Goal: Task Accomplishment & Management: Manage account settings

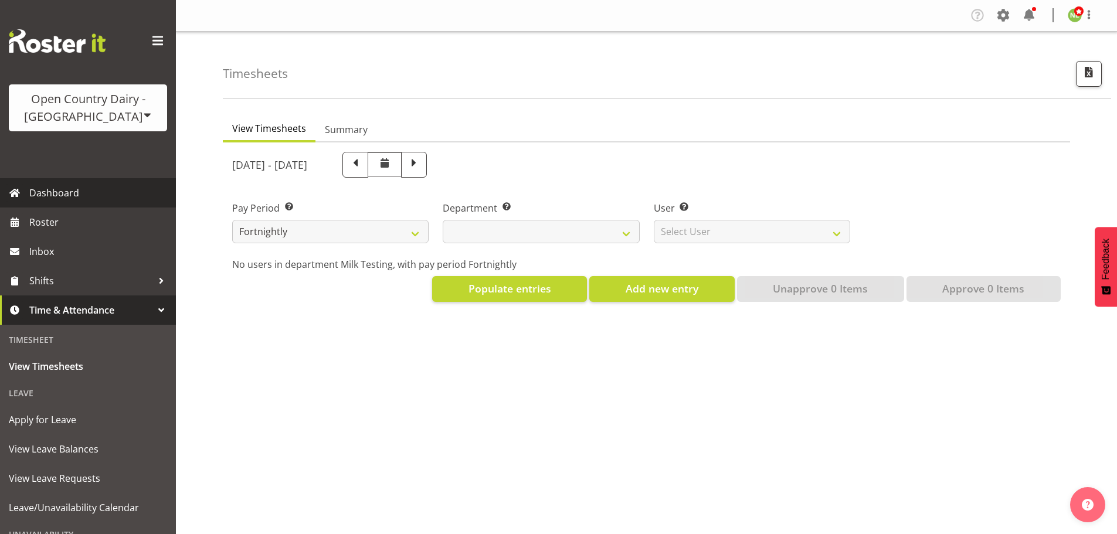
select select
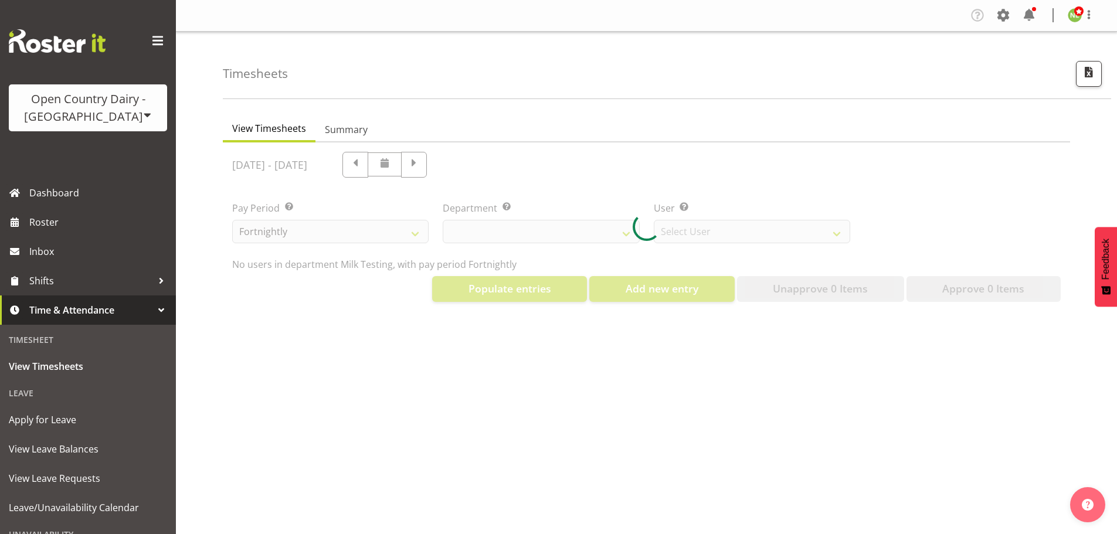
click at [114, 111] on div "Open Country Dairy - [GEOGRAPHIC_DATA]" at bounding box center [88, 107] width 135 height 35
click at [81, 138] on link "Open Country Dairy - [GEOGRAPHIC_DATA]" at bounding box center [122, 148] width 226 height 21
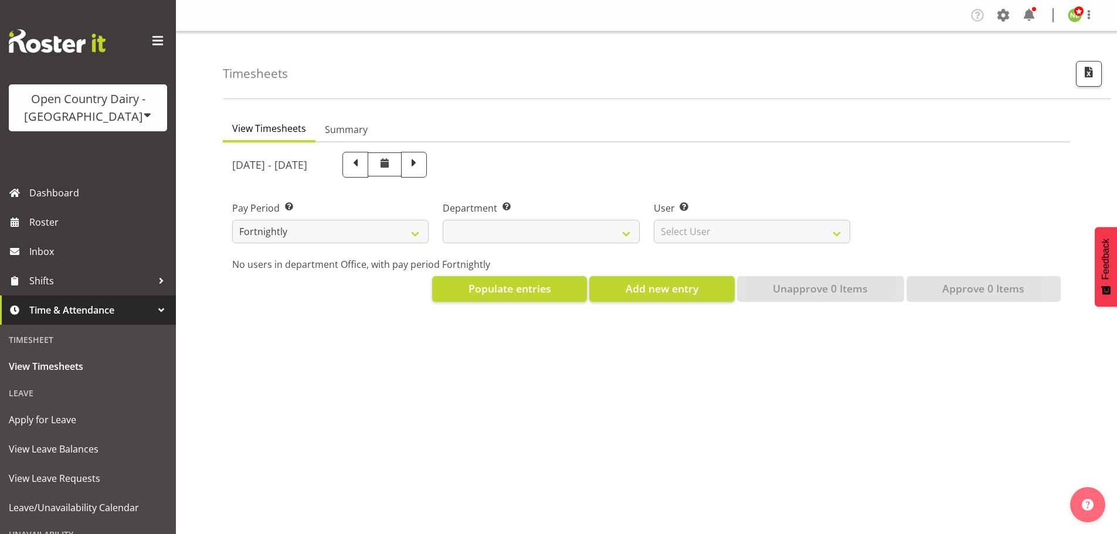
select select
click at [130, 177] on div "Open Country Dairy - [GEOGRAPHIC_DATA] Open Country [GEOGRAPHIC_DATA] - [GEOGRA…" at bounding box center [88, 89] width 176 height 178
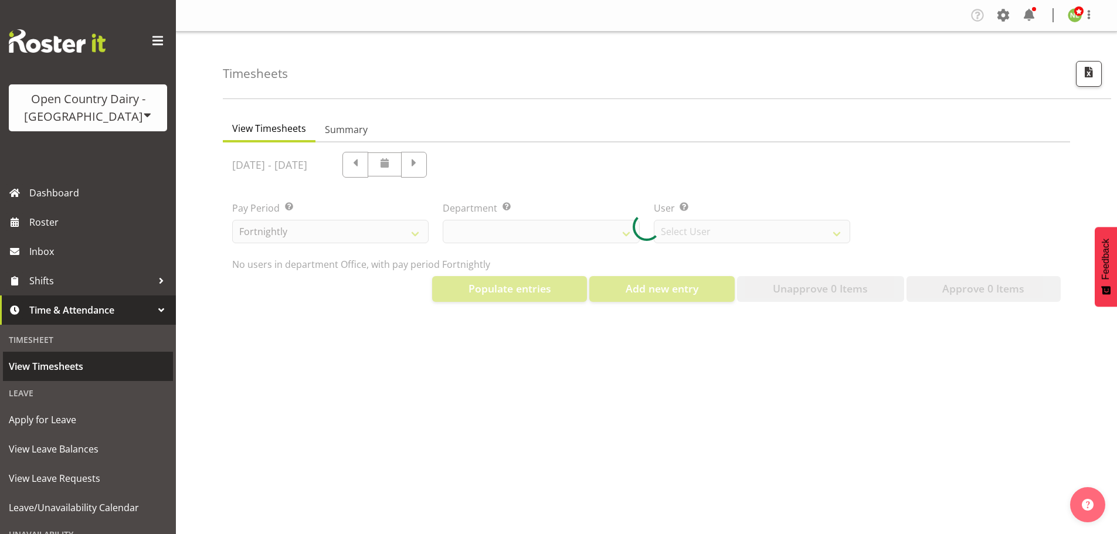
click at [66, 366] on span "View Timesheets" at bounding box center [88, 367] width 158 height 18
select select "699"
select select "8449"
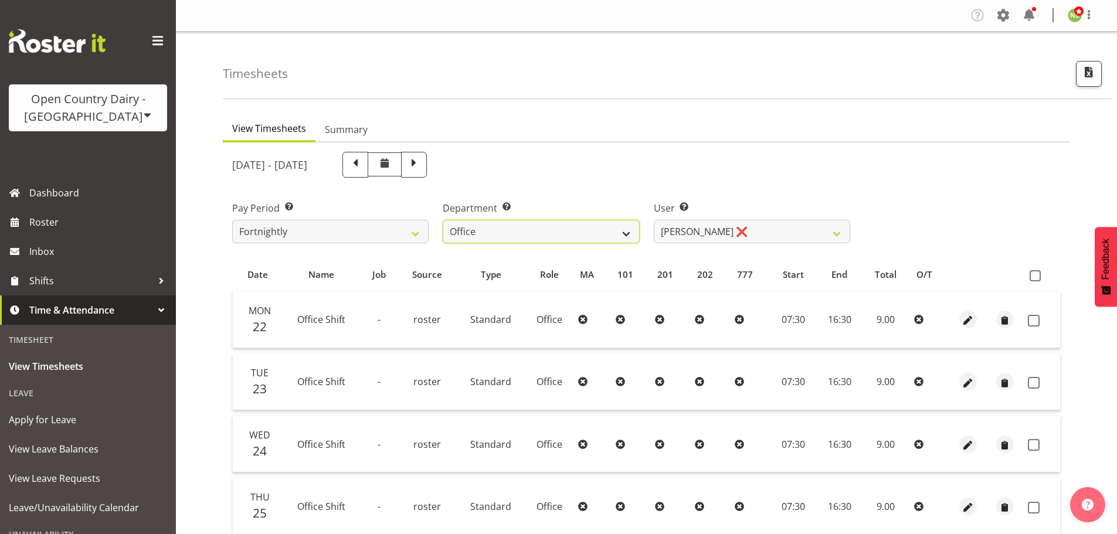
click at [544, 233] on select "734 735 736 737 738 739 851 853 854 855 856 858 861 862 865 867-9032 868 869 87…" at bounding box center [541, 231] width 196 height 23
select select "667"
click at [443, 220] on select "734 735 736 737 738 739 851 853 854 855 856 858 861 862 865 867-9032 868 869 87…" at bounding box center [541, 231] width 196 height 23
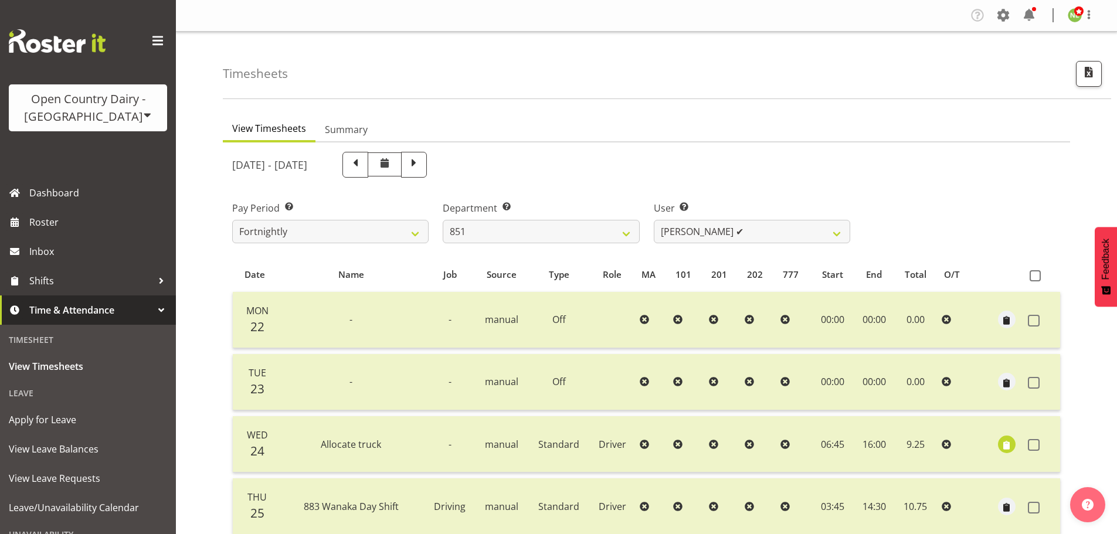
click at [718, 236] on div "September 22nd - September 28th 2025 Pay Period Select which pay period you wou…" at bounding box center [646, 498] width 828 height 706
drag, startPoint x: 718, startPoint y: 236, endPoint x: 719, endPoint y: 243, distance: 6.7
click at [718, 236] on select "Hayden Batt ✔ Martin Black ✔ Stacey Wilson ✔" at bounding box center [752, 231] width 196 height 23
select select "7425"
click at [654, 220] on select "Hayden Batt ✔ Martin Black ✔ Stacey Wilson ✔" at bounding box center [752, 231] width 196 height 23
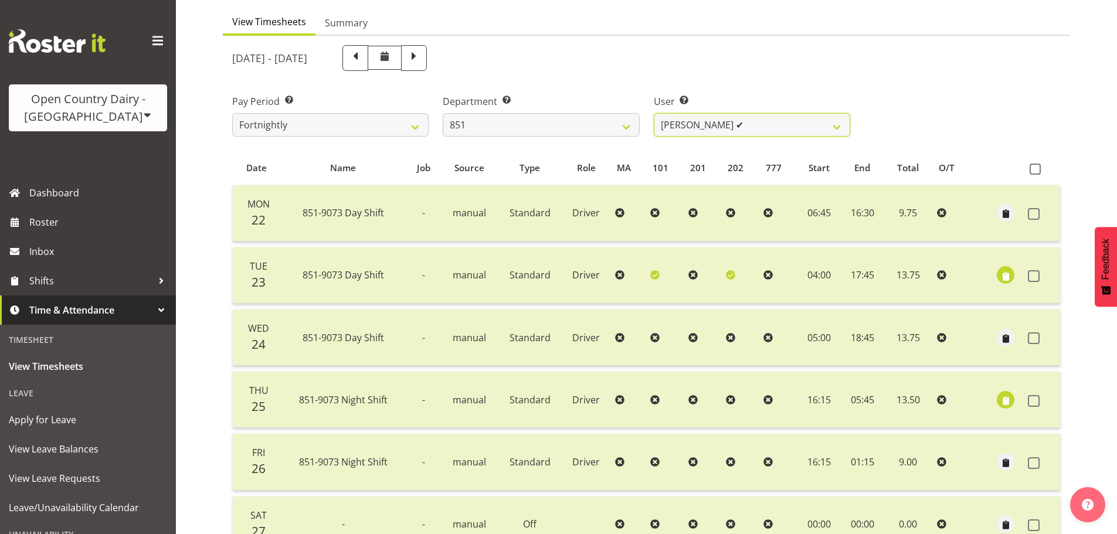
scroll to position [117, 0]
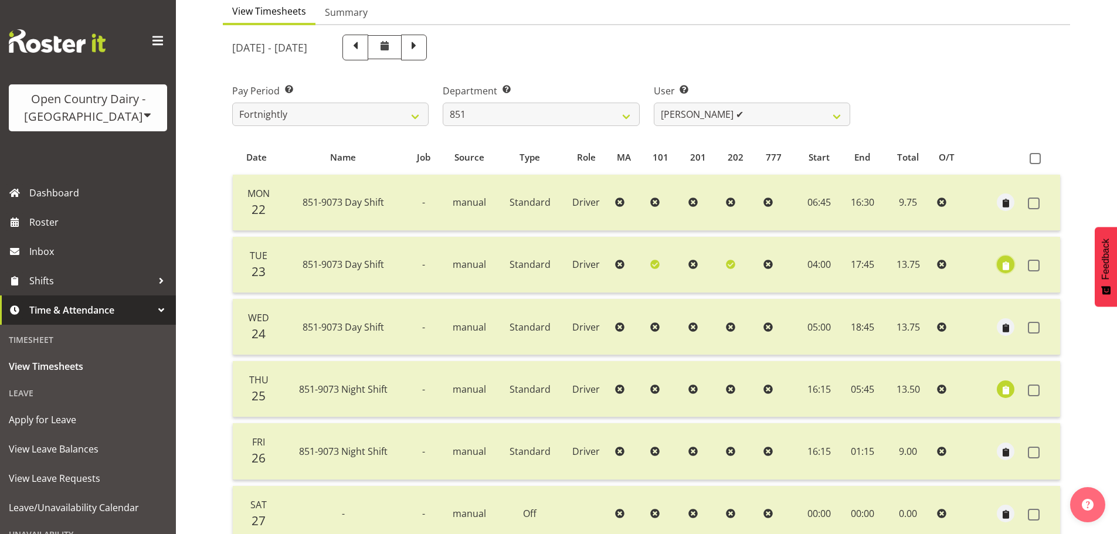
click at [1003, 264] on span "button" at bounding box center [1005, 265] width 13 height 13
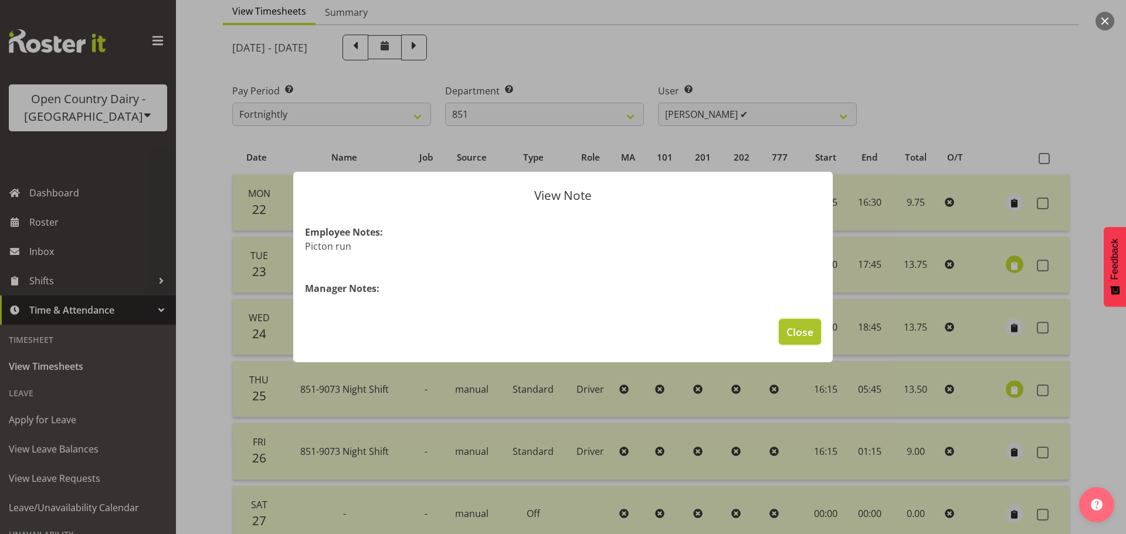
click at [804, 331] on span "Close" at bounding box center [799, 331] width 27 height 15
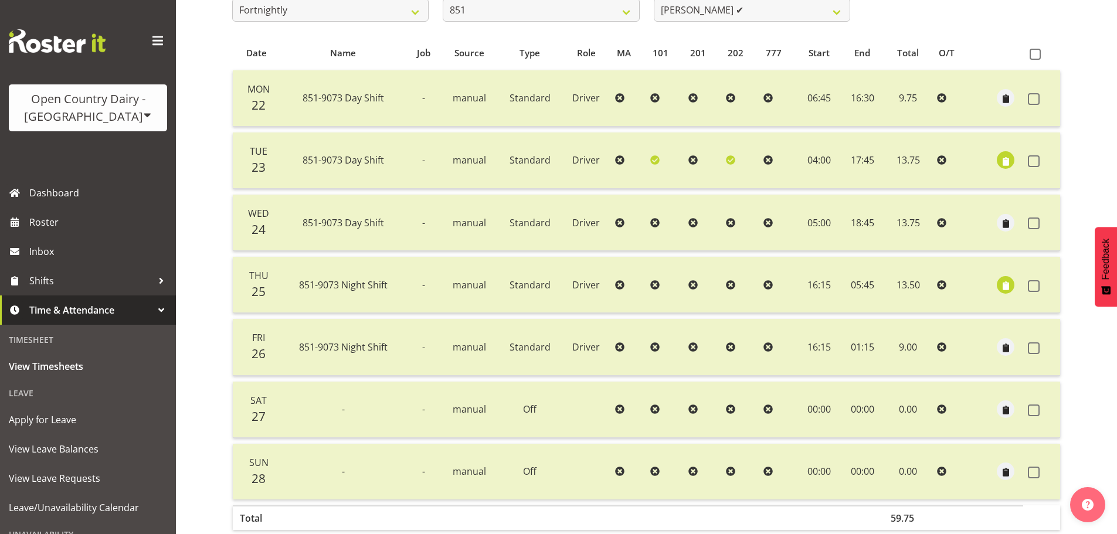
scroll to position [164, 0]
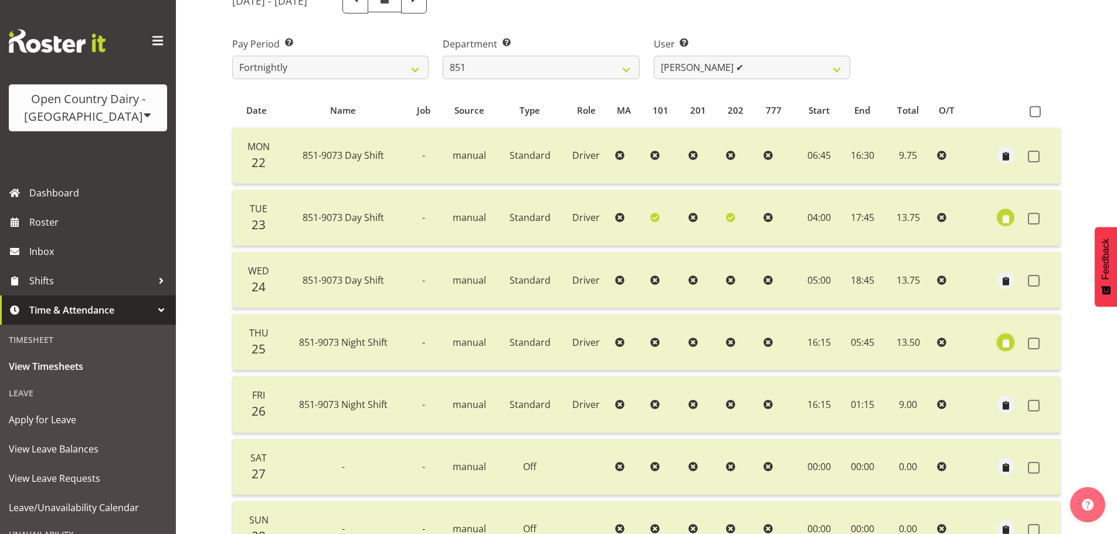
click at [1004, 338] on span "button" at bounding box center [1005, 343] width 13 height 13
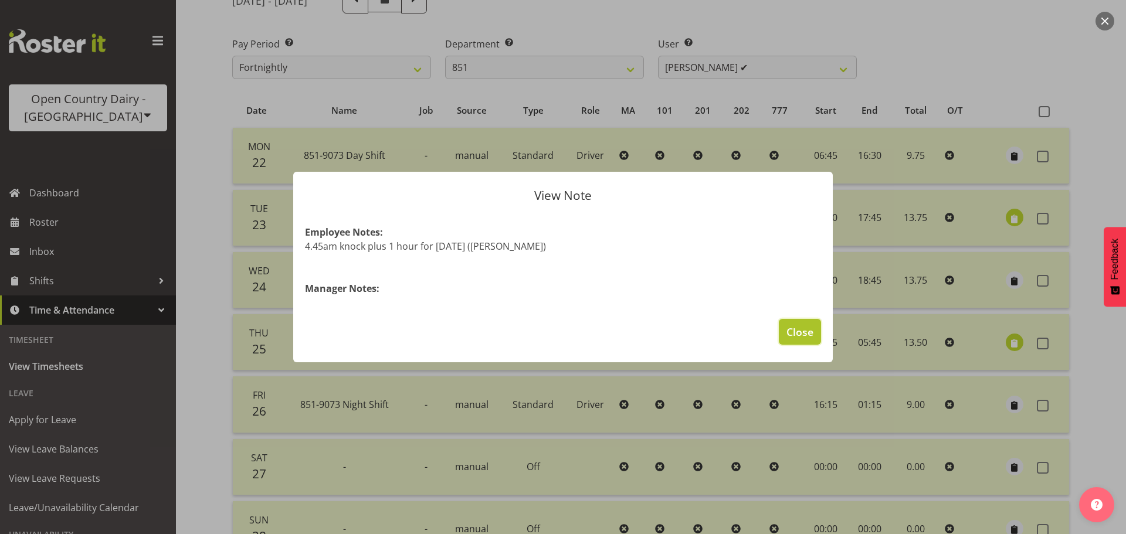
click at [808, 338] on span "Close" at bounding box center [799, 331] width 27 height 15
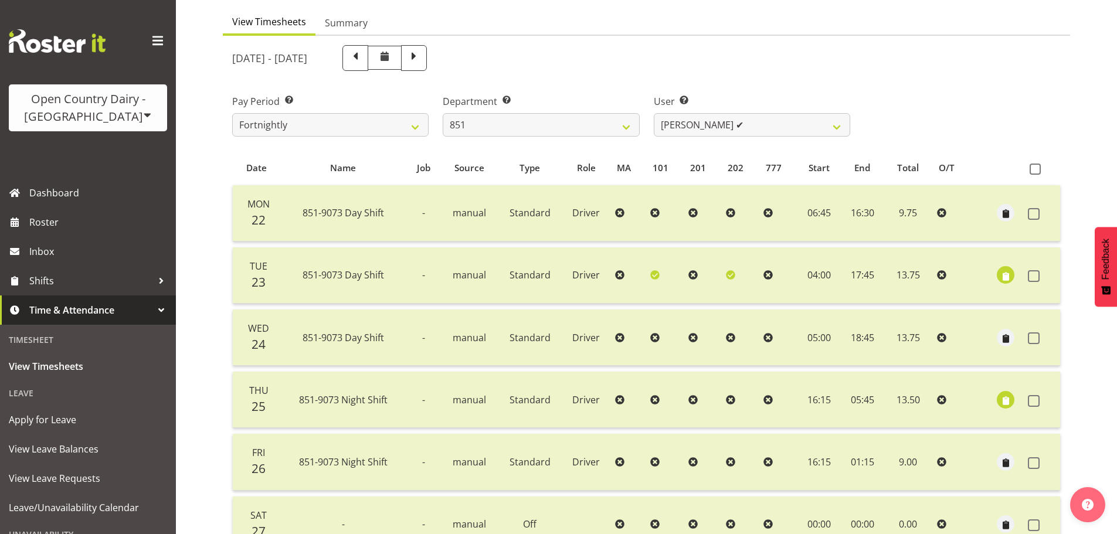
scroll to position [106, 0]
click at [363, 59] on span at bounding box center [355, 57] width 15 height 15
select select
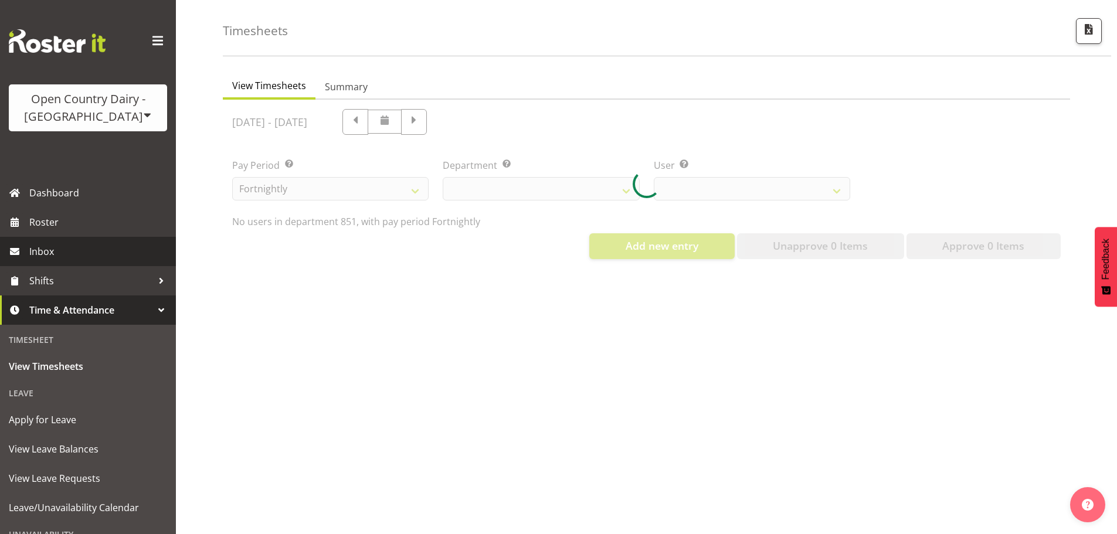
select select "667"
select select "7425"
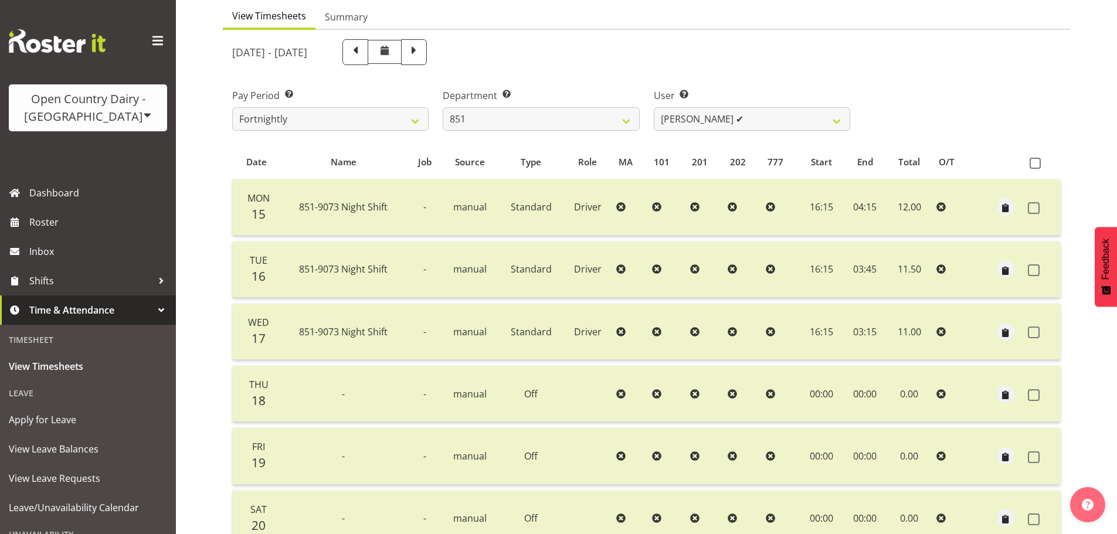
scroll to position [0, 0]
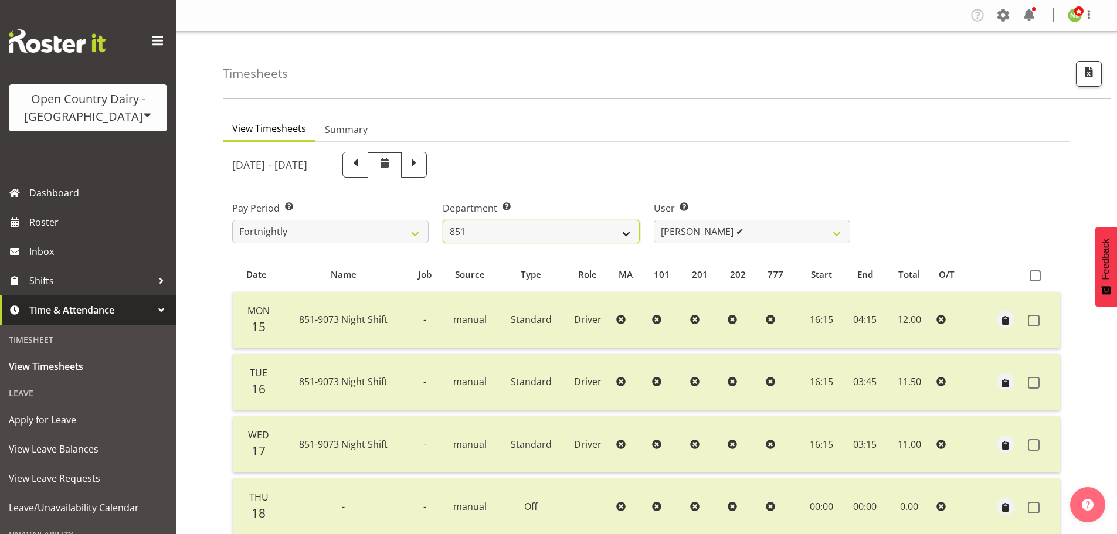
click at [559, 232] on select "734 735 736 737 738 739 851 853 854 855 856 858 861 862 865 867-9032 868 869 87…" at bounding box center [541, 231] width 196 height 23
select select "699"
click at [443, 220] on select "734 735 736 737 738 739 851 853 854 855 856 858 861 862 865 867-9032 868 869 87…" at bounding box center [541, 231] width 196 height 23
select select "8449"
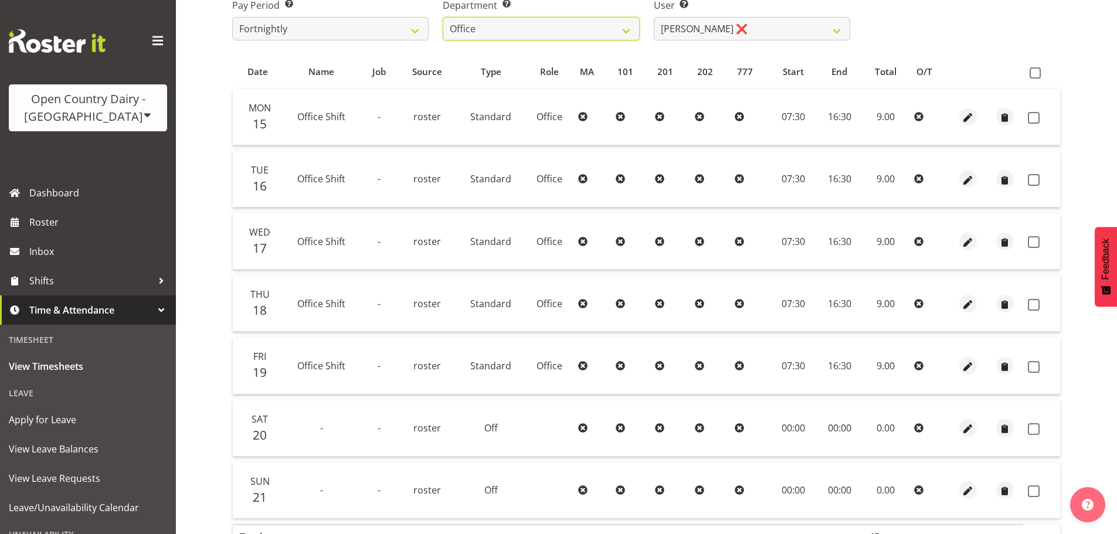
scroll to position [176, 0]
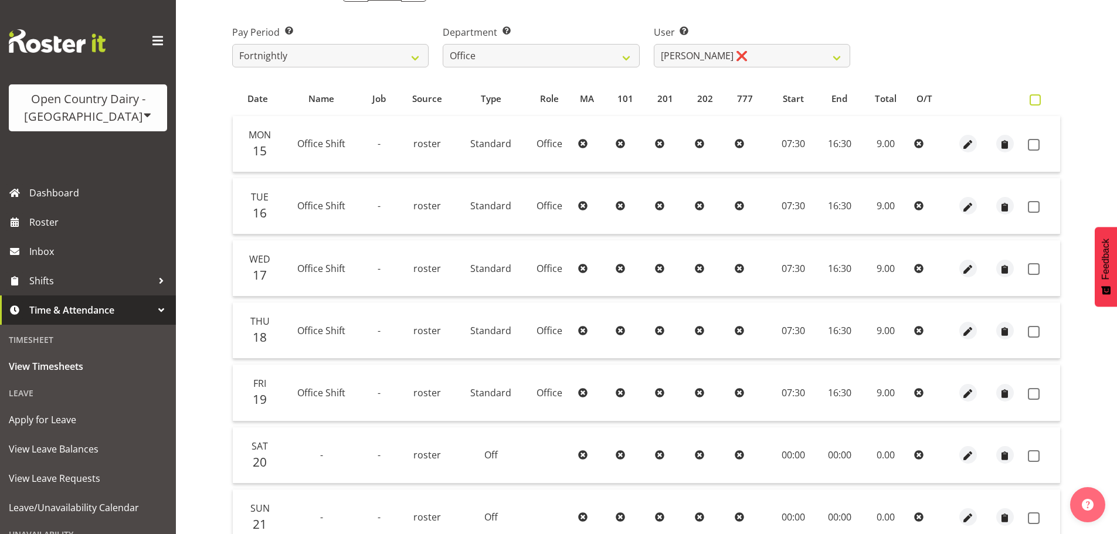
click at [1030, 104] on span at bounding box center [1035, 99] width 11 height 11
click at [1030, 104] on input "checkbox" at bounding box center [1034, 100] width 8 height 8
checkbox input "true"
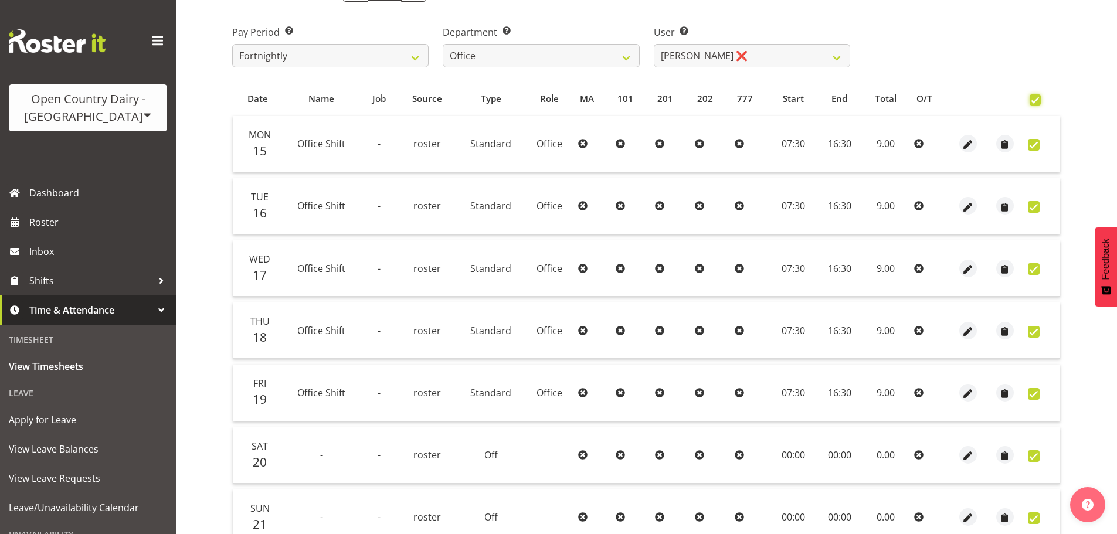
checkbox input "true"
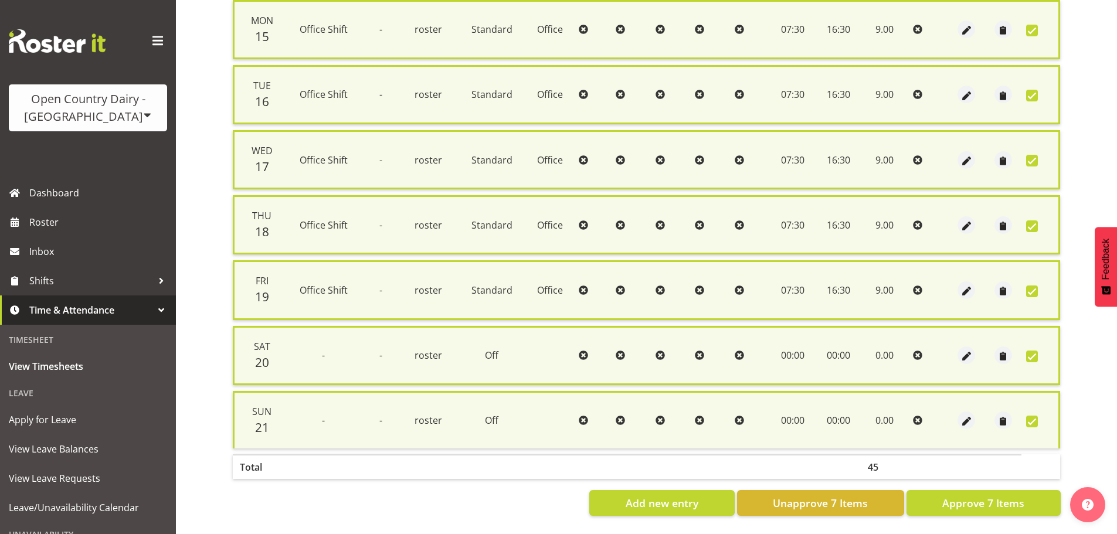
scroll to position [293, 0]
click at [987, 505] on span "Approve 7 Items" at bounding box center [983, 502] width 82 height 15
checkbox input "false"
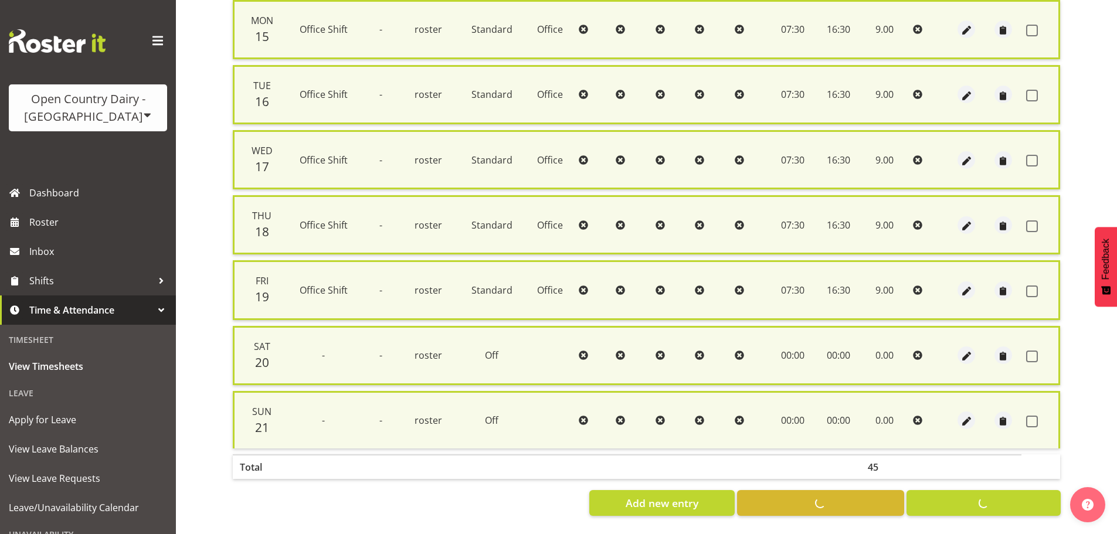
checkbox input "false"
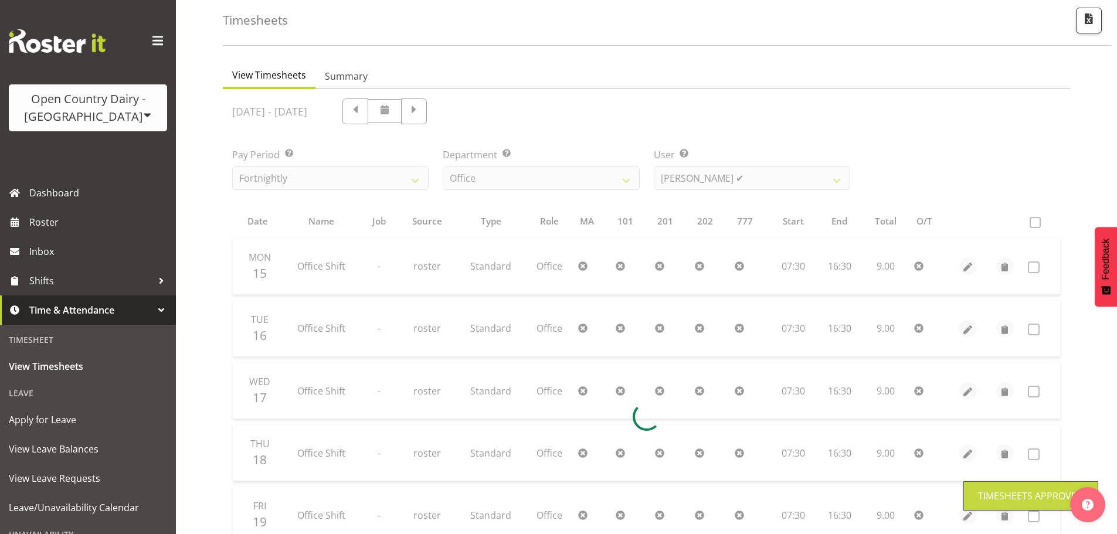
scroll to position [47, 0]
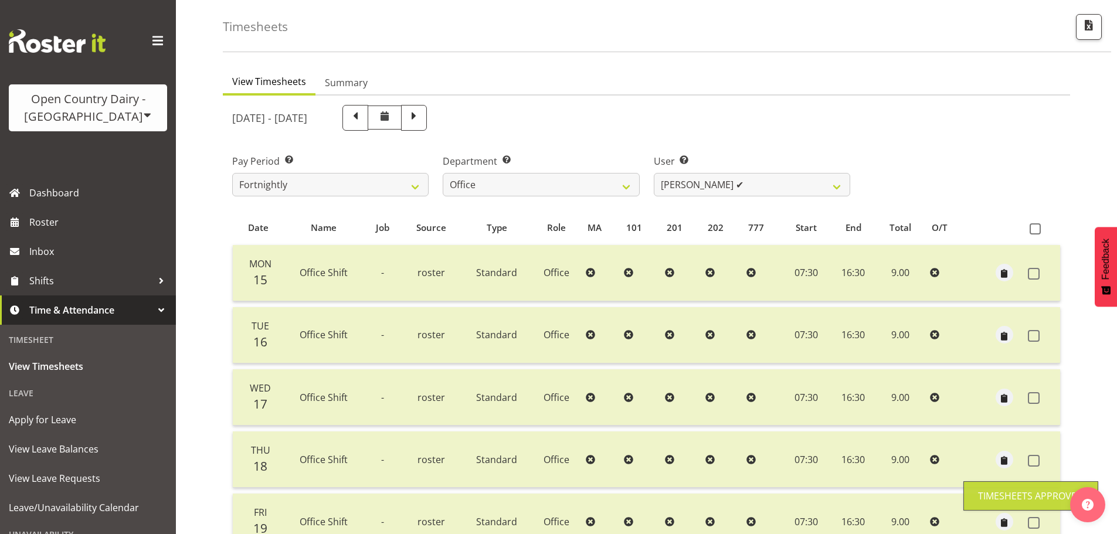
click at [772, 199] on div "User Select user. Note: This is filtered down by the previous two drop-down ite…" at bounding box center [752, 171] width 210 height 66
click at [737, 186] on select "Clare Welland ✔ Corey Millan ❌ Jessica Greenwood ❌ Michael Campbell ❌ Michelle …" at bounding box center [752, 184] width 196 height 23
select select "10439"
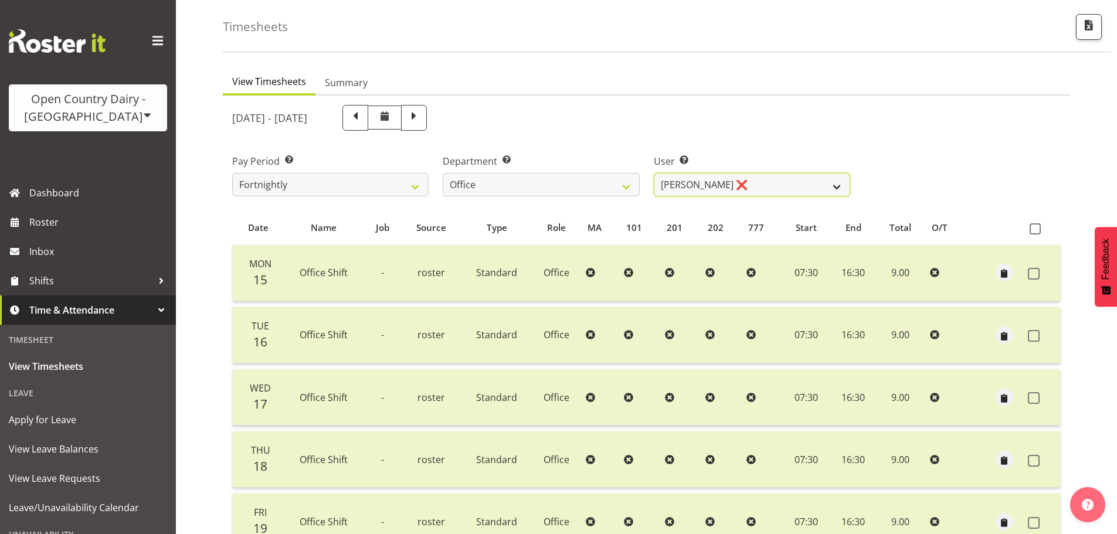
click at [654, 173] on select "Clare Welland ✔ Corey Millan ❌ Jessica Greenwood ❌ Michael Campbell ❌ Michelle …" at bounding box center [752, 184] width 196 height 23
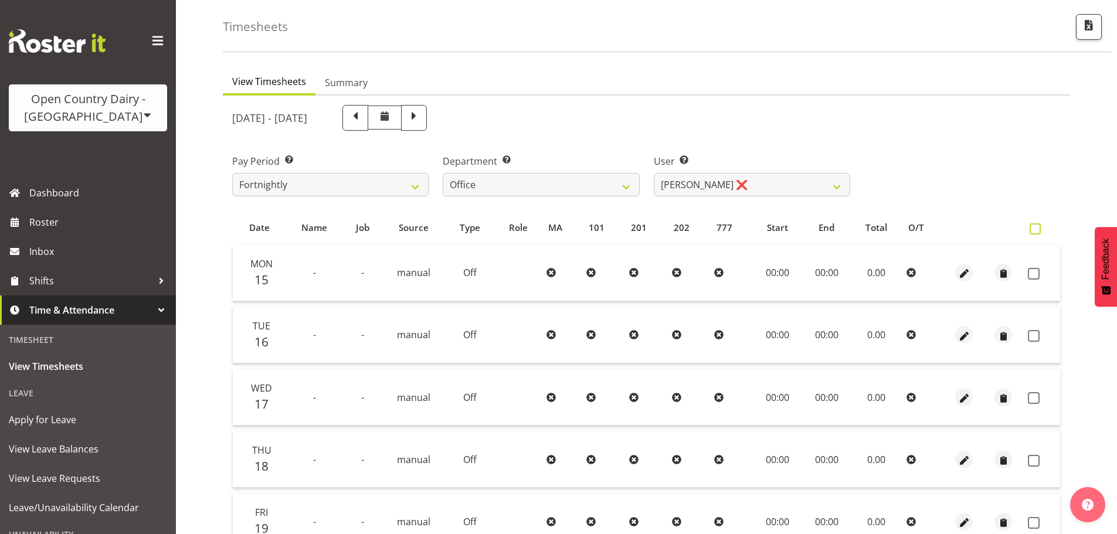
click at [1037, 232] on span at bounding box center [1035, 228] width 11 height 11
click at [1037, 232] on input "checkbox" at bounding box center [1034, 229] width 8 height 8
checkbox input "true"
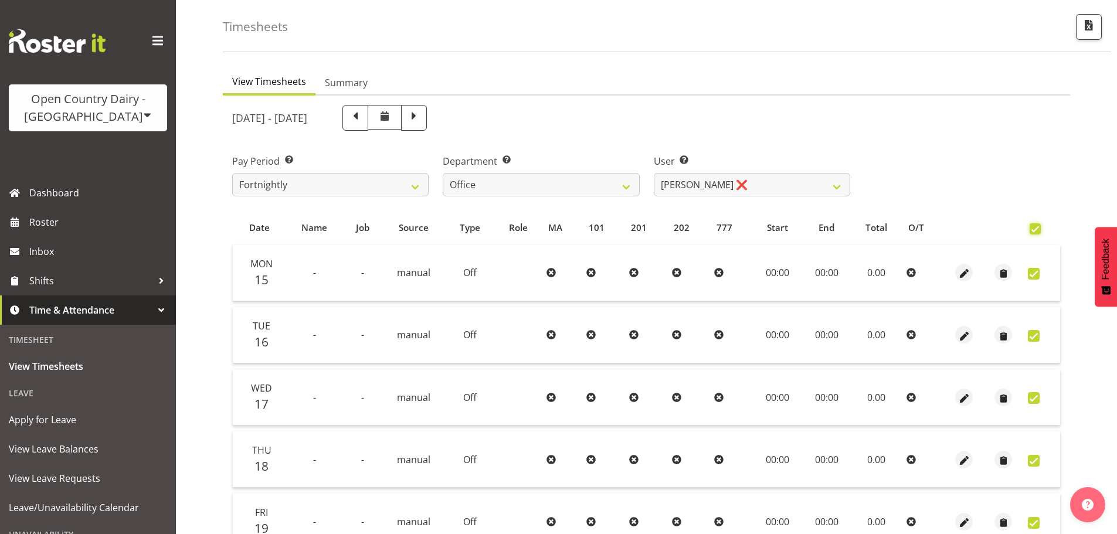
checkbox input "true"
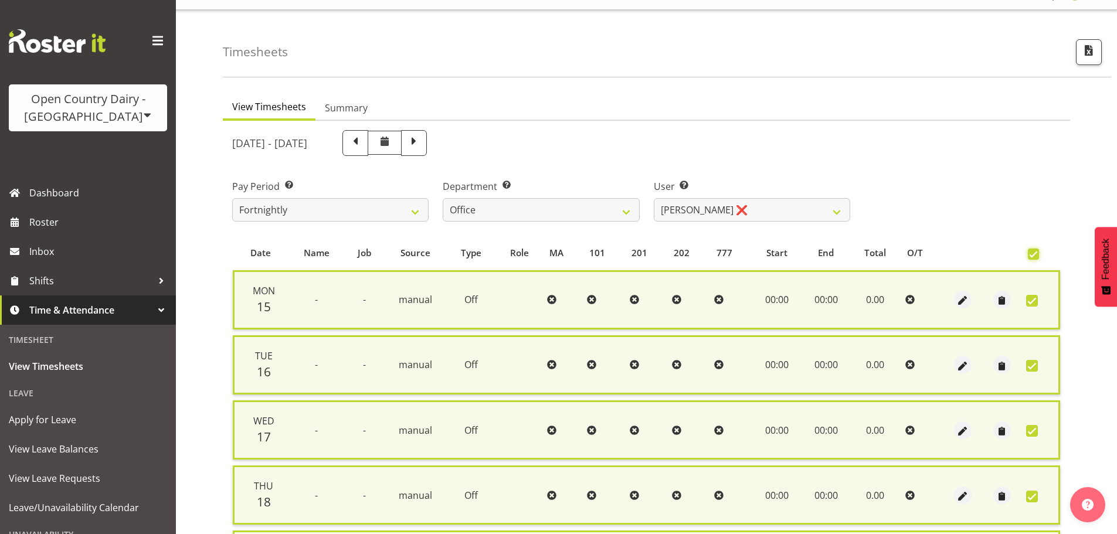
scroll to position [8, 0]
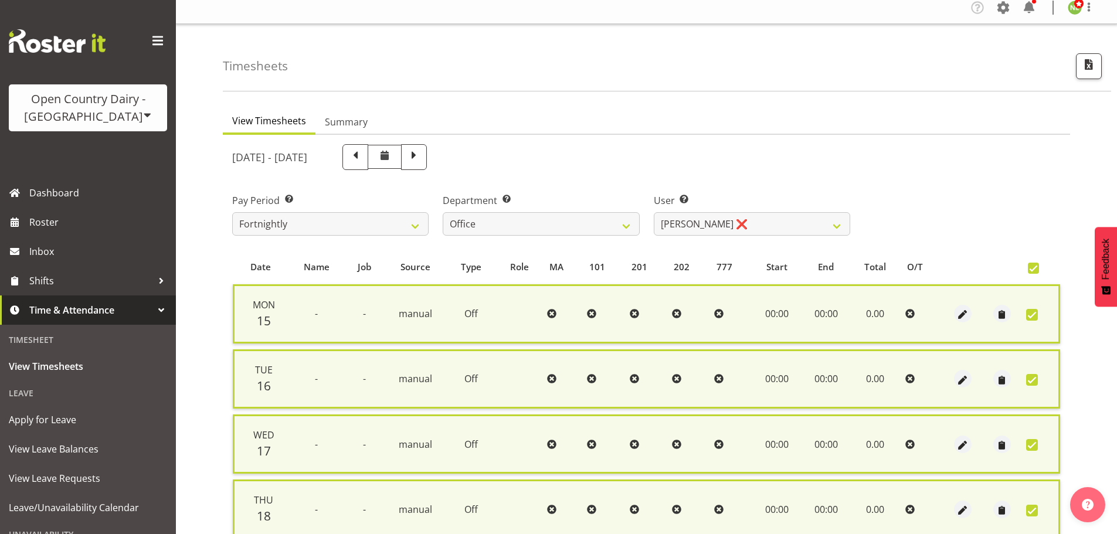
click at [958, 186] on div "Pay Period Select which pay period you would like to view. Fortnightly Departme…" at bounding box center [646, 210] width 842 height 66
click at [1037, 266] on span at bounding box center [1033, 268] width 11 height 11
click at [1035, 266] on input "checkbox" at bounding box center [1032, 268] width 8 height 8
checkbox input "false"
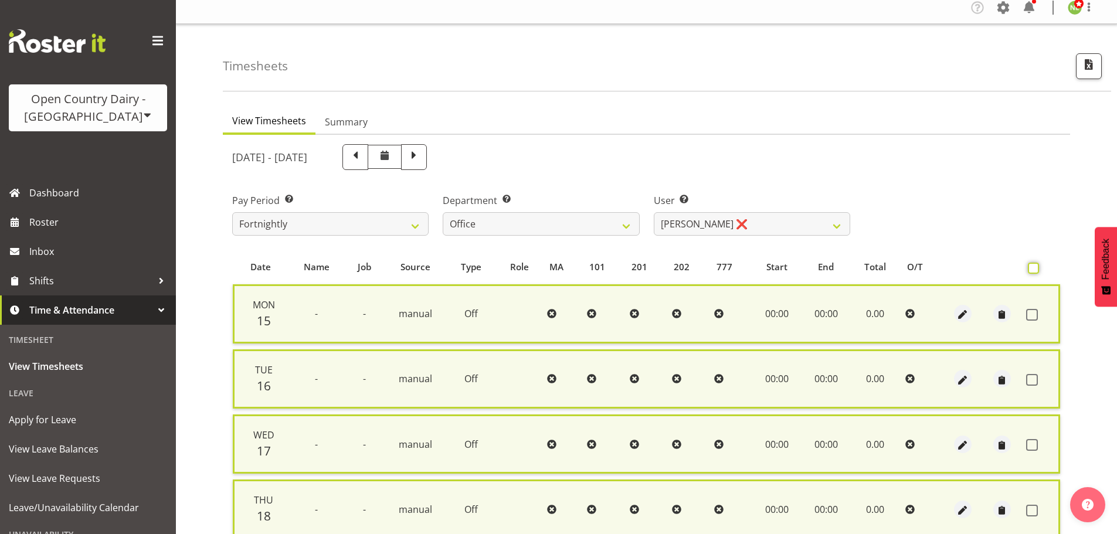
checkbox input "false"
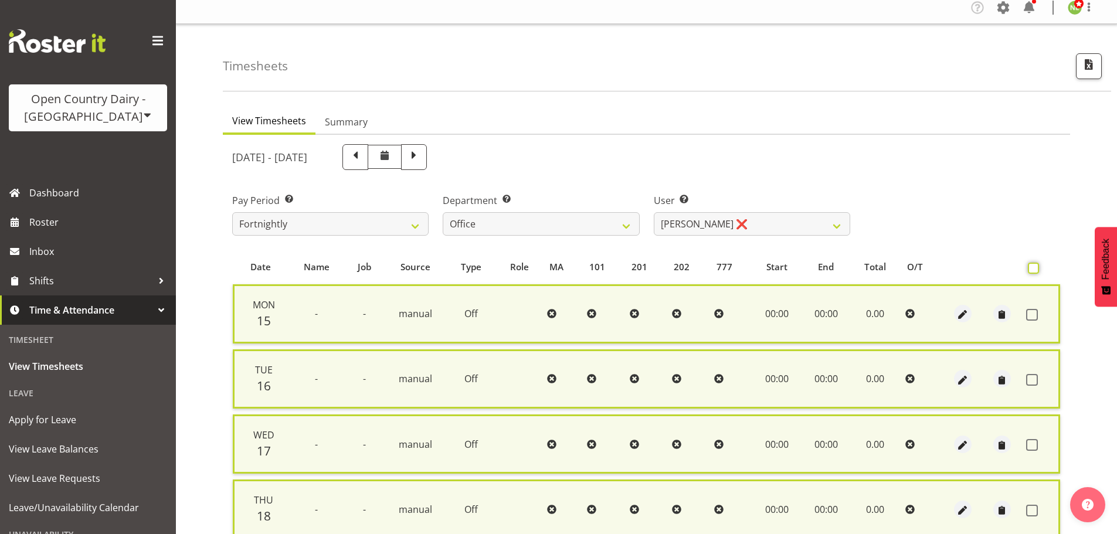
checkbox input "false"
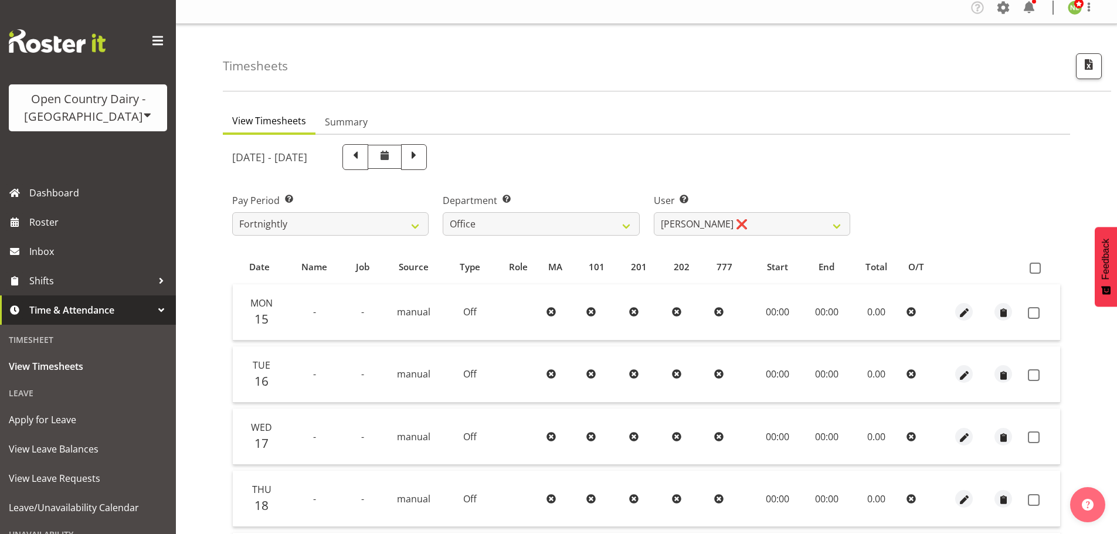
click at [222, 335] on div "Timesheets View Timesheets Summary September 15th - September 21st 2025 Pay Per…" at bounding box center [646, 411] width 941 height 775
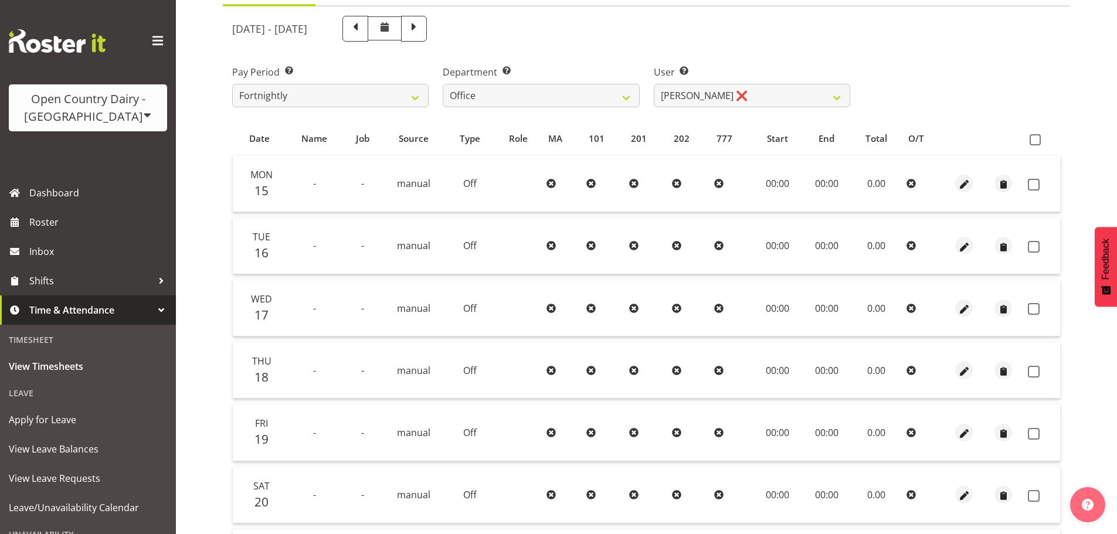
scroll to position [184, 0]
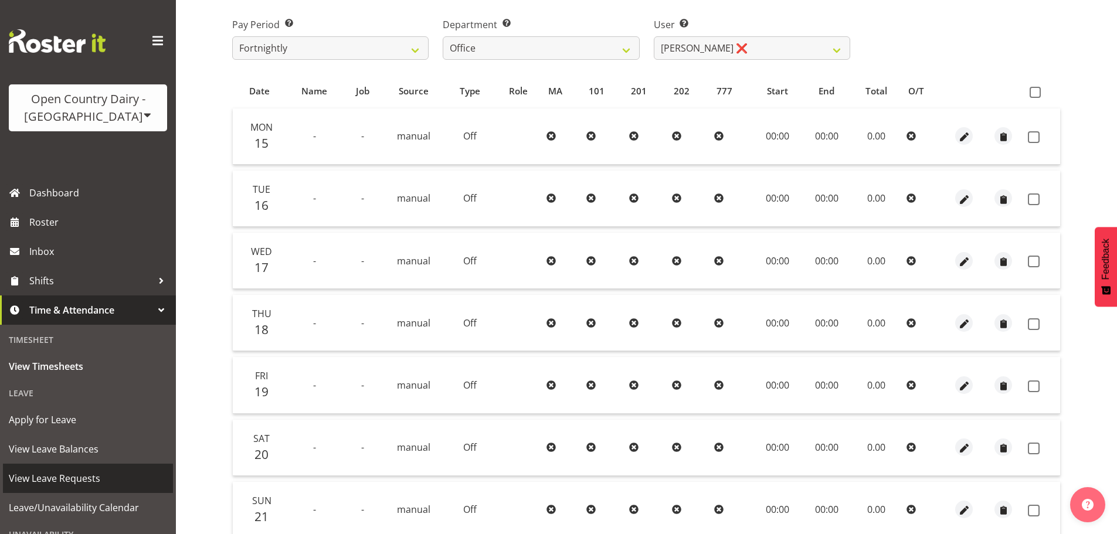
click at [73, 478] on span "View Leave Requests" at bounding box center [88, 479] width 158 height 18
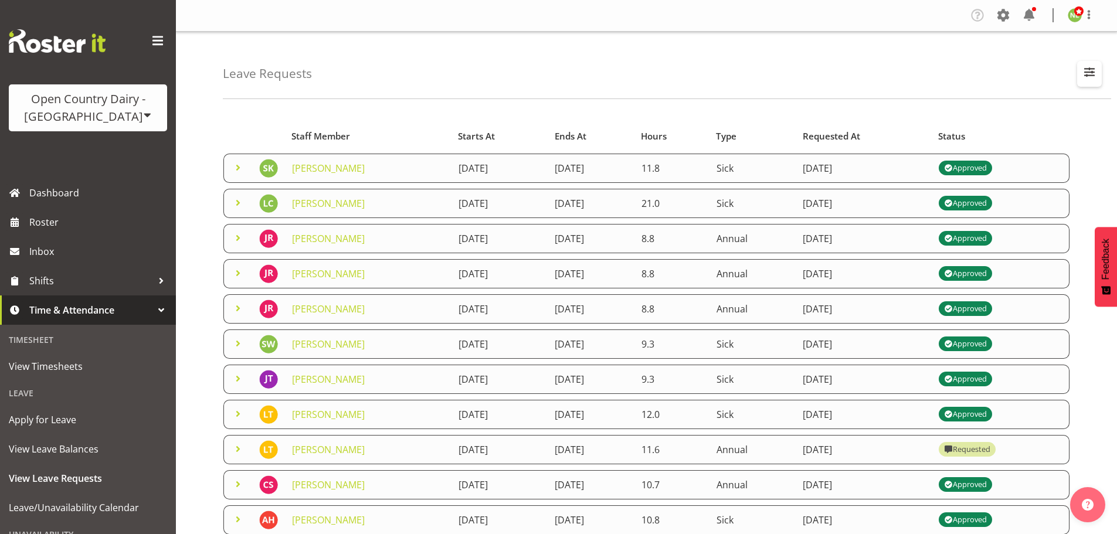
click at [1089, 73] on span "button" at bounding box center [1089, 71] width 15 height 15
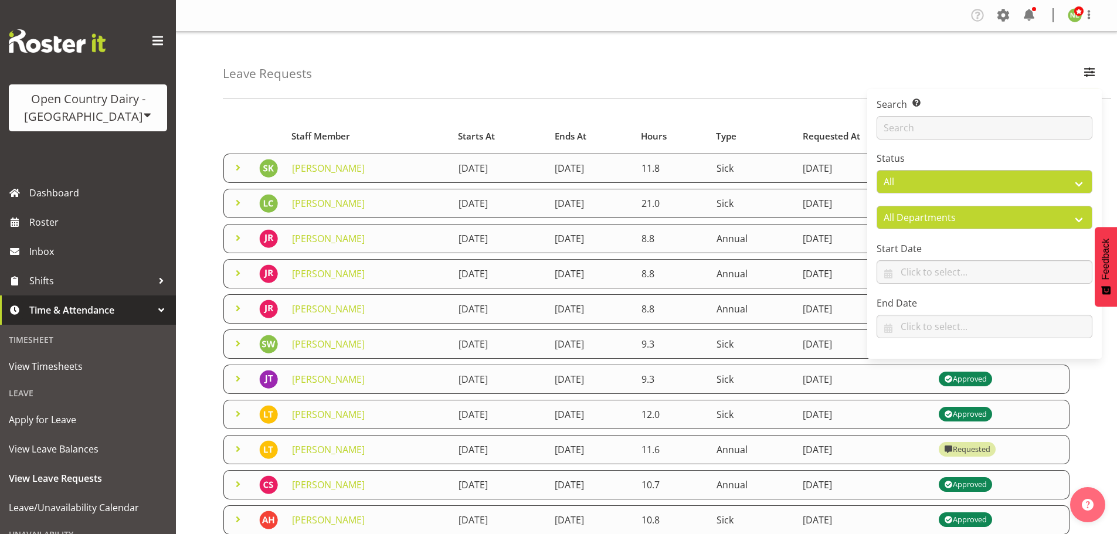
drag, startPoint x: 765, startPoint y: 72, endPoint x: 311, endPoint y: 181, distance: 466.7
click at [764, 72] on div "Leave Requests Search Search for a particular employee Status All Approved Requ…" at bounding box center [667, 65] width 888 height 67
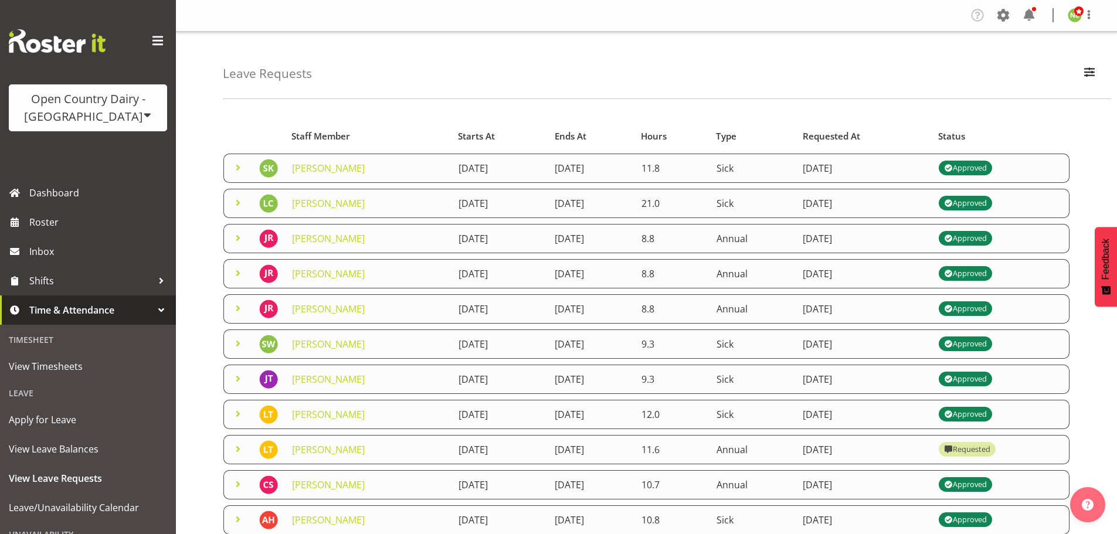
click at [237, 203] on span at bounding box center [238, 203] width 14 height 14
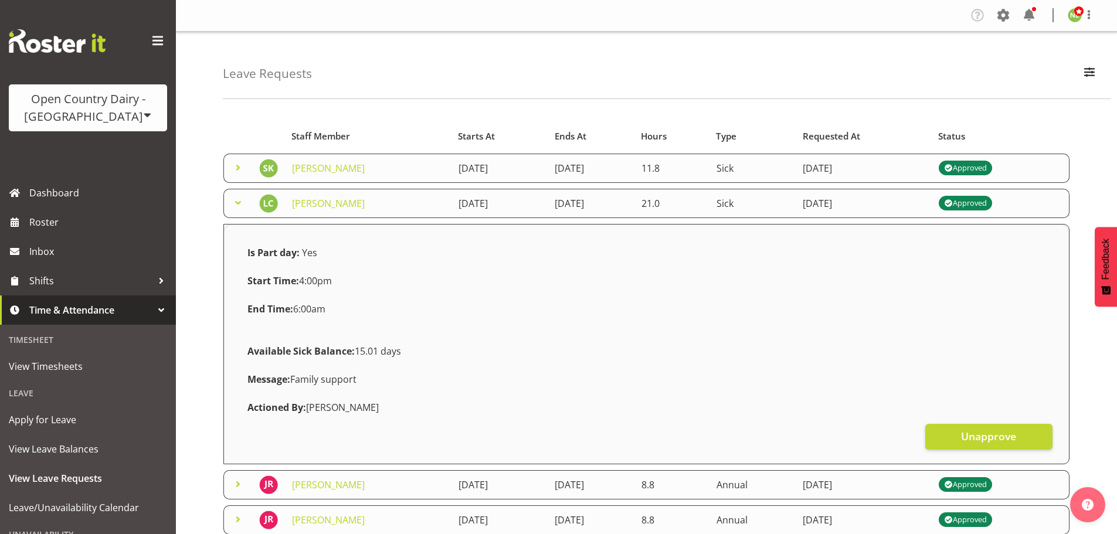
click at [237, 203] on span at bounding box center [238, 203] width 14 height 14
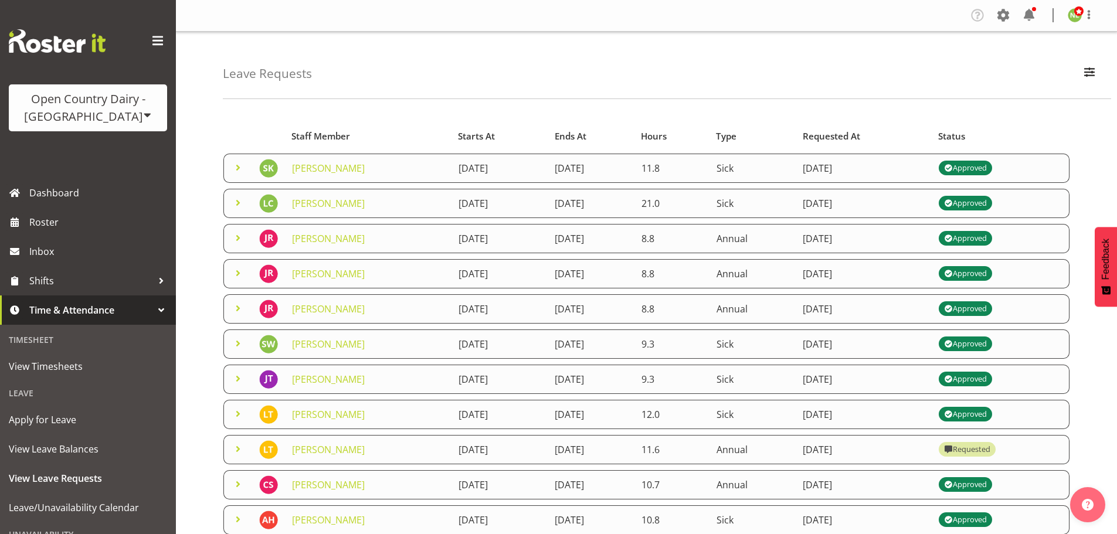
click at [1041, 84] on div "Leave Requests Search Search for a particular employee Status All Approved Requ…" at bounding box center [667, 65] width 888 height 67
click at [1082, 69] on span "button" at bounding box center [1089, 71] width 15 height 15
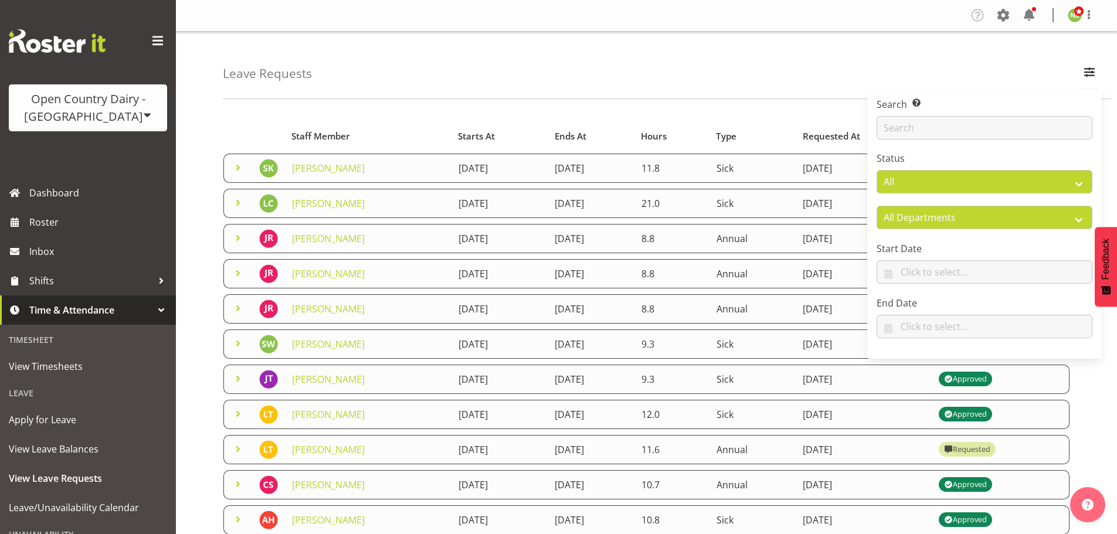
drag, startPoint x: 943, startPoint y: 101, endPoint x: 932, endPoint y: 117, distance: 18.5
click at [942, 103] on label "Search Search for a particular employee" at bounding box center [985, 104] width 216 height 14
click at [932, 117] on input "text" at bounding box center [985, 127] width 216 height 23
type input "corey"
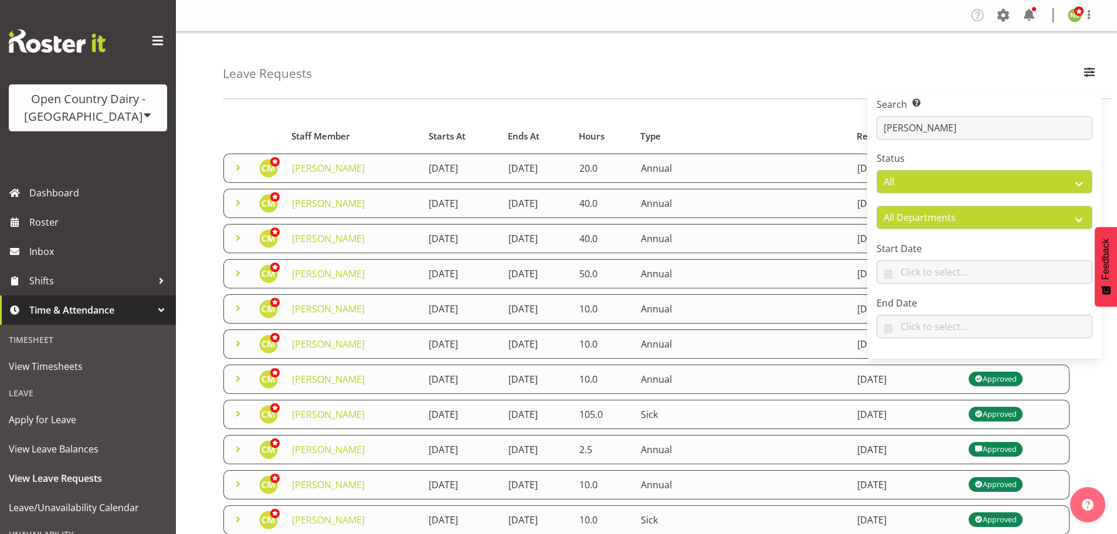
click at [235, 238] on span at bounding box center [238, 238] width 14 height 14
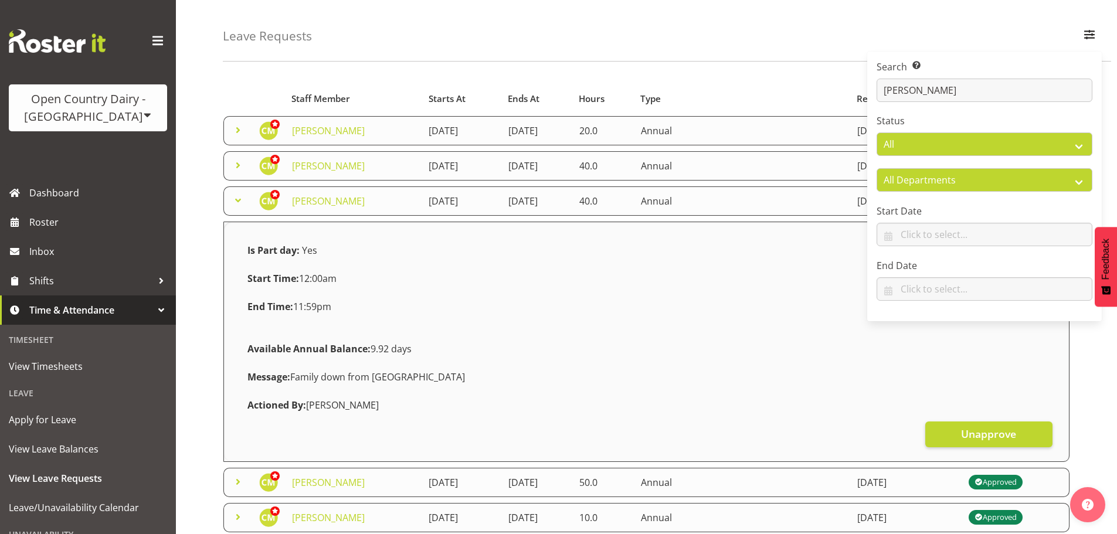
scroll to position [59, 0]
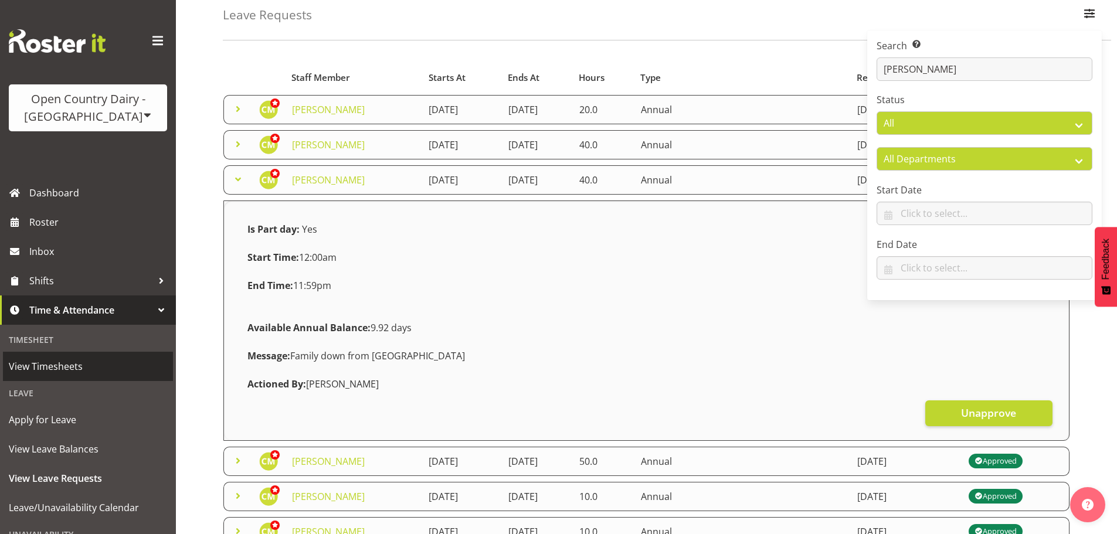
click at [69, 367] on span "View Timesheets" at bounding box center [88, 367] width 158 height 18
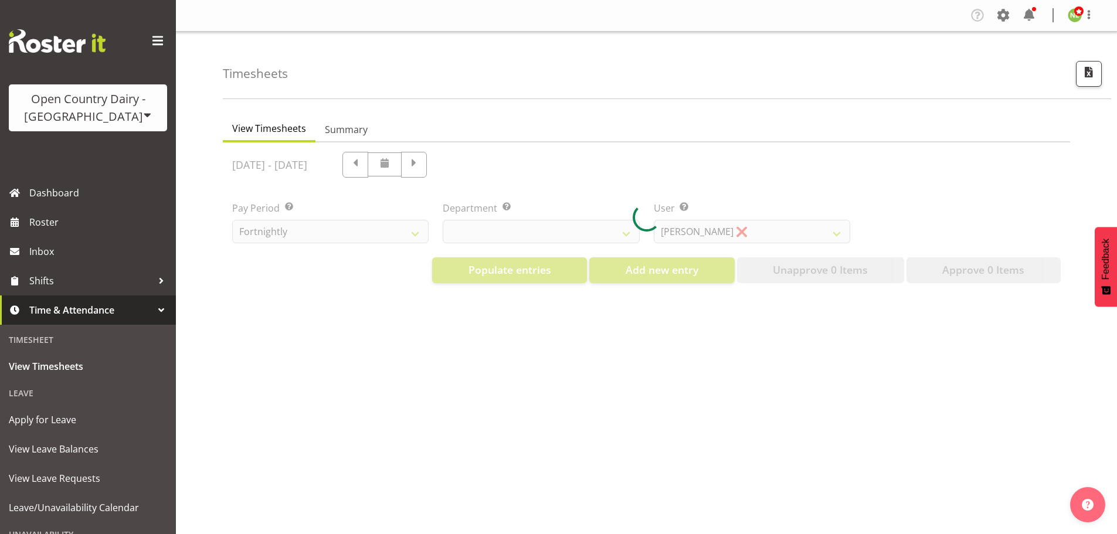
select select "699"
select select "8449"
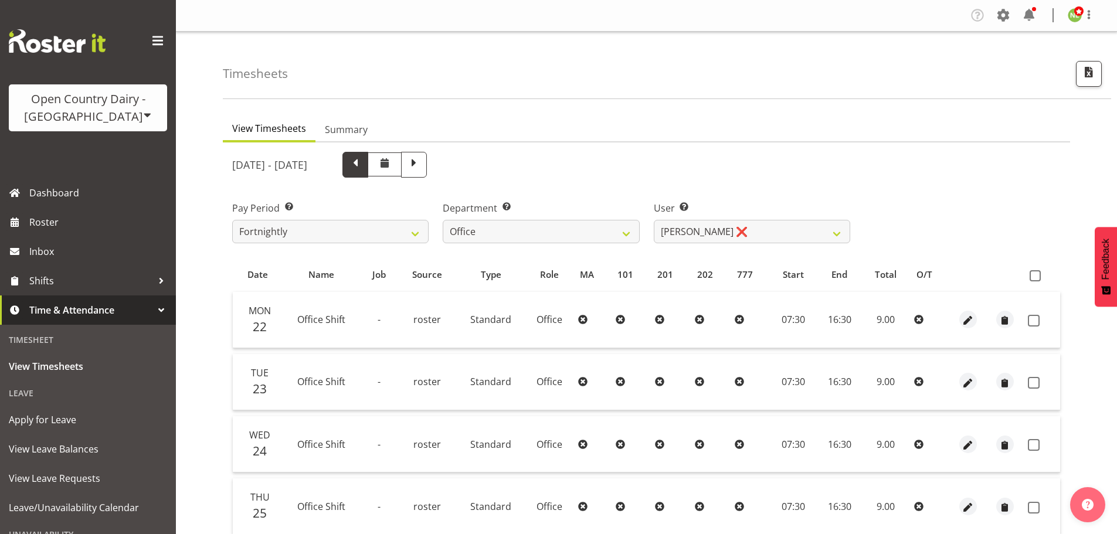
click at [363, 167] on span at bounding box center [355, 163] width 15 height 15
select select
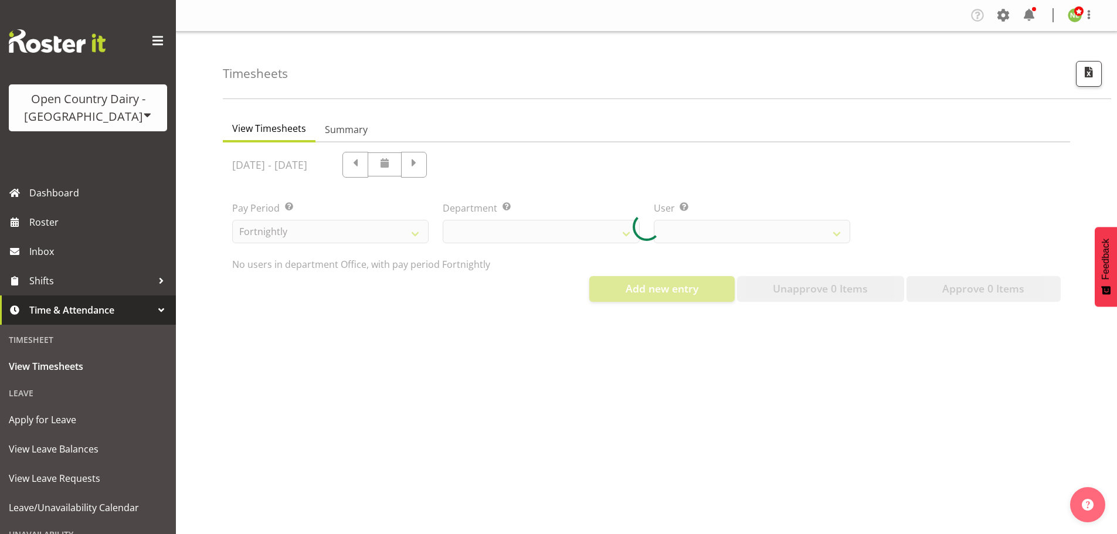
select select "699"
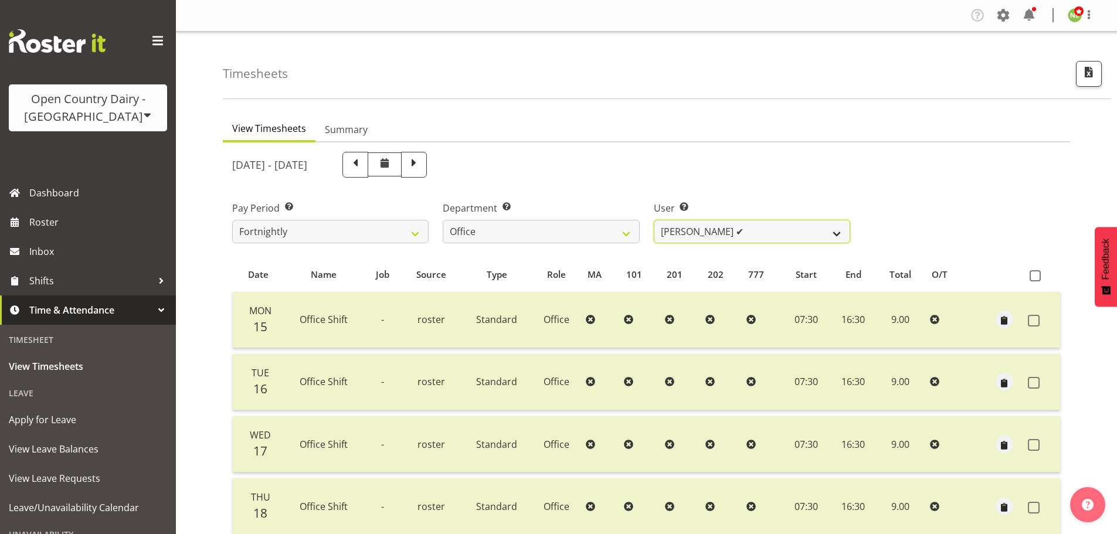
click at [806, 229] on select "[PERSON_NAME] ✔ [PERSON_NAME] ❌ [PERSON_NAME] ❌ [PERSON_NAME] ❌ [PERSON_NAME] ❌…" at bounding box center [752, 231] width 196 height 23
select select "7429"
click at [654, 220] on select "[PERSON_NAME] ✔ [PERSON_NAME] ❌ [PERSON_NAME] ❌ [PERSON_NAME] ❌ [PERSON_NAME] ❌…" at bounding box center [752, 231] width 196 height 23
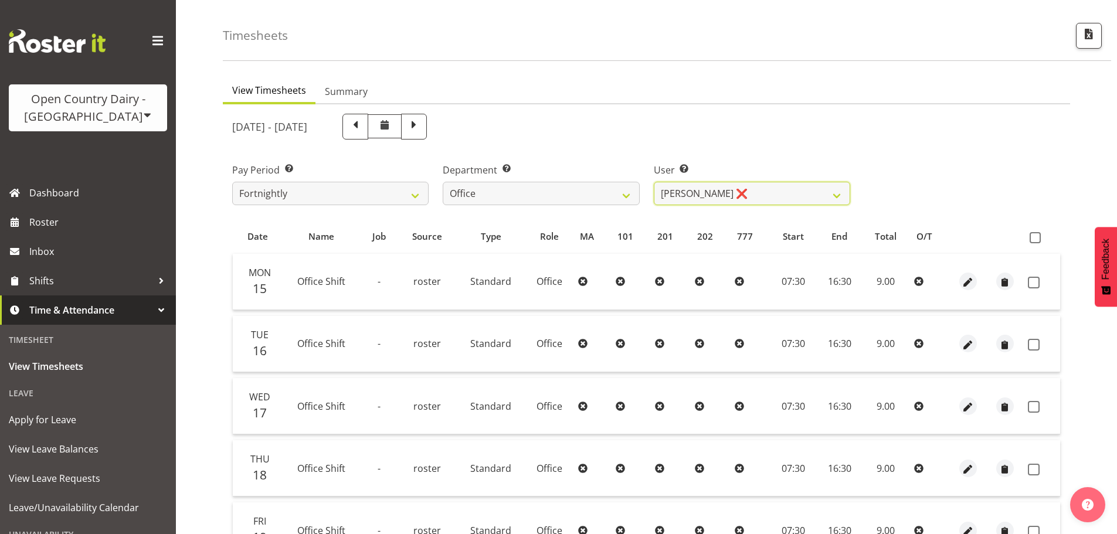
scroll to position [176, 0]
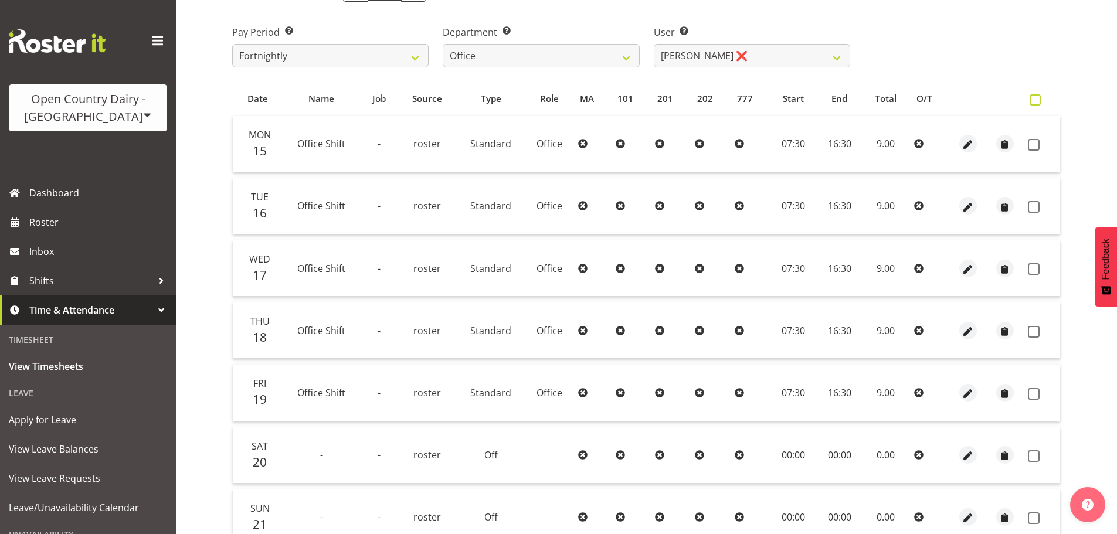
click at [1032, 96] on span at bounding box center [1035, 99] width 11 height 11
click at [1032, 96] on input "checkbox" at bounding box center [1034, 100] width 8 height 8
checkbox input "true"
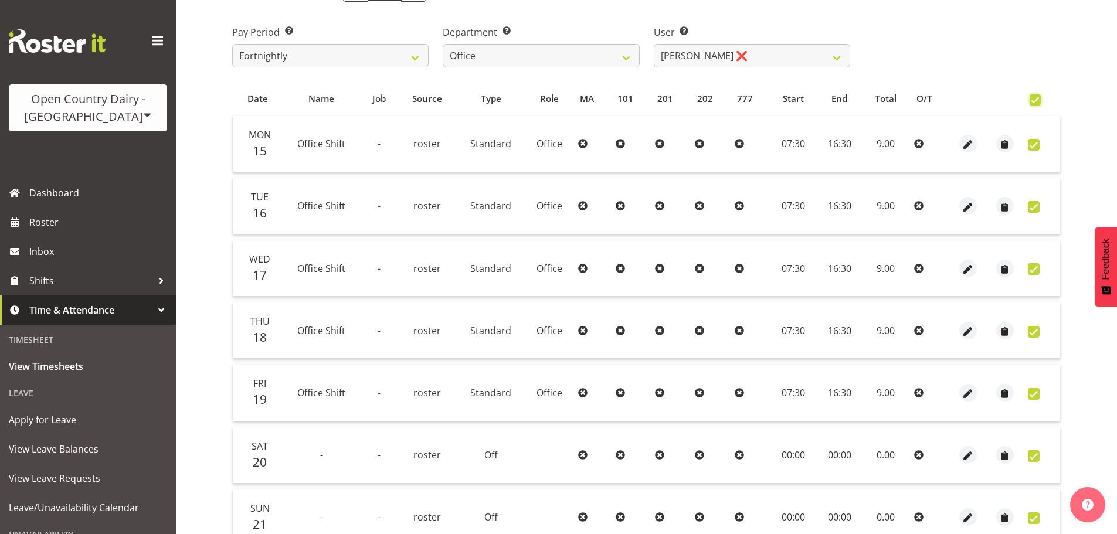
checkbox input "true"
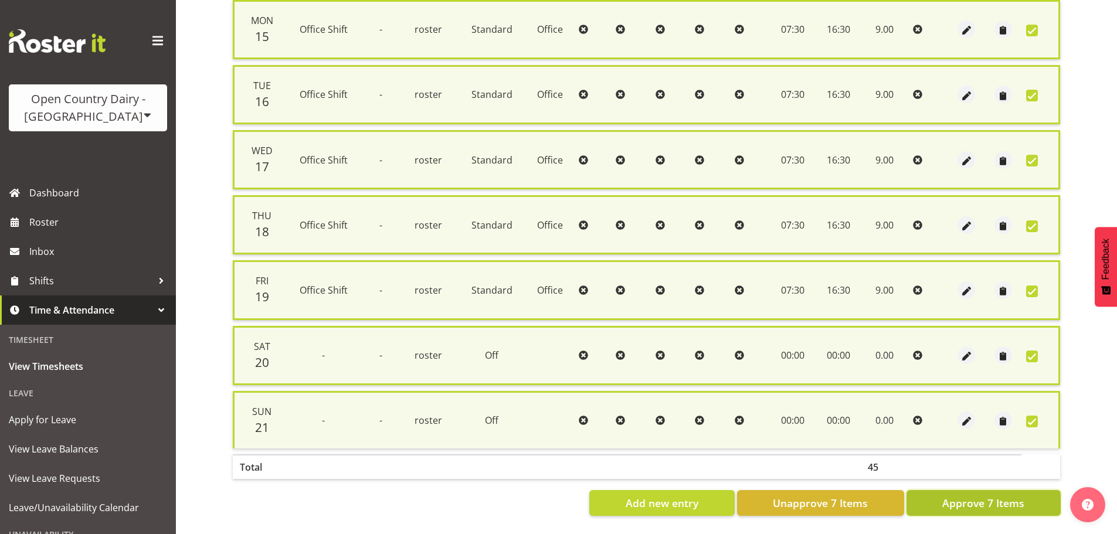
click at [985, 496] on span "Approve 7 Items" at bounding box center [983, 502] width 82 height 15
checkbox input "false"
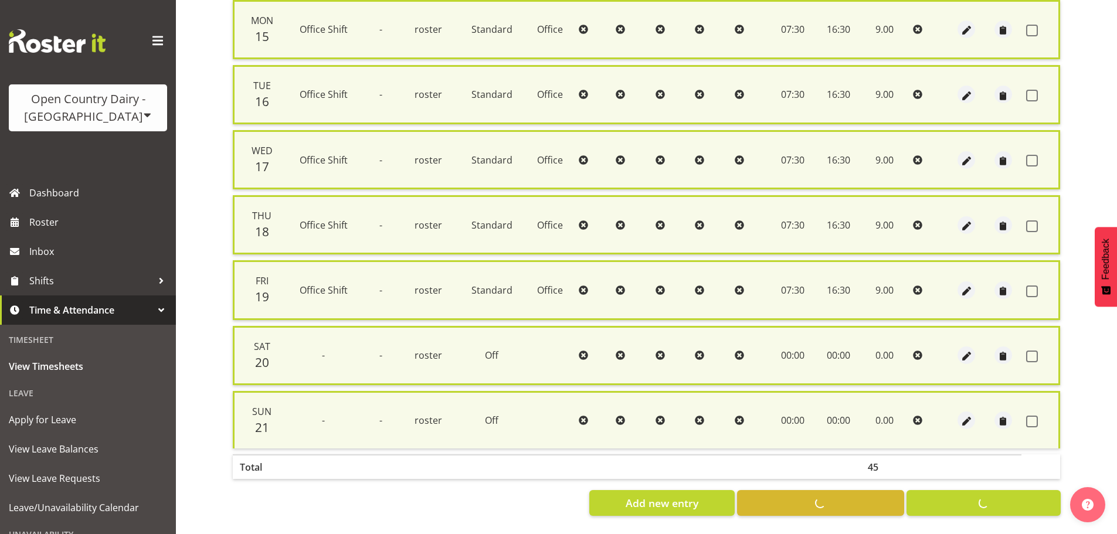
checkbox input "false"
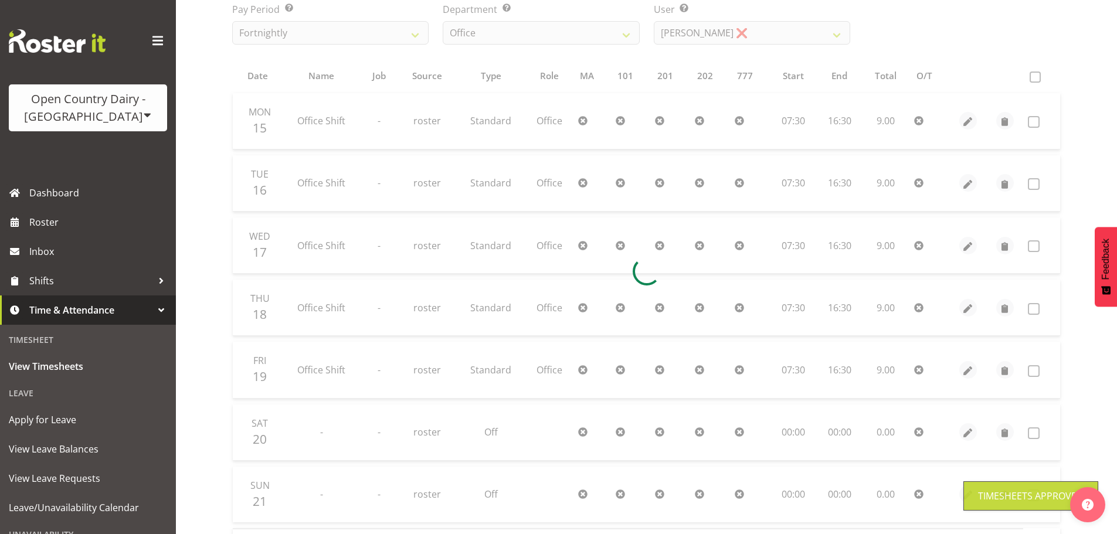
scroll to position [0, 0]
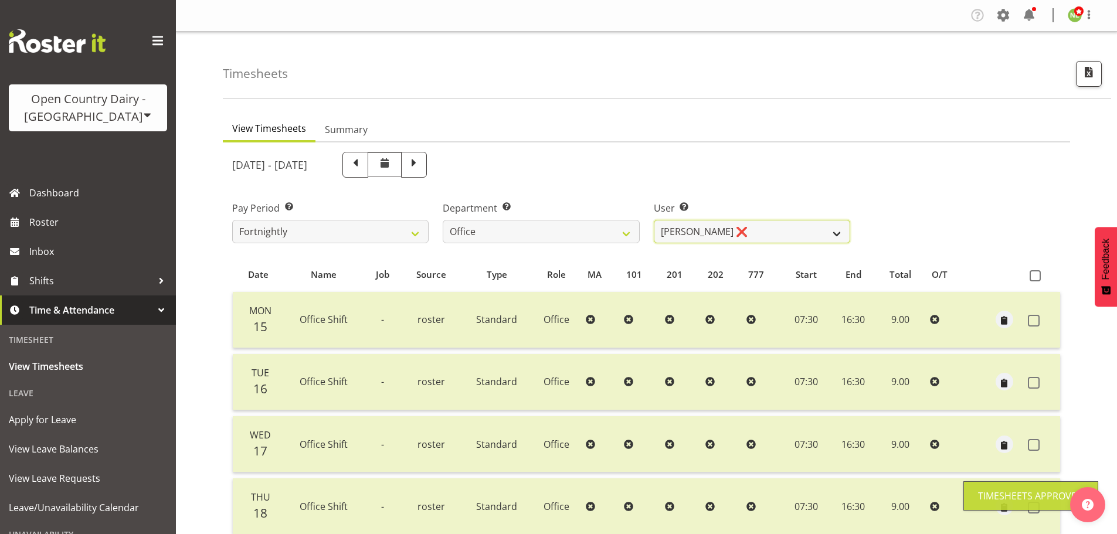
click at [705, 240] on select "Clare Welland ✔ Corey Millan ❌ Jessica Greenwood ❌ Michael Campbell ❌ Michelle …" at bounding box center [752, 231] width 196 height 23
select select "11468"
click at [654, 220] on select "Clare Welland ✔ Corey Millan ❌ Jessica Greenwood ❌ Michael Campbell ❌ Michelle …" at bounding box center [752, 231] width 196 height 23
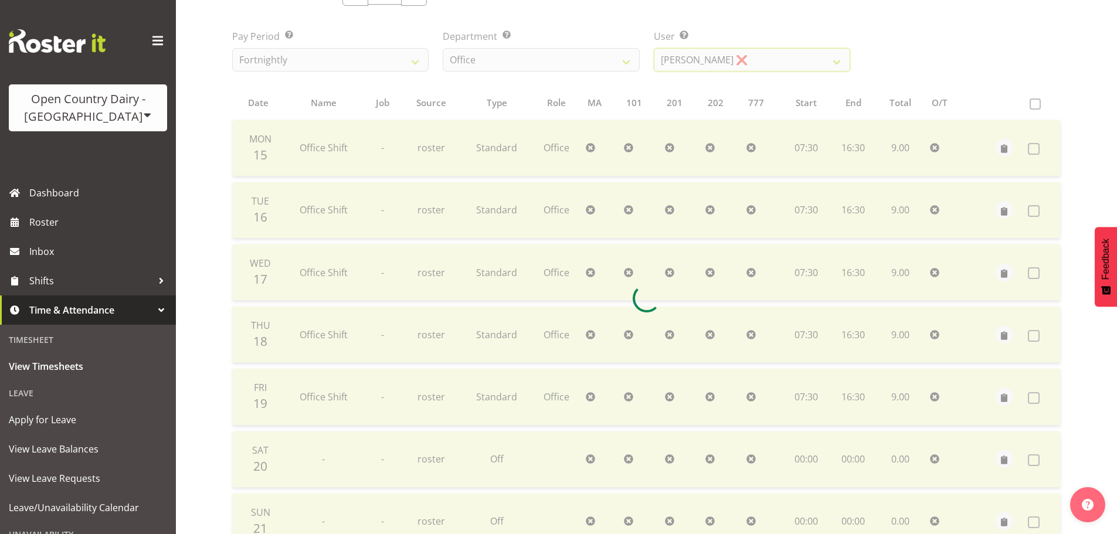
scroll to position [235, 0]
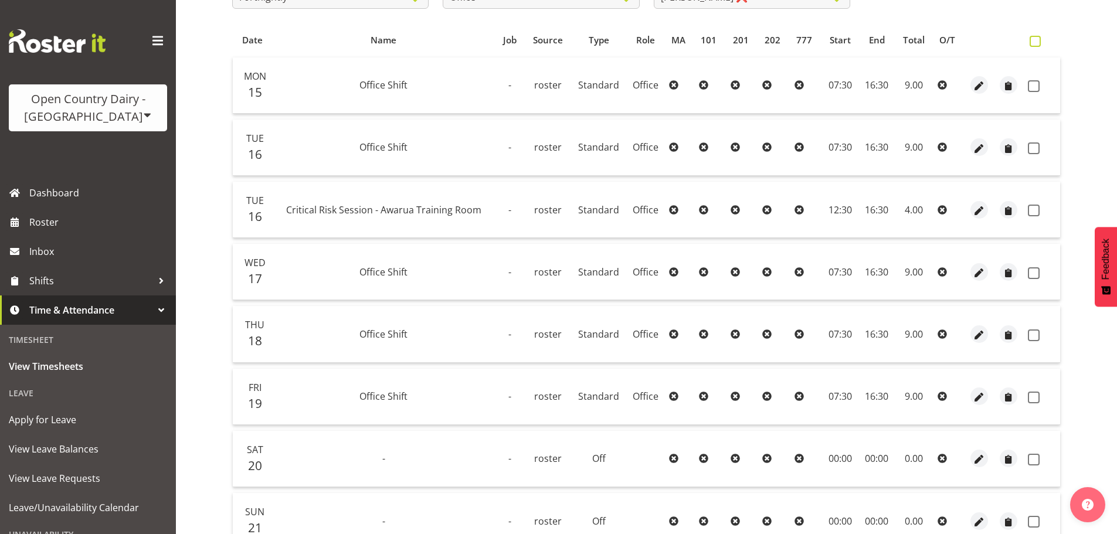
click at [1034, 40] on span at bounding box center [1035, 41] width 11 height 11
click at [1034, 40] on input "checkbox" at bounding box center [1034, 42] width 8 height 8
checkbox input "true"
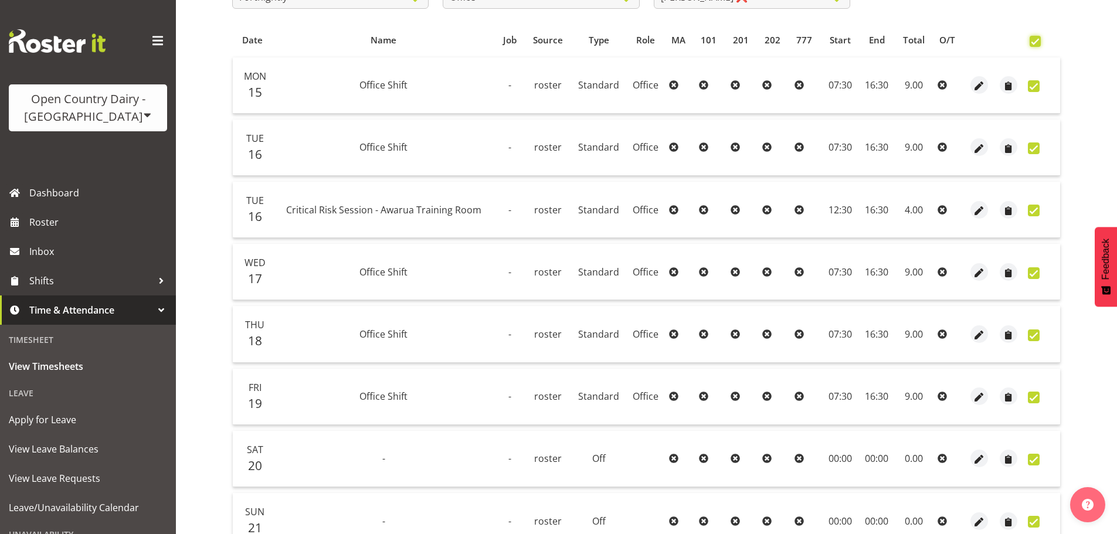
checkbox input "true"
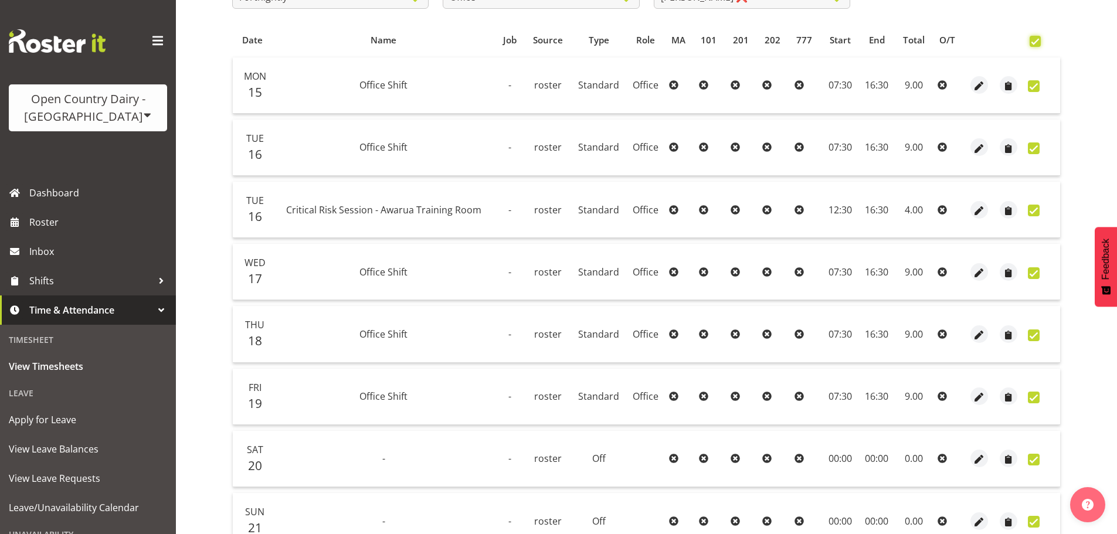
checkbox input "true"
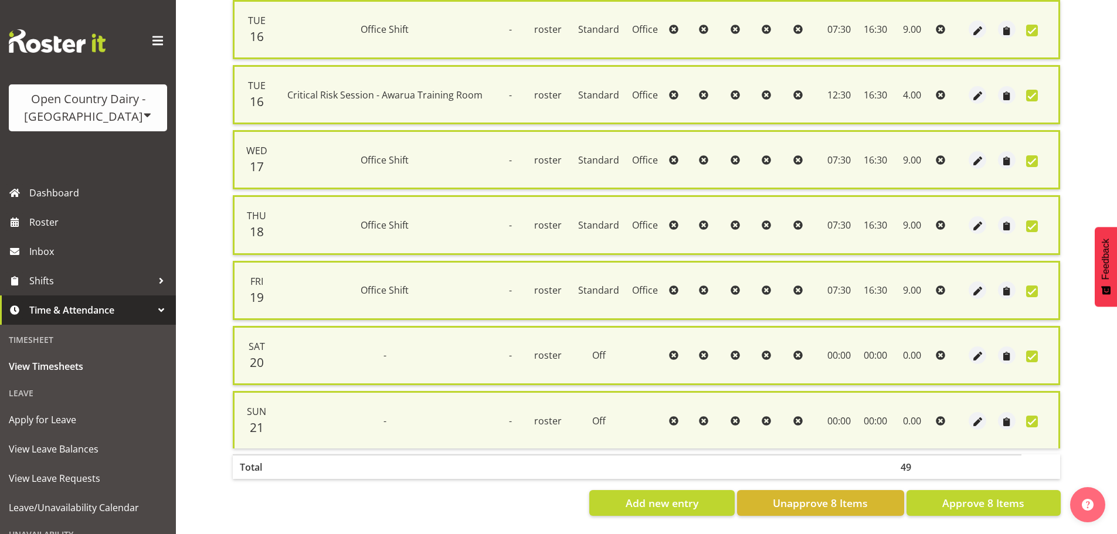
scroll to position [366, 0]
click at [970, 497] on span "Approve 8 Items" at bounding box center [983, 502] width 82 height 15
checkbox input "false"
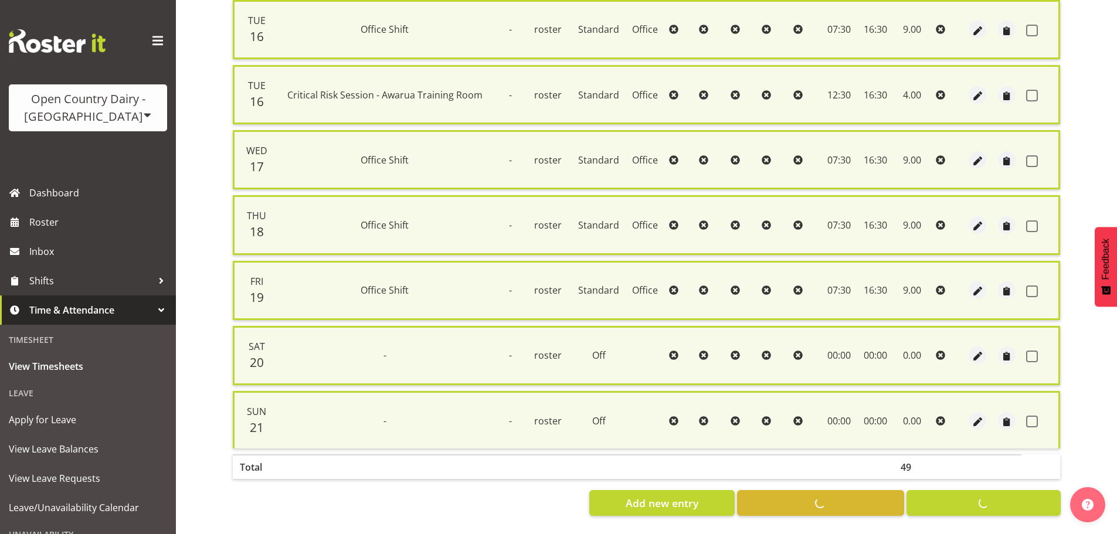
checkbox input "false"
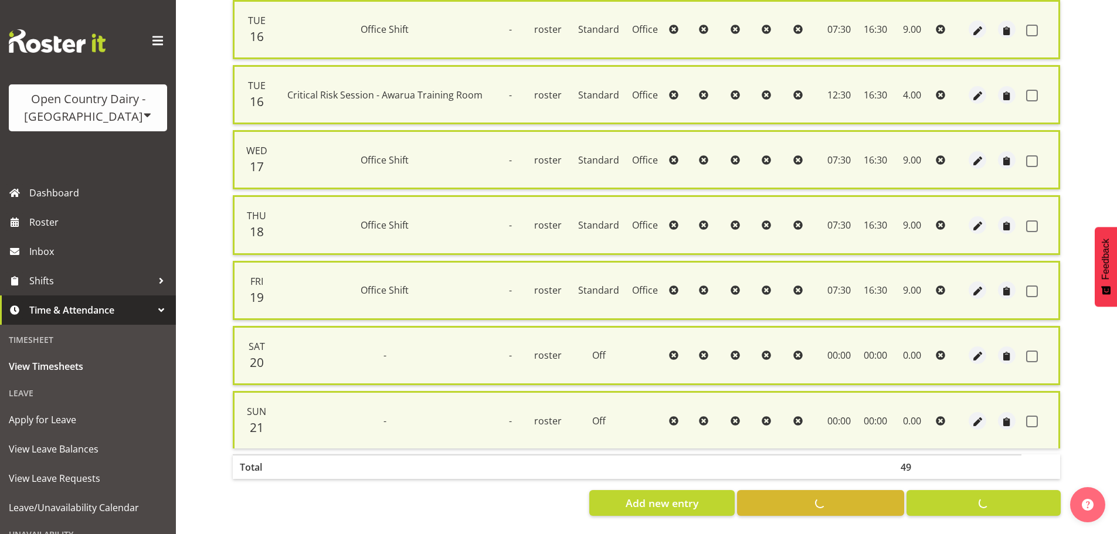
checkbox input "false"
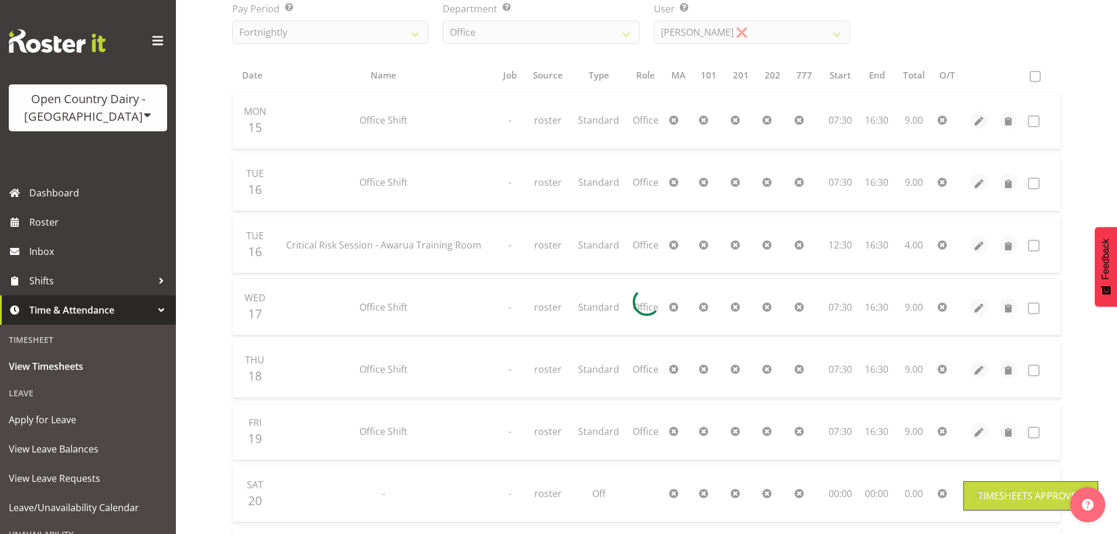
scroll to position [168, 0]
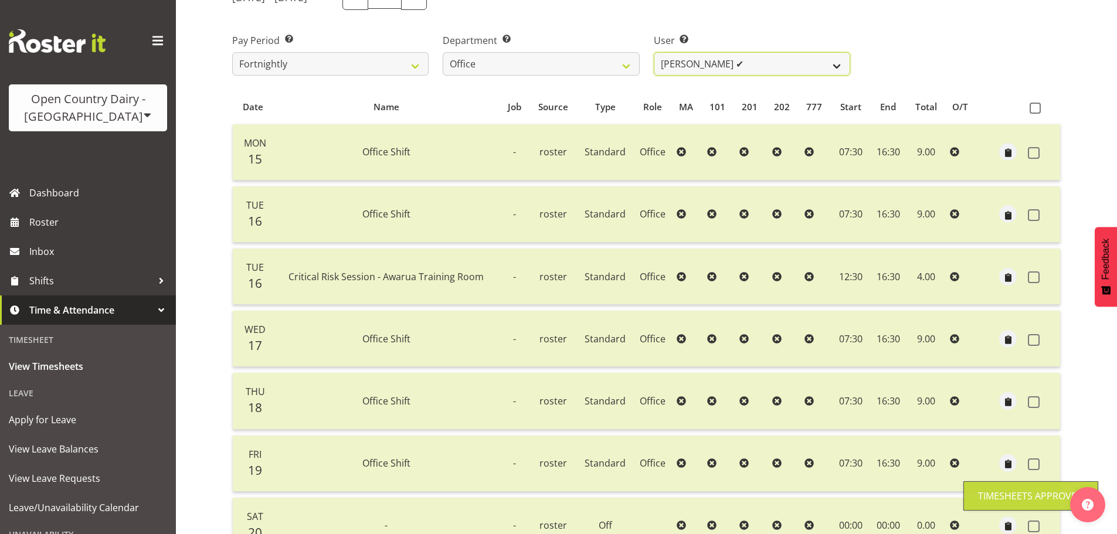
drag, startPoint x: 722, startPoint y: 61, endPoint x: 720, endPoint y: 74, distance: 13.0
click at [722, 61] on select "Clare Welland ✔ Corey Millan ❌ Jessica Greenwood ❌ Michael Campbell ✔ Michelle …" at bounding box center [752, 63] width 196 height 23
select select "10307"
click at [654, 52] on select "Clare Welland ✔ Corey Millan ❌ Jessica Greenwood ❌ Michael Campbell ✔ Michelle …" at bounding box center [752, 63] width 196 height 23
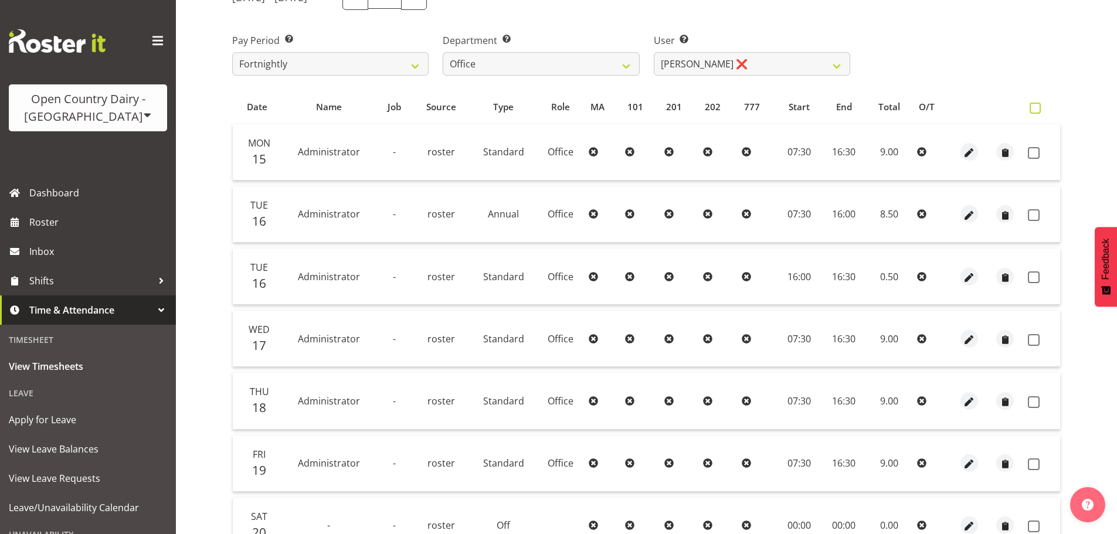
click at [1038, 108] on span at bounding box center [1035, 108] width 11 height 11
click at [1037, 108] on input "checkbox" at bounding box center [1034, 108] width 8 height 8
checkbox input "true"
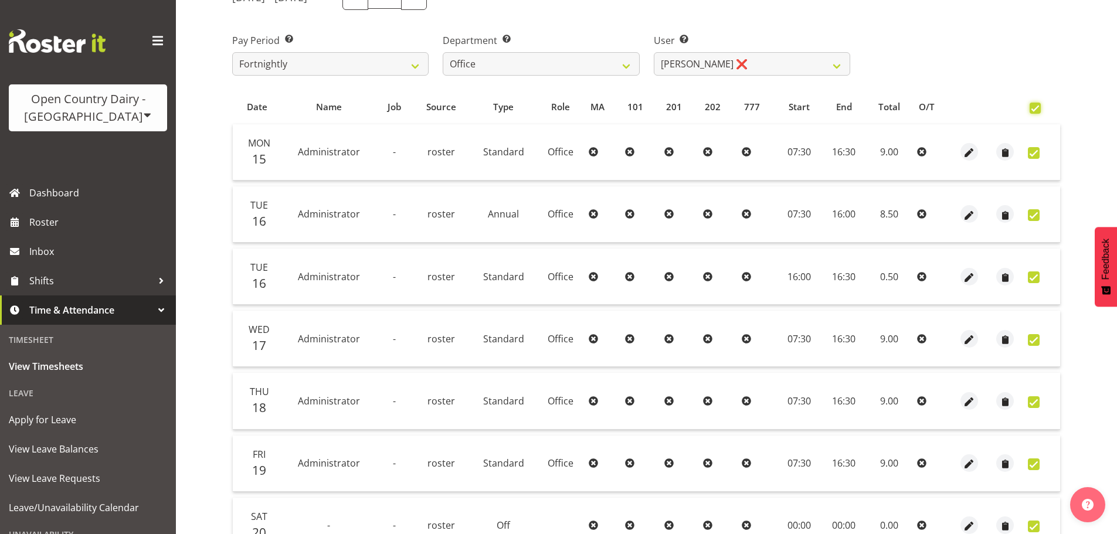
checkbox input "true"
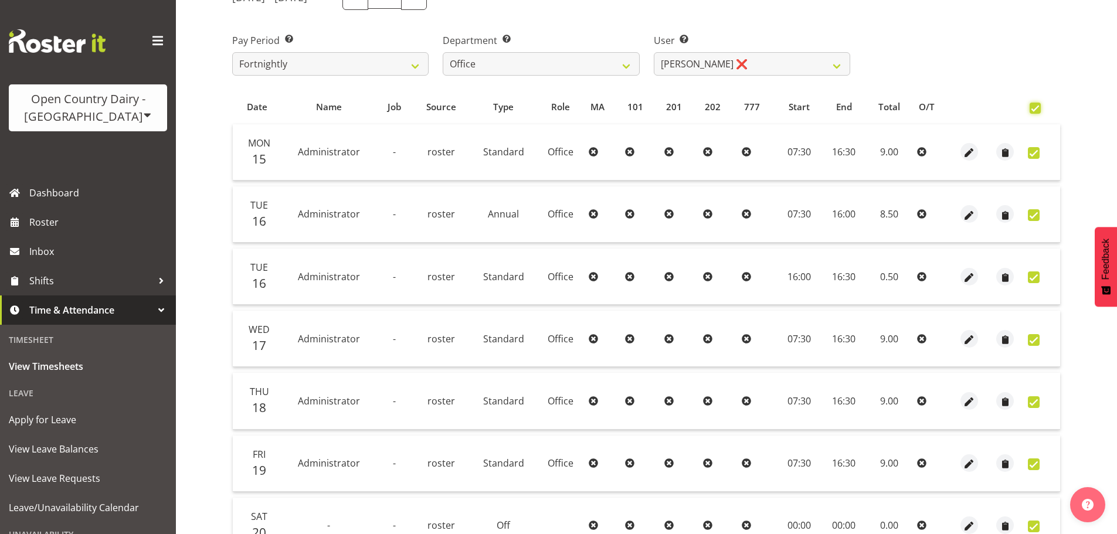
checkbox input "true"
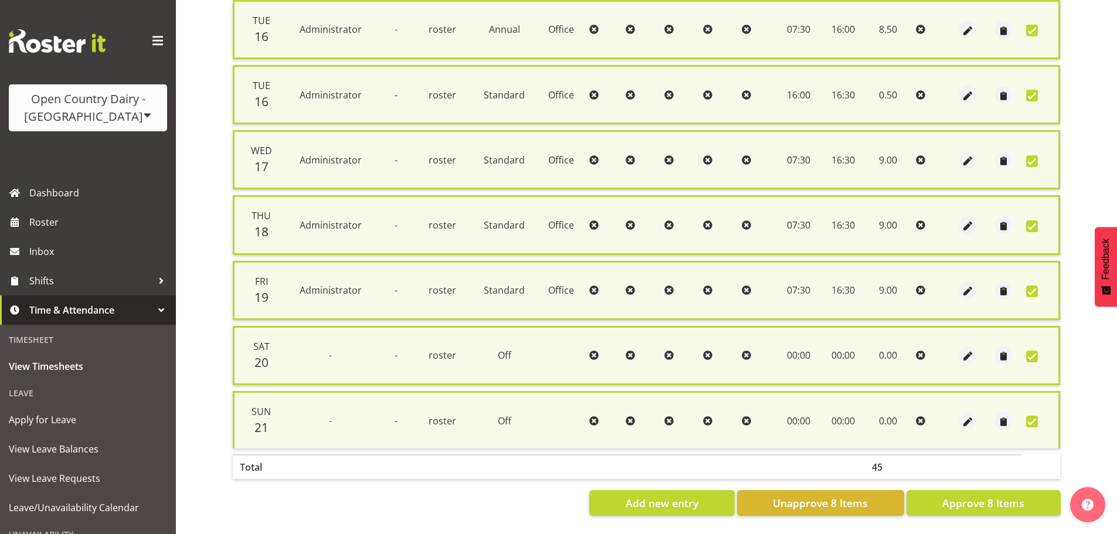
scroll to position [366, 0]
click at [981, 495] on span "Approve 8 Items" at bounding box center [983, 502] width 82 height 15
checkbox input "false"
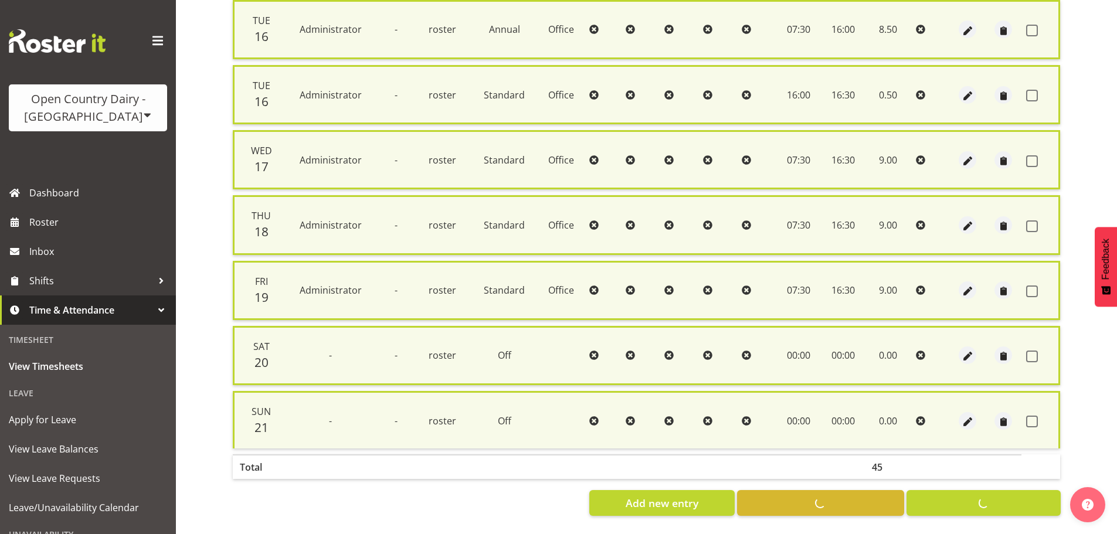
checkbox input "false"
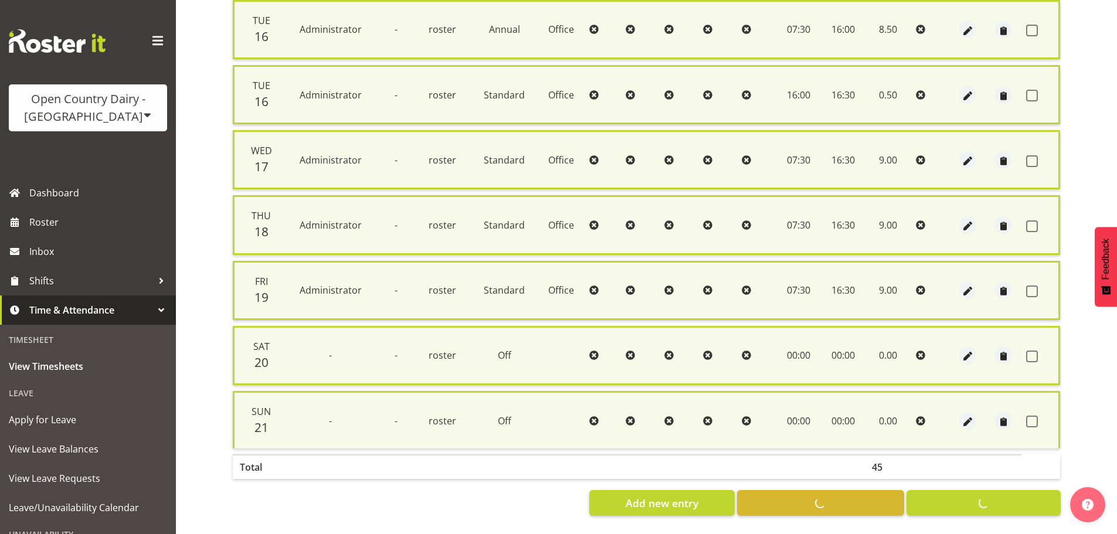
checkbox input "false"
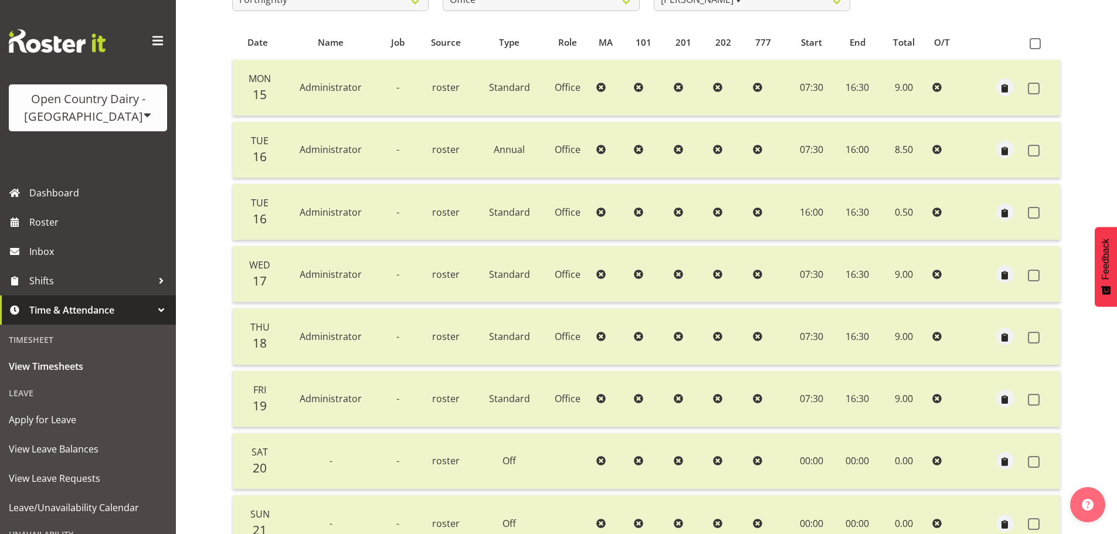
scroll to position [50, 0]
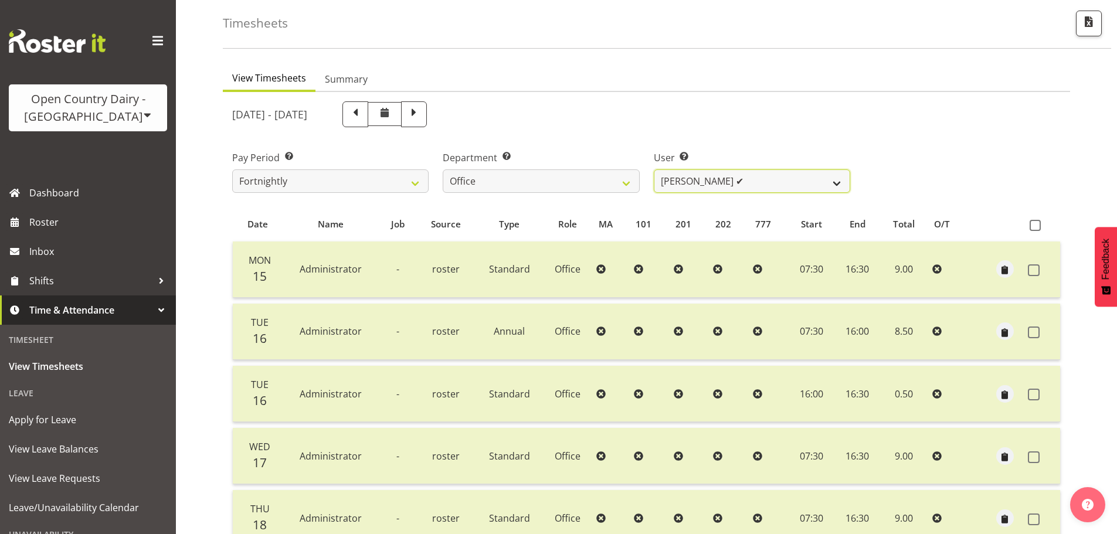
click at [732, 177] on select "Clare Welland ✔ Corey Millan ❌ Jessica Greenwood ❌ Michael Campbell ✔ Michelle …" at bounding box center [752, 180] width 196 height 23
select select "7454"
click at [654, 169] on select "Clare Welland ✔ Corey Millan ❌ Jessica Greenwood ❌ Michael Campbell ✔ Michelle …" at bounding box center [752, 180] width 196 height 23
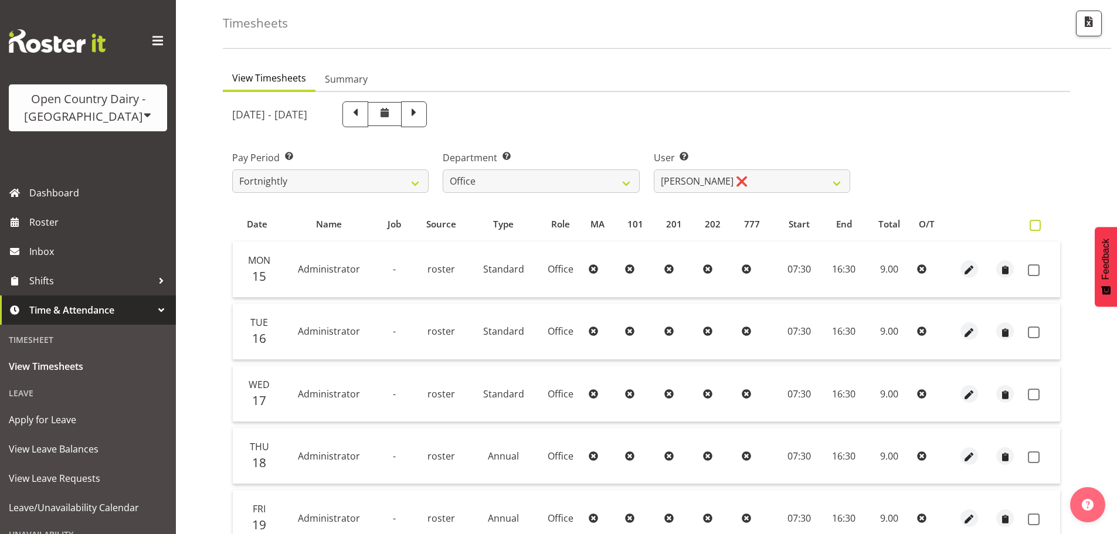
click at [1034, 220] on span at bounding box center [1035, 225] width 11 height 11
click at [1034, 222] on input "checkbox" at bounding box center [1034, 226] width 8 height 8
checkbox input "true"
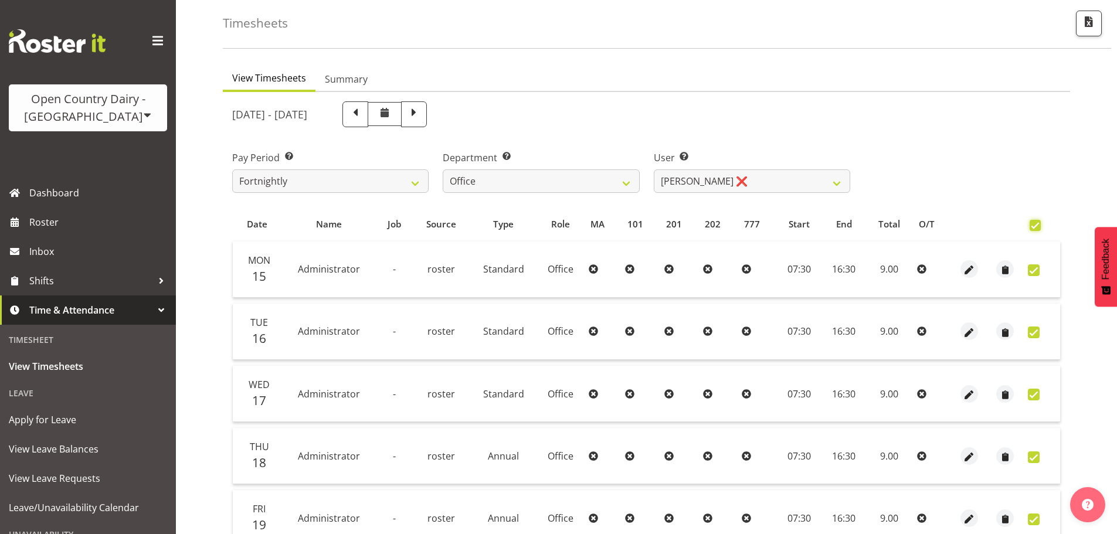
checkbox input "true"
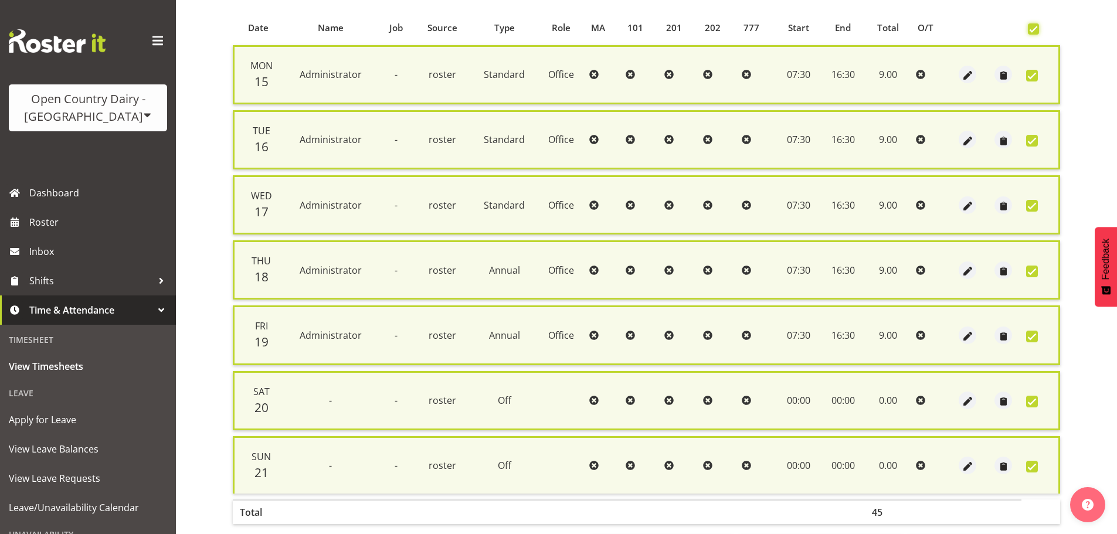
scroll to position [285, 0]
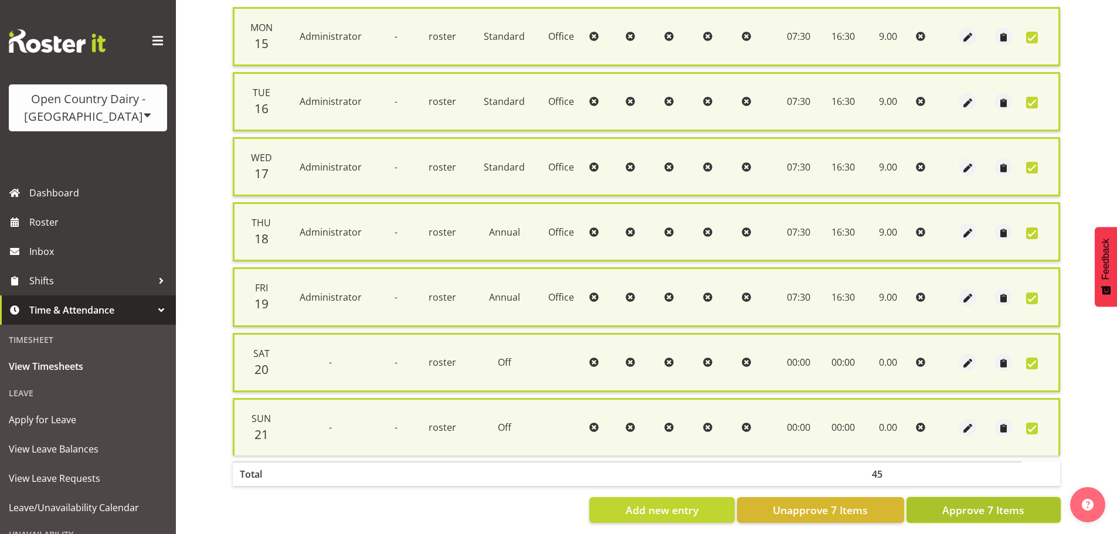
click at [985, 505] on span "Approve 7 Items" at bounding box center [983, 509] width 82 height 15
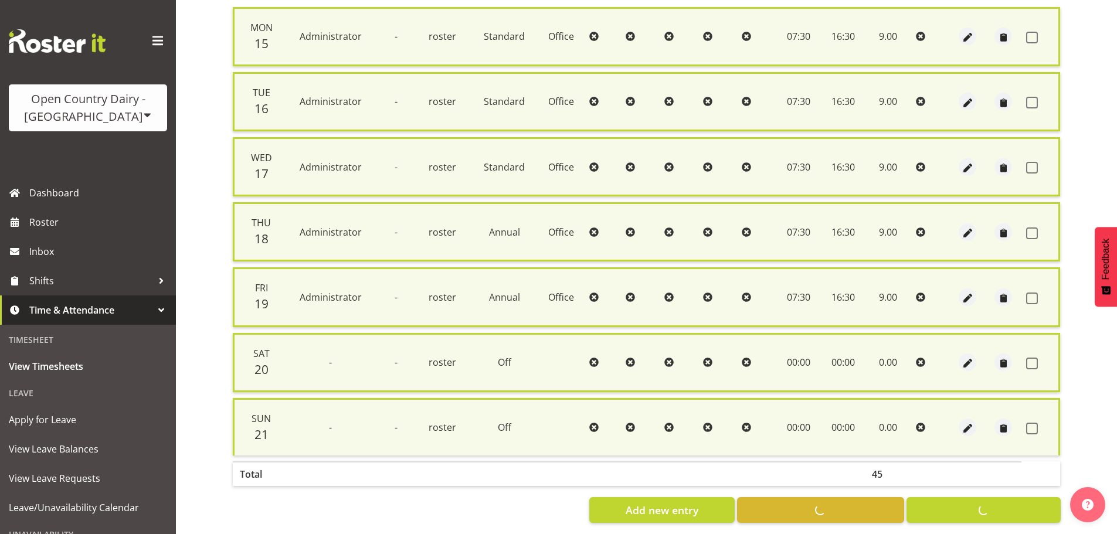
checkbox input "false"
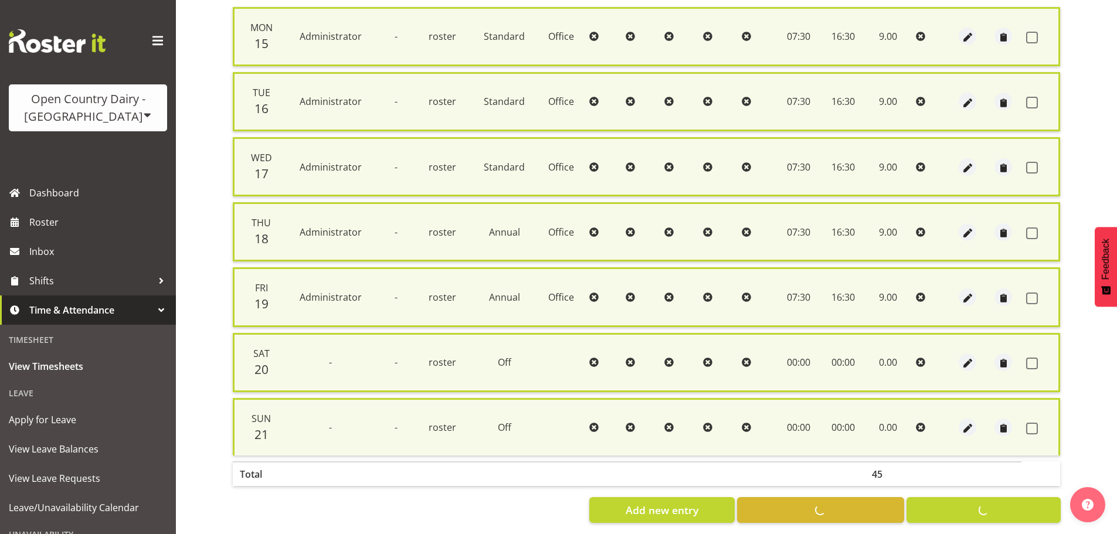
checkbox input "false"
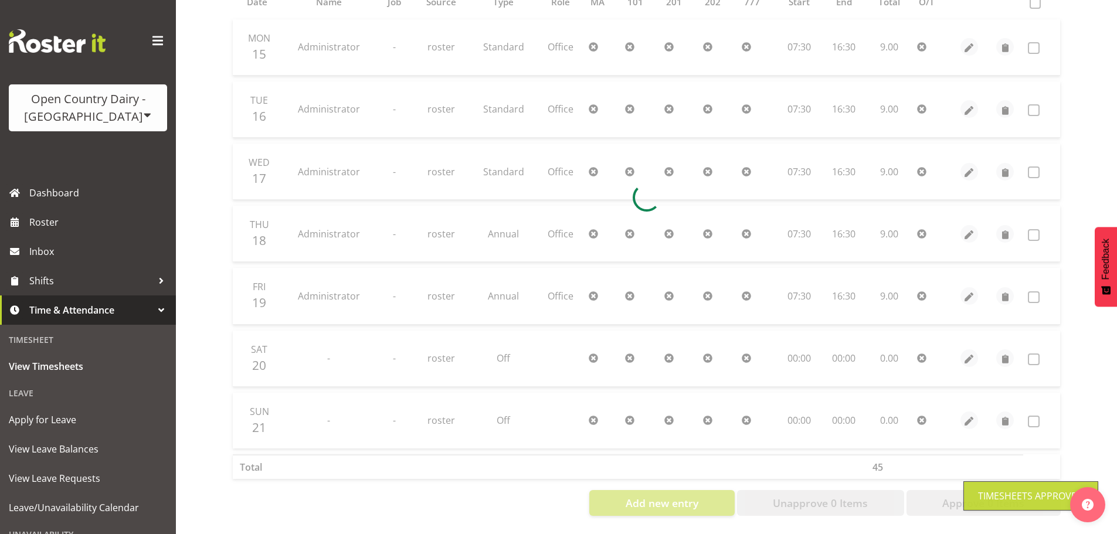
scroll to position [47, 0]
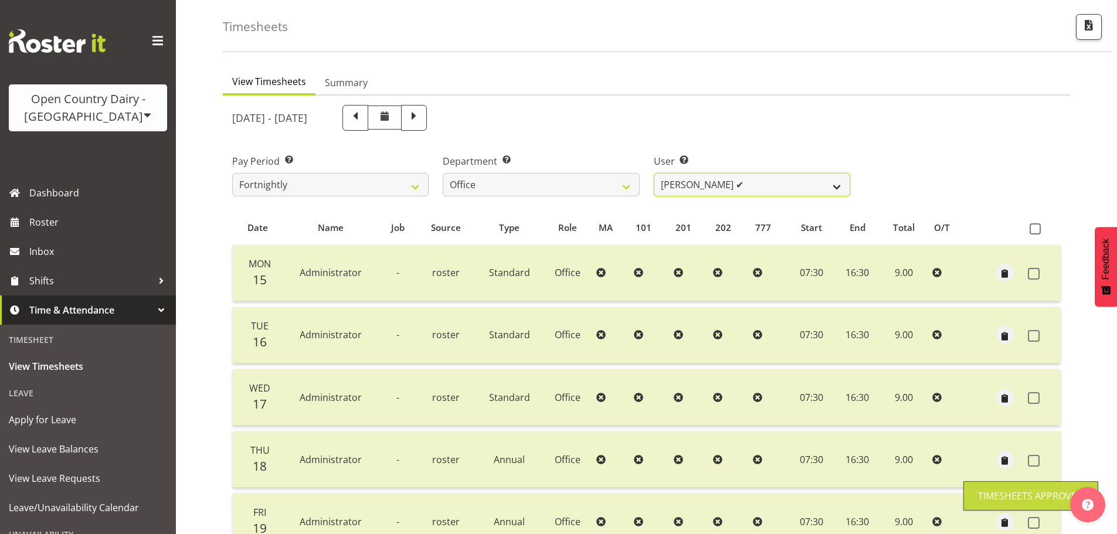
click at [729, 186] on select "Clare Welland ✔ Corey Millan ❌ Jessica Greenwood ❌ Michael Campbell ✔ Michelle …" at bounding box center [752, 184] width 196 height 23
select select "7458"
click at [654, 173] on select "Clare Welland ✔ Corey Millan ❌ Jessica Greenwood ❌ Michael Campbell ✔ Michelle …" at bounding box center [752, 184] width 196 height 23
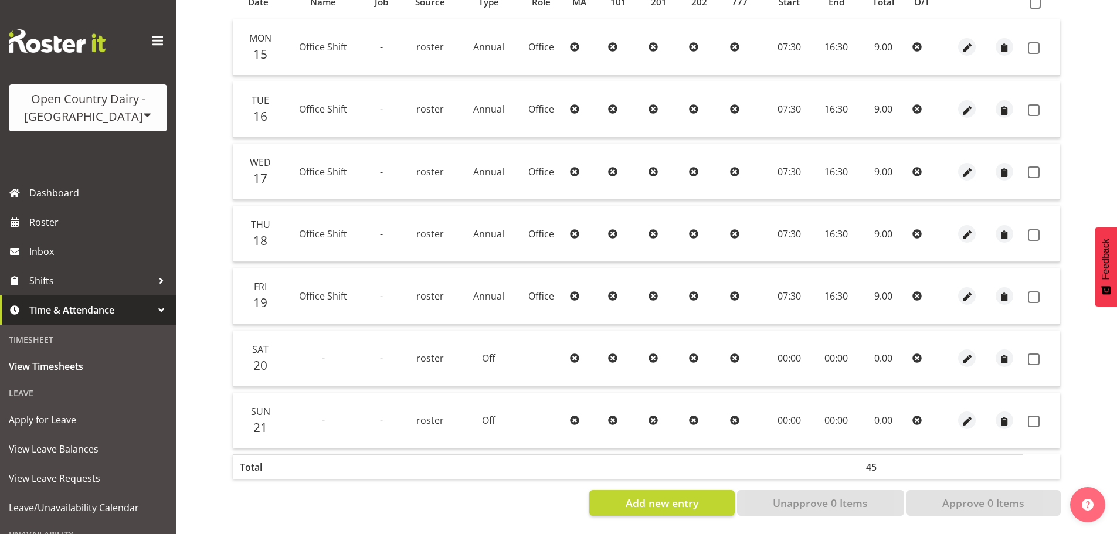
scroll to position [164, 0]
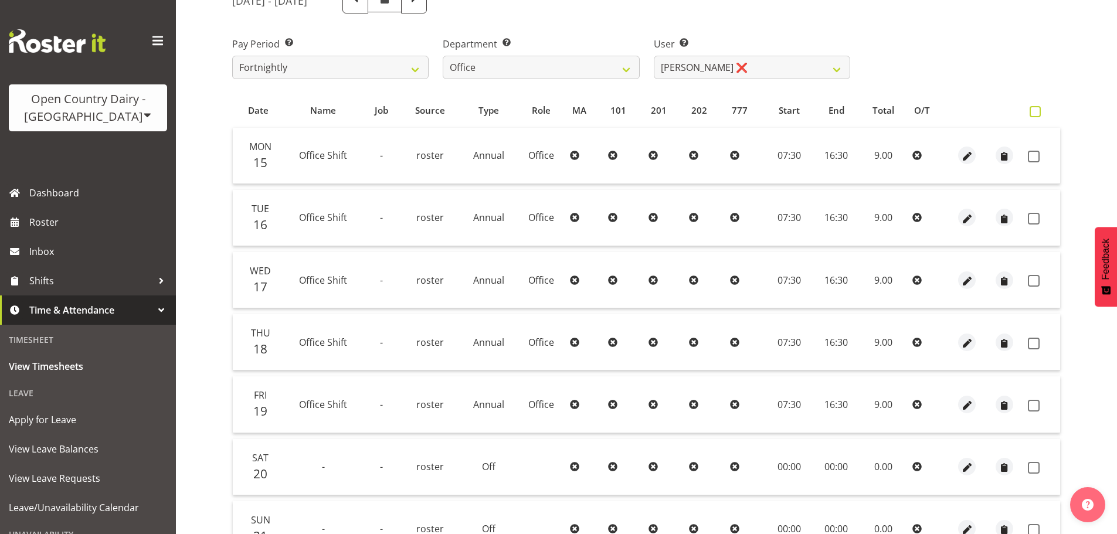
click at [1035, 109] on span at bounding box center [1035, 111] width 11 height 11
click at [1035, 109] on input "checkbox" at bounding box center [1034, 112] width 8 height 8
checkbox input "true"
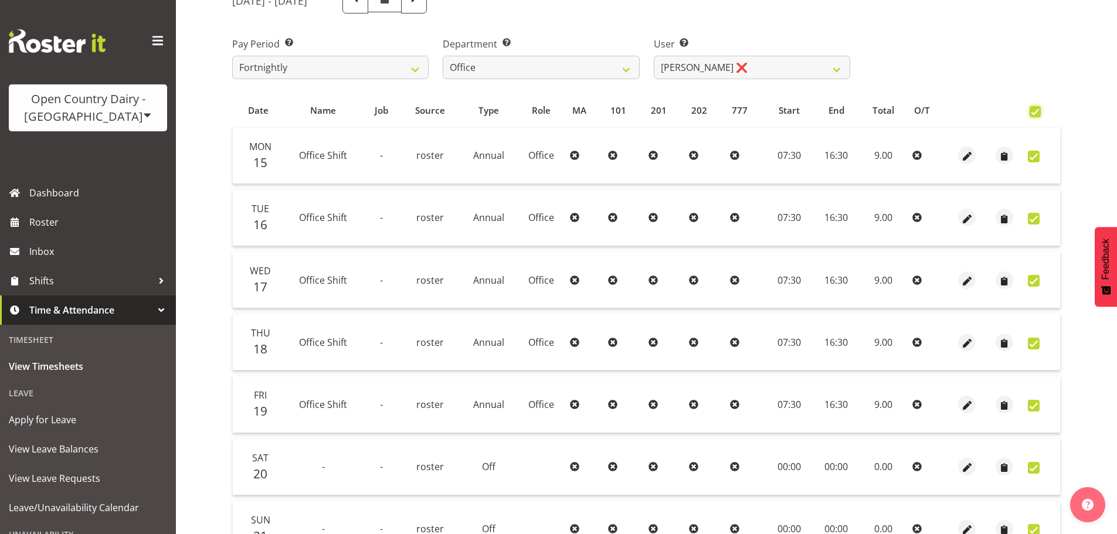
checkbox input "true"
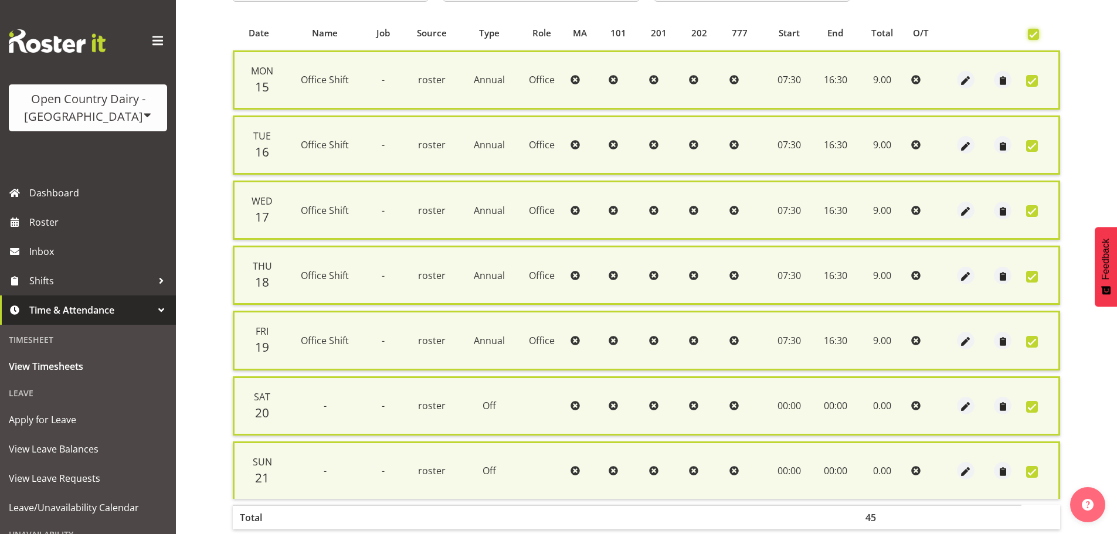
scroll to position [301, 0]
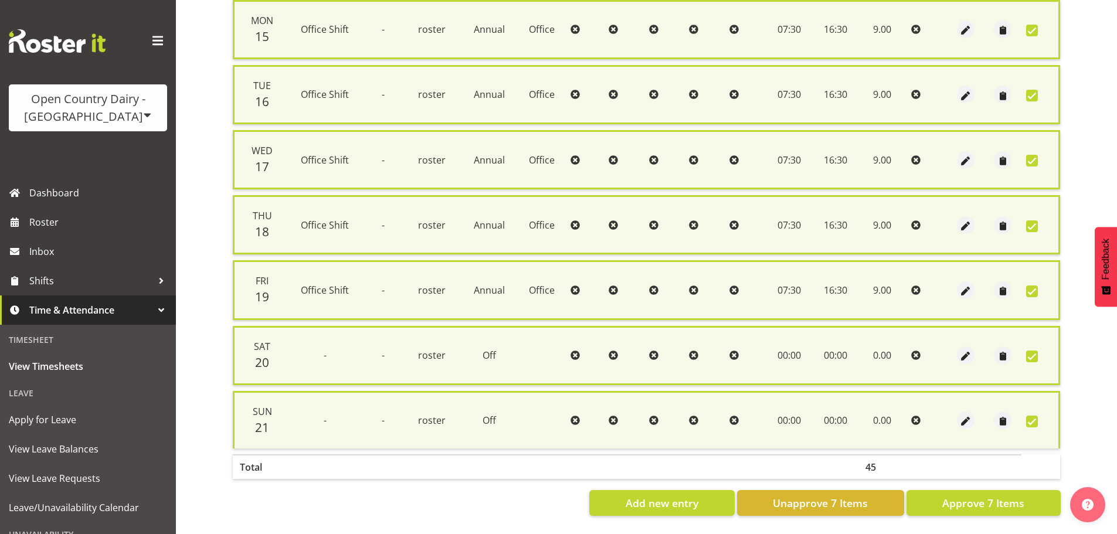
click at [978, 507] on section "September 15th - September 21st 2025 Pay Period Select which pay period you wou…" at bounding box center [646, 187] width 847 height 675
click at [1018, 495] on span "Approve 7 Items" at bounding box center [983, 502] width 82 height 15
checkbox input "false"
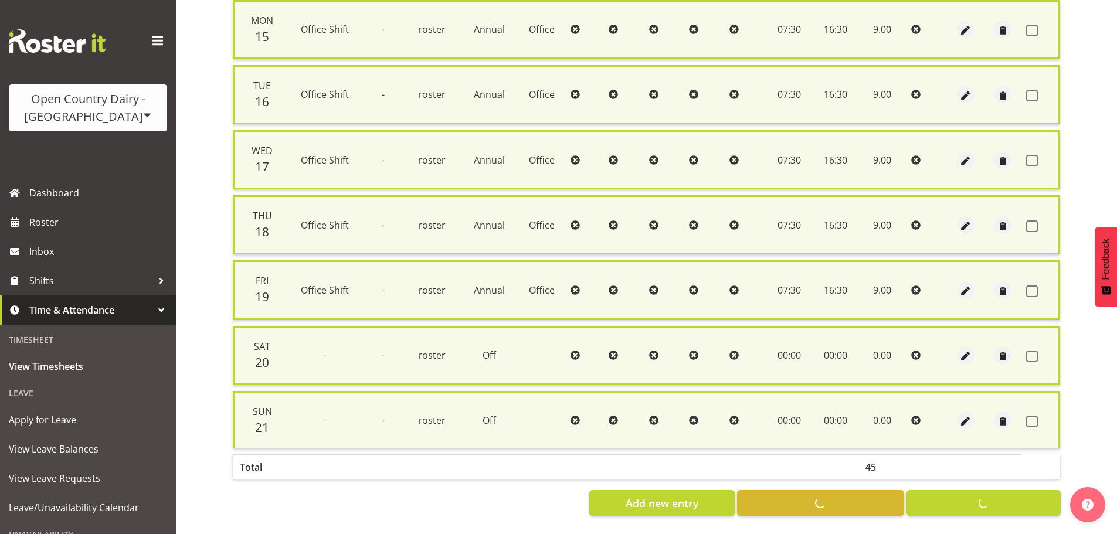
checkbox input "false"
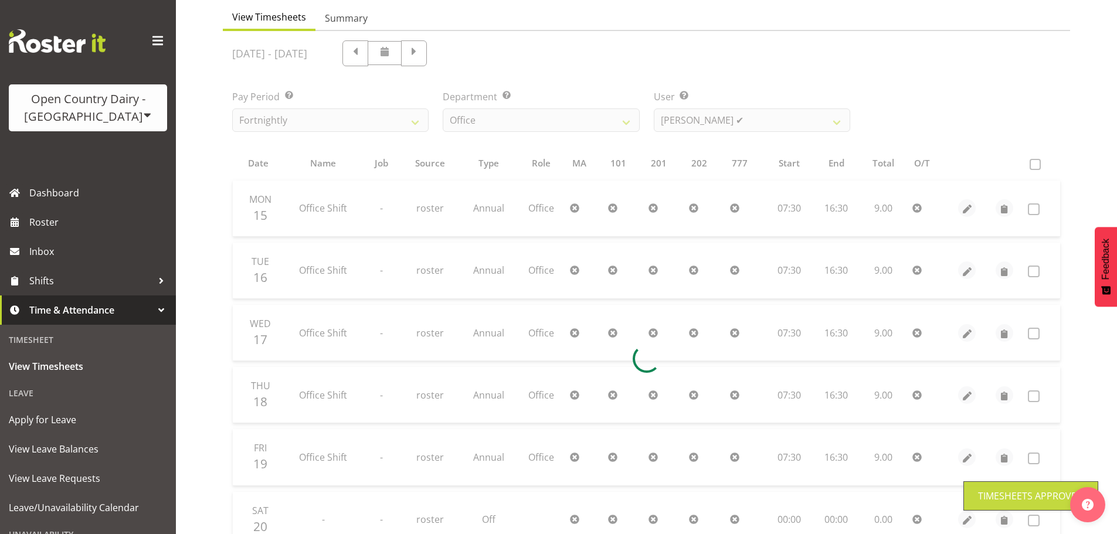
scroll to position [106, 0]
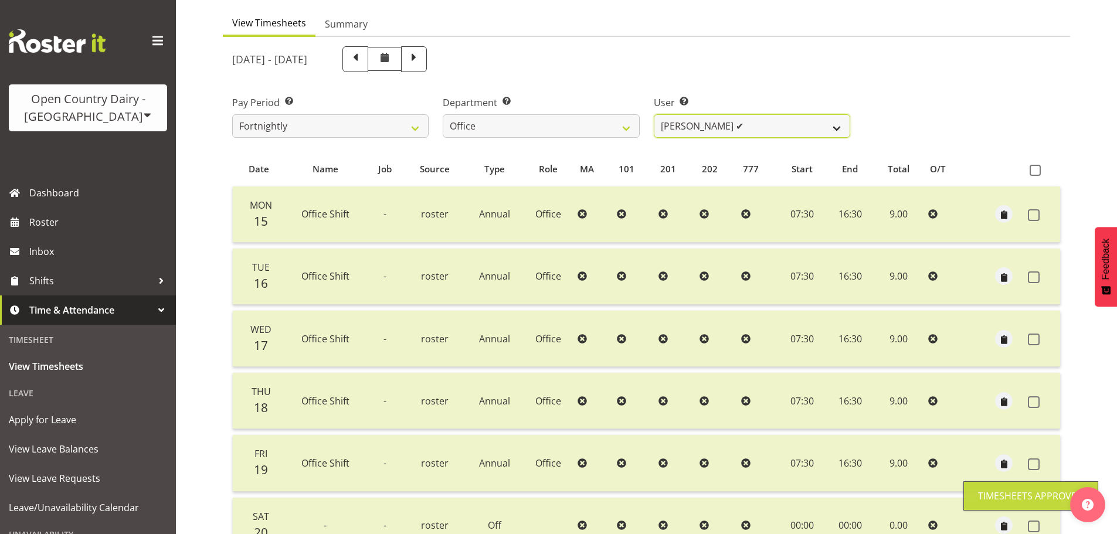
click at [709, 114] on select "Clare Welland ✔ Corey Millan ❌ Jessica Greenwood ❌ Michael Campbell ✔ Michelle …" at bounding box center [752, 125] width 196 height 23
select select "7479"
click at [654, 114] on select "Clare Welland ✔ Corey Millan ❌ Jessica Greenwood ❌ Michael Campbell ✔ Michelle …" at bounding box center [752, 125] width 196 height 23
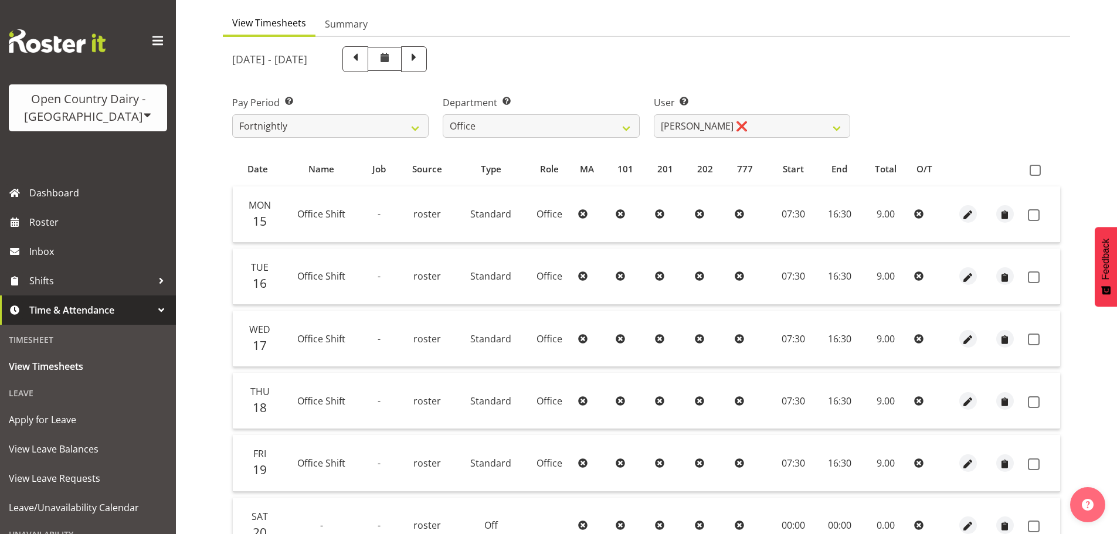
drag, startPoint x: 1038, startPoint y: 169, endPoint x: 1018, endPoint y: 163, distance: 21.0
click at [1039, 169] on span at bounding box center [1035, 170] width 11 height 11
click at [1037, 169] on input "checkbox" at bounding box center [1034, 171] width 8 height 8
checkbox input "true"
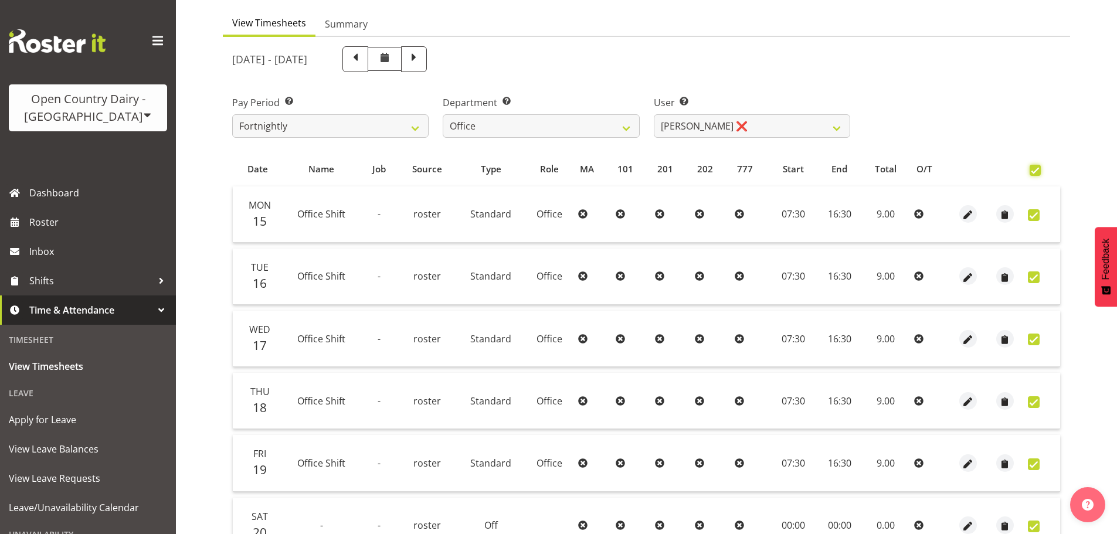
checkbox input "true"
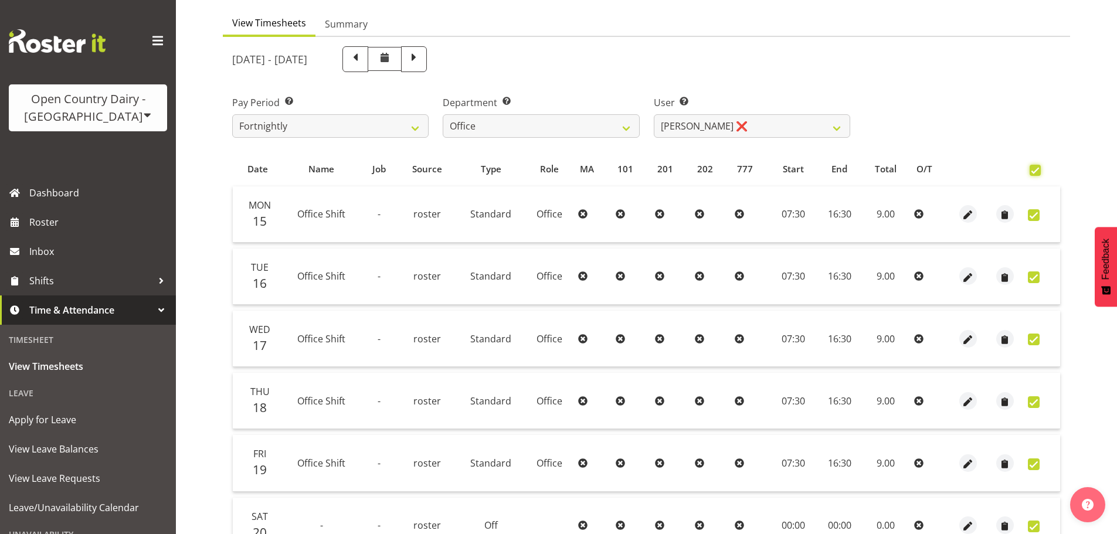
checkbox input "true"
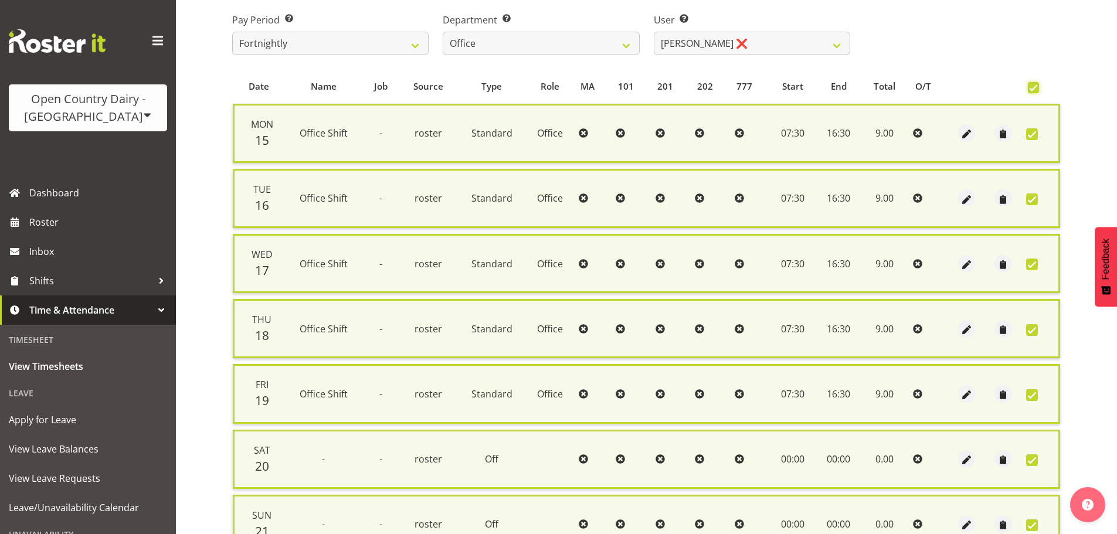
scroll to position [301, 0]
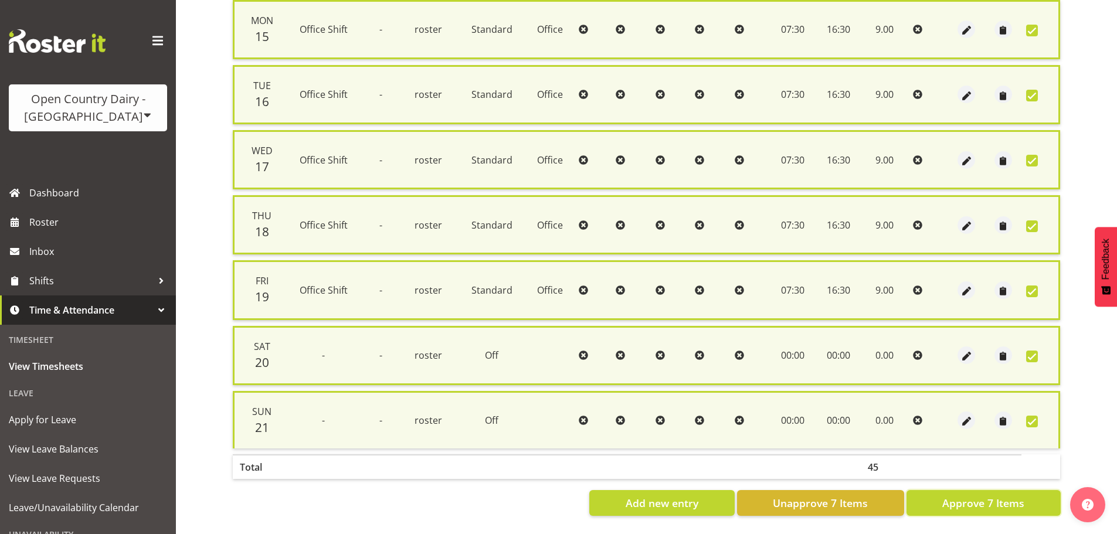
drag, startPoint x: 988, startPoint y: 490, endPoint x: 1017, endPoint y: 495, distance: 29.8
click at [990, 495] on span "Approve 7 Items" at bounding box center [983, 502] width 82 height 15
checkbox input "false"
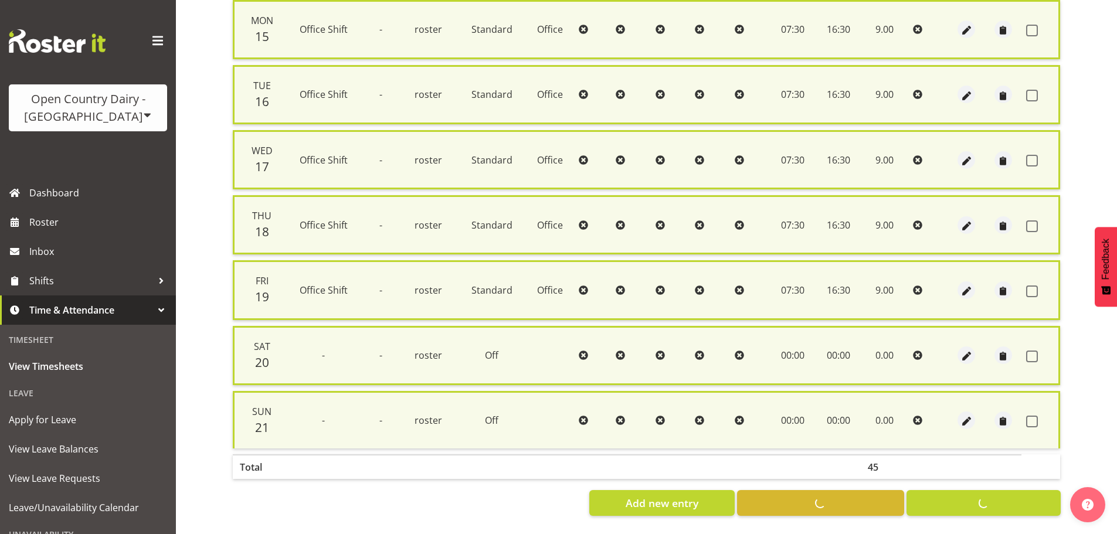
checkbox input "false"
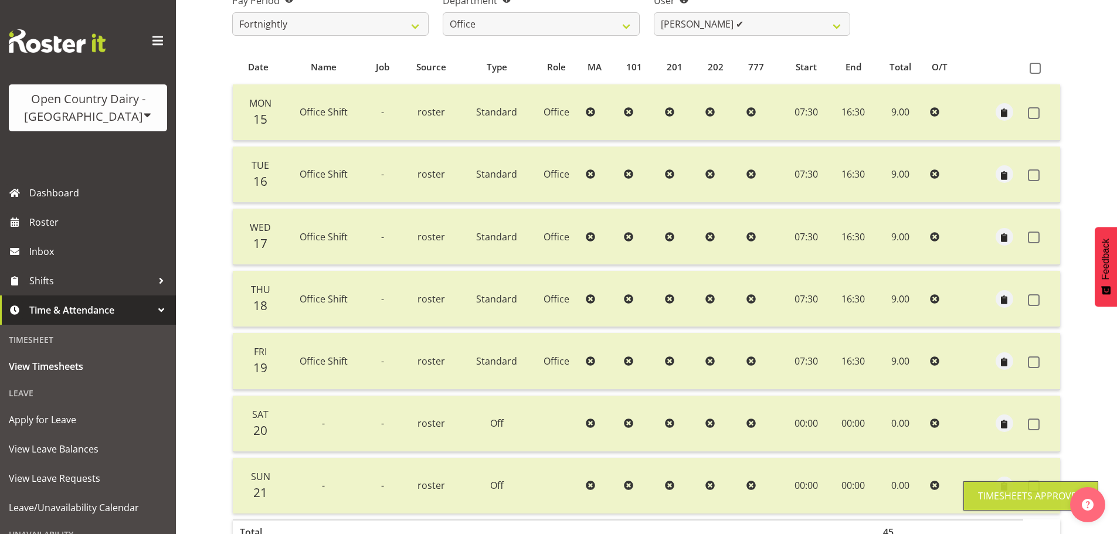
scroll to position [164, 0]
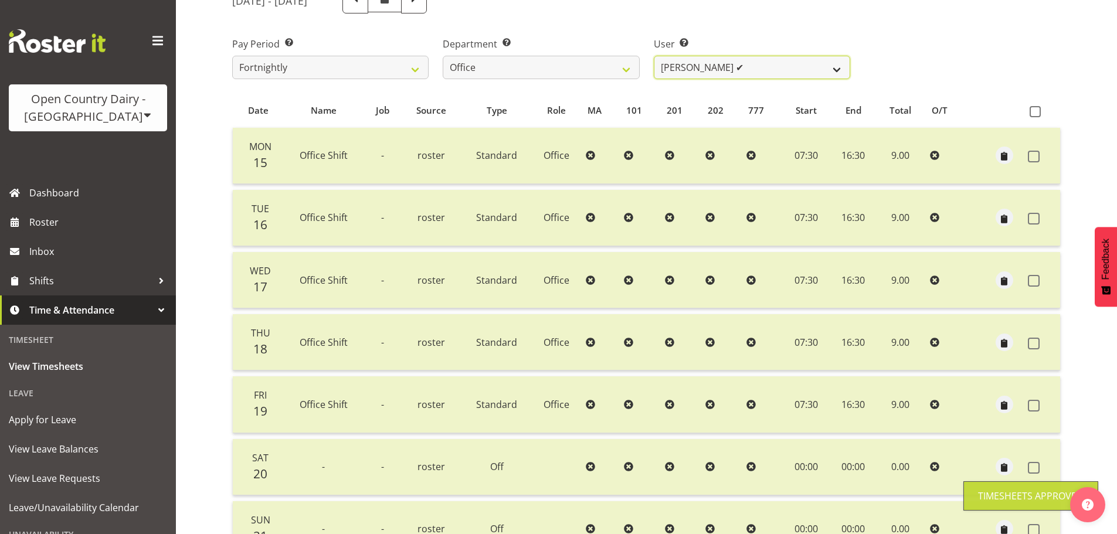
click at [713, 70] on select "Clare Welland ✔ Corey Millan ❌ Jessica Greenwood ❌ Michael Campbell ✔ Michelle …" at bounding box center [752, 67] width 196 height 23
select select "10922"
click at [654, 56] on select "Clare Welland ✔ Corey Millan ❌ Jessica Greenwood ❌ Michael Campbell ✔ Michelle …" at bounding box center [752, 67] width 196 height 23
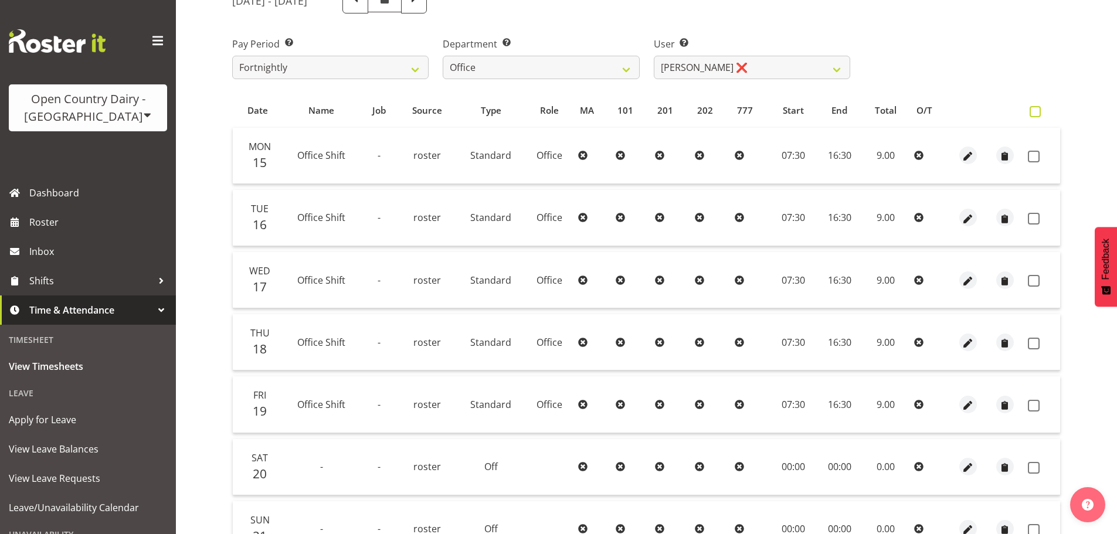
click at [1034, 115] on span at bounding box center [1035, 111] width 11 height 11
click at [1034, 115] on input "checkbox" at bounding box center [1034, 112] width 8 height 8
checkbox input "true"
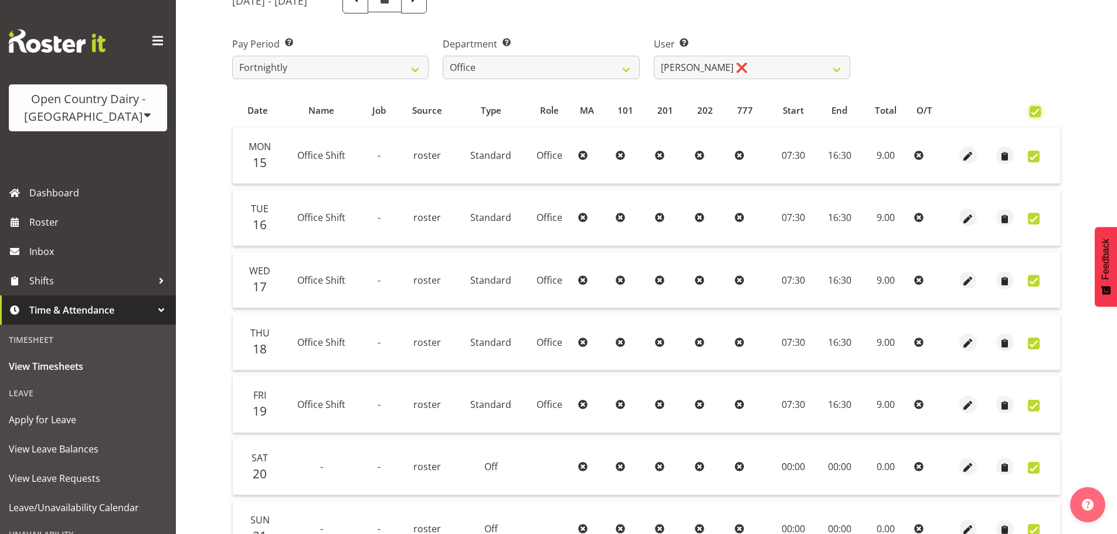
checkbox input "true"
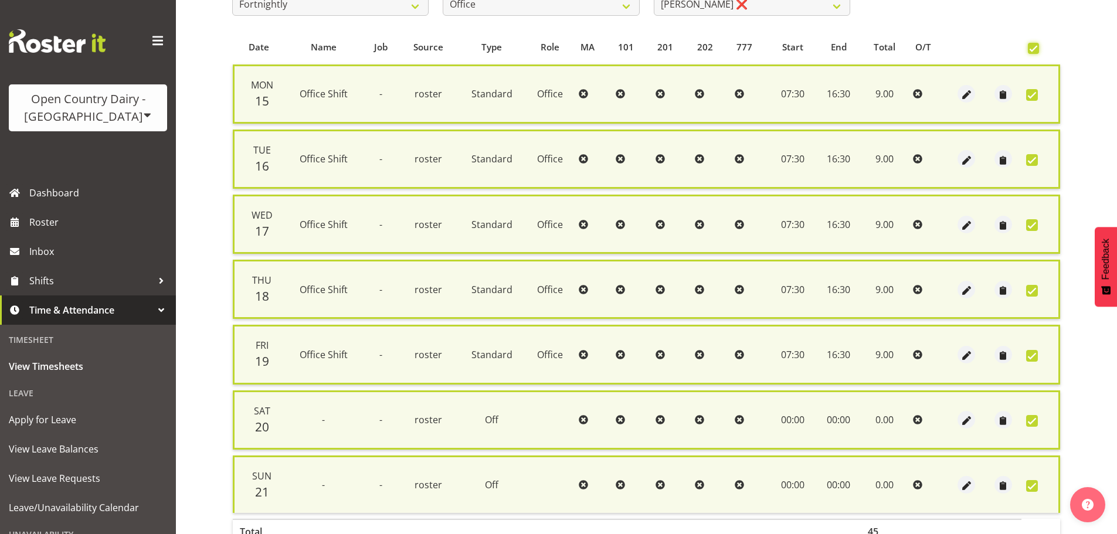
scroll to position [301, 0]
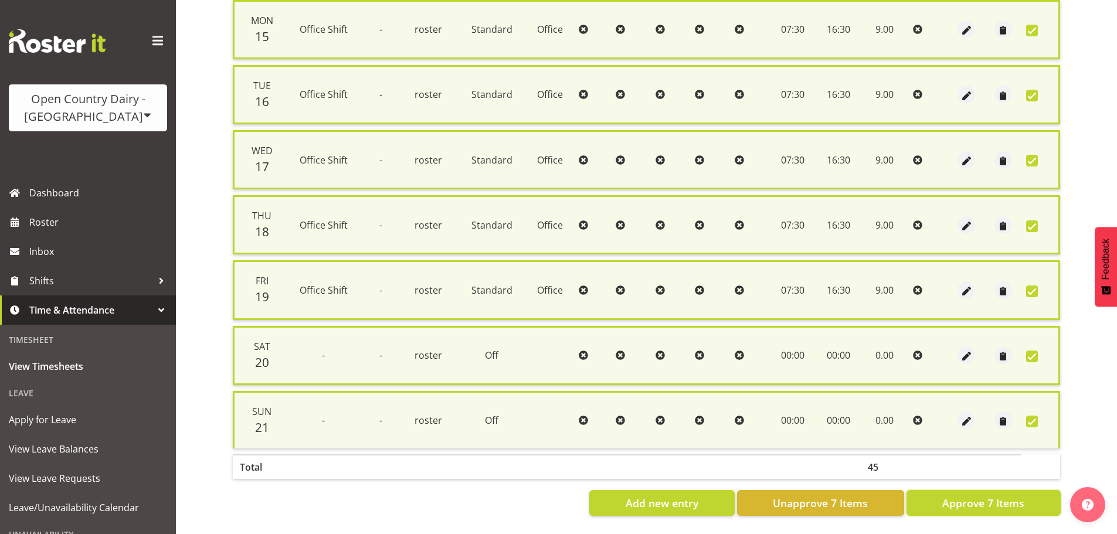
click at [964, 502] on button "Approve 7 Items" at bounding box center [983, 503] width 154 height 26
checkbox input "false"
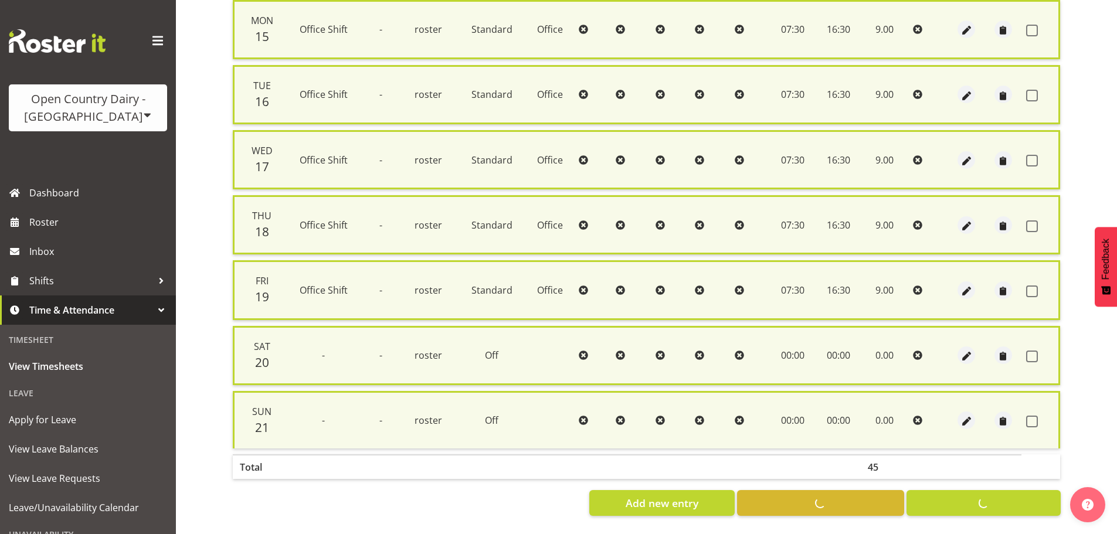
checkbox input "false"
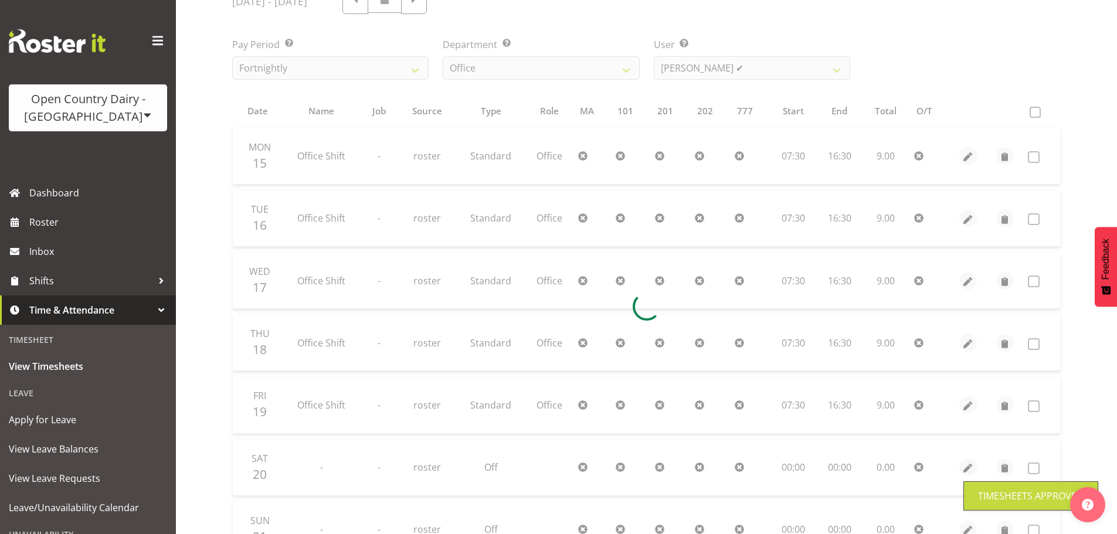
scroll to position [47, 0]
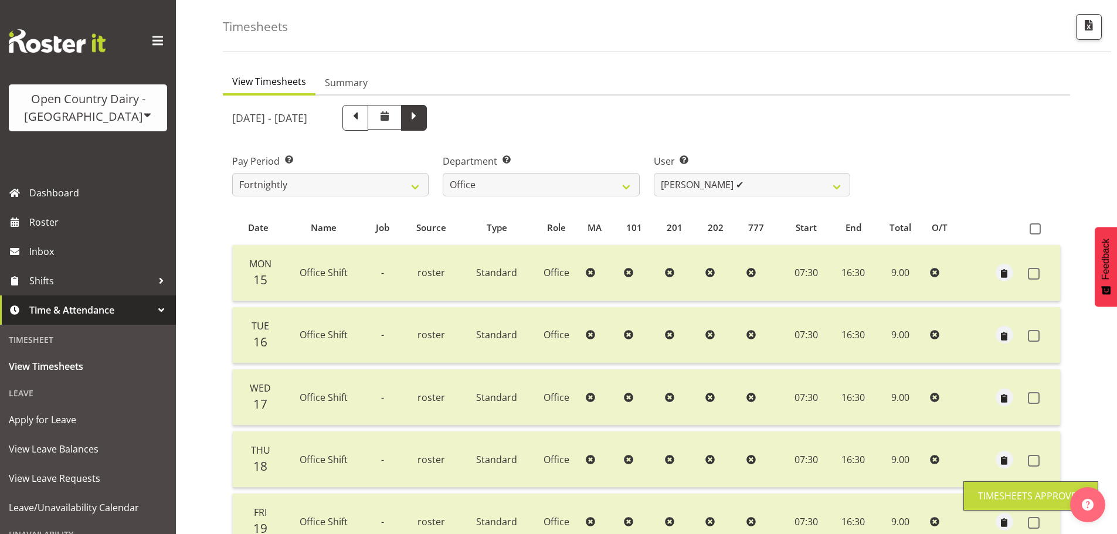
click at [427, 125] on span at bounding box center [414, 118] width 26 height 26
select select
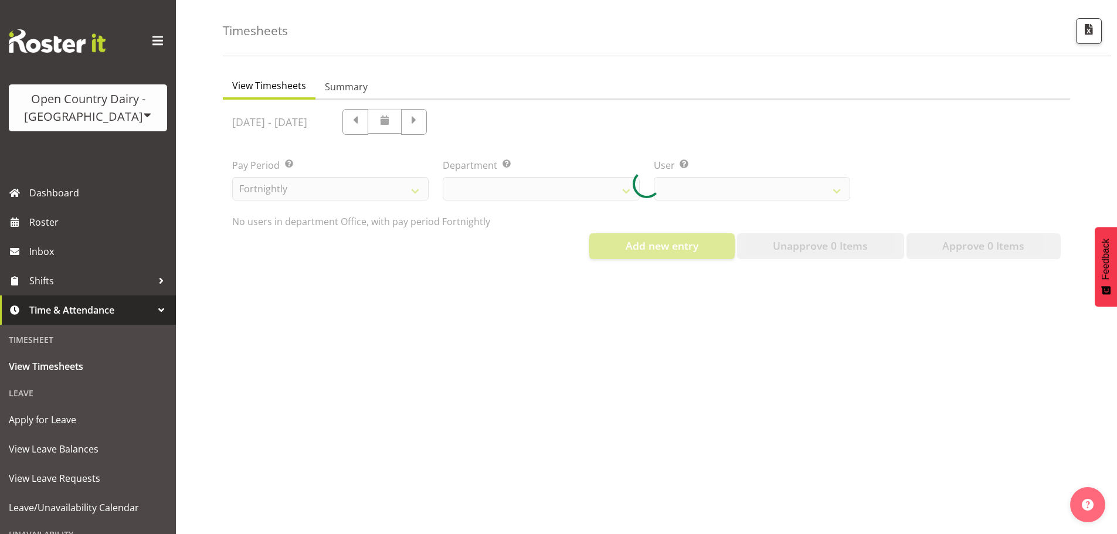
select select "699"
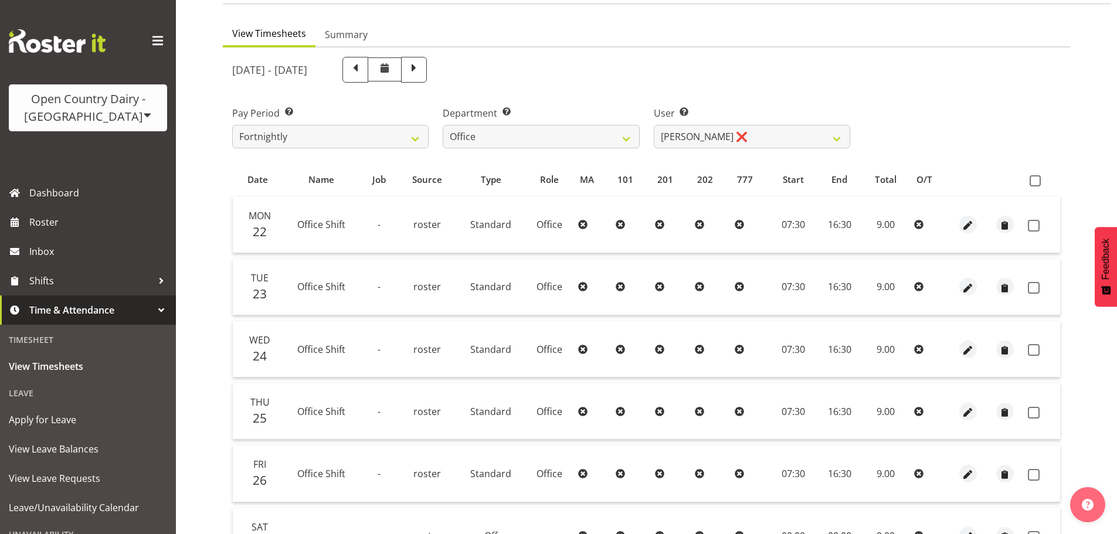
scroll to position [0, 0]
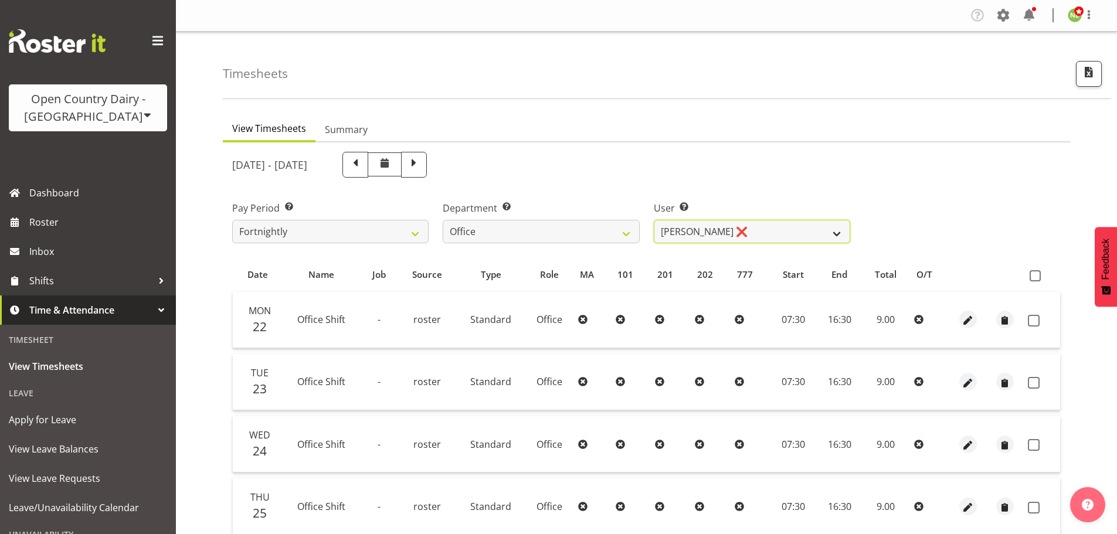
click at [727, 231] on select "Clare Welland ❌ Corey Millan ❌ Jessica Greenwood ❌ Michael Campbell ❌ Michelle …" at bounding box center [752, 231] width 196 height 23
click at [780, 230] on select "Clare Welland ❌ Corey Millan ❌ Jessica Greenwood ❌ Michael Campbell ❌ Michelle …" at bounding box center [752, 231] width 196 height 23
select select "8449"
click at [654, 220] on select "Clare Welland ❌ Corey Millan ❌ Jessica Greenwood ❌ Michael Campbell ❌ Michelle …" at bounding box center [752, 231] width 196 height 23
click at [1029, 272] on th at bounding box center [1041, 275] width 37 height 22
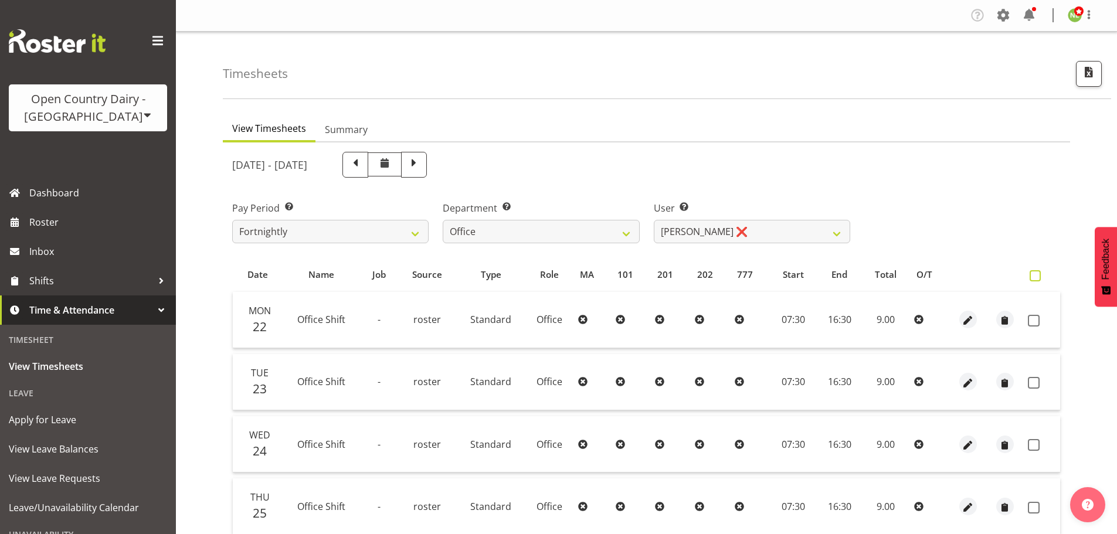
click at [1032, 273] on span at bounding box center [1035, 275] width 11 height 11
click at [1032, 273] on input "checkbox" at bounding box center [1034, 276] width 8 height 8
checkbox input "true"
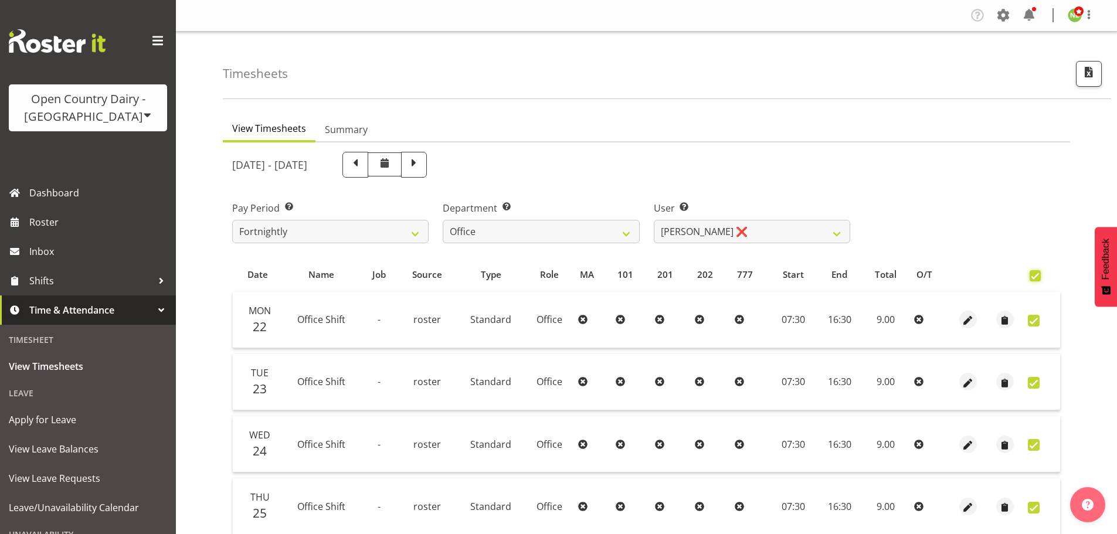
checkbox input "true"
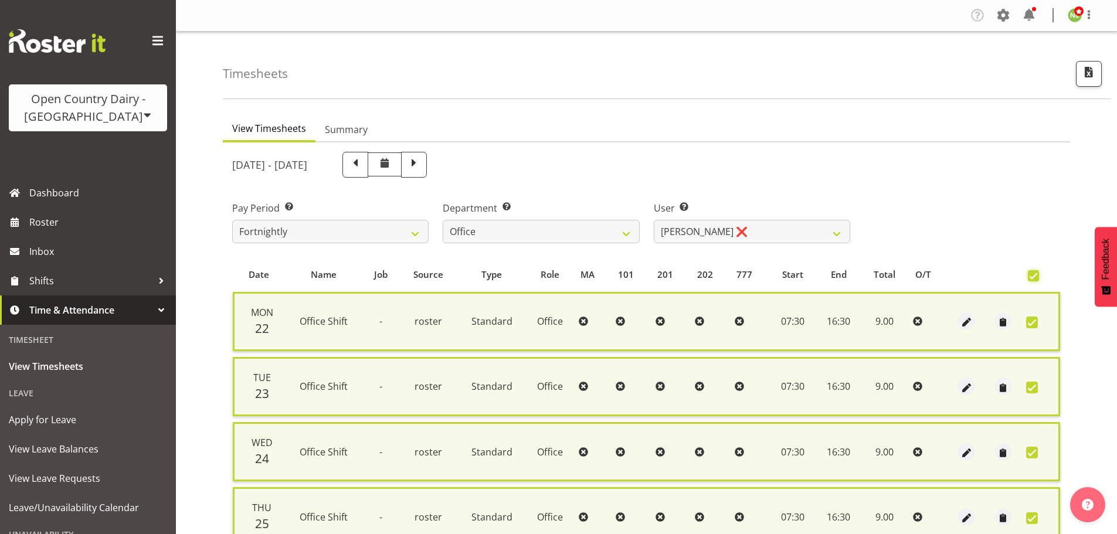
scroll to position [301, 0]
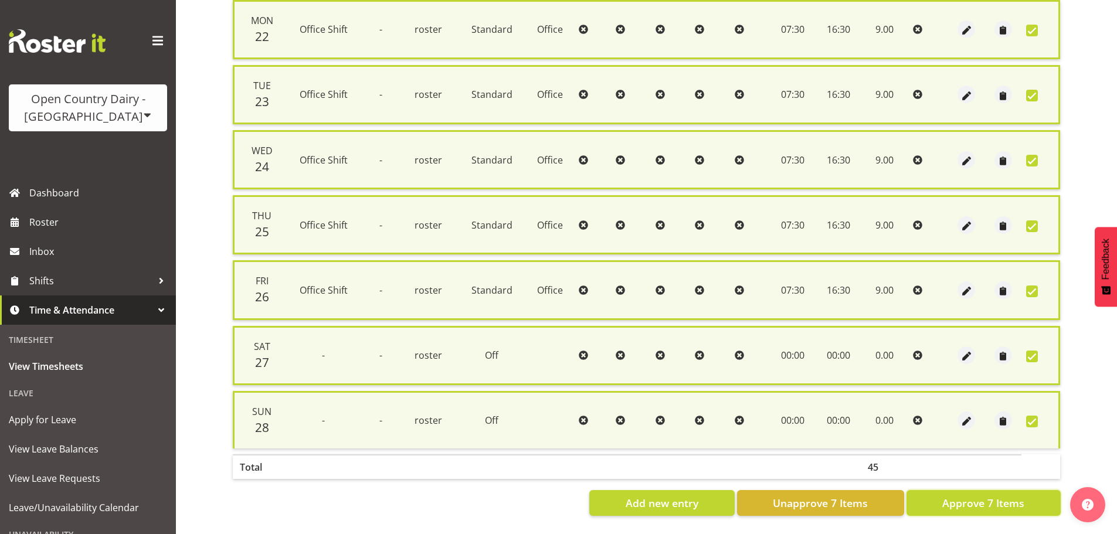
drag, startPoint x: 997, startPoint y: 486, endPoint x: 993, endPoint y: 494, distance: 8.7
click at [997, 495] on span "Approve 7 Items" at bounding box center [983, 502] width 82 height 15
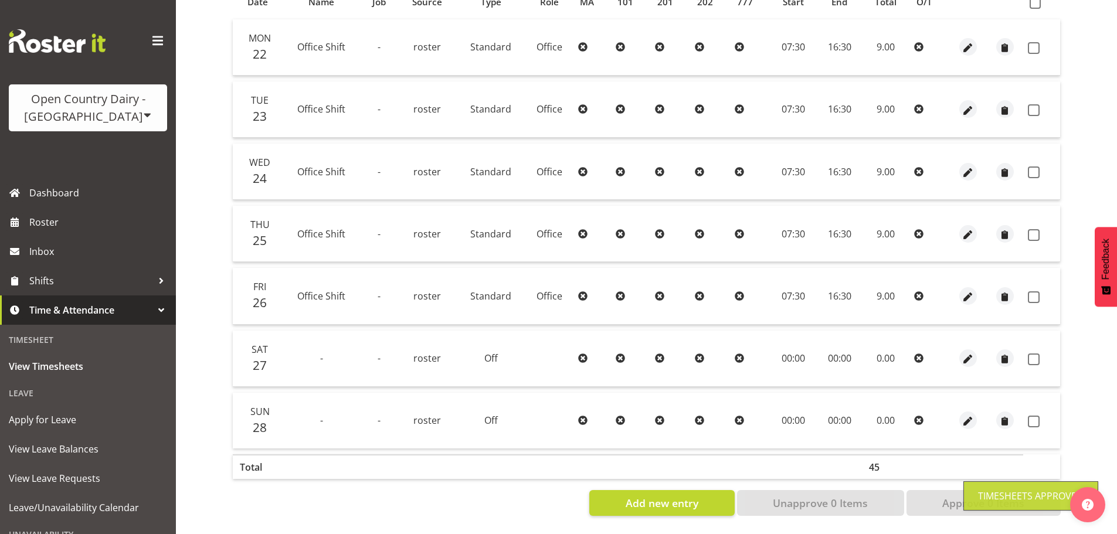
checkbox input "false"
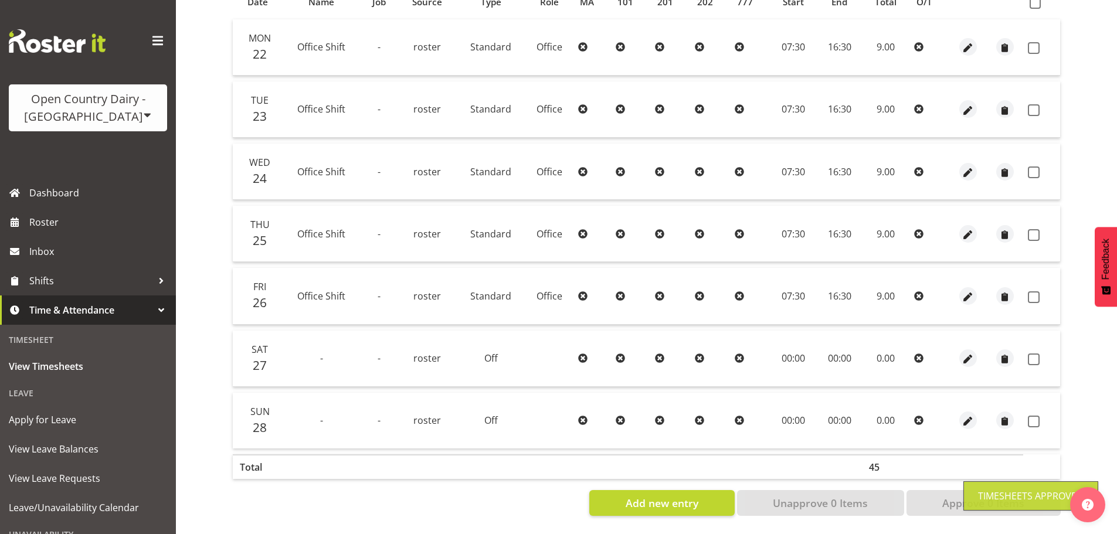
checkbox input "false"
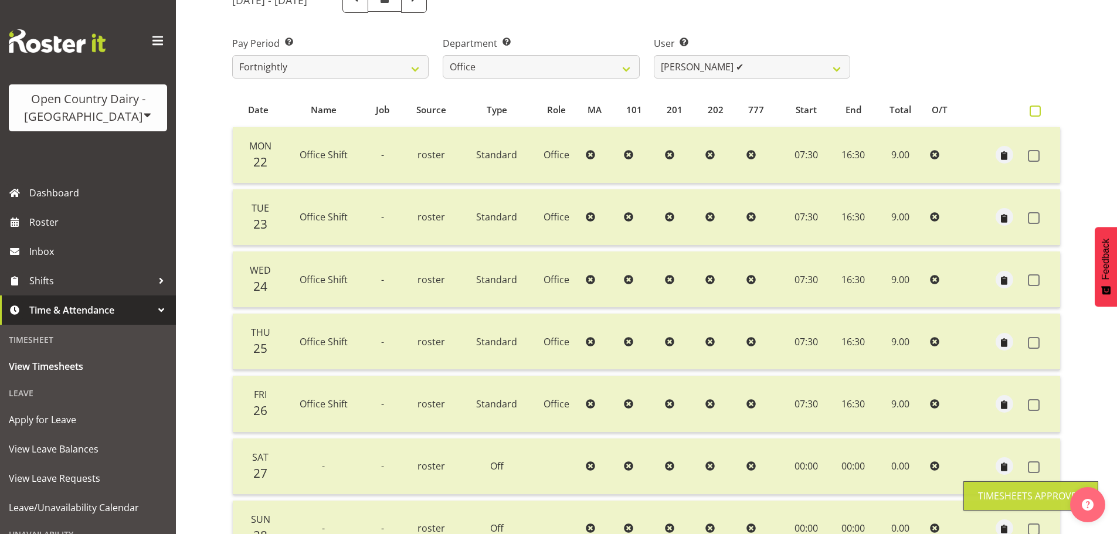
scroll to position [164, 0]
click at [1039, 102] on th at bounding box center [1041, 111] width 37 height 22
click at [782, 71] on select "Clare Welland ✔ Corey Millan ❌ Jessica Greenwood ❌ Michael Campbell ❌ Michelle …" at bounding box center [752, 67] width 196 height 23
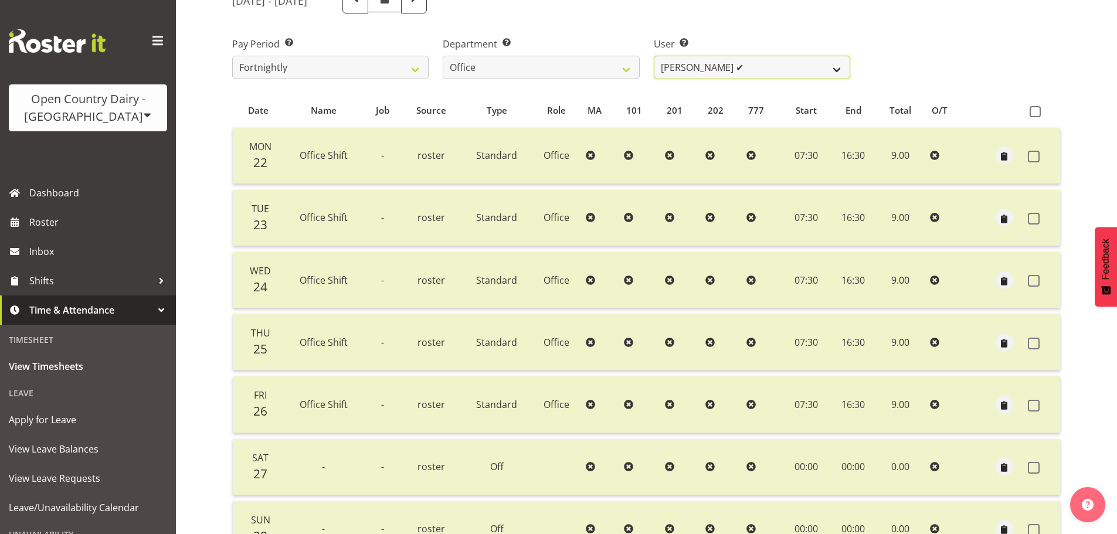
select select "10439"
click at [654, 56] on select "Clare Welland ✔ Corey Millan ❌ Jessica Greenwood ❌ Michael Campbell ❌ Michelle …" at bounding box center [752, 67] width 196 height 23
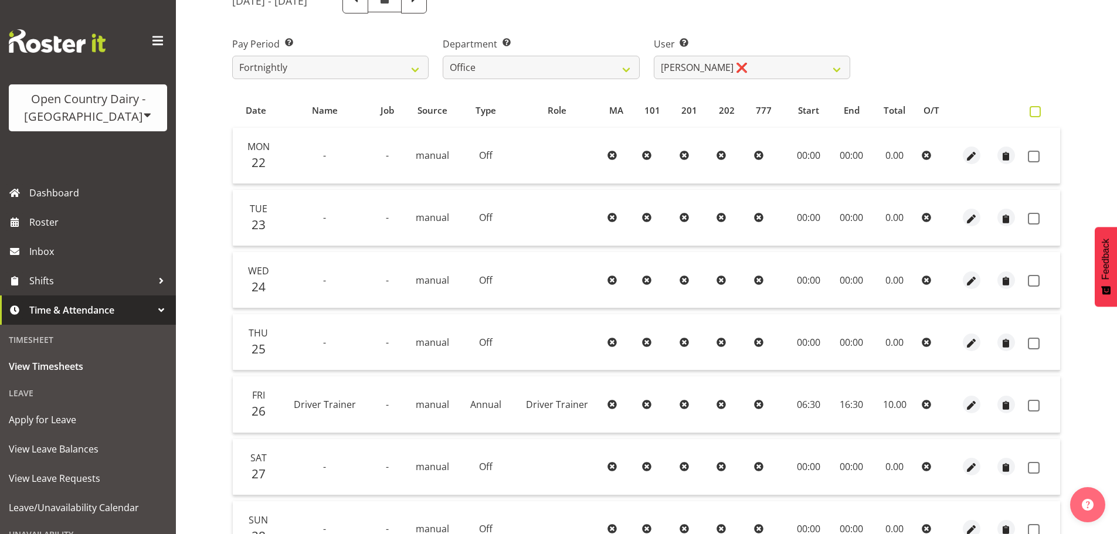
click at [1033, 107] on span at bounding box center [1035, 111] width 11 height 11
click at [1033, 108] on input "checkbox" at bounding box center [1034, 112] width 8 height 8
checkbox input "true"
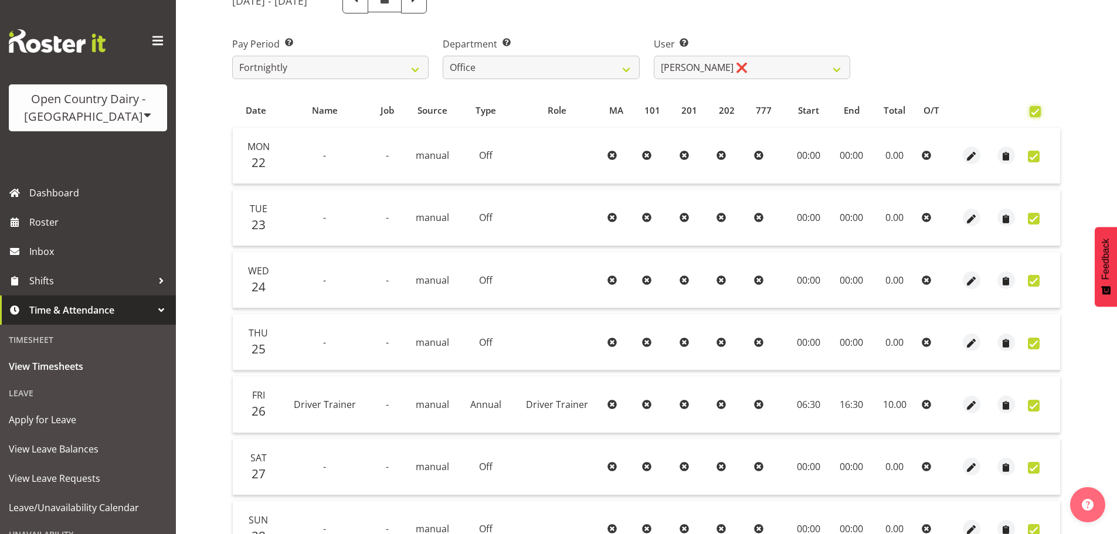
checkbox input "true"
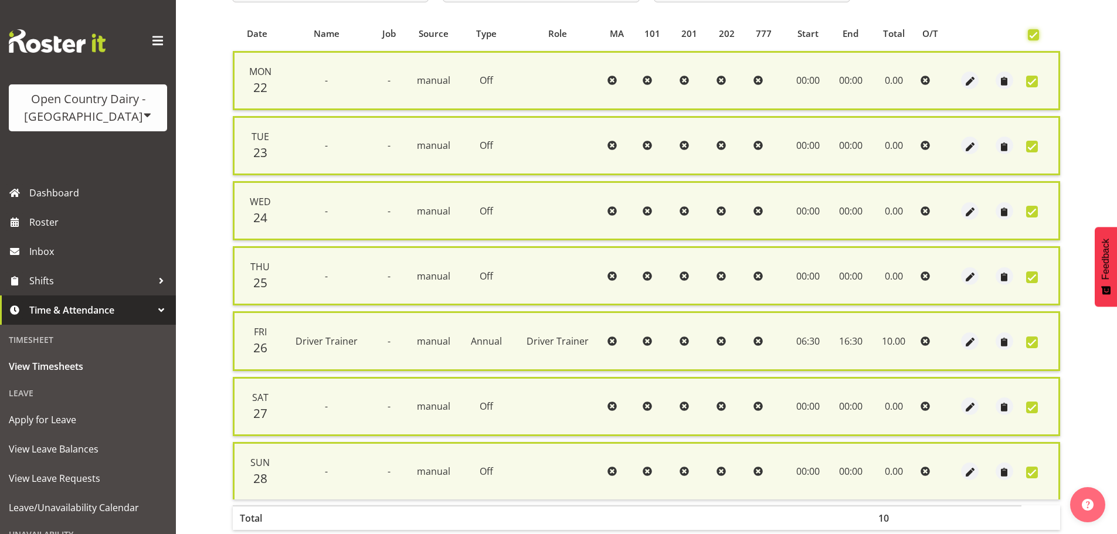
scroll to position [301, 0]
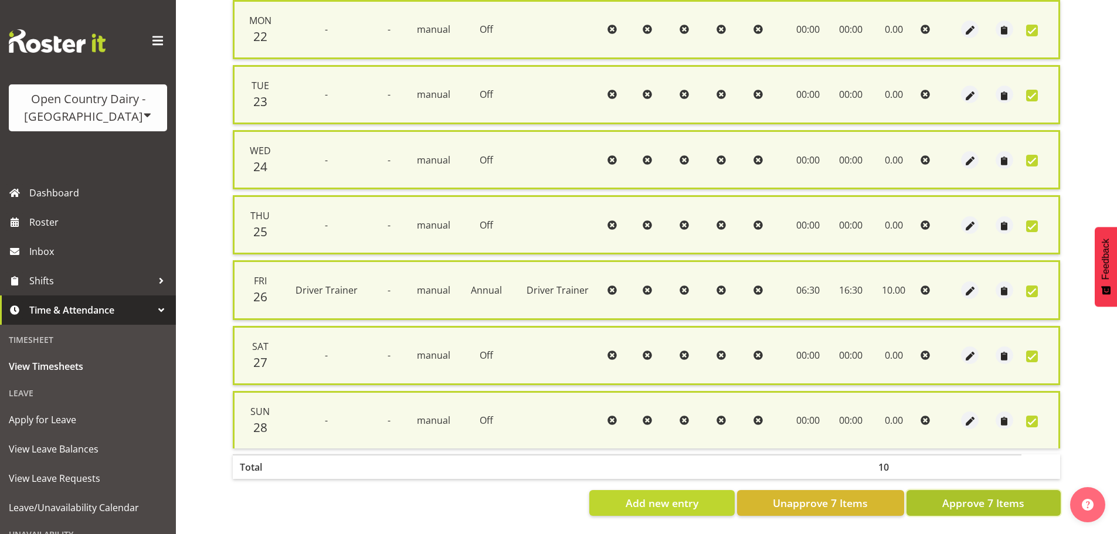
click at [967, 499] on span "Approve 7 Items" at bounding box center [983, 502] width 82 height 15
checkbox input "false"
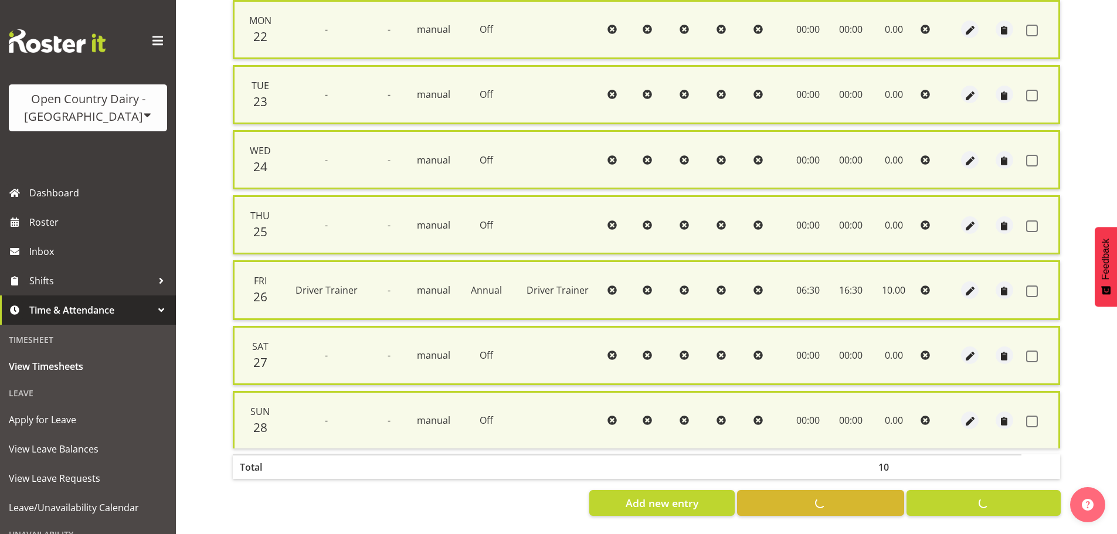
checkbox input "false"
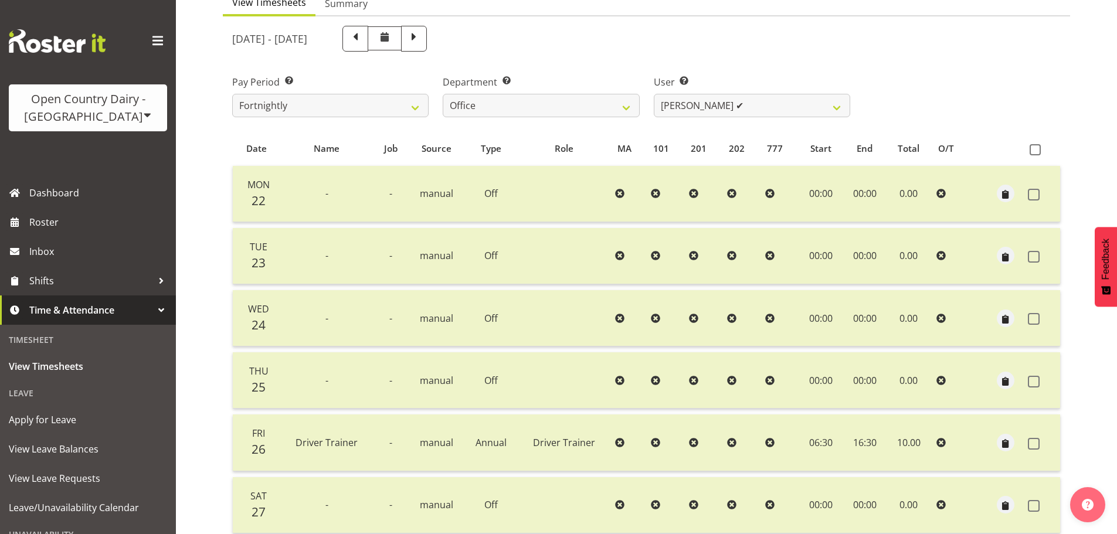
scroll to position [106, 0]
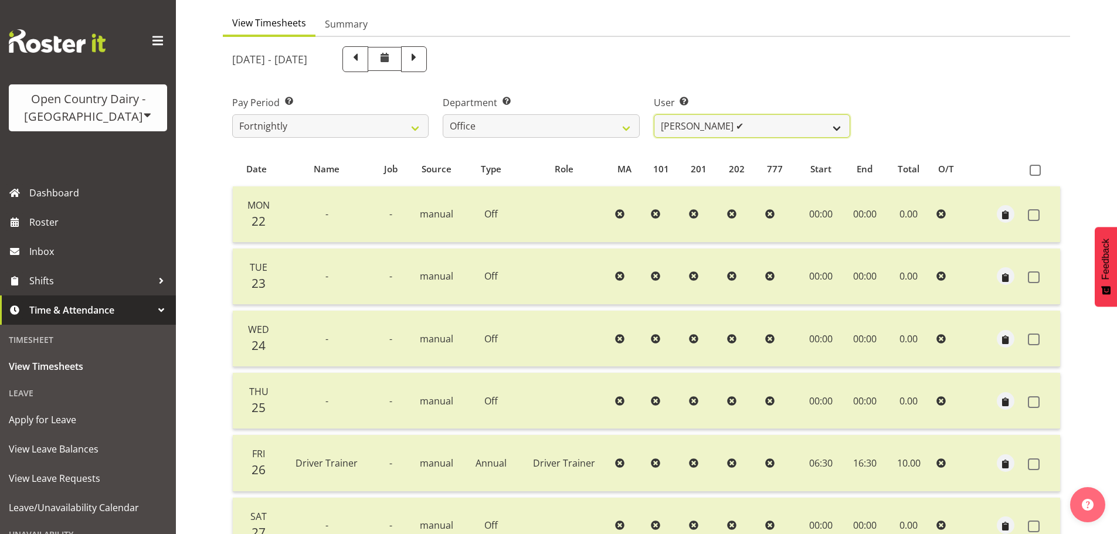
click at [772, 128] on select "Clare Welland ✔ Corey Millan ✔ Jessica Greenwood ❌ Michael Campbell ❌ Michelle …" at bounding box center [752, 125] width 196 height 23
select select "7429"
click at [654, 114] on select "Clare Welland ✔ Corey Millan ✔ Jessica Greenwood ❌ Michael Campbell ❌ Michelle …" at bounding box center [752, 125] width 196 height 23
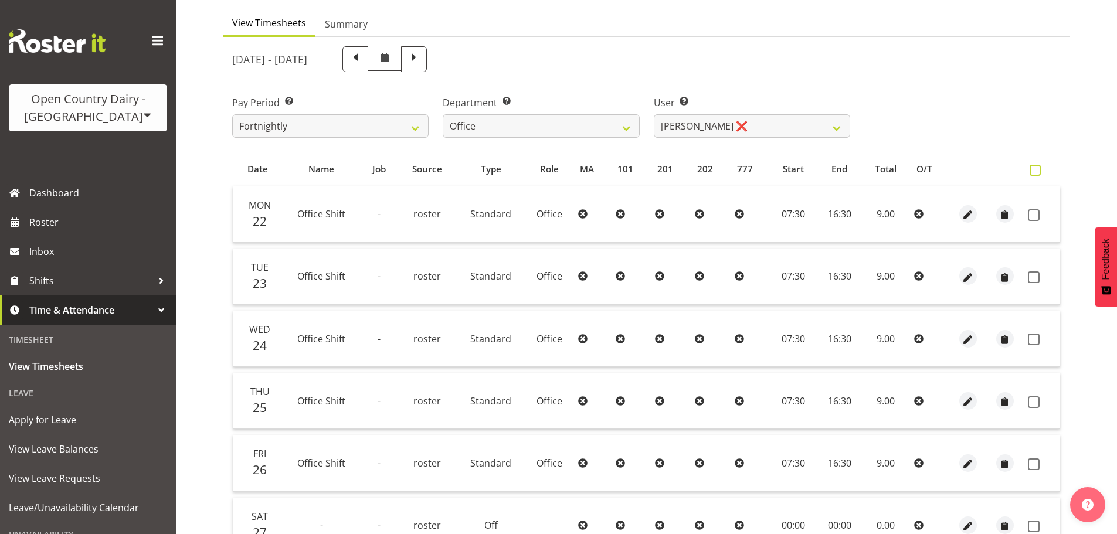
click at [1045, 169] on label at bounding box center [1038, 170] width 17 height 11
click at [1037, 169] on input "checkbox" at bounding box center [1034, 171] width 8 height 8
checkbox input "true"
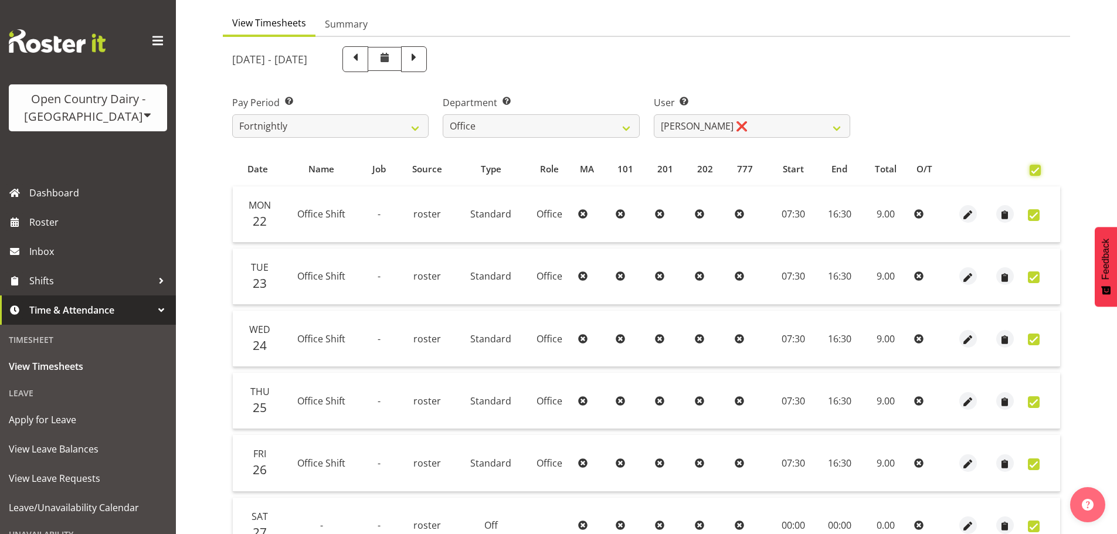
checkbox input "true"
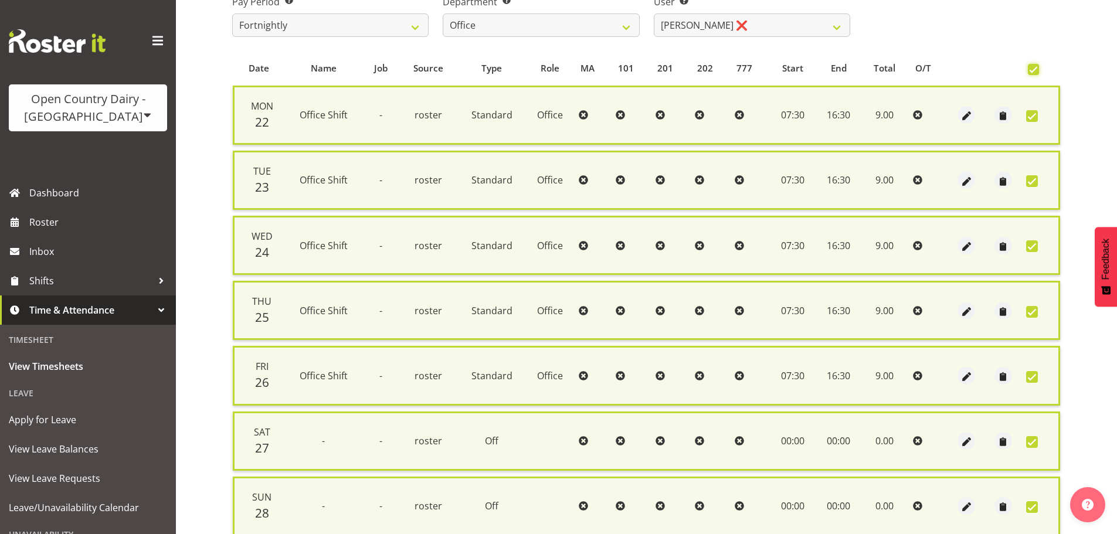
scroll to position [301, 0]
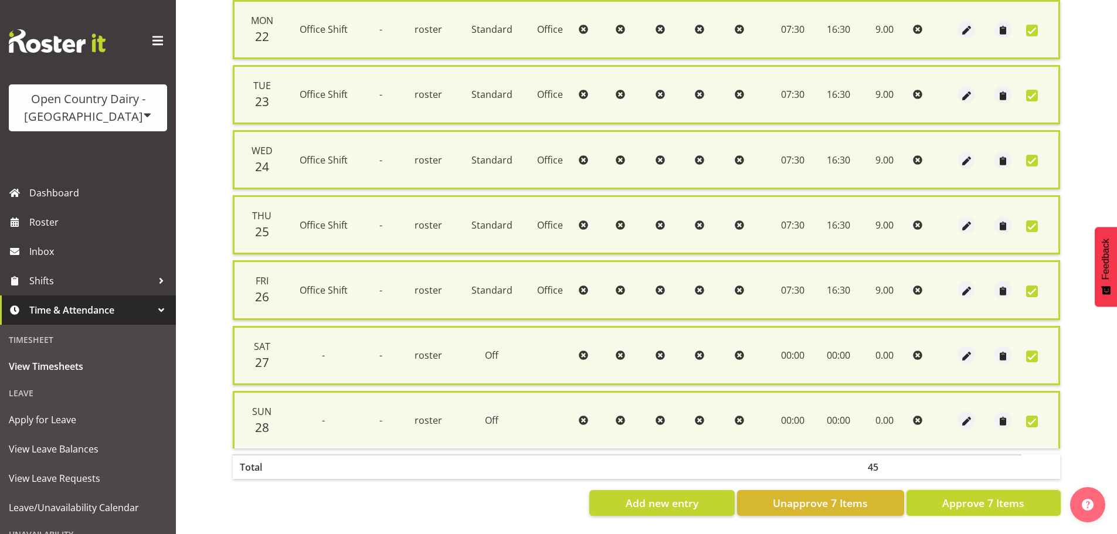
click at [960, 502] on button "Approve 7 Items" at bounding box center [983, 503] width 154 height 26
checkbox input "false"
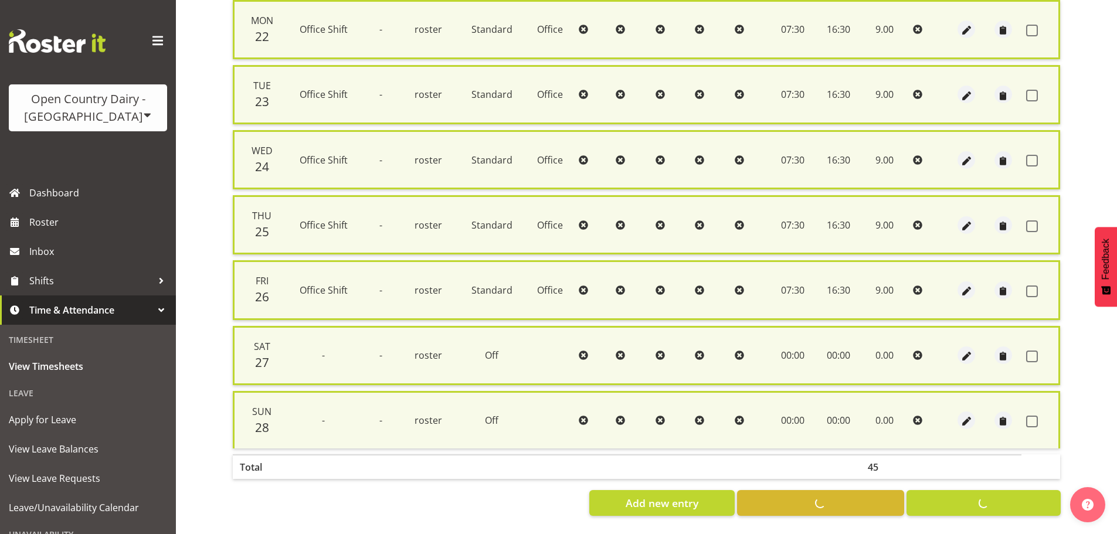
checkbox input "false"
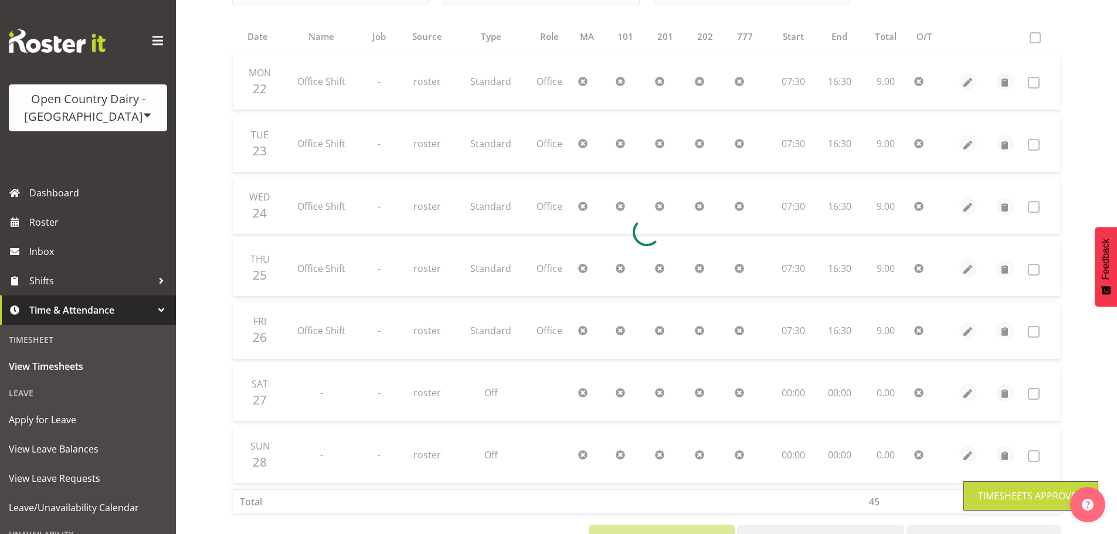
scroll to position [164, 0]
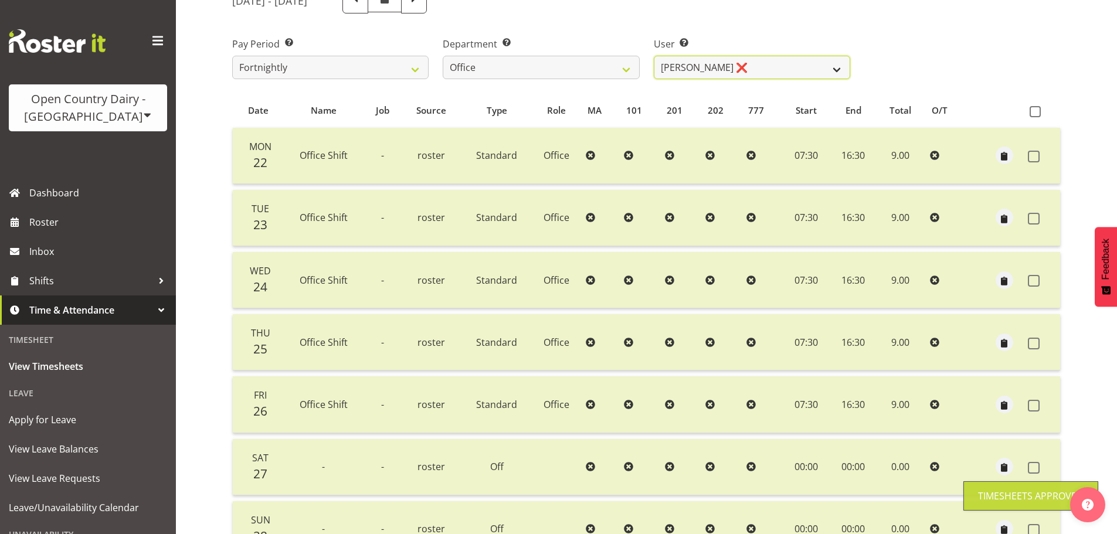
click at [773, 72] on select "Clare Welland ✔ Corey Millan ✔ Jessica Greenwood ❌ Michael Campbell ❌ Michelle …" at bounding box center [752, 67] width 196 height 23
select select "11468"
click at [654, 56] on select "Clare Welland ✔ Corey Millan ✔ Jessica Greenwood ❌ Michael Campbell ❌ Michelle …" at bounding box center [752, 67] width 196 height 23
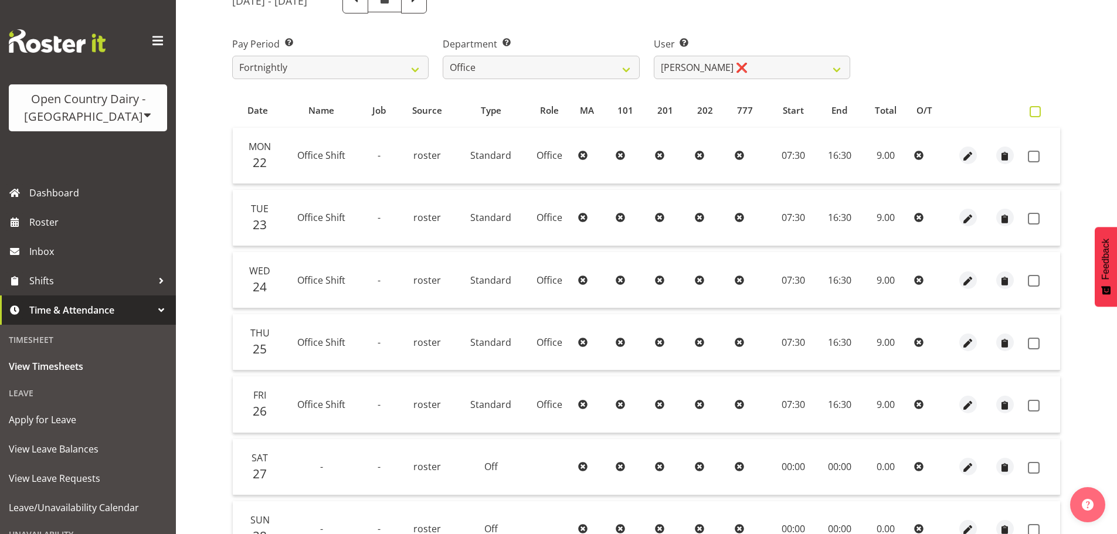
click at [1041, 109] on label at bounding box center [1038, 111] width 17 height 11
click at [1037, 109] on input "checkbox" at bounding box center [1034, 112] width 8 height 8
checkbox input "true"
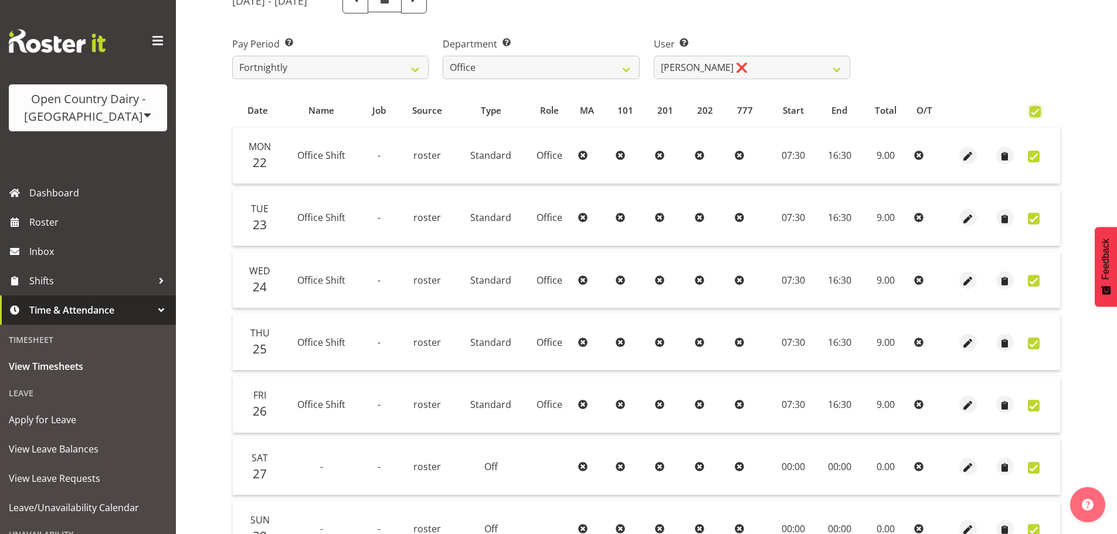
checkbox input "true"
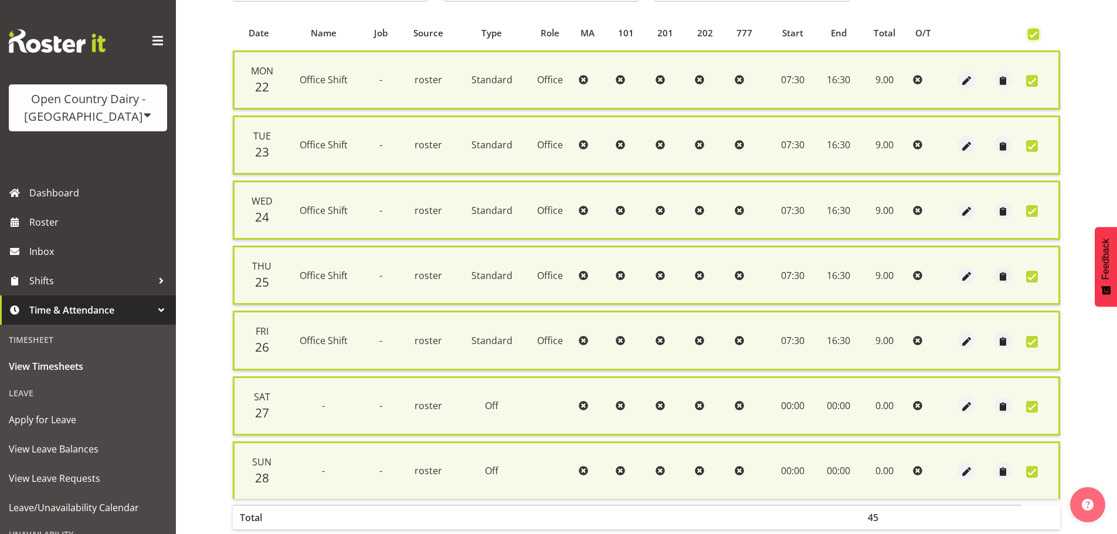
scroll to position [301, 0]
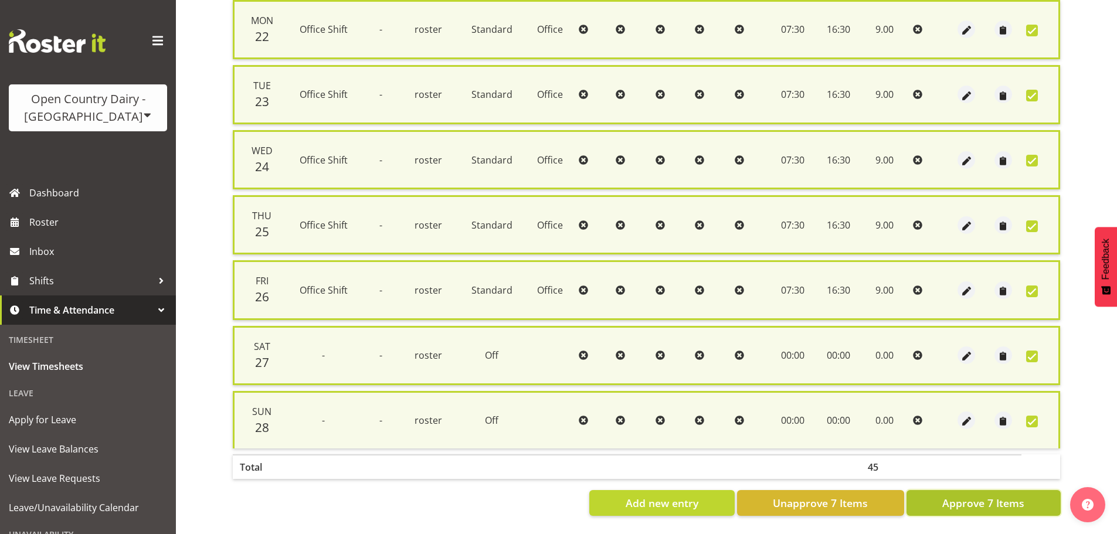
drag, startPoint x: 980, startPoint y: 492, endPoint x: 971, endPoint y: 491, distance: 8.9
click at [981, 495] on span "Approve 7 Items" at bounding box center [983, 502] width 82 height 15
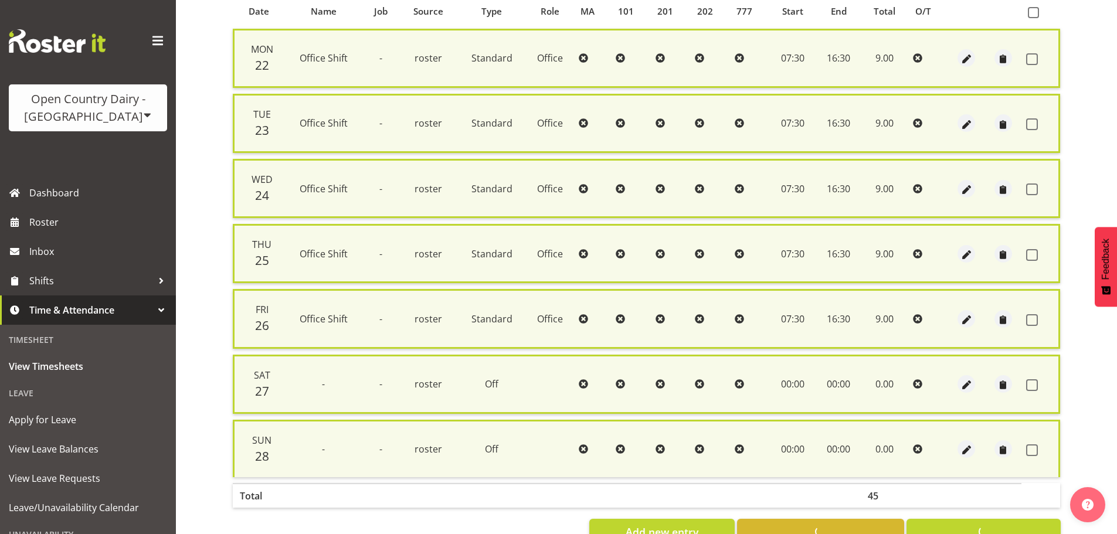
checkbox input "false"
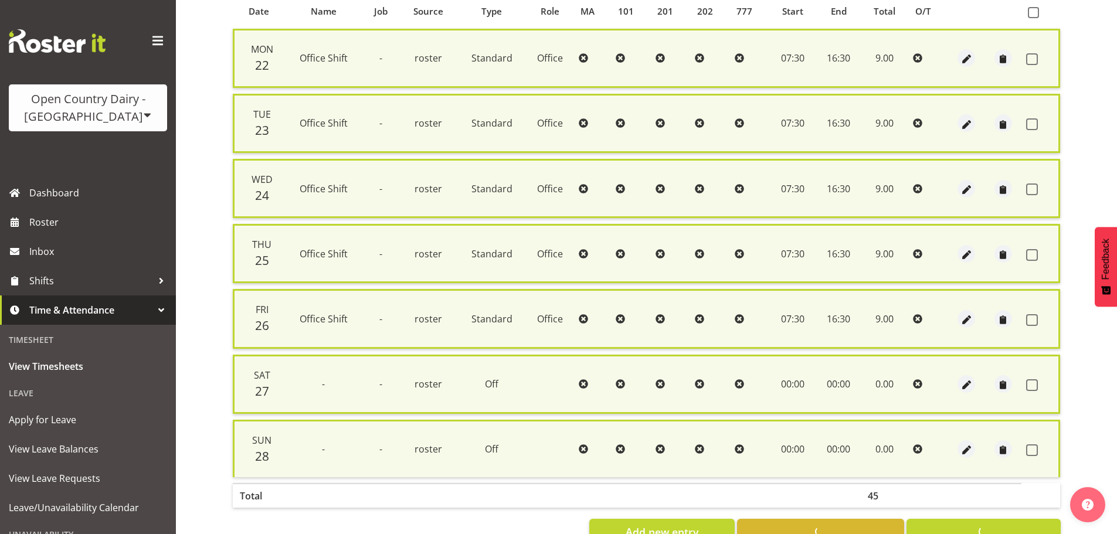
checkbox input "false"
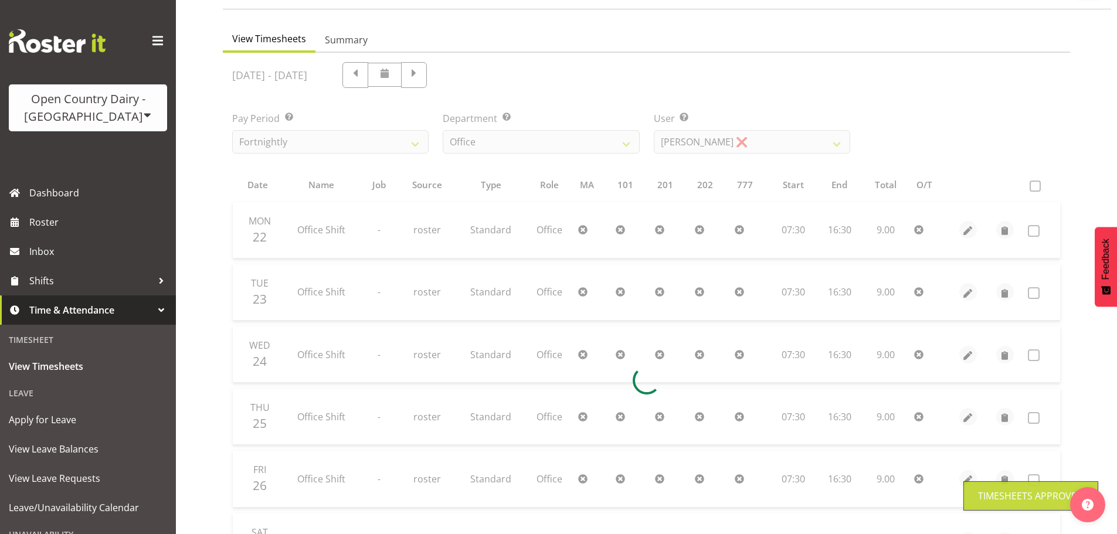
scroll to position [66, 0]
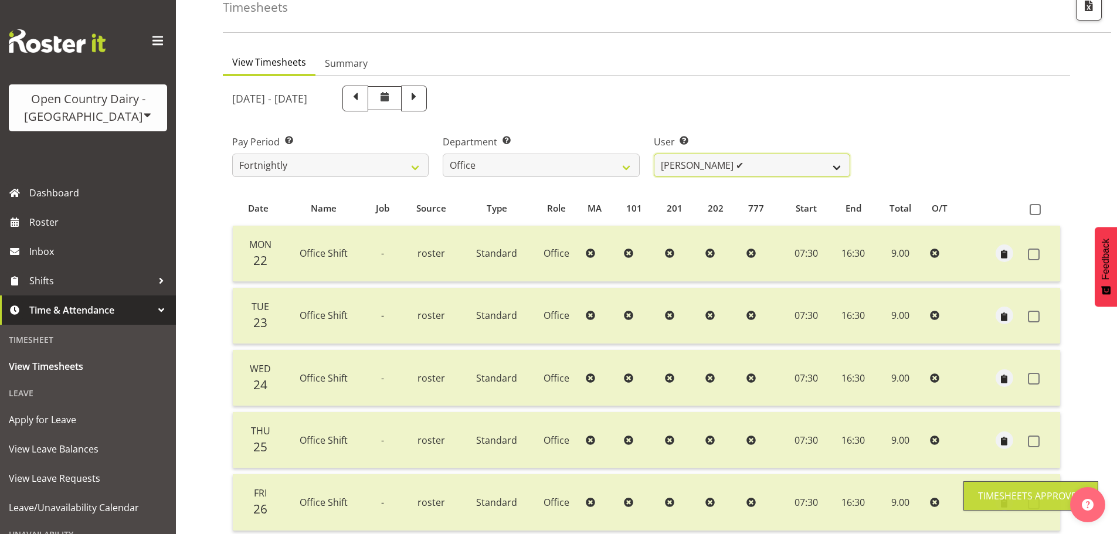
click at [754, 158] on select "Clare Welland ✔ Corey Millan ✔ Jessica Greenwood ❌ Michael Campbell ✔ Michelle …" at bounding box center [752, 165] width 196 height 23
select select "10307"
click at [654, 154] on select "Clare Welland ✔ Corey Millan ✔ Jessica Greenwood ❌ Michael Campbell ✔ Michelle …" at bounding box center [752, 165] width 196 height 23
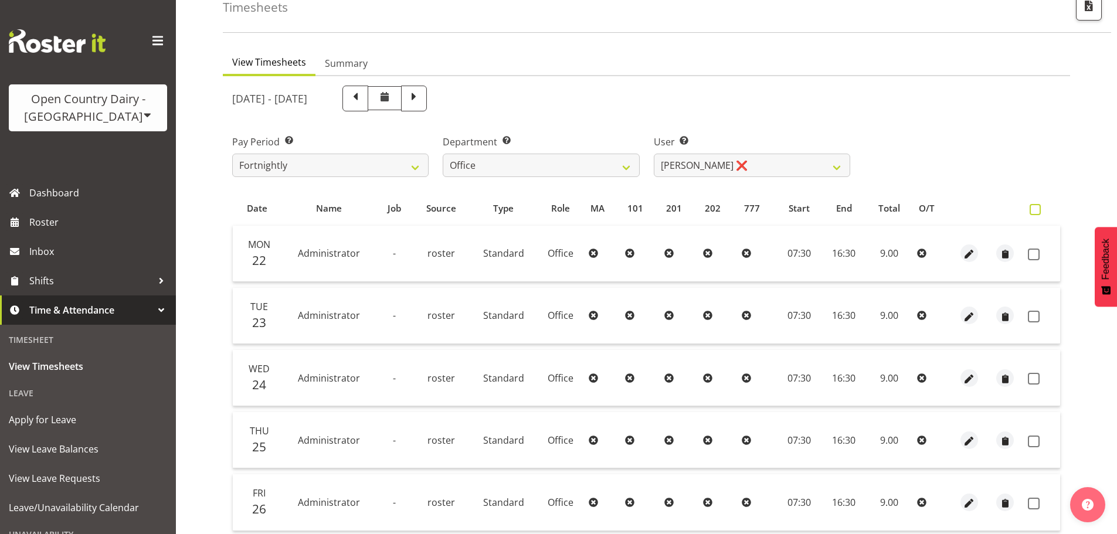
click at [1035, 210] on span at bounding box center [1035, 209] width 11 height 11
click at [1035, 210] on input "checkbox" at bounding box center [1034, 210] width 8 height 8
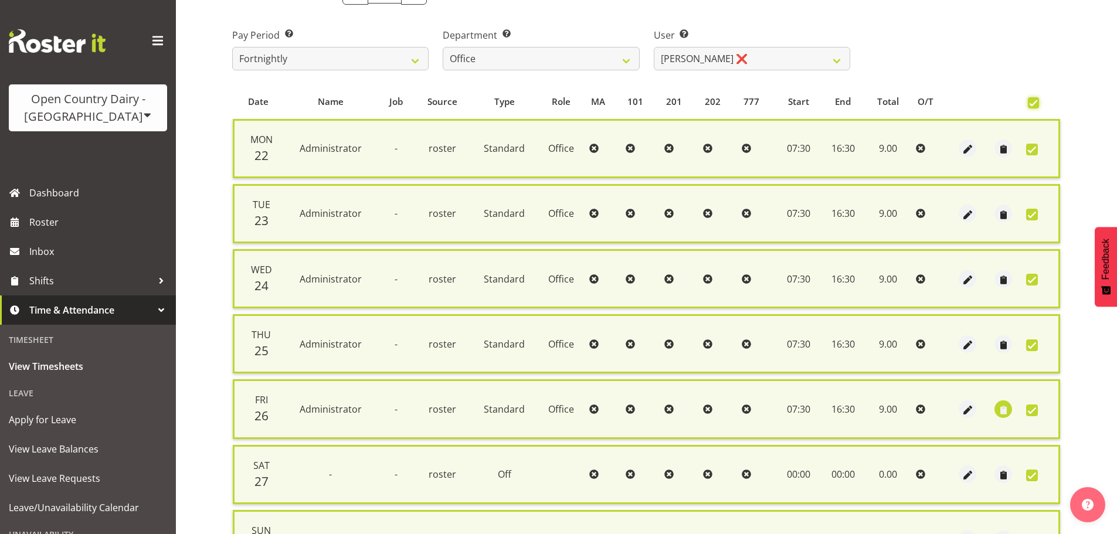
scroll to position [301, 0]
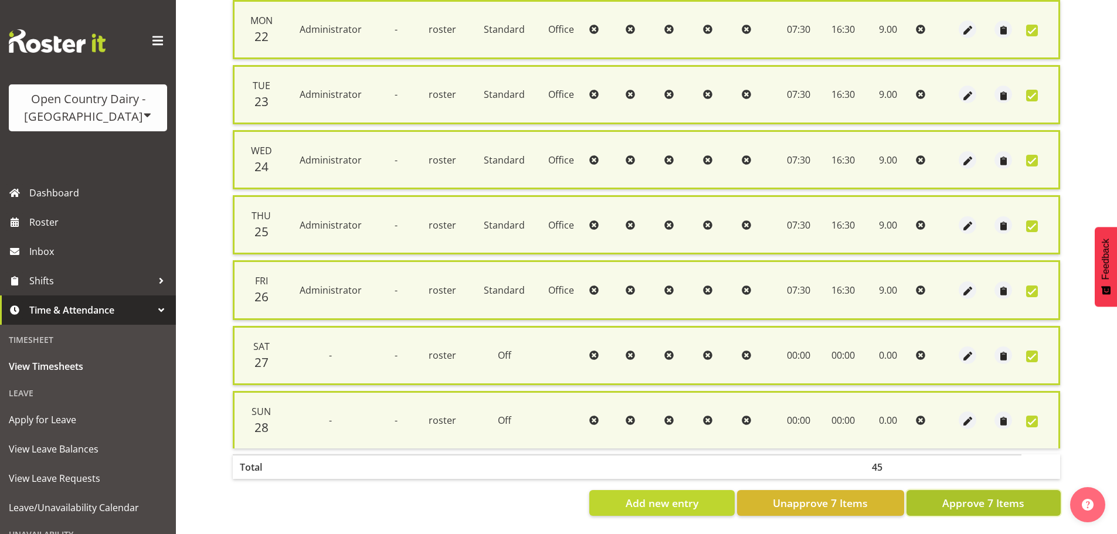
click at [971, 495] on span "Approve 7 Items" at bounding box center [983, 502] width 82 height 15
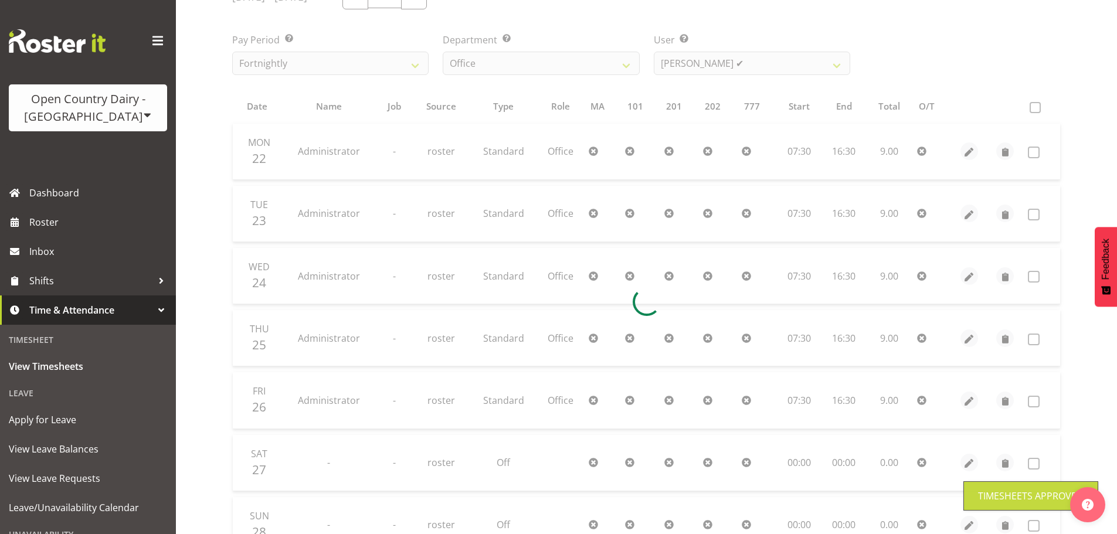
scroll to position [0, 0]
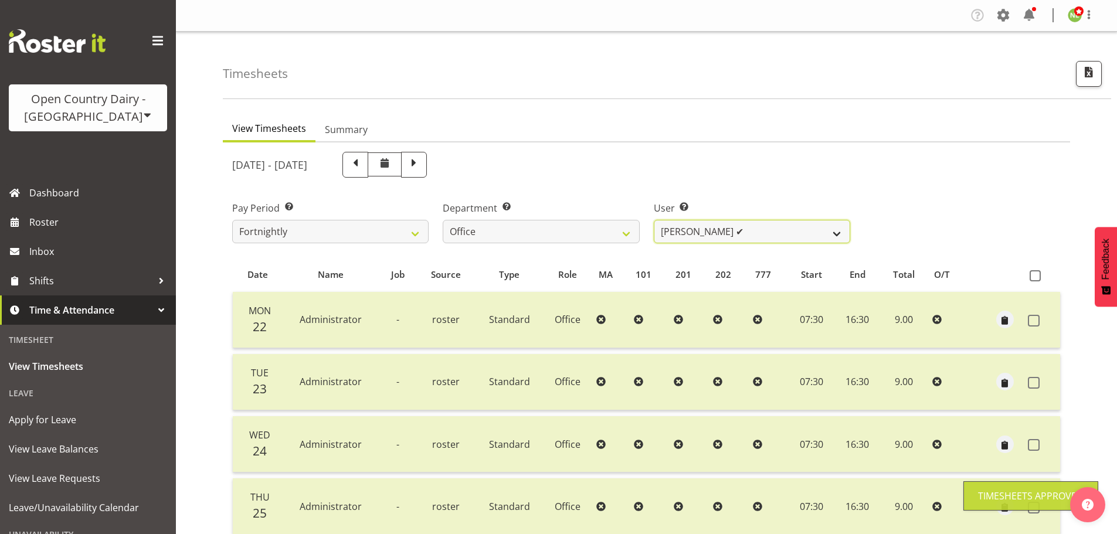
click at [701, 235] on select "Clare Welland ✔ Corey Millan ✔ Jessica Greenwood ❌ Michael Campbell ✔ Michelle …" at bounding box center [752, 231] width 196 height 23
click at [654, 220] on select "Clare Welland ✔ Corey Millan ✔ Jessica Greenwood ❌ Michael Campbell ✔ Michelle …" at bounding box center [752, 231] width 196 height 23
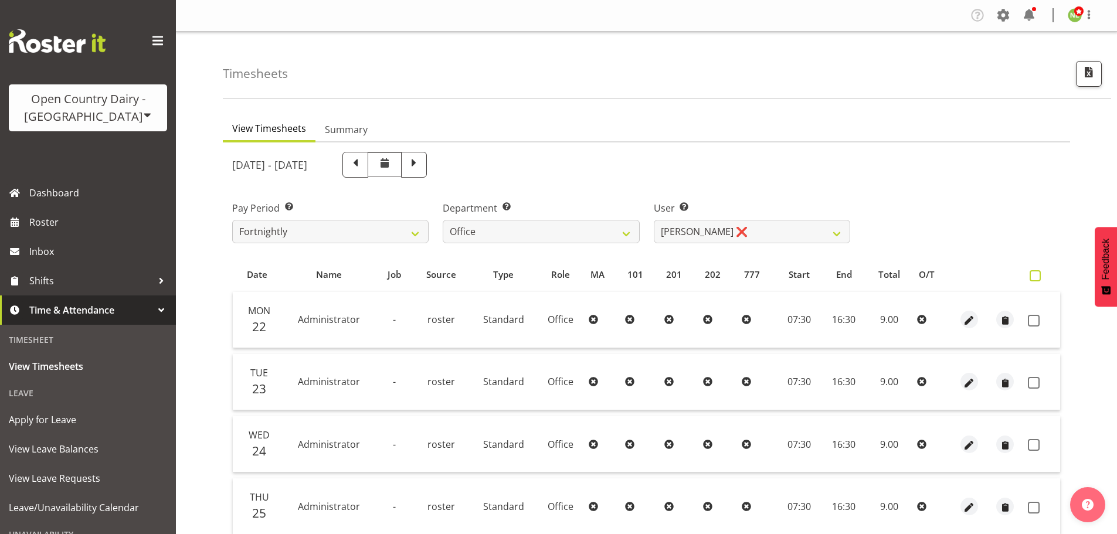
click at [1034, 278] on span at bounding box center [1035, 275] width 11 height 11
click at [1034, 278] on input "checkbox" at bounding box center [1034, 276] width 8 height 8
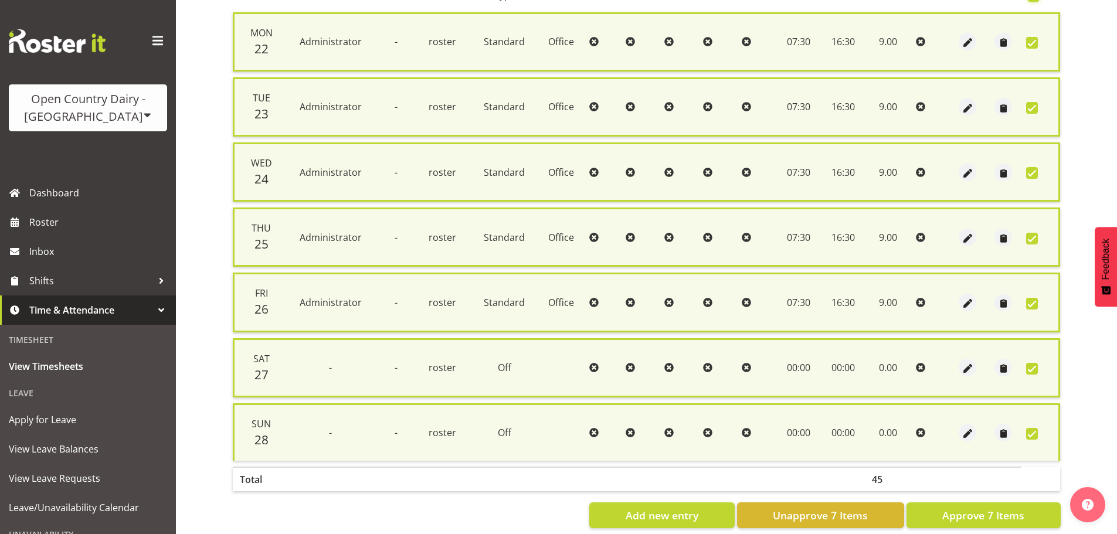
scroll to position [301, 0]
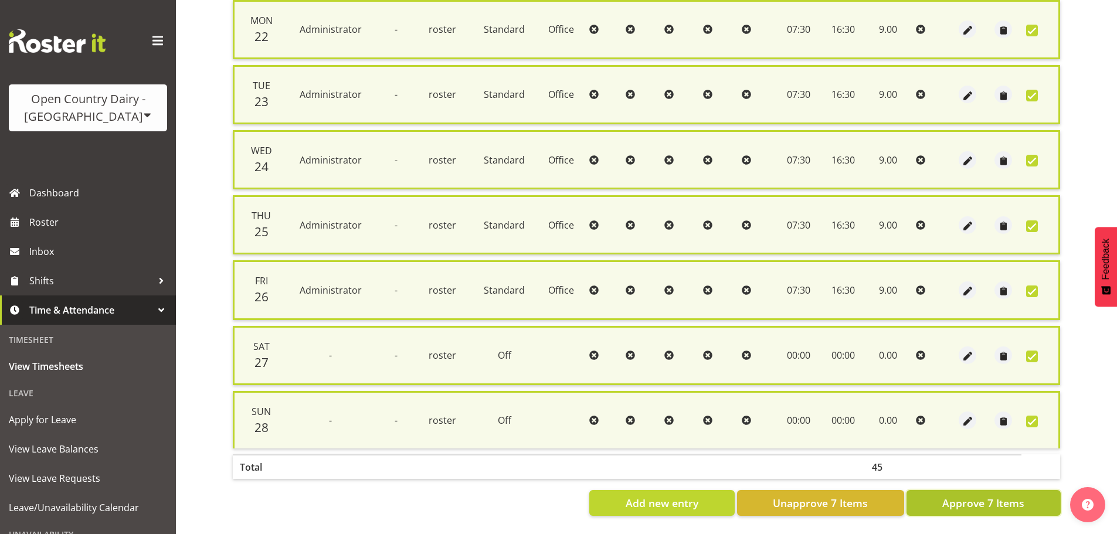
click at [985, 497] on span "Approve 7 Items" at bounding box center [983, 502] width 82 height 15
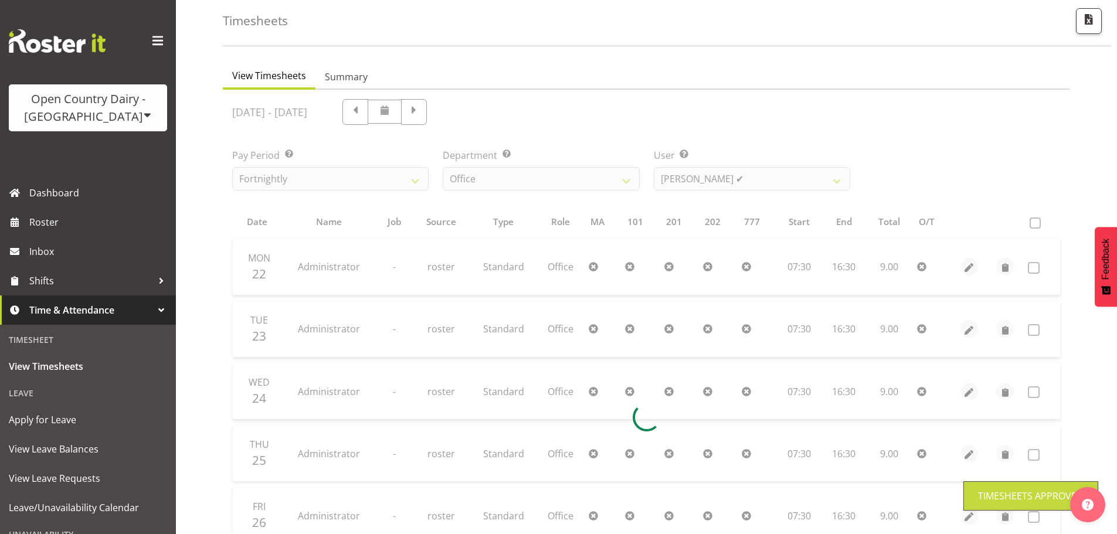
scroll to position [47, 0]
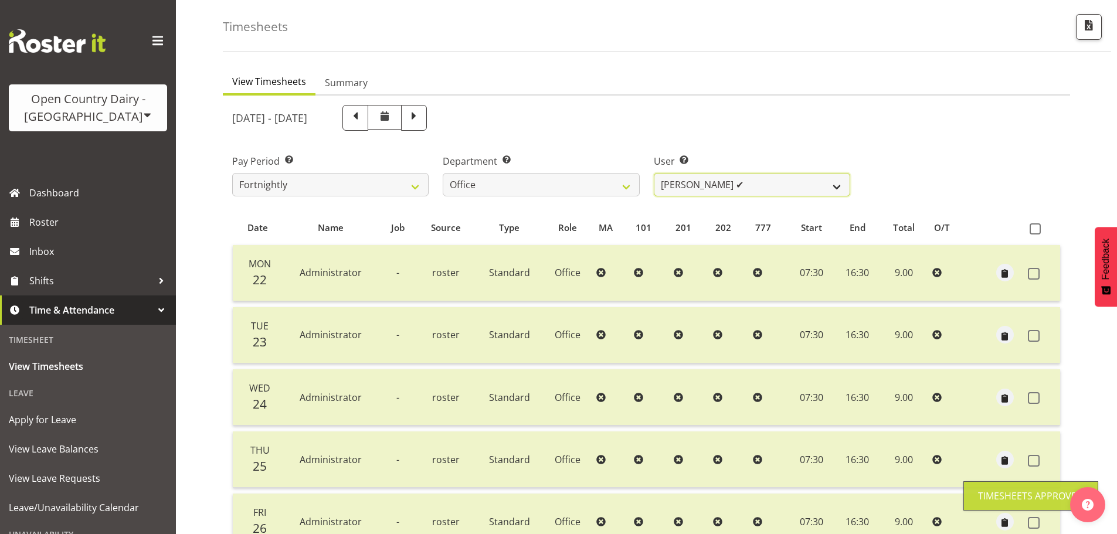
click at [747, 192] on select "Clare Welland ✔ Corey Millan ✔ Jessica Greenwood ❌ Michael Campbell ✔ Michelle …" at bounding box center [752, 184] width 196 height 23
click at [654, 173] on select "Clare Welland ✔ Corey Millan ✔ Jessica Greenwood ❌ Michael Campbell ✔ Michelle …" at bounding box center [752, 184] width 196 height 23
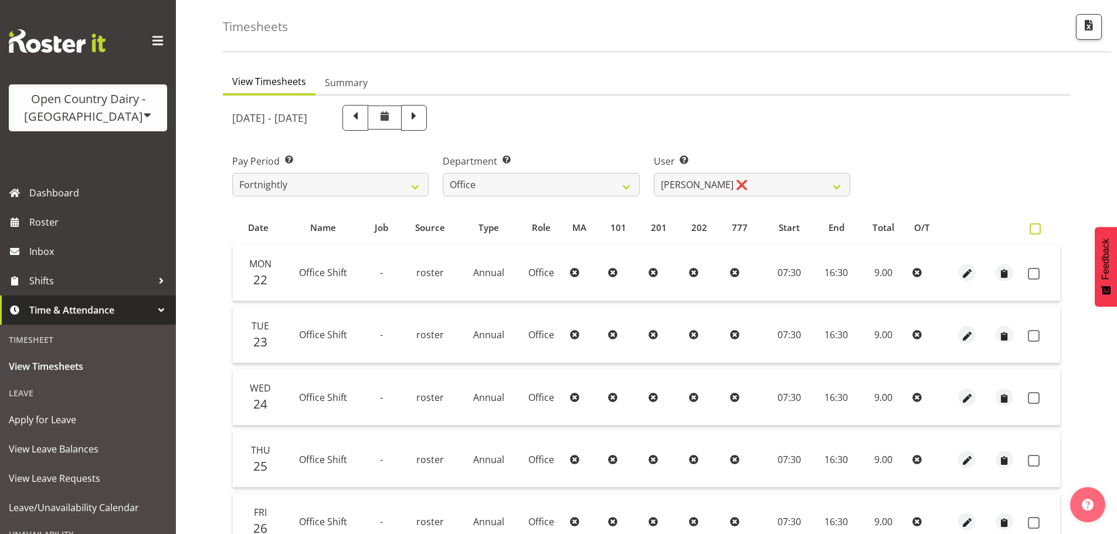
click at [1034, 227] on span at bounding box center [1035, 228] width 11 height 11
click at [1034, 227] on input "checkbox" at bounding box center [1034, 229] width 8 height 8
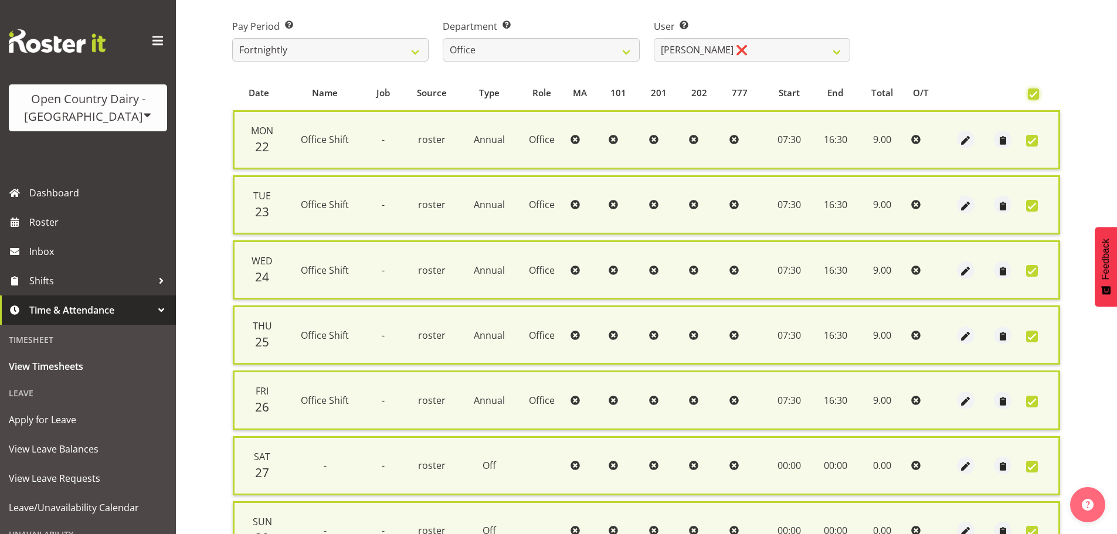
scroll to position [301, 0]
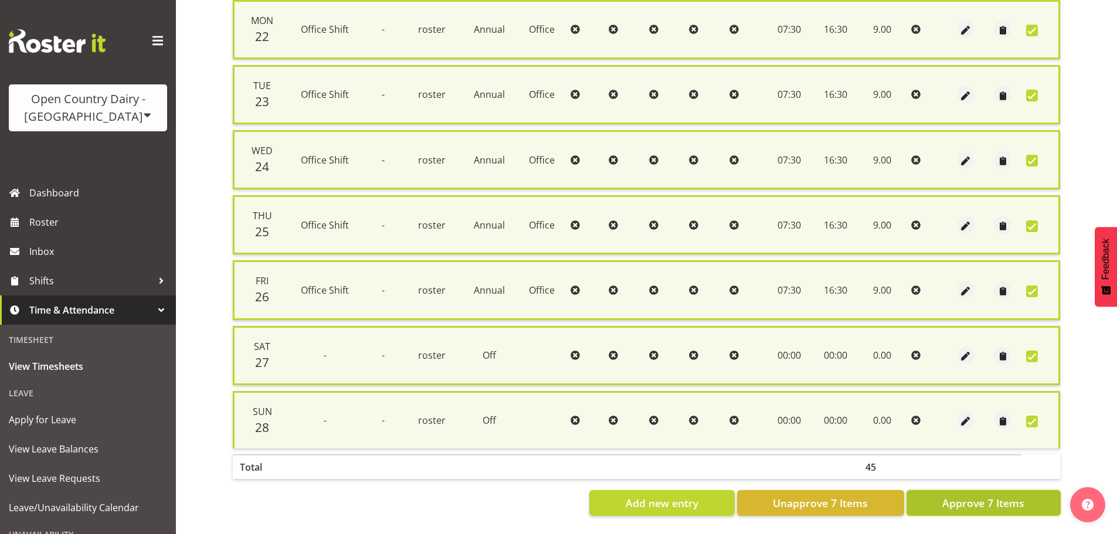
click at [979, 501] on span "Approve 7 Items" at bounding box center [983, 502] width 82 height 15
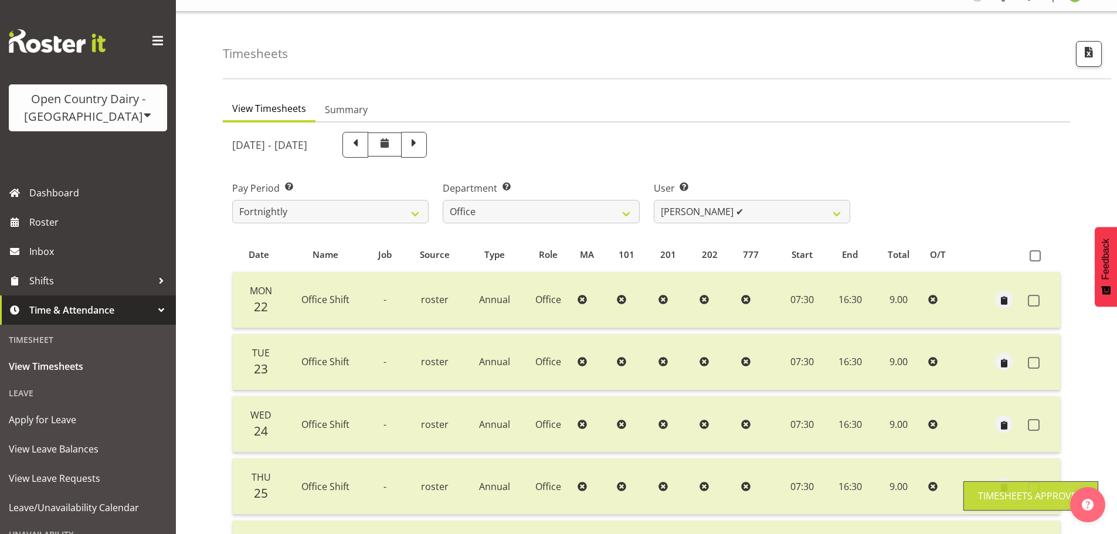
scroll to position [0, 0]
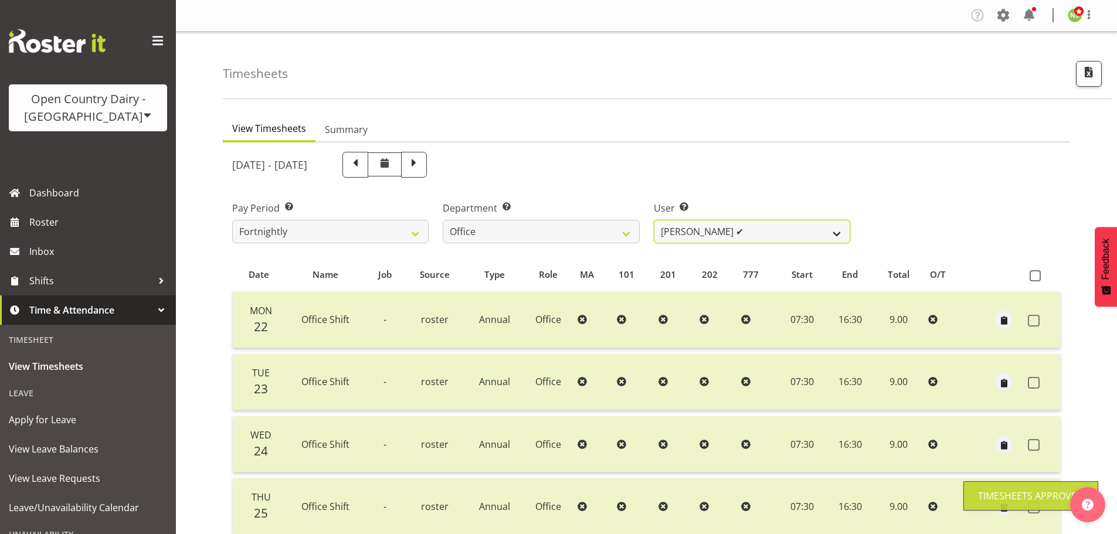
click at [763, 233] on select "Clare Welland ✔ Corey Millan ✔ Jessica Greenwood ❌ Michael Campbell ✔ Michelle …" at bounding box center [752, 231] width 196 height 23
click at [654, 220] on select "Clare Welland ✔ Corey Millan ✔ Jessica Greenwood ❌ Michael Campbell ✔ Michelle …" at bounding box center [752, 231] width 196 height 23
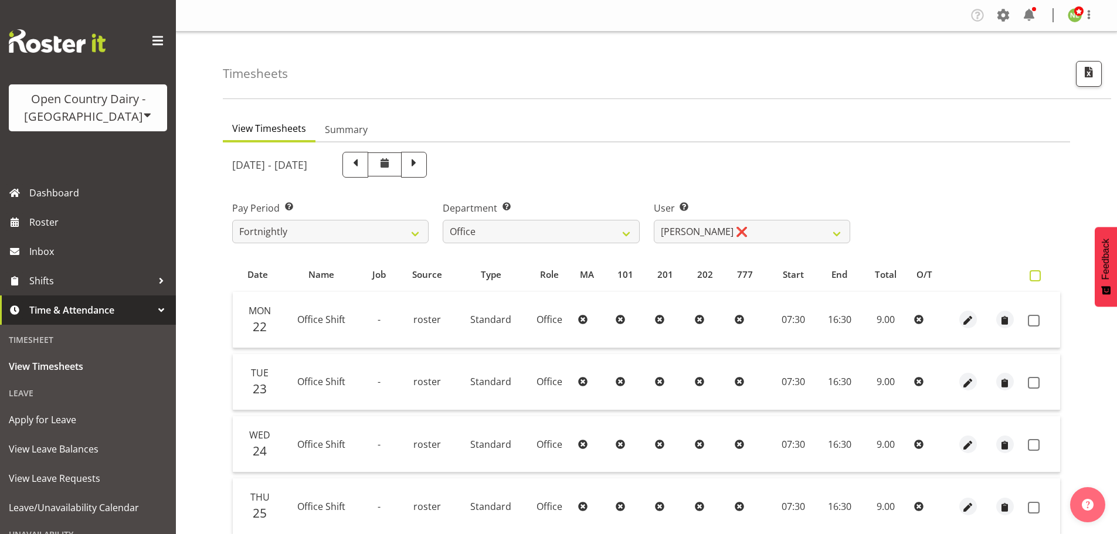
click at [1039, 281] on th at bounding box center [1041, 275] width 37 height 22
click at [1044, 273] on label at bounding box center [1038, 275] width 17 height 11
click at [1037, 273] on input "checkbox" at bounding box center [1034, 276] width 8 height 8
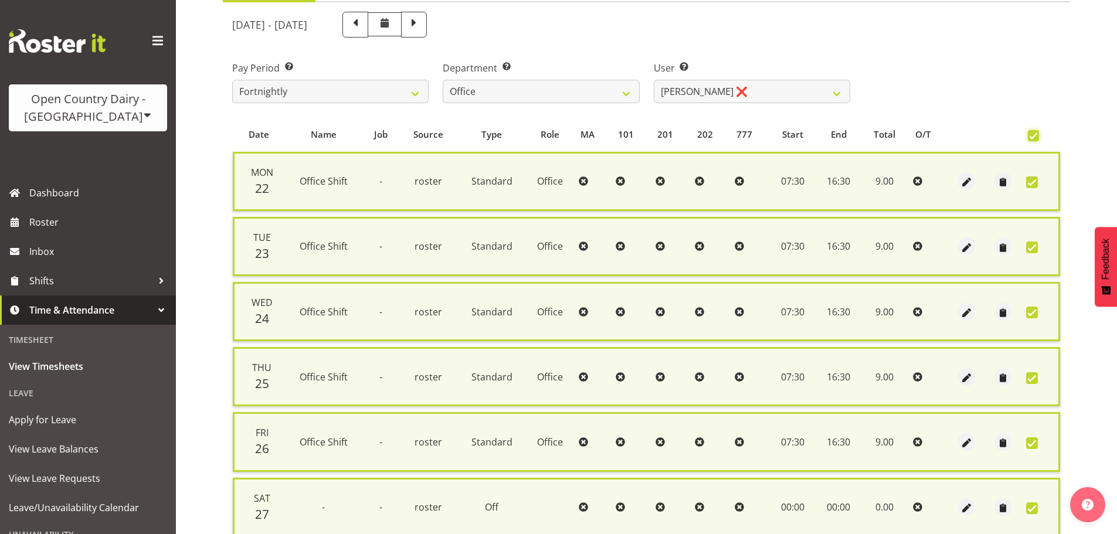
scroll to position [301, 0]
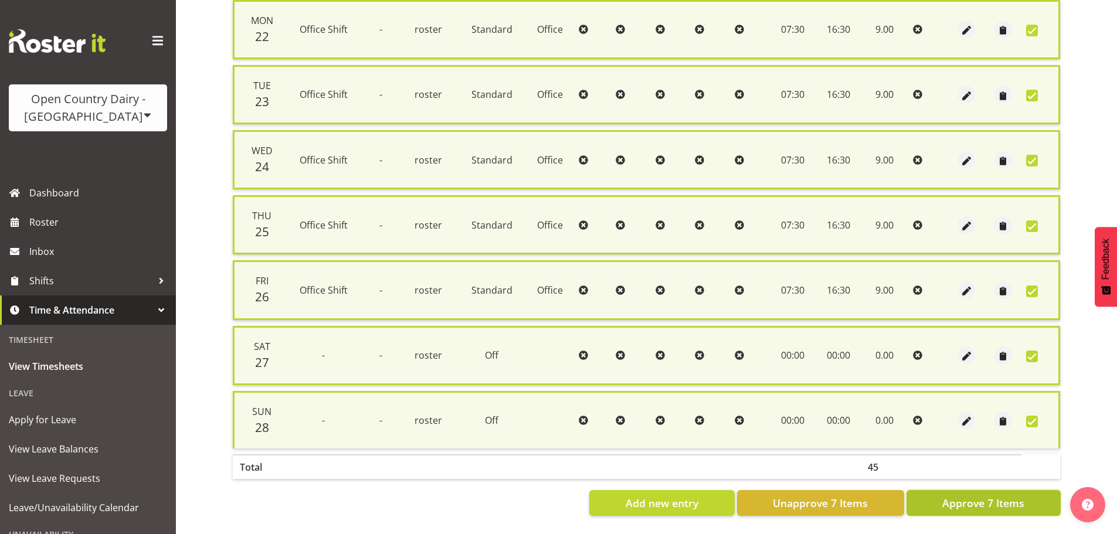
click at [1030, 497] on button "Approve 7 Items" at bounding box center [983, 503] width 154 height 26
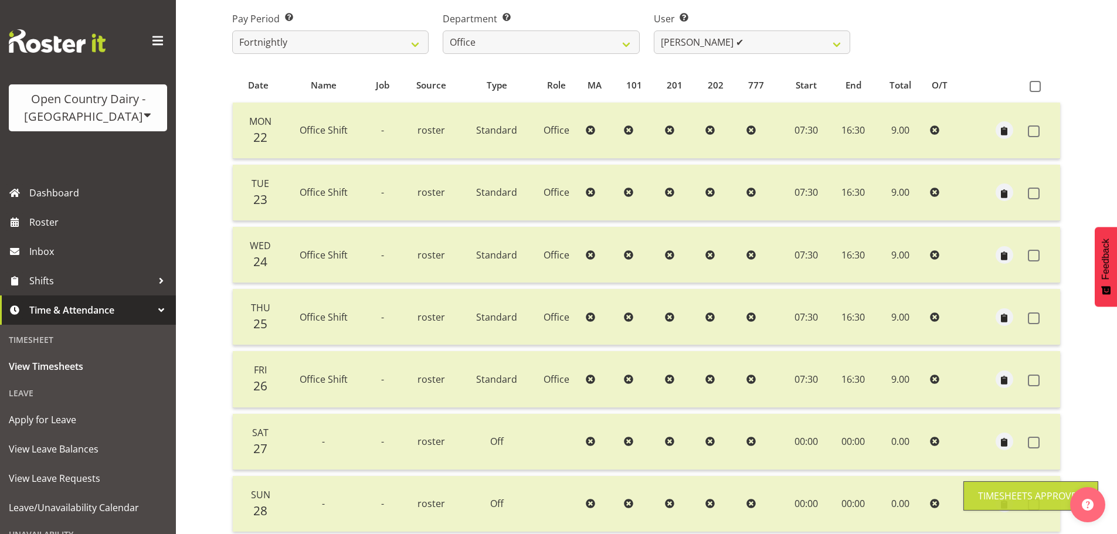
scroll to position [47, 0]
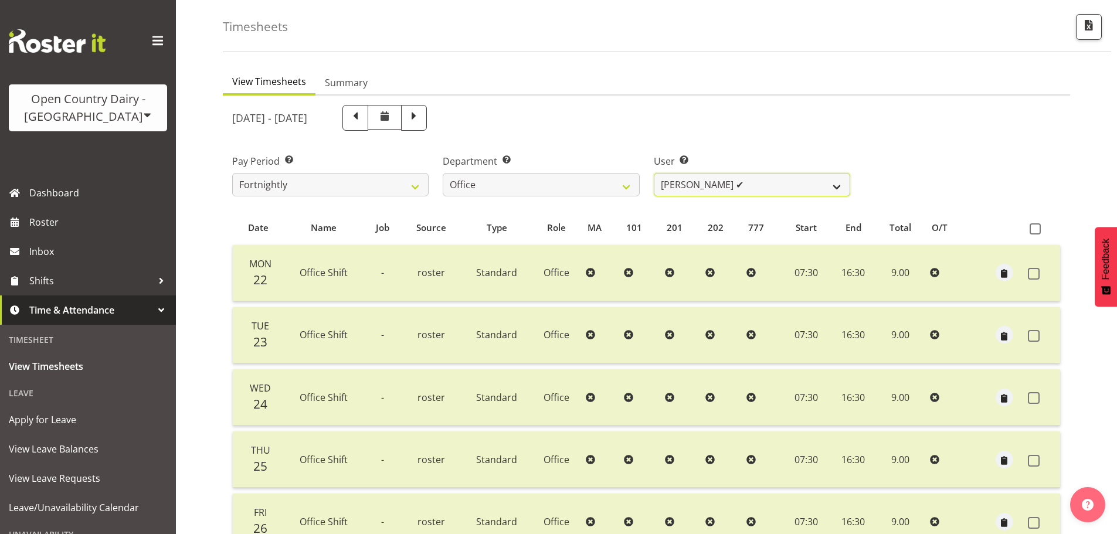
drag, startPoint x: 728, startPoint y: 176, endPoint x: 733, endPoint y: 196, distance: 20.1
click at [728, 179] on select "Clare Welland ✔ Corey Millan ✔ Jessica Greenwood ❌ Michael Campbell ✔ Michelle …" at bounding box center [752, 184] width 196 height 23
click at [654, 173] on select "Clare Welland ✔ Corey Millan ✔ Jessica Greenwood ❌ Michael Campbell ✔ Michelle …" at bounding box center [752, 184] width 196 height 23
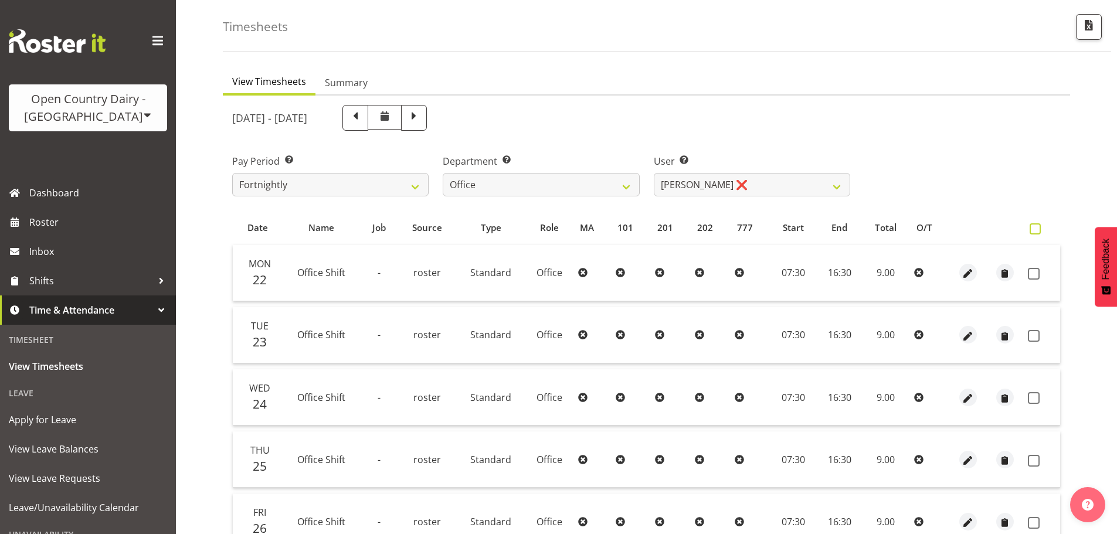
click at [1032, 230] on span at bounding box center [1035, 228] width 11 height 11
click at [1032, 230] on input "checkbox" at bounding box center [1034, 229] width 8 height 8
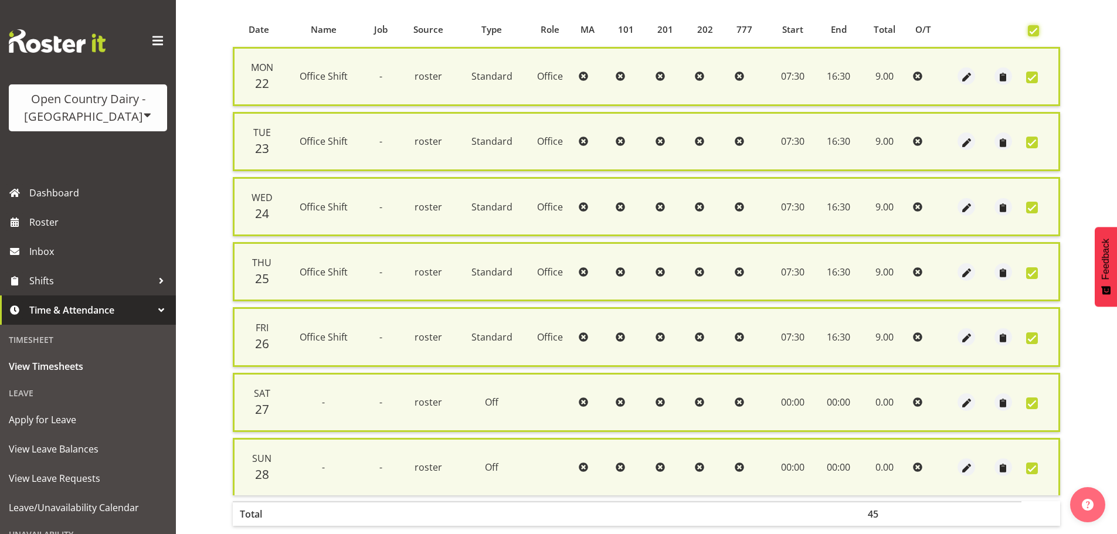
scroll to position [281, 0]
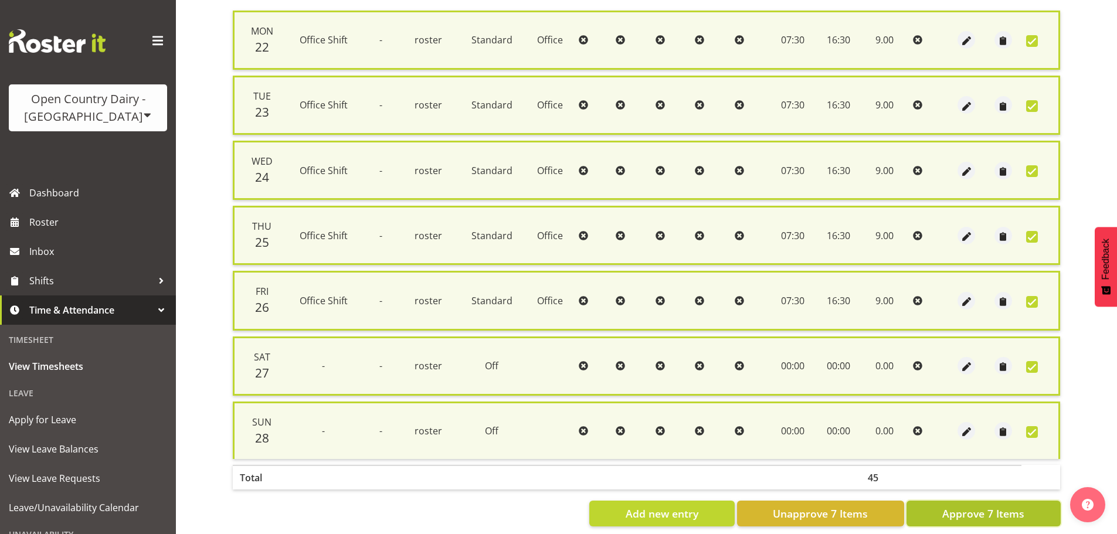
click at [971, 507] on span "Approve 7 Items" at bounding box center [983, 513] width 82 height 15
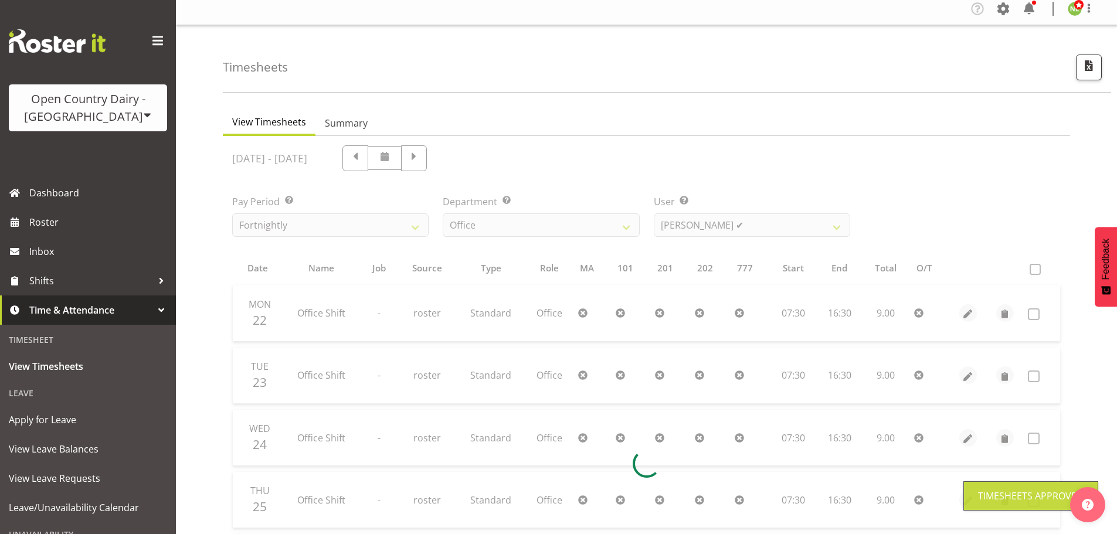
scroll to position [0, 0]
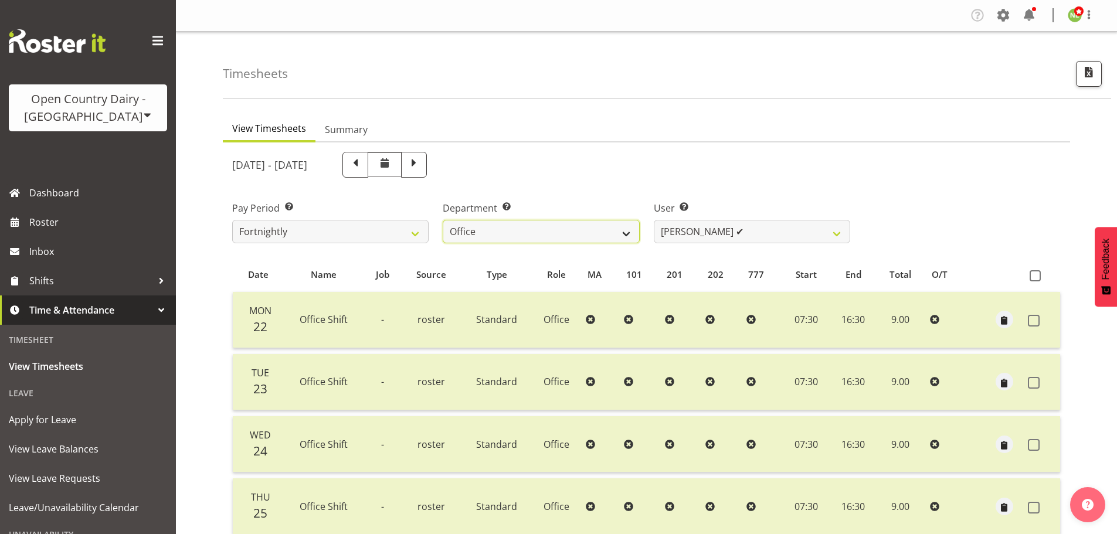
click at [598, 225] on select "734 735 736 737 738 739 851 853 854 855 856 858 861 862 865 867-9032 868 869 87…" at bounding box center [541, 231] width 196 height 23
click at [443, 220] on select "734 735 736 737 738 739 851 853 854 855 856 858 861 862 865 867-9032 868 869 87…" at bounding box center [541, 231] width 196 height 23
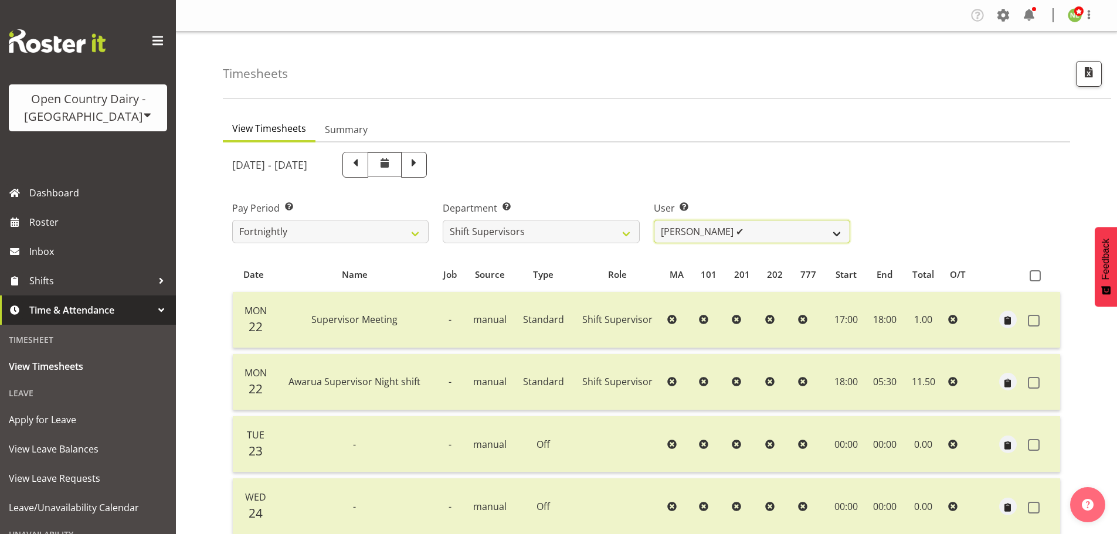
click at [746, 232] on select "Ethan Moore ✔ Leonna Turner ✔ Michael Straith ✔ Vishal Vadadoriya ✔" at bounding box center [752, 231] width 196 height 23
click at [746, 229] on select "Ethan Moore ✔ Leonna Turner ✔ Michael Straith ✔ Vishal Vadadoriya ✔" at bounding box center [752, 231] width 196 height 23
click at [579, 228] on select "734 735 736 737 738 739 851 853 854 855 856 858 861 862 865 867-9032 868 869 87…" at bounding box center [541, 231] width 196 height 23
click at [443, 220] on select "734 735 736 737 738 739 851 853 854 855 856 858 861 862 865 867-9032 868 869 87…" at bounding box center [541, 231] width 196 height 23
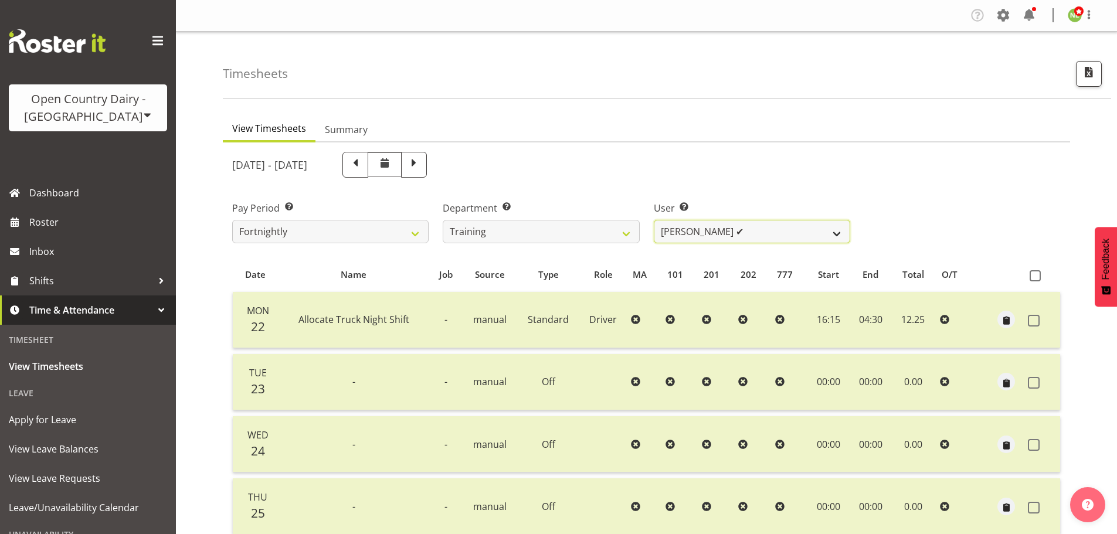
click at [723, 231] on select "Shiva Kumaran ✔" at bounding box center [752, 231] width 196 height 23
drag, startPoint x: 723, startPoint y: 231, endPoint x: 625, endPoint y: 232, distance: 98.5
click at [722, 232] on select "Shiva Kumaran ✔" at bounding box center [752, 231] width 196 height 23
click at [615, 236] on select "734 735 736 737 738 739 851 853 854 855 856 858 861 862 865 867-9032 868 869 87…" at bounding box center [541, 231] width 196 height 23
click at [443, 220] on select "734 735 736 737 738 739 851 853 854 855 856 858 861 862 865 867-9032 868 869 87…" at bounding box center [541, 231] width 196 height 23
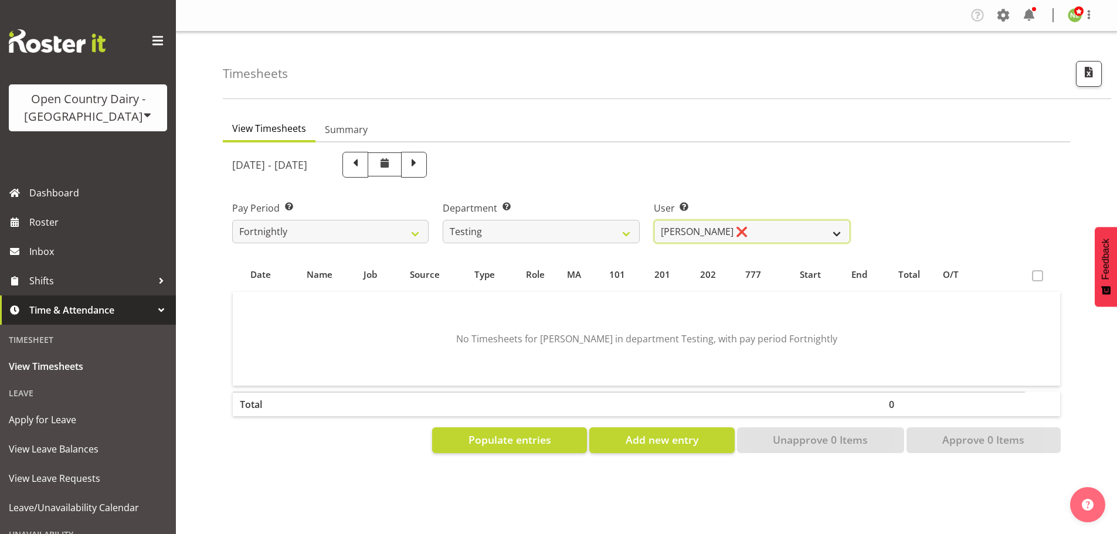
click at [695, 232] on select "Jane Fisher ❌ Joe Bloggs ❌ Milk Reception Awarua ❌ SMT Planning ❌ Tracey Rogan ❌" at bounding box center [752, 231] width 196 height 23
click at [691, 225] on select "Jane Fisher ❌ Joe Bloggs ❌ Milk Reception Awarua ❌ SMT Planning ❌ Tracey Rogan ❌" at bounding box center [752, 231] width 196 height 23
click at [611, 238] on select "734 735 736 737 738 739 851 853 854 855 856 858 861 862 865 867-9032 868 869 87…" at bounding box center [541, 231] width 196 height 23
click at [443, 220] on select "734 735 736 737 738 739 851 853 854 855 856 858 861 862 865 867-9032 868 869 87…" at bounding box center [541, 231] width 196 height 23
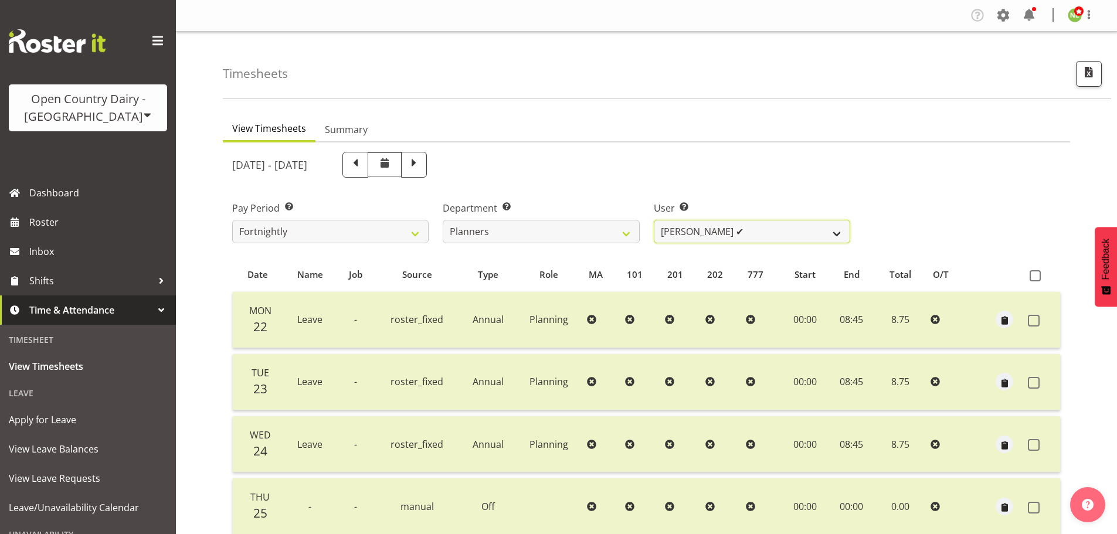
click at [723, 236] on select "Jessica Reid ✔ Mikayla Rangi ✔ Sara Bowie ✔" at bounding box center [752, 231] width 196 height 23
drag, startPoint x: 722, startPoint y: 233, endPoint x: 603, endPoint y: 240, distance: 118.7
click at [720, 233] on select "Jessica Reid ✔ Mikayla Rangi ✔ Sara Bowie ✔" at bounding box center [752, 231] width 196 height 23
click at [562, 242] on select "734 735 736 737 738 739 851 853 854 855 856 858 861 862 865 867-9032 868 869 87…" at bounding box center [541, 231] width 196 height 23
click at [443, 220] on select "734 735 736 737 738 739 851 853 854 855 856 858 861 862 865 867-9032 868 869 87…" at bounding box center [541, 231] width 196 height 23
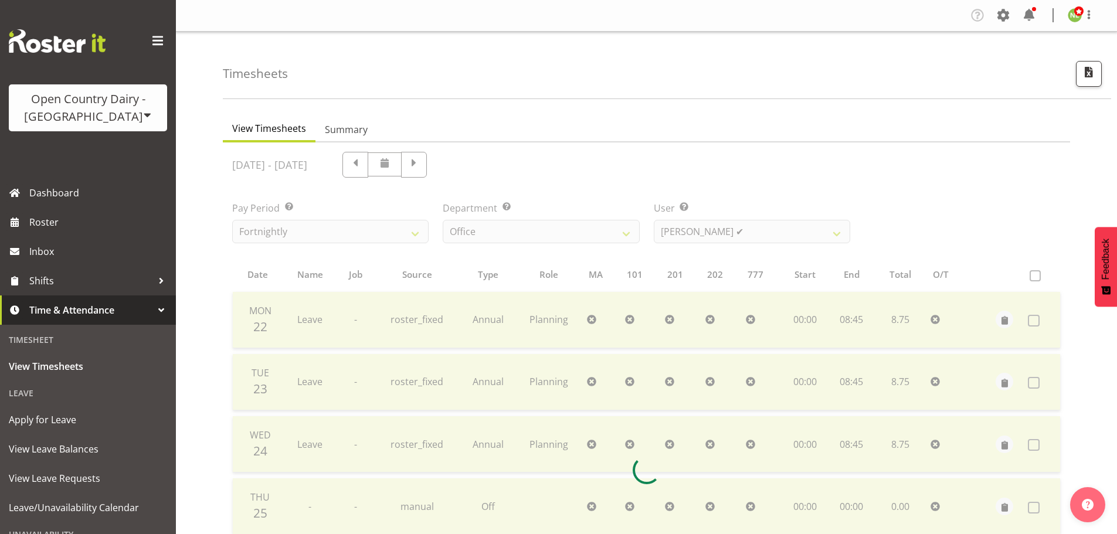
click at [585, 237] on div at bounding box center [646, 469] width 847 height 655
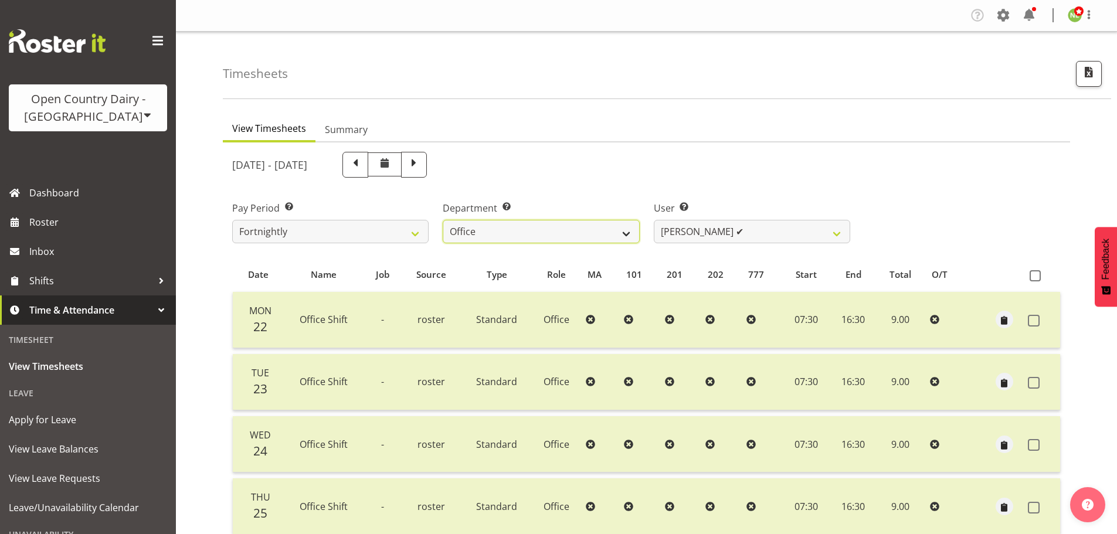
click at [575, 240] on select "734 735 736 737 738 739 851 853 854 855 856 858 861 862 865 867-9032 868 869 87…" at bounding box center [541, 231] width 196 height 23
click at [443, 220] on select "734 735 736 737 738 739 851 853 854 855 856 858 861 862 865 867-9032 868 869 87…" at bounding box center [541, 231] width 196 height 23
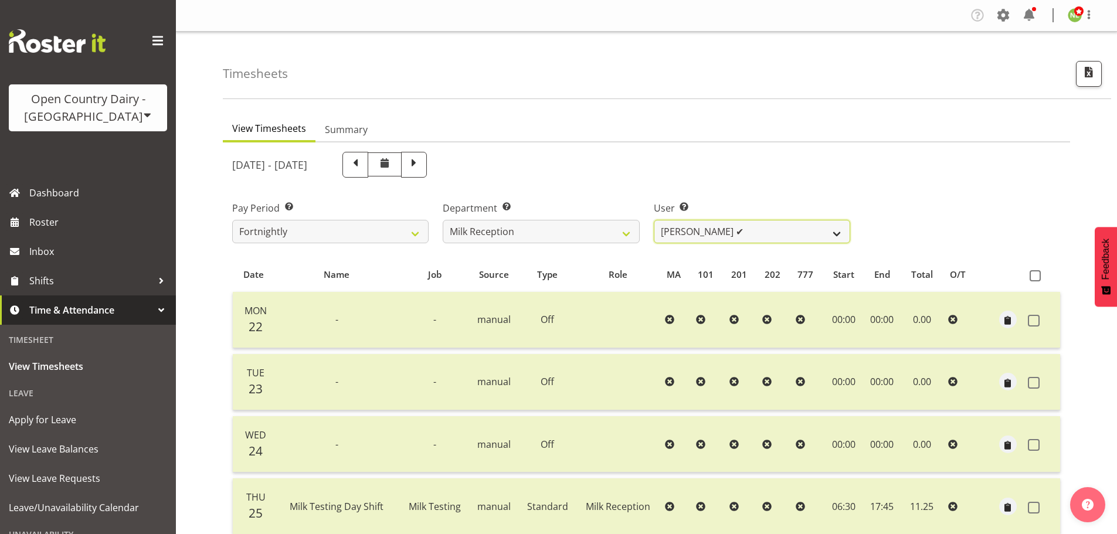
click at [733, 233] on select "[PERSON_NAME] ✔ [PERSON_NAME] ✔ [PERSON_NAME] ✔ [PERSON_NAME] ✔" at bounding box center [752, 231] width 196 height 23
click at [735, 233] on select "[PERSON_NAME] ✔ [PERSON_NAME] ✔ [PERSON_NAME] ✔ [PERSON_NAME] ✔" at bounding box center [752, 231] width 196 height 23
click at [672, 236] on select "[PERSON_NAME] ✔ [PERSON_NAME] ✔ [PERSON_NAME] ✔ [PERSON_NAME] ✔" at bounding box center [752, 231] width 196 height 23
click at [654, 220] on select "[PERSON_NAME] ✔ [PERSON_NAME] ✔ [PERSON_NAME] ✔ [PERSON_NAME] ✔" at bounding box center [752, 231] width 196 height 23
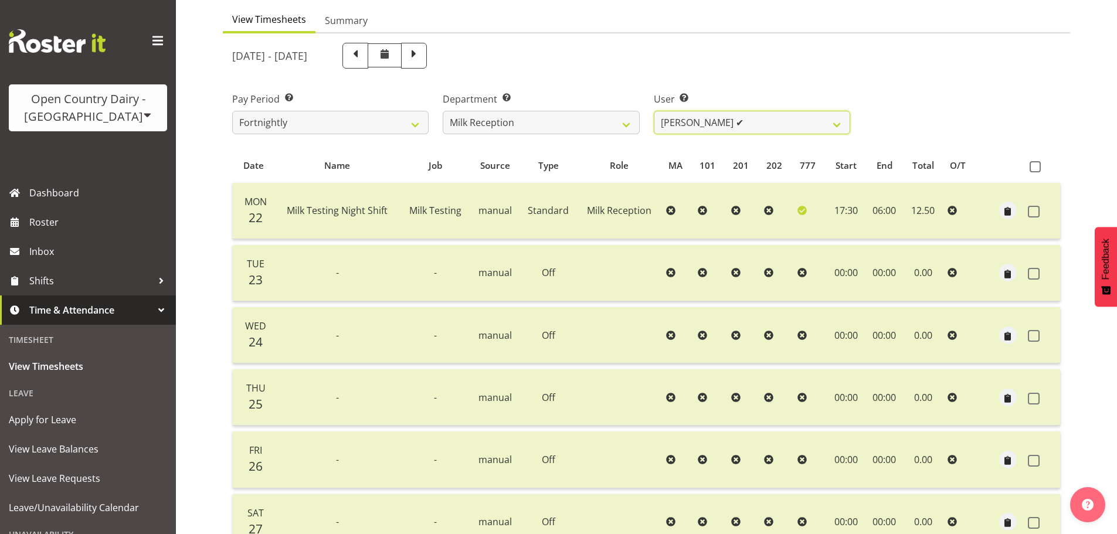
scroll to position [117, 0]
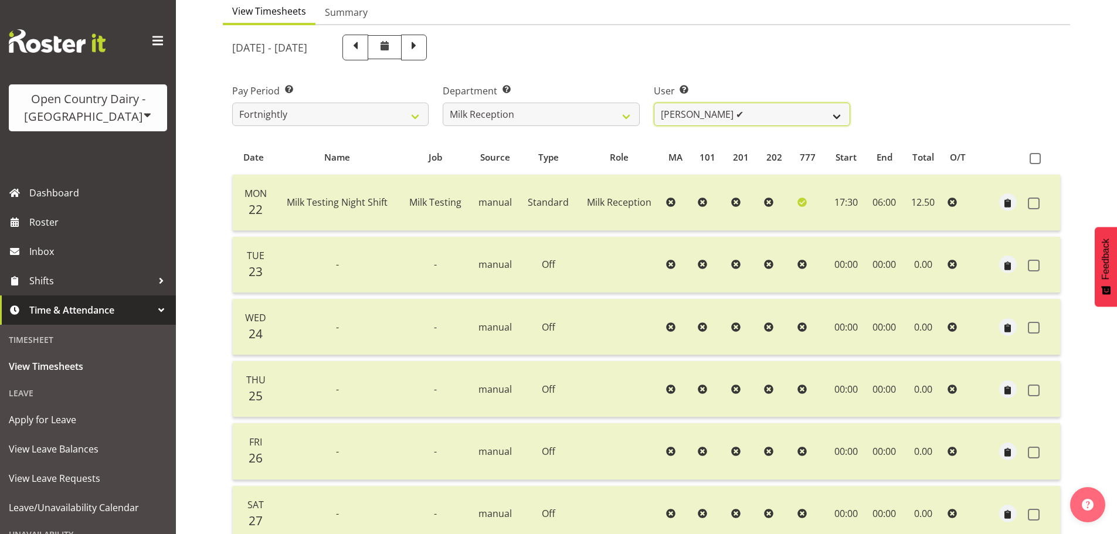
drag, startPoint x: 749, startPoint y: 117, endPoint x: 746, endPoint y: 122, distance: 6.0
click at [749, 117] on select "[PERSON_NAME] ✔ [PERSON_NAME] ✔ [PERSON_NAME] ✔ [PERSON_NAME] ✔" at bounding box center [752, 114] width 196 height 23
click at [681, 72] on div "User Select user. Note: This is filtered down by the previous two drop-down ite…" at bounding box center [752, 100] width 210 height 66
click at [733, 121] on select "[PERSON_NAME] ✔ [PERSON_NAME] ✔ [PERSON_NAME] ✔ [PERSON_NAME] ✔" at bounding box center [752, 114] width 196 height 23
click at [654, 103] on select "[PERSON_NAME] ✔ [PERSON_NAME] ✔ [PERSON_NAME] ✔ [PERSON_NAME] ✔" at bounding box center [752, 114] width 196 height 23
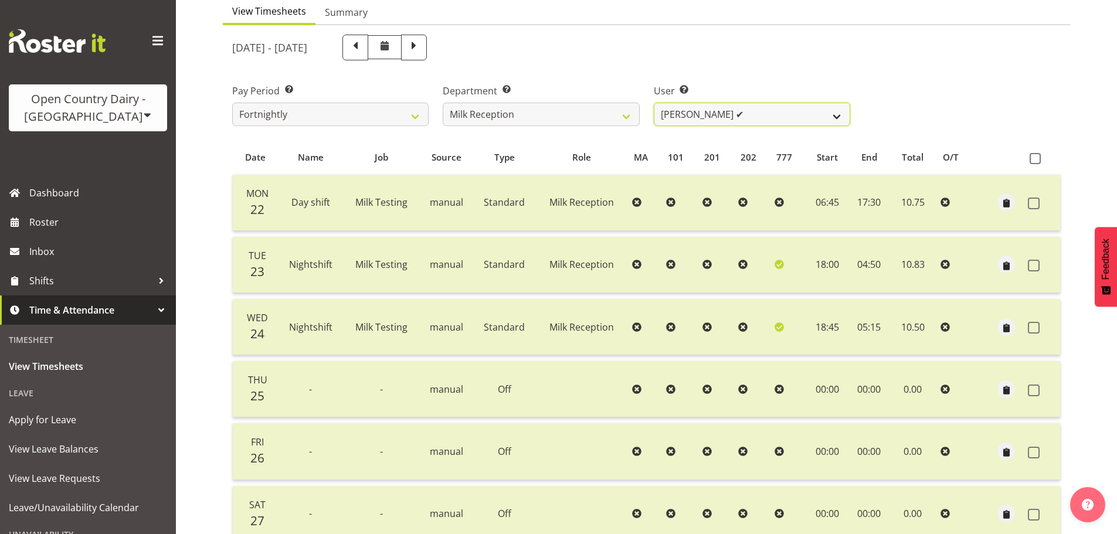
click at [773, 115] on select "[PERSON_NAME] ✔ [PERSON_NAME] ✔ [PERSON_NAME] ✔ [PERSON_NAME] ✔" at bounding box center [752, 114] width 196 height 23
click at [654, 103] on select "[PERSON_NAME] ✔ [PERSON_NAME] ✔ [PERSON_NAME] ✔ [PERSON_NAME] ✔" at bounding box center [752, 114] width 196 height 23
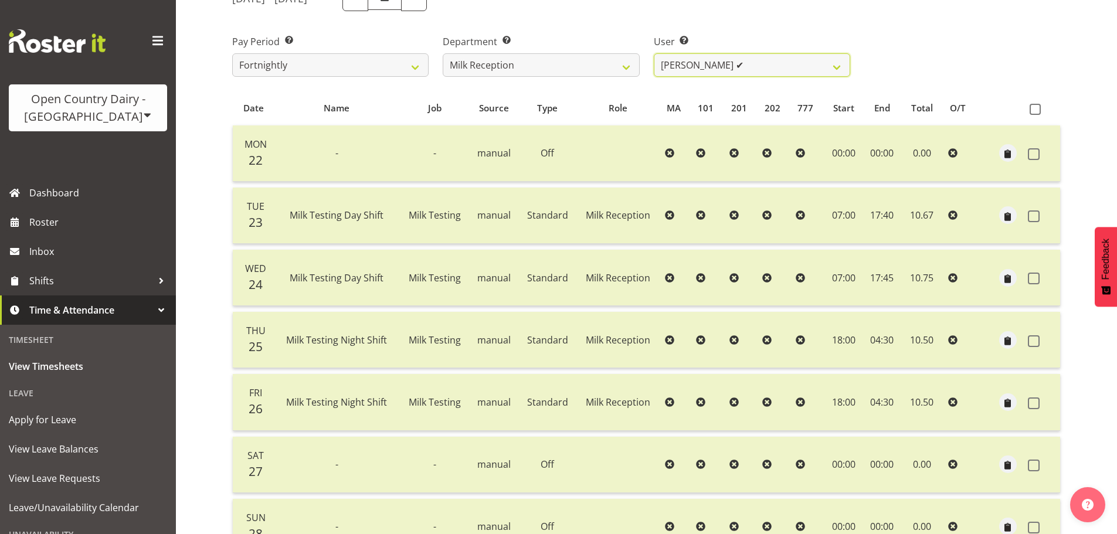
scroll to position [164, 0]
click at [756, 65] on select "[PERSON_NAME] ✔ [PERSON_NAME] ✔ [PERSON_NAME] ✔ [PERSON_NAME] ✔" at bounding box center [752, 67] width 196 height 23
click at [665, 45] on label "User Select user. Note: This is filtered down by the previous two drop-down ite…" at bounding box center [752, 44] width 196 height 14
click at [587, 45] on label "Department Select which department you would like to view." at bounding box center [541, 44] width 196 height 14
drag, startPoint x: 1034, startPoint y: 347, endPoint x: 1031, endPoint y: 374, distance: 27.1
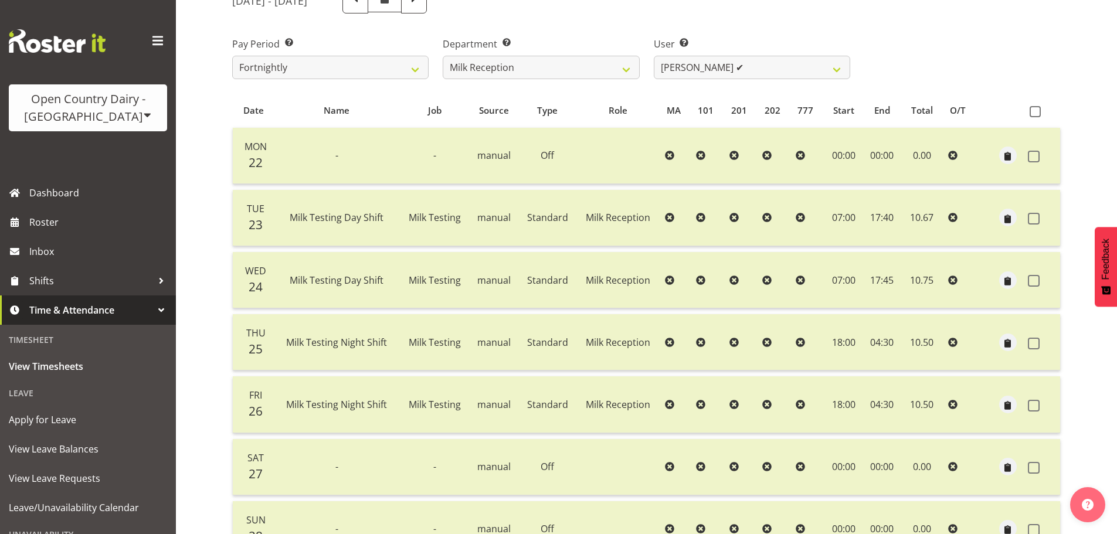
click at [1035, 347] on span at bounding box center [1034, 344] width 12 height 12
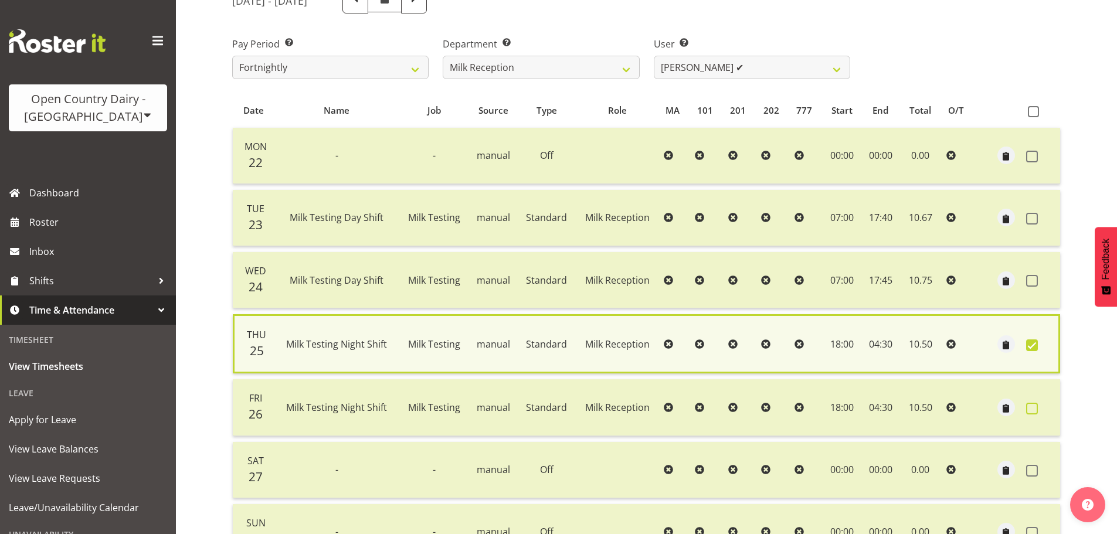
click at [1037, 408] on span at bounding box center [1032, 409] width 12 height 12
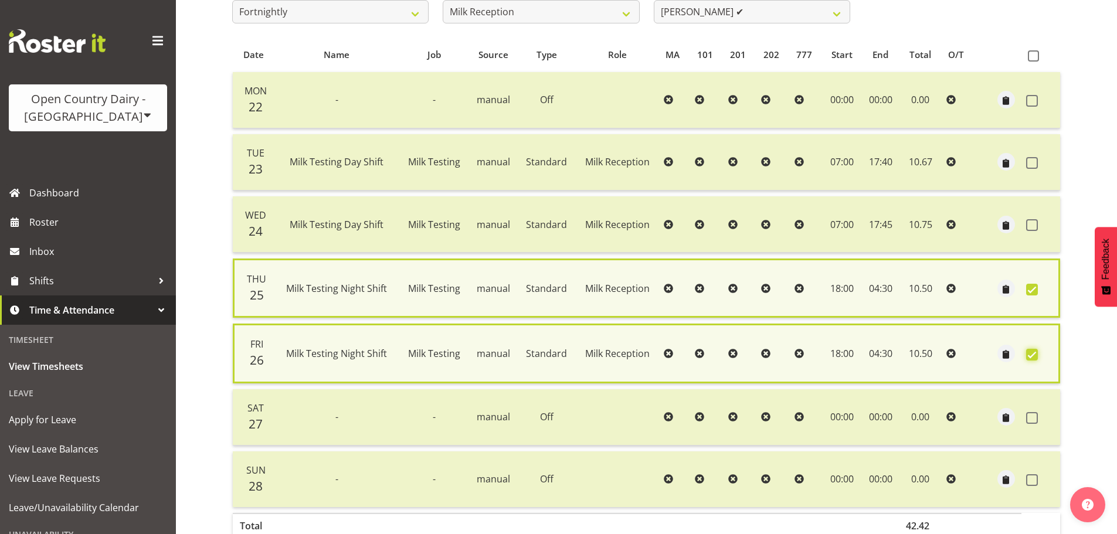
scroll to position [287, 0]
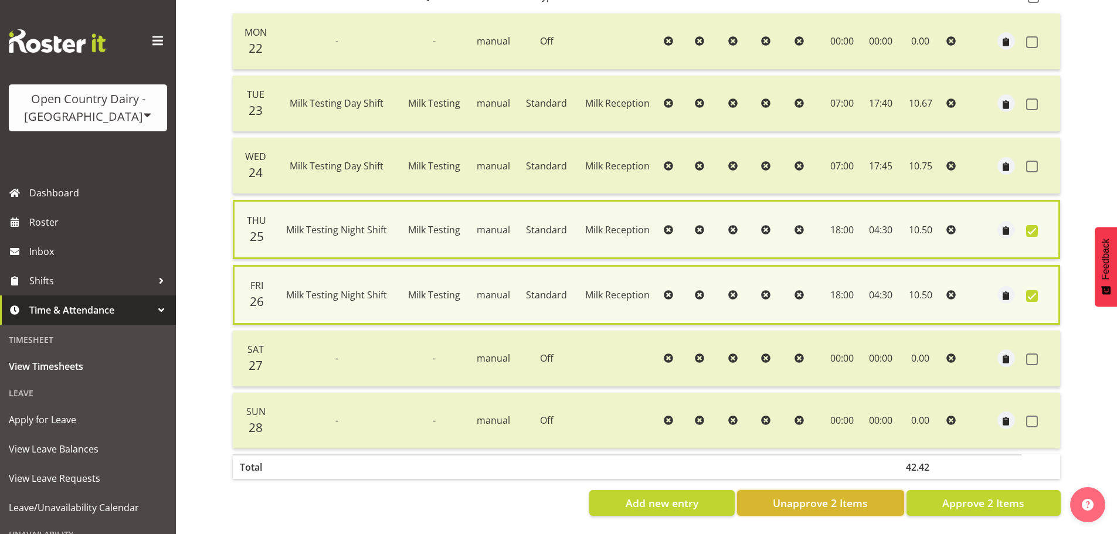
click at [830, 499] on span "Unapprove 2 Items" at bounding box center [820, 502] width 95 height 15
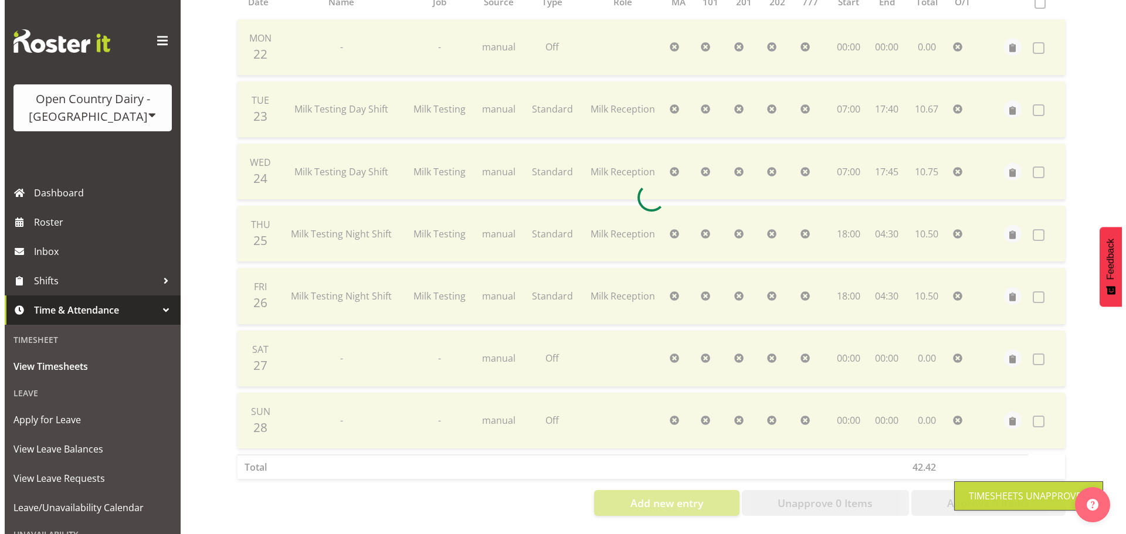
scroll to position [281, 0]
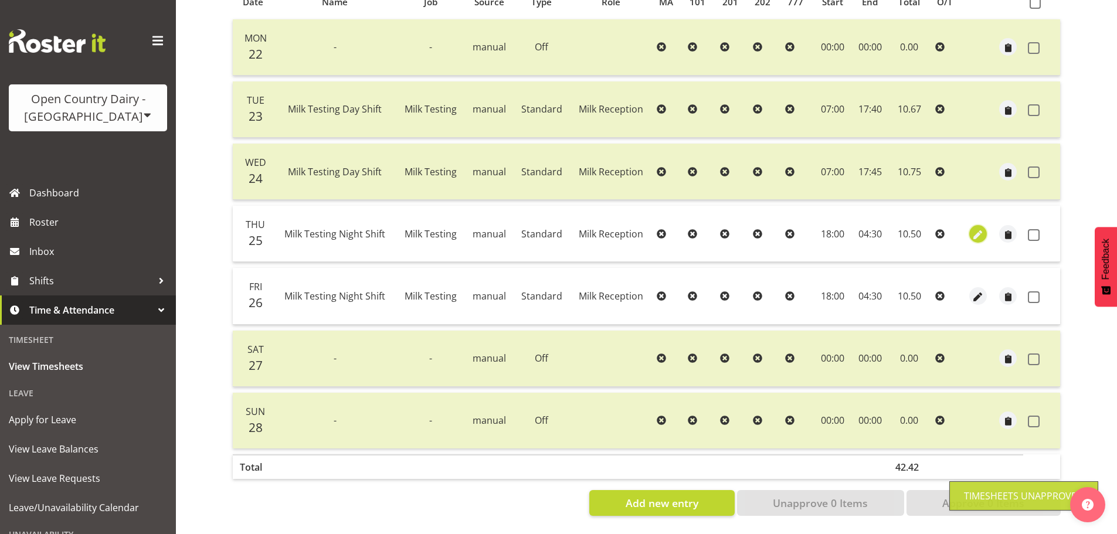
click at [976, 228] on span "button" at bounding box center [977, 234] width 13 height 13
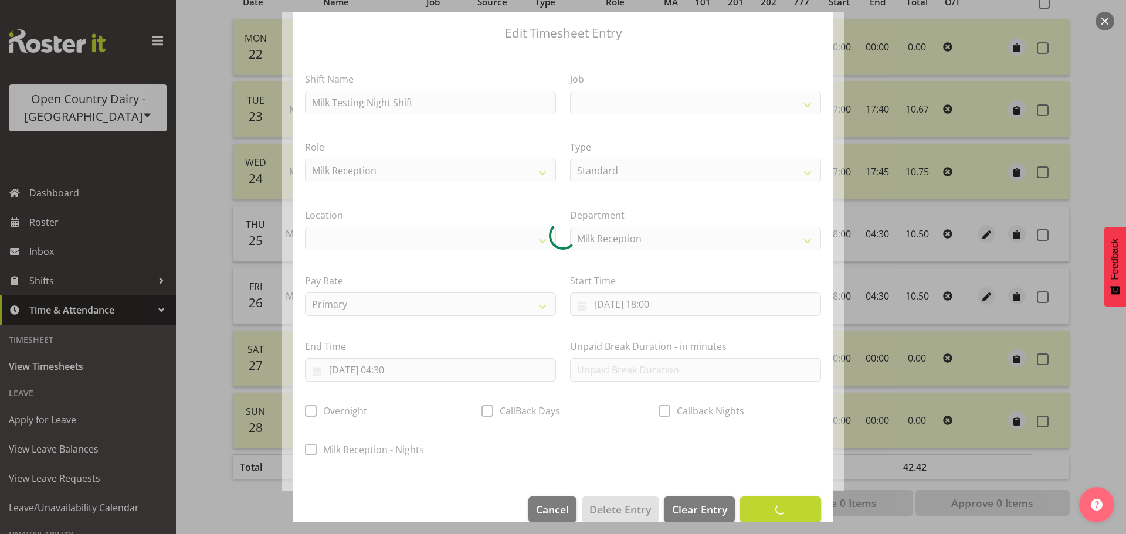
scroll to position [49, 0]
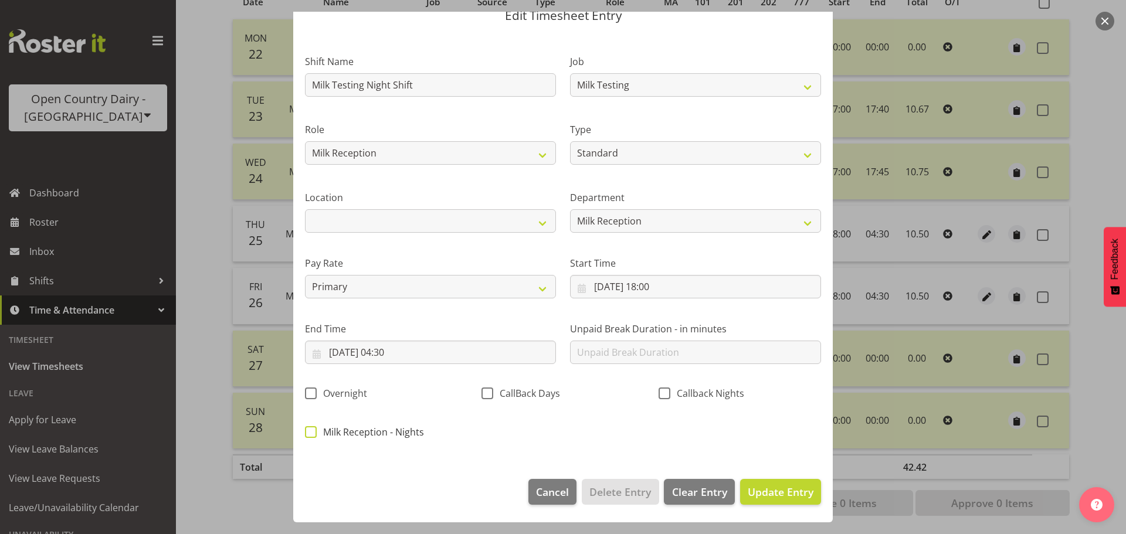
click at [312, 429] on span at bounding box center [311, 432] width 12 height 12
click at [312, 429] on input "Milk Reception - Nights" at bounding box center [309, 432] width 8 height 8
drag, startPoint x: 784, startPoint y: 491, endPoint x: 814, endPoint y: 484, distance: 30.7
click at [786, 491] on span "Update Entry" at bounding box center [781, 492] width 66 height 14
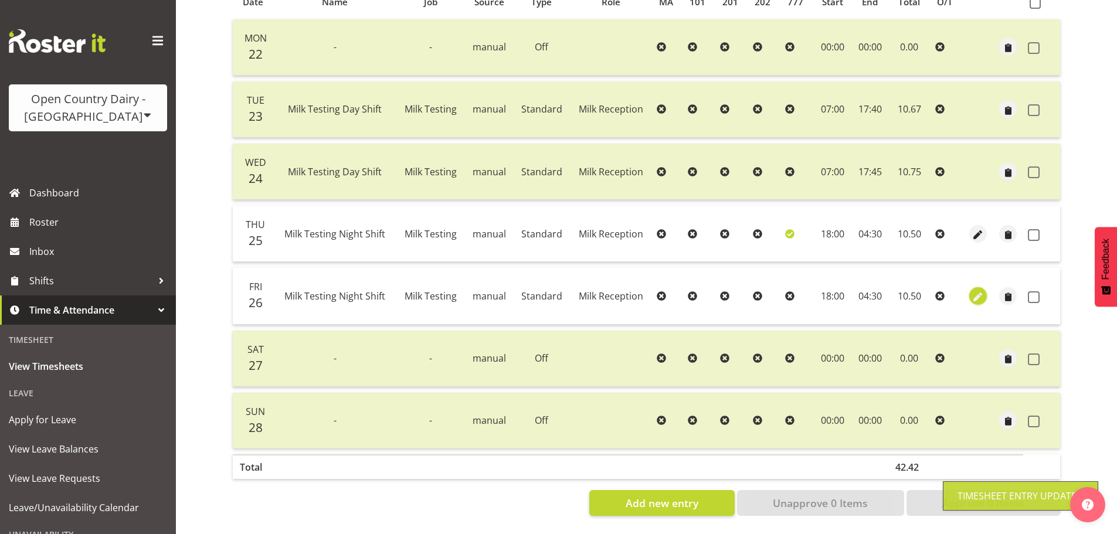
click at [983, 291] on span "button" at bounding box center [977, 296] width 13 height 13
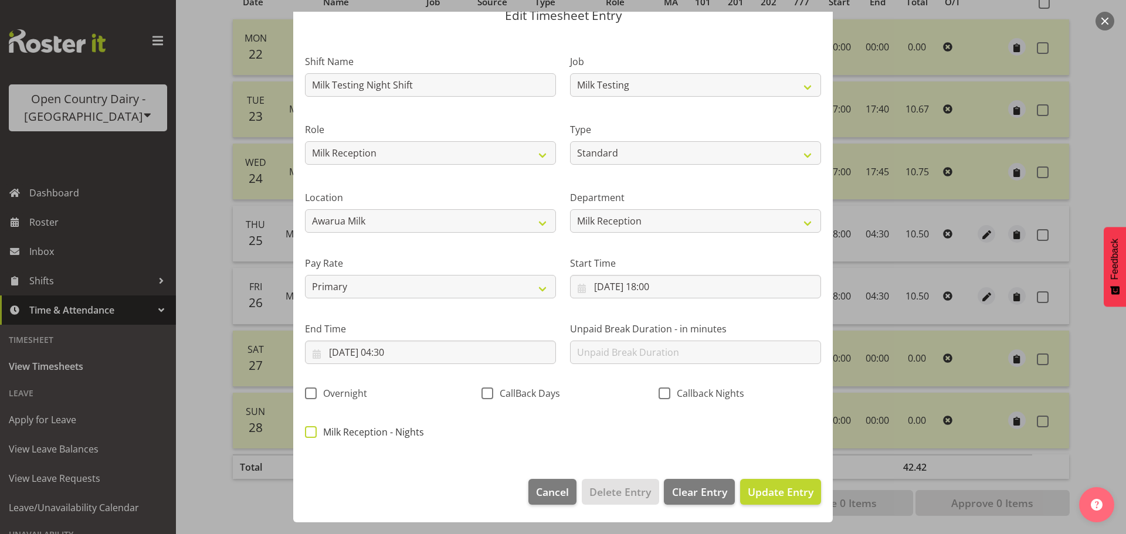
click at [318, 432] on span "Milk Reception - Nights" at bounding box center [370, 432] width 107 height 12
click at [312, 432] on input "Milk Reception - Nights" at bounding box center [309, 432] width 8 height 8
click at [773, 492] on span "Update Entry" at bounding box center [781, 492] width 66 height 14
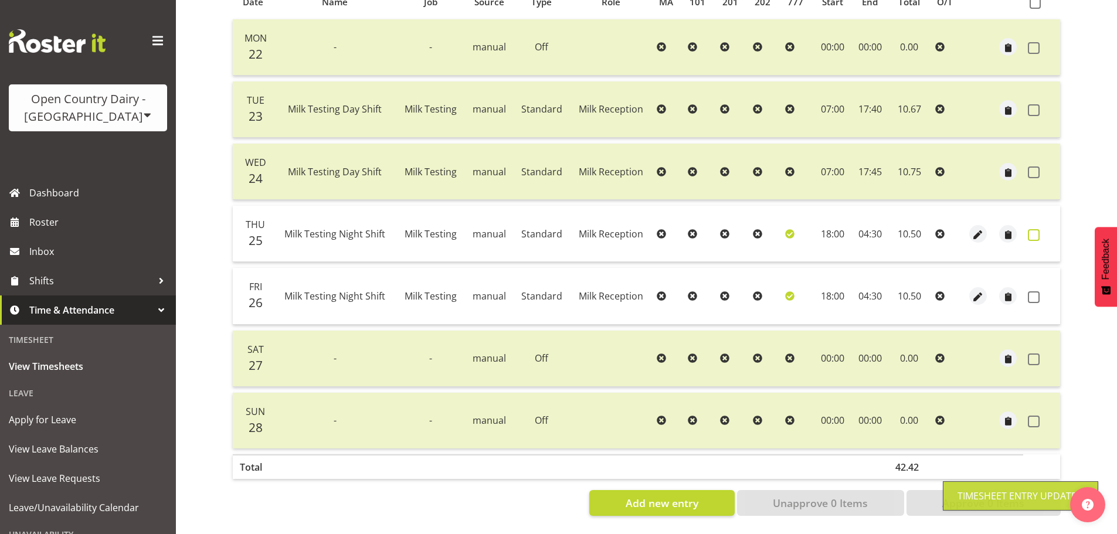
click at [1033, 230] on span at bounding box center [1034, 235] width 12 height 12
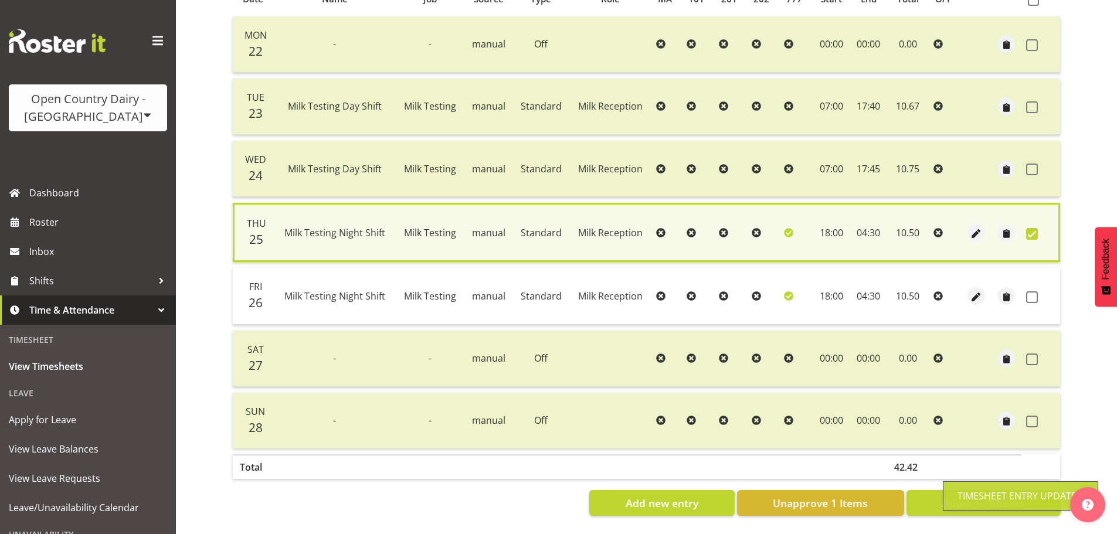
drag, startPoint x: 1034, startPoint y: 298, endPoint x: 1030, endPoint y: 313, distance: 15.6
click at [1034, 298] on td at bounding box center [1040, 296] width 39 height 56
click at [1031, 292] on span at bounding box center [1032, 297] width 12 height 12
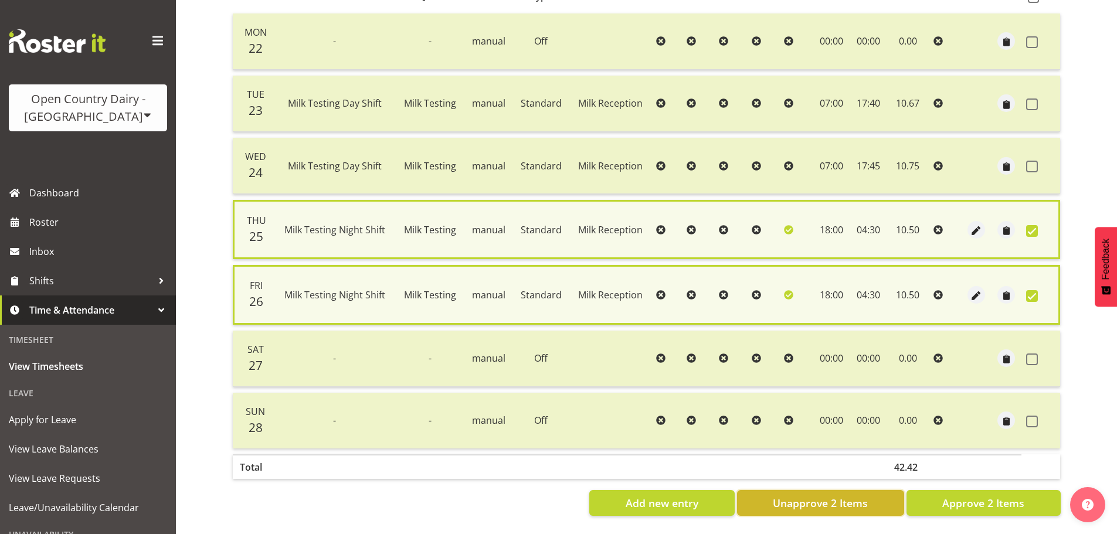
click at [859, 504] on span "Unapprove 2 Items" at bounding box center [820, 502] width 95 height 15
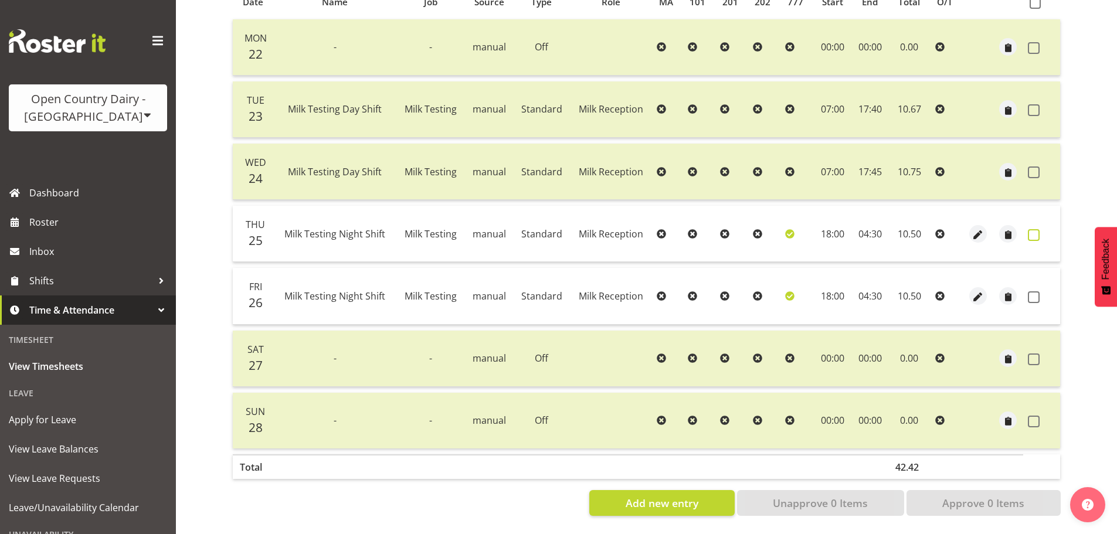
click at [1041, 229] on label at bounding box center [1037, 235] width 18 height 12
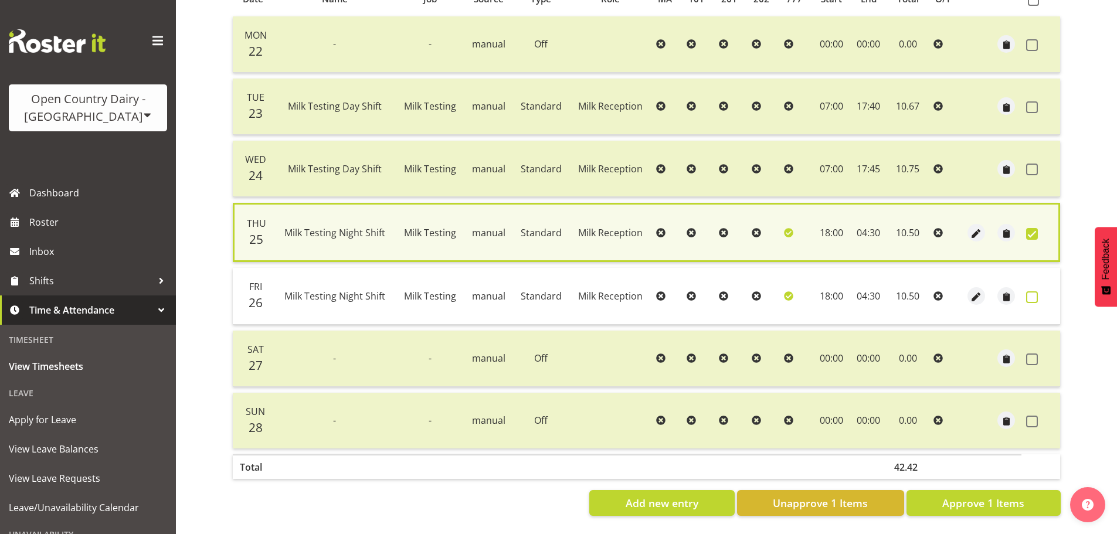
click at [1029, 293] on span at bounding box center [1032, 297] width 12 height 12
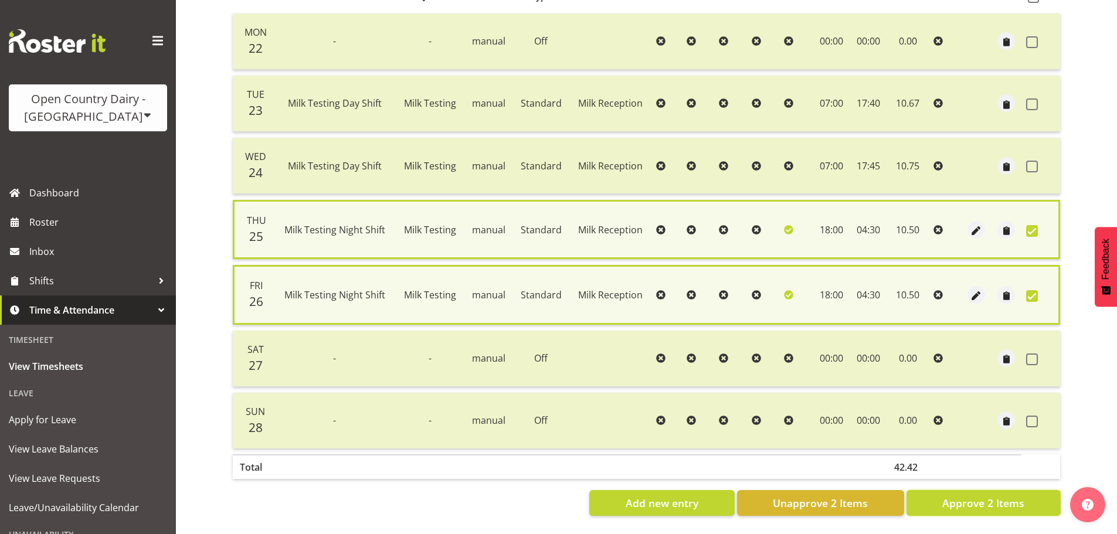
click at [987, 502] on span "Approve 2 Items" at bounding box center [983, 502] width 82 height 15
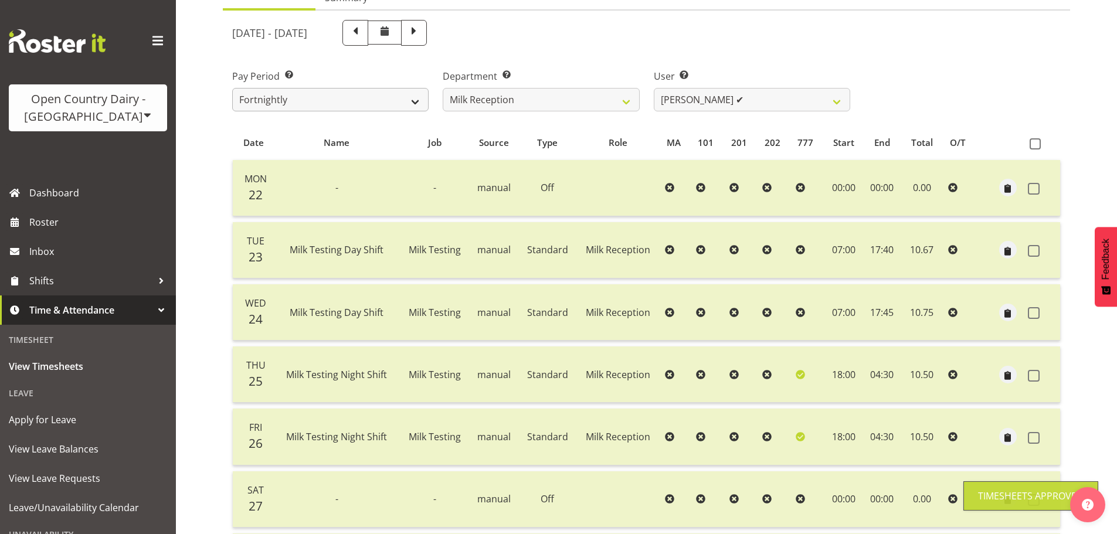
scroll to position [106, 0]
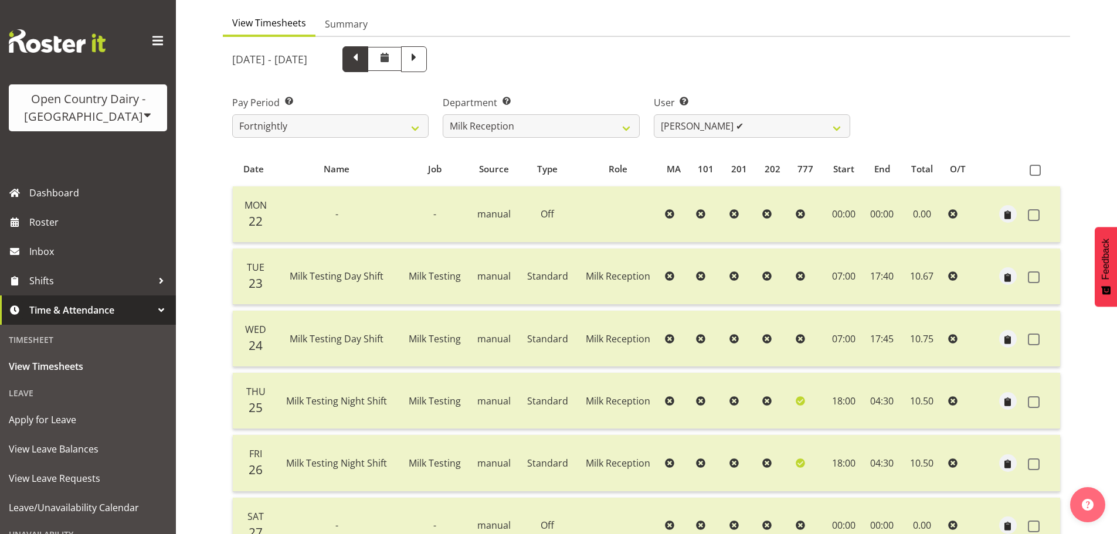
click at [368, 67] on span at bounding box center [355, 59] width 26 height 26
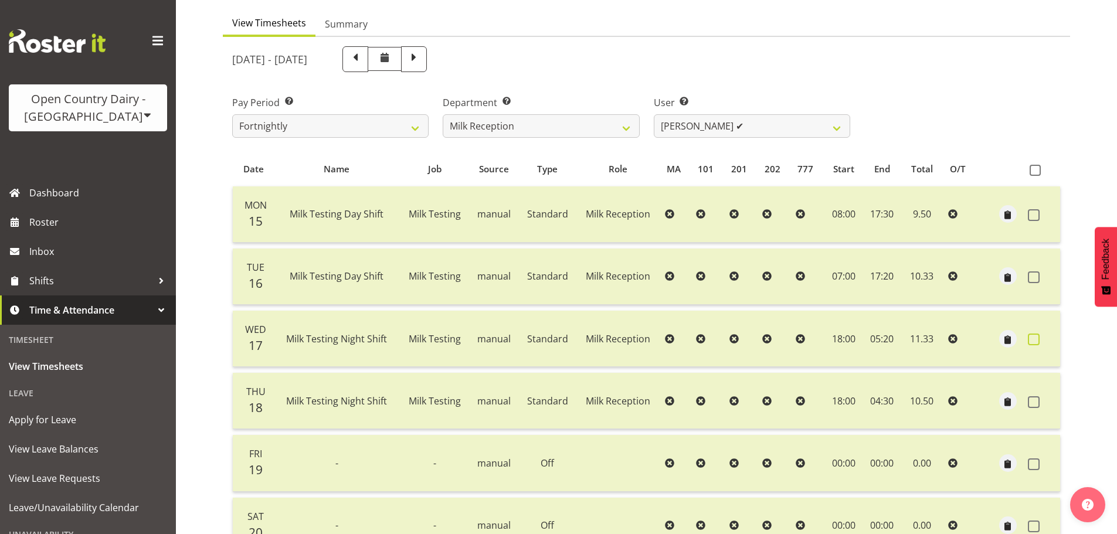
click at [1033, 339] on span at bounding box center [1034, 340] width 12 height 12
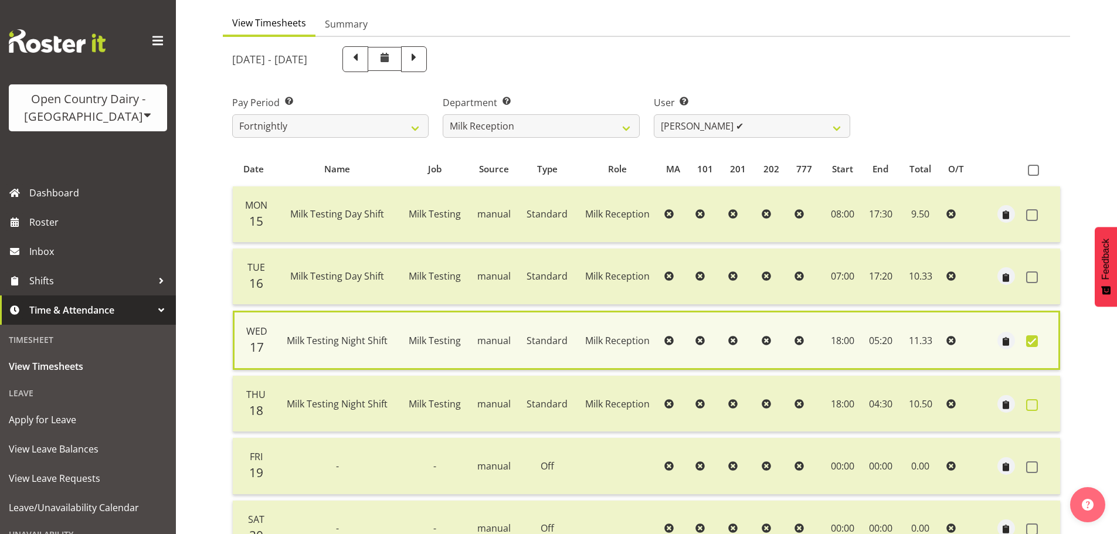
click at [1035, 403] on span at bounding box center [1032, 405] width 12 height 12
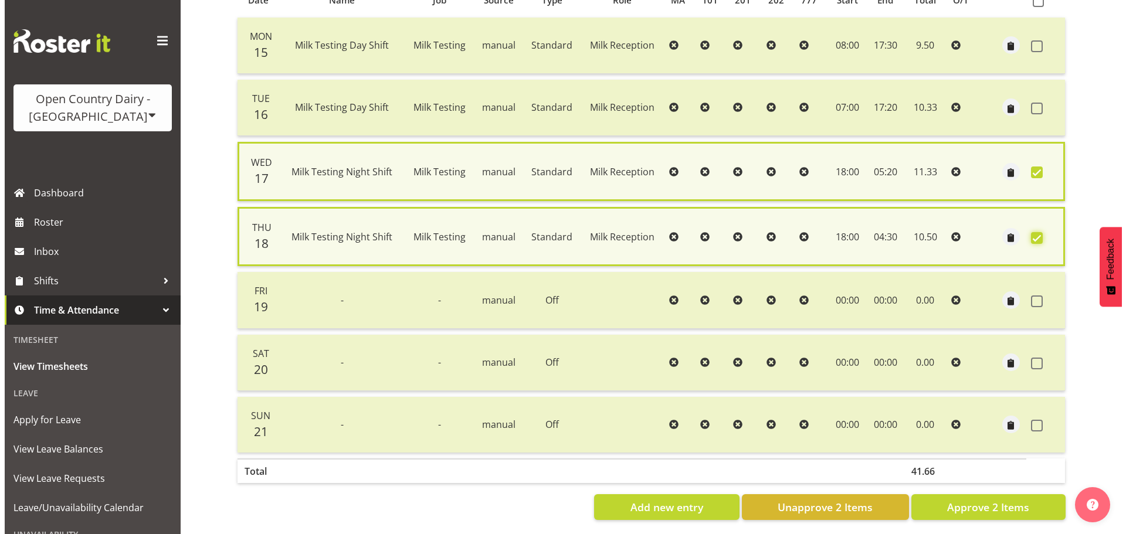
scroll to position [281, 0]
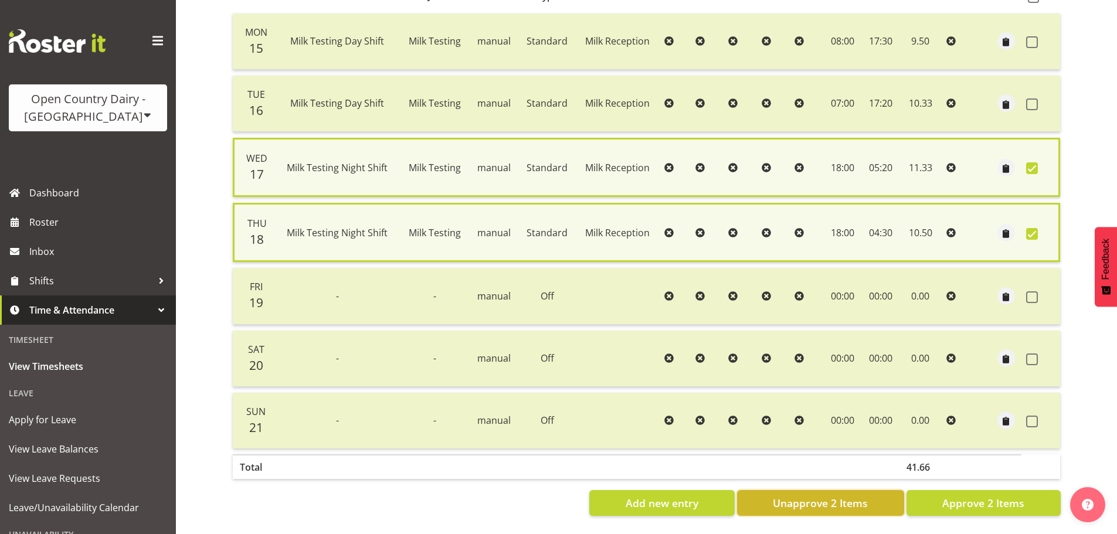
drag, startPoint x: 868, startPoint y: 501, endPoint x: 911, endPoint y: 484, distance: 46.6
click at [869, 501] on button "Unapprove 2 Items" at bounding box center [820, 503] width 167 height 26
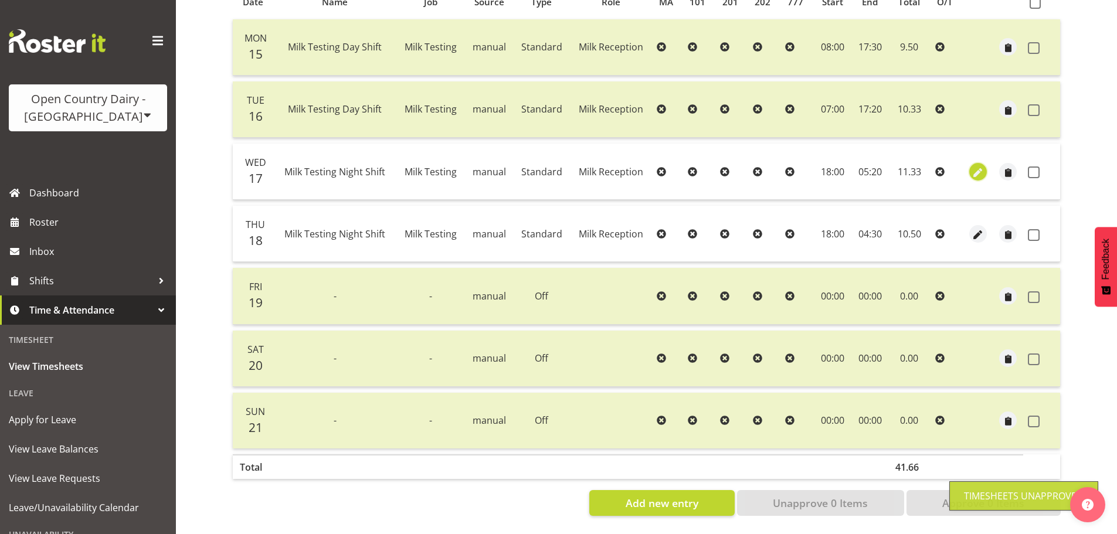
click at [974, 166] on span "button" at bounding box center [977, 172] width 13 height 13
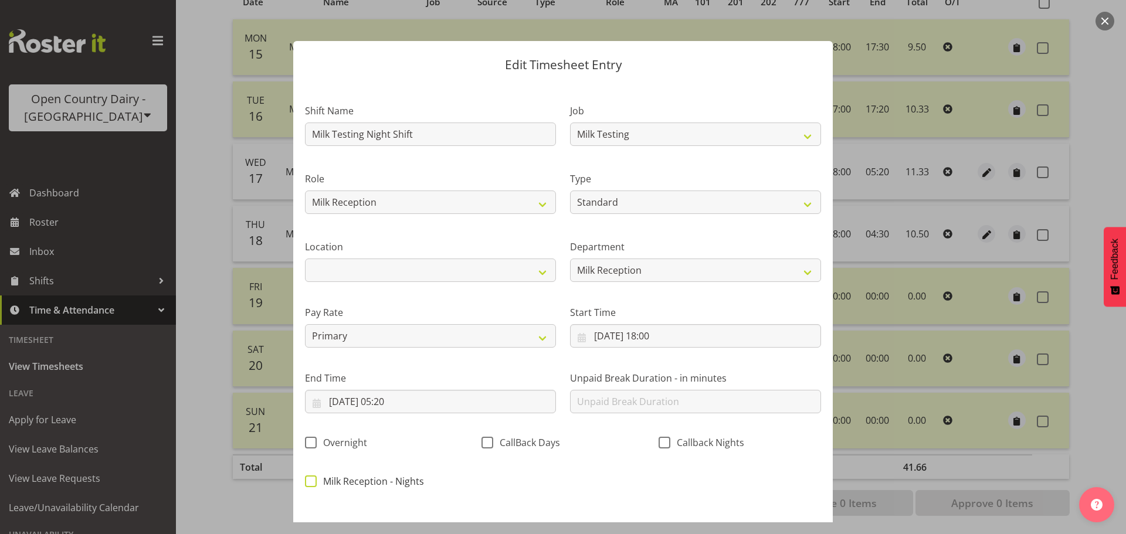
click at [308, 477] on span at bounding box center [311, 481] width 12 height 12
click at [308, 477] on input "Milk Reception - Nights" at bounding box center [309, 481] width 8 height 8
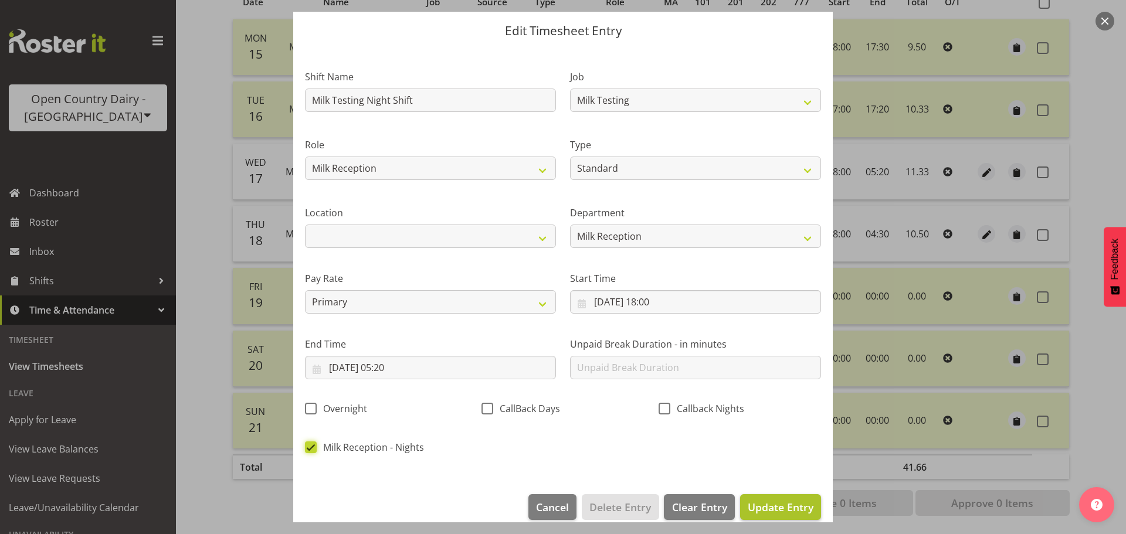
scroll to position [49, 0]
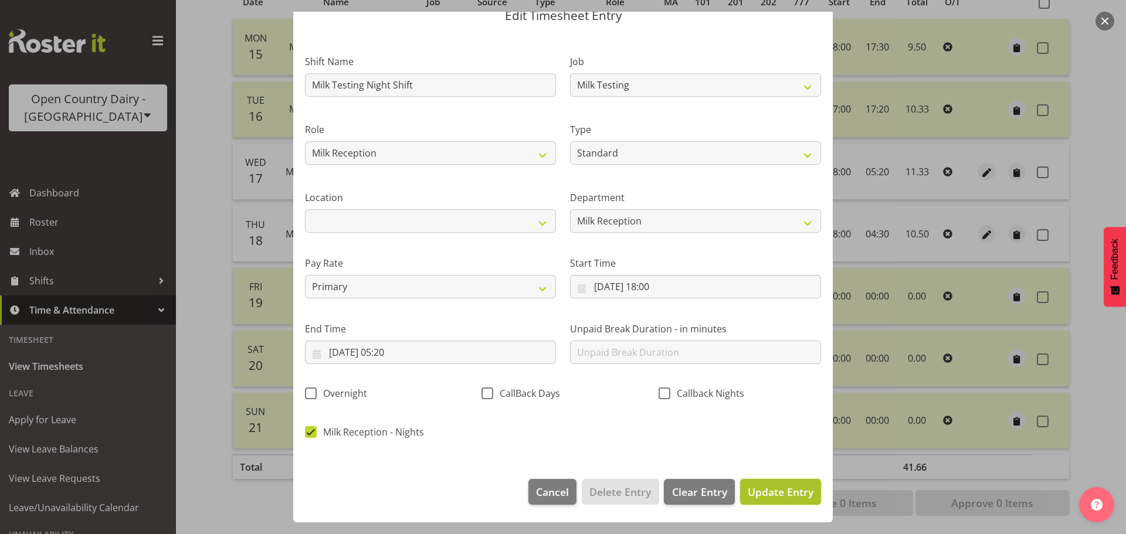
click at [763, 495] on span "Update Entry" at bounding box center [781, 492] width 66 height 14
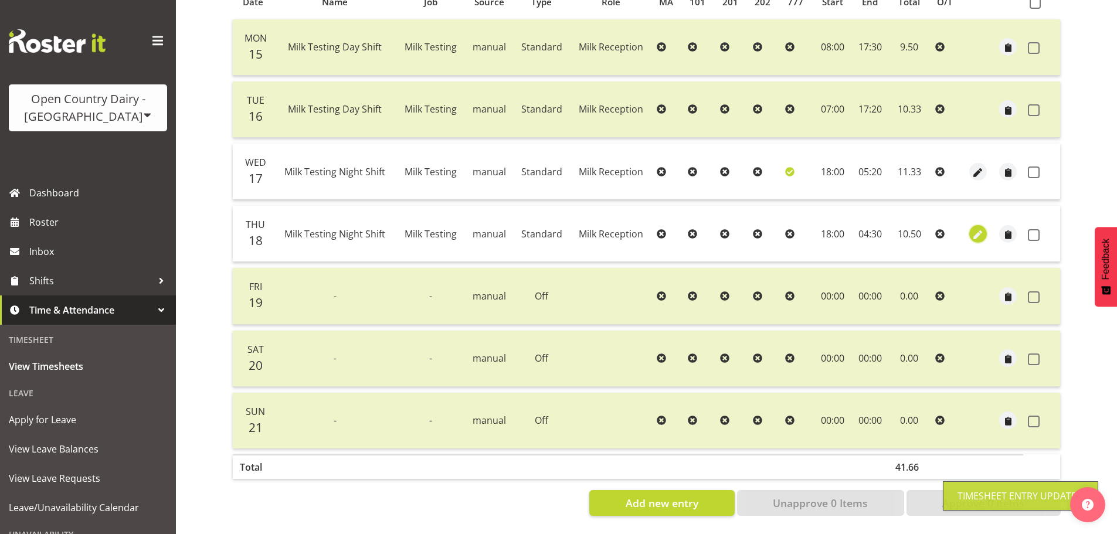
click at [980, 228] on span "button" at bounding box center [977, 234] width 13 height 13
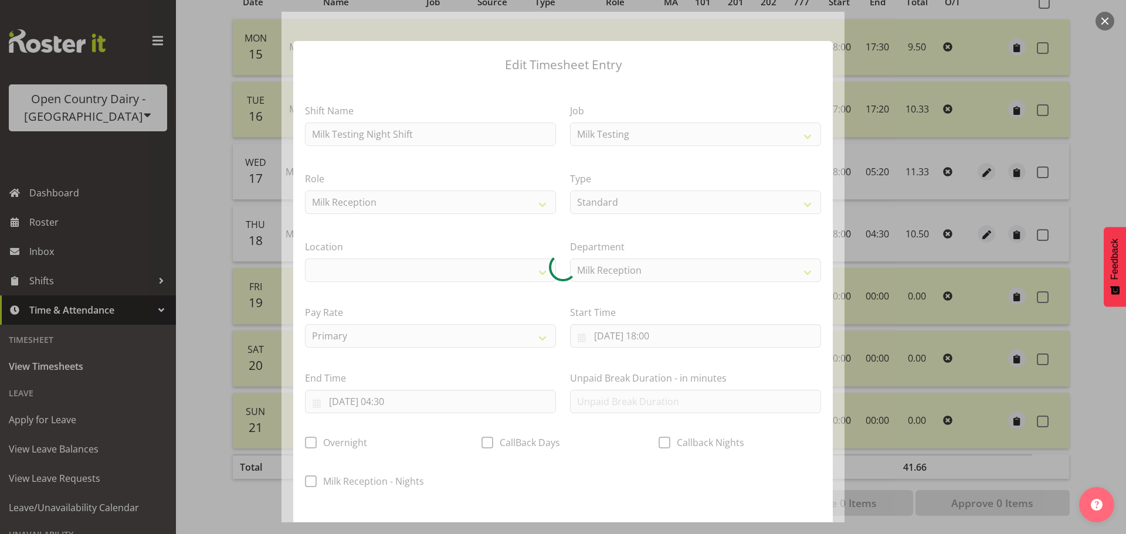
click at [318, 485] on div at bounding box center [562, 267] width 563 height 511
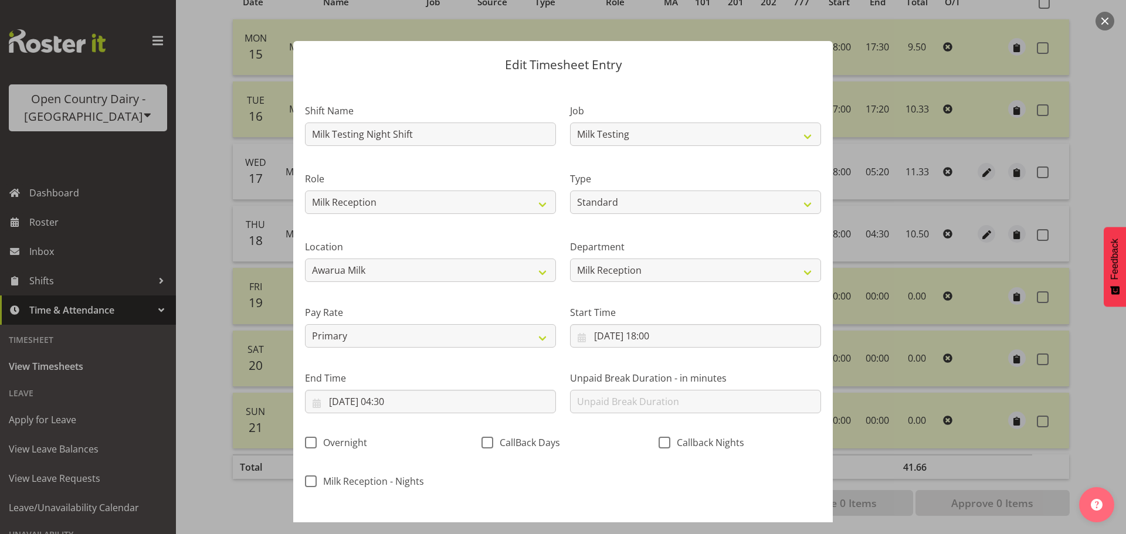
drag, startPoint x: 310, startPoint y: 481, endPoint x: 366, endPoint y: 488, distance: 56.7
click at [312, 480] on span at bounding box center [311, 481] width 12 height 12
click at [312, 480] on input "Milk Reception - Nights" at bounding box center [309, 481] width 8 height 8
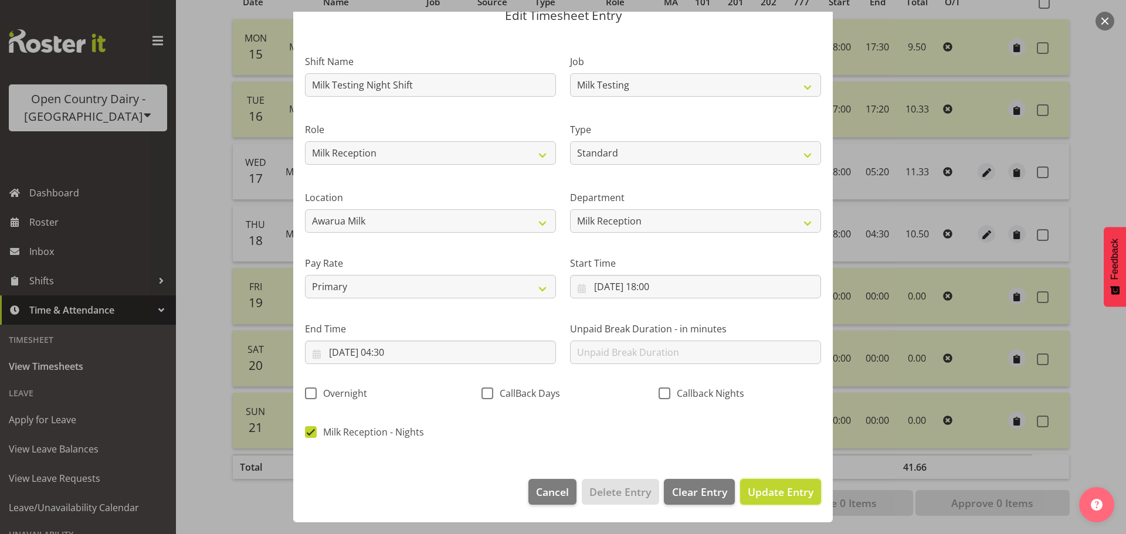
click at [772, 491] on span "Update Entry" at bounding box center [781, 492] width 66 height 14
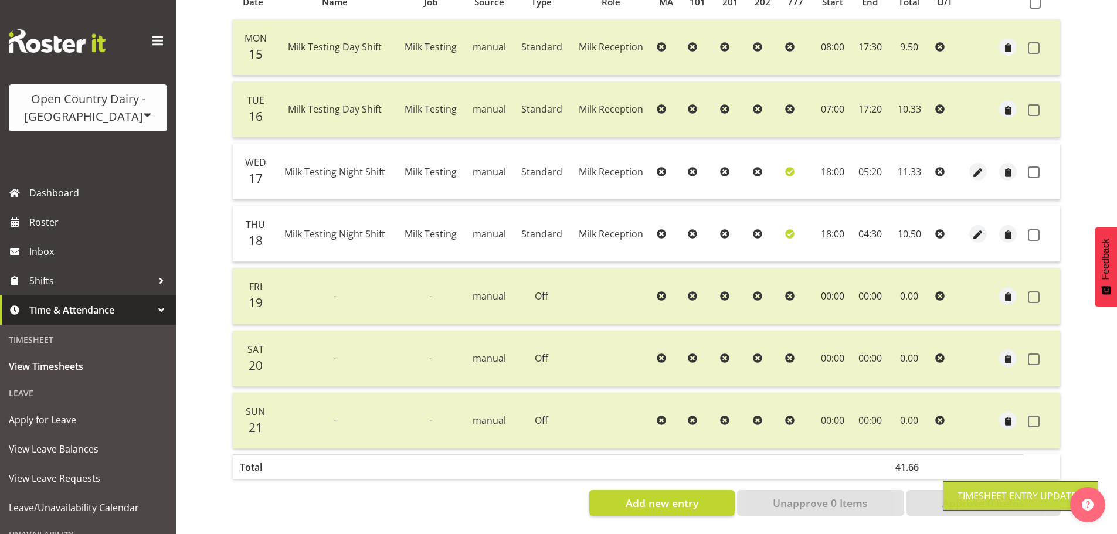
drag, startPoint x: 1035, startPoint y: 164, endPoint x: 1030, endPoint y: 206, distance: 43.1
click at [1035, 167] on span at bounding box center [1034, 173] width 12 height 12
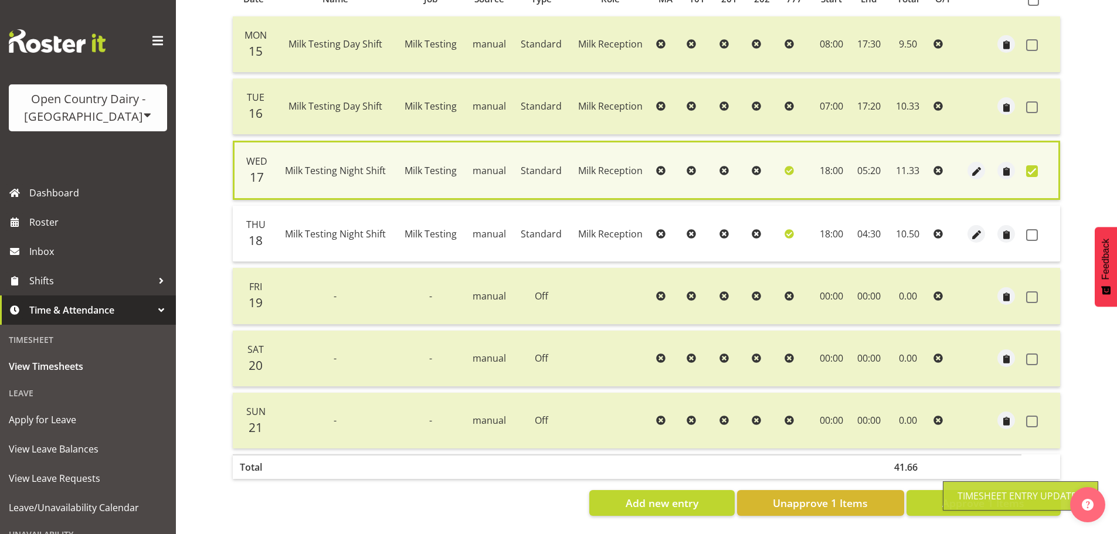
drag, startPoint x: 1032, startPoint y: 230, endPoint x: 1048, endPoint y: 249, distance: 23.7
click at [1034, 230] on span at bounding box center [1032, 235] width 12 height 12
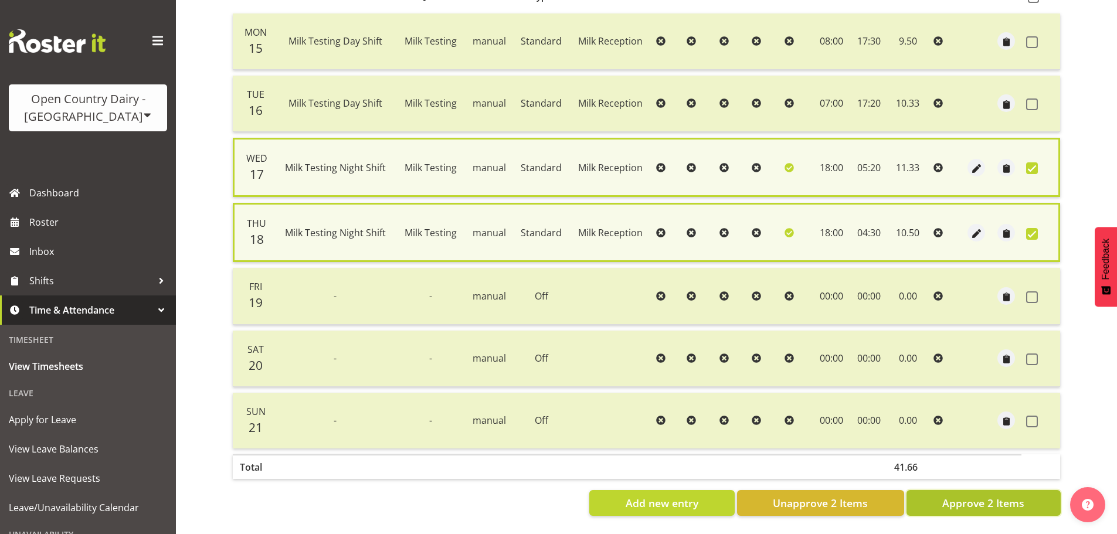
click at [998, 505] on span "Approve 2 Items" at bounding box center [983, 502] width 82 height 15
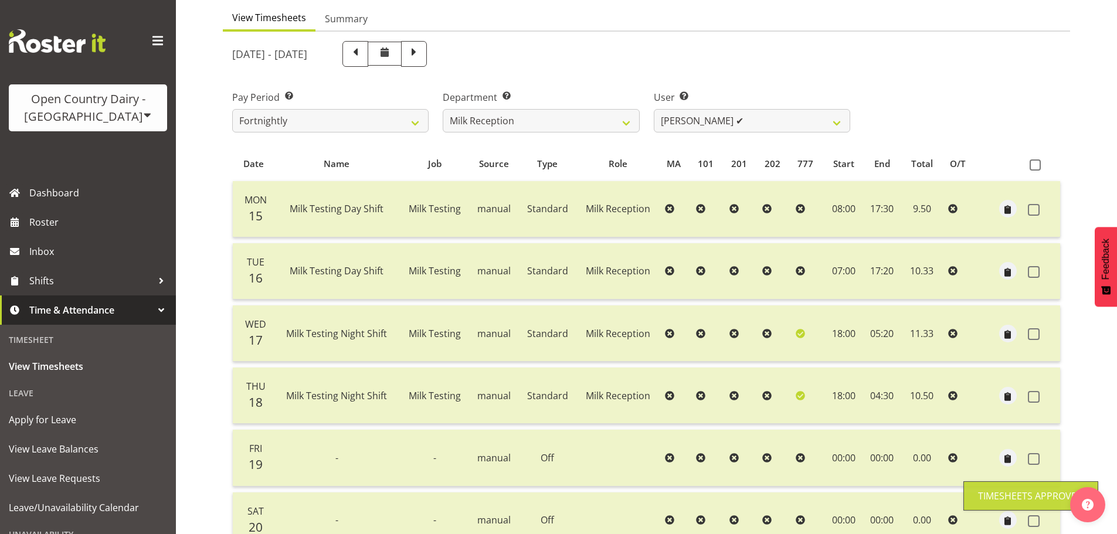
scroll to position [106, 0]
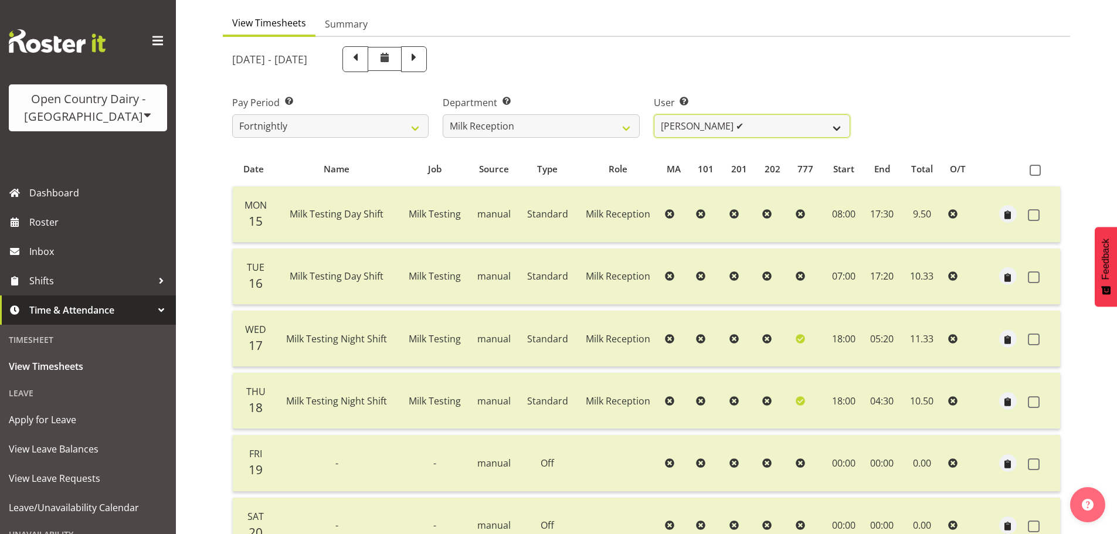
click at [726, 133] on select "[PERSON_NAME] ✔ [PERSON_NAME] ✔ [PERSON_NAME] ✔ [PERSON_NAME] ✔" at bounding box center [752, 125] width 196 height 23
click at [654, 114] on select "[PERSON_NAME] ✔ [PERSON_NAME] ✔ [PERSON_NAME] ✔ [PERSON_NAME] ✔" at bounding box center [752, 125] width 196 height 23
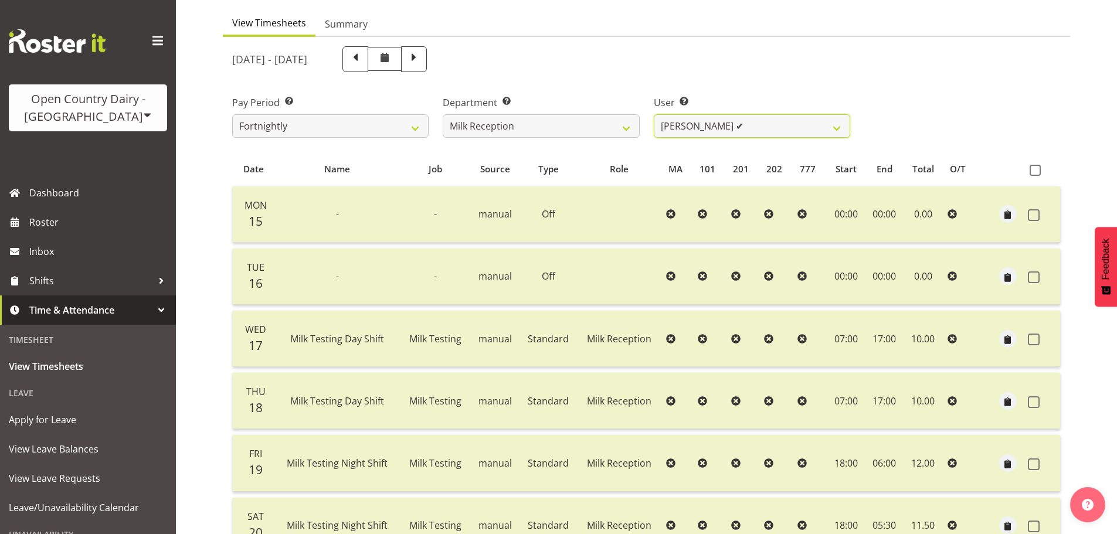
scroll to position [164, 0]
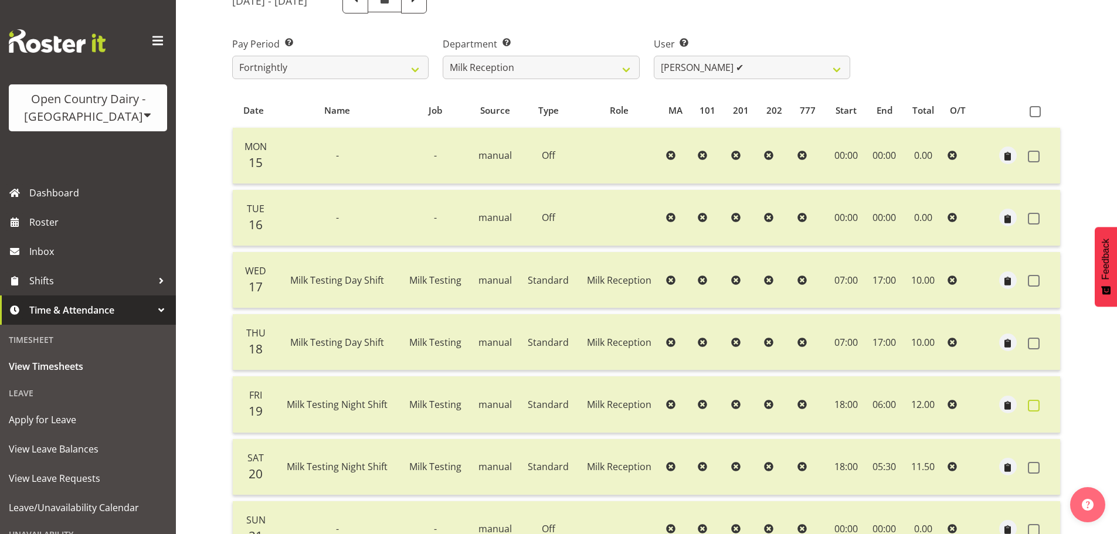
click at [1030, 410] on span at bounding box center [1034, 406] width 12 height 12
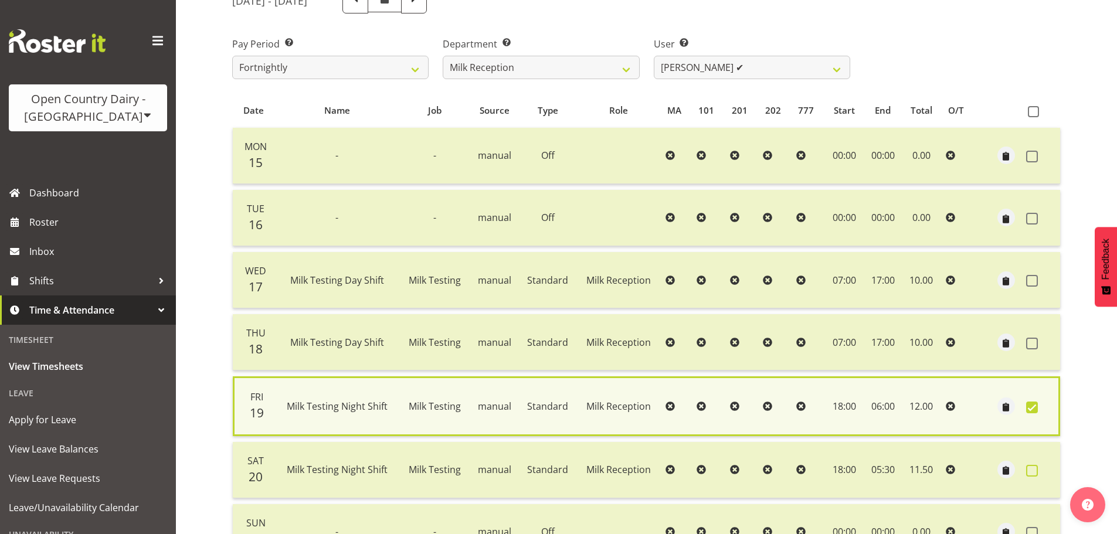
click at [1030, 469] on span at bounding box center [1032, 471] width 12 height 12
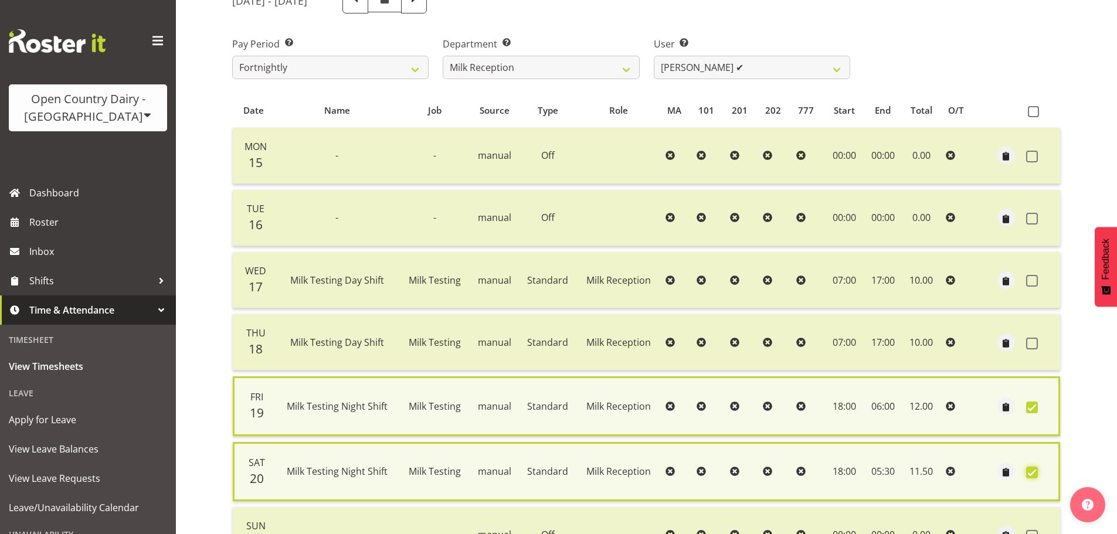
scroll to position [287, 0]
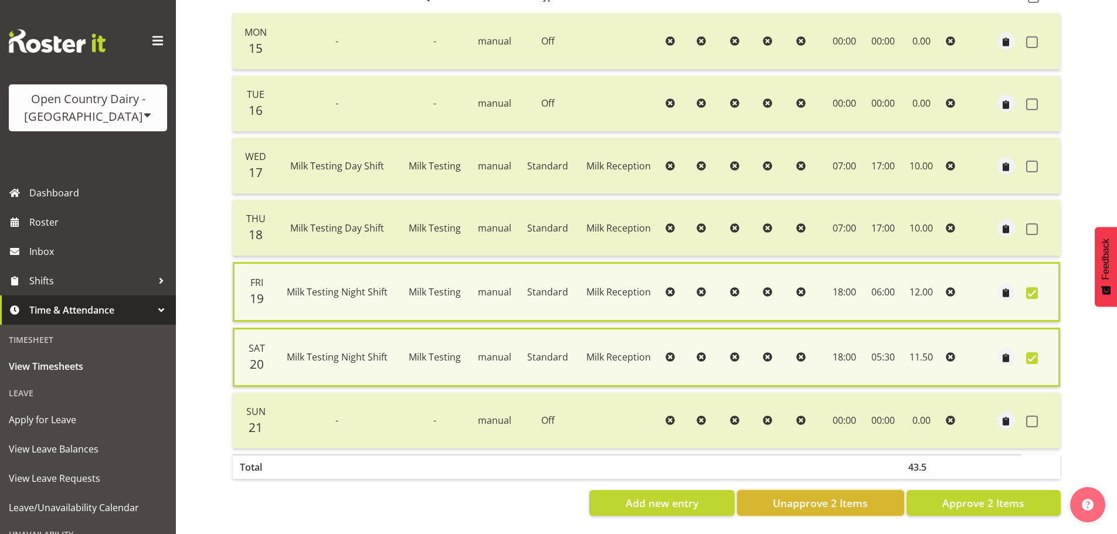
drag, startPoint x: 827, startPoint y: 500, endPoint x: 833, endPoint y: 496, distance: 7.2
click at [829, 499] on span "Unapprove 2 Items" at bounding box center [820, 502] width 95 height 15
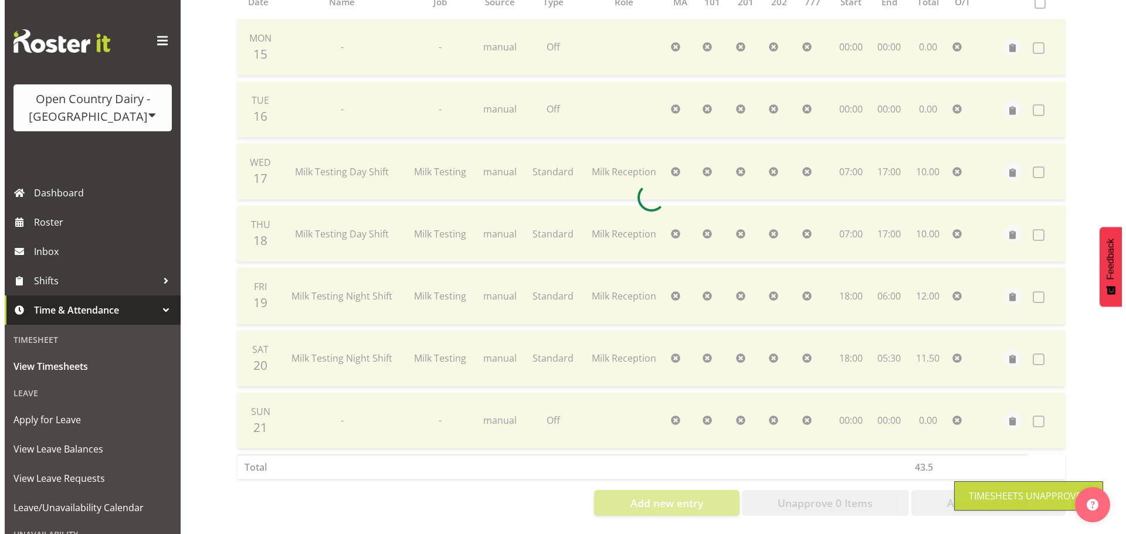
scroll to position [281, 0]
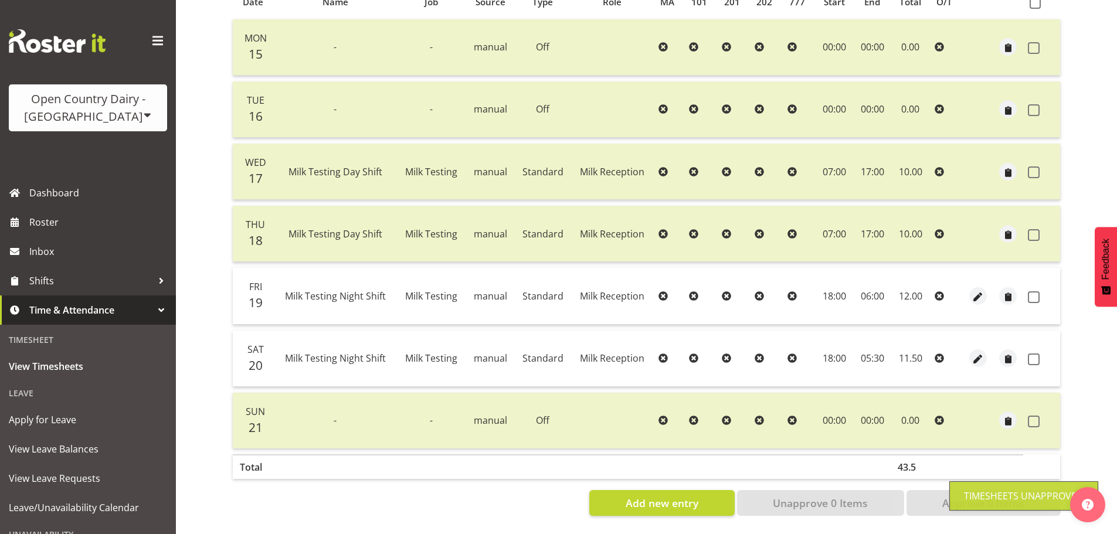
click at [988, 285] on td at bounding box center [978, 296] width 30 height 56
click at [978, 290] on span "button" at bounding box center [977, 296] width 13 height 13
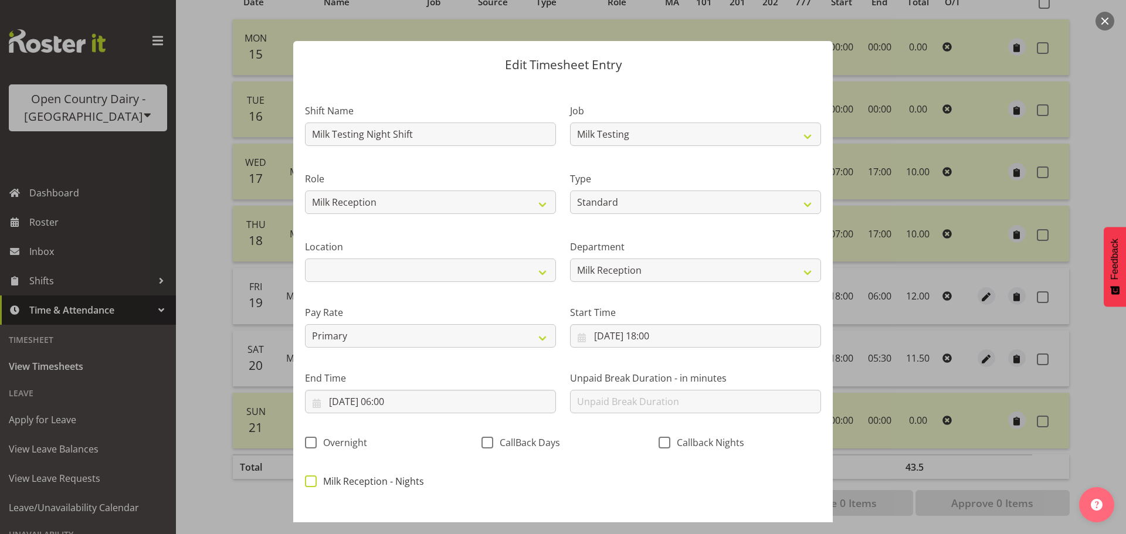
click at [322, 481] on span "Milk Reception - Nights" at bounding box center [370, 481] width 107 height 12
click at [312, 481] on input "Milk Reception - Nights" at bounding box center [309, 481] width 8 height 8
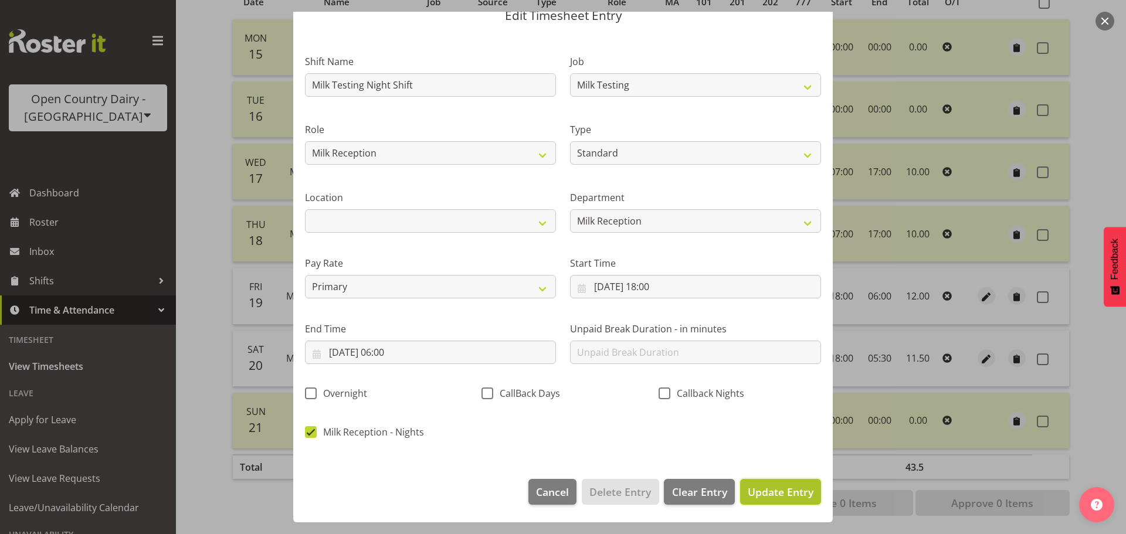
click at [774, 483] on button "Update Entry" at bounding box center [780, 492] width 81 height 26
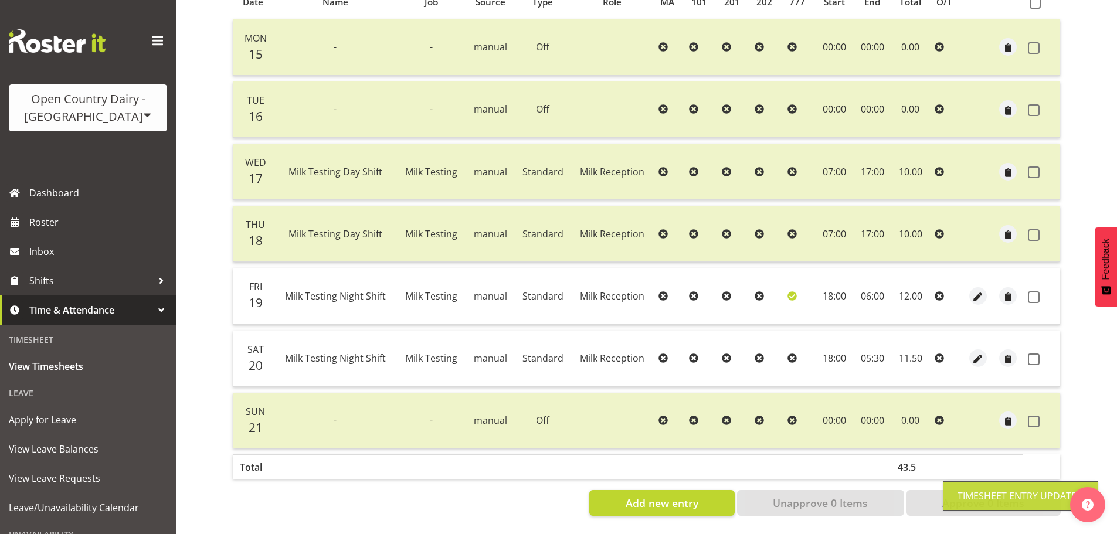
click at [979, 351] on div "[DATE] - [DATE] Pay Period Select which pay period you would like to view. Fort…" at bounding box center [646, 194] width 828 height 644
click at [978, 353] on span "button" at bounding box center [977, 359] width 13 height 13
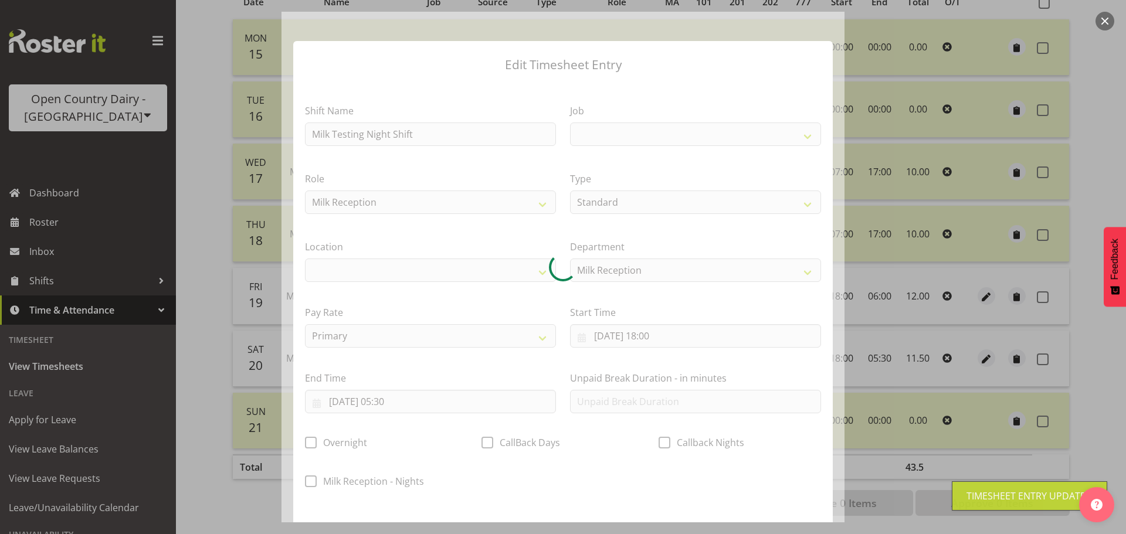
click at [363, 479] on div at bounding box center [562, 267] width 563 height 511
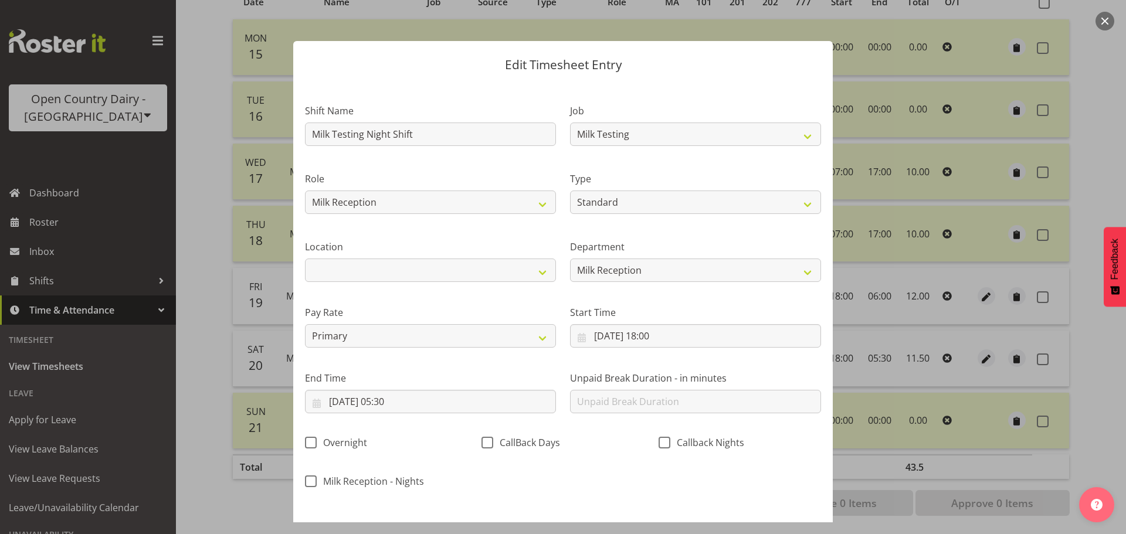
drag, startPoint x: 308, startPoint y: 481, endPoint x: 326, endPoint y: 488, distance: 19.2
click at [309, 481] on span at bounding box center [311, 481] width 12 height 12
click at [309, 481] on input "Milk Reception - Nights" at bounding box center [309, 481] width 8 height 8
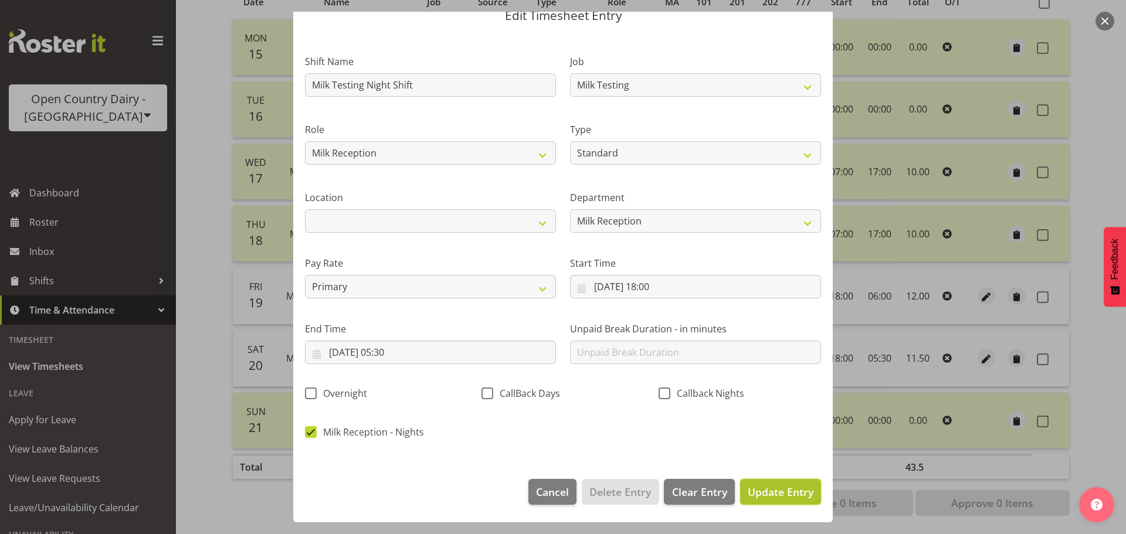
click at [772, 488] on span "Update Entry" at bounding box center [781, 492] width 66 height 14
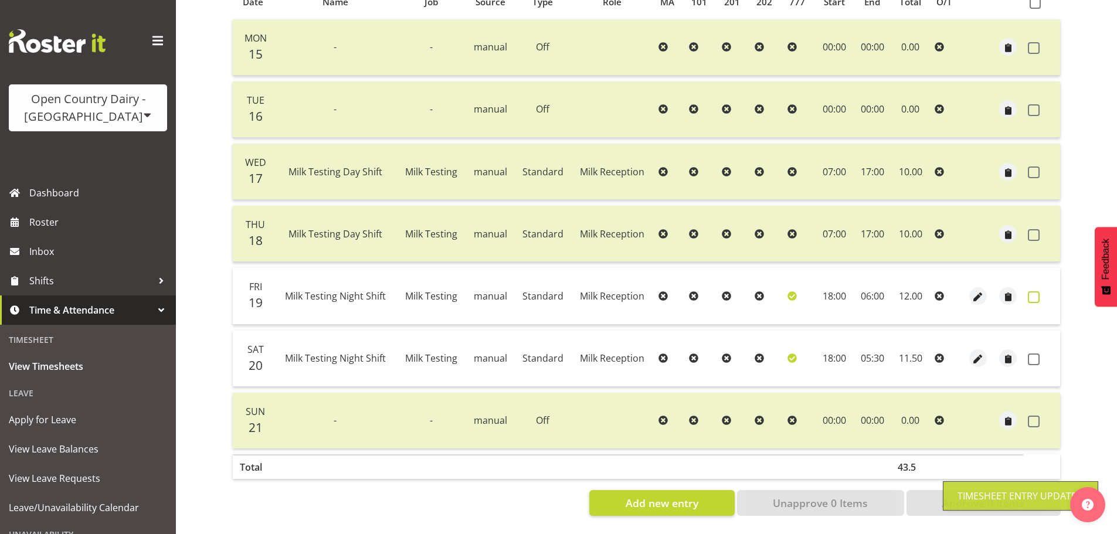
click at [1034, 291] on span at bounding box center [1034, 297] width 12 height 12
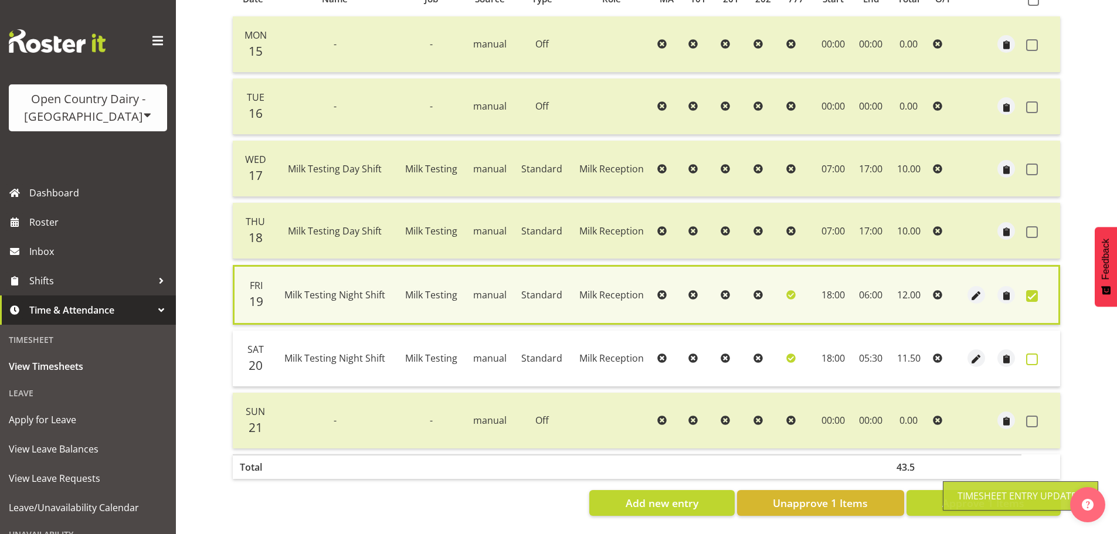
click at [1028, 354] on span at bounding box center [1032, 360] width 12 height 12
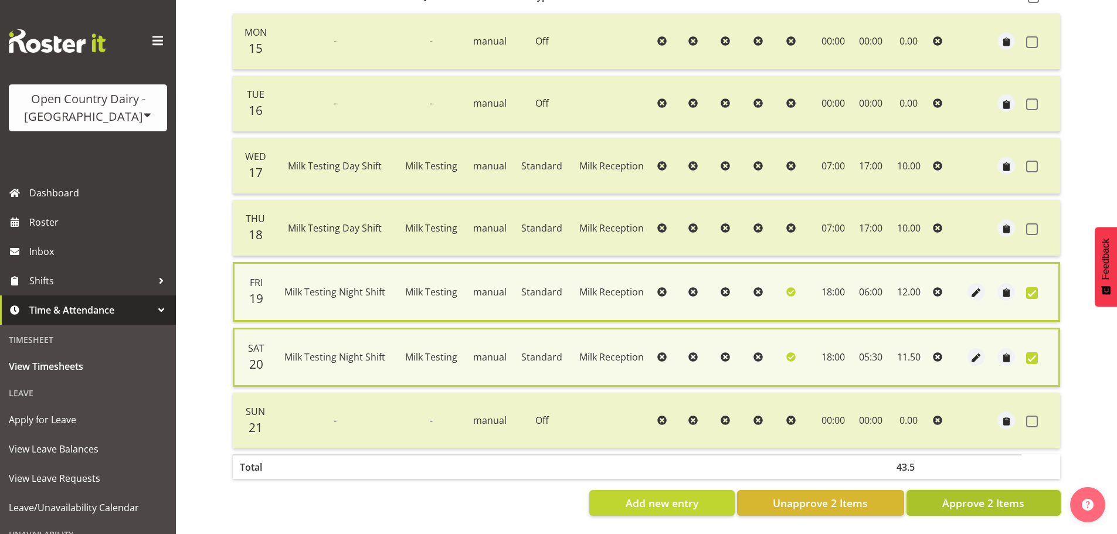
click at [966, 504] on span "Approve 2 Items" at bounding box center [983, 502] width 82 height 15
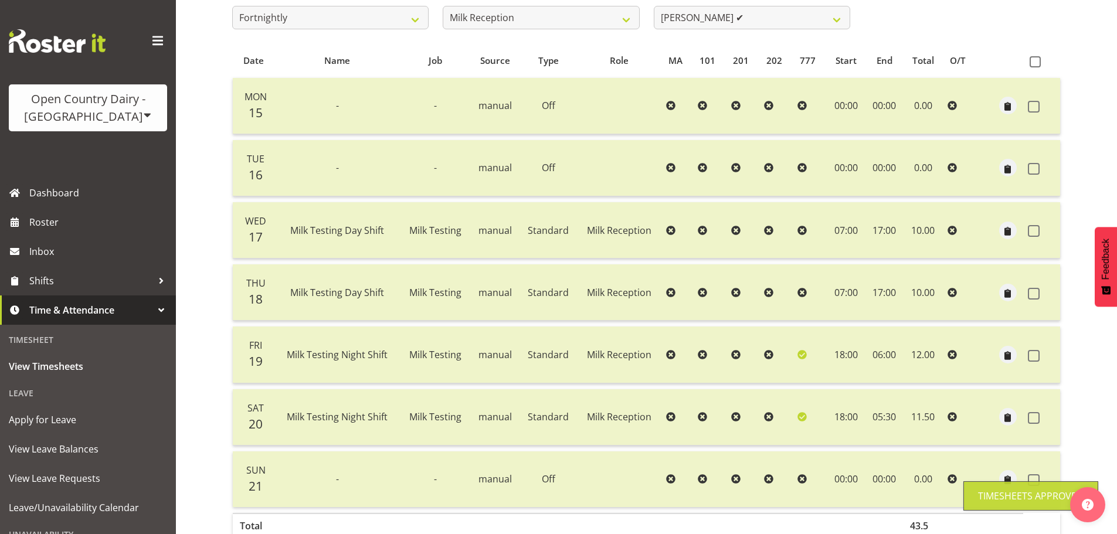
scroll to position [164, 0]
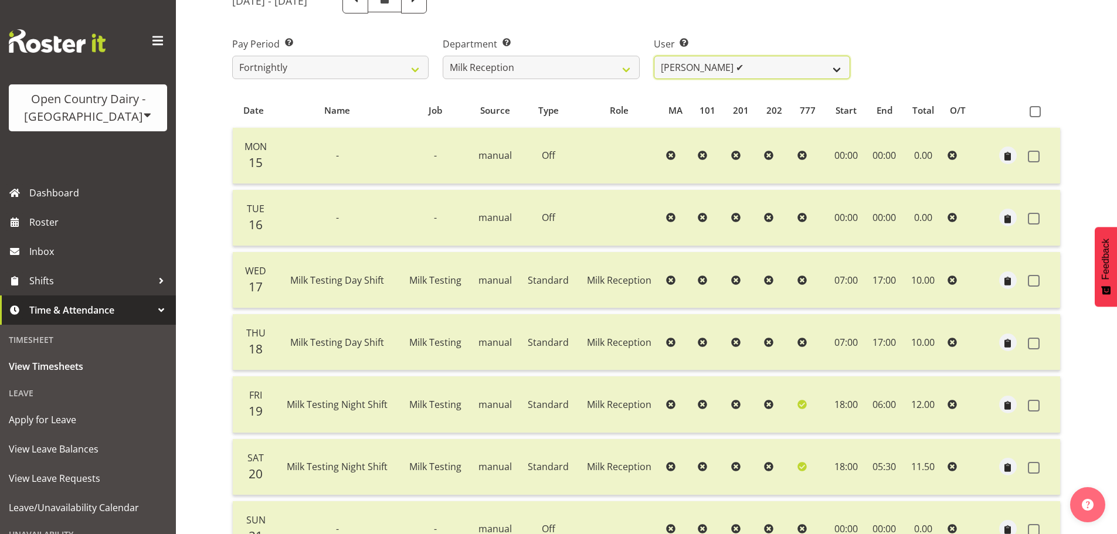
click at [776, 73] on select "[PERSON_NAME] ✔ [PERSON_NAME] ✔ [PERSON_NAME] ✔ [PERSON_NAME] ✔" at bounding box center [752, 67] width 196 height 23
click at [776, 72] on select "[PERSON_NAME] ✔ [PERSON_NAME] ✔ [PERSON_NAME] ✔ [PERSON_NAME] ✔" at bounding box center [752, 67] width 196 height 23
click at [427, 9] on span at bounding box center [414, 1] width 26 height 26
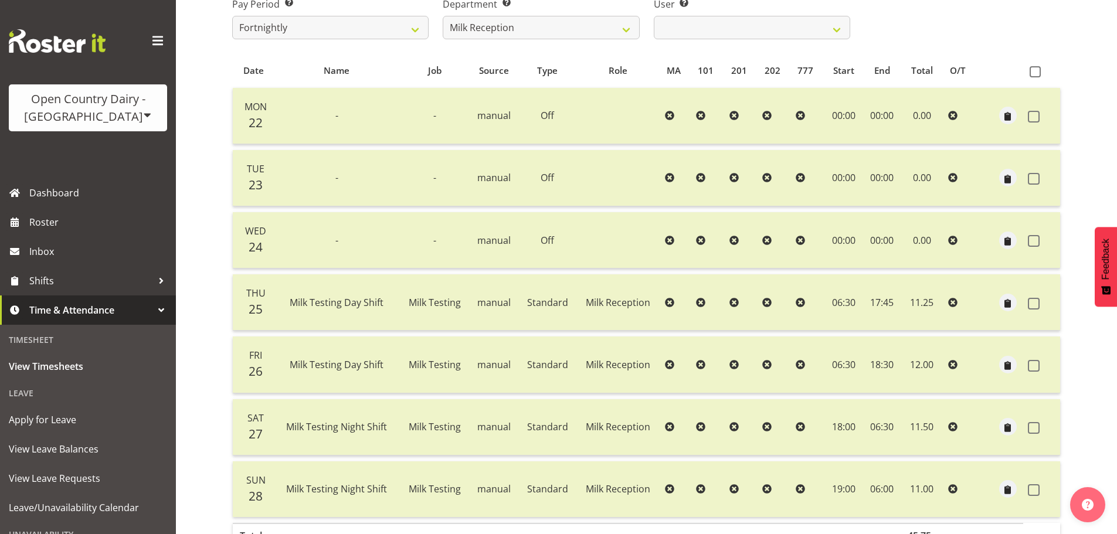
scroll to position [223, 0]
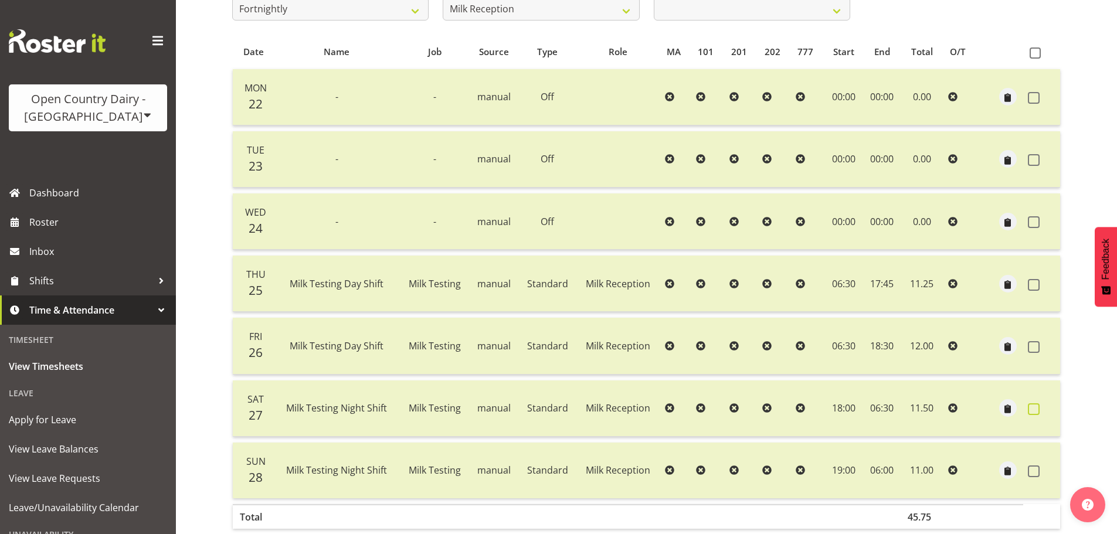
click at [1035, 406] on span at bounding box center [1034, 409] width 12 height 12
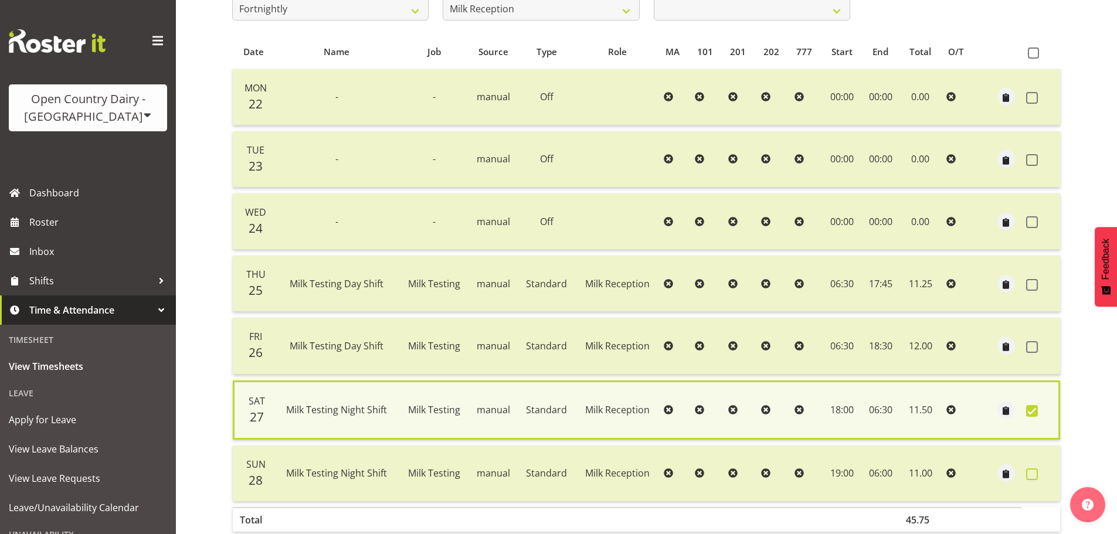
click at [1031, 475] on span at bounding box center [1032, 474] width 12 height 12
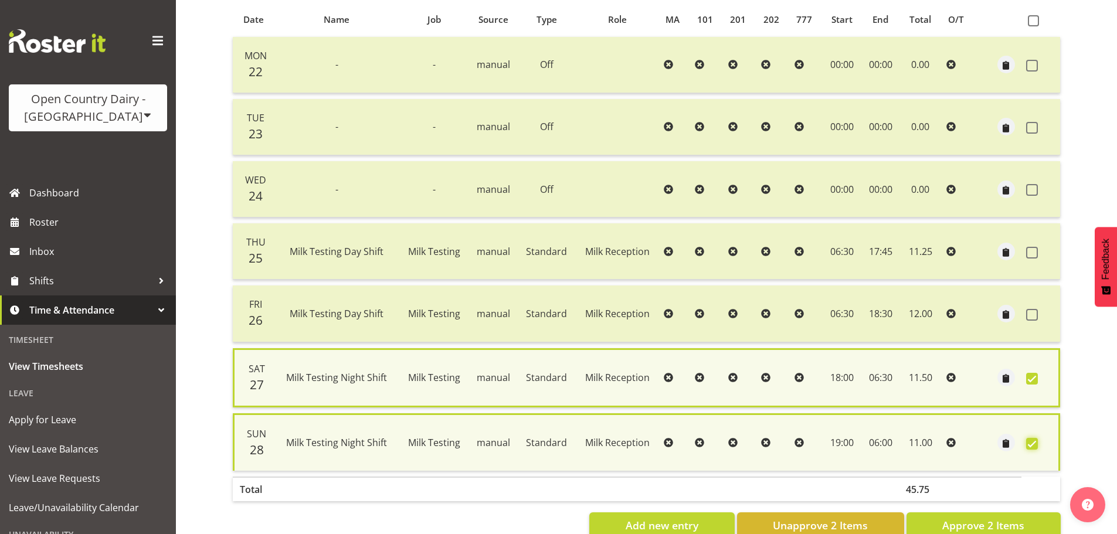
scroll to position [286, 0]
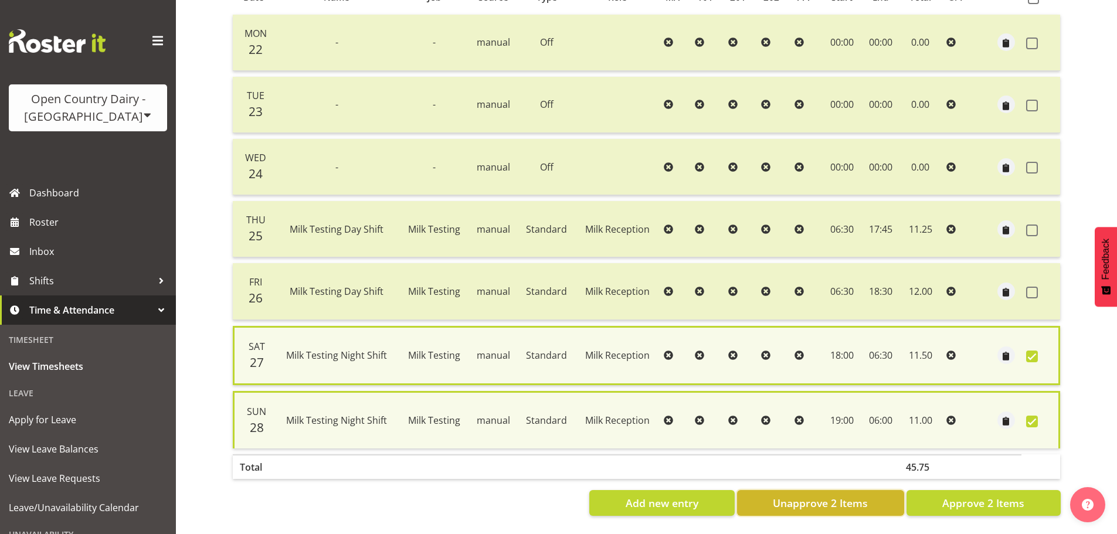
click at [845, 495] on span "Unapprove 2 Items" at bounding box center [820, 502] width 95 height 15
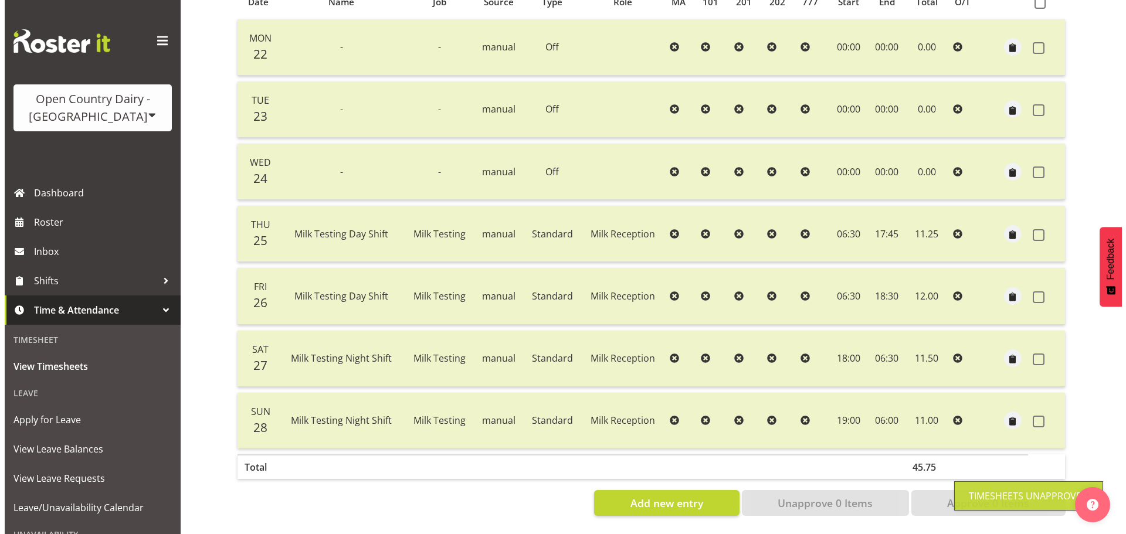
scroll to position [281, 0]
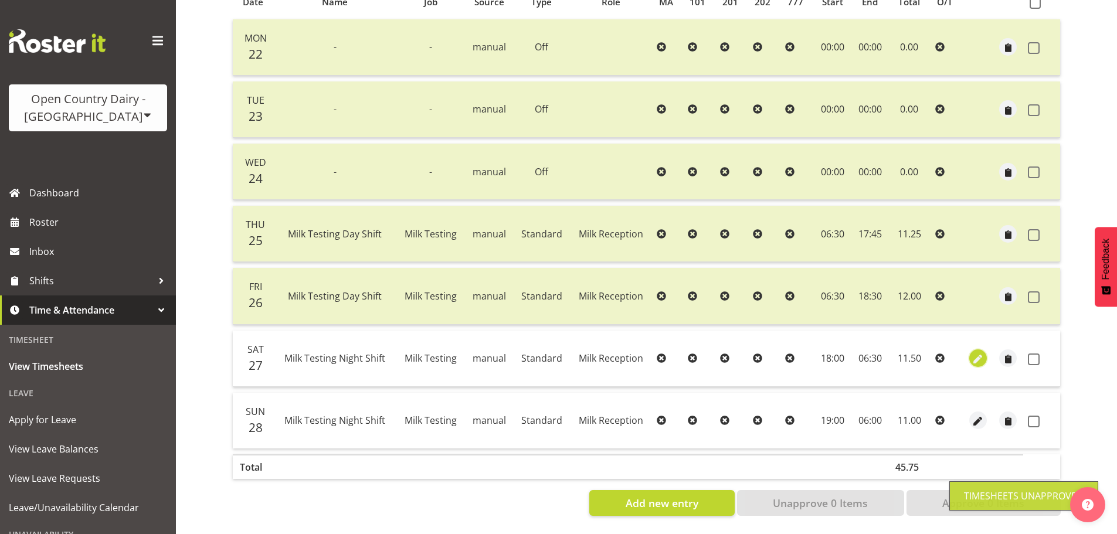
click at [980, 354] on span "button" at bounding box center [977, 359] width 13 height 13
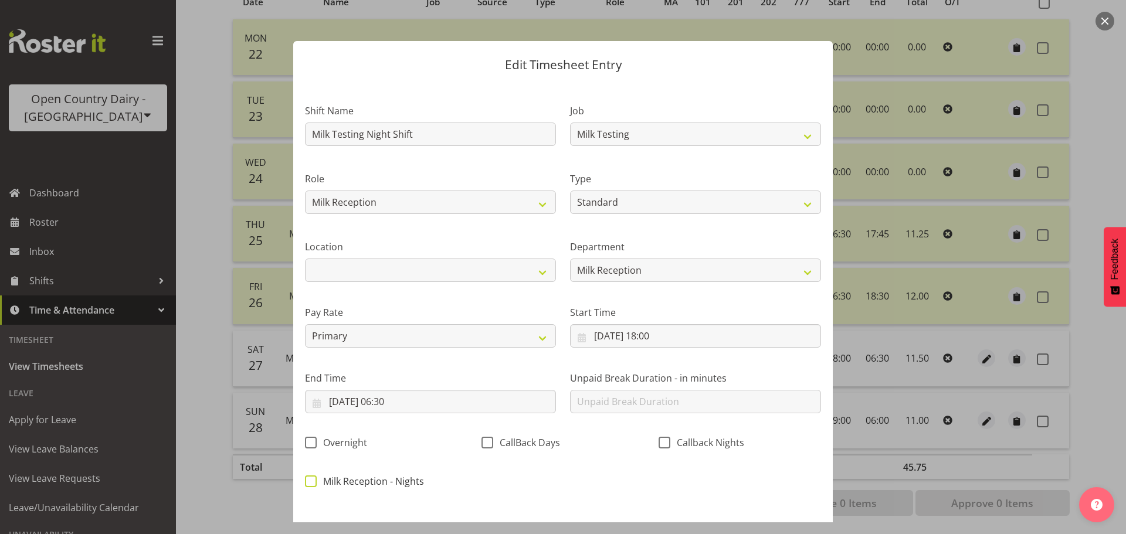
drag, startPoint x: 321, startPoint y: 484, endPoint x: 328, endPoint y: 481, distance: 7.6
click at [322, 481] on span "Milk Reception - Nights" at bounding box center [370, 481] width 107 height 12
click at [312, 481] on input "Milk Reception - Nights" at bounding box center [309, 481] width 8 height 8
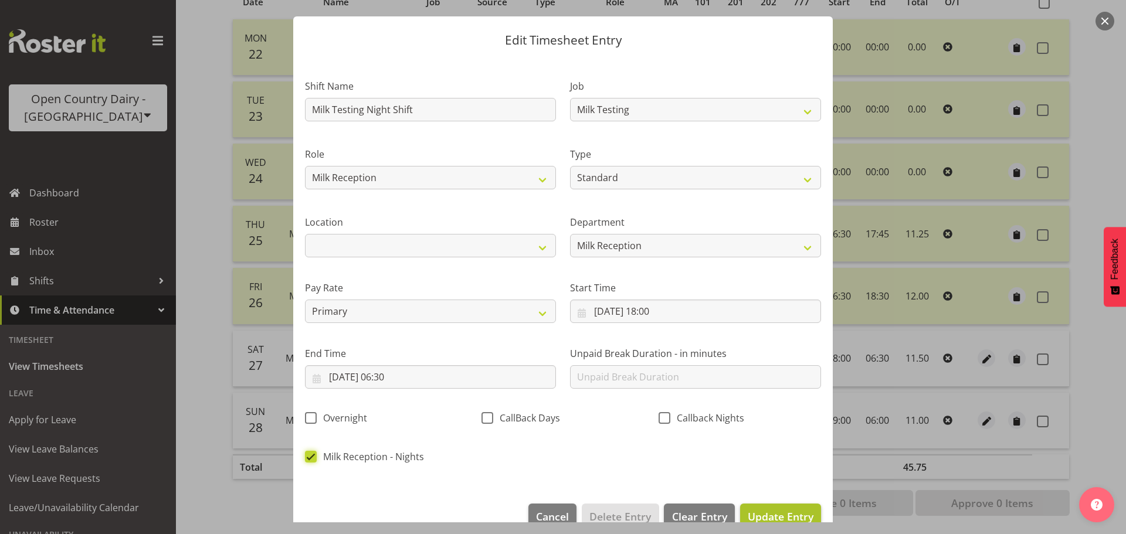
scroll to position [49, 0]
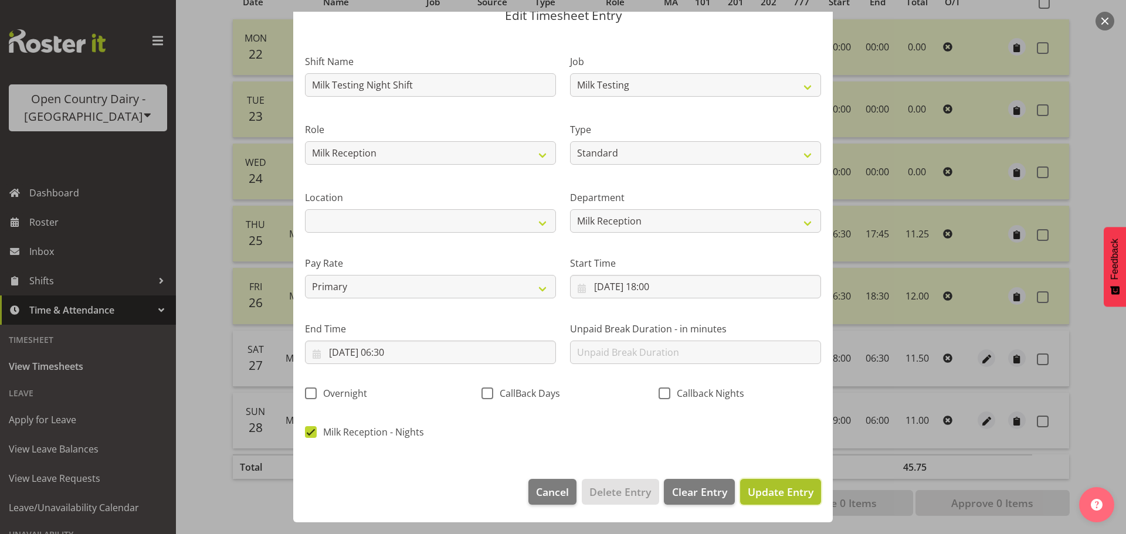
click at [754, 492] on span "Update Entry" at bounding box center [781, 492] width 66 height 14
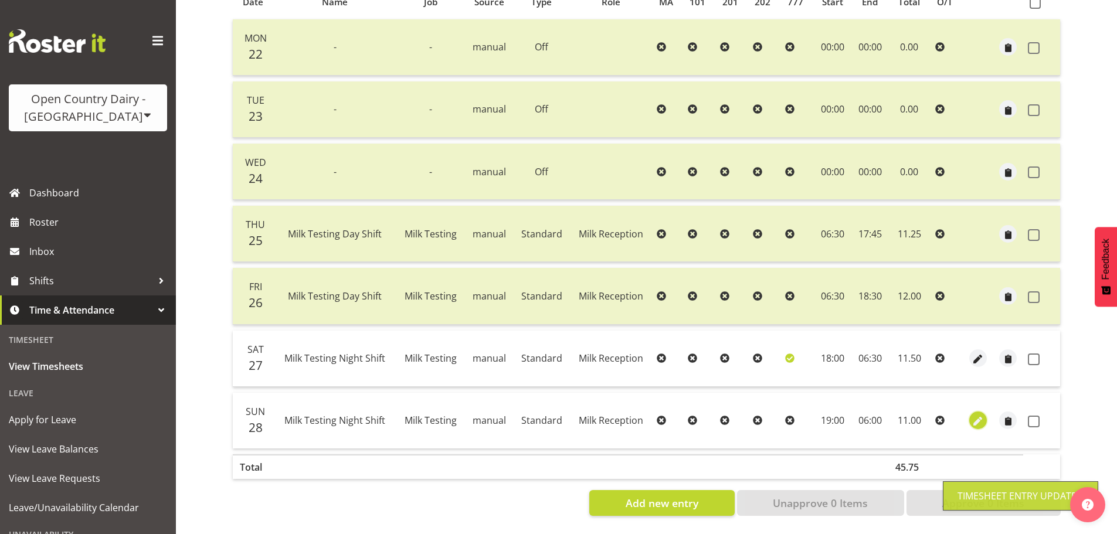
click at [976, 415] on span "button" at bounding box center [977, 421] width 13 height 13
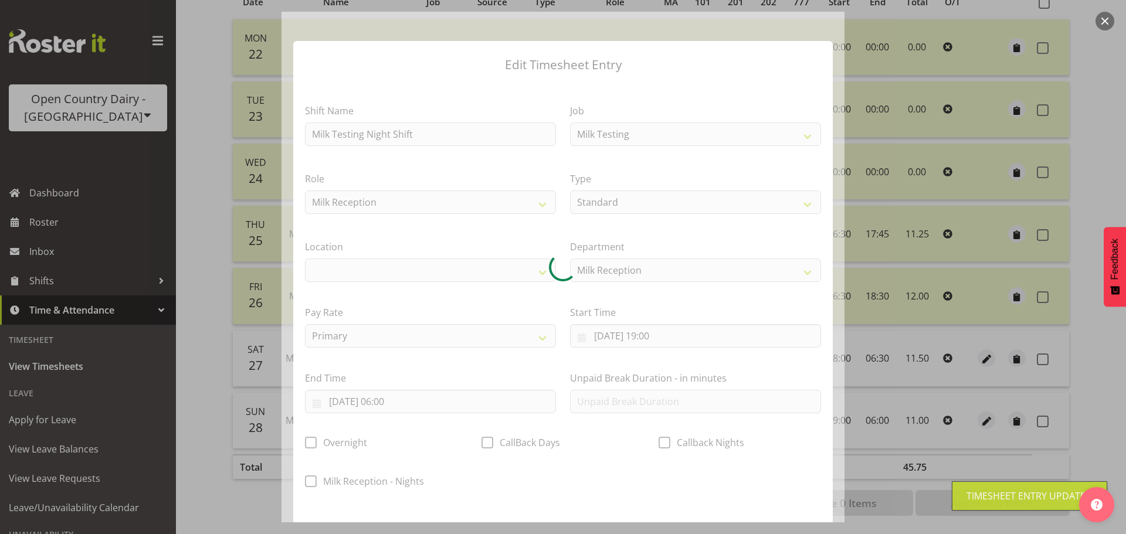
click at [337, 480] on div at bounding box center [562, 267] width 563 height 511
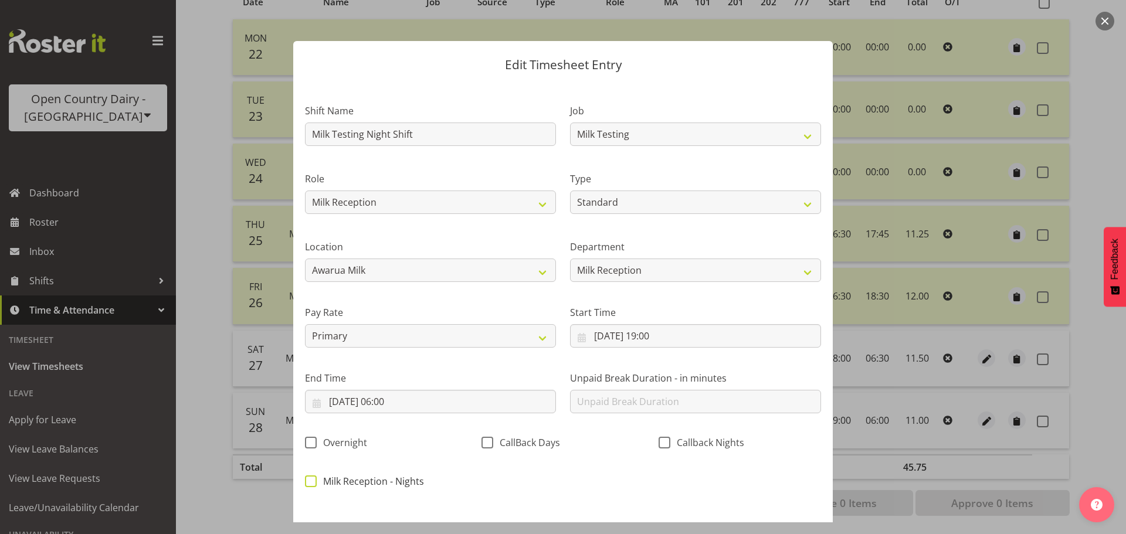
click at [319, 481] on span "Milk Reception - Nights" at bounding box center [370, 481] width 107 height 12
click at [312, 481] on input "Milk Reception - Nights" at bounding box center [309, 481] width 8 height 8
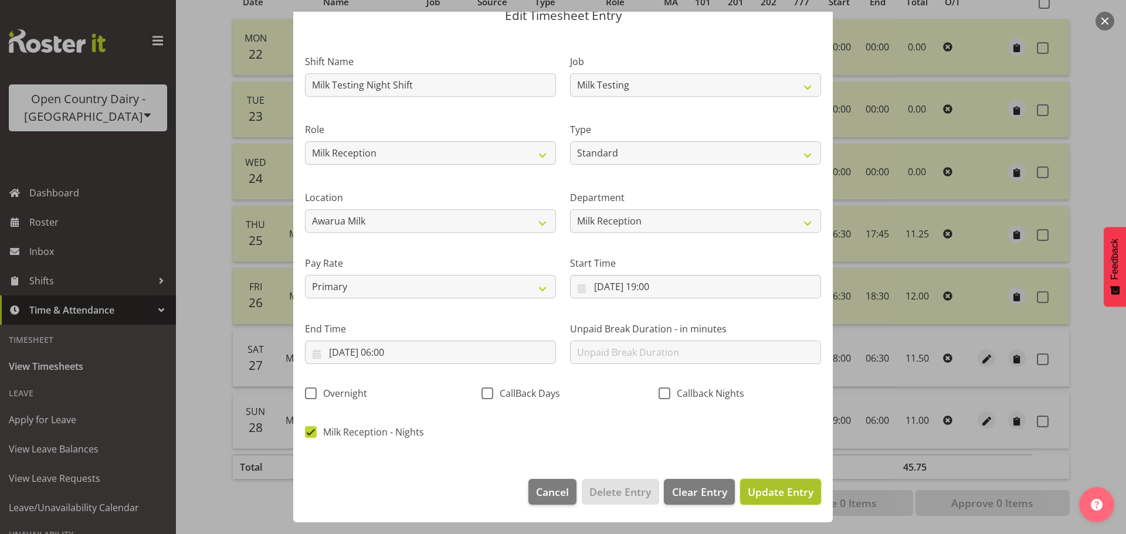
click at [786, 497] on span "Update Entry" at bounding box center [781, 492] width 66 height 14
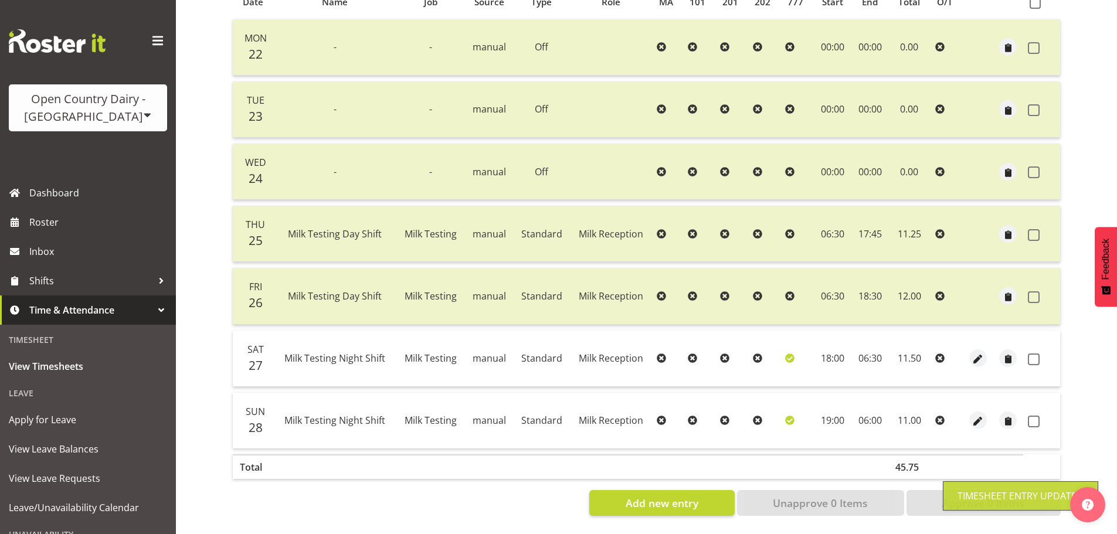
drag, startPoint x: 1035, startPoint y: 351, endPoint x: 1046, endPoint y: 399, distance: 49.3
click at [1037, 354] on span at bounding box center [1034, 360] width 12 height 12
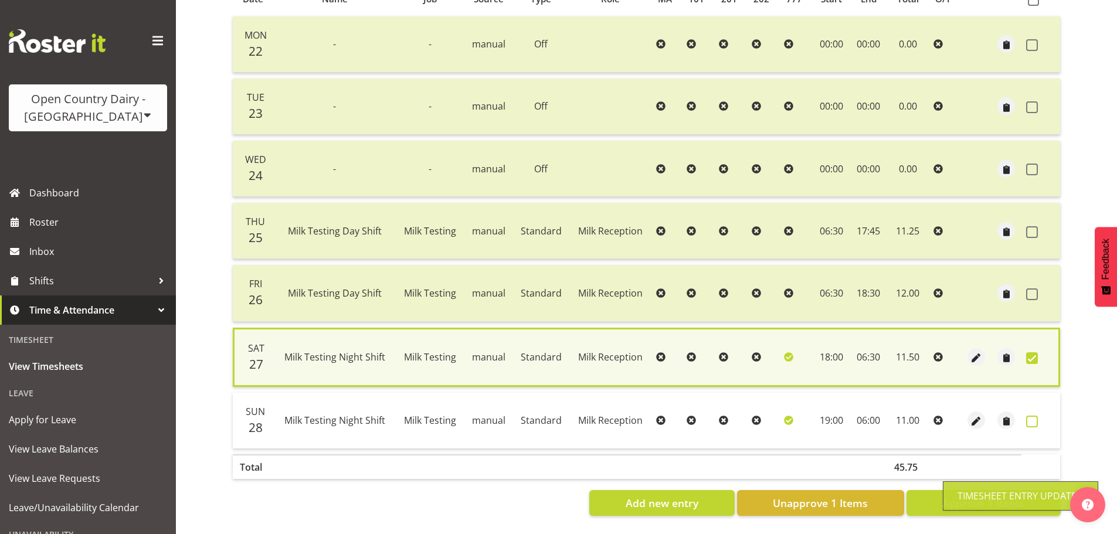
click at [1035, 417] on span at bounding box center [1032, 422] width 12 height 12
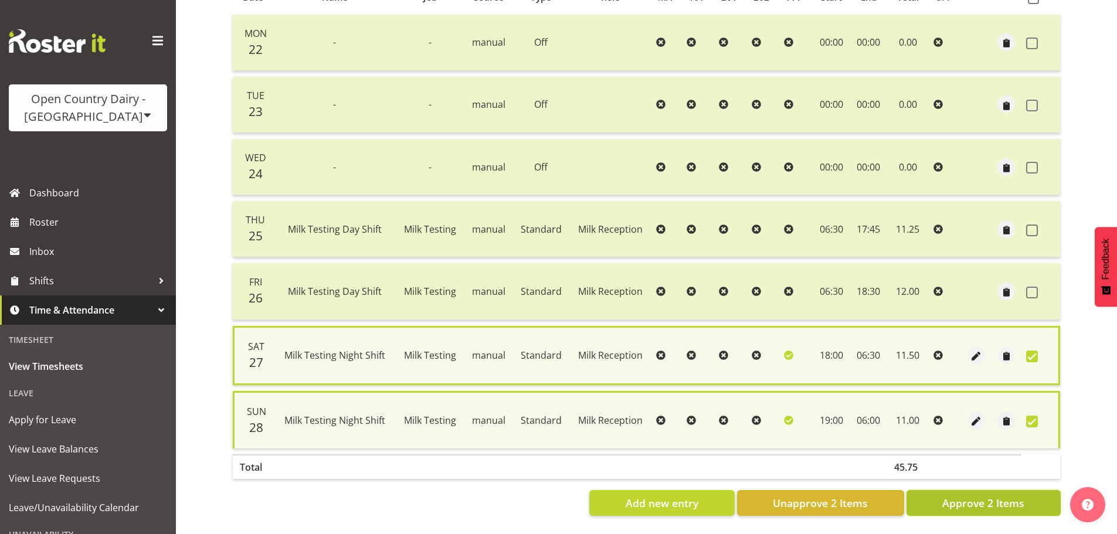
click at [984, 503] on span "Approve 2 Items" at bounding box center [983, 502] width 82 height 15
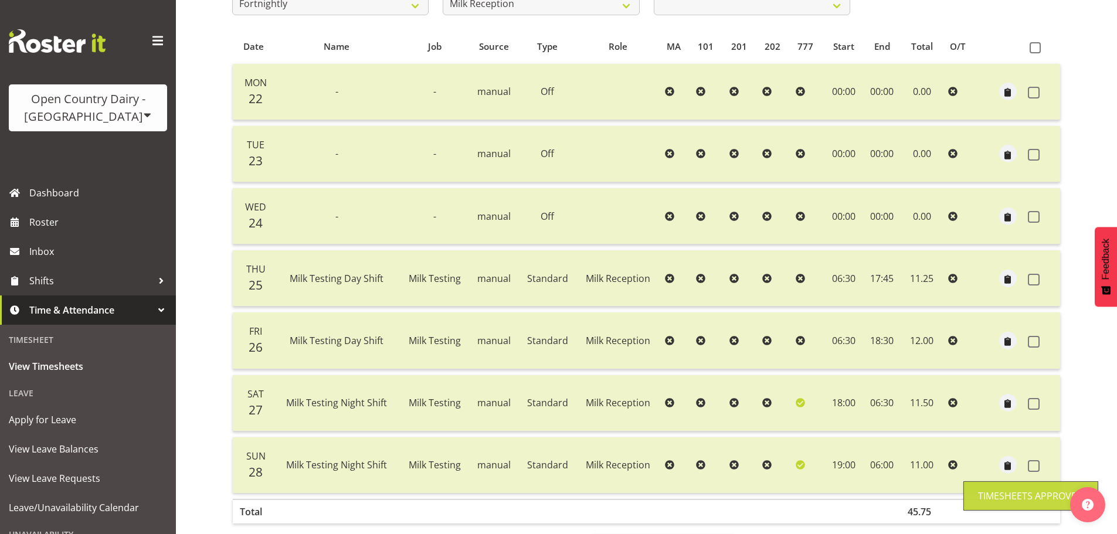
scroll to position [164, 0]
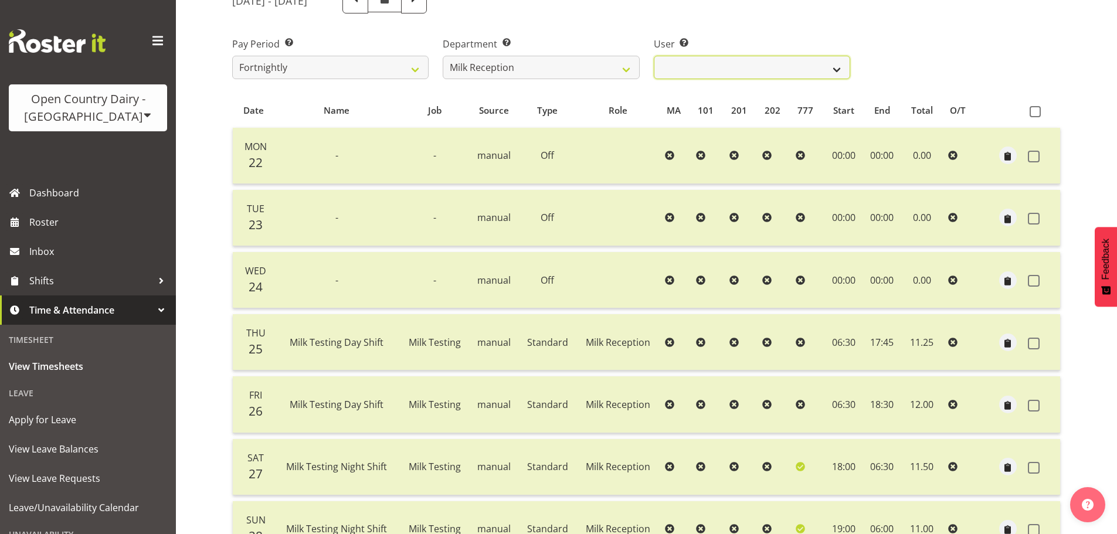
drag, startPoint x: 743, startPoint y: 64, endPoint x: 740, endPoint y: 70, distance: 6.3
click at [743, 64] on select "[PERSON_NAME] ✔ [PERSON_NAME] ✔ [PERSON_NAME] ✔ [PERSON_NAME] ✔" at bounding box center [752, 67] width 196 height 23
click at [654, 56] on select "[PERSON_NAME] ✔ [PERSON_NAME] ✔ [PERSON_NAME] ✔ [PERSON_NAME] ✔" at bounding box center [752, 67] width 196 height 23
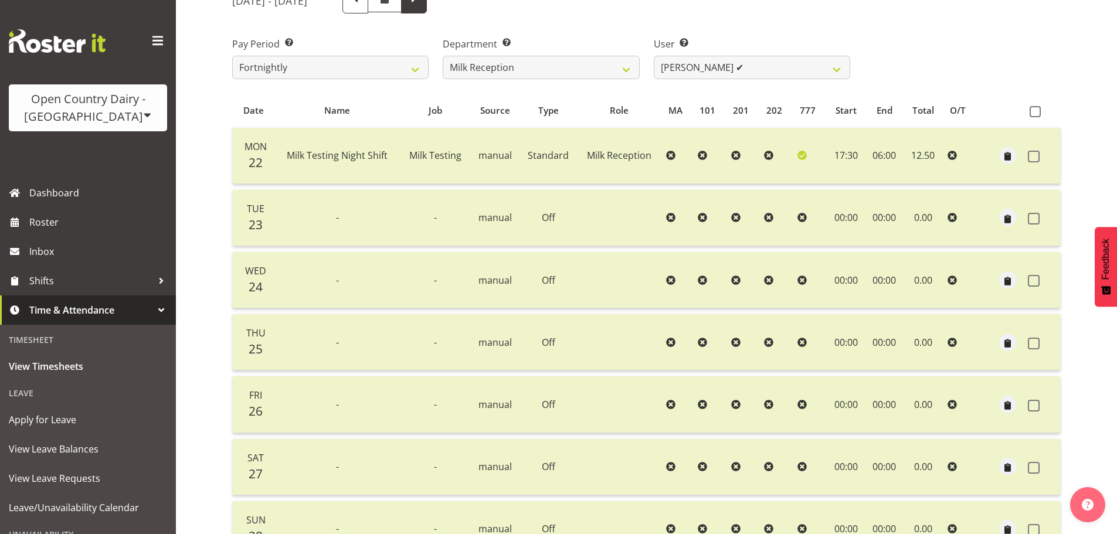
click at [427, 10] on span at bounding box center [414, 1] width 26 height 26
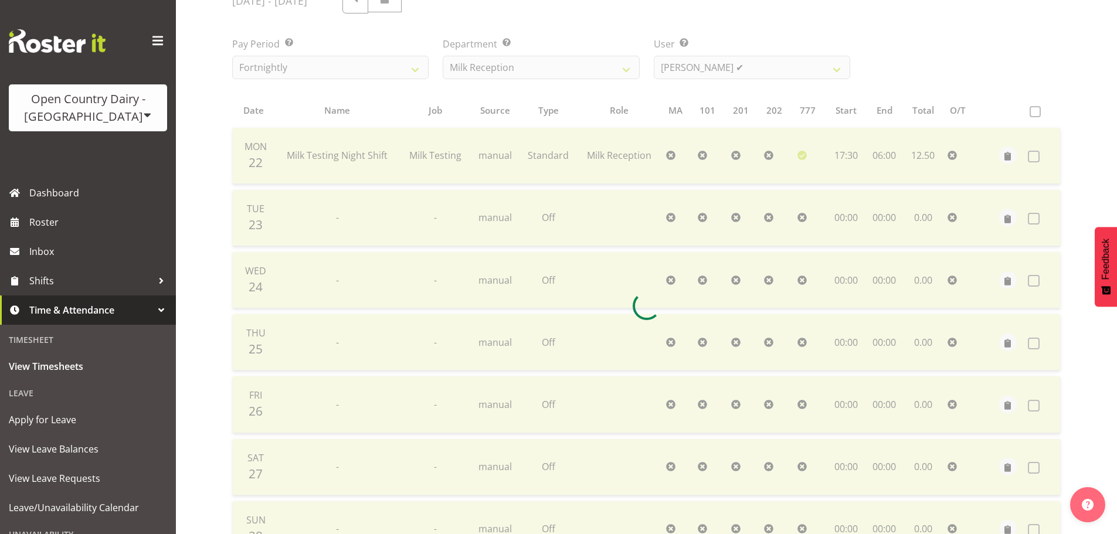
scroll to position [52, 0]
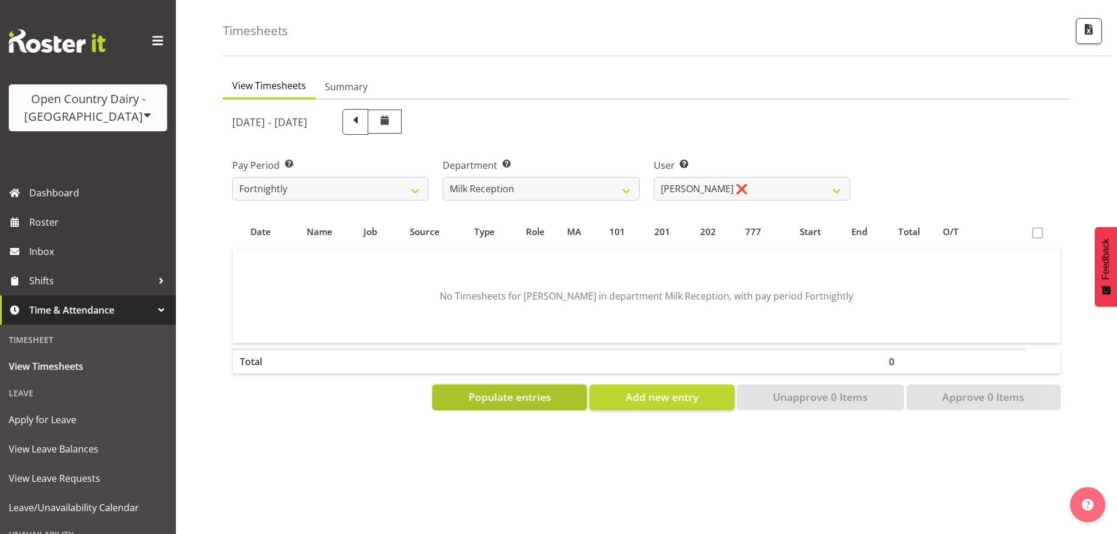
click at [507, 389] on span "Populate entries" at bounding box center [509, 396] width 83 height 15
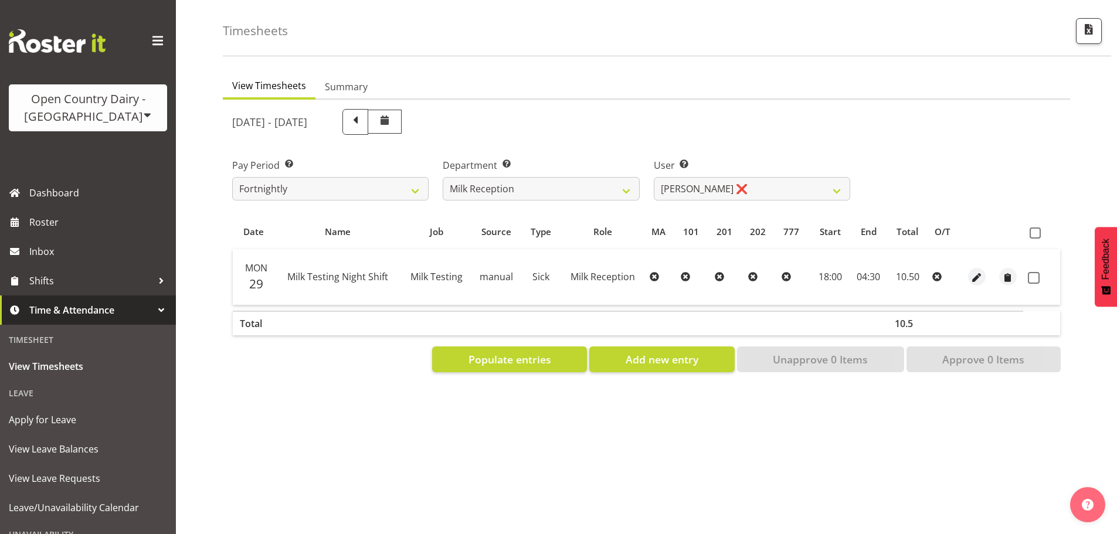
click at [363, 115] on span at bounding box center [355, 120] width 15 height 15
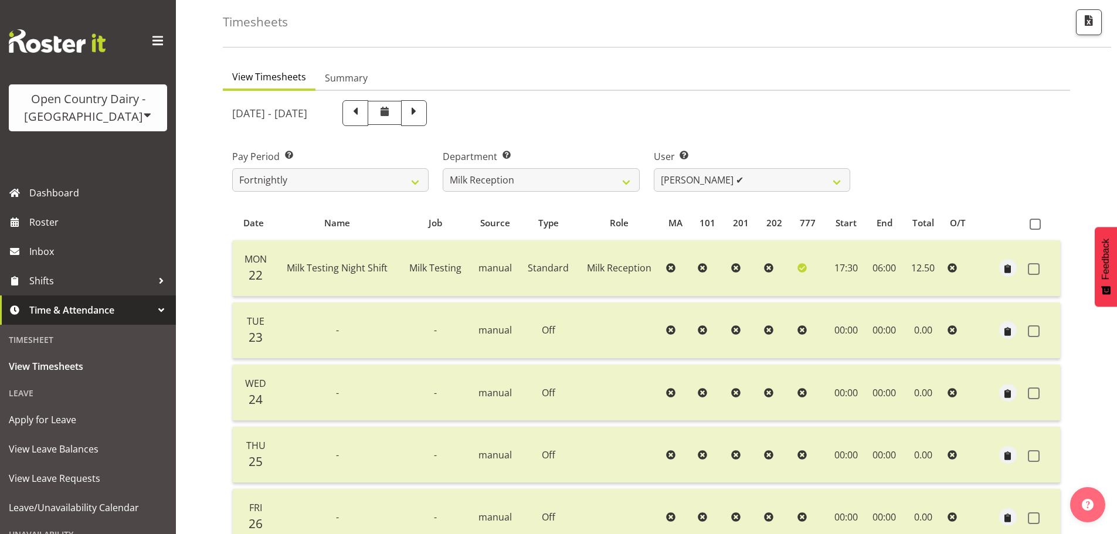
click at [363, 114] on span at bounding box center [355, 111] width 15 height 15
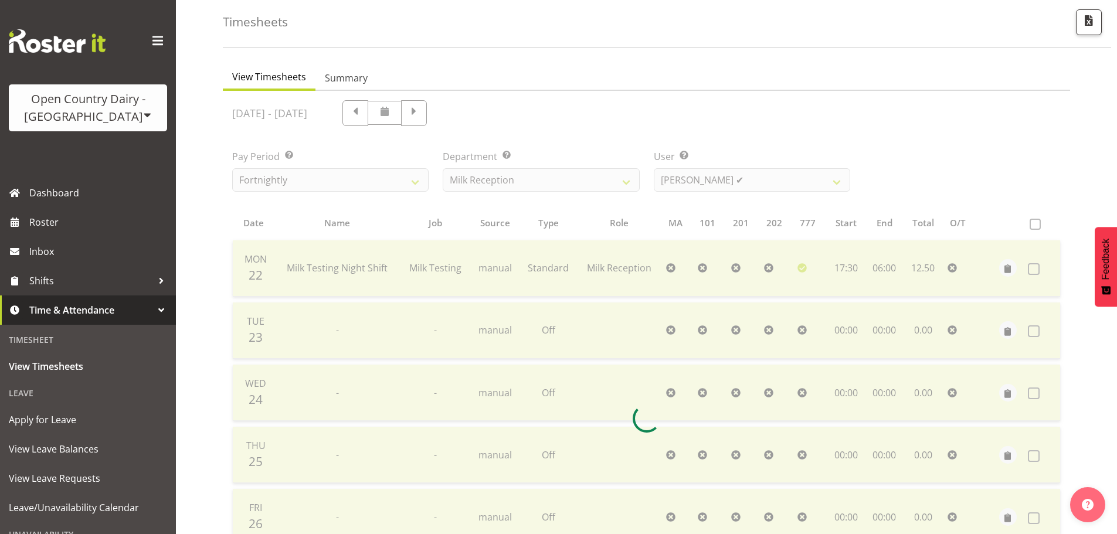
scroll to position [169, 0]
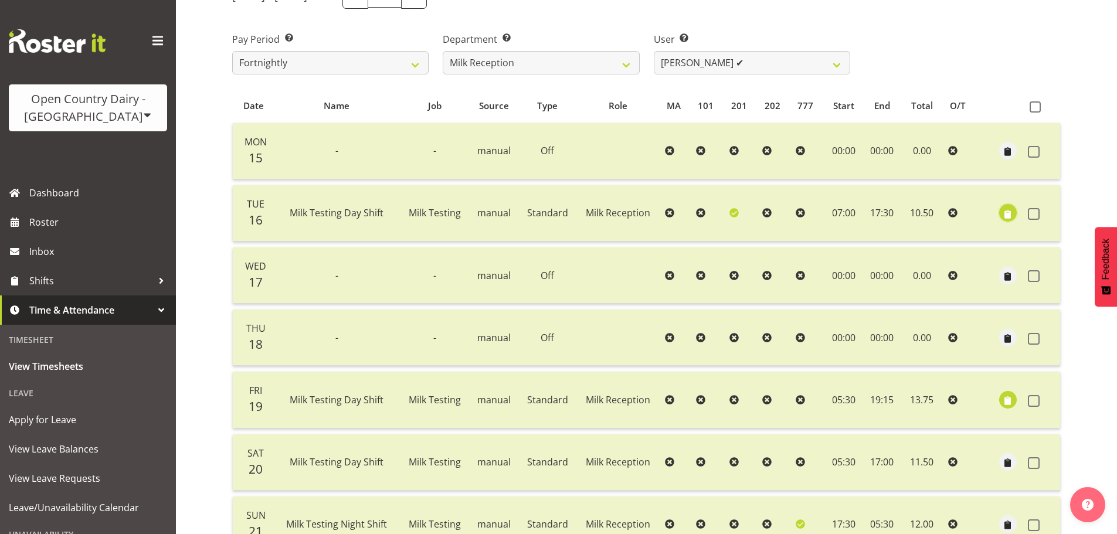
click at [1007, 213] on span "button" at bounding box center [1007, 214] width 13 height 13
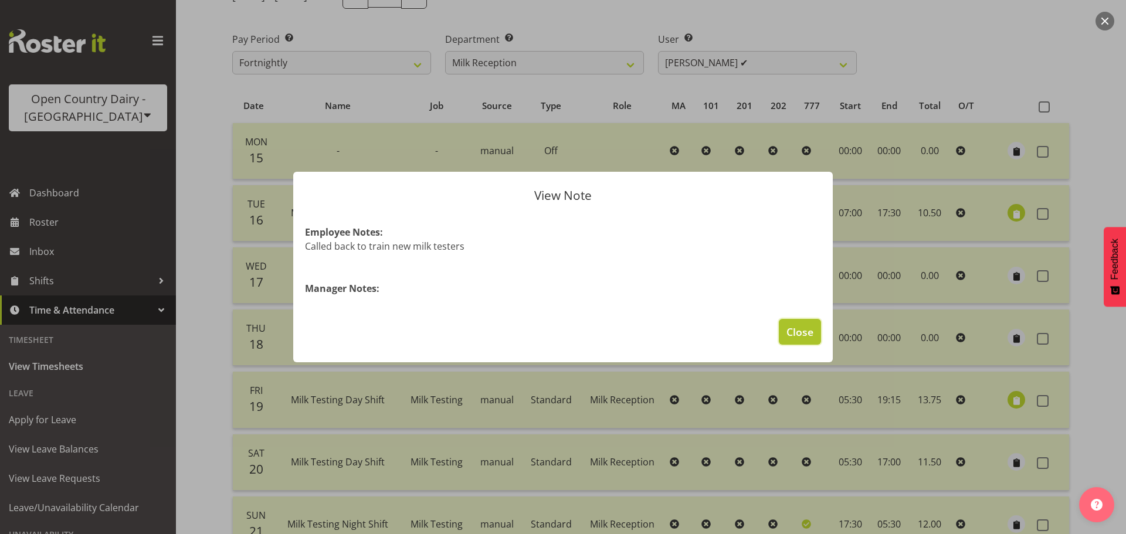
click at [797, 329] on span "Close" at bounding box center [799, 331] width 27 height 15
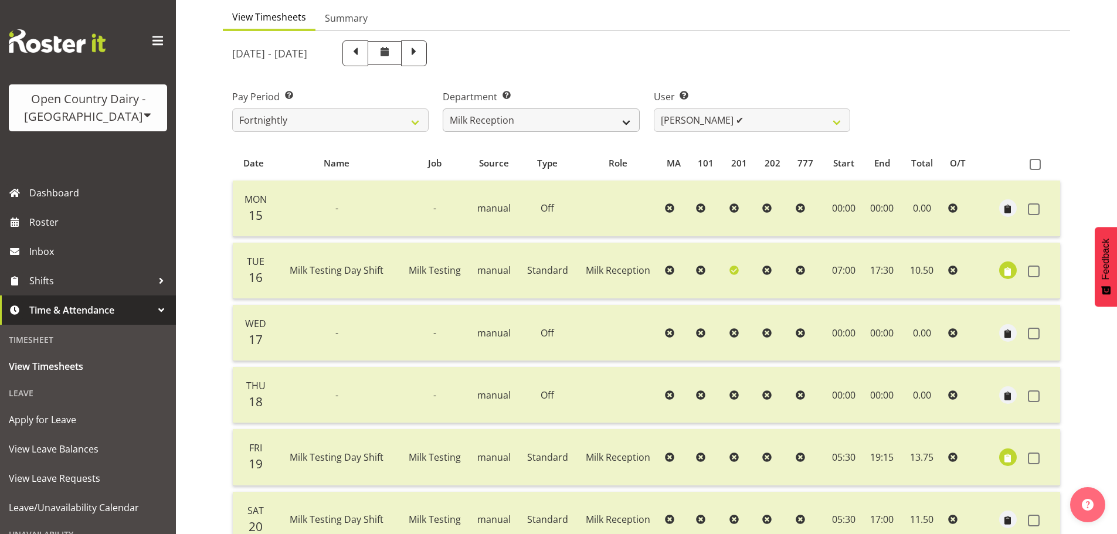
scroll to position [110, 0]
click at [422, 54] on span at bounding box center [413, 53] width 15 height 15
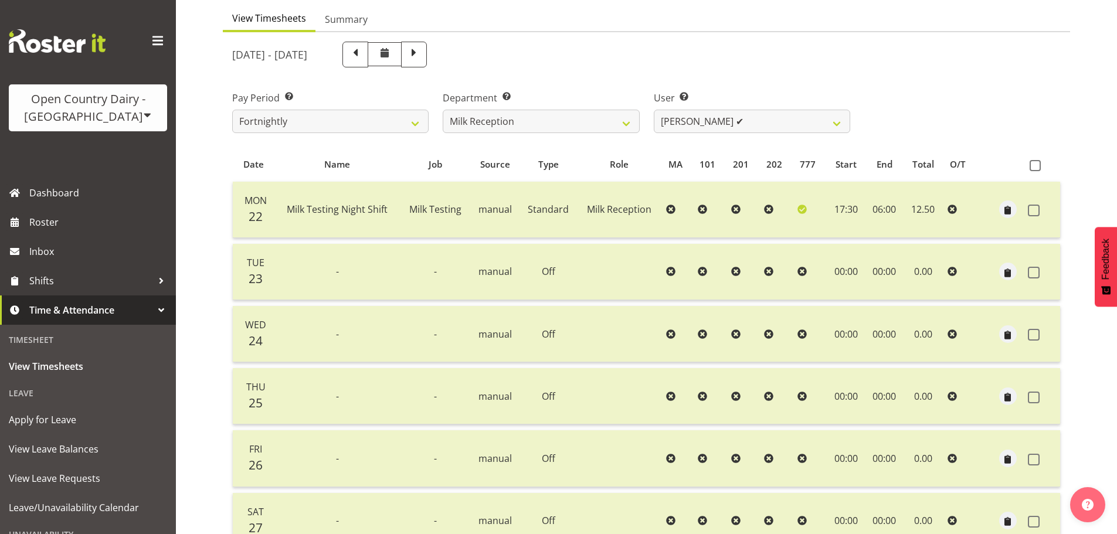
scroll to position [227, 0]
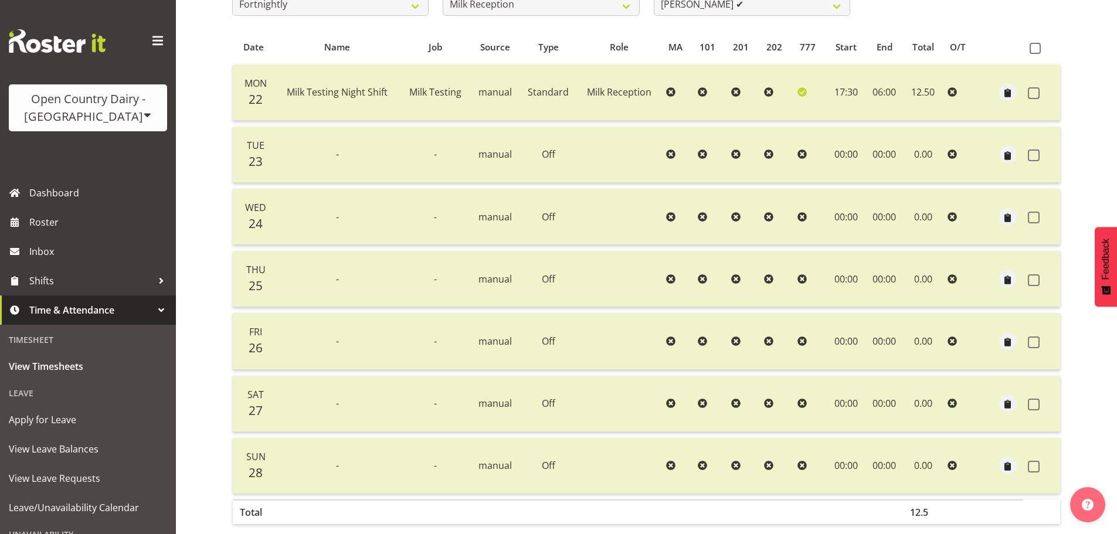
click at [423, 402] on td "-" at bounding box center [435, 404] width 70 height 56
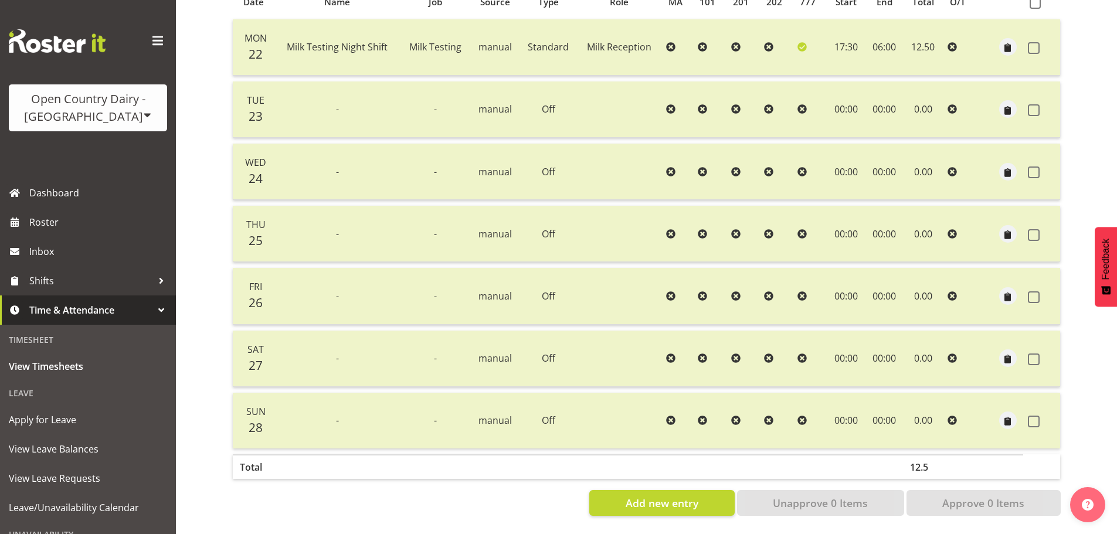
scroll to position [164, 0]
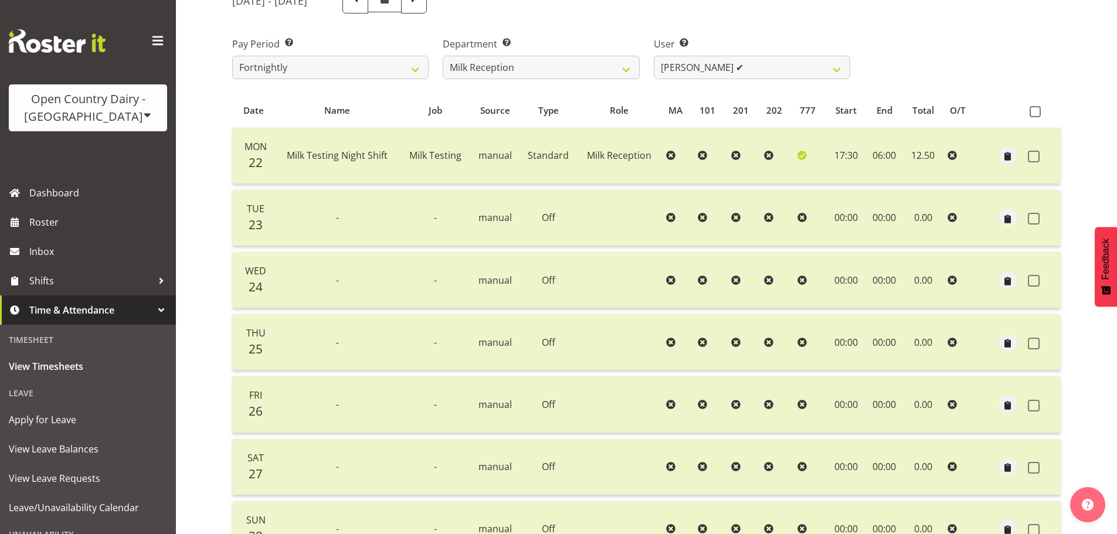
click at [392, 470] on td "-" at bounding box center [337, 467] width 126 height 56
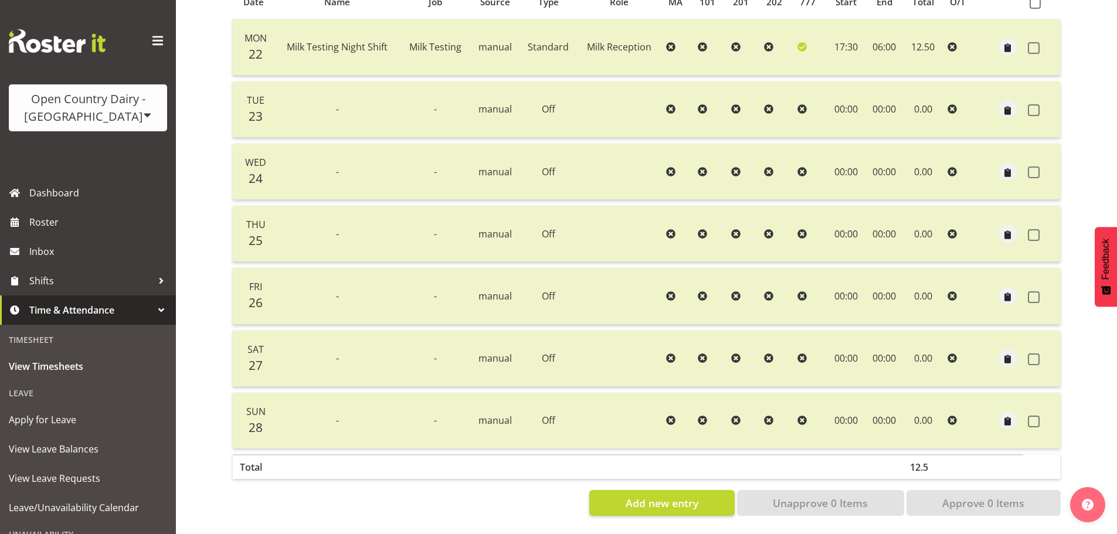
scroll to position [281, 0]
click at [335, 360] on td "-" at bounding box center [337, 359] width 126 height 56
click at [346, 410] on td "-" at bounding box center [337, 421] width 126 height 56
drag, startPoint x: 1034, startPoint y: 351, endPoint x: 1035, endPoint y: 359, distance: 7.8
click at [1034, 354] on span at bounding box center [1034, 360] width 12 height 12
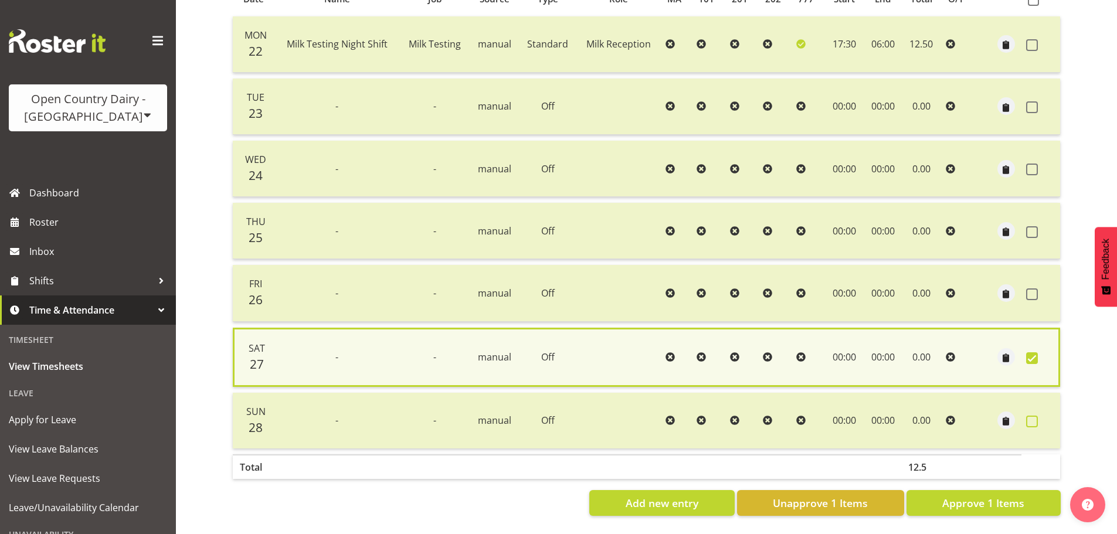
click at [1029, 416] on span at bounding box center [1032, 422] width 12 height 12
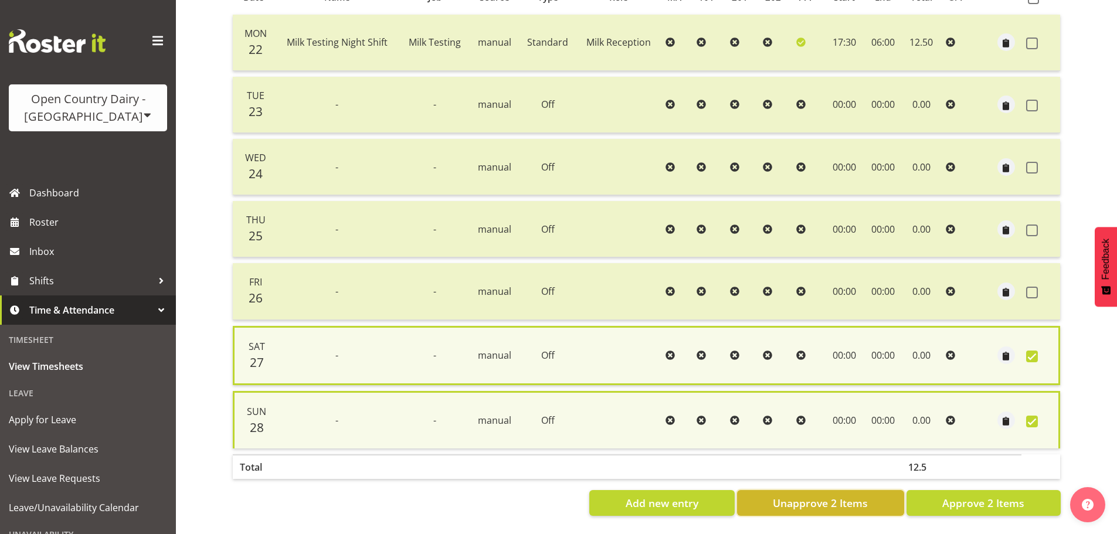
click at [782, 498] on span "Unapprove 2 Items" at bounding box center [820, 502] width 95 height 15
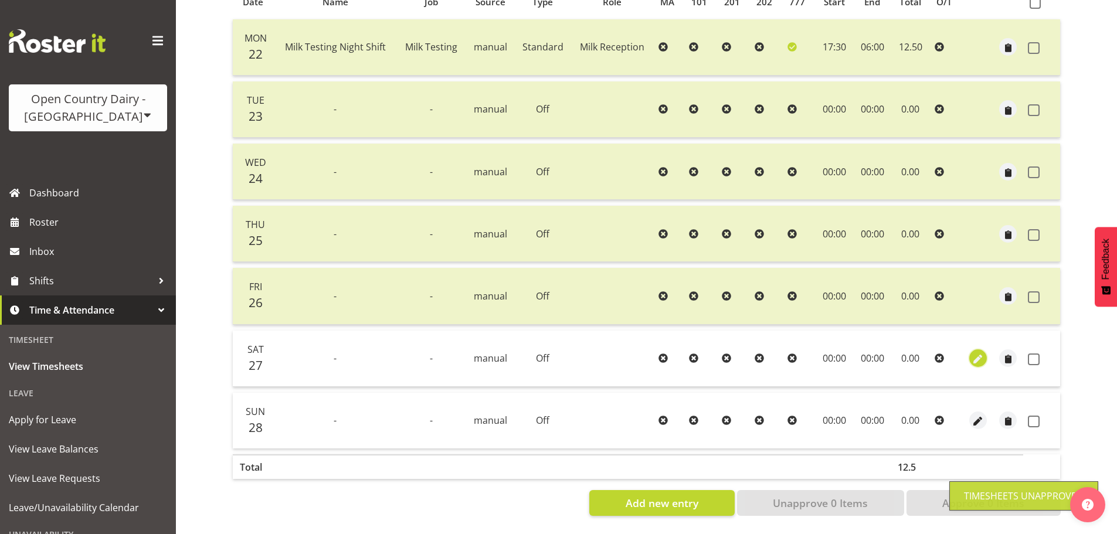
click at [978, 353] on span "button" at bounding box center [977, 359] width 13 height 13
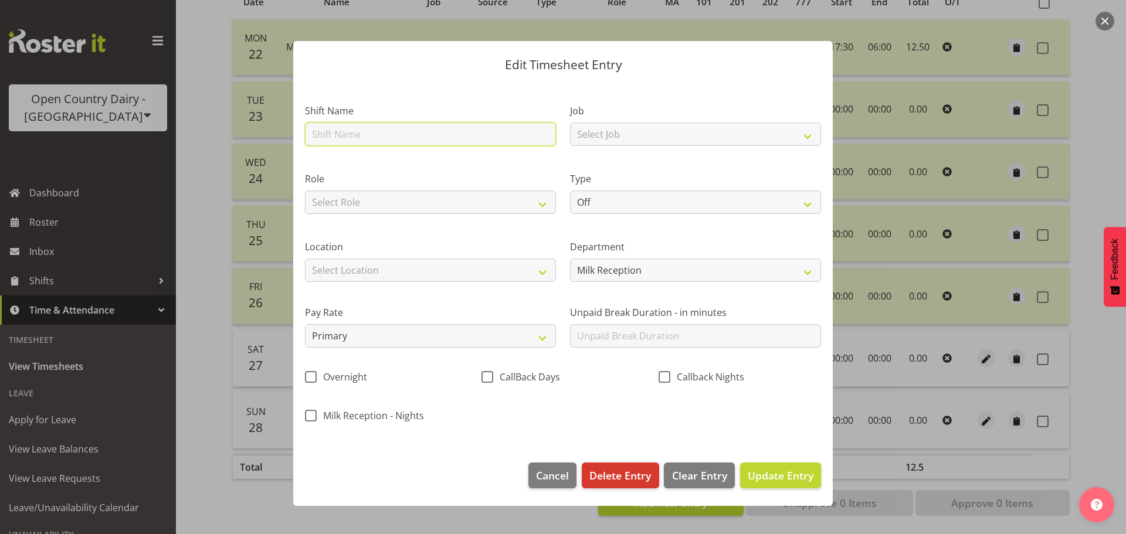
click at [356, 128] on input "text" at bounding box center [430, 134] width 251 height 23
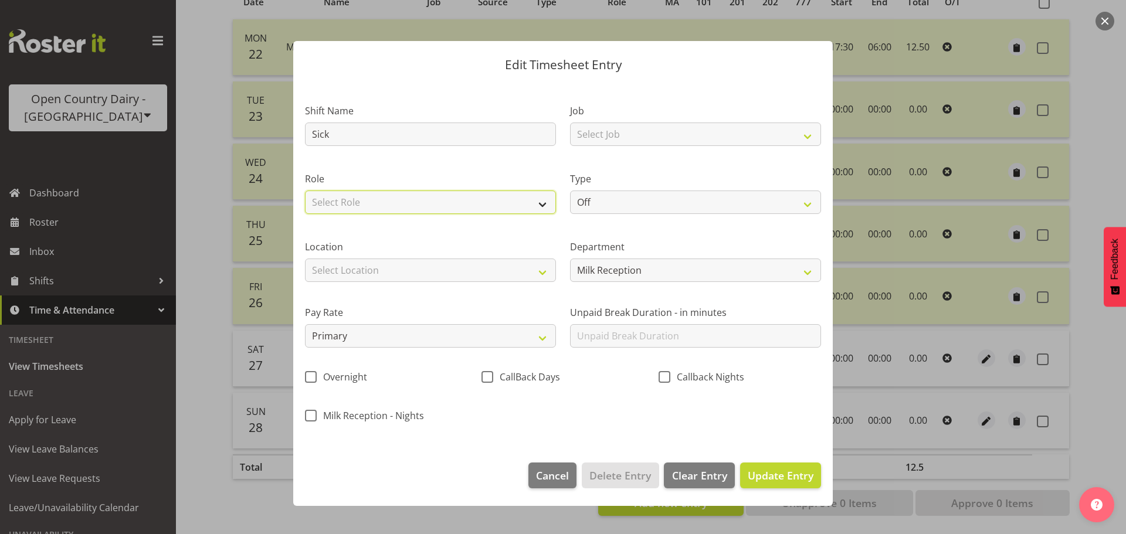
click at [349, 192] on select "Select Role Shift Supervisor Milk Reception" at bounding box center [430, 202] width 251 height 23
drag, startPoint x: 394, startPoint y: 172, endPoint x: 382, endPoint y: 222, distance: 51.9
click at [395, 172] on label "Role" at bounding box center [430, 179] width 251 height 14
click at [372, 206] on select "Select Role Shift Supervisor Milk Reception" at bounding box center [430, 202] width 251 height 23
click at [305, 191] on select "Select Role Shift Supervisor Milk Reception" at bounding box center [430, 202] width 251 height 23
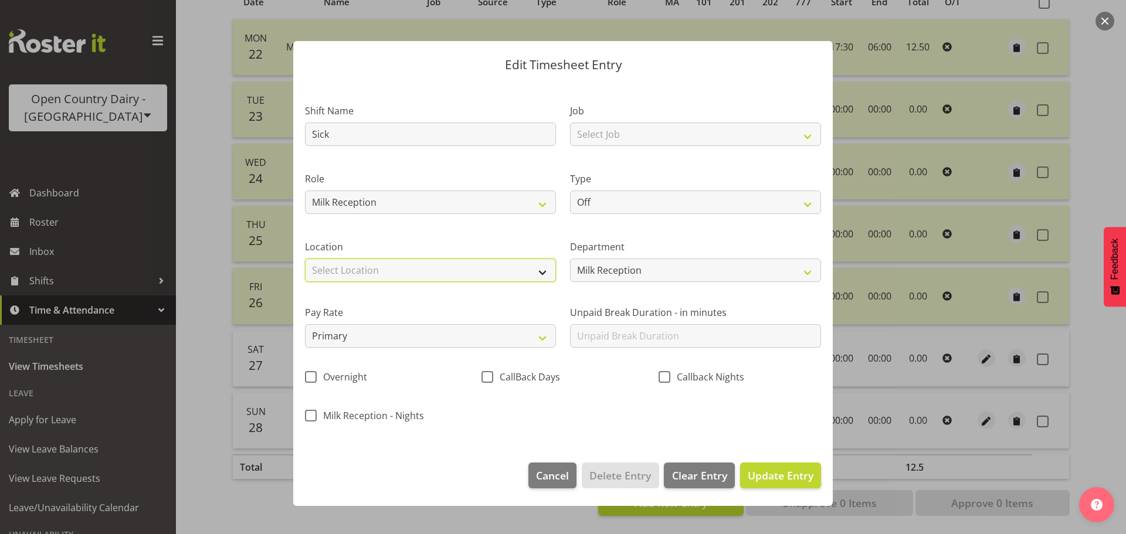
click at [373, 266] on select "Select Location Awarua Milk Awarua Office Freight Horotiu office Waharoa Office…" at bounding box center [430, 270] width 251 height 23
click at [305, 259] on select "Select Location Awarua Milk Awarua Office Freight Horotiu office Waharoa Office…" at bounding box center [430, 270] width 251 height 23
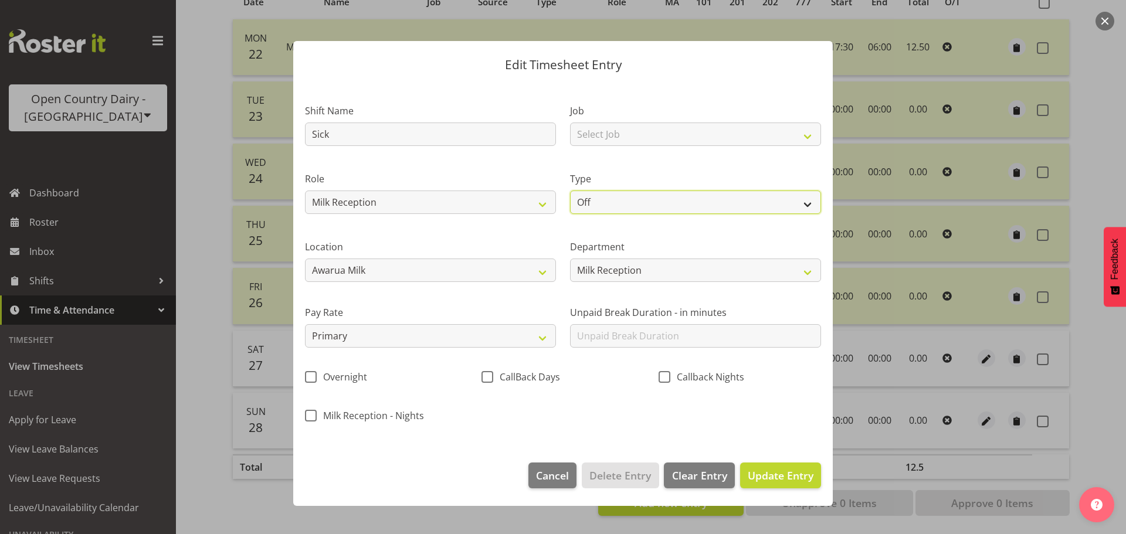
click at [617, 212] on select "Off Standard Public Holiday Public Holiday (Worked) Day In Lieu Annual Leave Si…" at bounding box center [695, 202] width 251 height 23
click at [570, 191] on select "Off Standard Public Holiday Public Holiday (Worked) Day In Lieu Annual Leave Si…" at bounding box center [695, 202] width 251 height 23
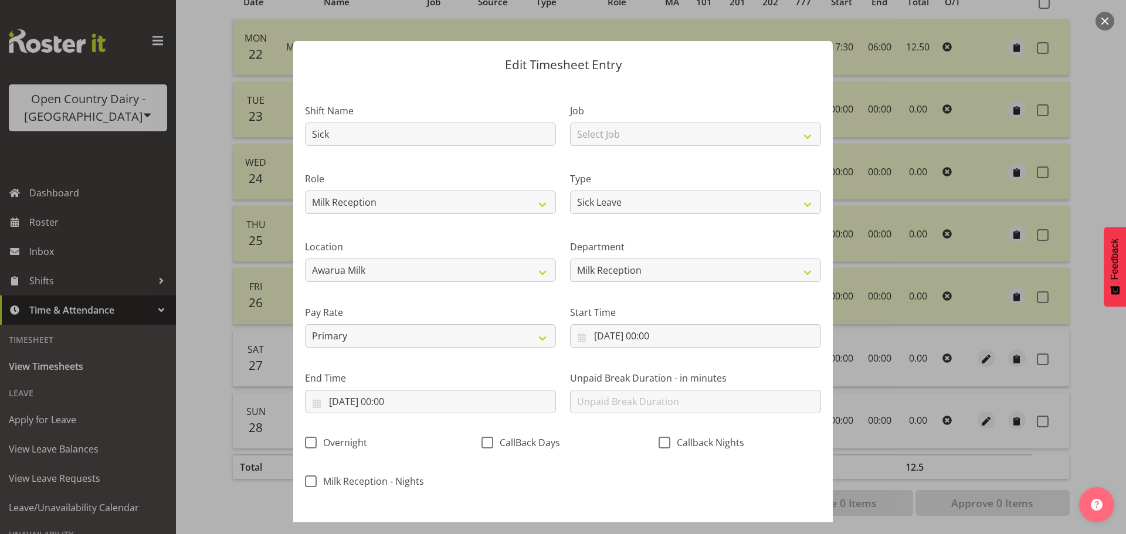
drag, startPoint x: 429, startPoint y: 308, endPoint x: 458, endPoint y: 310, distance: 29.4
click at [429, 307] on label "Pay Rate" at bounding box center [430, 312] width 251 height 14
click at [399, 402] on input "[DATE] 00:00" at bounding box center [430, 401] width 251 height 23
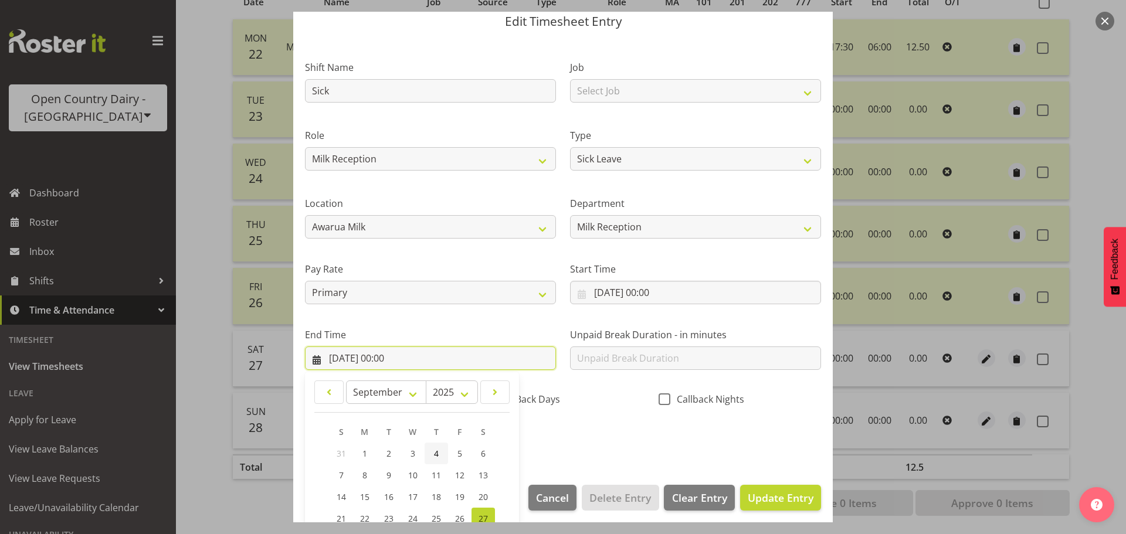
scroll to position [159, 0]
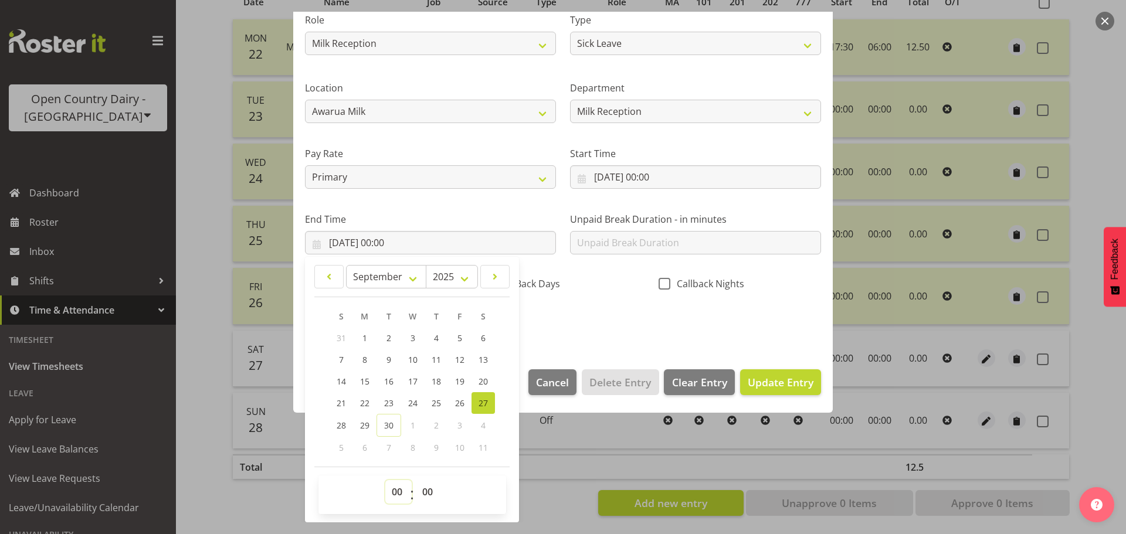
click at [396, 491] on select "00 01 02 03 04 05 06 07 08 09 10 11 12 13 14 15 16 17 18 19 20 21 22 23" at bounding box center [398, 491] width 26 height 23
click at [385, 480] on select "00 01 02 03 04 05 06 07 08 09 10 11 12 13 14 15 16 17 18 19 20 21 22 23" at bounding box center [398, 491] width 26 height 23
click at [427, 485] on select "00 01 02 03 04 05 06 07 08 09 10 11 12 13 14 15 16 17 18 19 20 21 22 23 24 25 2…" at bounding box center [429, 491] width 26 height 23
click at [416, 480] on select "00 01 02 03 04 05 06 07 08 09 10 11 12 13 14 15 16 17 18 19 20 21 22 23 24 25 2…" at bounding box center [429, 491] width 26 height 23
drag, startPoint x: 716, startPoint y: 338, endPoint x: 757, endPoint y: 348, distance: 42.8
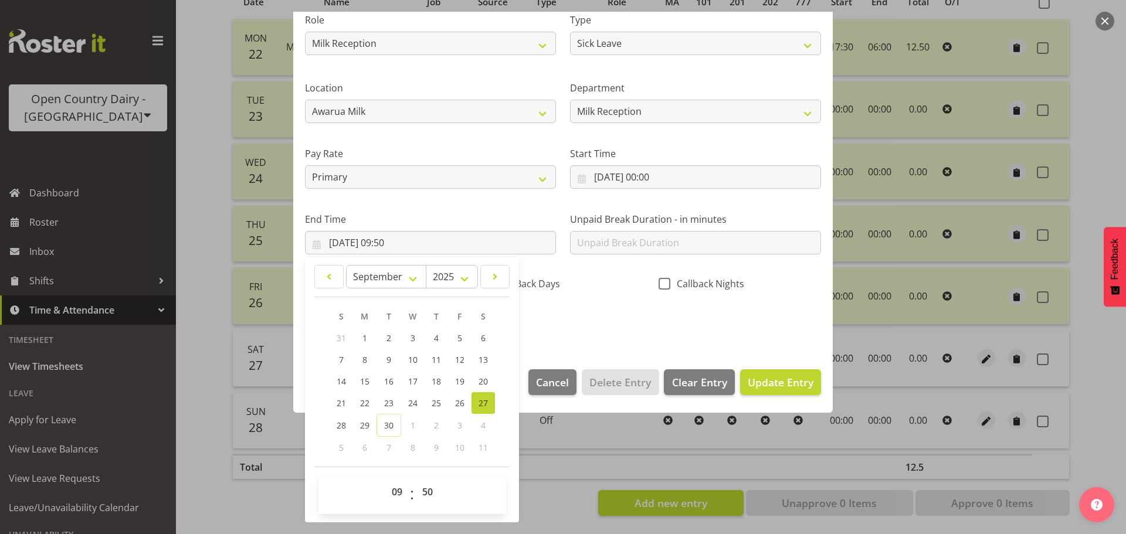
click at [718, 338] on div "Shift Name Sick Job Select Job Connecting /unconnecting Trailers Driving Meetin…" at bounding box center [563, 133] width 530 height 410
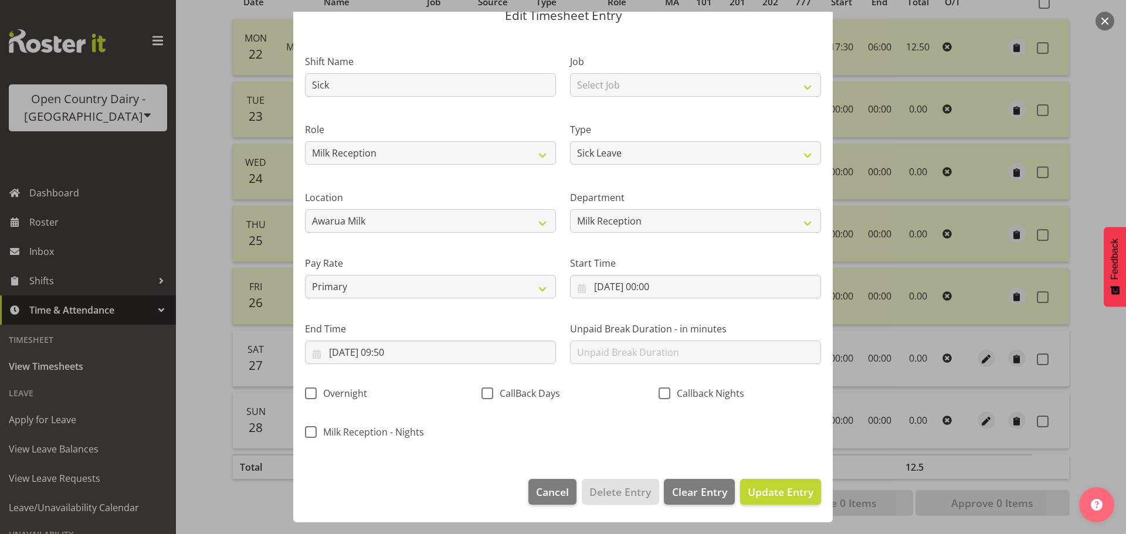
scroll to position [49, 0]
click at [782, 493] on span "Update Entry" at bounding box center [781, 492] width 66 height 14
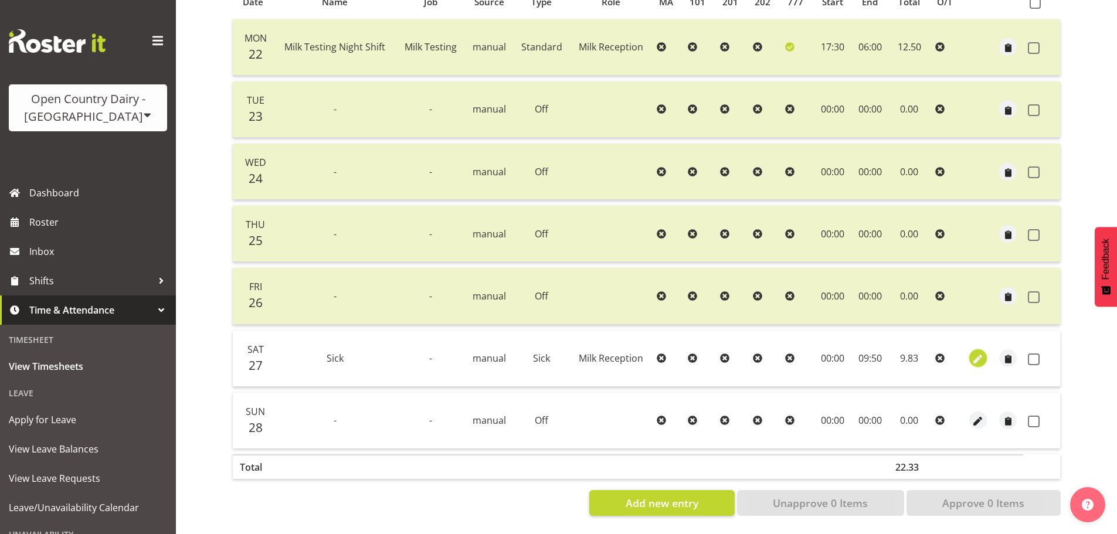
click at [974, 353] on span "button" at bounding box center [977, 359] width 13 height 13
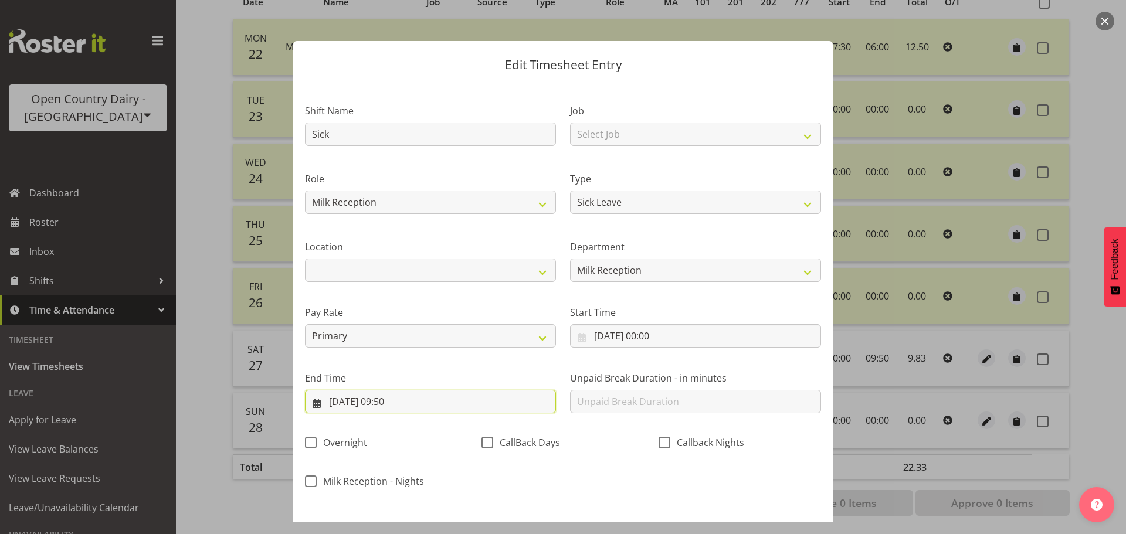
click at [415, 403] on input "27/09/2025, 09:50" at bounding box center [430, 401] width 251 height 23
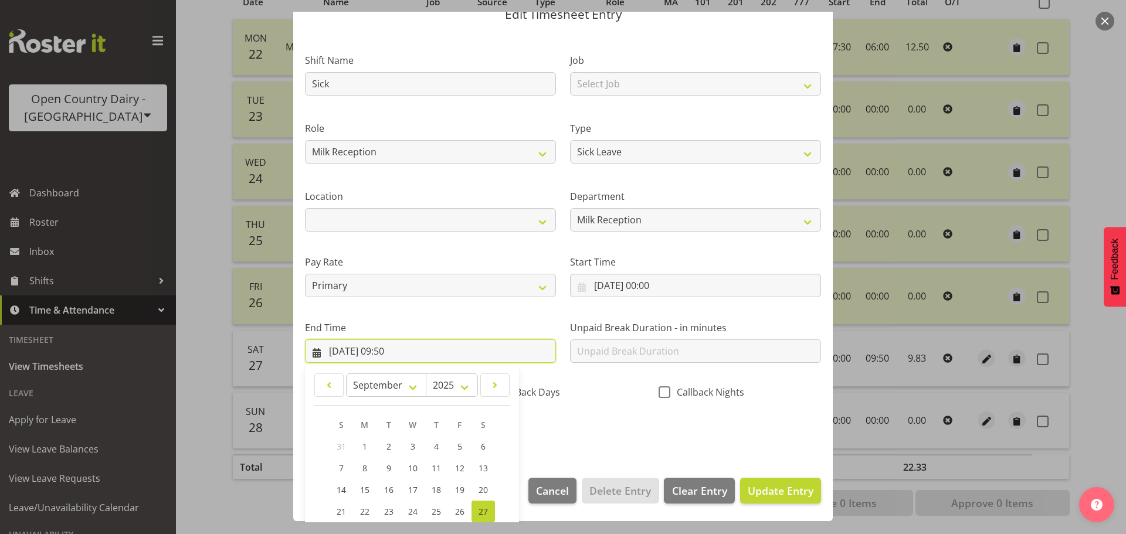
scroll to position [159, 0]
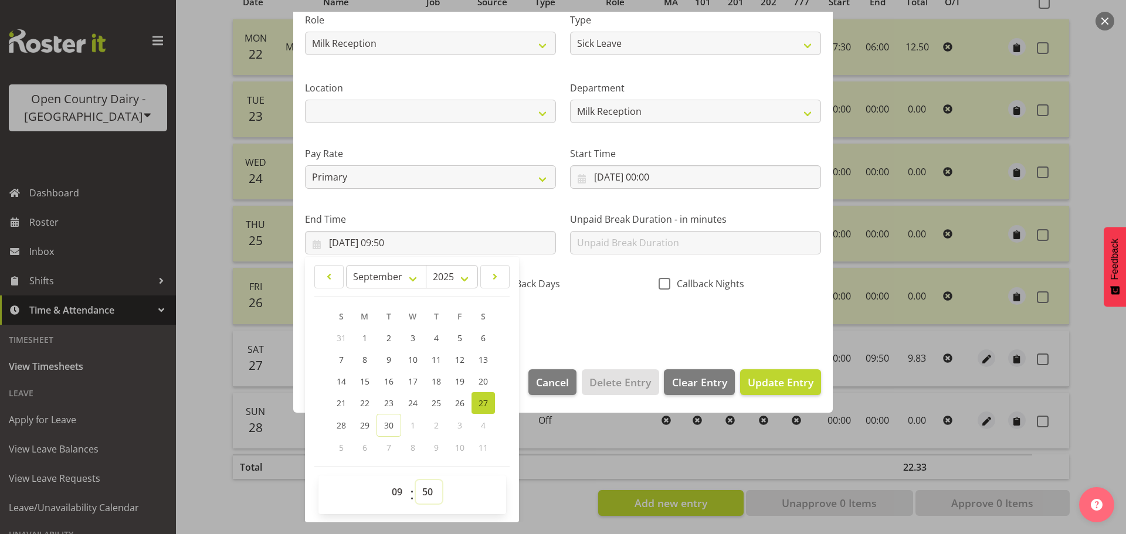
click at [424, 493] on select "00 01 02 03 04 05 06 07 08 09 10 11 12 13 14 15 16 17 18 19 20 21 22 23 24 25 2…" at bounding box center [429, 491] width 26 height 23
click at [416, 480] on select "00 01 02 03 04 05 06 07 08 09 10 11 12 13 14 15 16 17 18 19 20 21 22 23 24 25 2…" at bounding box center [429, 491] width 26 height 23
click at [779, 387] on span "Update Entry" at bounding box center [781, 382] width 66 height 14
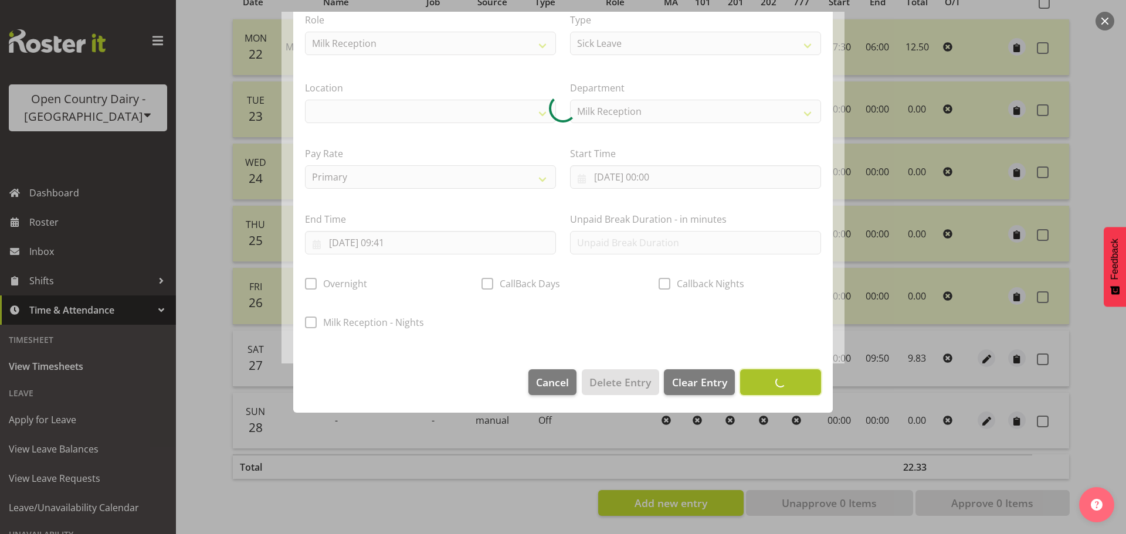
scroll to position [49, 0]
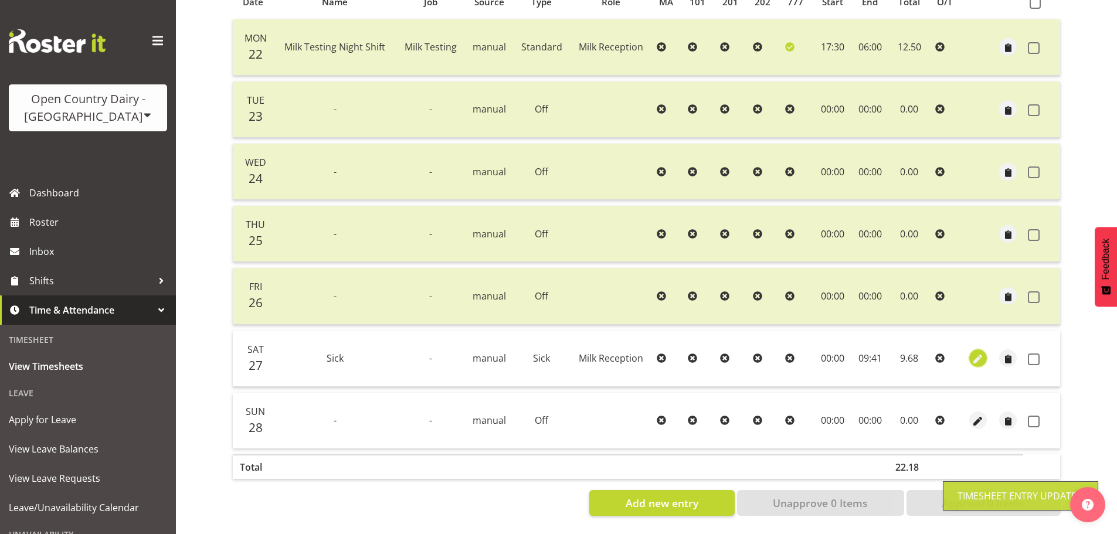
click at [983, 353] on span "button" at bounding box center [977, 359] width 13 height 13
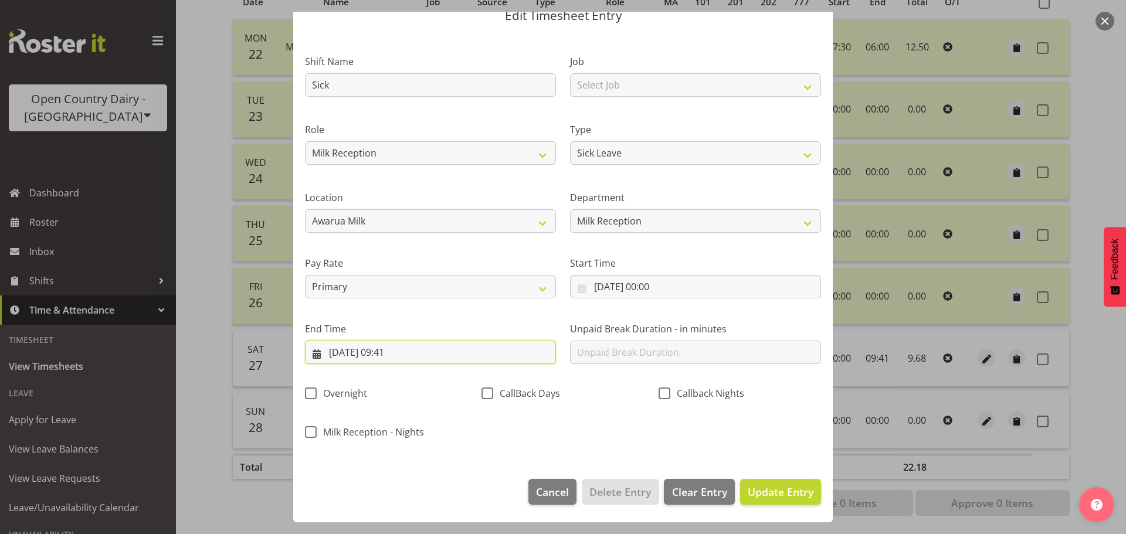
click at [401, 356] on input "27/09/2025, 09:41" at bounding box center [430, 352] width 251 height 23
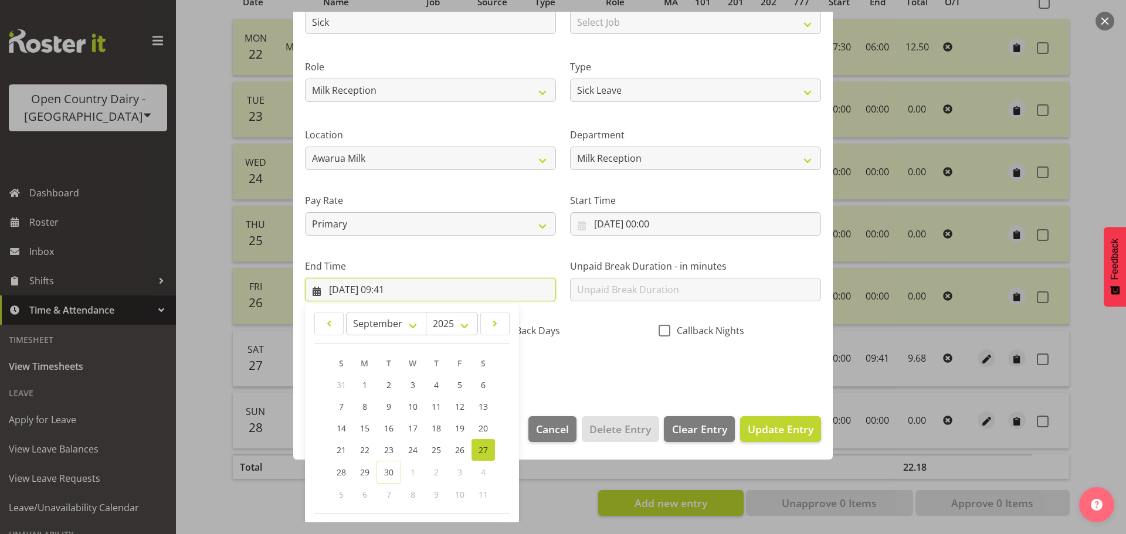
scroll to position [159, 0]
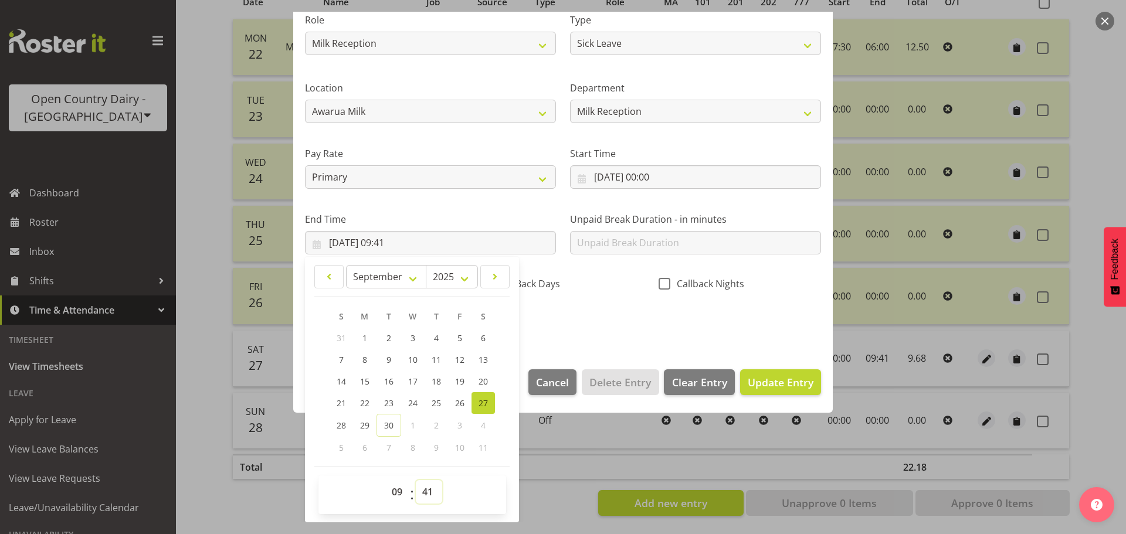
click at [430, 495] on select "00 01 02 03 04 05 06 07 08 09 10 11 12 13 14 15 16 17 18 19 20 21 22 23 24 25 2…" at bounding box center [429, 491] width 26 height 23
click at [416, 480] on select "00 01 02 03 04 05 06 07 08 09 10 11 12 13 14 15 16 17 18 19 20 21 22 23 24 25 2…" at bounding box center [429, 491] width 26 height 23
click at [791, 388] on span "Update Entry" at bounding box center [781, 382] width 66 height 14
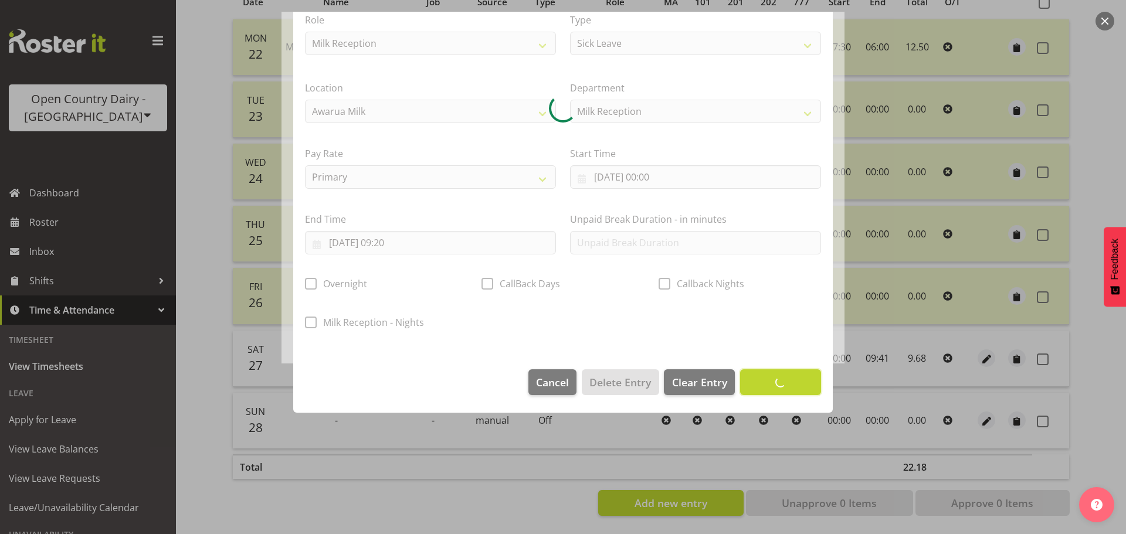
scroll to position [49, 0]
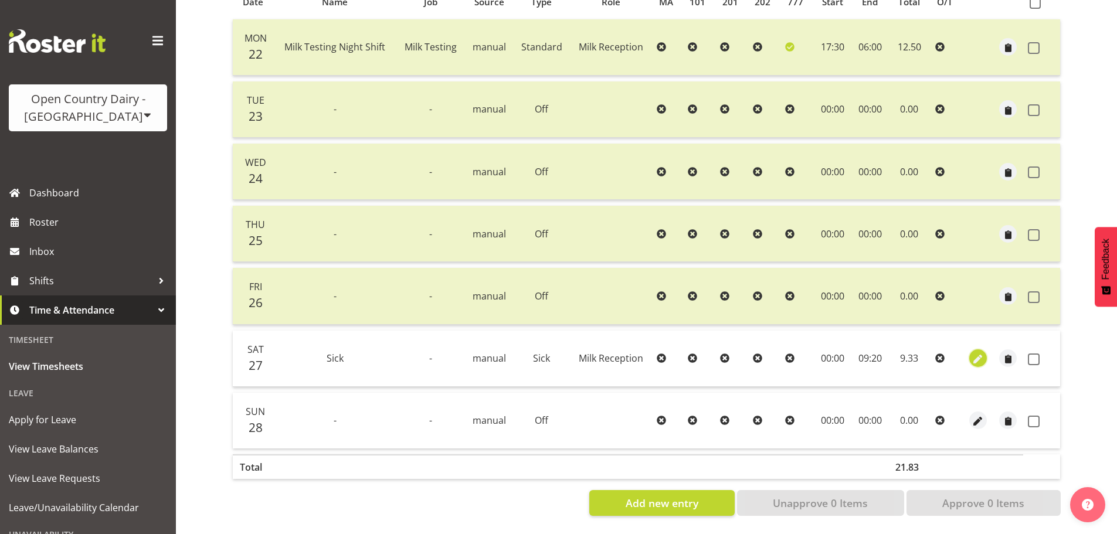
click at [980, 353] on span "button" at bounding box center [977, 359] width 13 height 13
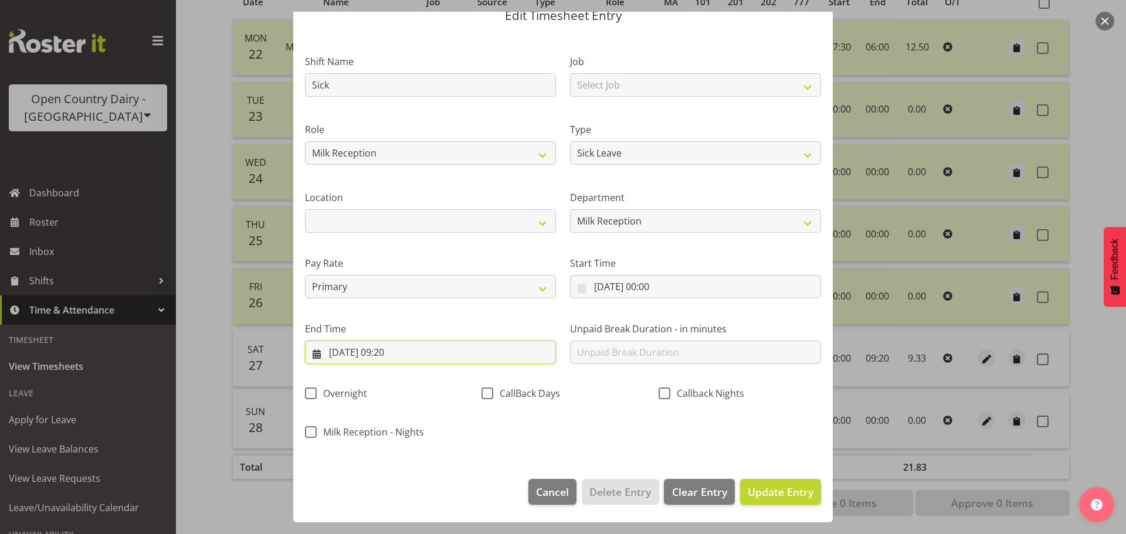
click at [409, 351] on input "27/09/2025, 09:20" at bounding box center [430, 352] width 251 height 23
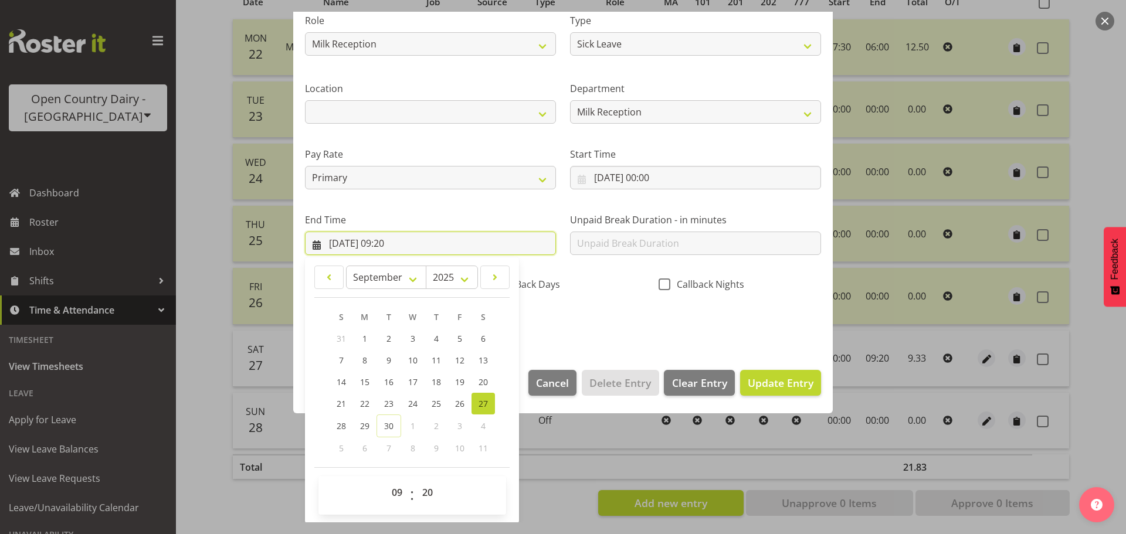
scroll to position [159, 0]
click at [430, 492] on select "00 01 02 03 04 05 06 07 08 09 10 11 12 13 14 15 16 17 18 19 20 21 22 23 24 25 2…" at bounding box center [429, 491] width 26 height 23
click at [416, 480] on select "00 01 02 03 04 05 06 07 08 09 10 11 12 13 14 15 16 17 18 19 20 21 22 23 24 25 2…" at bounding box center [429, 491] width 26 height 23
click at [776, 388] on span "Update Entry" at bounding box center [781, 382] width 66 height 14
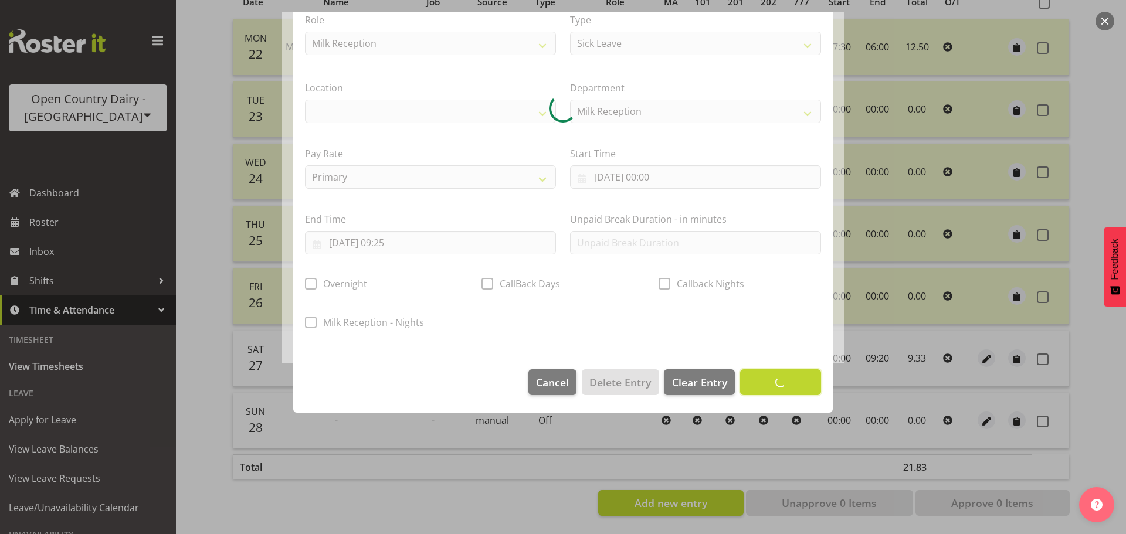
scroll to position [49, 0]
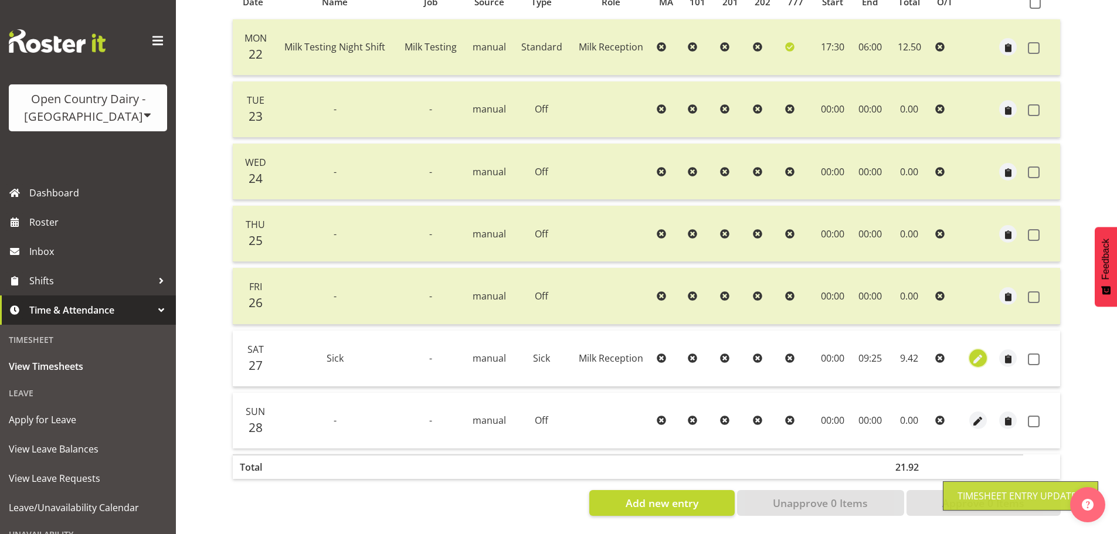
click at [974, 353] on span "button" at bounding box center [977, 359] width 13 height 13
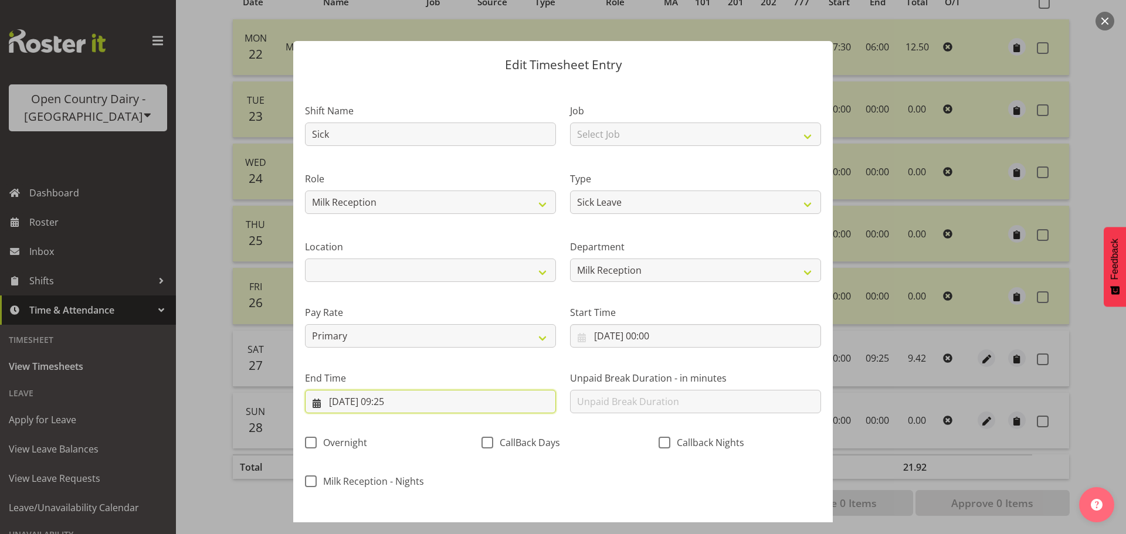
click at [407, 405] on input "27/09/2025, 09:25" at bounding box center [430, 401] width 251 height 23
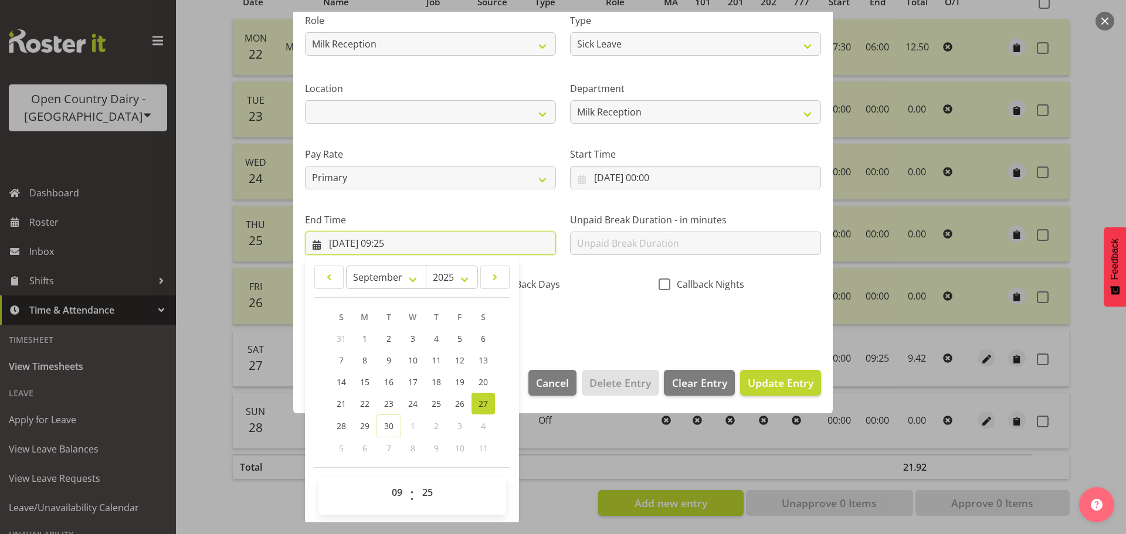
scroll to position [159, 0]
click at [432, 494] on select "00 01 02 03 04 05 06 07 08 09 10 11 12 13 14 15 16 17 18 19 20 21 22 23 24 25 2…" at bounding box center [429, 491] width 26 height 23
click at [416, 480] on select "00 01 02 03 04 05 06 07 08 09 10 11 12 13 14 15 16 17 18 19 20 21 22 23 24 25 2…" at bounding box center [429, 491] width 26 height 23
click at [779, 382] on span "Update Entry" at bounding box center [781, 382] width 66 height 14
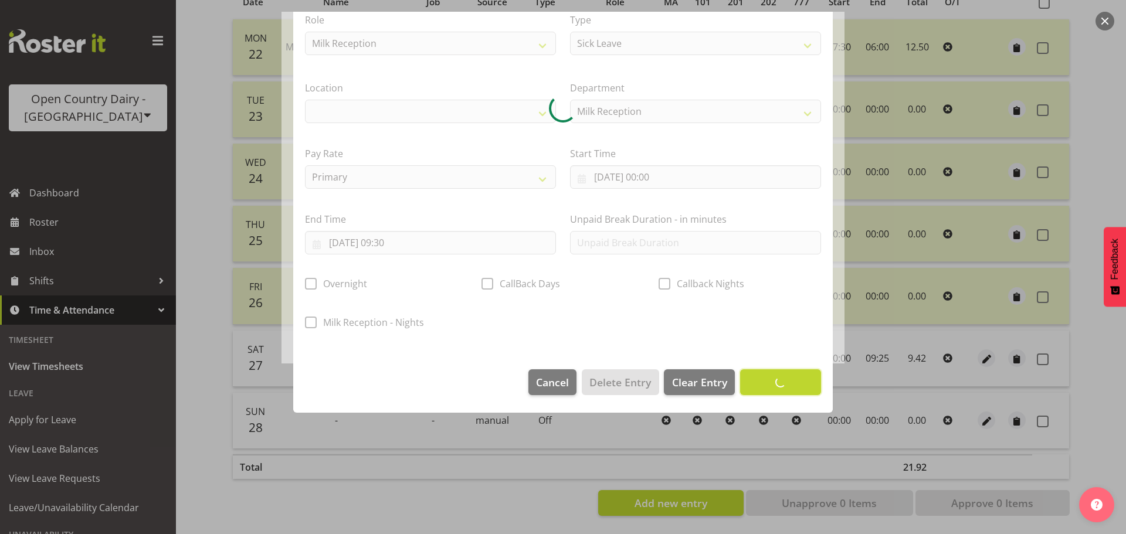
scroll to position [49, 0]
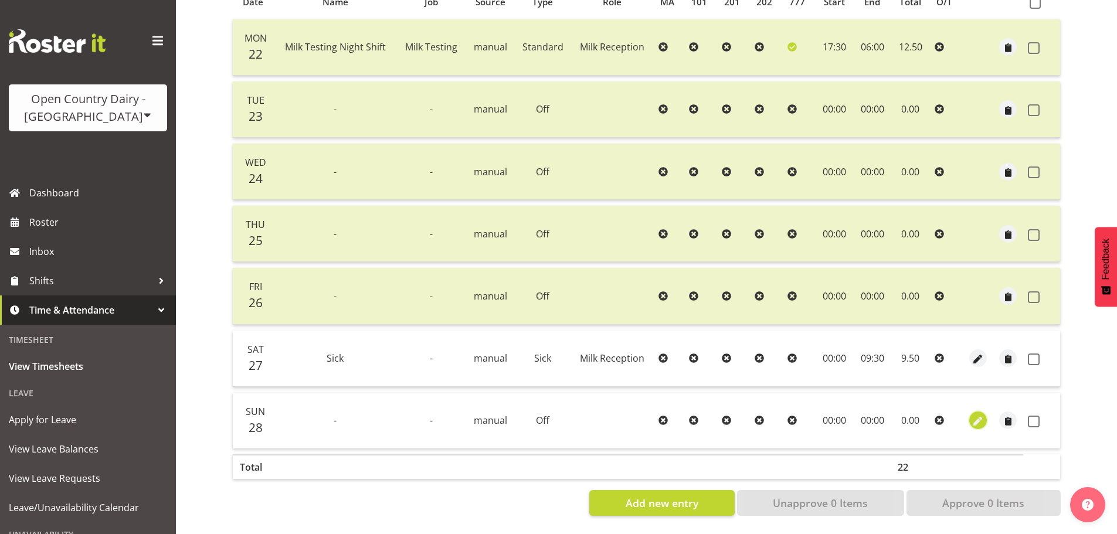
click at [977, 415] on span "button" at bounding box center [977, 421] width 13 height 13
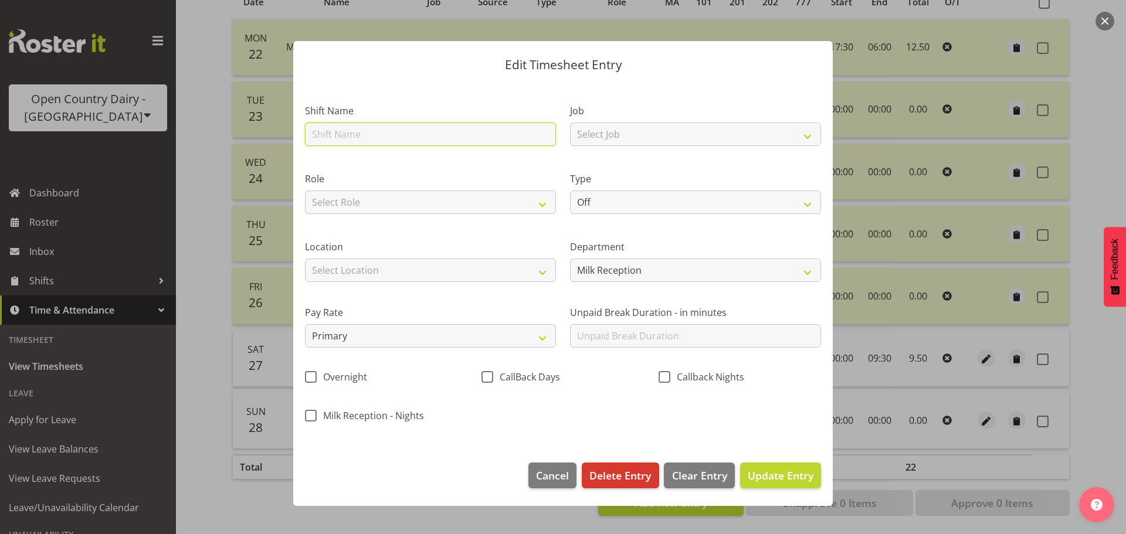
click at [361, 126] on input "text" at bounding box center [430, 134] width 251 height 23
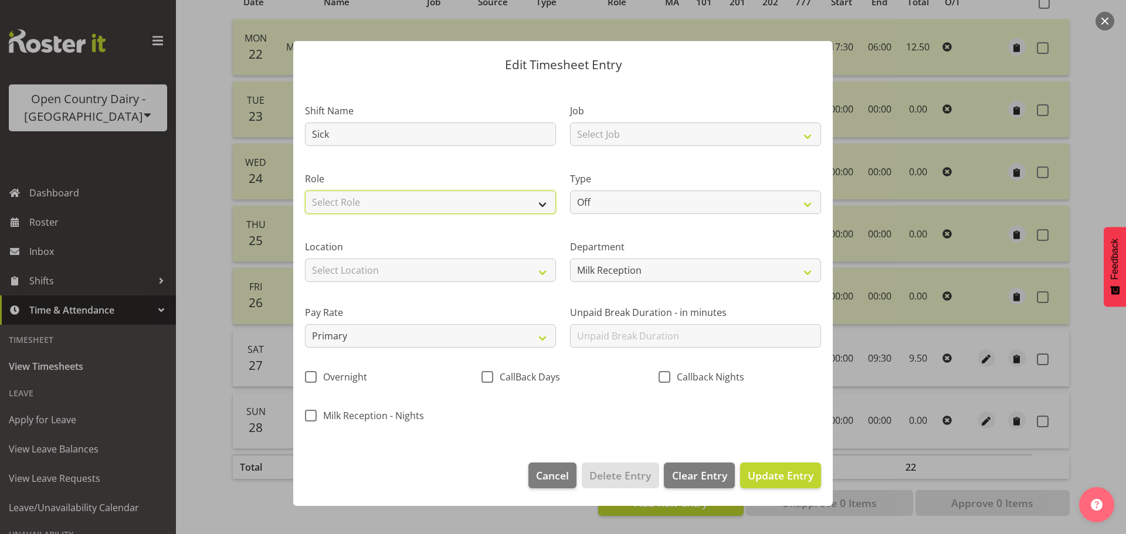
click at [356, 205] on select "Select Role Shift Supervisor Milk Reception" at bounding box center [430, 202] width 251 height 23
click at [305, 191] on select "Select Role Shift Supervisor Milk Reception" at bounding box center [430, 202] width 251 height 23
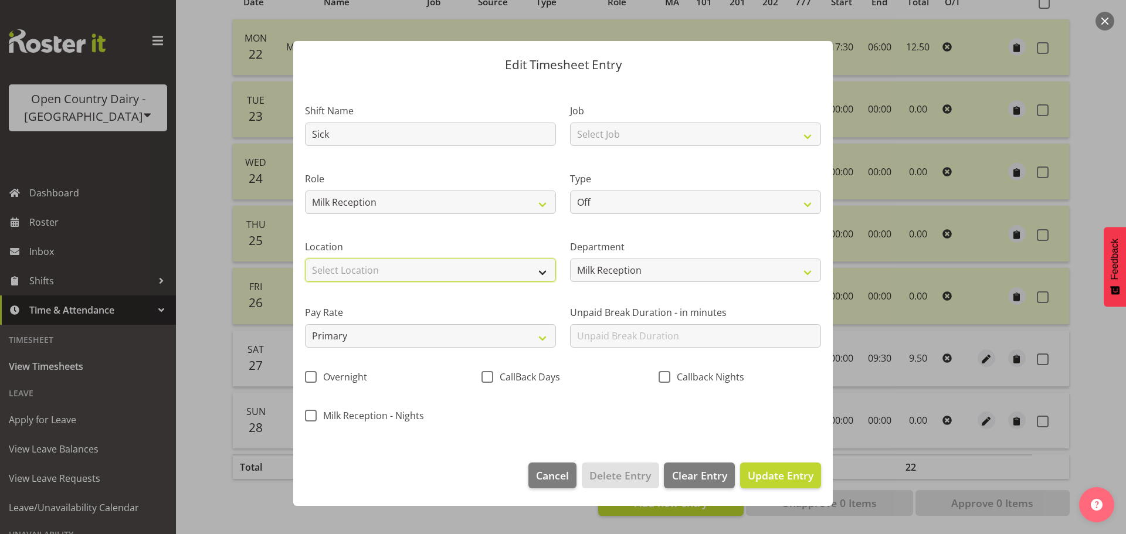
click at [369, 279] on select "Select Location Awarua Milk Awarua Office Freight Horotiu office Waharoa Office…" at bounding box center [430, 270] width 251 height 23
click at [305, 259] on select "Select Location Awarua Milk Awarua Office Freight Horotiu office Waharoa Office…" at bounding box center [430, 270] width 251 height 23
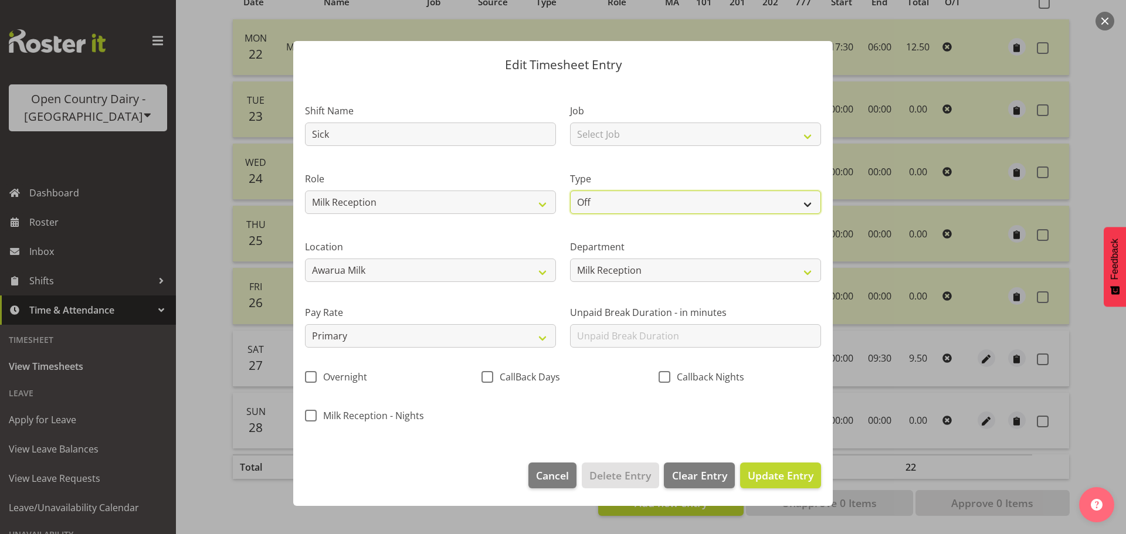
click at [590, 204] on select "Off Standard Public Holiday Public Holiday (Worked) Day In Lieu Annual Leave Si…" at bounding box center [695, 202] width 251 height 23
click at [570, 191] on select "Off Standard Public Holiday Public Holiday (Worked) Day In Lieu Annual Leave Si…" at bounding box center [695, 202] width 251 height 23
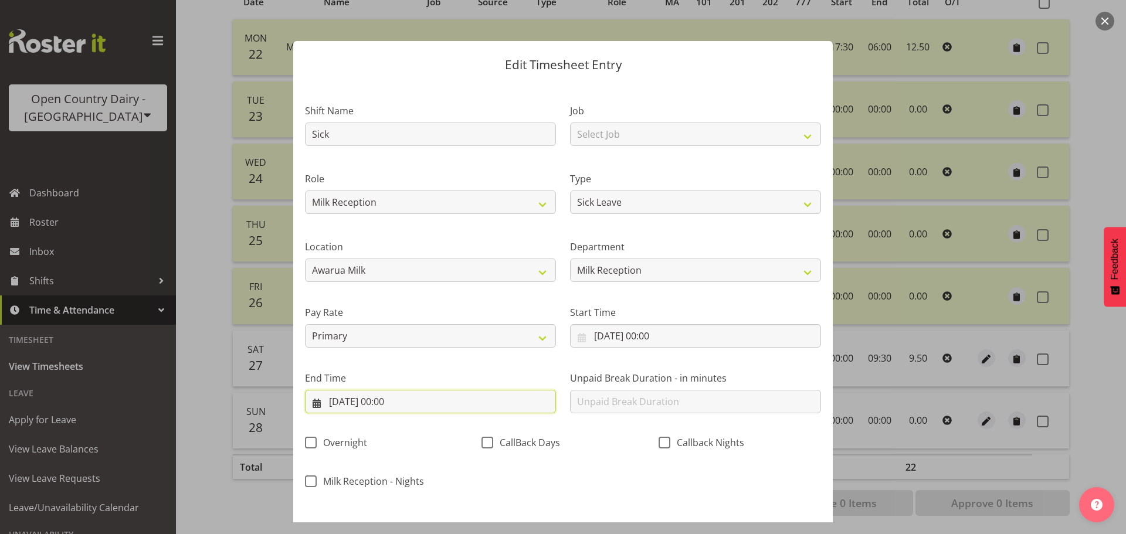
click at [398, 400] on input "[DATE] 00:00" at bounding box center [430, 401] width 251 height 23
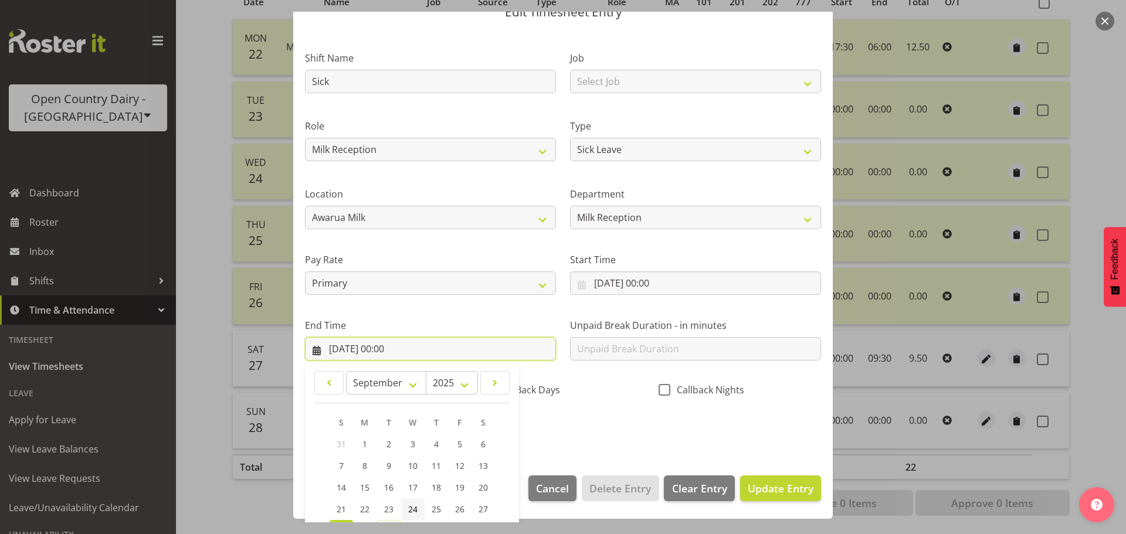
scroll to position [159, 0]
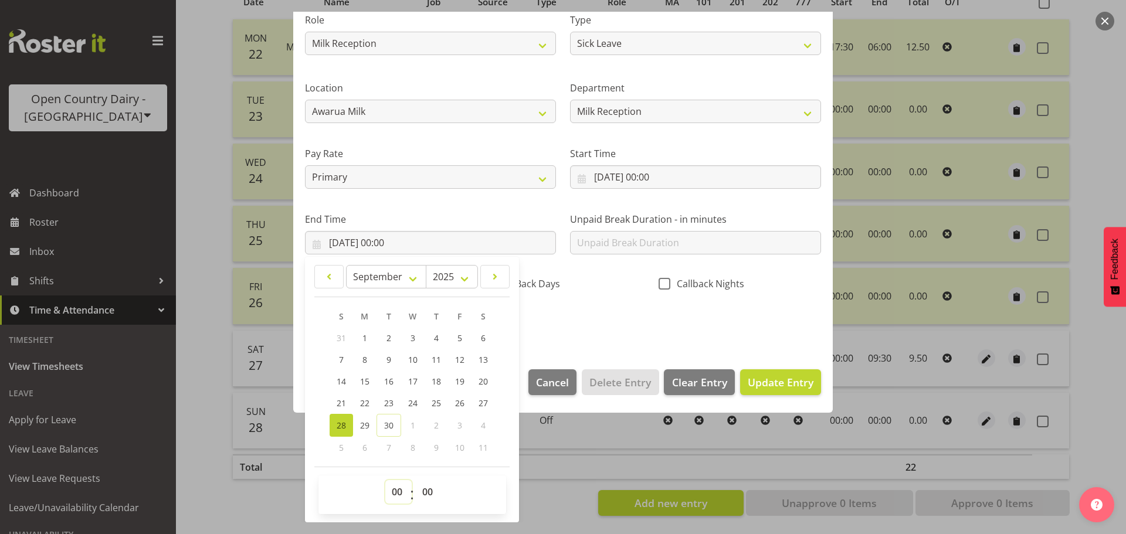
click at [398, 494] on select "00 01 02 03 04 05 06 07 08 09 10 11 12 13 14 15 16 17 18 19 20 21 22 23" at bounding box center [398, 491] width 26 height 23
click at [385, 480] on select "00 01 02 03 04 05 06 07 08 09 10 11 12 13 14 15 16 17 18 19 20 21 22 23" at bounding box center [398, 491] width 26 height 23
click at [433, 495] on select "00 01 02 03 04 05 06 07 08 09 10 11 12 13 14 15 16 17 18 19 20 21 22 23 24 25 2…" at bounding box center [429, 491] width 26 height 23
click at [416, 480] on select "00 01 02 03 04 05 06 07 08 09 10 11 12 13 14 15 16 17 18 19 20 21 22 23 24 25 2…" at bounding box center [429, 491] width 26 height 23
click at [775, 379] on span "Update Entry" at bounding box center [781, 382] width 66 height 14
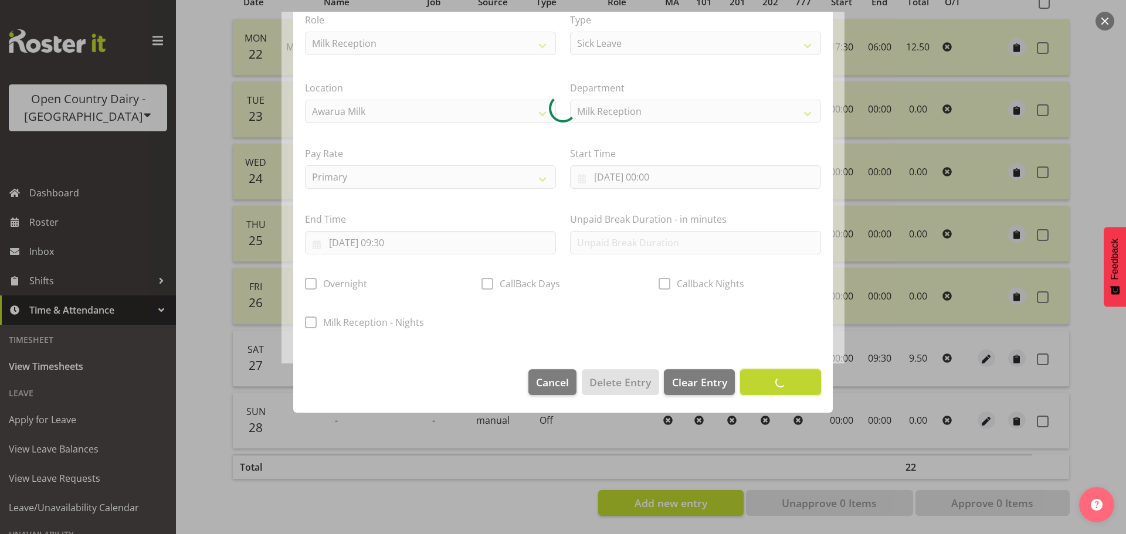
scroll to position [49, 0]
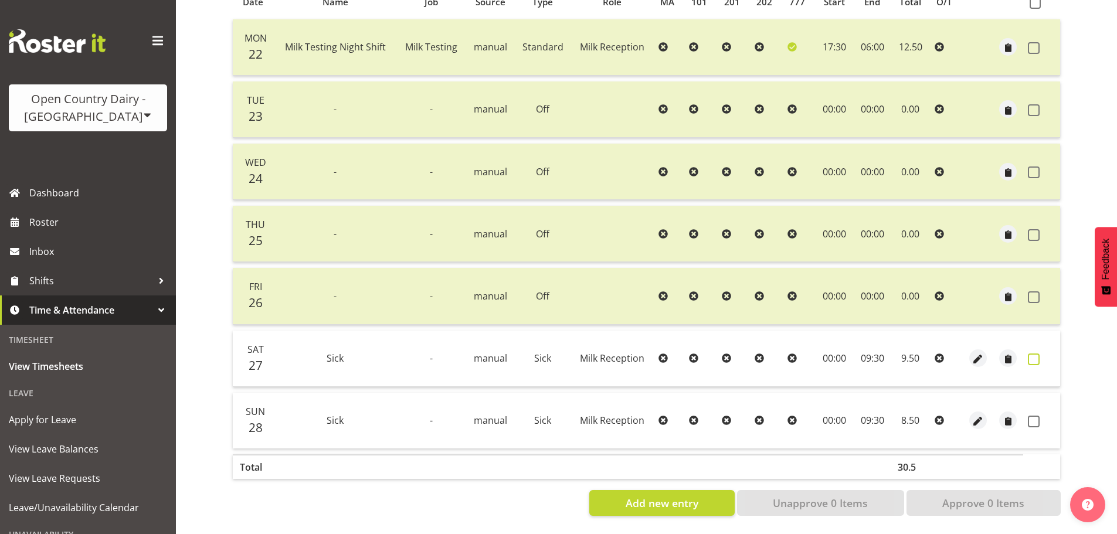
click at [1031, 354] on span at bounding box center [1034, 360] width 12 height 12
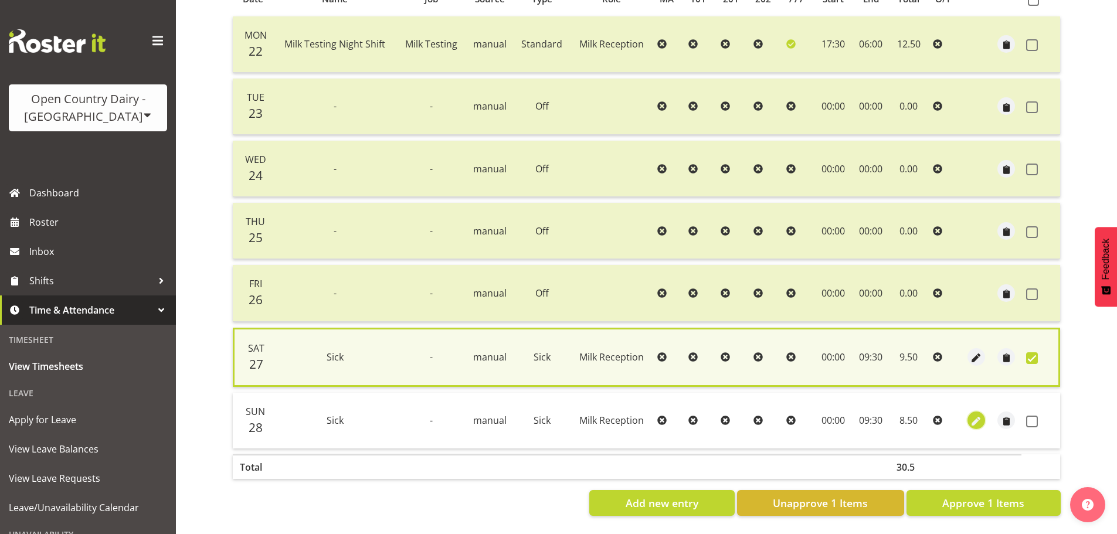
click at [977, 416] on span "button" at bounding box center [975, 421] width 13 height 13
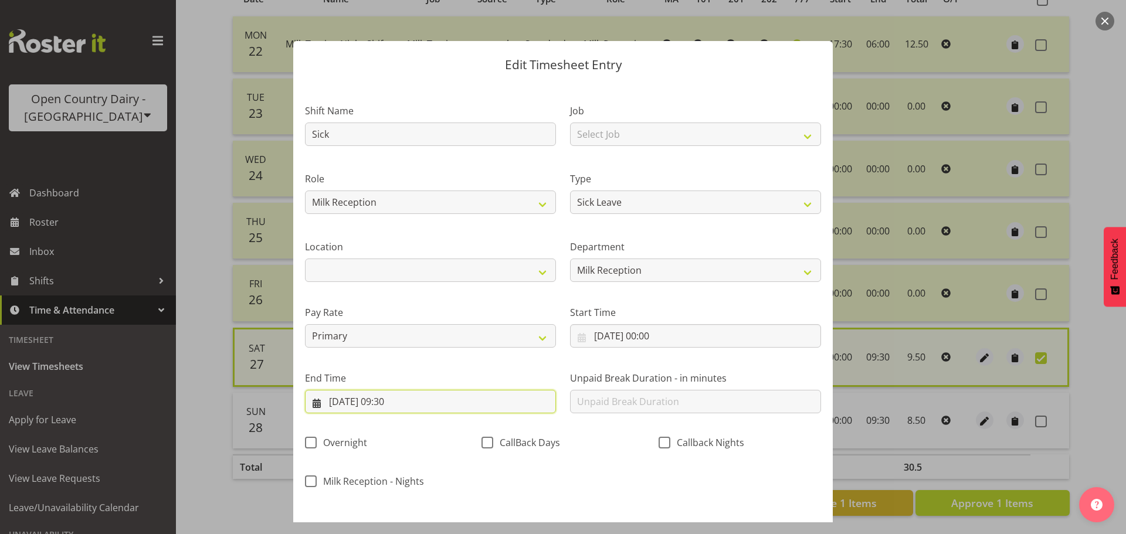
click at [388, 407] on input "28/09/2025, 09:30" at bounding box center [430, 401] width 251 height 23
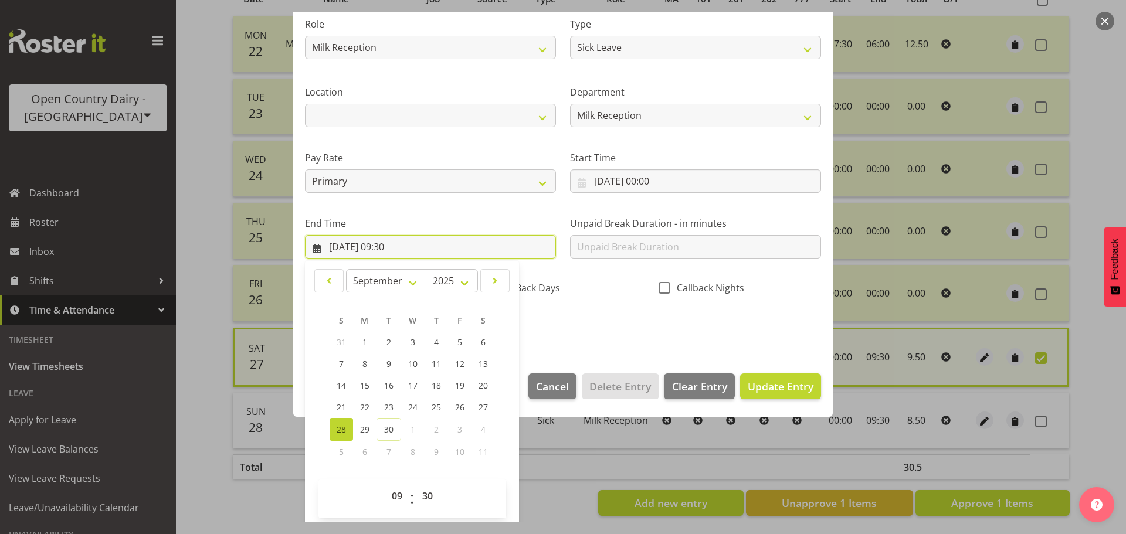
scroll to position [159, 0]
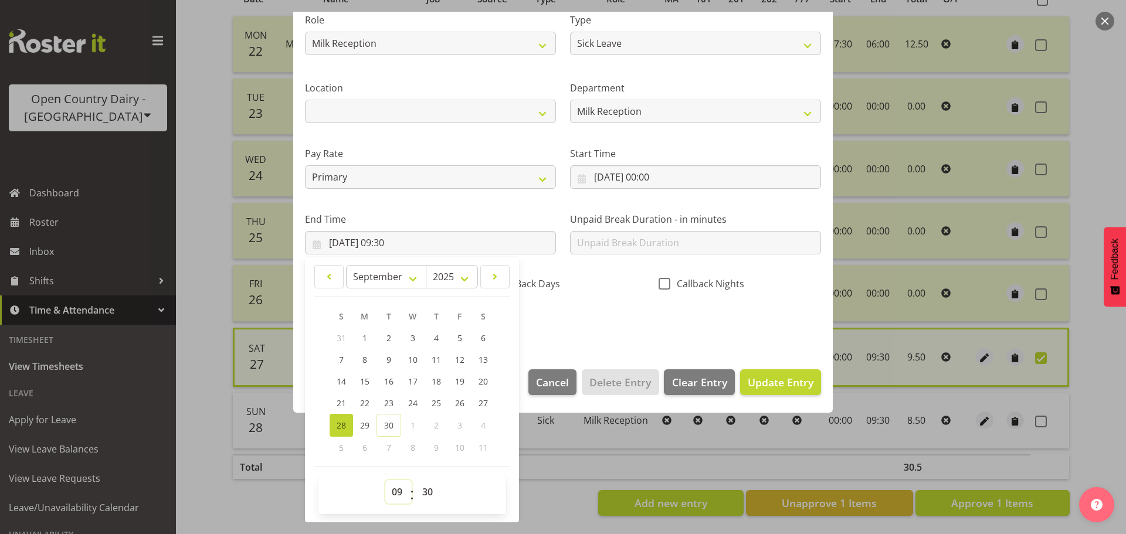
click at [399, 492] on select "00 01 02 03 04 05 06 07 08 09 10 11 12 13 14 15 16 17 18 19 20 21 22 23" at bounding box center [398, 491] width 26 height 23
click at [385, 480] on select "00 01 02 03 04 05 06 07 08 09 10 11 12 13 14 15 16 17 18 19 20 21 22 23" at bounding box center [398, 491] width 26 height 23
click at [792, 386] on span "Update Entry" at bounding box center [781, 382] width 66 height 14
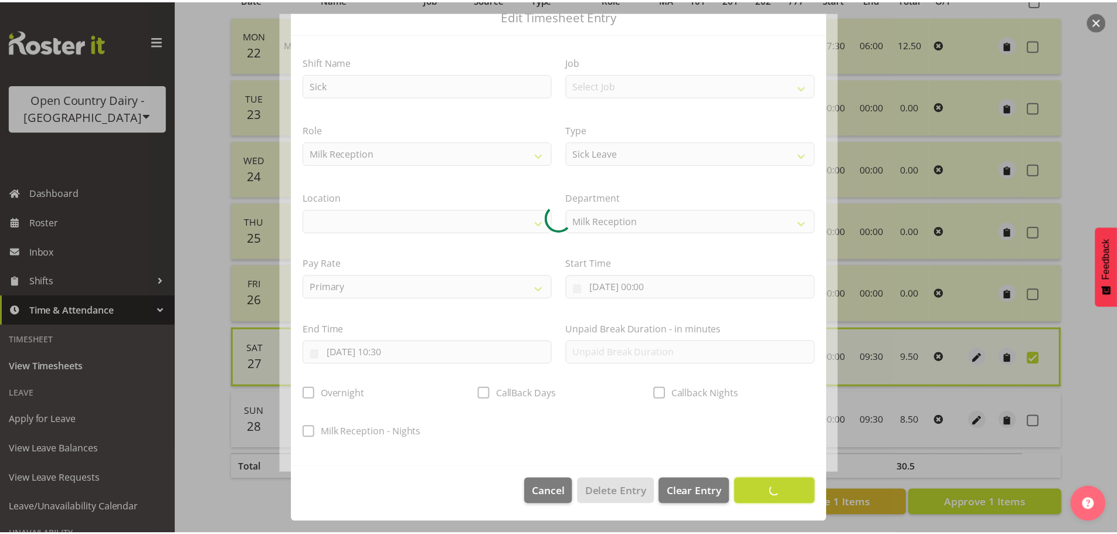
scroll to position [49, 0]
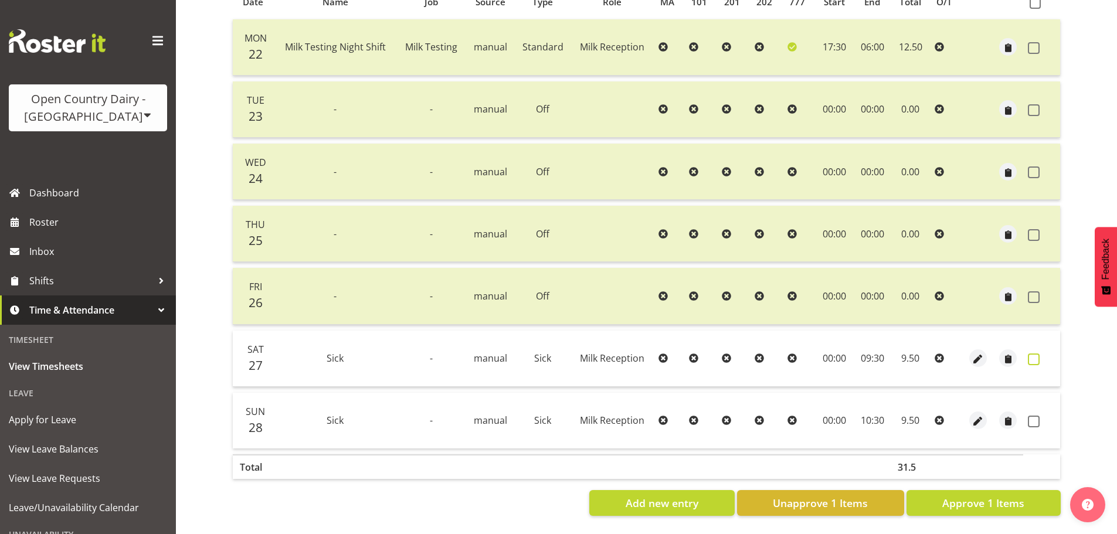
drag, startPoint x: 1032, startPoint y: 351, endPoint x: 1033, endPoint y: 402, distance: 50.4
click at [1033, 354] on span at bounding box center [1034, 360] width 12 height 12
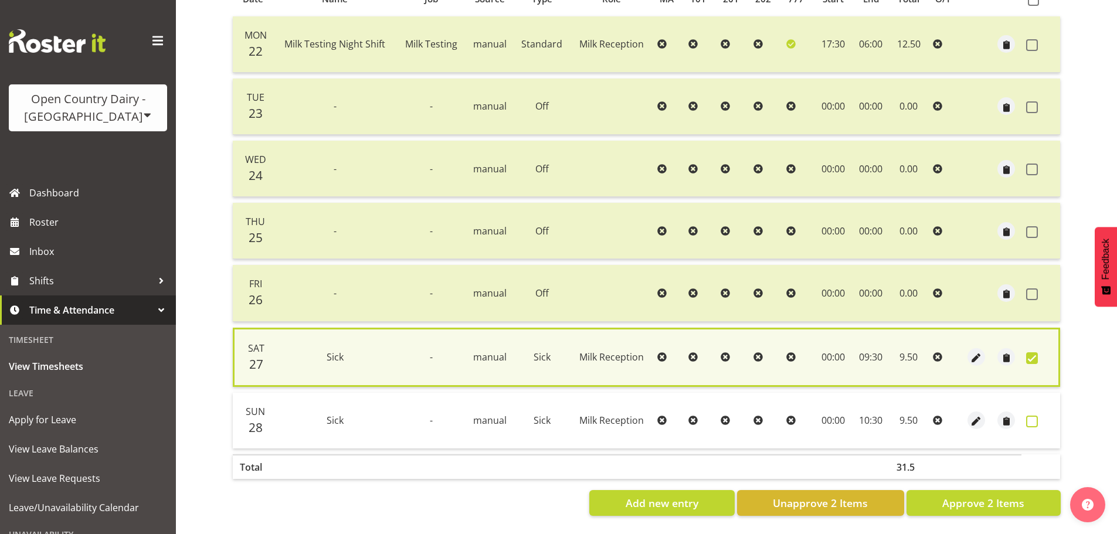
click at [1035, 417] on span at bounding box center [1032, 422] width 12 height 12
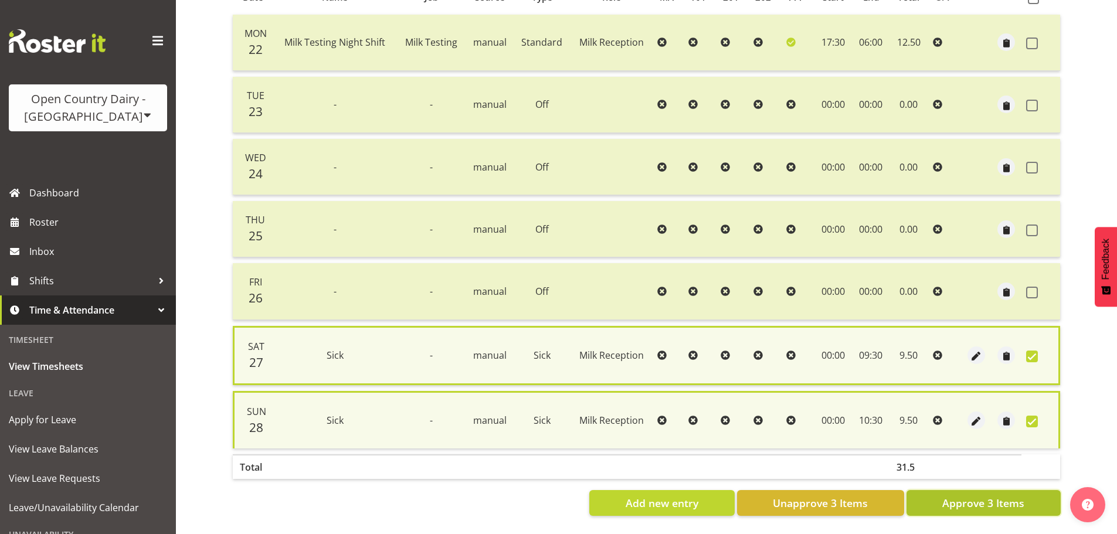
click at [998, 496] on span "Approve 3 Items" at bounding box center [983, 502] width 82 height 15
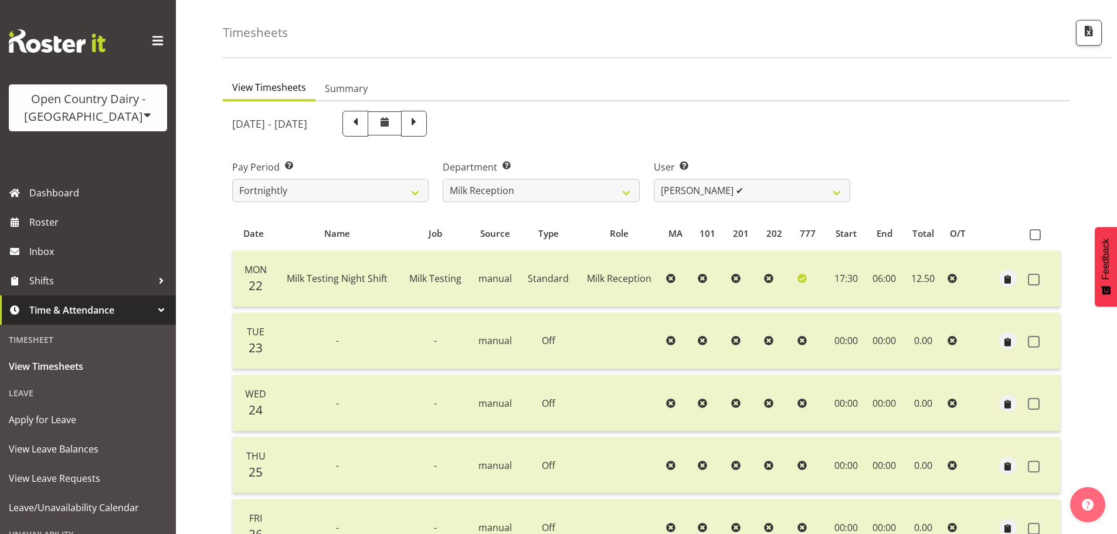
scroll to position [0, 0]
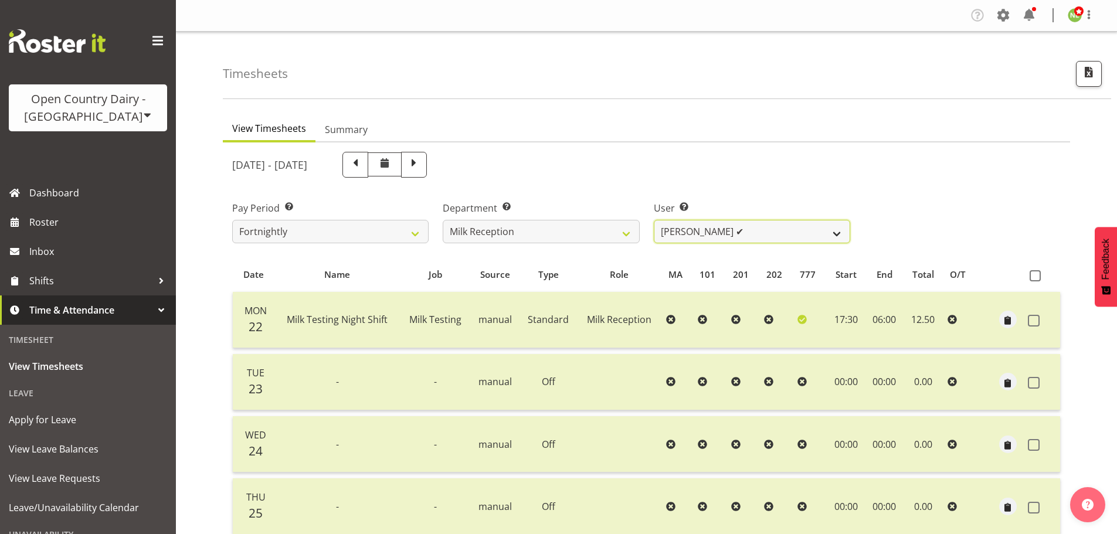
click at [781, 230] on select "[PERSON_NAME] ✔ [PERSON_NAME] ✔ [PERSON_NAME] ✔ [PERSON_NAME] ✔" at bounding box center [752, 231] width 196 height 23
click at [654, 220] on select "[PERSON_NAME] ✔ [PERSON_NAME] ✔ [PERSON_NAME] ✔ [PERSON_NAME] ✔" at bounding box center [752, 231] width 196 height 23
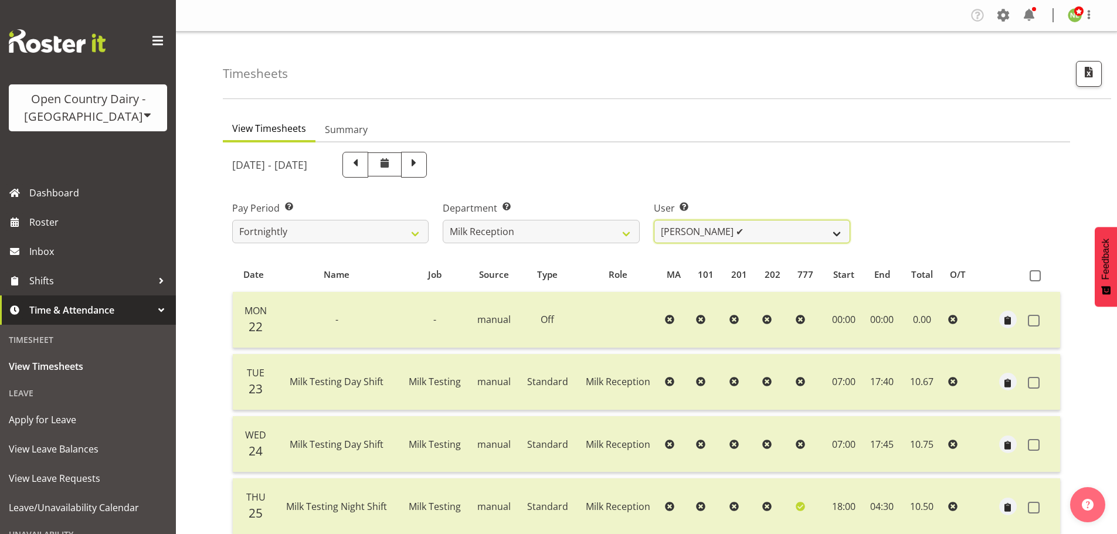
click at [819, 238] on select "[PERSON_NAME] ✔ [PERSON_NAME] ✔ [PERSON_NAME] ✔ [PERSON_NAME] ✔" at bounding box center [752, 231] width 196 height 23
click at [819, 236] on select "[PERSON_NAME] ✔ [PERSON_NAME] ✔ [PERSON_NAME] ✔ [PERSON_NAME] ✔" at bounding box center [752, 231] width 196 height 23
click at [526, 239] on select "734 735 736 737 738 739 851 853 854 855 856 858 861 862 865 867-9032 868 869 87…" at bounding box center [541, 231] width 196 height 23
click at [443, 220] on select "734 735 736 737 738 739 851 853 854 855 856 858 861 862 865 867-9032 868 869 87…" at bounding box center [541, 231] width 196 height 23
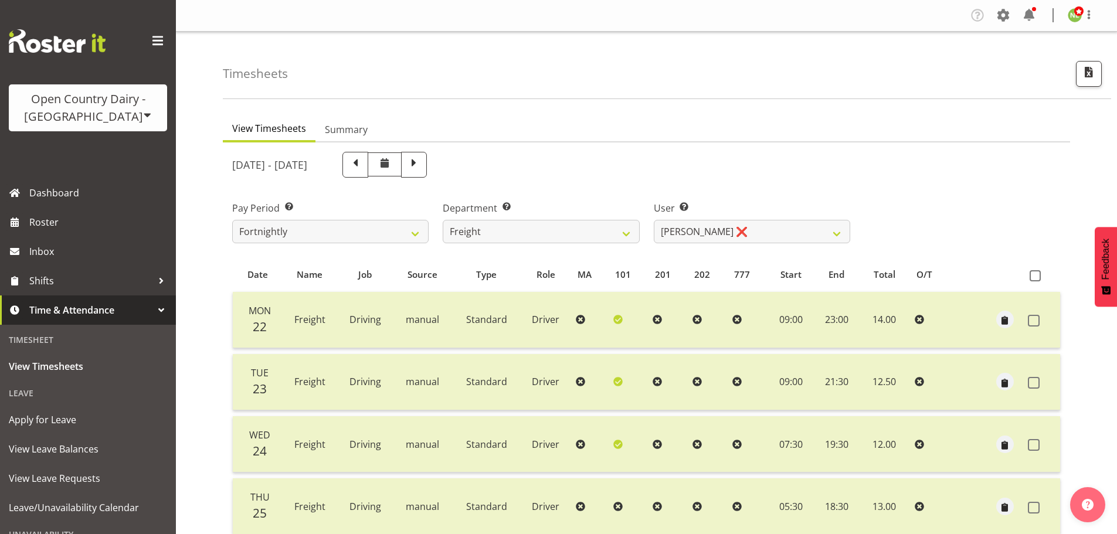
click at [730, 227] on div at bounding box center [646, 469] width 847 height 655
click at [731, 228] on select "Andy Earnshaw ❌ Arthur Jelley ❌ Blair Symon ❌ Brett (Spotty) McMurdo ❌ Cindy Ir…" at bounding box center [752, 231] width 196 height 23
click at [654, 220] on select "Andy Earnshaw ❌ Arthur Jelley ❌ Blair Symon ❌ Brett (Spotty) McMurdo ❌ Cindy Ir…" at bounding box center [752, 231] width 196 height 23
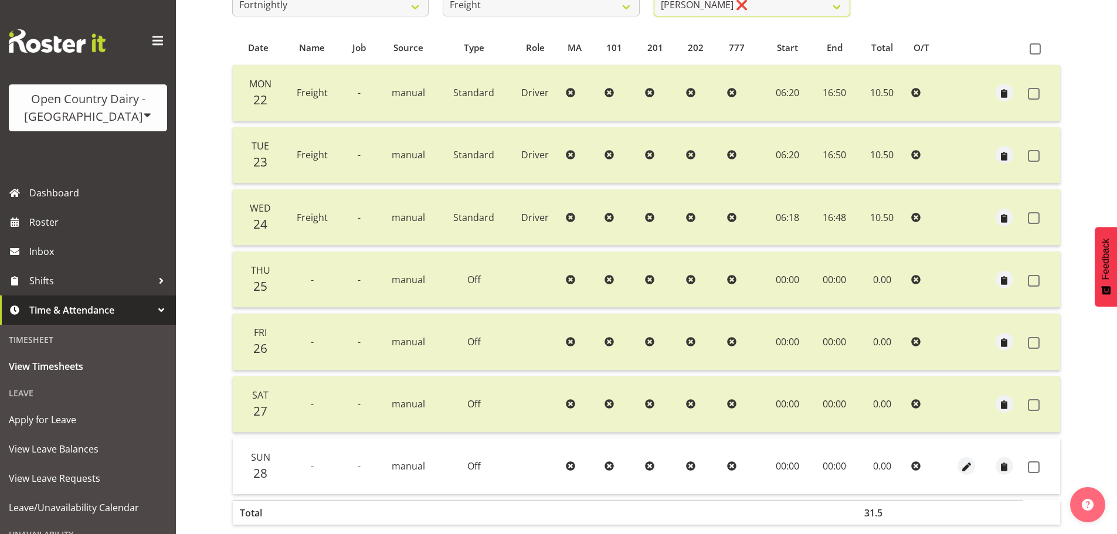
scroll to position [176, 0]
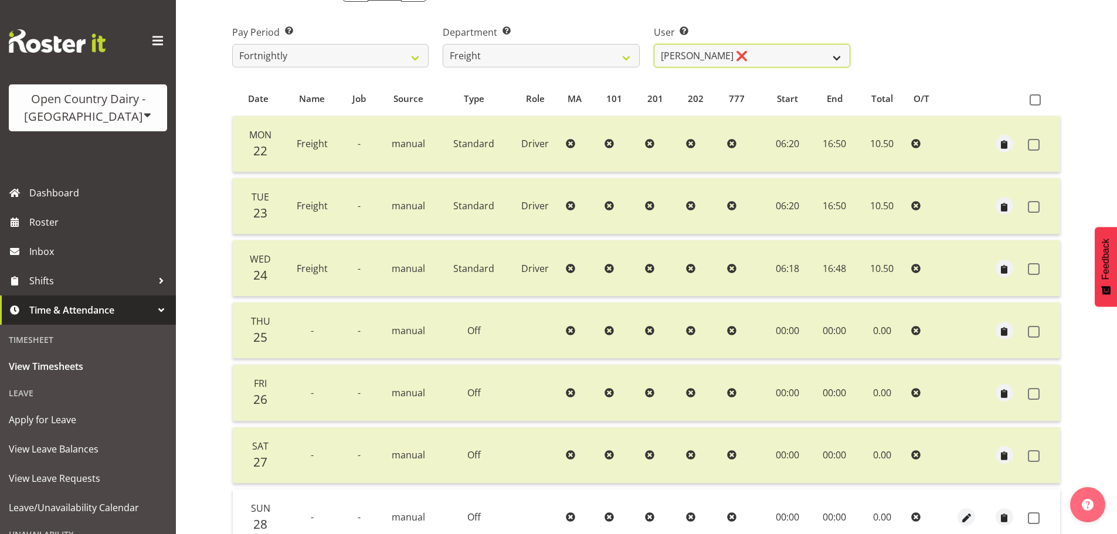
drag, startPoint x: 721, startPoint y: 51, endPoint x: 721, endPoint y: 63, distance: 11.7
click at [721, 51] on select "Andy Earnshaw ❌ Arthur Jelley ❌ Blair Symon ❌ Brett (Spotty) McMurdo ❌ Cindy Ir…" at bounding box center [752, 55] width 196 height 23
click at [654, 44] on select "Andy Earnshaw ❌ Arthur Jelley ❌ Blair Symon ❌ Brett (Spotty) McMurdo ❌ Cindy Ir…" at bounding box center [752, 55] width 196 height 23
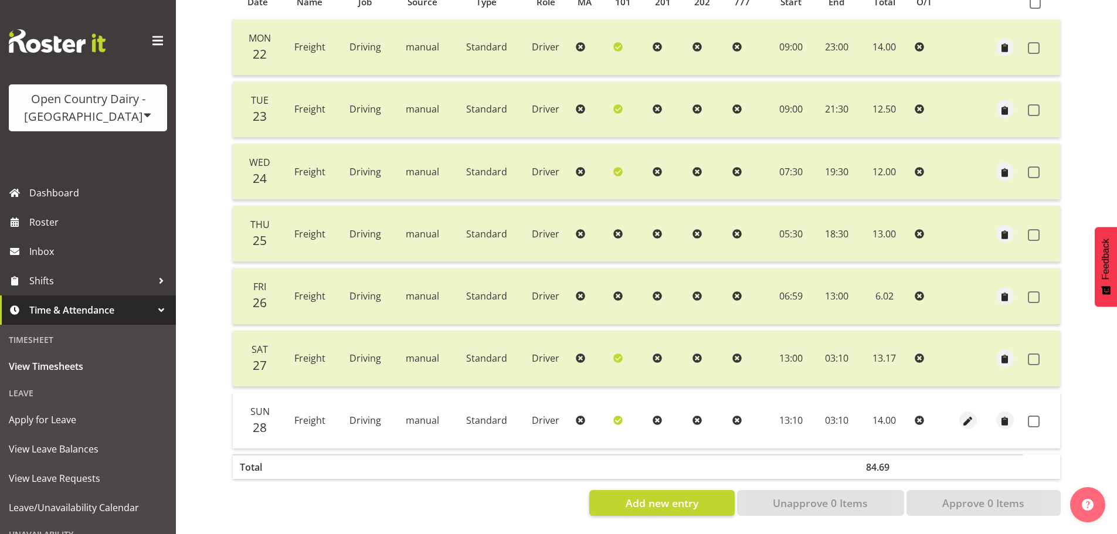
scroll to position [281, 0]
click at [1041, 417] on label at bounding box center [1037, 422] width 18 height 12
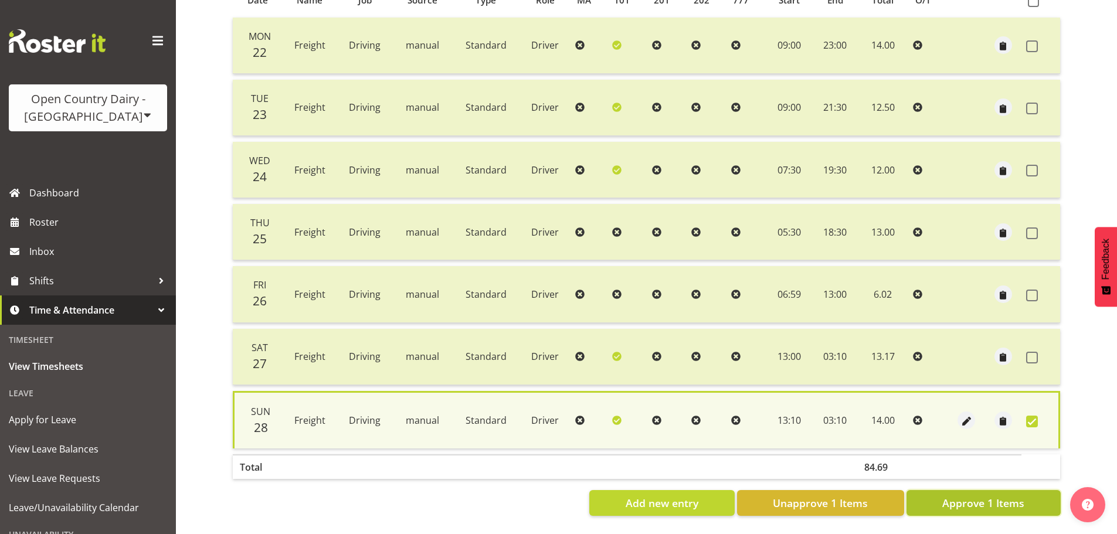
click at [984, 502] on span "Approve 1 Items" at bounding box center [983, 502] width 82 height 15
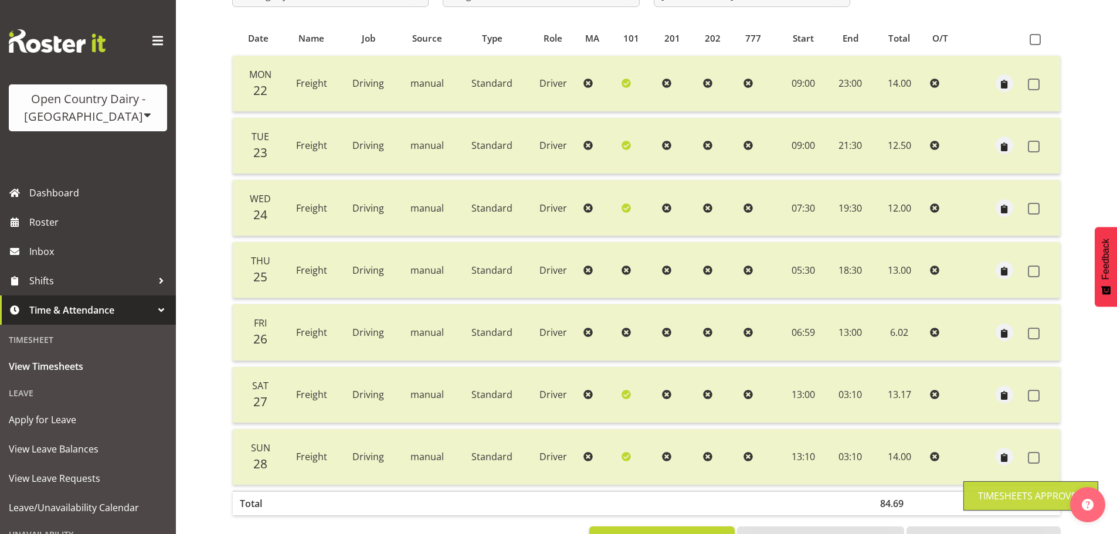
scroll to position [164, 0]
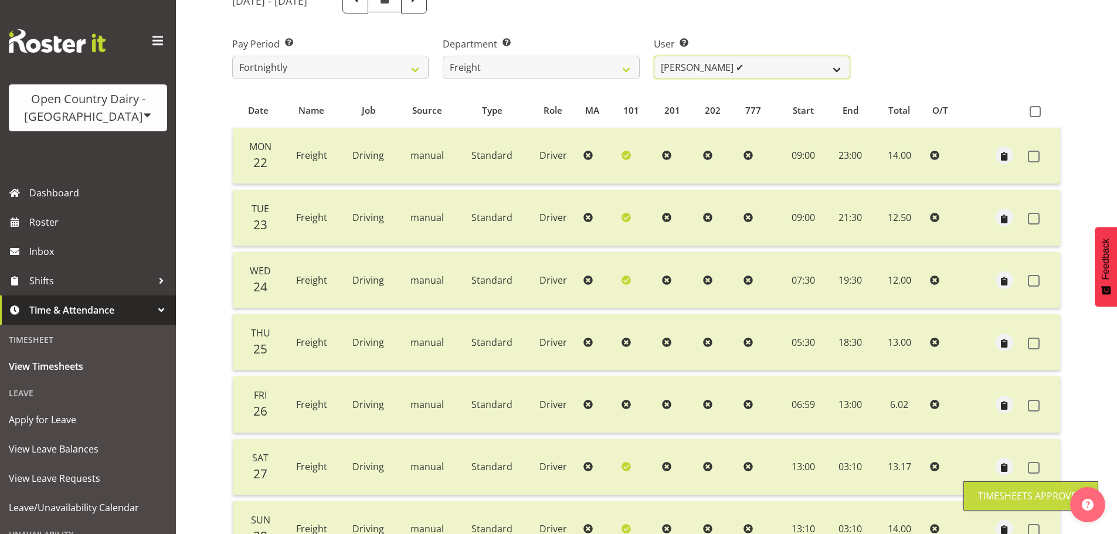
click at [758, 65] on select "Andy Earnshaw ✔ Arthur Jelley ❌ Blair Symon ❌ Brett (Spotty) McMurdo ❌ Cindy Ir…" at bounding box center [752, 67] width 196 height 23
click at [654, 56] on select "Andy Earnshaw ✔ Arthur Jelley ❌ Blair Symon ❌ Brett (Spotty) McMurdo ❌ Cindy Ir…" at bounding box center [752, 67] width 196 height 23
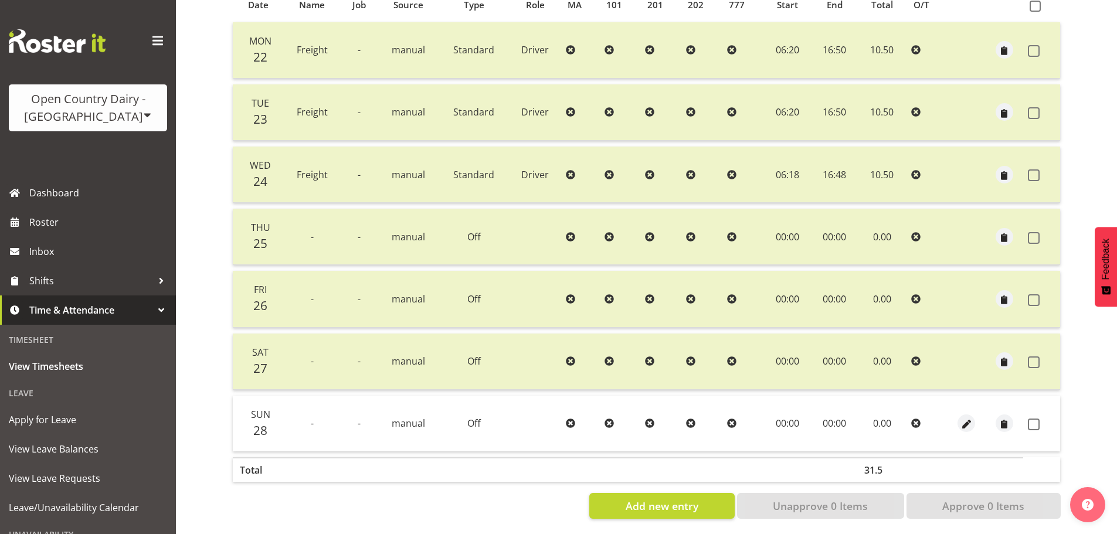
scroll to position [281, 0]
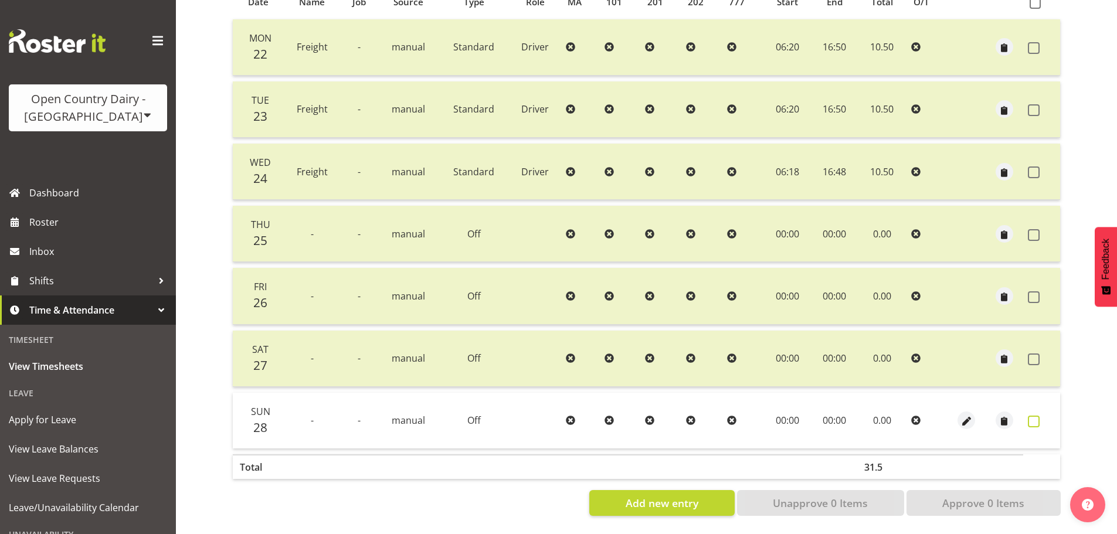
click at [1035, 416] on span at bounding box center [1034, 422] width 12 height 12
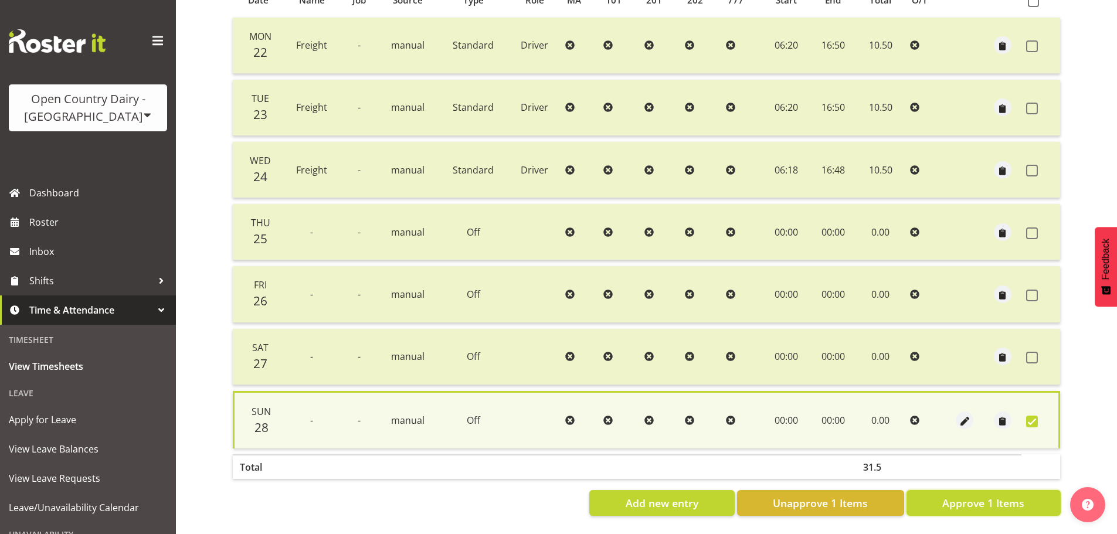
click at [1017, 495] on span "Approve 1 Items" at bounding box center [983, 502] width 82 height 15
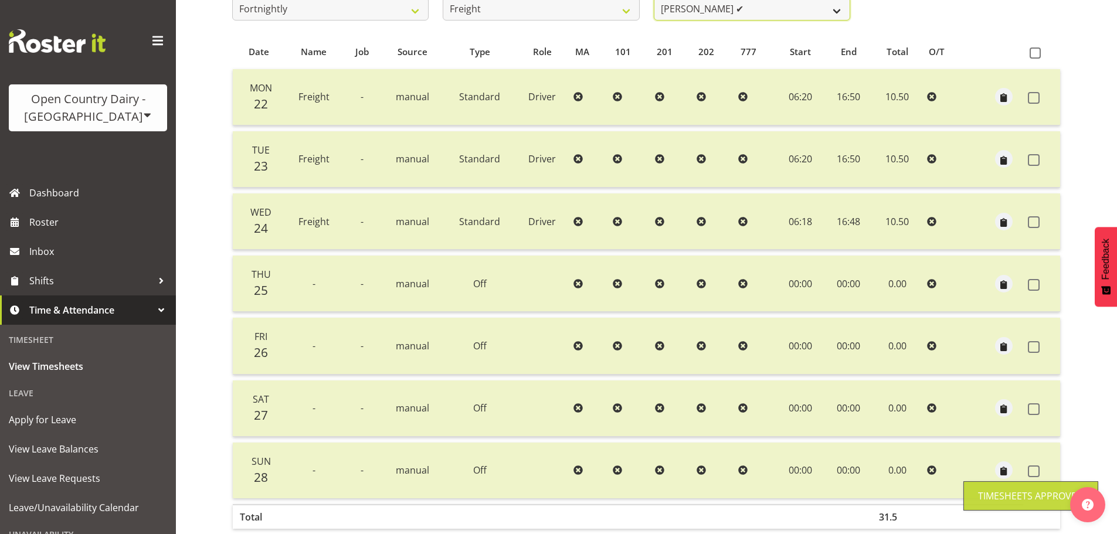
scroll to position [220, 0]
click at [725, 5] on select "Andy Earnshaw ✔ Arthur Jelley ✔ Blair Symon ❌ Brett (Spotty) McMurdo ❌ Cindy Ir…" at bounding box center [752, 11] width 196 height 23
click at [654, 0] on select "Andy Earnshaw ✔ Arthur Jelley ✔ Blair Symon ❌ Brett (Spotty) McMurdo ❌ Cindy Ir…" at bounding box center [752, 11] width 196 height 23
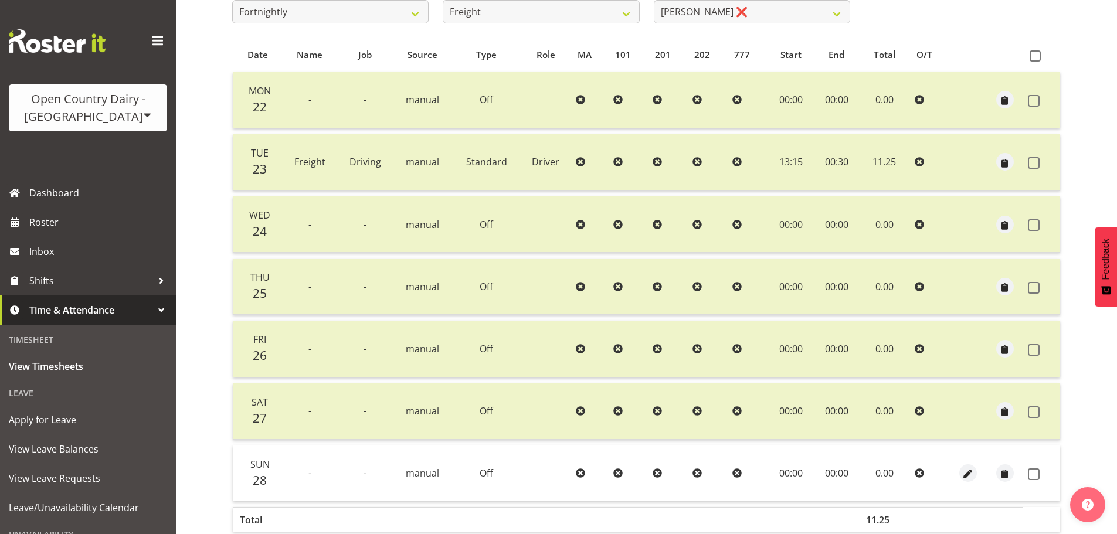
click at [1042, 467] on td at bounding box center [1041, 474] width 37 height 56
click at [1040, 473] on label at bounding box center [1037, 474] width 18 height 12
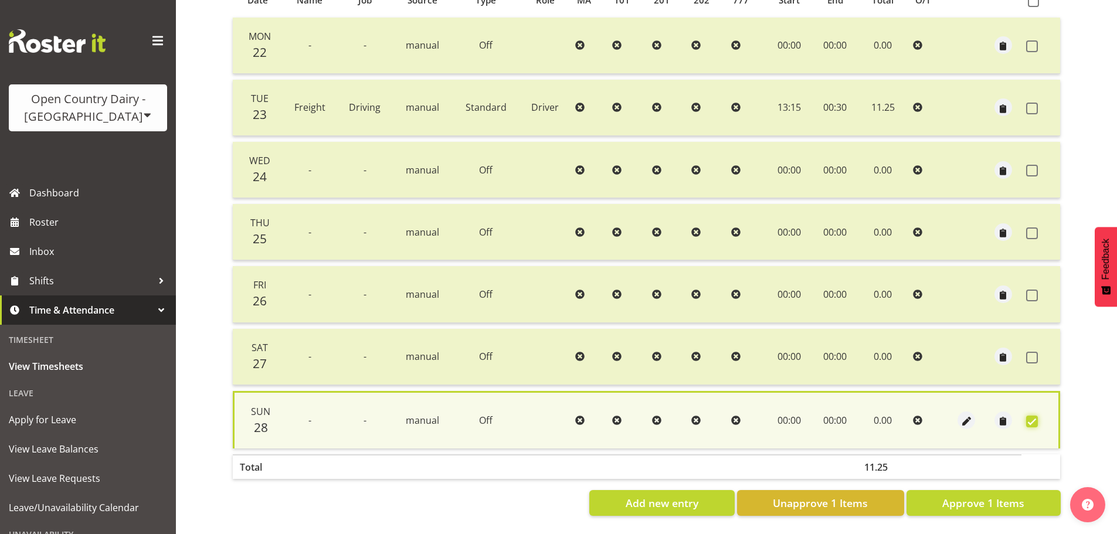
scroll to position [283, 0]
click at [979, 495] on span "Approve 1 Items" at bounding box center [983, 502] width 82 height 15
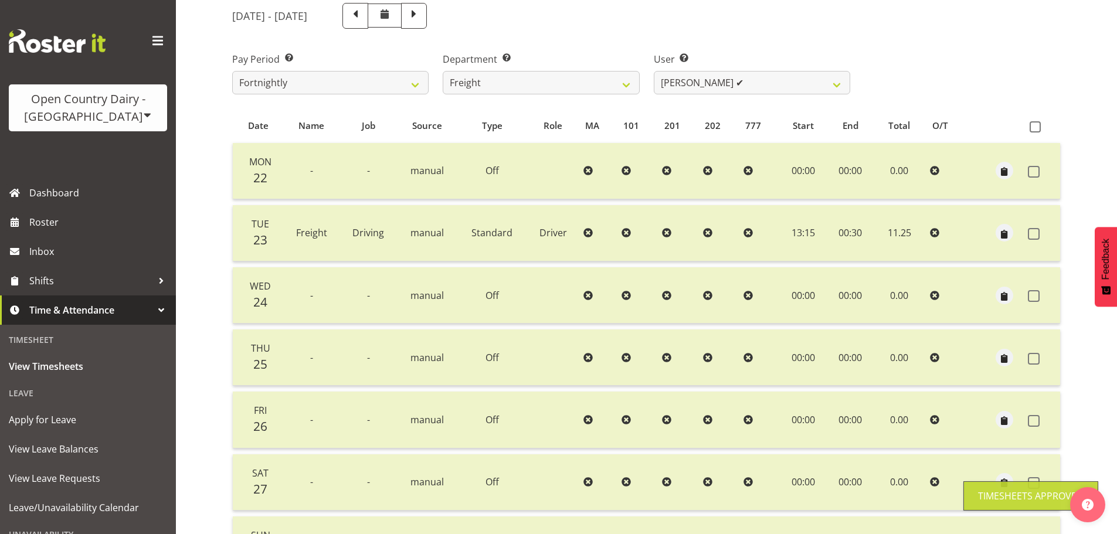
scroll to position [106, 0]
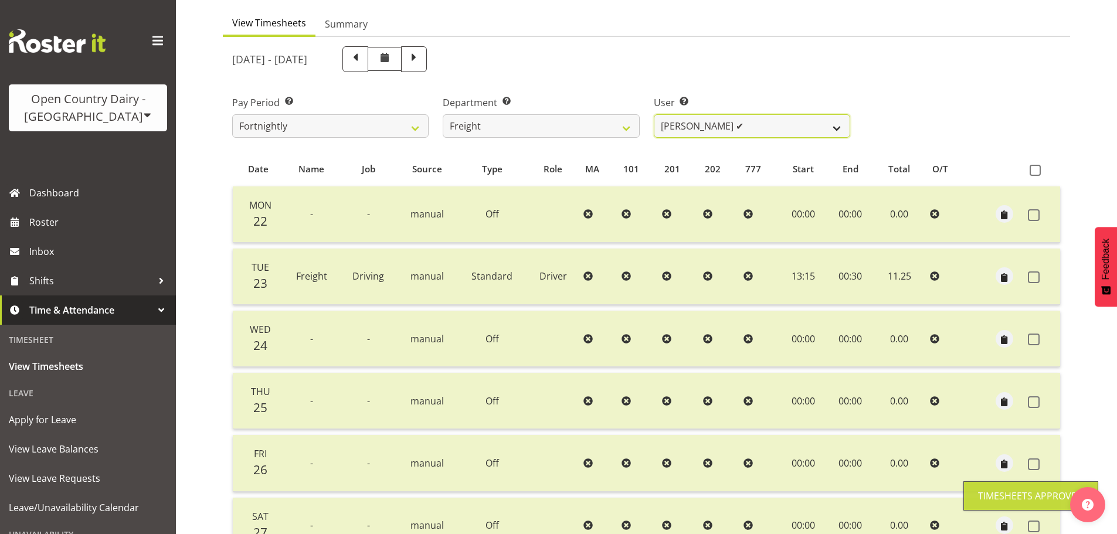
drag, startPoint x: 761, startPoint y: 127, endPoint x: 757, endPoint y: 132, distance: 6.2
click at [760, 128] on select "Andy Earnshaw ✔ Arthur Jelley ✔ Blair Symon ✔ Brett (Spotty) McMurdo ❌ Cindy Ir…" at bounding box center [752, 125] width 196 height 23
click at [654, 114] on select "Andy Earnshaw ✔ Arthur Jelley ✔ Blair Symon ✔ Brett (Spotty) McMurdo ❌ Cindy Ir…" at bounding box center [752, 125] width 196 height 23
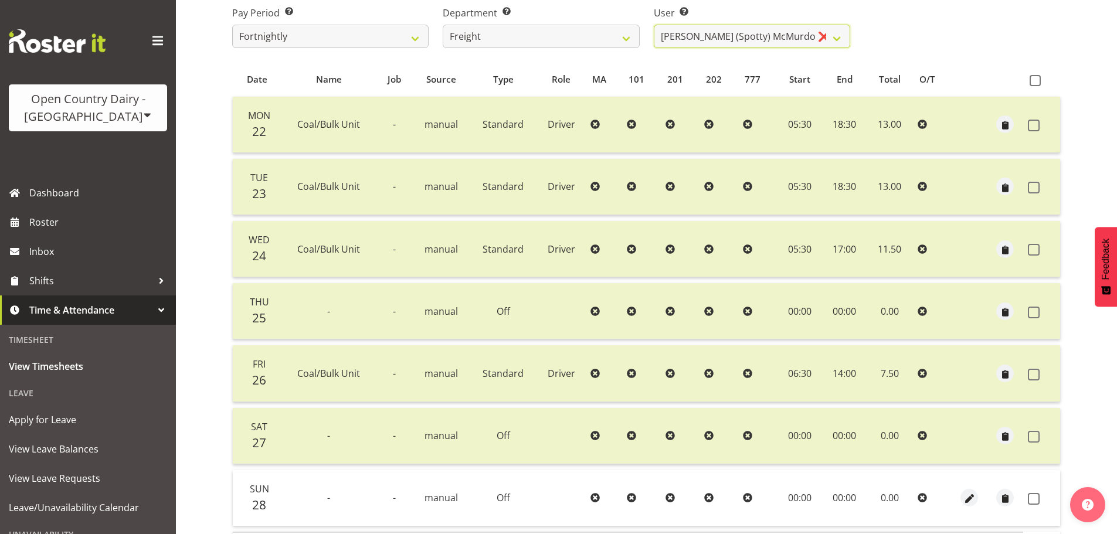
scroll to position [281, 0]
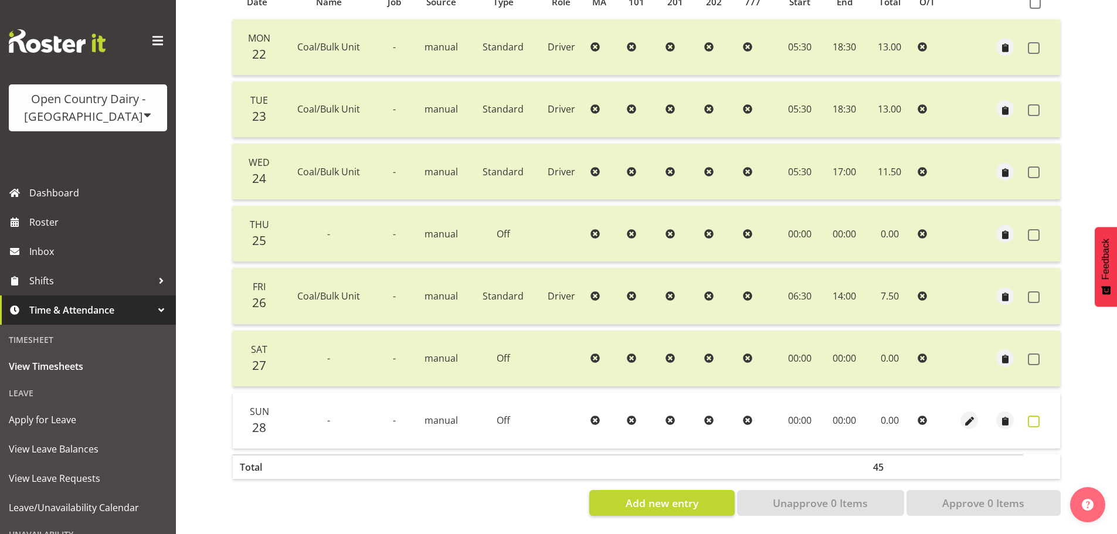
click at [1039, 416] on label at bounding box center [1037, 422] width 18 height 12
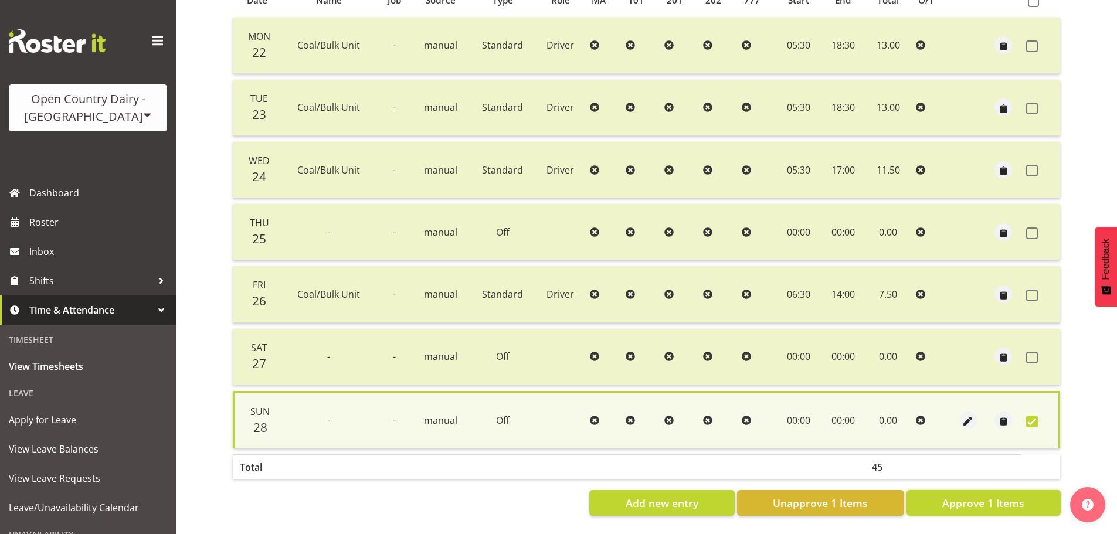
click at [1009, 504] on span "Approve 1 Items" at bounding box center [983, 502] width 82 height 15
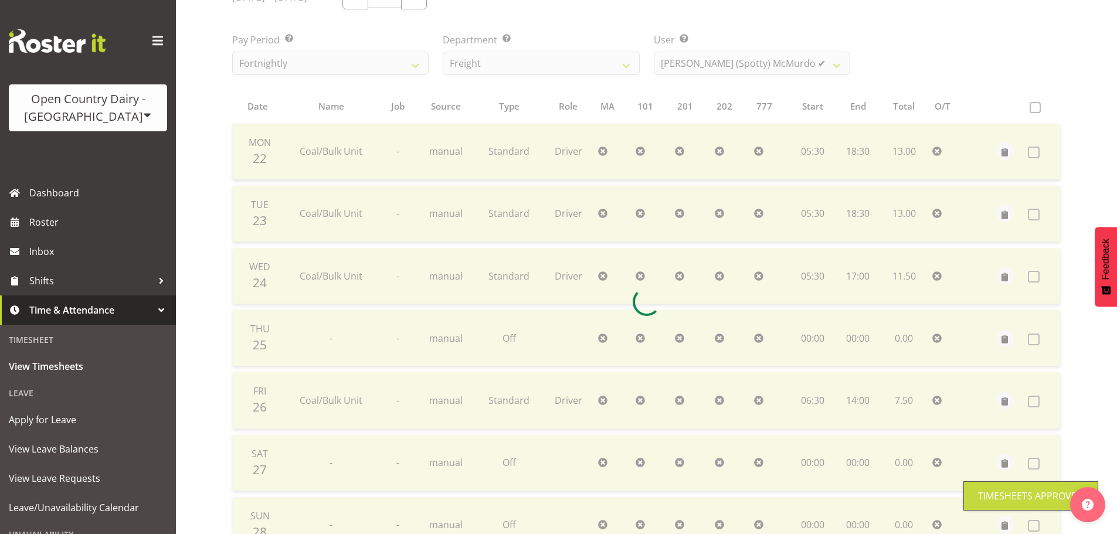
scroll to position [164, 0]
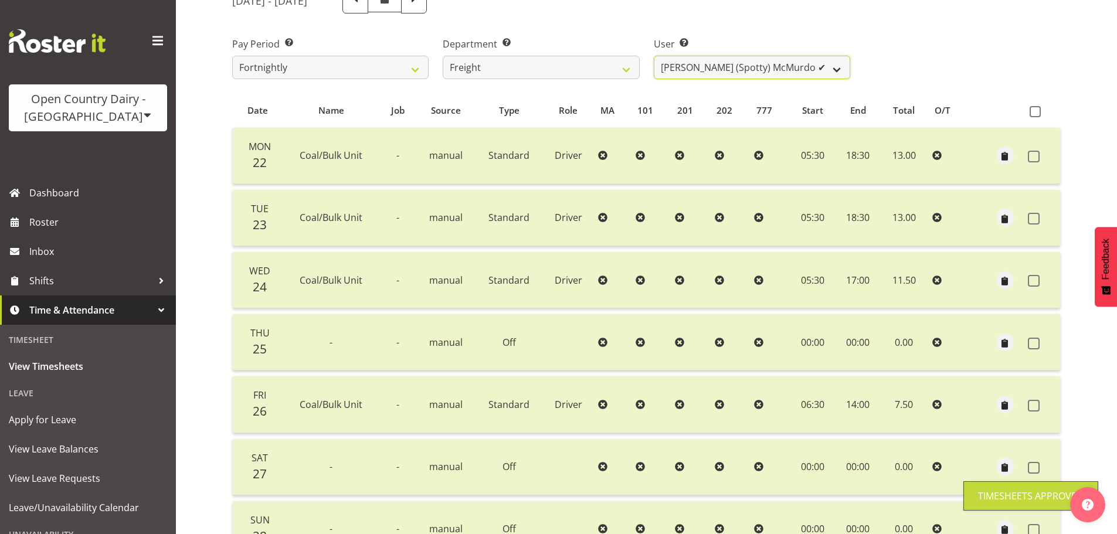
drag, startPoint x: 716, startPoint y: 65, endPoint x: 722, endPoint y: 79, distance: 14.7
click at [715, 65] on select "Andy Earnshaw ✔ Arthur Jelley ✔ Blair Symon ✔ Brett (Spotty) McMurdo ✔ Cindy Ir…" at bounding box center [752, 67] width 196 height 23
click at [654, 56] on select "Andy Earnshaw ✔ Arthur Jelley ✔ Blair Symon ✔ Brett (Spotty) McMurdo ✔ Cindy Ir…" at bounding box center [752, 67] width 196 height 23
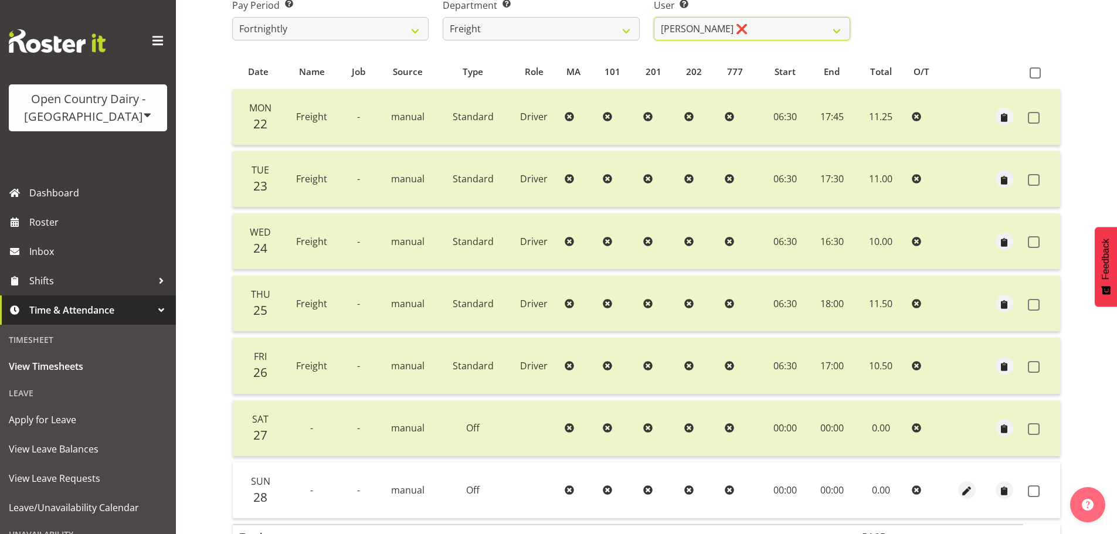
scroll to position [281, 0]
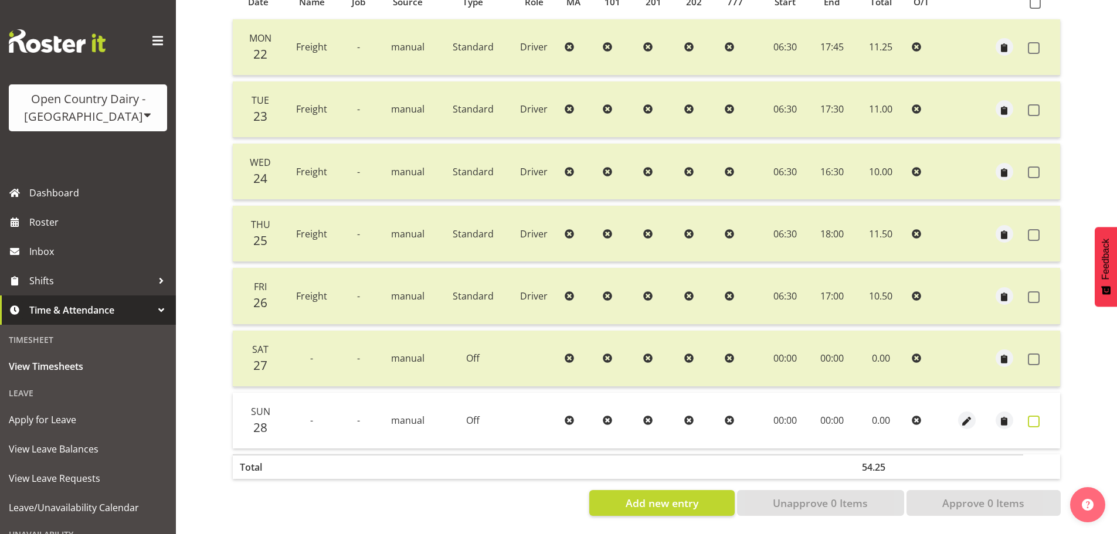
click at [1038, 416] on span at bounding box center [1034, 422] width 12 height 12
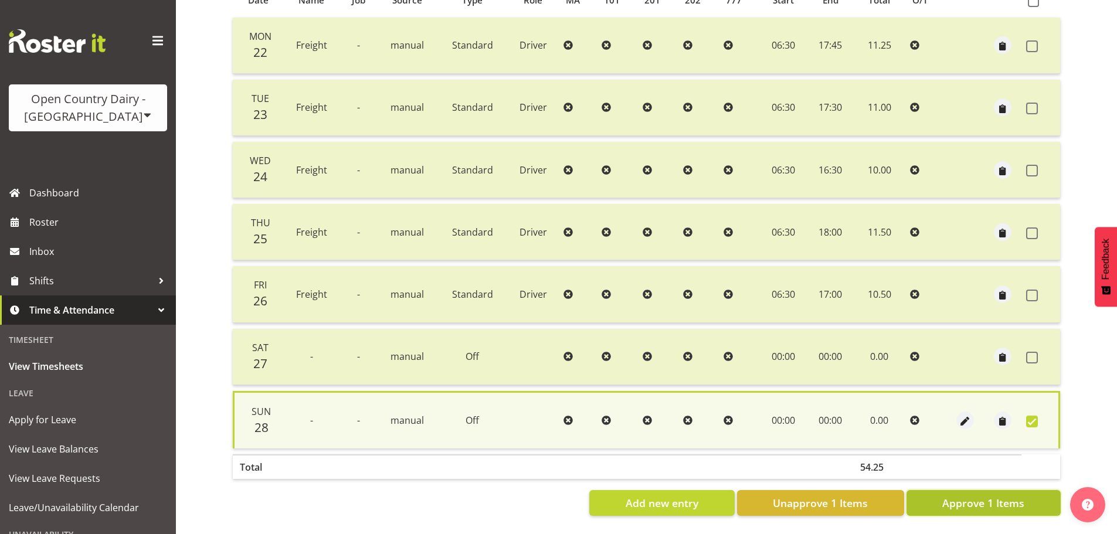
click at [1005, 500] on span "Approve 1 Items" at bounding box center [983, 502] width 82 height 15
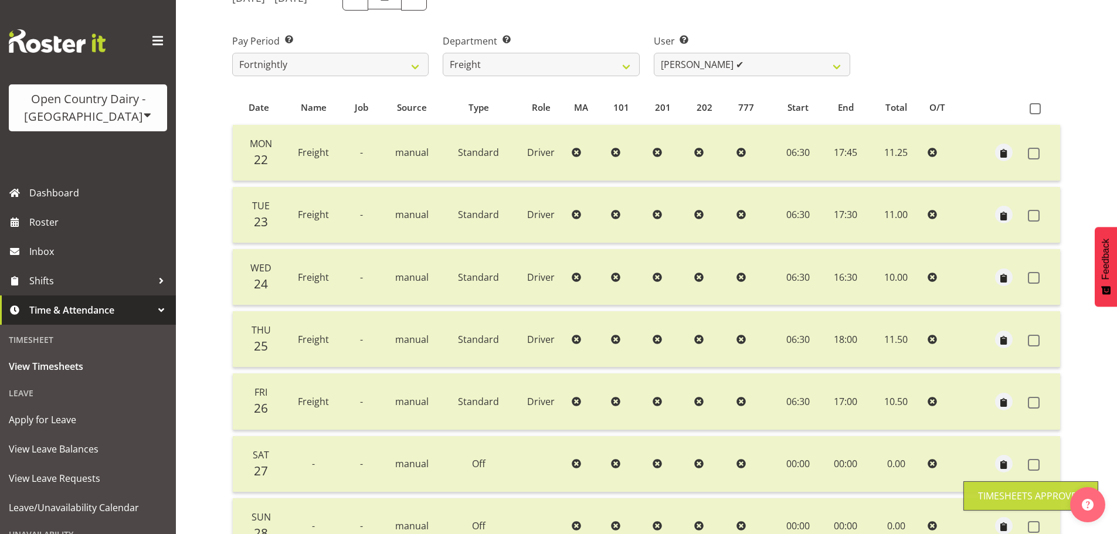
scroll to position [164, 0]
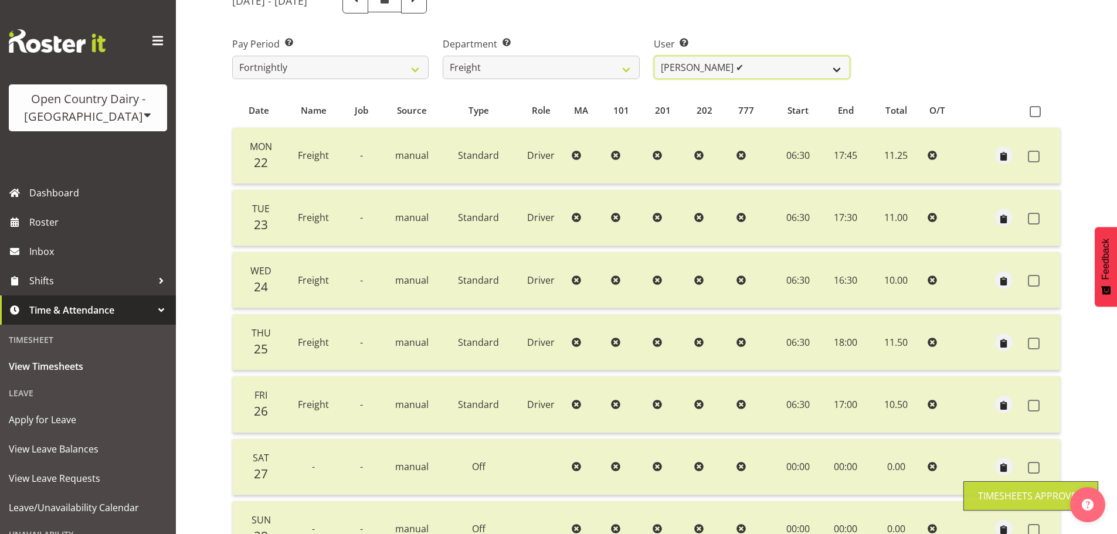
click at [743, 70] on select "Andy Earnshaw ✔ Arthur Jelley ✔ Blair Symon ✔ Brett (Spotty) McMurdo ✔ Cindy Ir…" at bounding box center [752, 67] width 196 height 23
click at [654, 56] on select "Andy Earnshaw ✔ Arthur Jelley ✔ Blair Symon ✔ Brett (Spotty) McMurdo ✔ Cindy Ir…" at bounding box center [752, 67] width 196 height 23
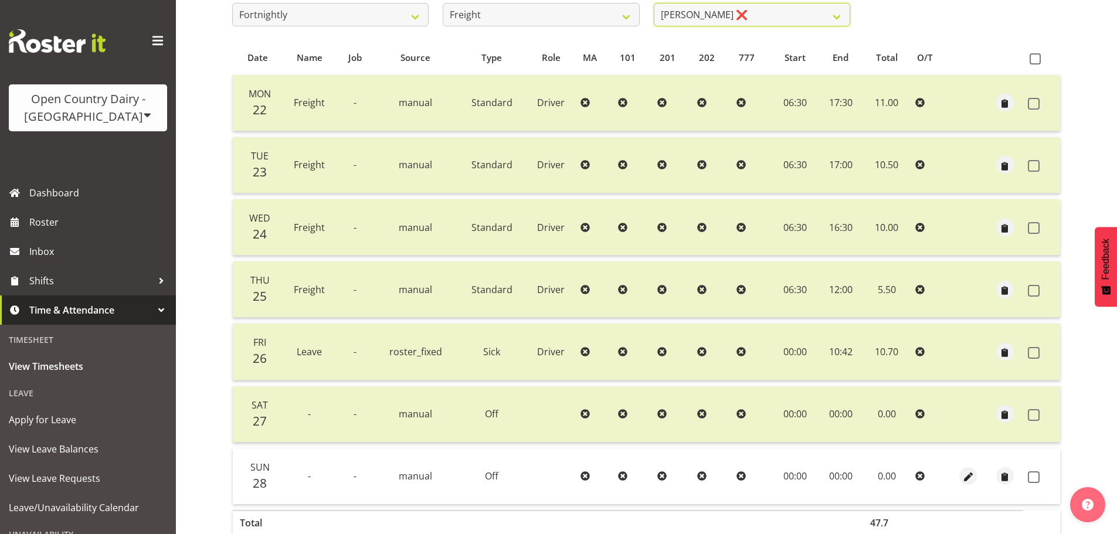
scroll to position [281, 0]
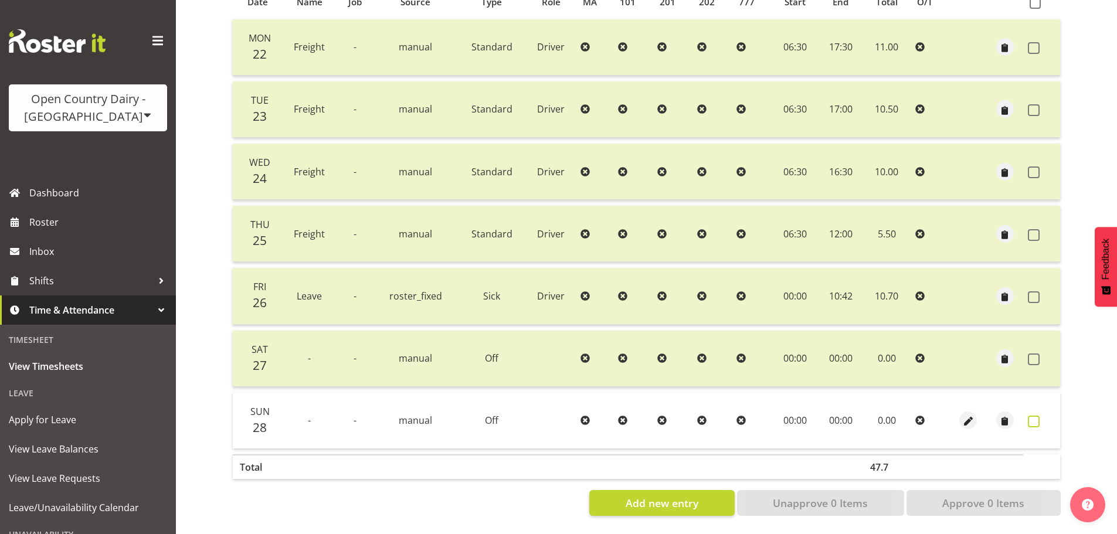
click at [1032, 416] on span at bounding box center [1034, 422] width 12 height 12
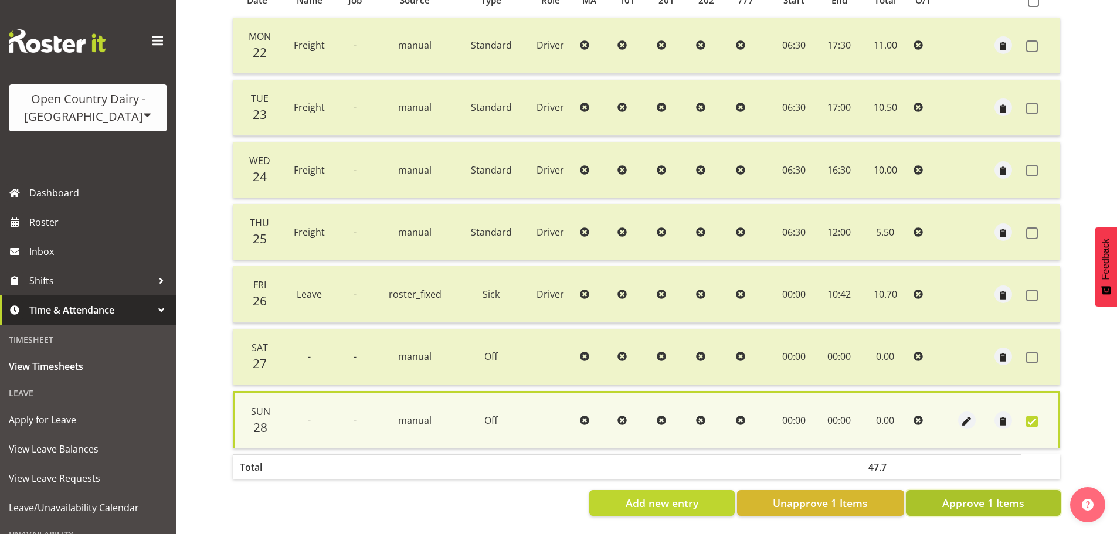
click at [1005, 500] on span "Approve 1 Items" at bounding box center [983, 502] width 82 height 15
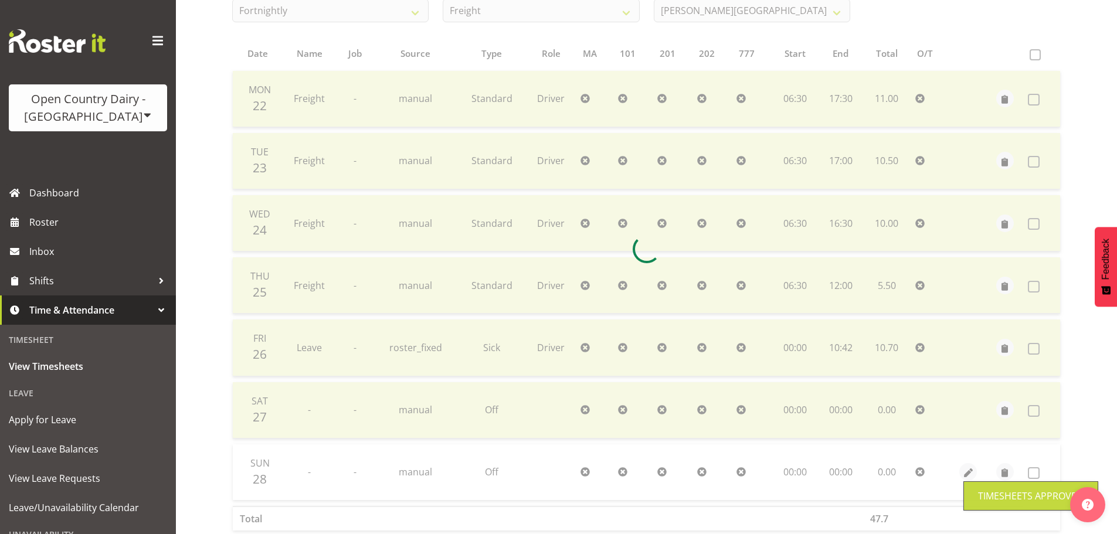
scroll to position [164, 0]
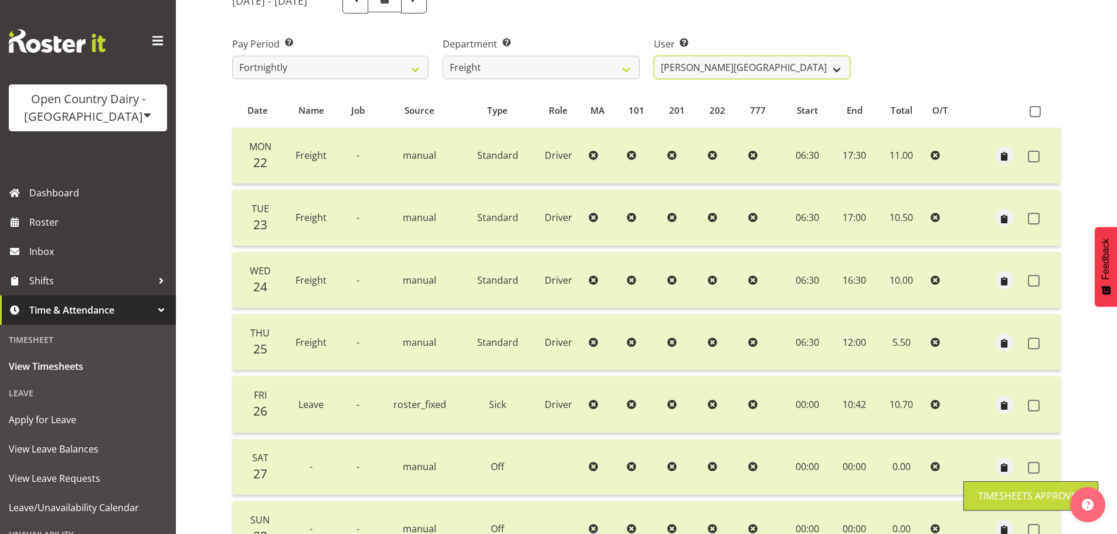
click at [725, 73] on select "Andy Earnshaw ✔ Arthur Jelley ✔ Blair Symon ✔ Brett (Spotty) McMurdo ✔ Cindy Ir…" at bounding box center [752, 67] width 196 height 23
click at [654, 56] on select "Andy Earnshaw ✔ Arthur Jelley ✔ Blair Symon ✔ Brett (Spotty) McMurdo ✔ Cindy Ir…" at bounding box center [752, 67] width 196 height 23
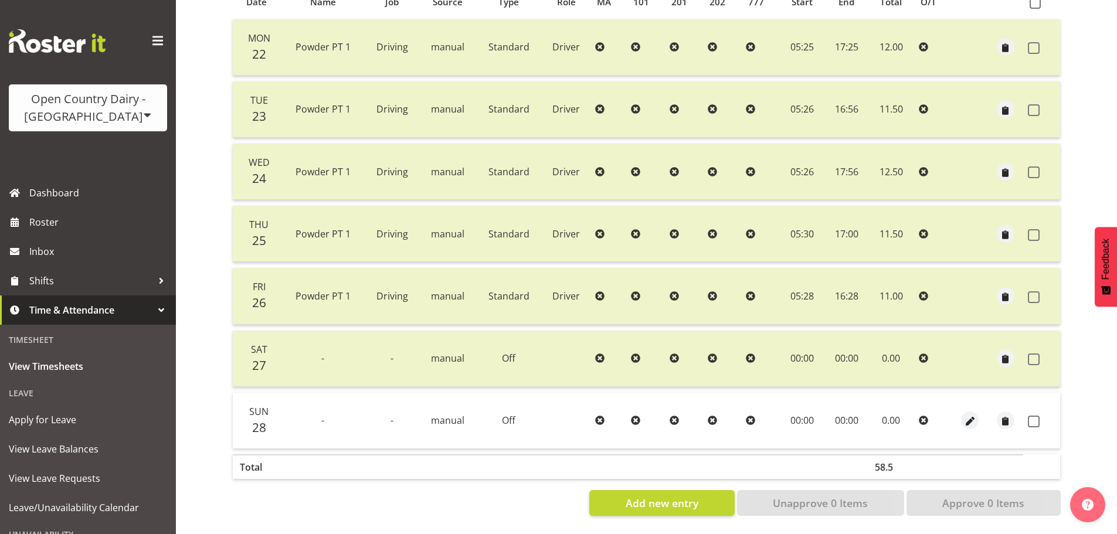
scroll to position [281, 0]
drag, startPoint x: 1035, startPoint y: 408, endPoint x: 1034, endPoint y: 453, distance: 45.1
click at [1034, 416] on span at bounding box center [1034, 422] width 12 height 12
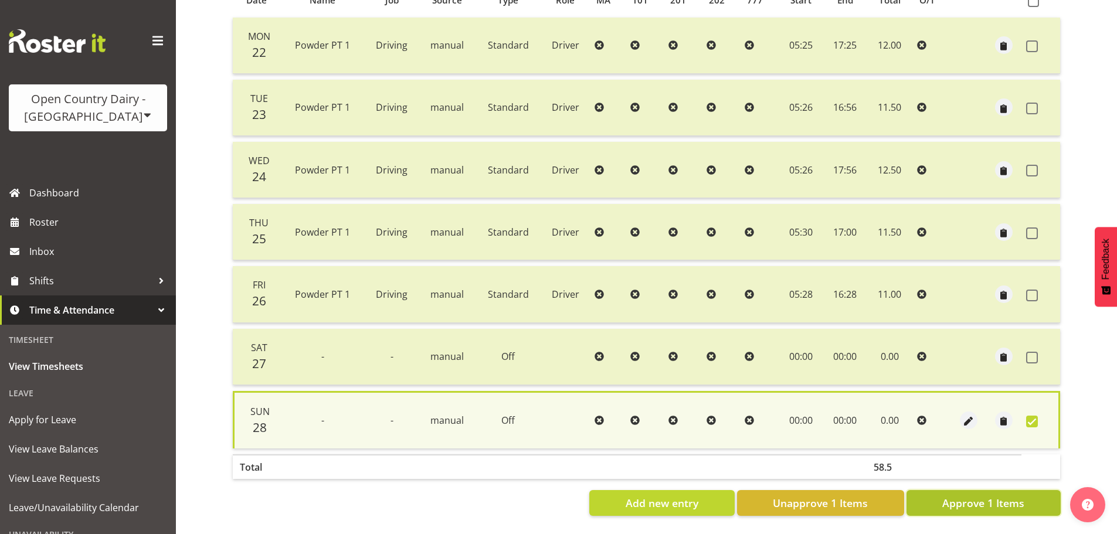
click at [1014, 500] on span "Approve 1 Items" at bounding box center [983, 502] width 82 height 15
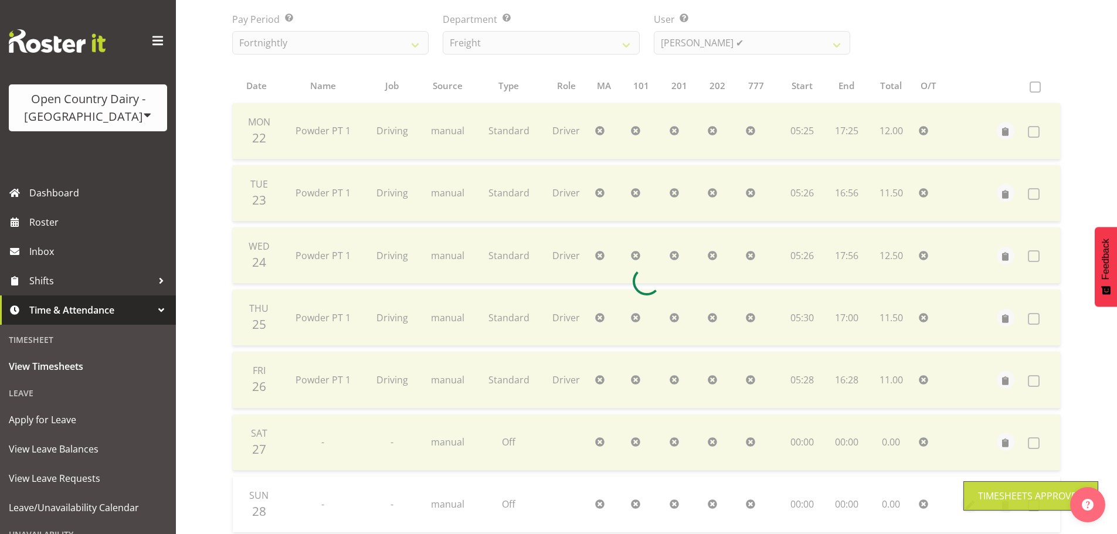
scroll to position [106, 0]
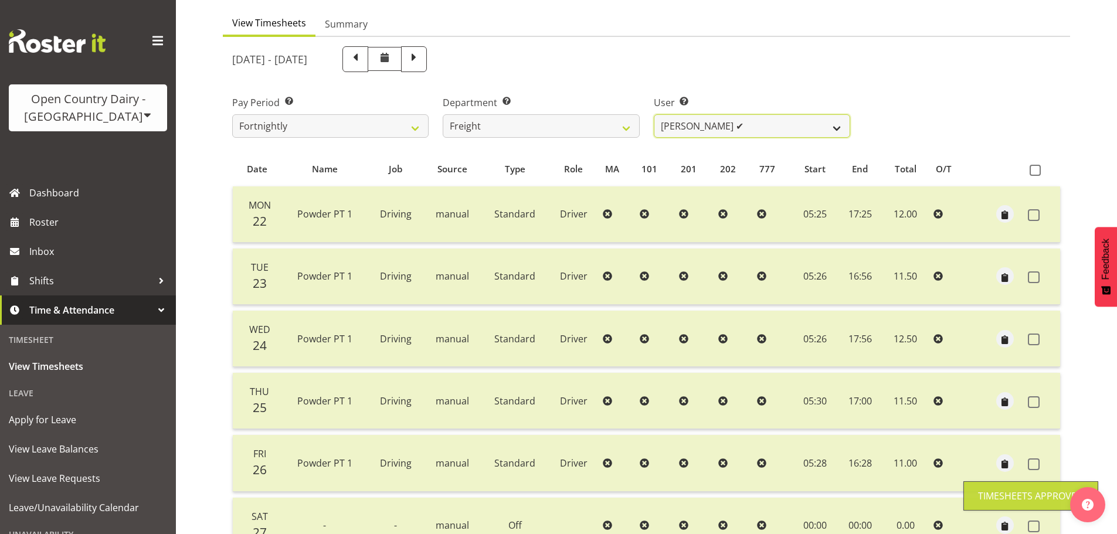
click at [733, 137] on select "Andy Earnshaw ✔ Arthur Jelley ✔ Blair Symon ✔ Brett (Spotty) McMurdo ✔ Cindy Ir…" at bounding box center [752, 125] width 196 height 23
click at [654, 114] on select "Andy Earnshaw ✔ Arthur Jelley ✔ Blair Symon ✔ Brett (Spotty) McMurdo ✔ Cindy Ir…" at bounding box center [752, 125] width 196 height 23
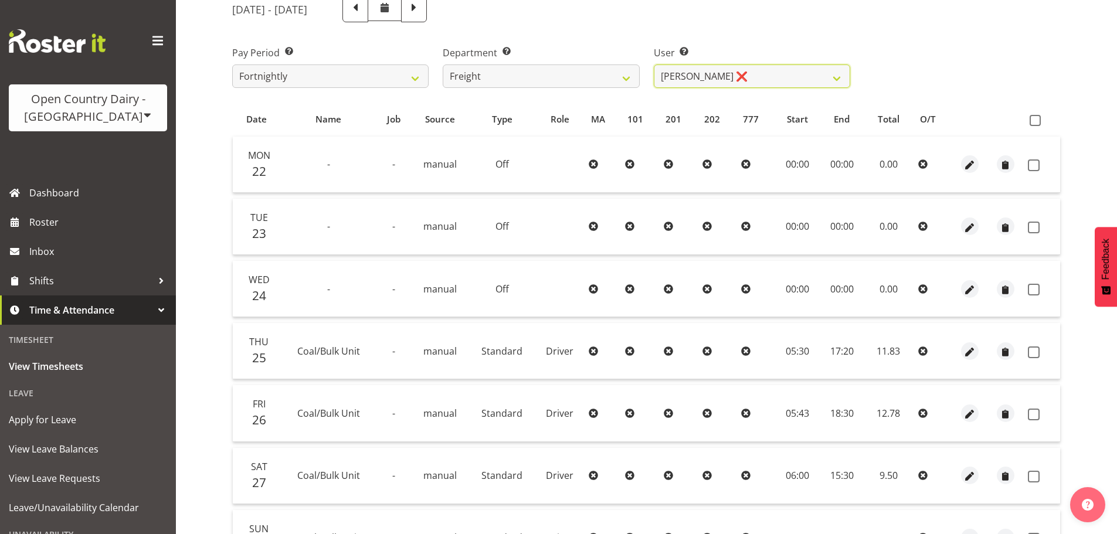
scroll to position [223, 0]
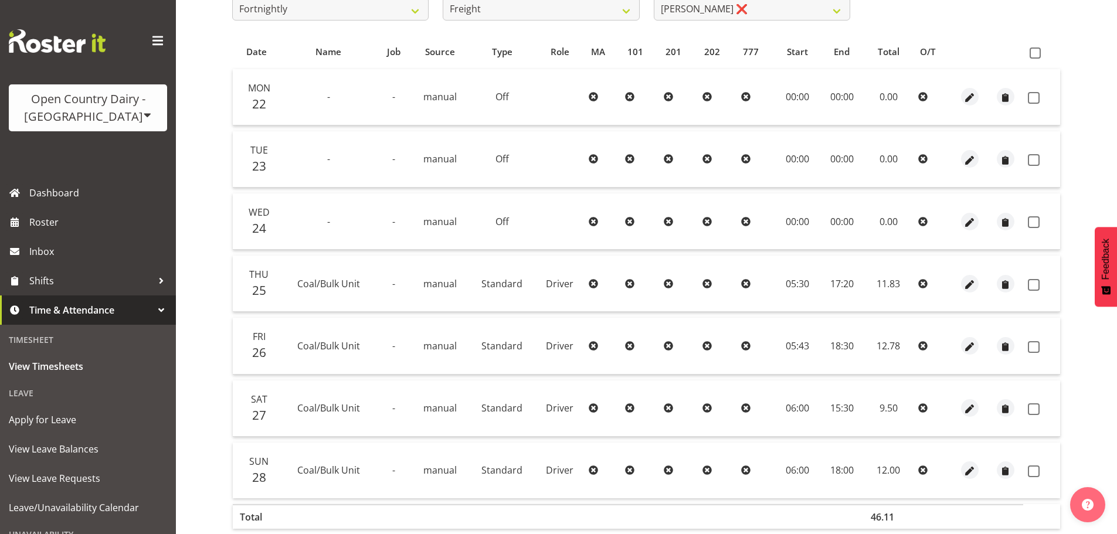
click at [1037, 46] on th at bounding box center [1041, 52] width 37 height 22
click at [1034, 51] on span at bounding box center [1035, 52] width 11 height 11
click at [1034, 51] on input "checkbox" at bounding box center [1034, 53] width 8 height 8
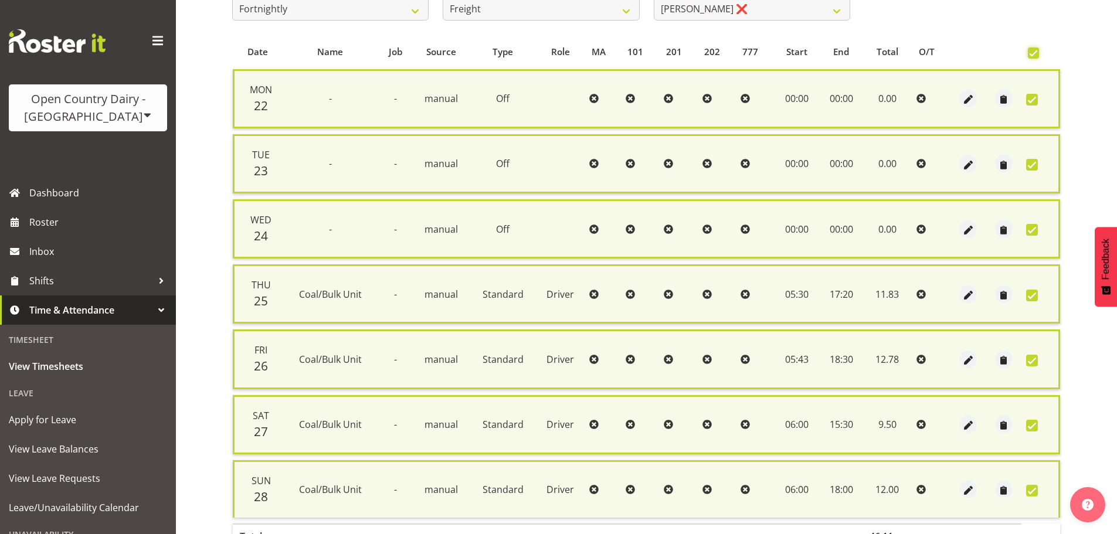
scroll to position [281, 0]
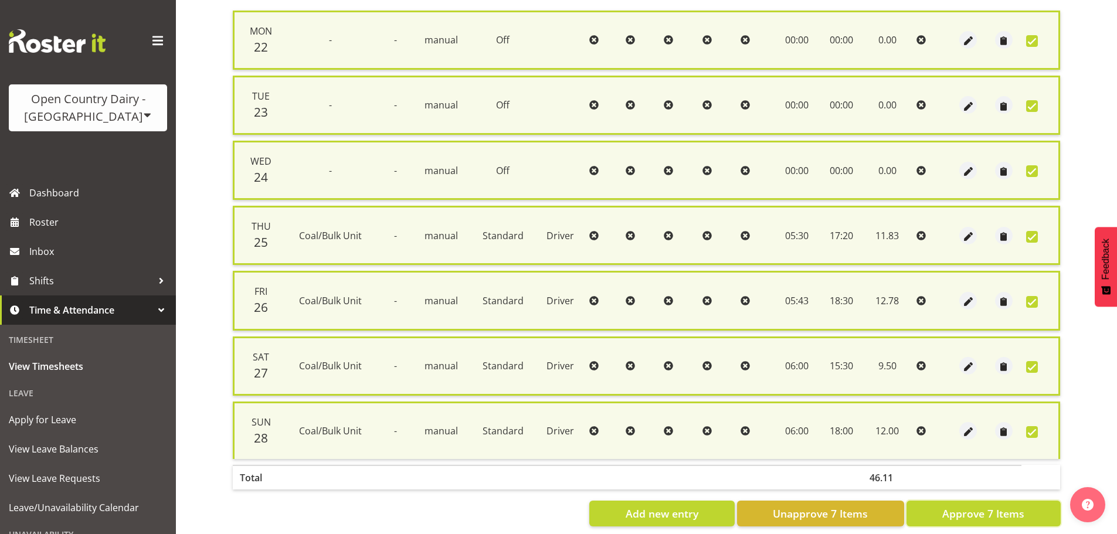
click at [986, 512] on span "Approve 7 Items" at bounding box center [983, 513] width 82 height 15
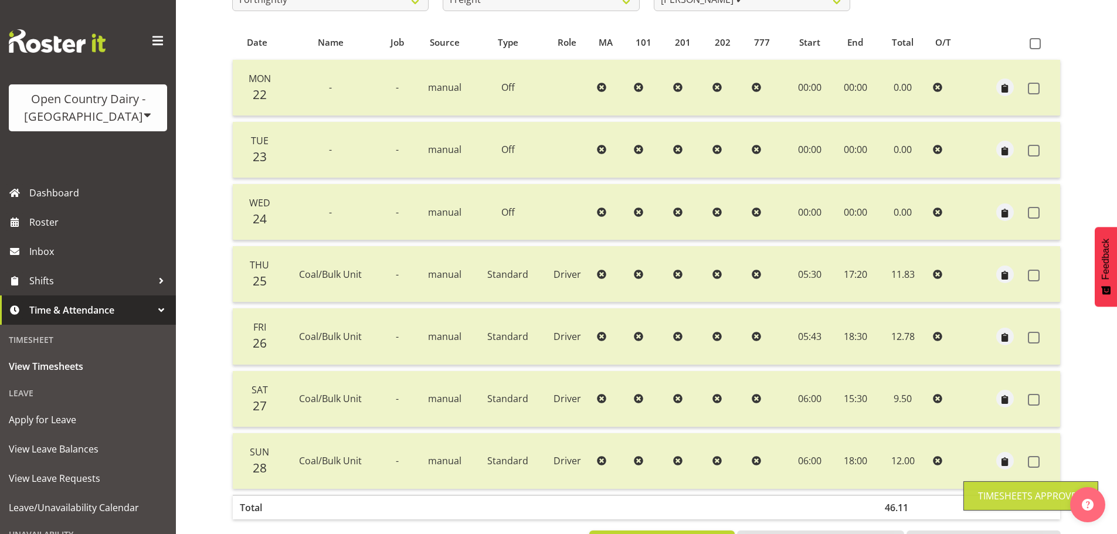
scroll to position [164, 0]
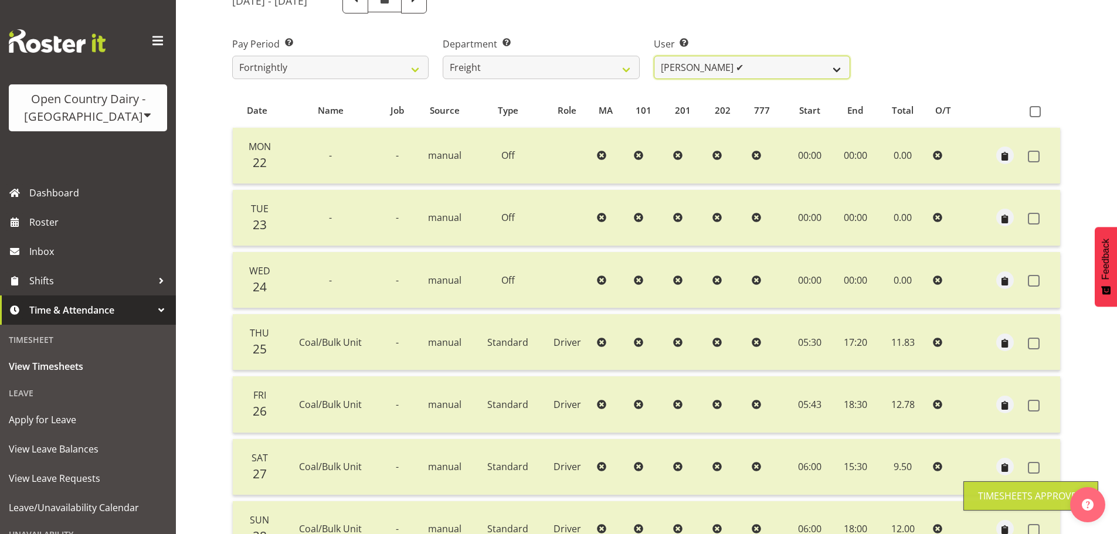
click at [658, 69] on select "Andy Earnshaw ✔ Arthur Jelley ✔ Blair Symon ✔ Brett (Spotty) McMurdo ✔ Cindy Ir…" at bounding box center [752, 67] width 196 height 23
click at [654, 56] on select "Andy Earnshaw ✔ Arthur Jelley ✔ Blair Symon ✔ Brett (Spotty) McMurdo ✔ Cindy Ir…" at bounding box center [752, 67] width 196 height 23
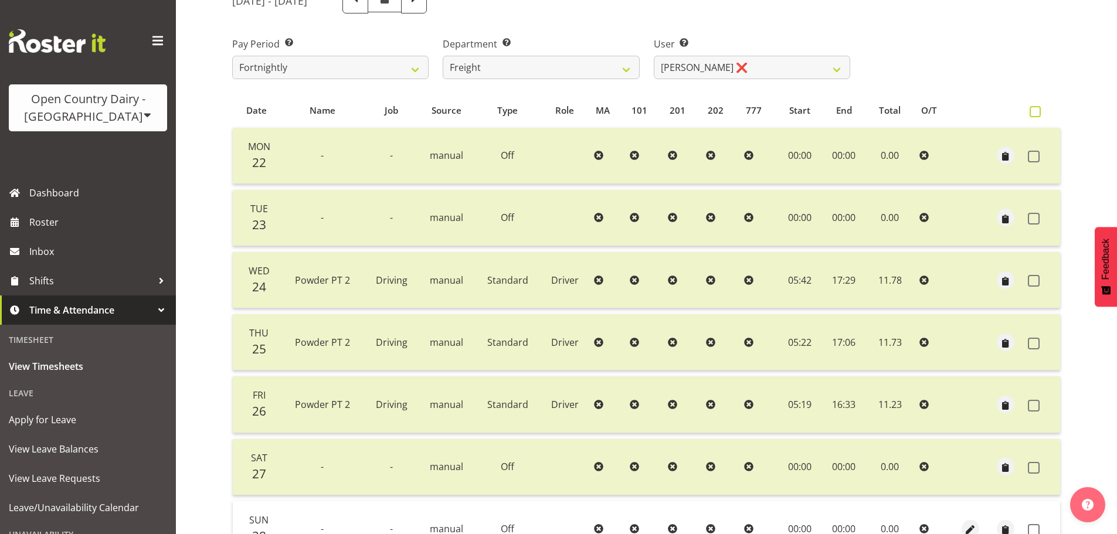
click at [1035, 113] on span at bounding box center [1035, 111] width 11 height 11
click at [1035, 113] on input "checkbox" at bounding box center [1034, 112] width 8 height 8
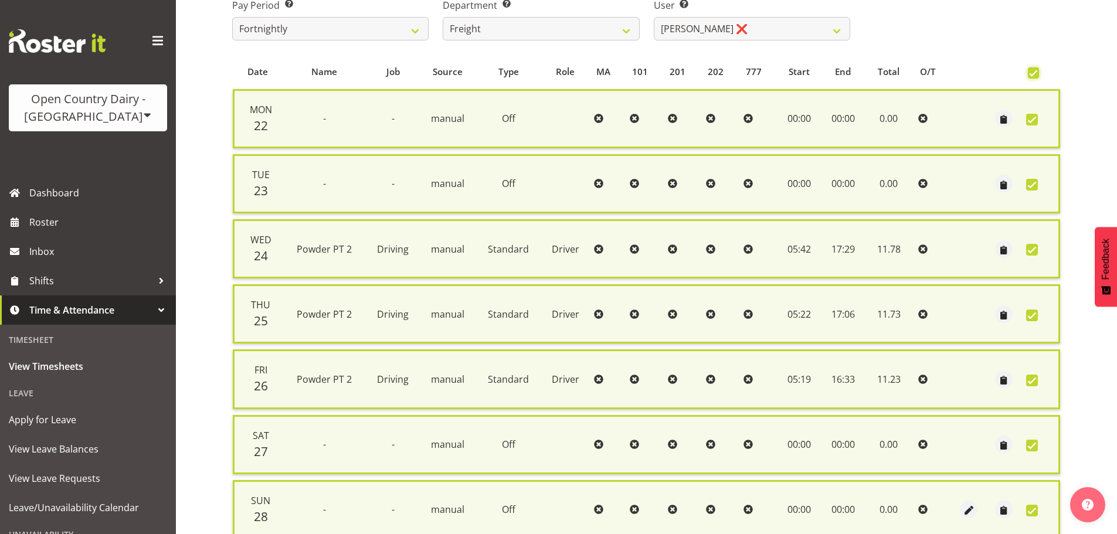
scroll to position [301, 0]
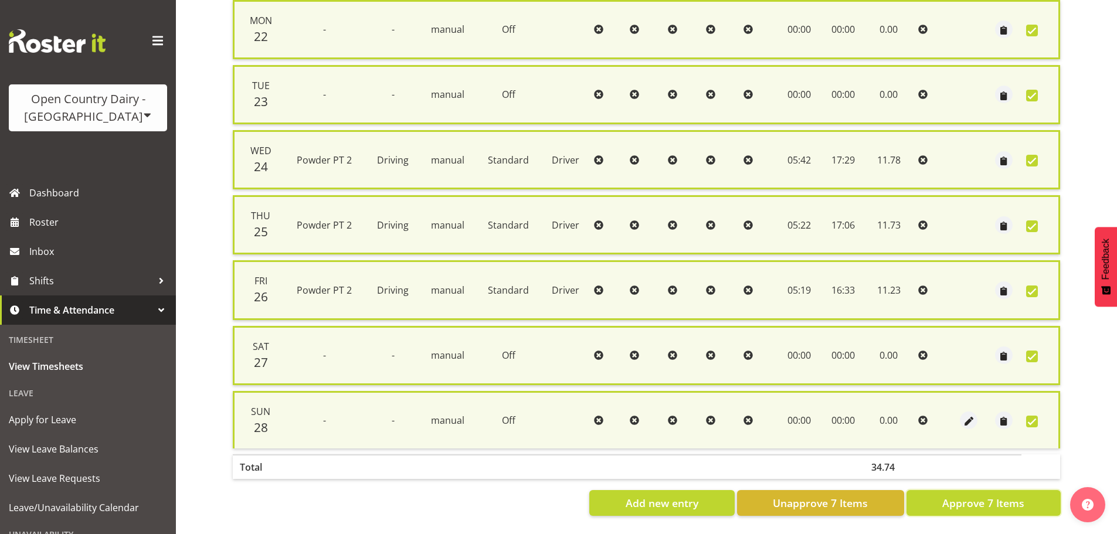
click at [1011, 502] on button "Approve 7 Items" at bounding box center [983, 503] width 154 height 26
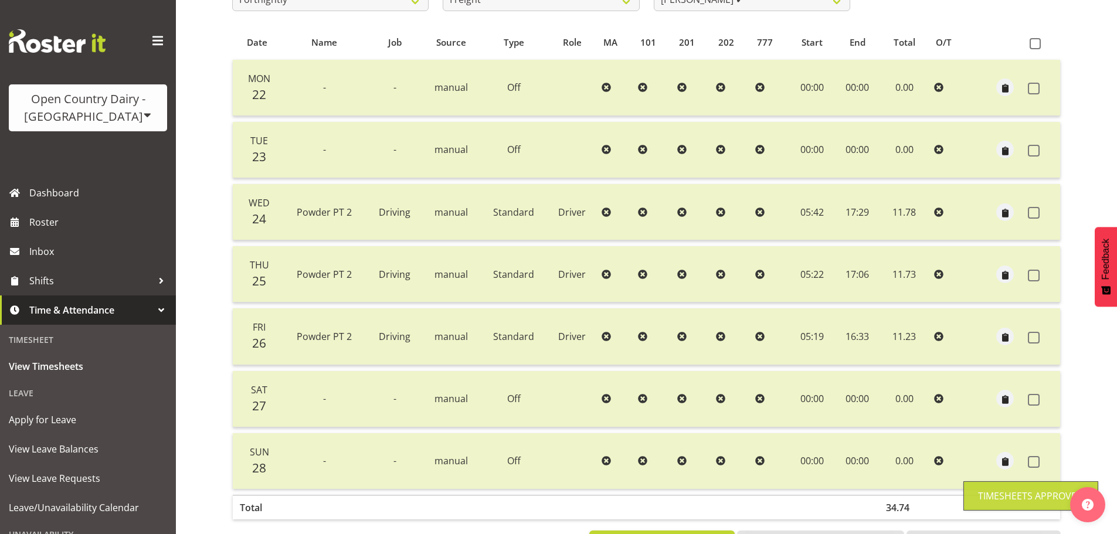
scroll to position [106, 0]
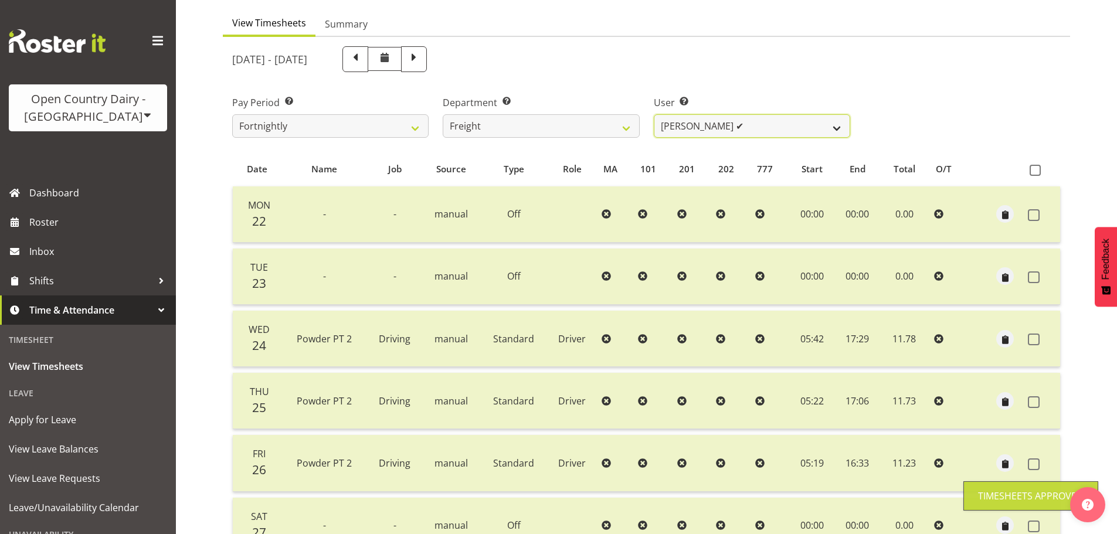
click at [793, 124] on select "Andy Earnshaw ✔ Arthur Jelley ✔ Blair Symon ✔ Brett (Spotty) McMurdo ✔ Cindy Ir…" at bounding box center [752, 125] width 196 height 23
click at [654, 114] on select "Andy Earnshaw ✔ Arthur Jelley ✔ Blair Symon ✔ Brett (Spotty) McMurdo ✔ Cindy Ir…" at bounding box center [752, 125] width 196 height 23
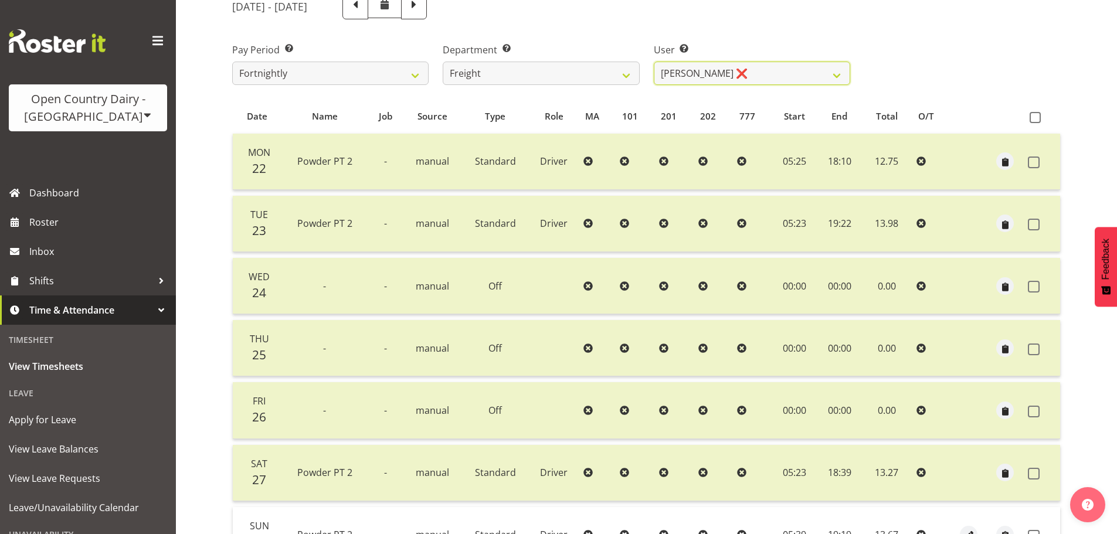
scroll to position [223, 0]
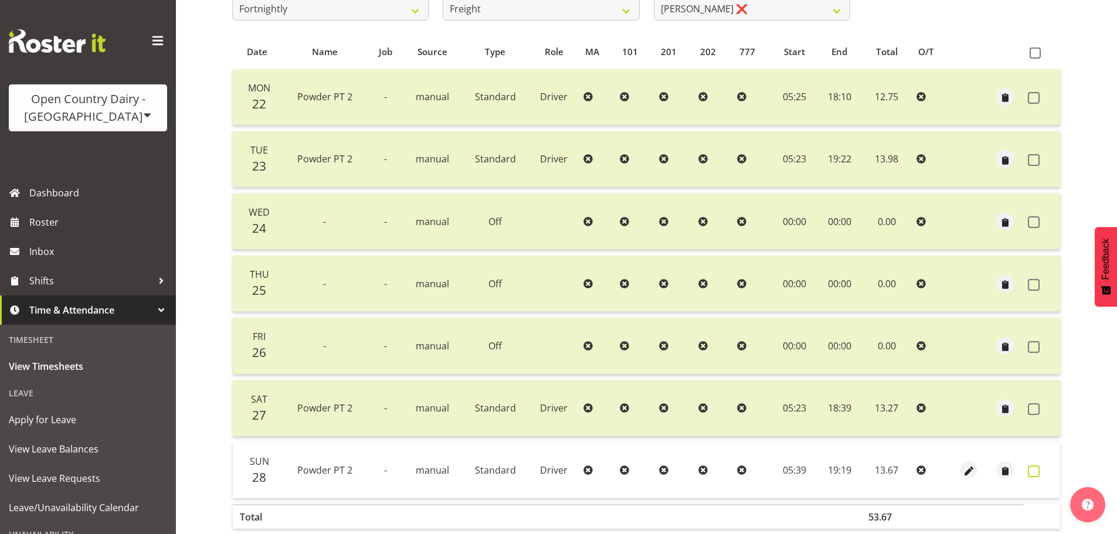
click at [1034, 468] on span at bounding box center [1034, 472] width 12 height 12
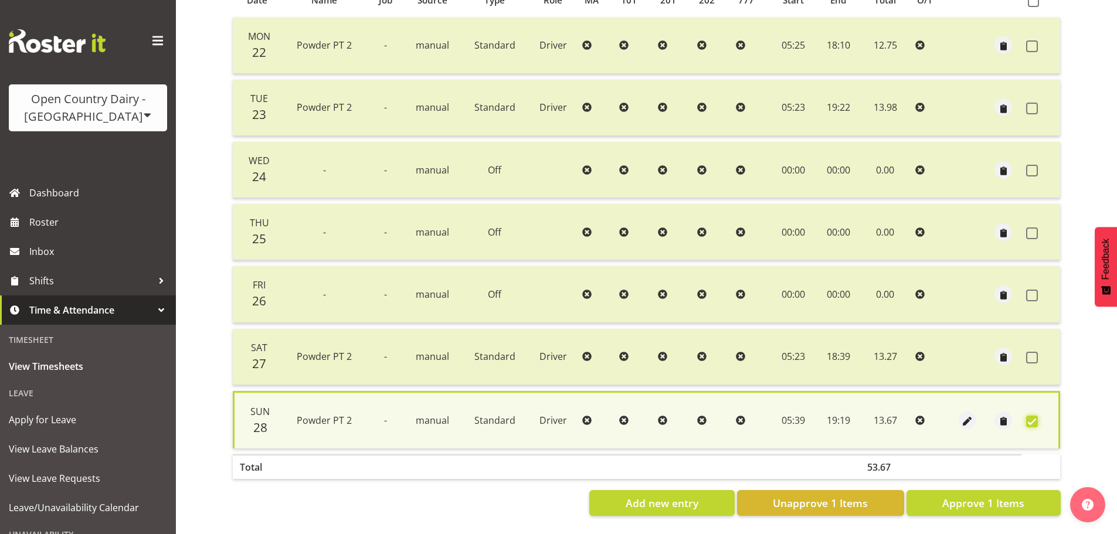
scroll to position [283, 0]
click at [997, 502] on button "Approve 1 Items" at bounding box center [983, 503] width 154 height 26
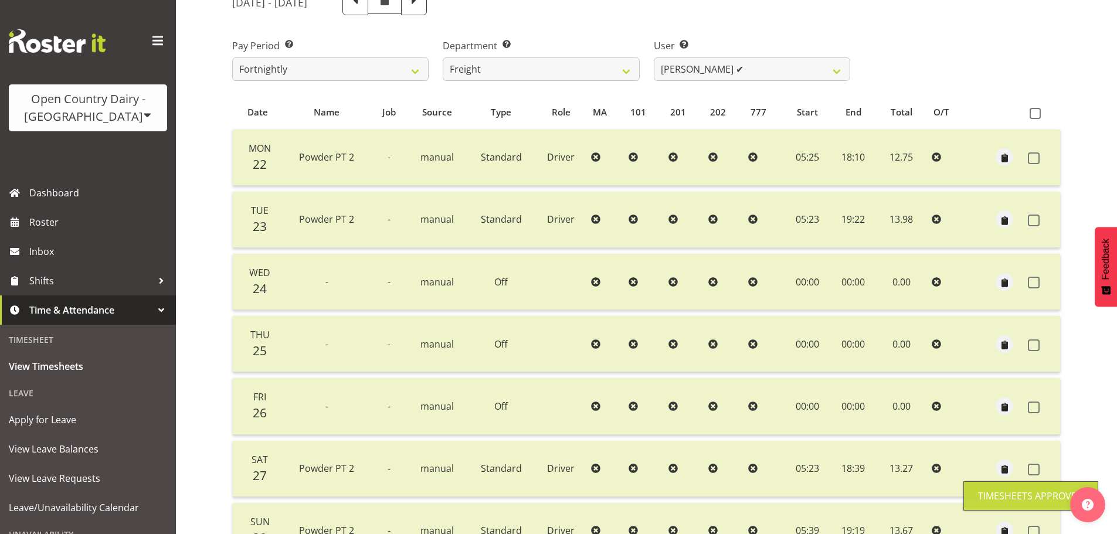
scroll to position [0, 0]
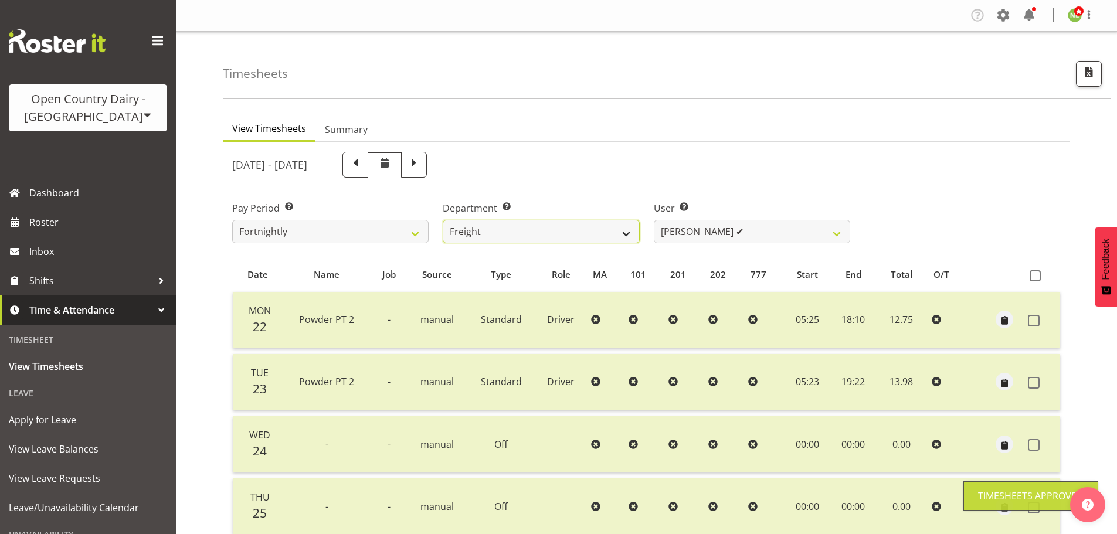
click at [528, 226] on select "734 735 736 737 738 739 851 853 854 855 856 858 861 862 865 867-9032 868 869 87…" at bounding box center [541, 231] width 196 height 23
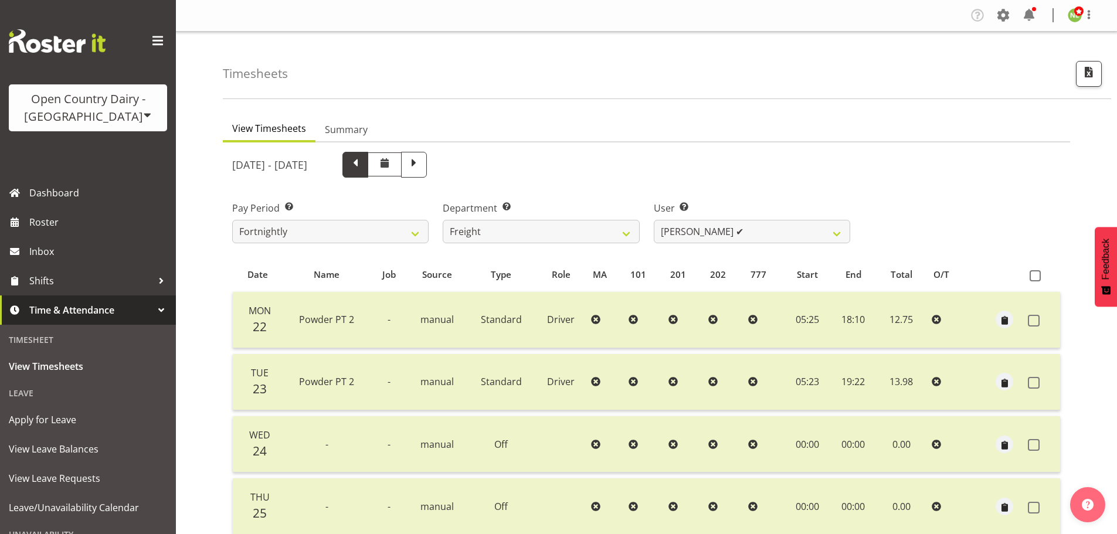
click at [363, 163] on span at bounding box center [355, 163] width 15 height 15
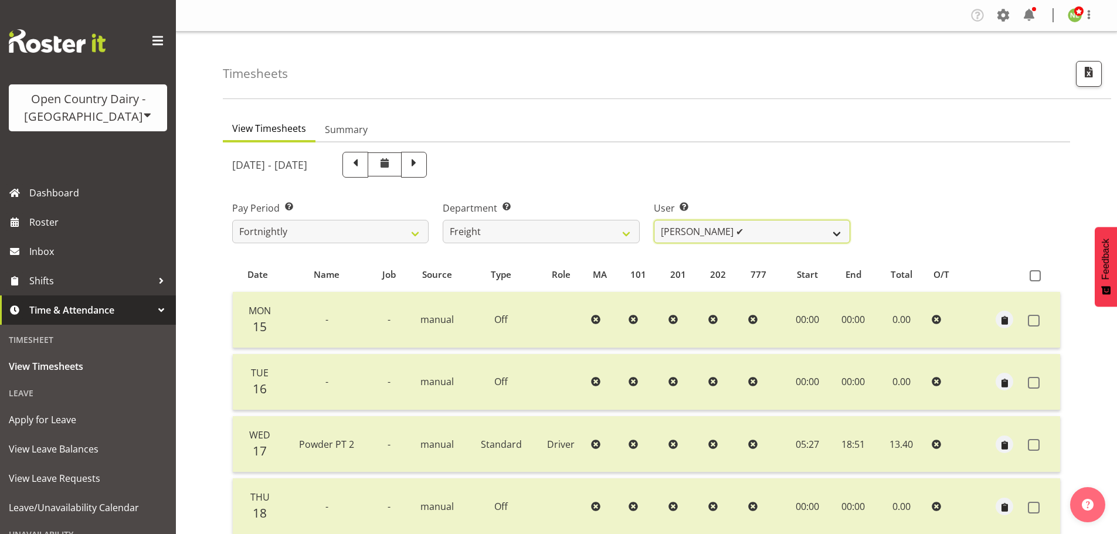
click at [735, 233] on select "Andy Earnshaw ✔ Arthur Jelley ✔ Blair Symon ✔ Brett (Spotty) McMurdo ✔ Cindy Ir…" at bounding box center [752, 231] width 196 height 23
click at [427, 172] on span at bounding box center [414, 165] width 26 height 26
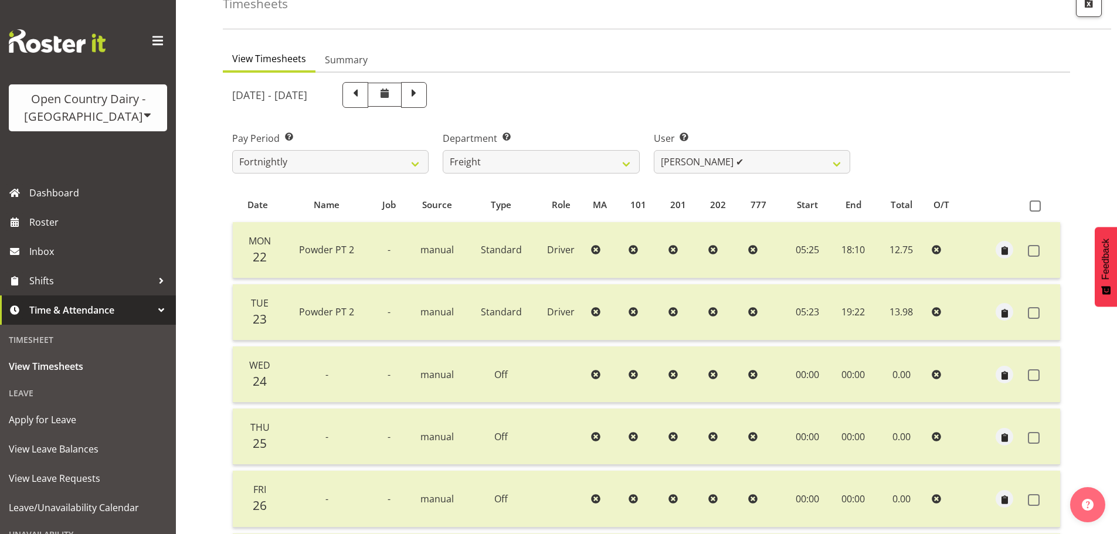
scroll to position [47, 0]
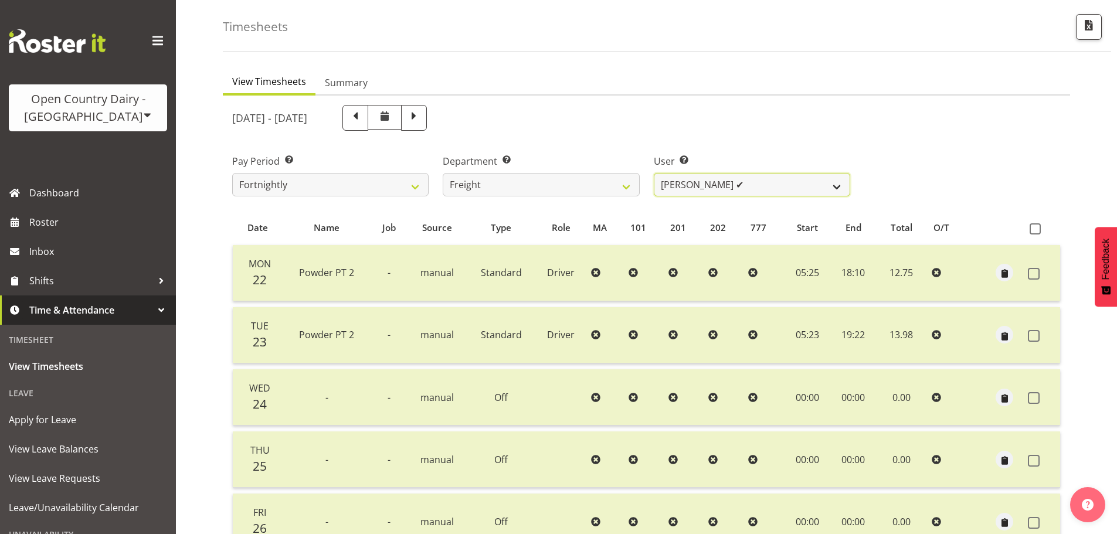
drag, startPoint x: 721, startPoint y: 179, endPoint x: 717, endPoint y: 185, distance: 6.8
click at [721, 179] on select "Andy Earnshaw ✔ Arthur Jelley ✔ Blair Symon ✔ Brett (Spotty) McMurdo ✔ Cindy Ir…" at bounding box center [752, 184] width 196 height 23
drag, startPoint x: 602, startPoint y: 116, endPoint x: 593, endPoint y: 118, distance: 9.0
click at [602, 116] on div "[DATE] - [DATE]" at bounding box center [541, 118] width 618 height 26
click at [484, 182] on select "734 735 736 737 738 739 851 853 854 855 856 858 861 862 865 867-9032 868 869 87…" at bounding box center [541, 184] width 196 height 23
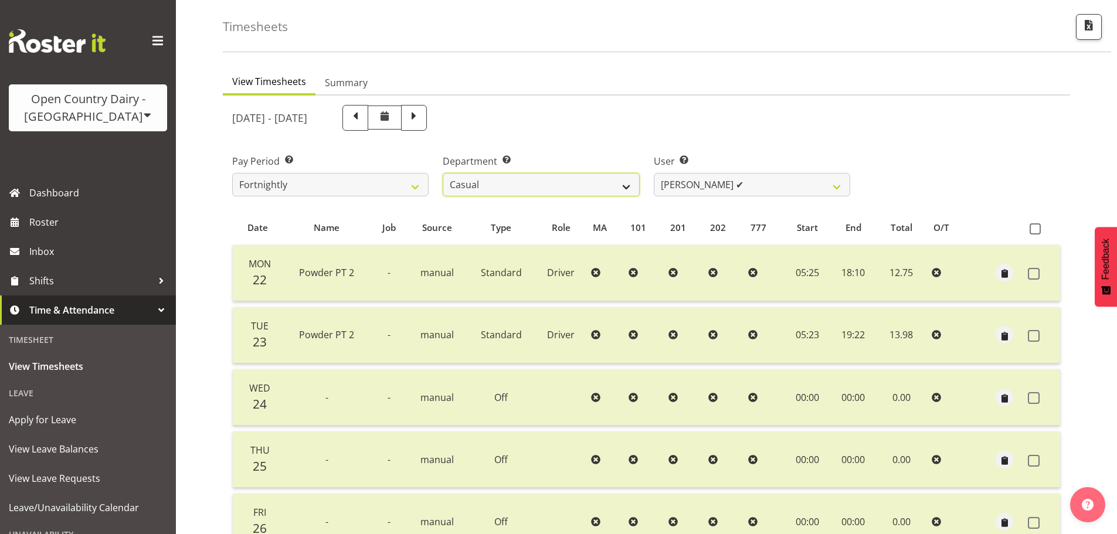
click at [443, 173] on select "734 735 736 737 738 739 851 853 854 855 856 858 861 862 865 867-9032 868 869 87…" at bounding box center [541, 184] width 196 height 23
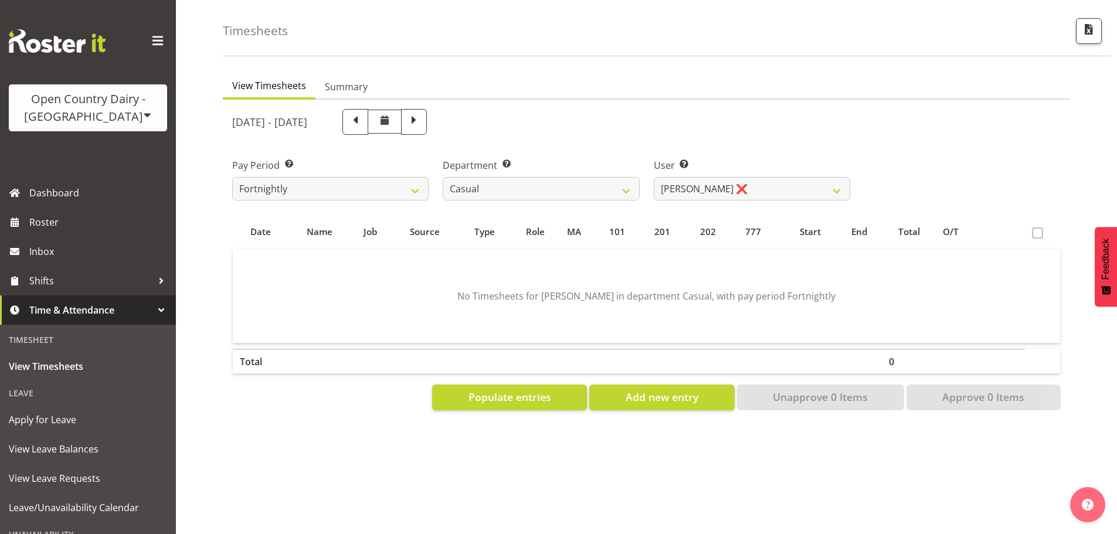
click at [738, 184] on div at bounding box center [646, 260] width 847 height 320
click at [738, 184] on select "Sheryl Hughan ❌" at bounding box center [752, 188] width 196 height 23
click at [721, 142] on div "User Select user. Note: This is filtered down by the previous two drop-down ite…" at bounding box center [752, 175] width 210 height 66
click at [505, 188] on select "734 735 736 737 738 739 851 853 854 855 856 858 861 862 865 867-9032 868 869 87…" at bounding box center [541, 188] width 196 height 23
click at [443, 177] on select "734 735 736 737 738 739 851 853 854 855 856 858 861 862 865 867-9032 868 869 87…" at bounding box center [541, 188] width 196 height 23
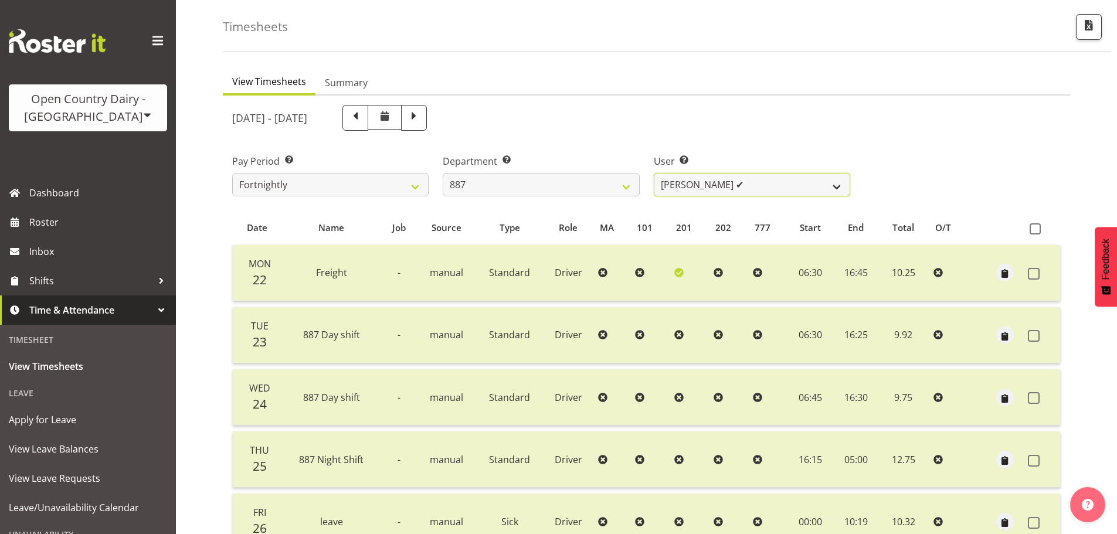
click at [719, 189] on select "Andrew Muir ✔ Bruce Spencer ✔ Neville Hoatten ✔ Warren Tempelman ✔" at bounding box center [752, 184] width 196 height 23
drag, startPoint x: 823, startPoint y: 106, endPoint x: 824, endPoint y: 111, distance: 5.9
click at [824, 106] on div "[DATE] - [DATE]" at bounding box center [541, 118] width 618 height 26
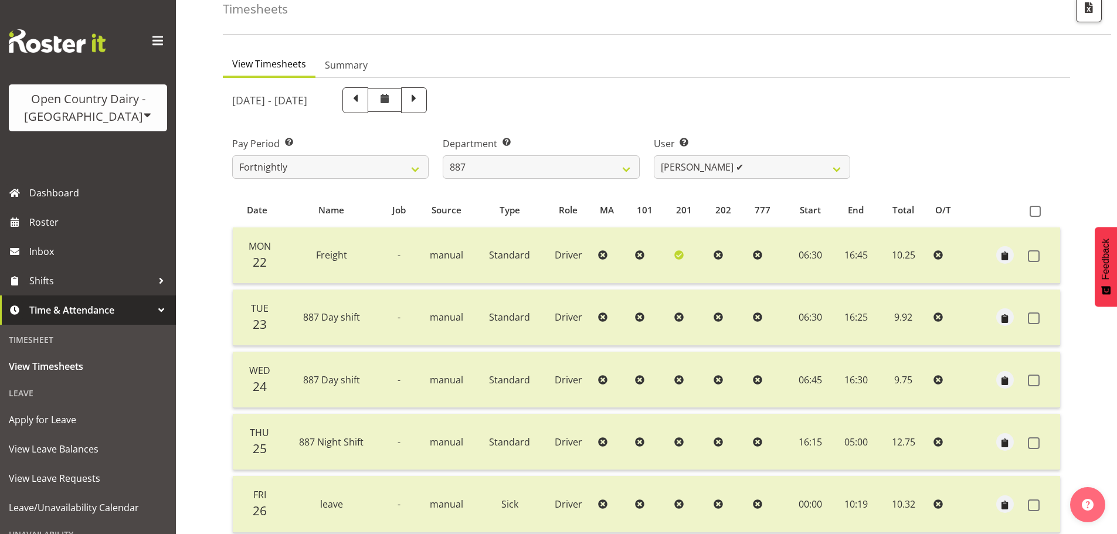
scroll to position [0, 0]
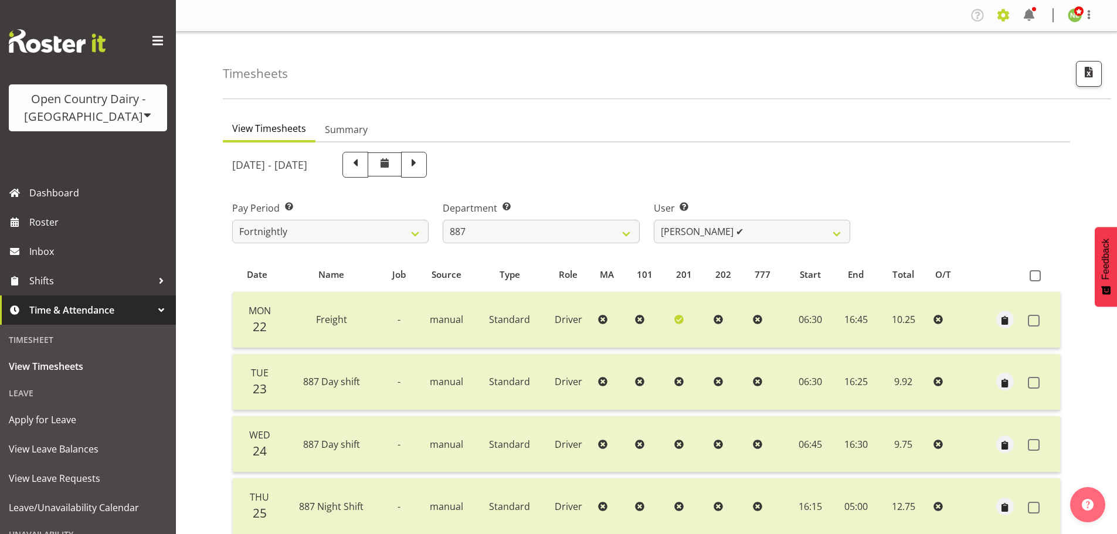
click at [1010, 15] on span at bounding box center [1003, 15] width 19 height 19
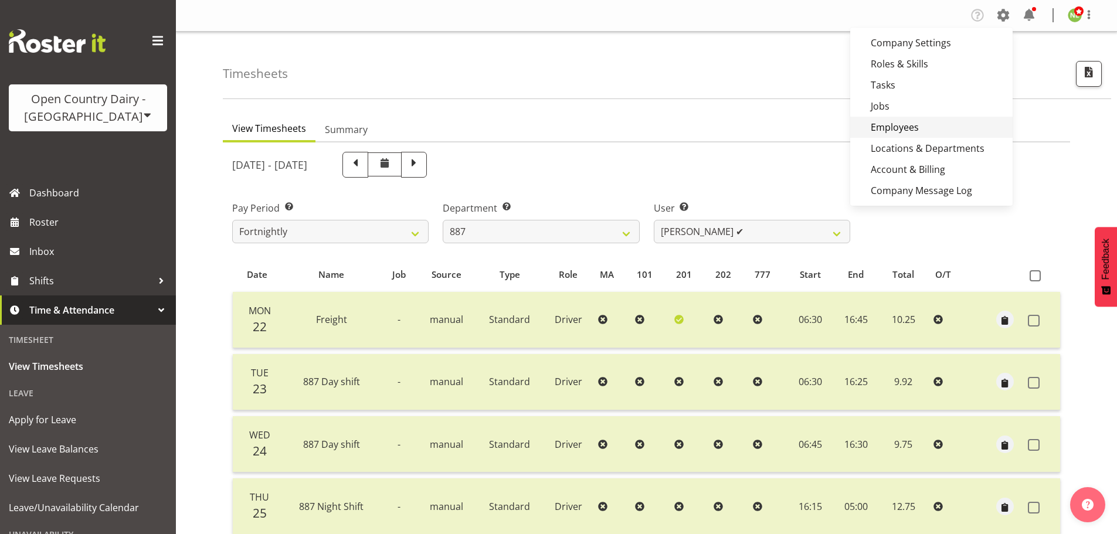
click at [892, 123] on link "Employees" at bounding box center [931, 127] width 162 height 21
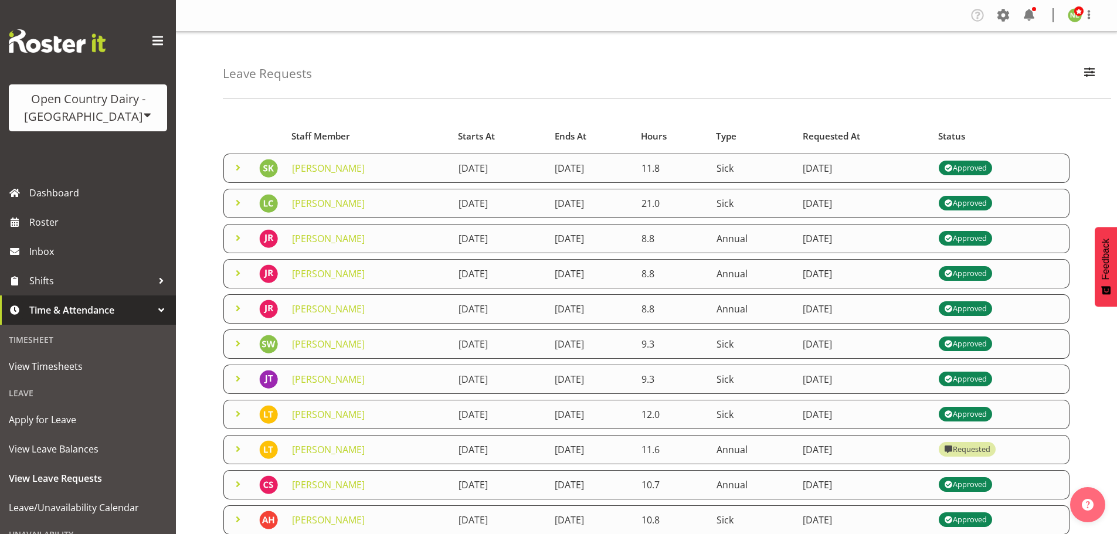
click at [237, 203] on span at bounding box center [238, 203] width 14 height 14
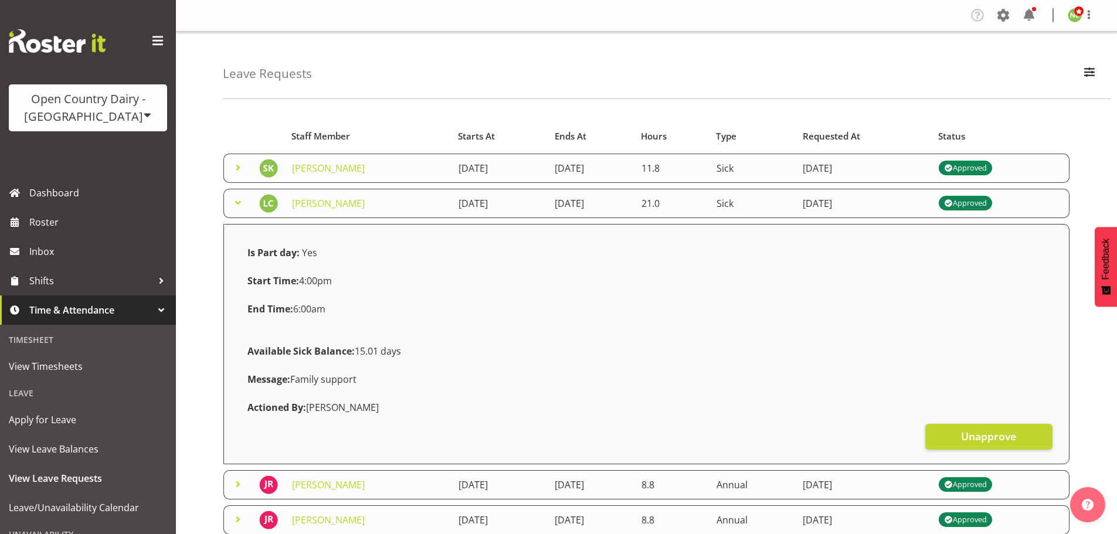
click at [237, 203] on span at bounding box center [238, 203] width 14 height 14
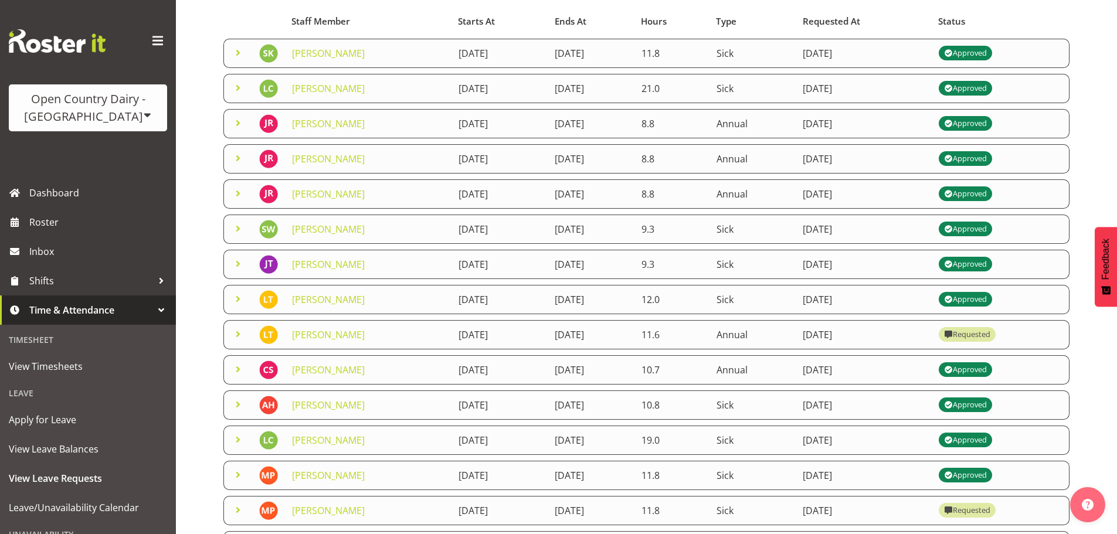
scroll to position [117, 0]
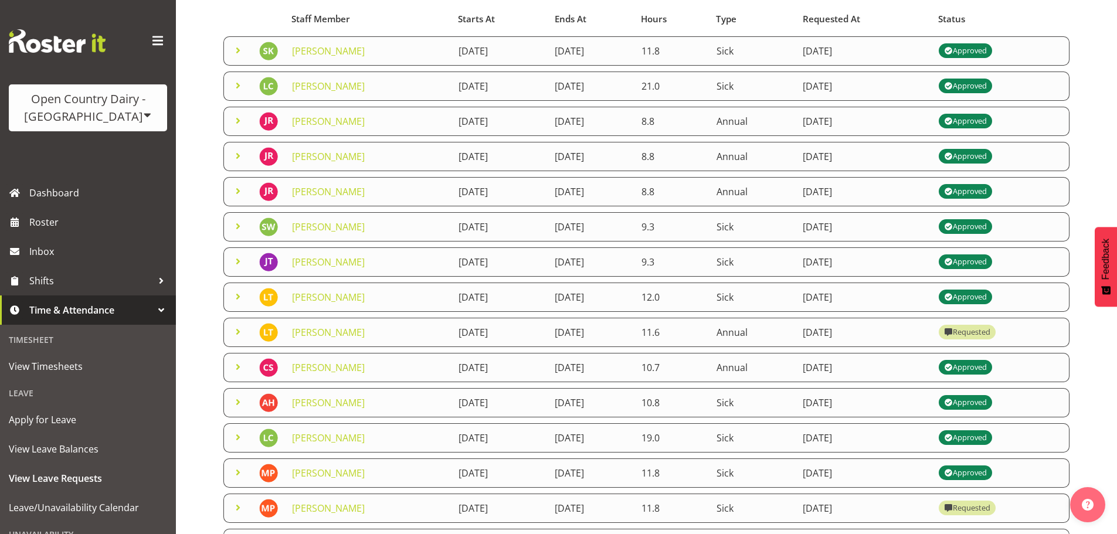
click at [237, 436] on span at bounding box center [238, 437] width 14 height 14
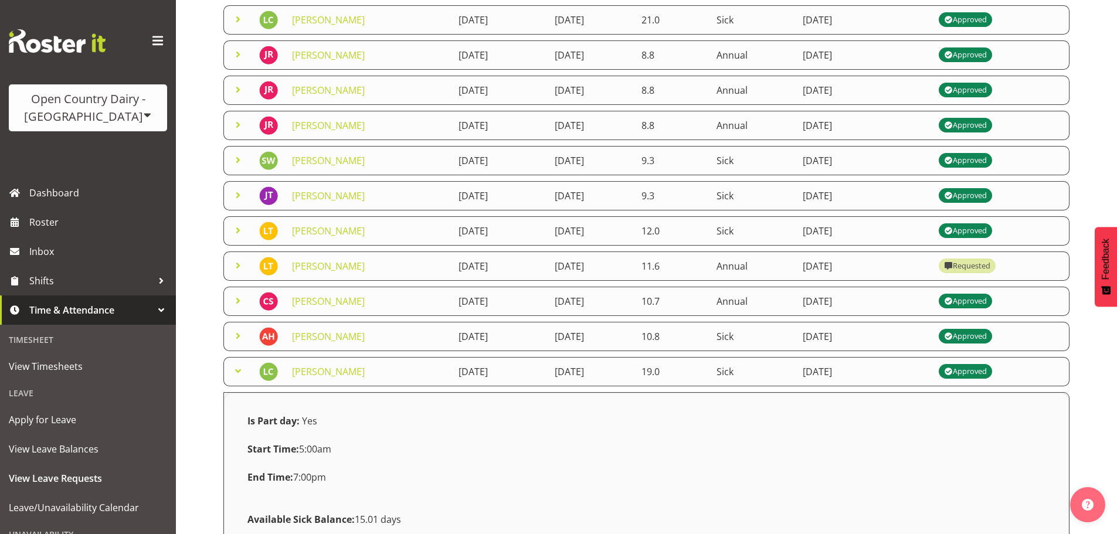
scroll to position [293, 0]
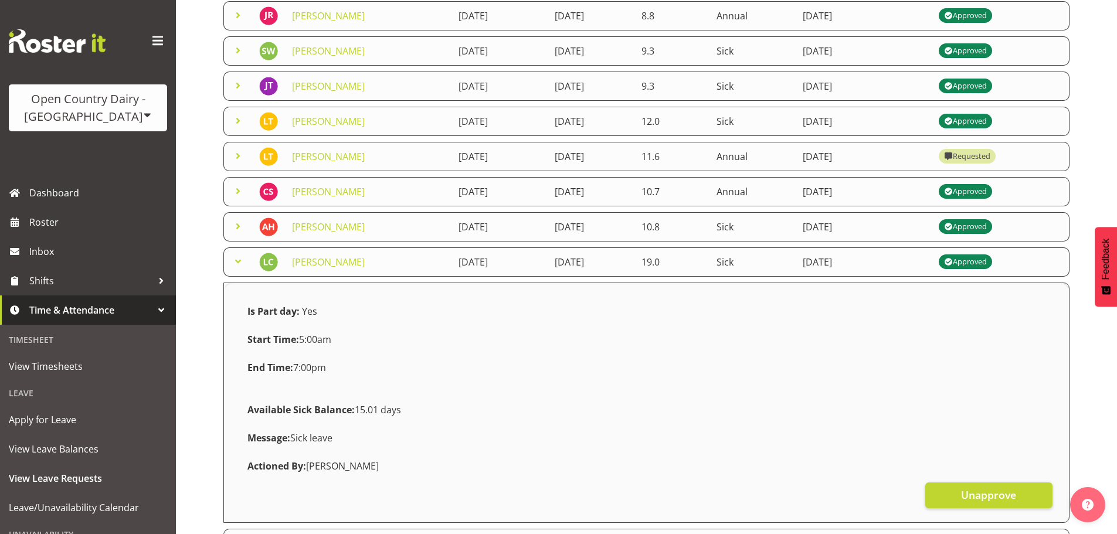
click at [213, 298] on div "Leave Requests Search Search for a particular employee Status All Approved Requ…" at bounding box center [646, 210] width 941 height 943
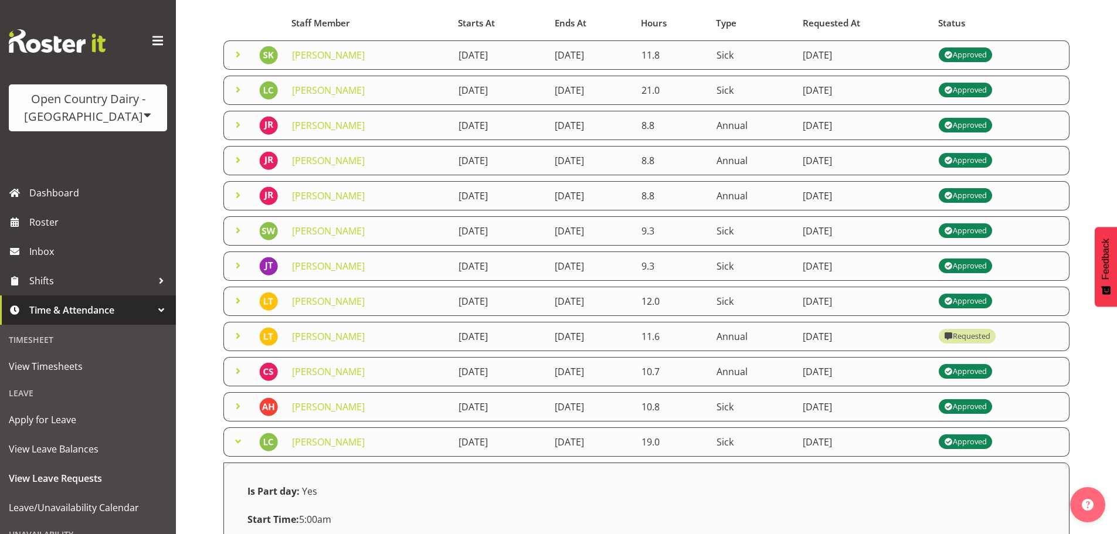
scroll to position [117, 0]
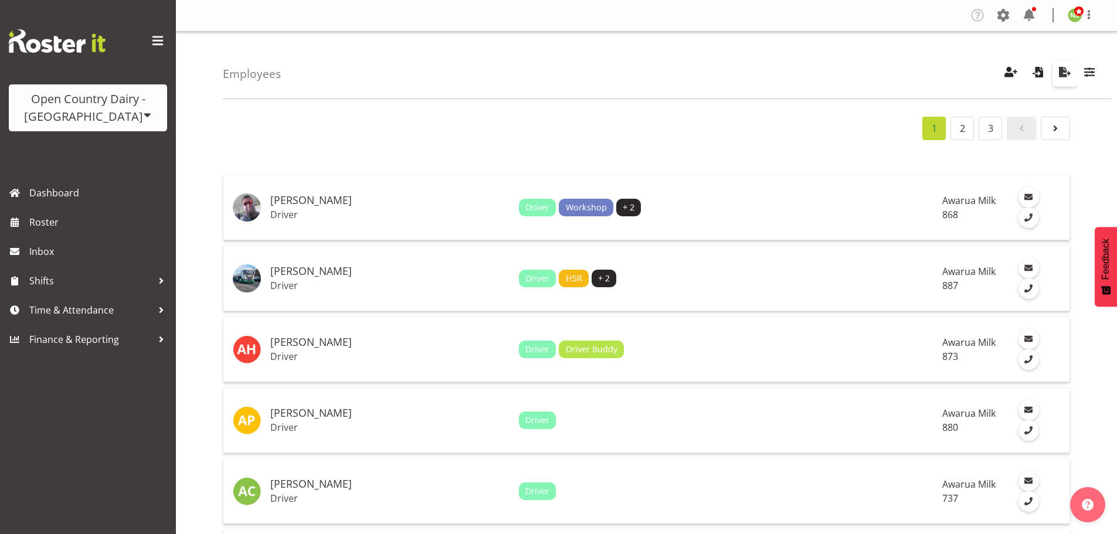
click at [1065, 70] on span "button" at bounding box center [1064, 71] width 15 height 15
click at [1003, 15] on span at bounding box center [1003, 15] width 19 height 19
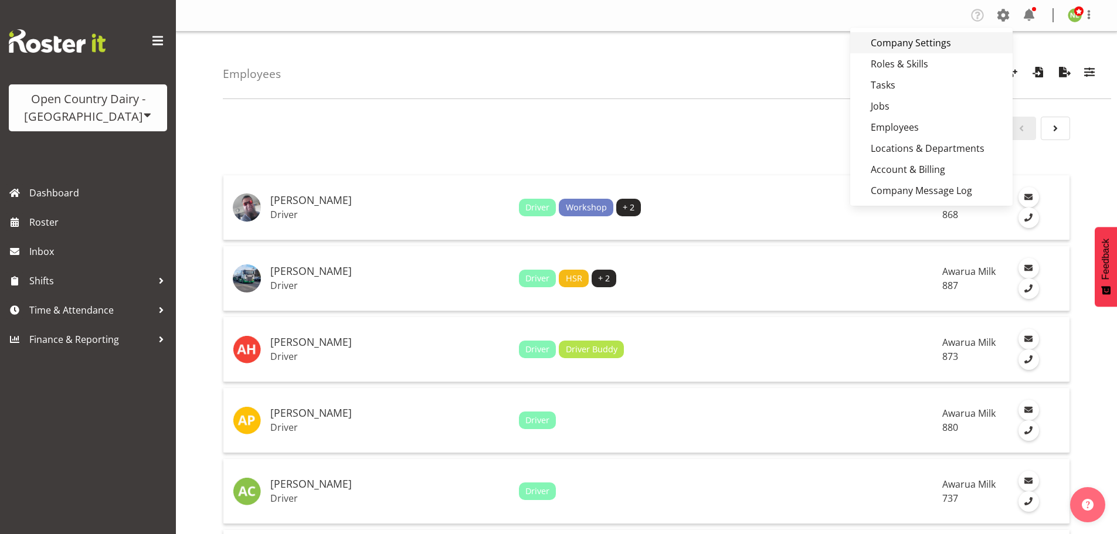
click at [911, 46] on link "Company Settings" at bounding box center [931, 42] width 162 height 21
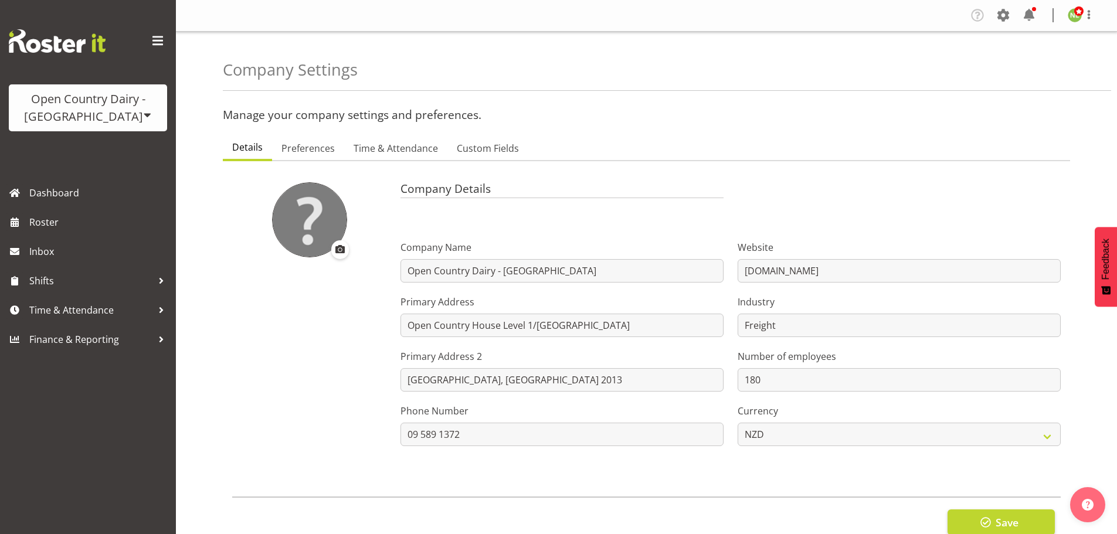
select select
select select "[DATE]"
checkbox input "false"
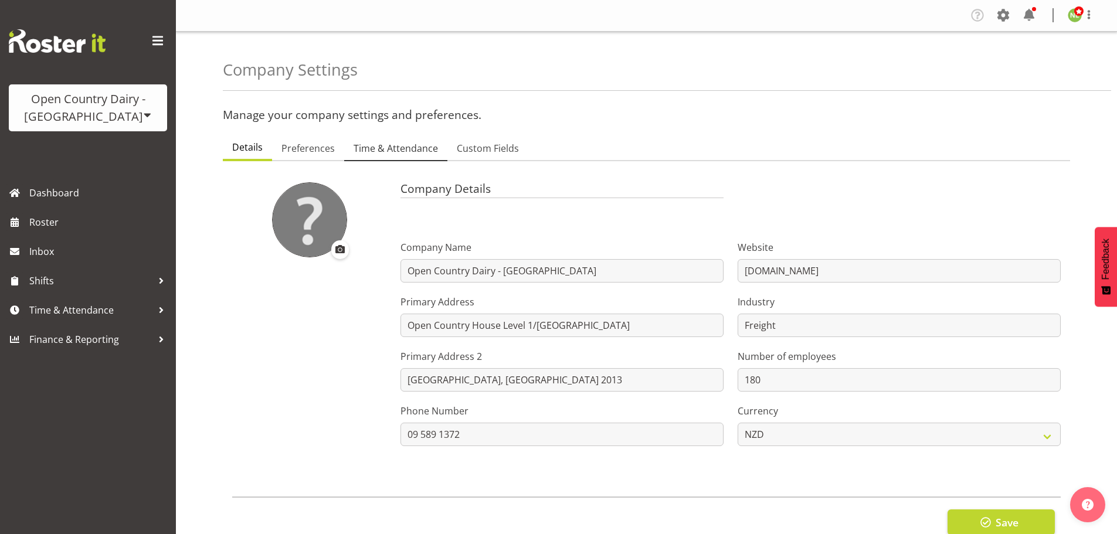
checkbox input "true"
checkbox input "false"
checkbox input "true"
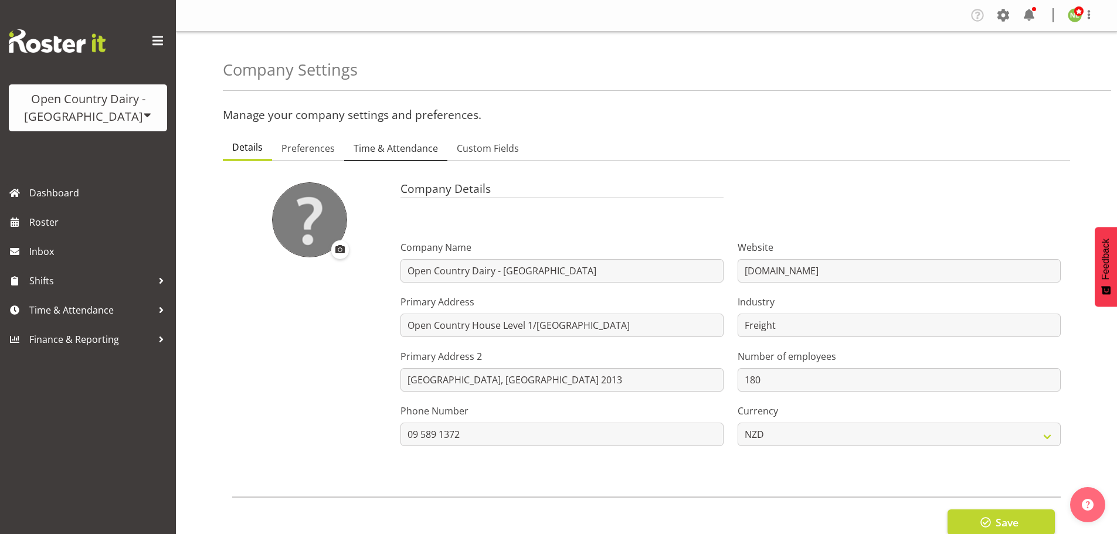
checkbox input "true"
checkbox input "false"
type input "24"
type input "590"
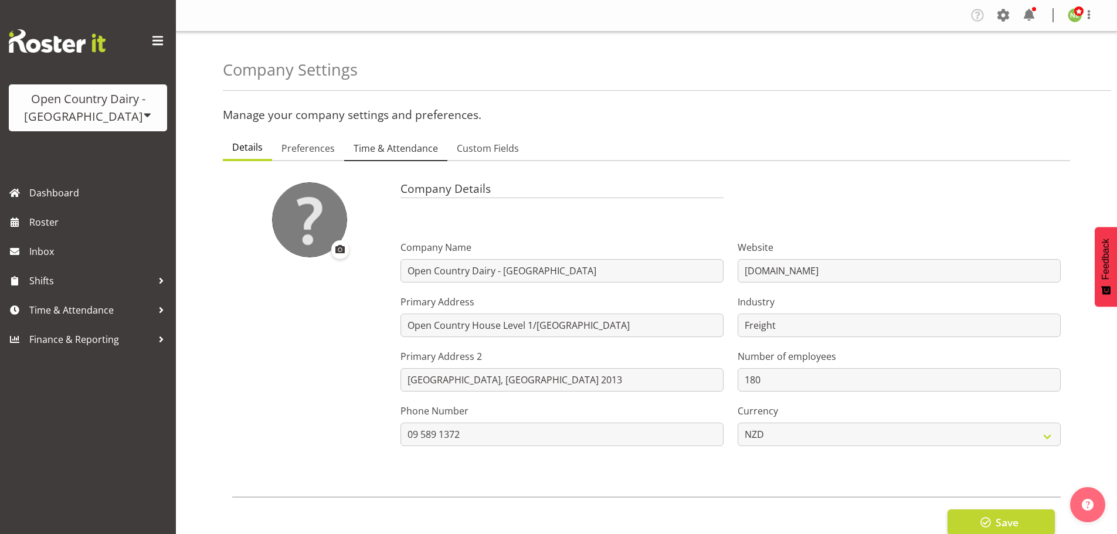
type input "14"
type input "10"
checkbox input "false"
checkbox input "true"
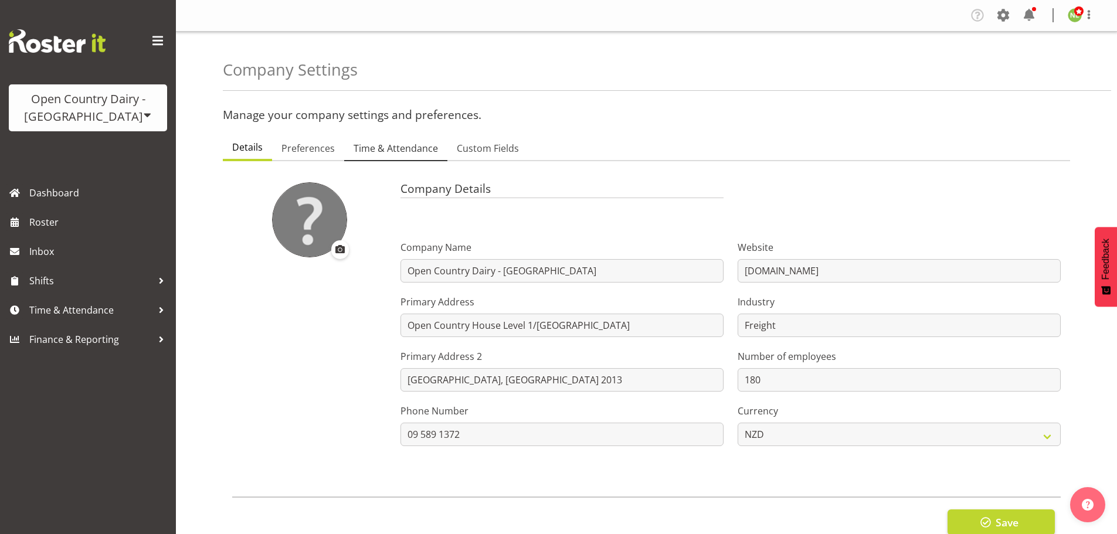
select select "1_day_before"
type input "60"
click at [403, 150] on span "Time & Attendance" at bounding box center [396, 148] width 84 height 14
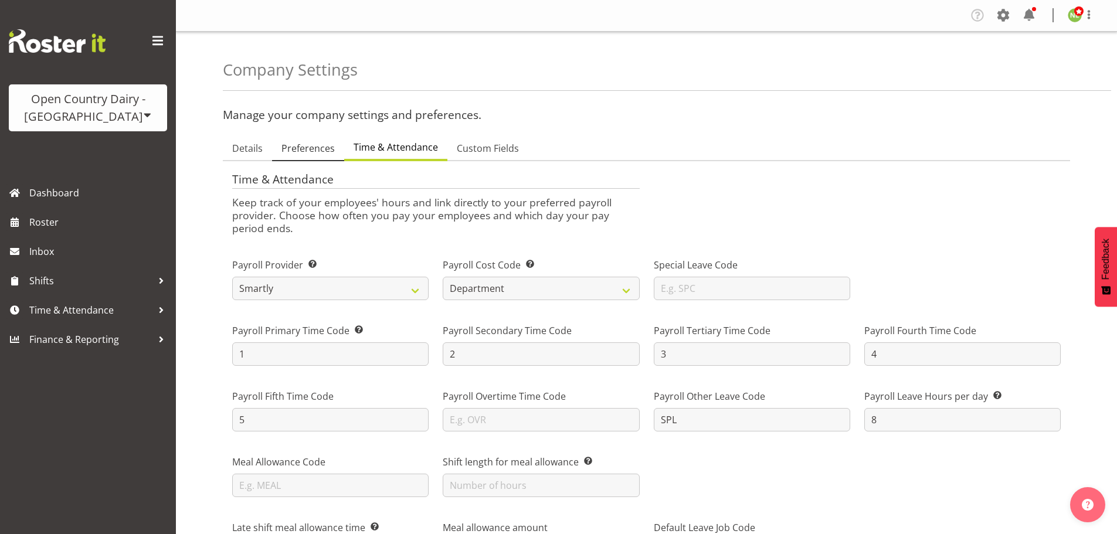
click at [334, 141] on link "Preferences" at bounding box center [308, 149] width 72 height 25
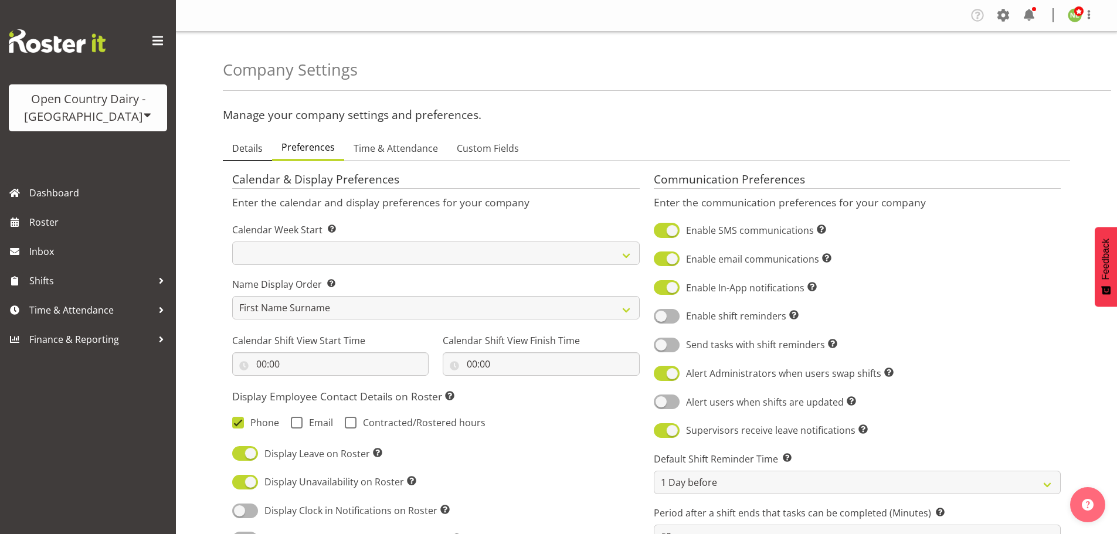
click at [247, 141] on span "Details" at bounding box center [247, 148] width 30 height 14
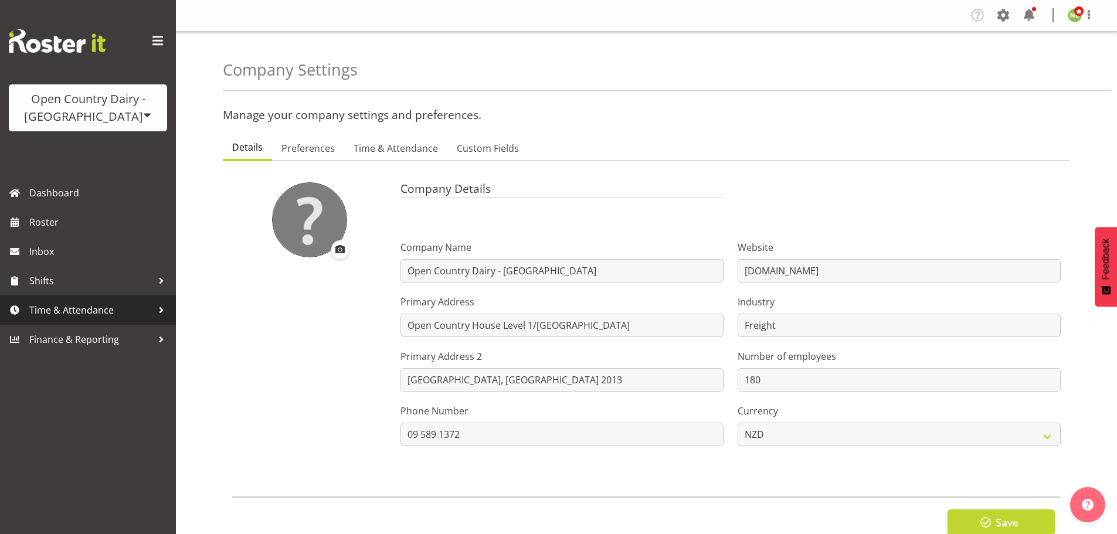
click at [76, 305] on span "Time & Attendance" at bounding box center [90, 310] width 123 height 18
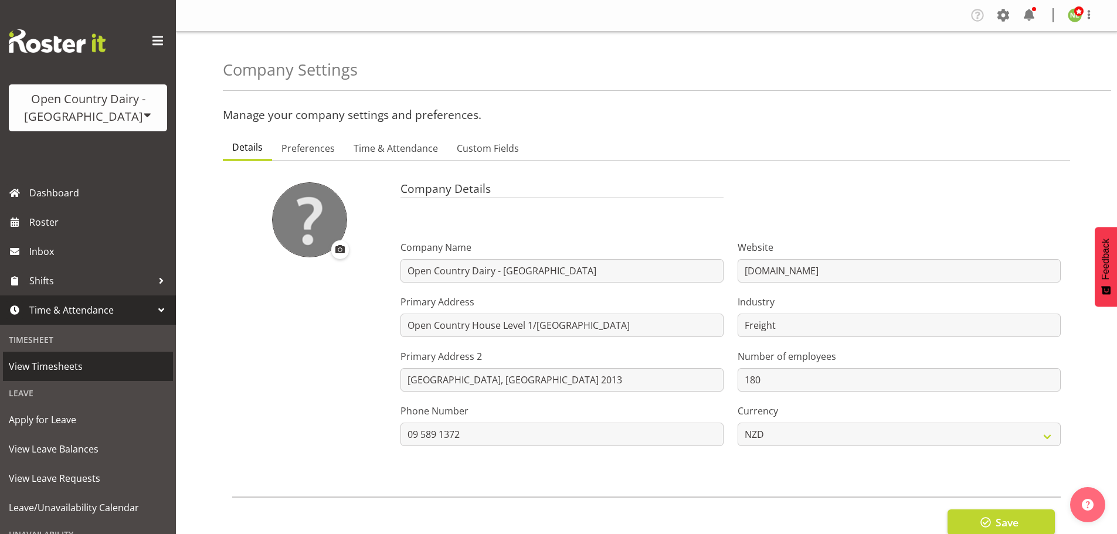
click at [62, 366] on span "View Timesheets" at bounding box center [88, 367] width 158 height 18
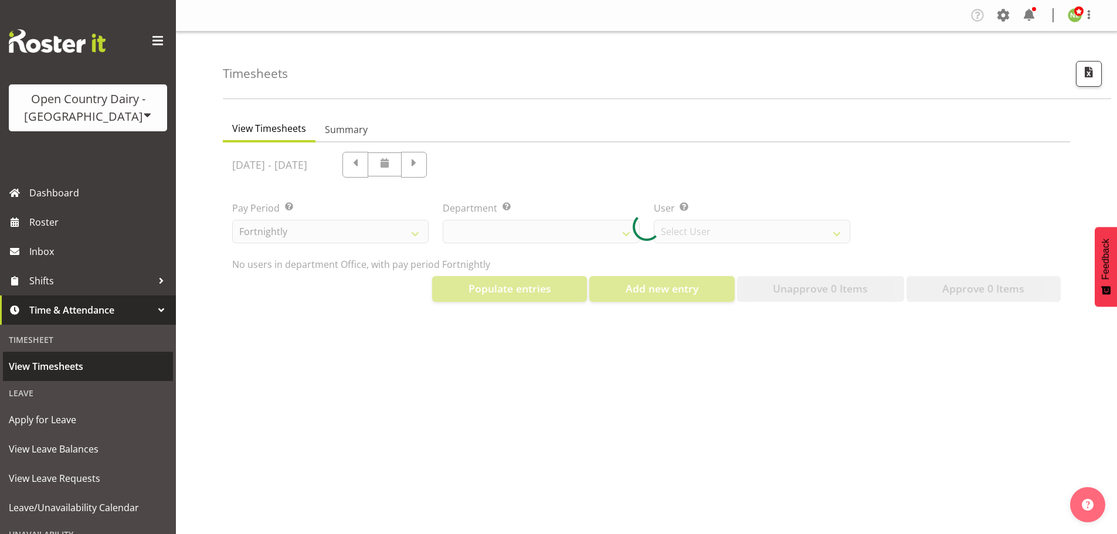
select select "699"
select select "8449"
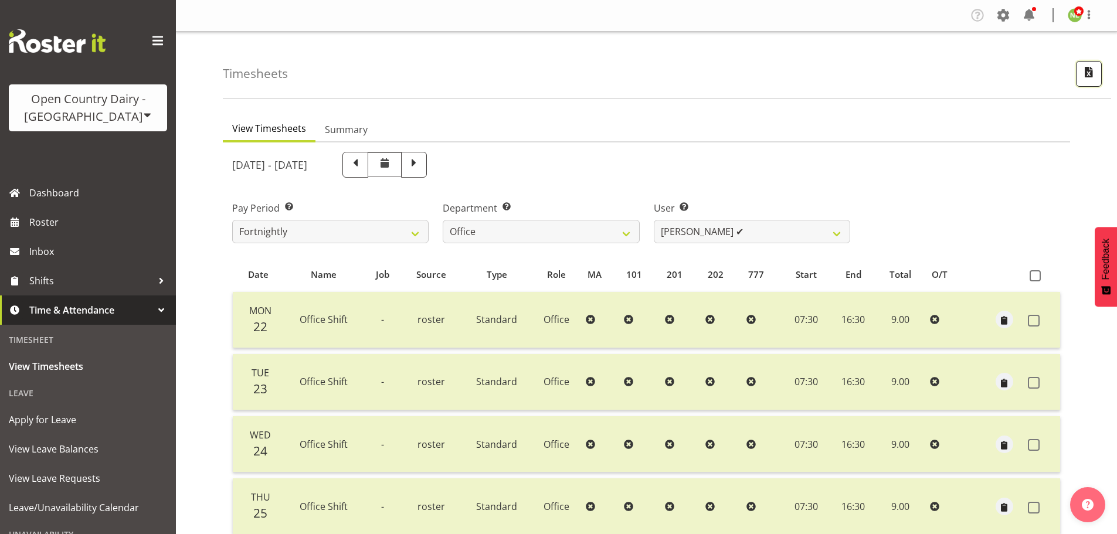
click at [1092, 74] on span "button" at bounding box center [1088, 71] width 15 height 15
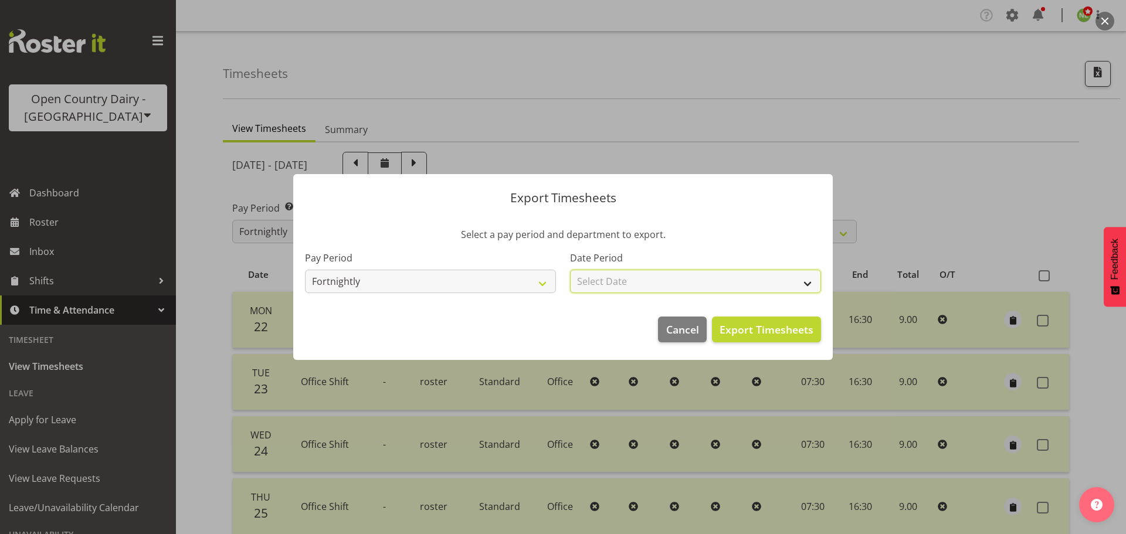
click at [610, 285] on select "Select Date Fortnight starting [DATE] Fortnight starting [DATE] Fortnight start…" at bounding box center [695, 281] width 251 height 23
select select "[DATE]"
click at [570, 270] on select "Select Date Fortnight starting [DATE] Fortnight starting [DATE] Fortnight start…" at bounding box center [695, 281] width 251 height 23
click at [767, 326] on span "Export Timesheets" at bounding box center [766, 329] width 94 height 15
click at [670, 327] on span "Cancel" at bounding box center [682, 329] width 33 height 15
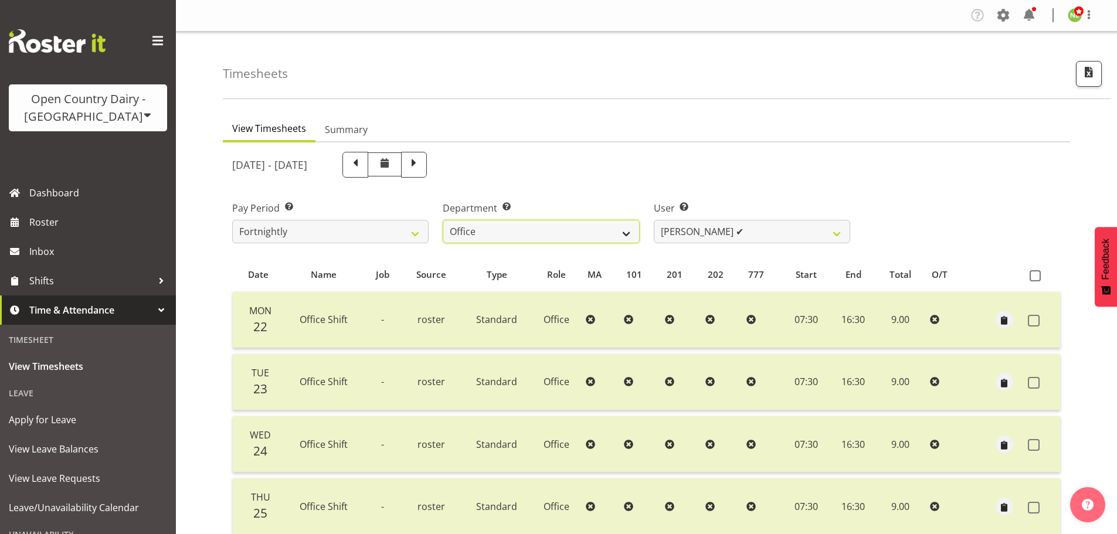
click at [506, 234] on select "734 735 736 737 738 739 851 853 854 855 856 858 861 862 865 867-9032 868 869 87…" at bounding box center [541, 231] width 196 height 23
select select "783"
click at [443, 220] on select "734 735 736 737 738 739 851 853 854 855 856 858 861 862 865 867-9032 868 869 87…" at bounding box center [541, 231] width 196 height 23
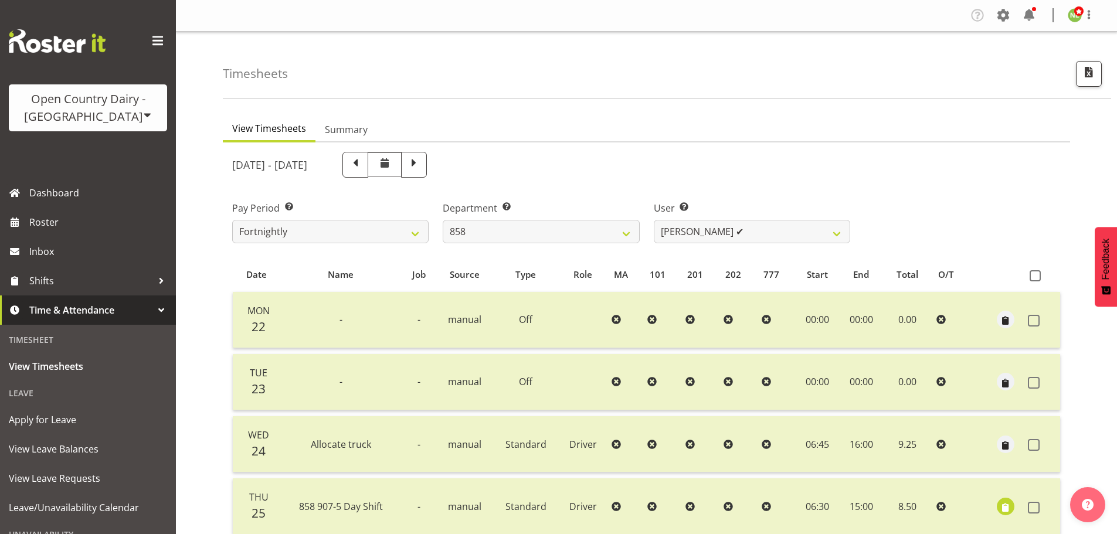
click at [707, 230] on div "[DATE] - [DATE] Pay Period Select which pay period you would like to view. Fort…" at bounding box center [646, 467] width 828 height 644
click at [707, 229] on select "[PERSON_NAME] ✔ [PERSON_NAME] ✔ [PERSON_NAME] ✔" at bounding box center [752, 231] width 196 height 23
click at [708, 228] on select "[PERSON_NAME] ✔ [PERSON_NAME] ✔ [PERSON_NAME] ✔" at bounding box center [752, 231] width 196 height 23
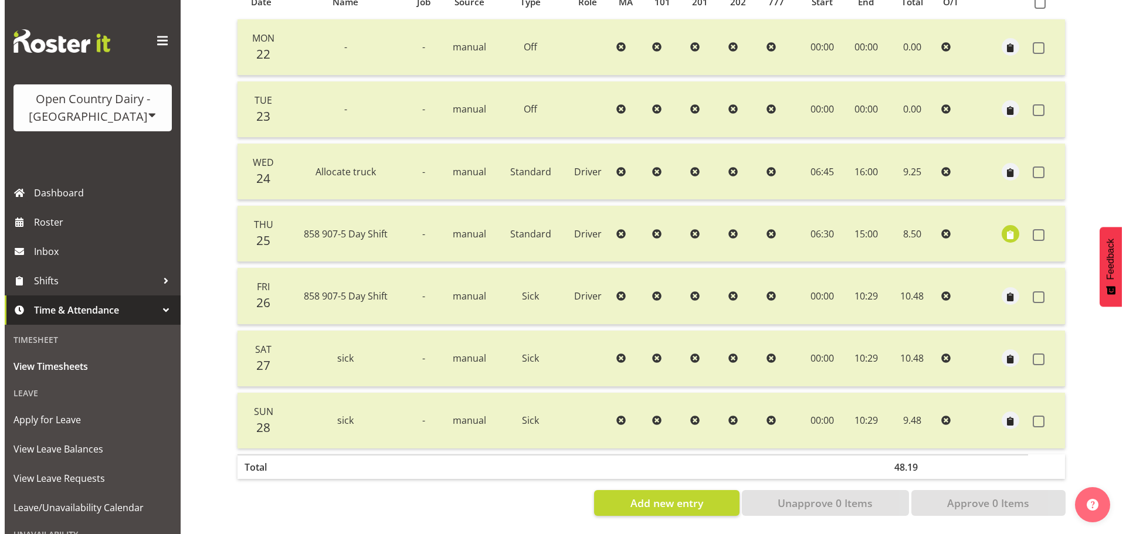
scroll to position [281, 0]
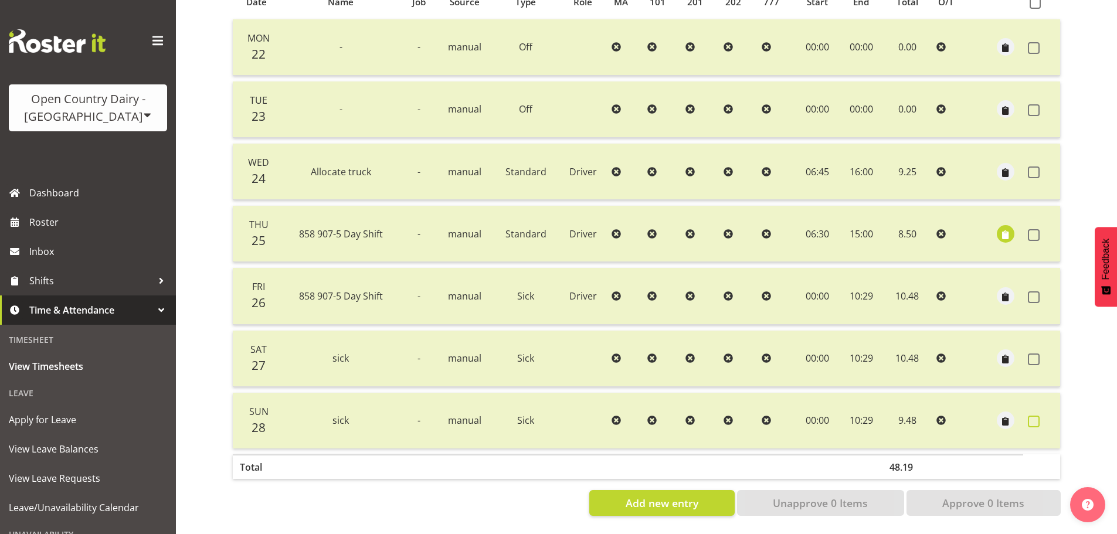
click at [1036, 416] on span at bounding box center [1034, 422] width 12 height 12
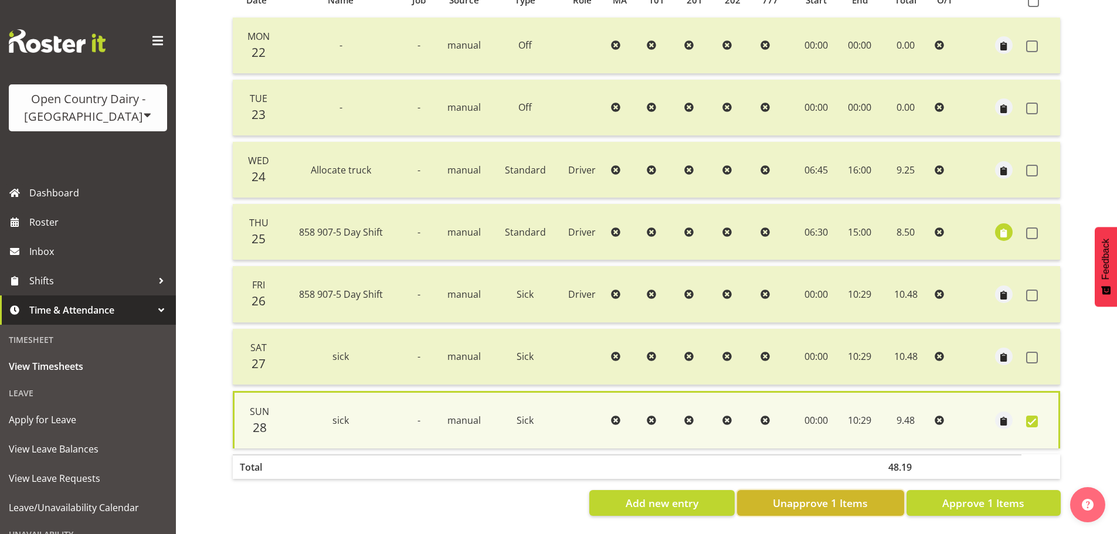
click at [872, 498] on button "Unapprove 1 Items" at bounding box center [820, 503] width 167 height 26
checkbox input "false"
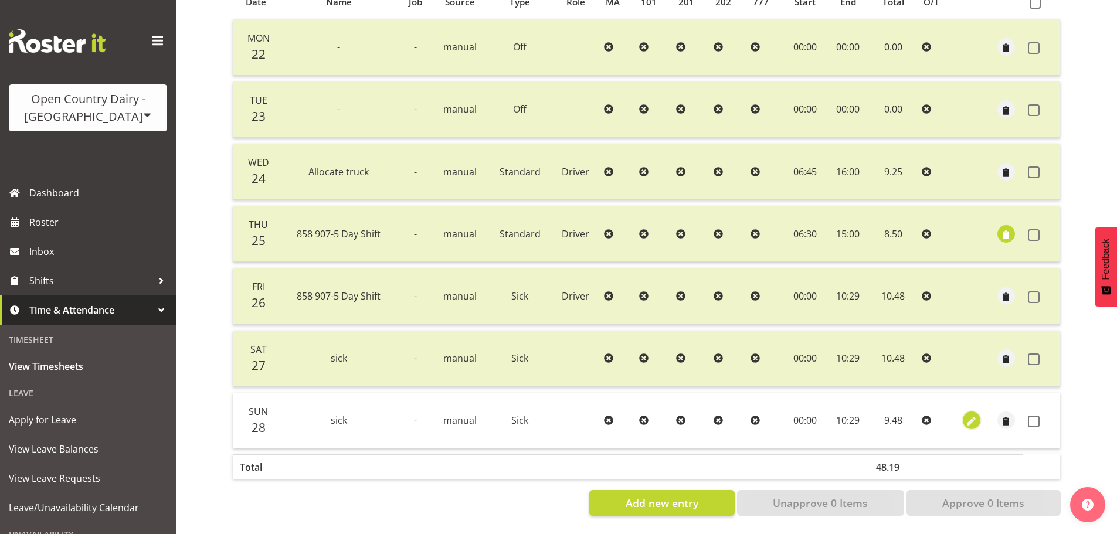
click at [970, 415] on span "button" at bounding box center [971, 421] width 13 height 13
select select "Sick"
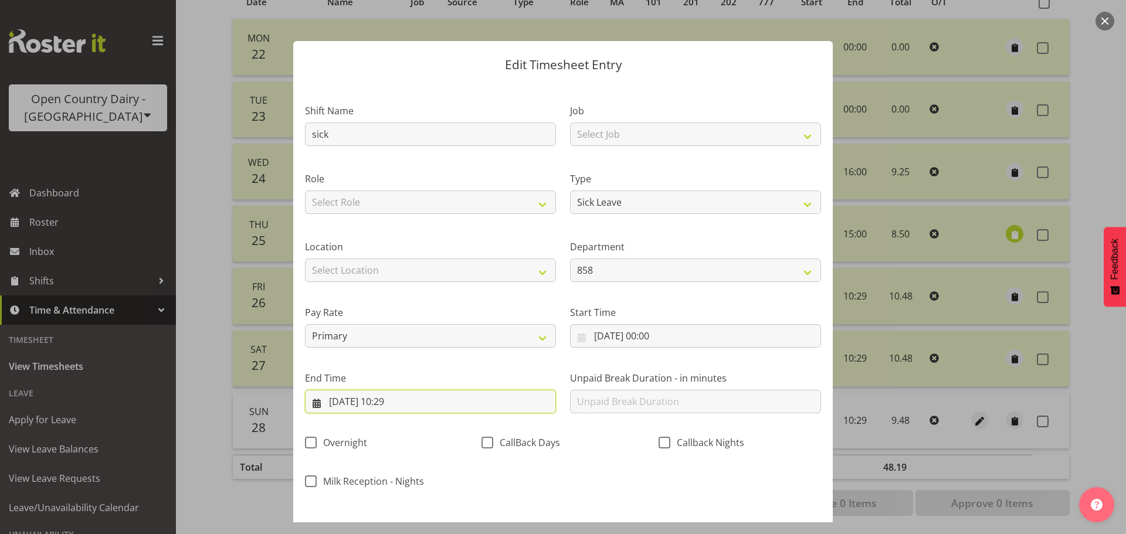
click at [392, 399] on input "[DATE] 10:29" at bounding box center [430, 401] width 251 height 23
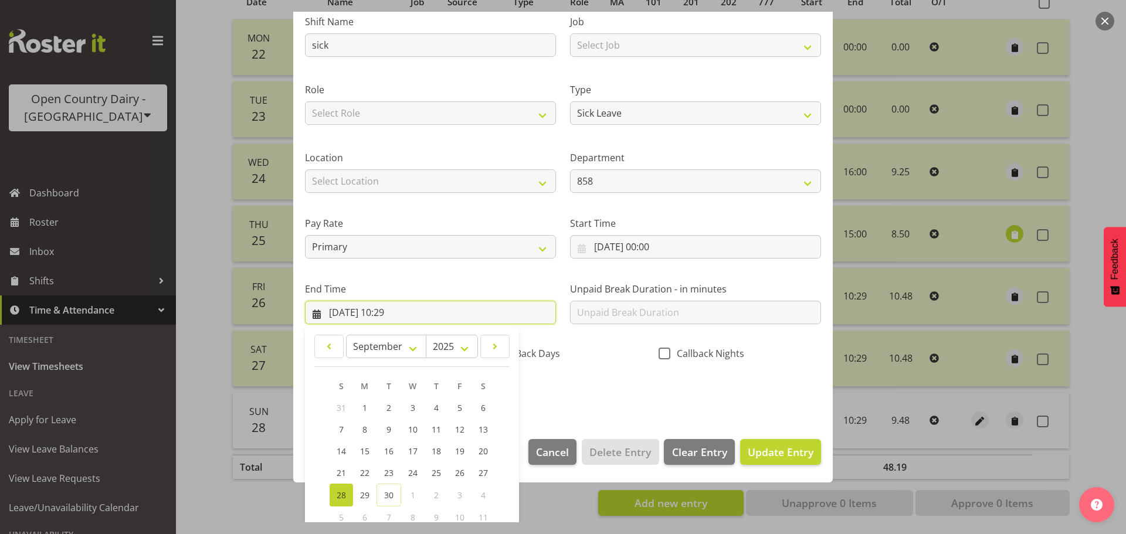
scroll to position [159, 0]
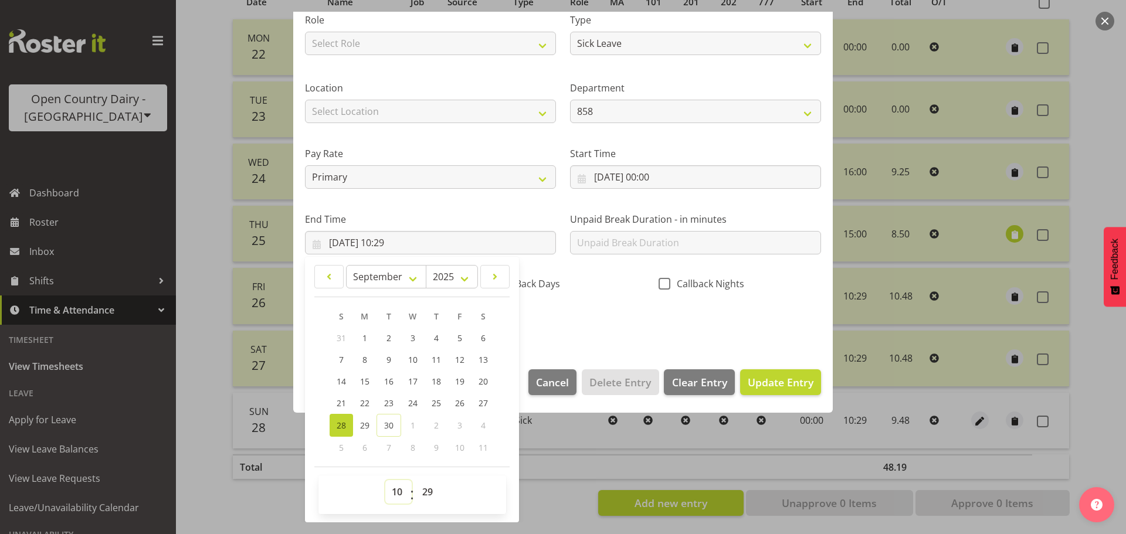
click at [399, 490] on select "00 01 02 03 04 05 06 07 08 09 10 11 12 13 14 15 16 17 18 19 20 21 22 23" at bounding box center [398, 491] width 26 height 23
select select "11"
click at [385, 480] on select "00 01 02 03 04 05 06 07 08 09 10 11 12 13 14 15 16 17 18 19 20 21 22 23" at bounding box center [398, 491] width 26 height 23
type input "[DATE] 11:29"
click at [766, 387] on span "Update Entry" at bounding box center [781, 382] width 66 height 14
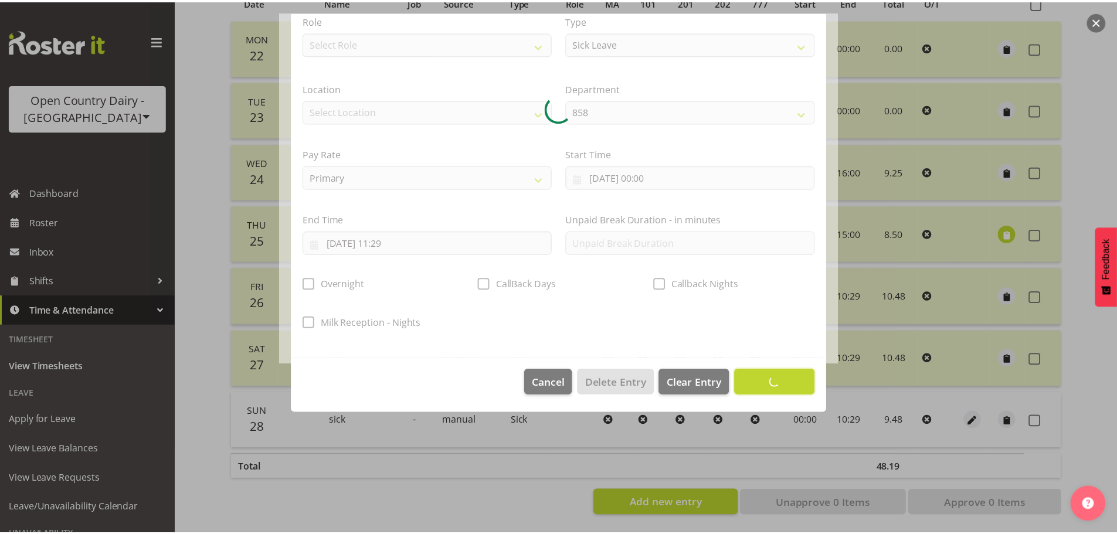
scroll to position [49, 0]
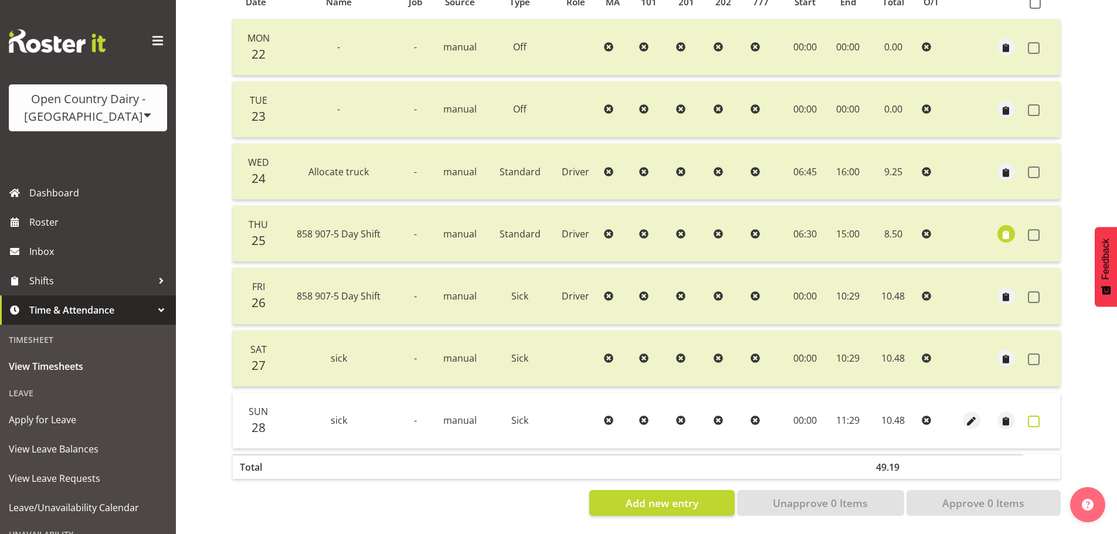
click at [1032, 416] on span at bounding box center [1034, 422] width 12 height 12
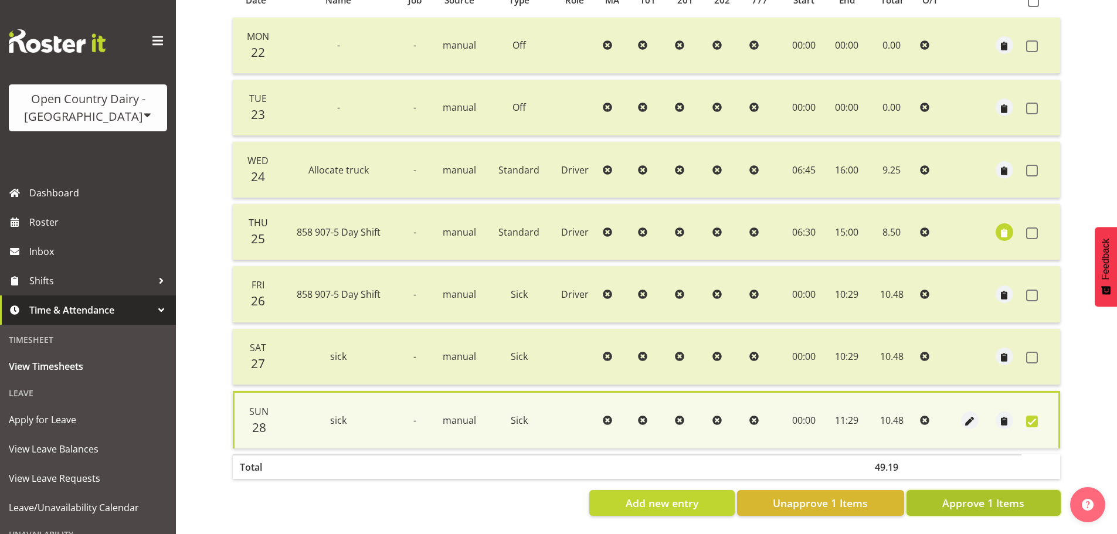
click at [963, 504] on span "Approve 1 Items" at bounding box center [983, 502] width 82 height 15
checkbox input "false"
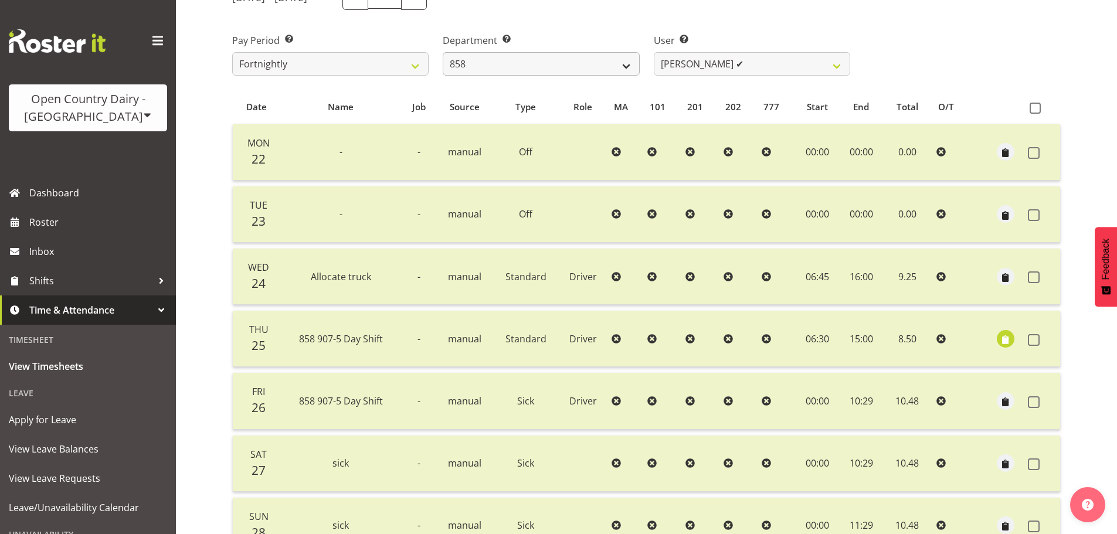
scroll to position [164, 0]
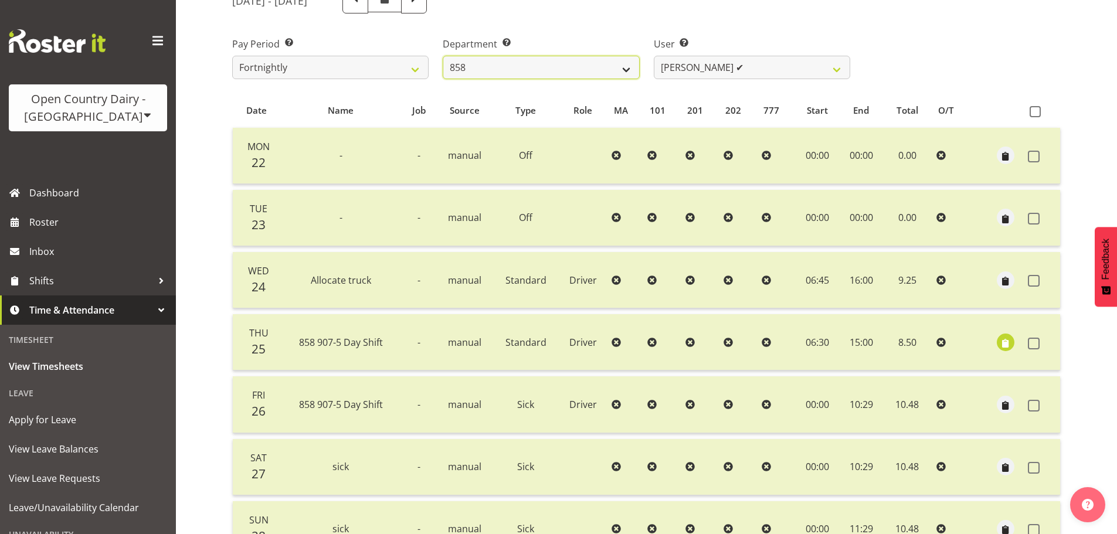
drag, startPoint x: 515, startPoint y: 67, endPoint x: 512, endPoint y: 79, distance: 11.4
click at [515, 67] on select "734 735 736 737 738 739 851 853 854 855 856 858 861 862 865 867-9032 868 869 87…" at bounding box center [541, 67] width 196 height 23
select select "905"
click at [443, 56] on select "734 735 736 737 738 739 851 853 854 855 856 858 861 862 865 867-9032 868 869 87…" at bounding box center [541, 67] width 196 height 23
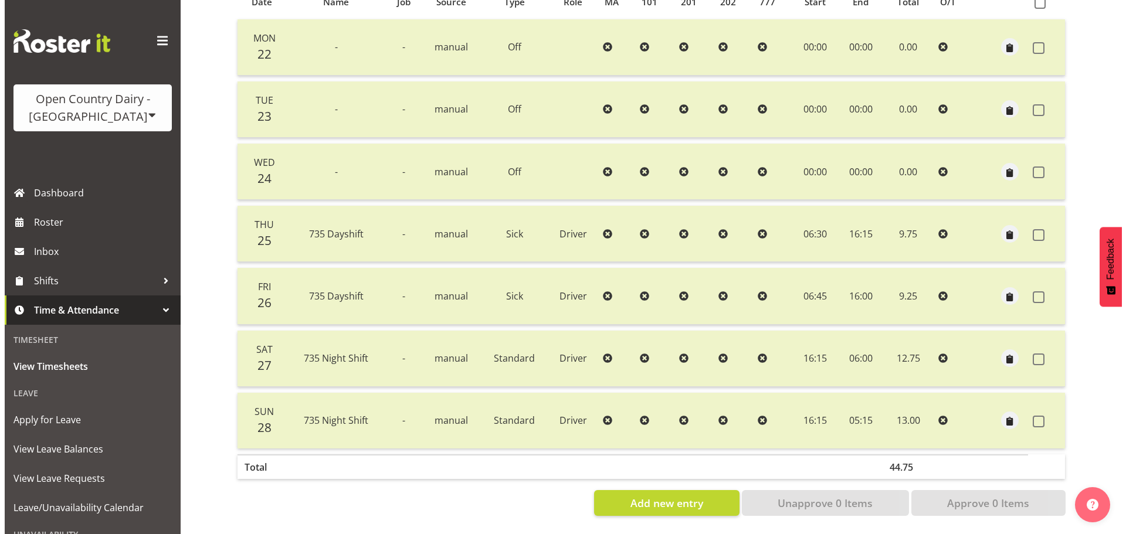
scroll to position [281, 0]
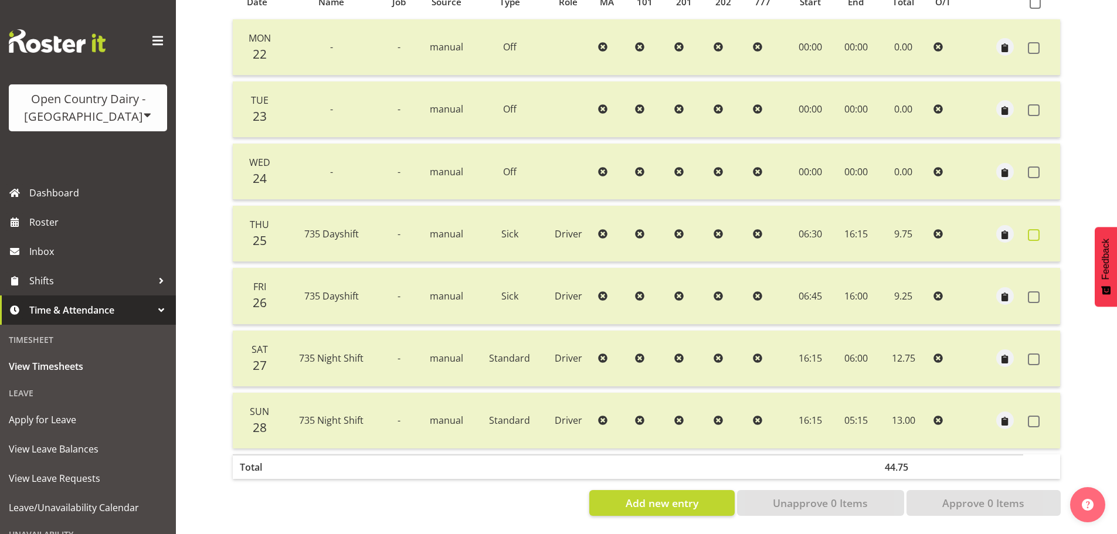
click at [1038, 229] on span at bounding box center [1034, 235] width 12 height 12
checkbox input "true"
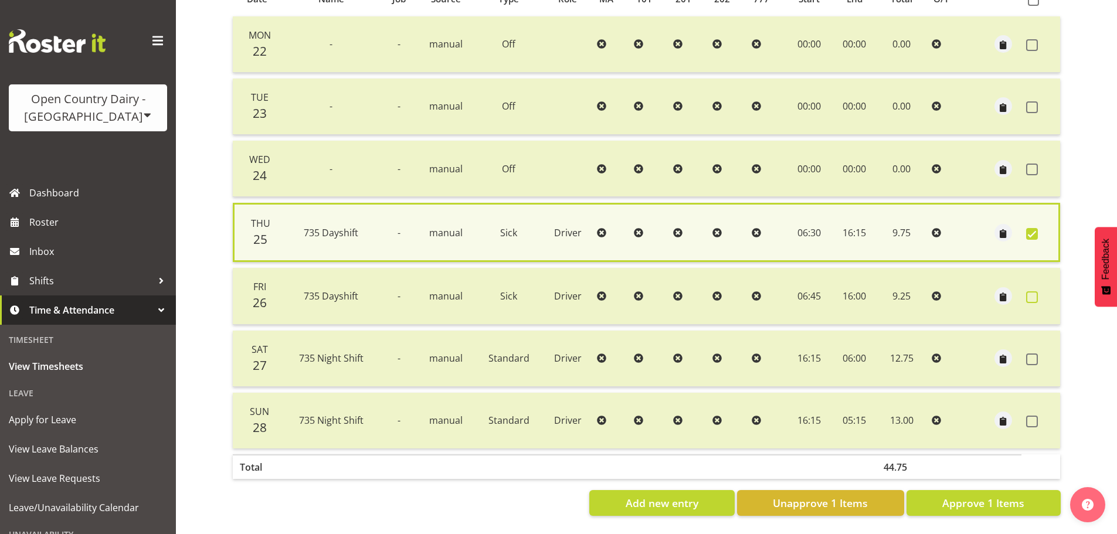
click at [1029, 291] on span at bounding box center [1032, 297] width 12 height 12
checkbox input "true"
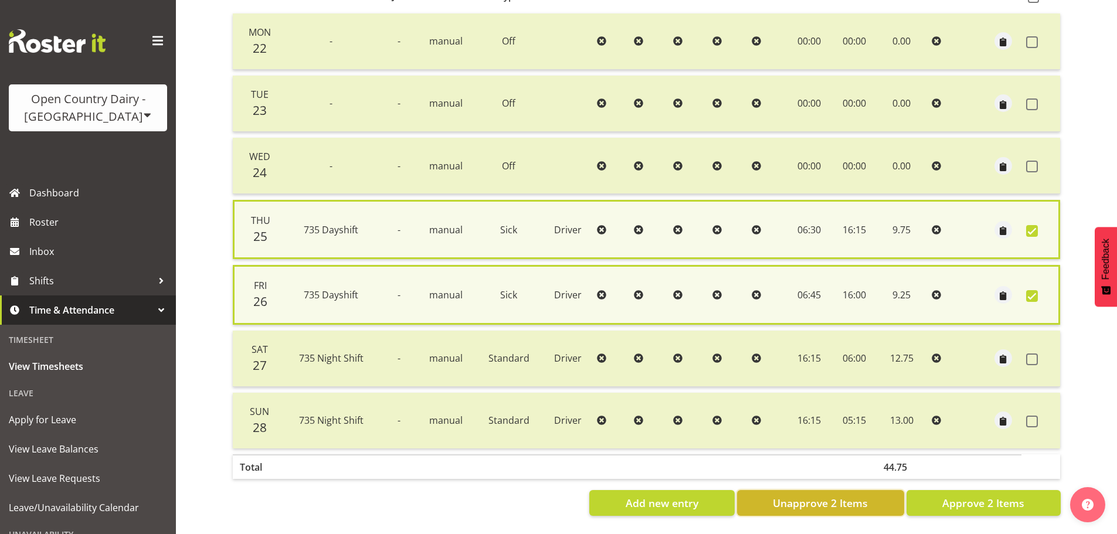
click at [836, 502] on span "Unapprove 2 Items" at bounding box center [820, 502] width 95 height 15
checkbox input "false"
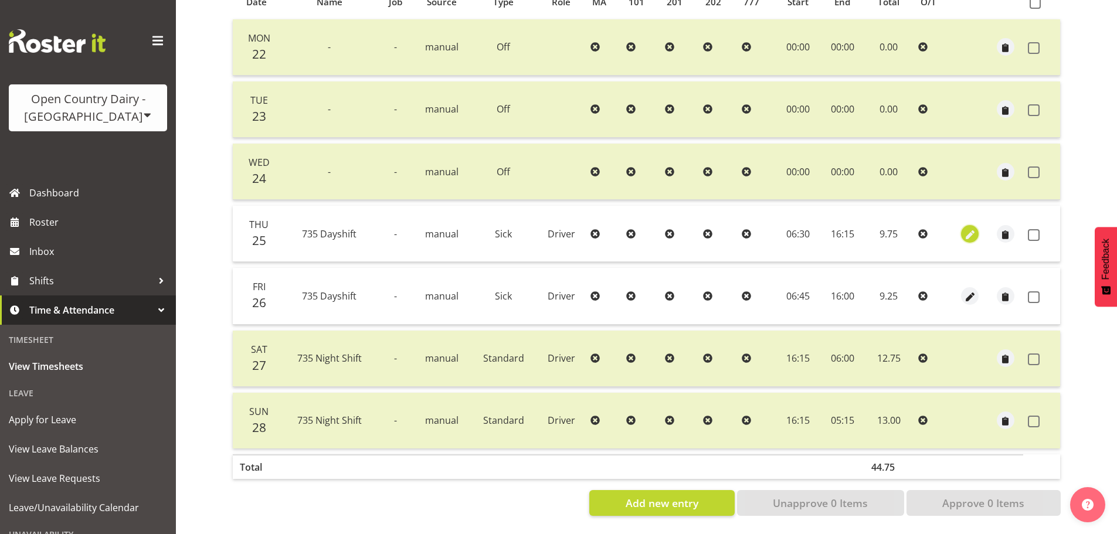
click at [971, 228] on span "button" at bounding box center [969, 234] width 13 height 13
select select "Sick"
select select "909"
select select "8"
select select "2025"
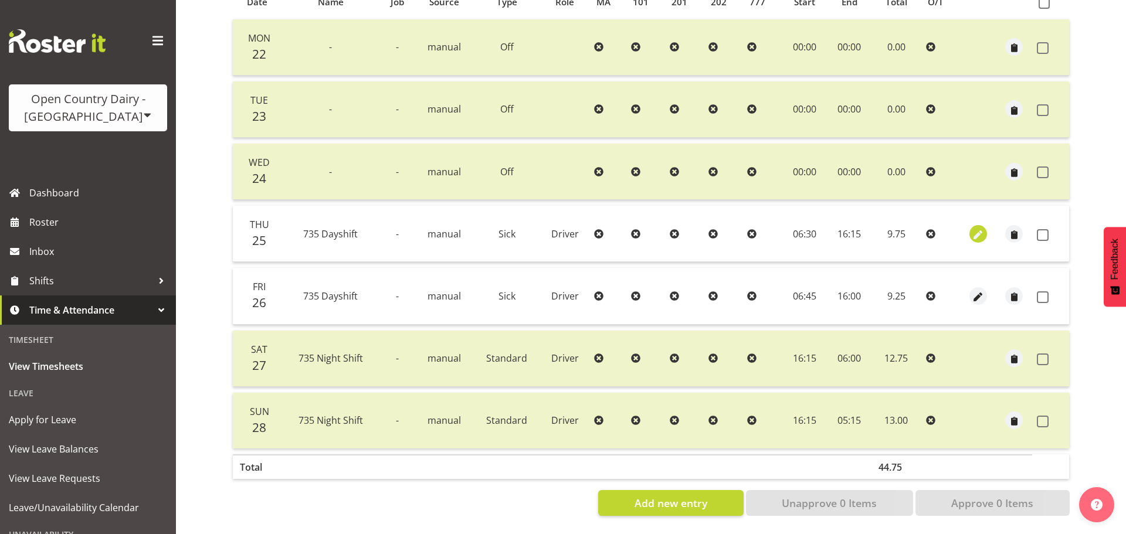
select select "6"
select select "30"
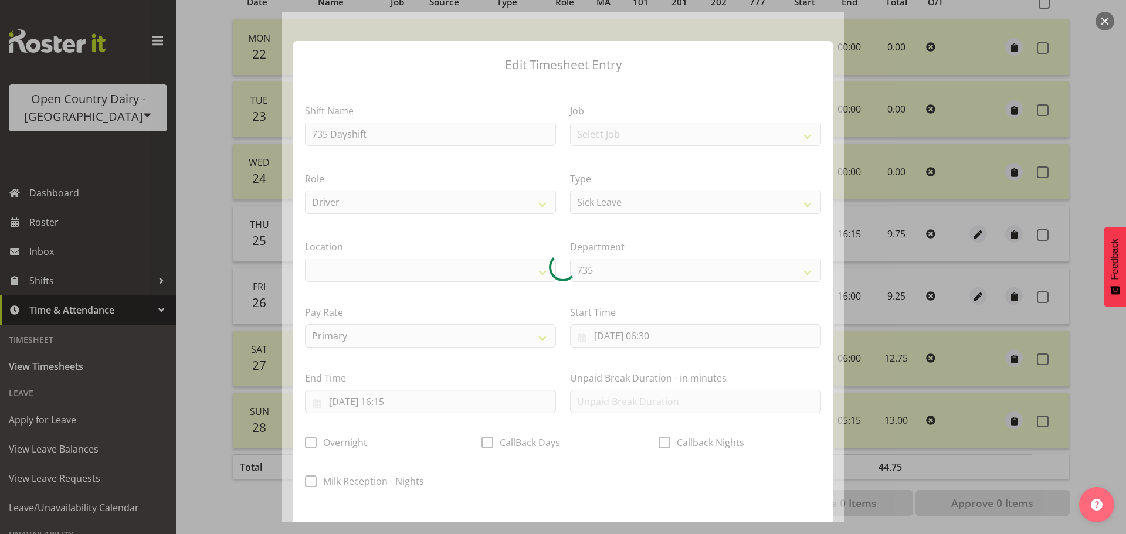
select select
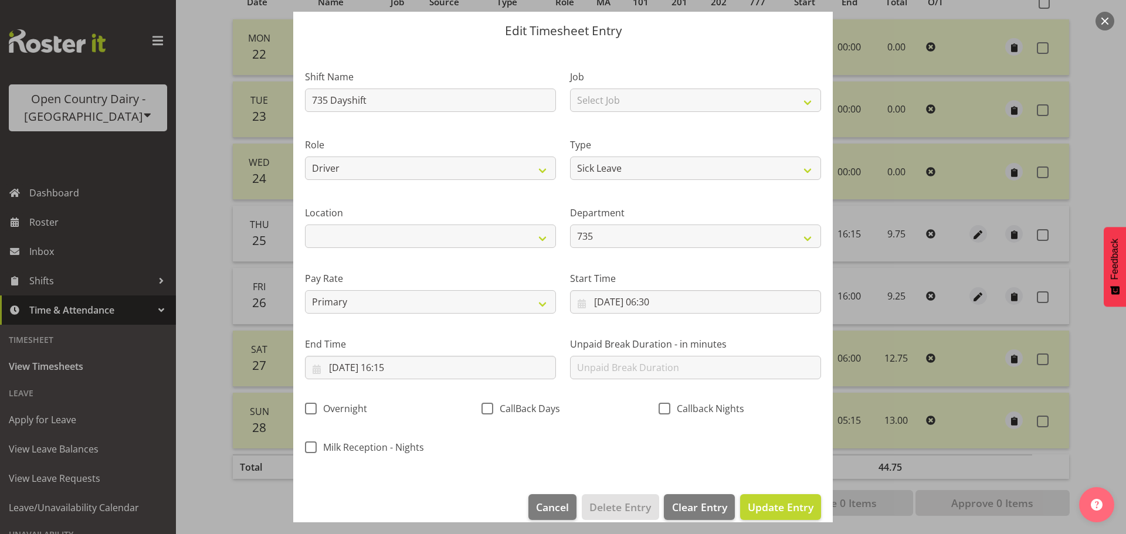
scroll to position [49, 0]
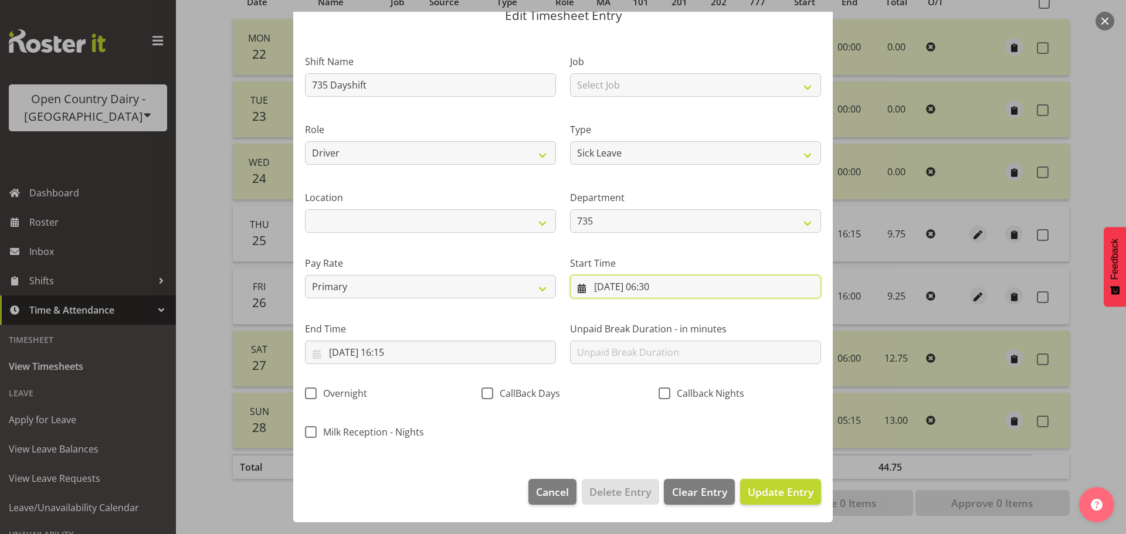
click at [662, 284] on input "[DATE] 06:30" at bounding box center [695, 286] width 251 height 23
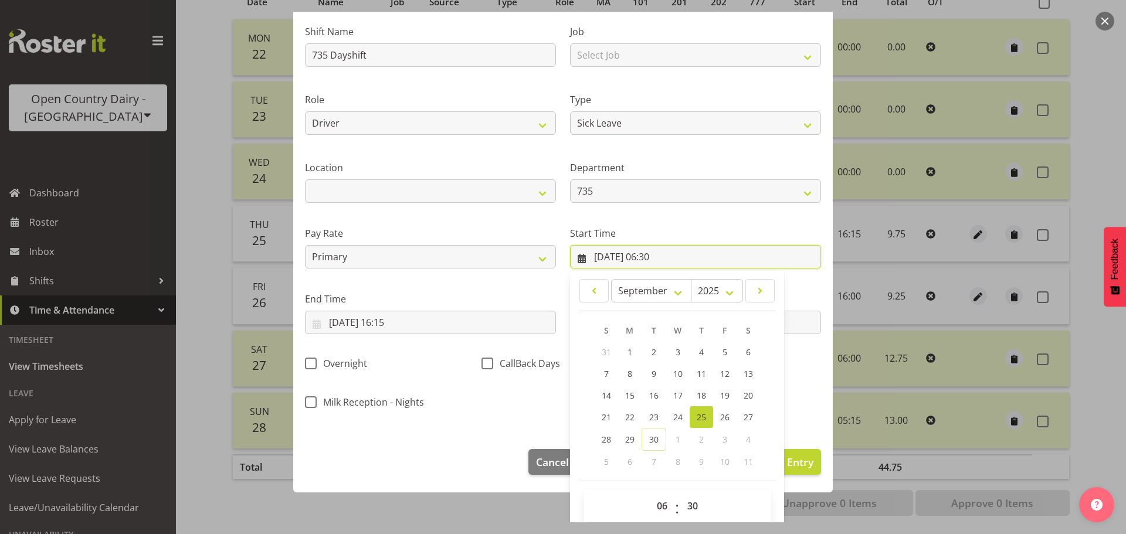
scroll to position [93, 0]
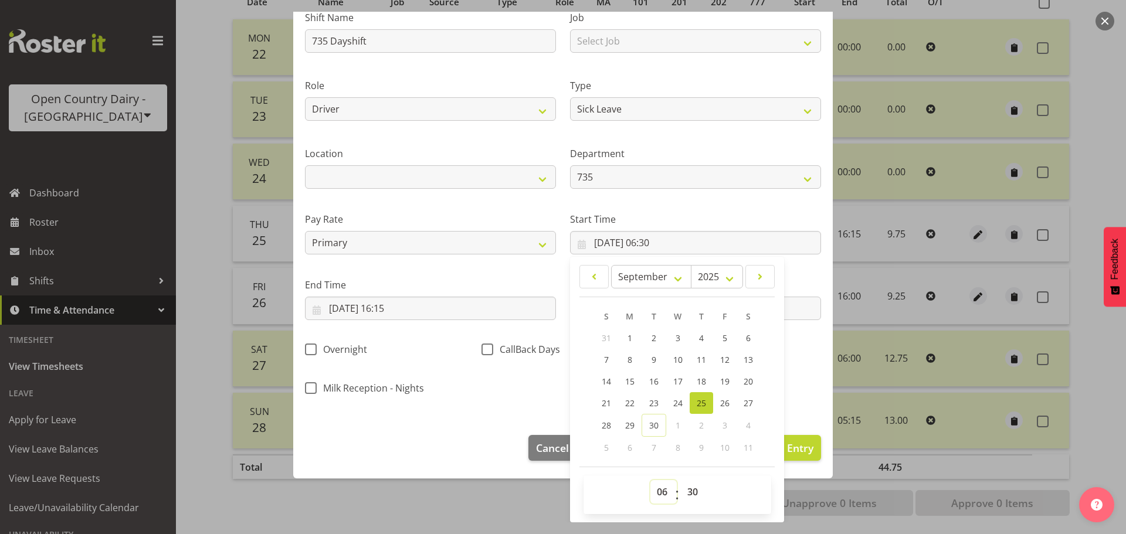
drag, startPoint x: 654, startPoint y: 490, endPoint x: 654, endPoint y: 481, distance: 9.4
click at [654, 490] on select "00 01 02 03 04 05 06 07 08 09 10 11 12 13 14 15 16 17 18 19 20 21 22 23" at bounding box center [663, 491] width 26 height 23
select select "0"
click at [650, 480] on select "00 01 02 03 04 05 06 07 08 09 10 11 12 13 14 15 16 17 18 19 20 21 22 23" at bounding box center [663, 491] width 26 height 23
type input "[DATE] 00:30"
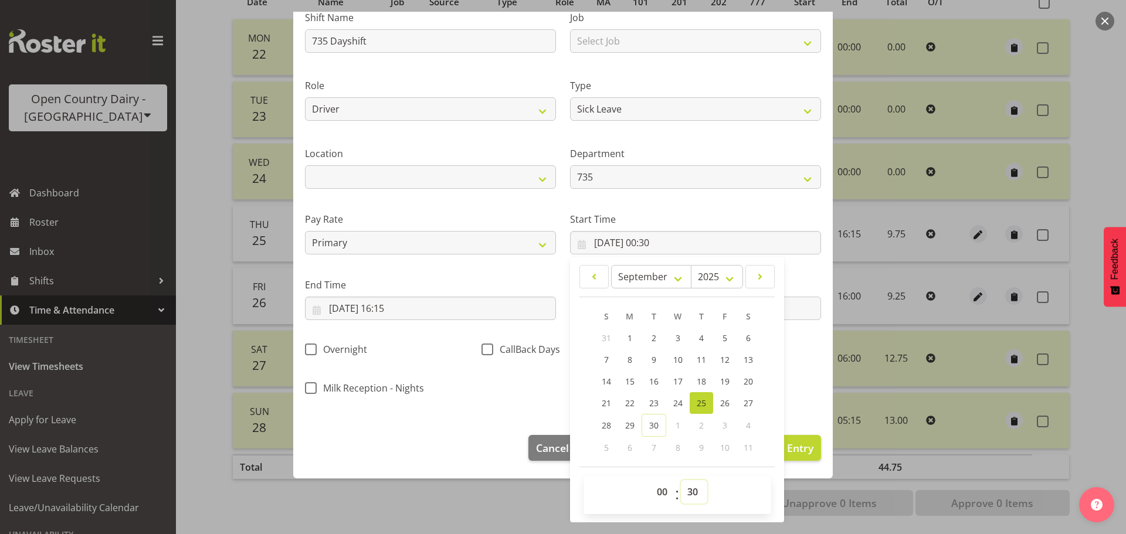
click at [693, 495] on select "00 01 02 03 04 05 06 07 08 09 10 11 12 13 14 15 16 17 18 19 20 21 22 23 24 25 2…" at bounding box center [694, 491] width 26 height 23
select select "0"
click at [681, 480] on select "00 01 02 03 04 05 06 07 08 09 10 11 12 13 14 15 16 17 18 19 20 21 22 23 24 25 2…" at bounding box center [694, 491] width 26 height 23
type input "[DATE] 00:00"
click at [699, 215] on label "Start Time" at bounding box center [695, 219] width 251 height 14
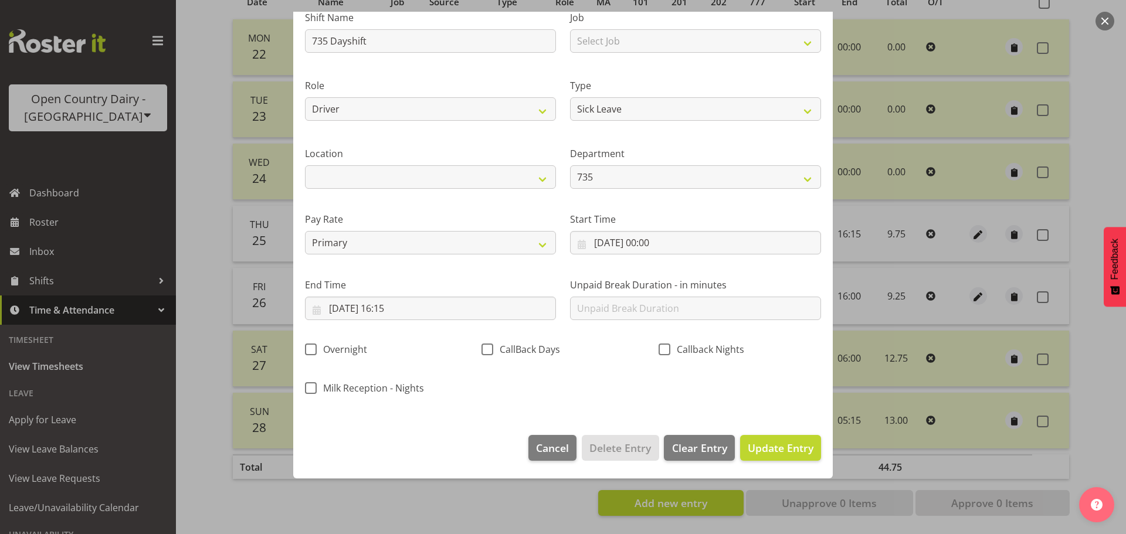
scroll to position [49, 0]
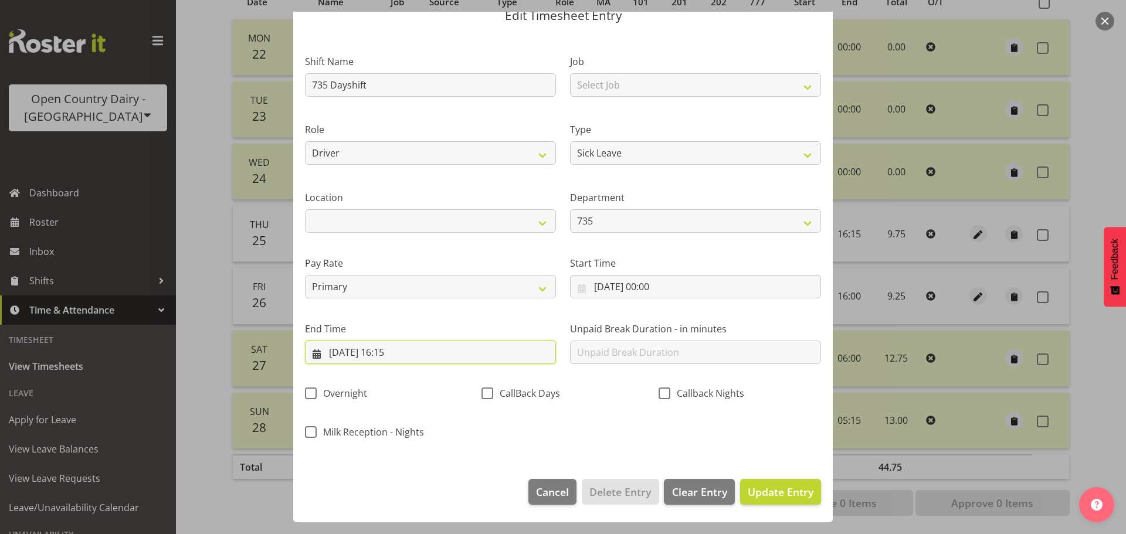
click at [399, 354] on input "[DATE] 16:15" at bounding box center [430, 352] width 251 height 23
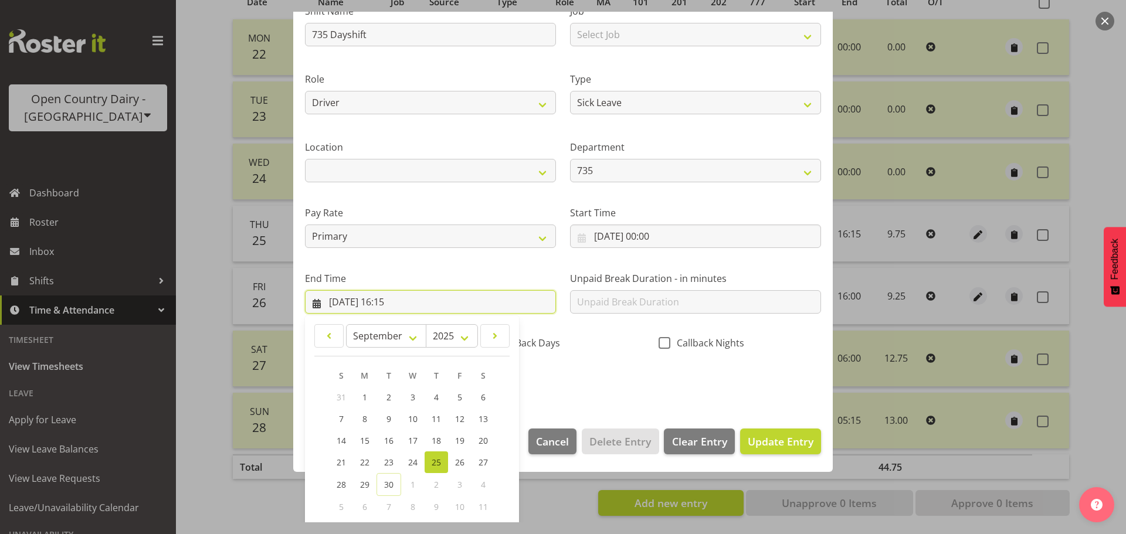
scroll to position [159, 0]
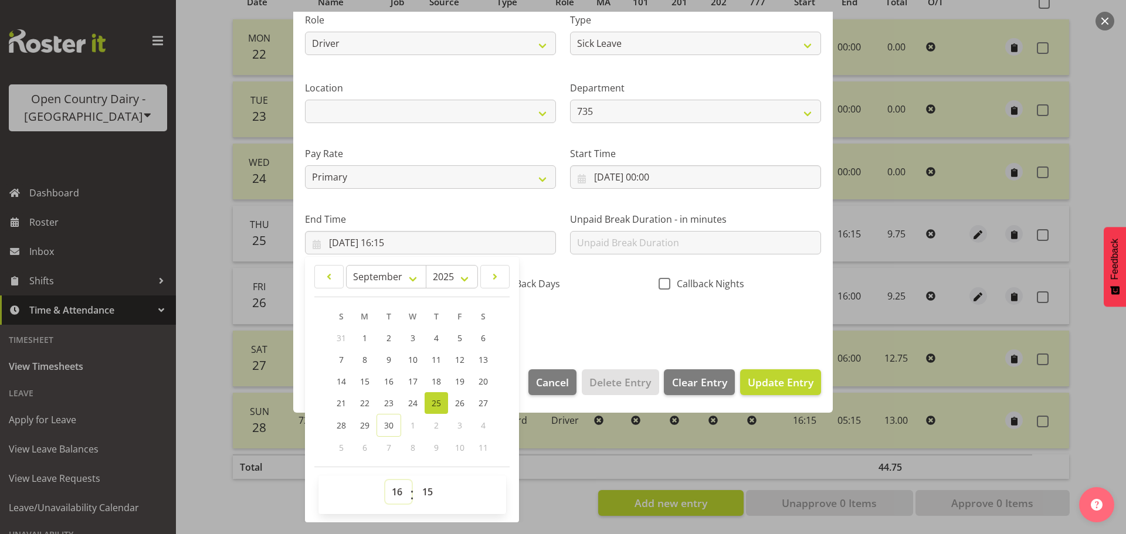
click at [398, 490] on select "00 01 02 03 04 05 06 07 08 09 10 11 12 13 14 15 16 17 18 19 20 21 22 23" at bounding box center [398, 491] width 26 height 23
select select "10"
click at [385, 480] on select "00 01 02 03 04 05 06 07 08 09 10 11 12 13 14 15 16 17 18 19 20 21 22 23" at bounding box center [398, 491] width 26 height 23
type input "[DATE] 10:15"
click at [770, 383] on span "Update Entry" at bounding box center [781, 382] width 66 height 14
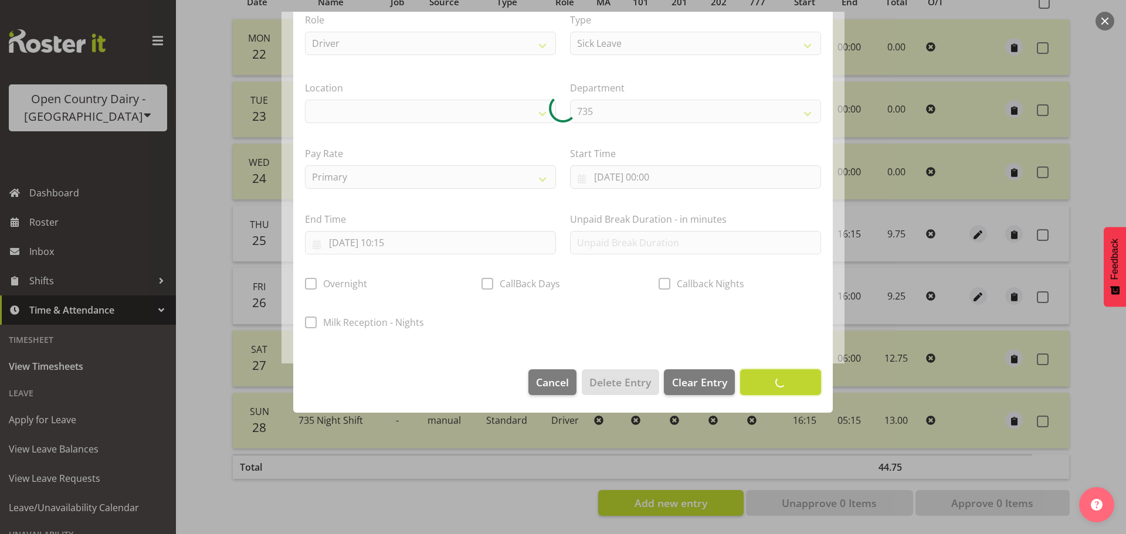
scroll to position [49, 0]
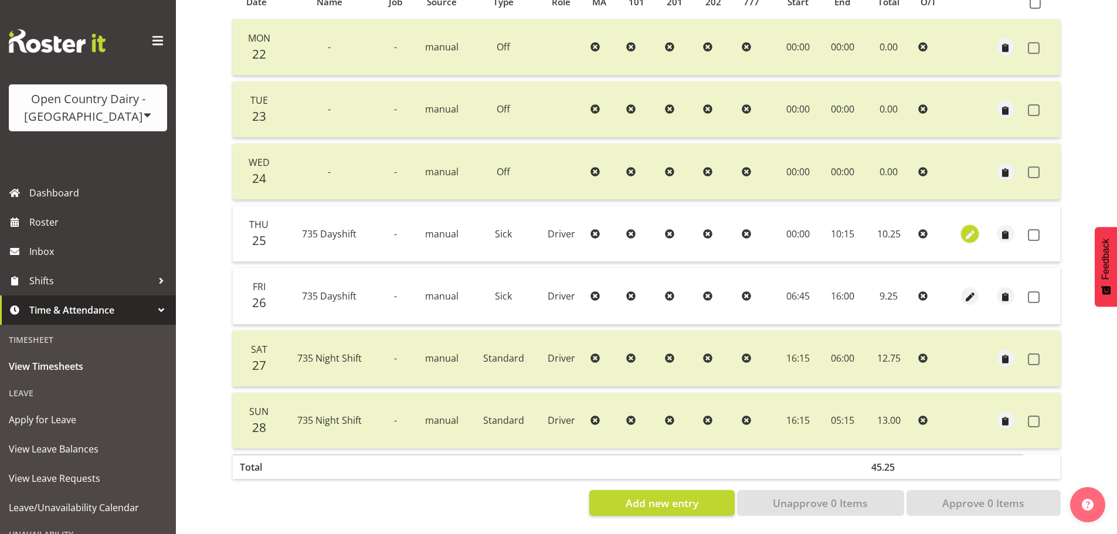
click at [970, 228] on span "button" at bounding box center [969, 234] width 13 height 13
select select "Sick"
select select "909"
select select "8"
select select "2025"
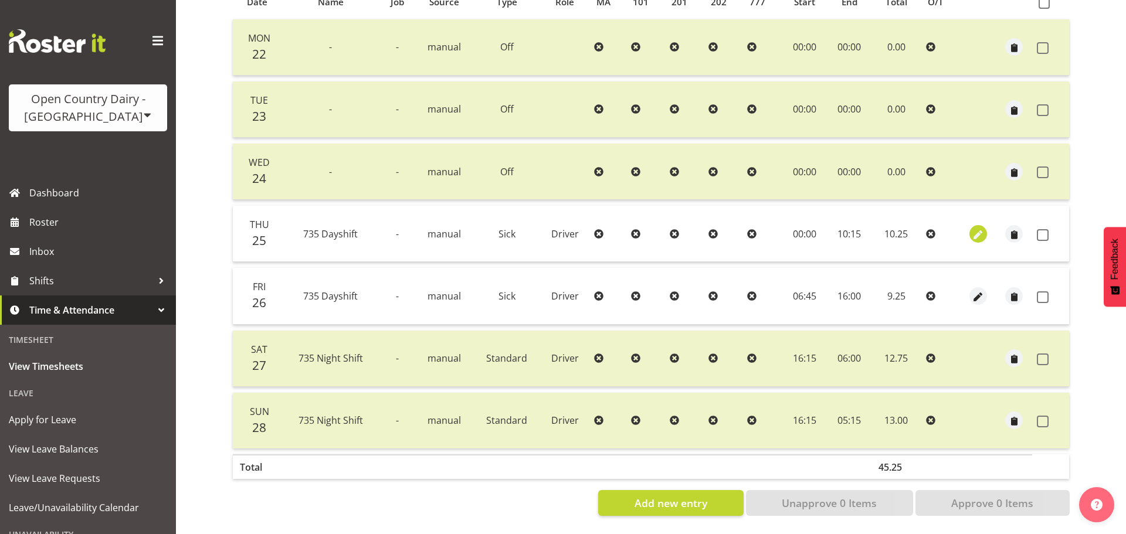
select select "10"
select select "15"
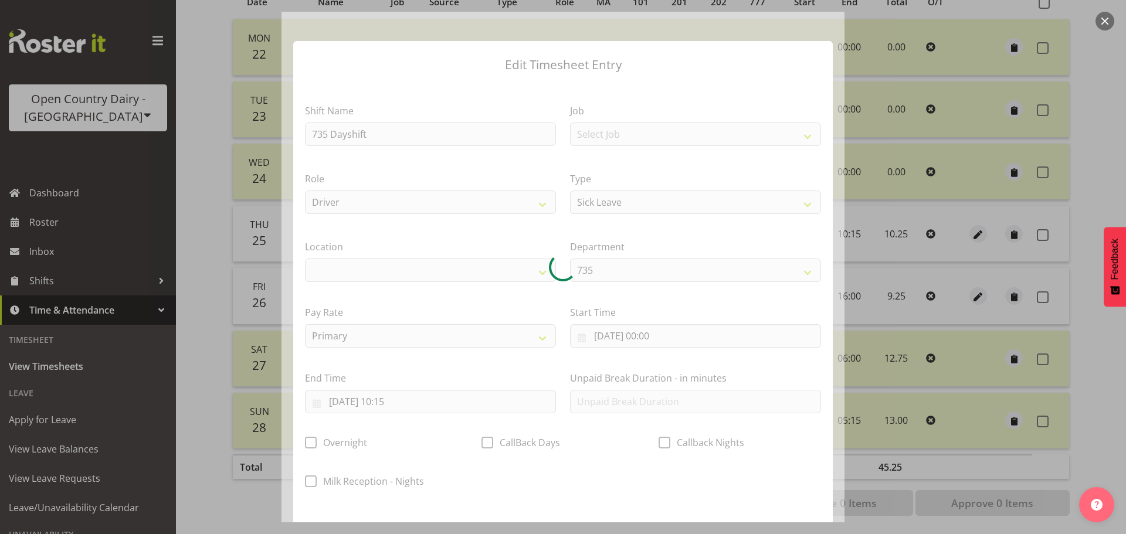
select select
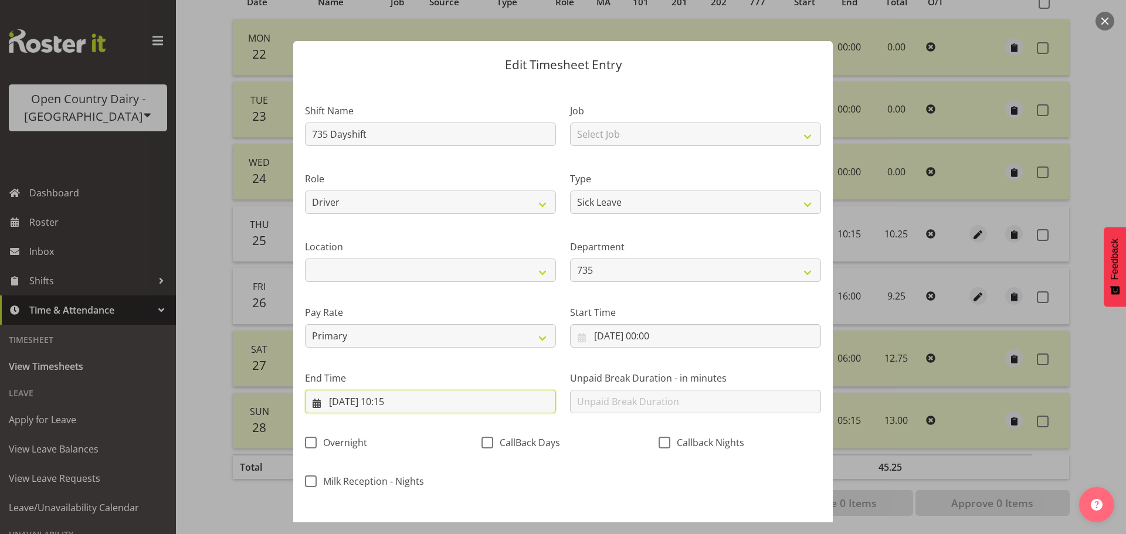
click at [404, 403] on input "[DATE] 10:15" at bounding box center [430, 401] width 251 height 23
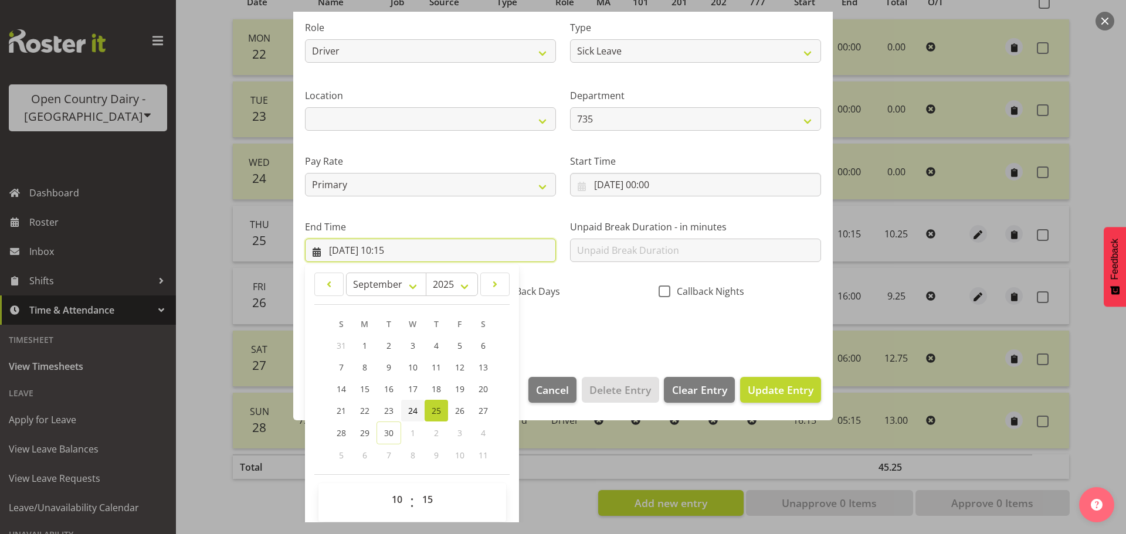
scroll to position [159, 0]
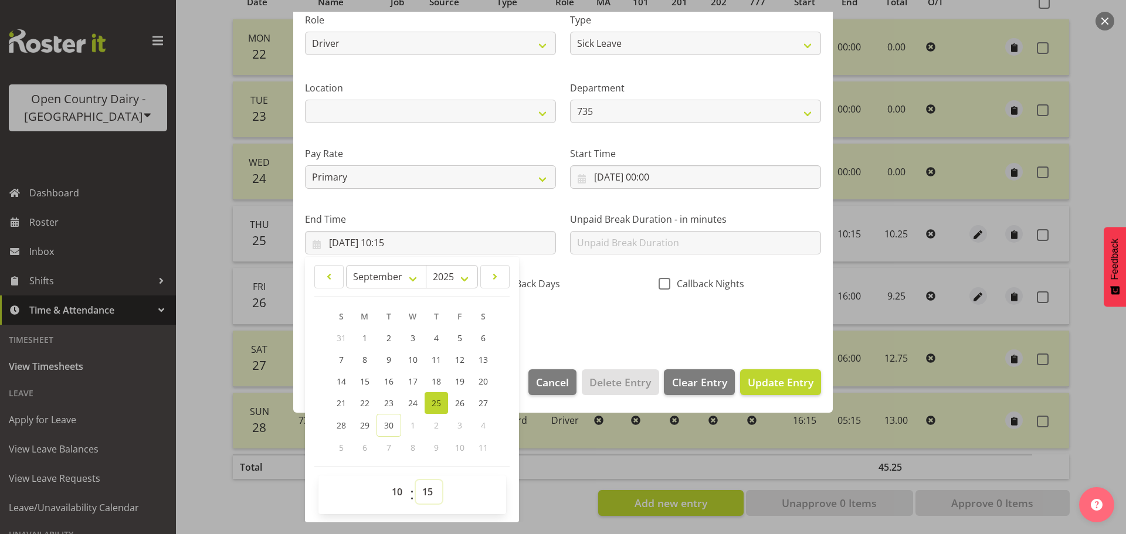
click at [436, 490] on select "00 01 02 03 04 05 06 07 08 09 10 11 12 13 14 15 16 17 18 19 20 21 22 23 24 25 2…" at bounding box center [429, 491] width 26 height 23
select select "36"
click at [416, 480] on select "00 01 02 03 04 05 06 07 08 09 10 11 12 13 14 15 16 17 18 19 20 21 22 23 24 25 2…" at bounding box center [429, 491] width 26 height 23
type input "[DATE] 10:36"
click at [779, 382] on span "Update Entry" at bounding box center [781, 382] width 66 height 14
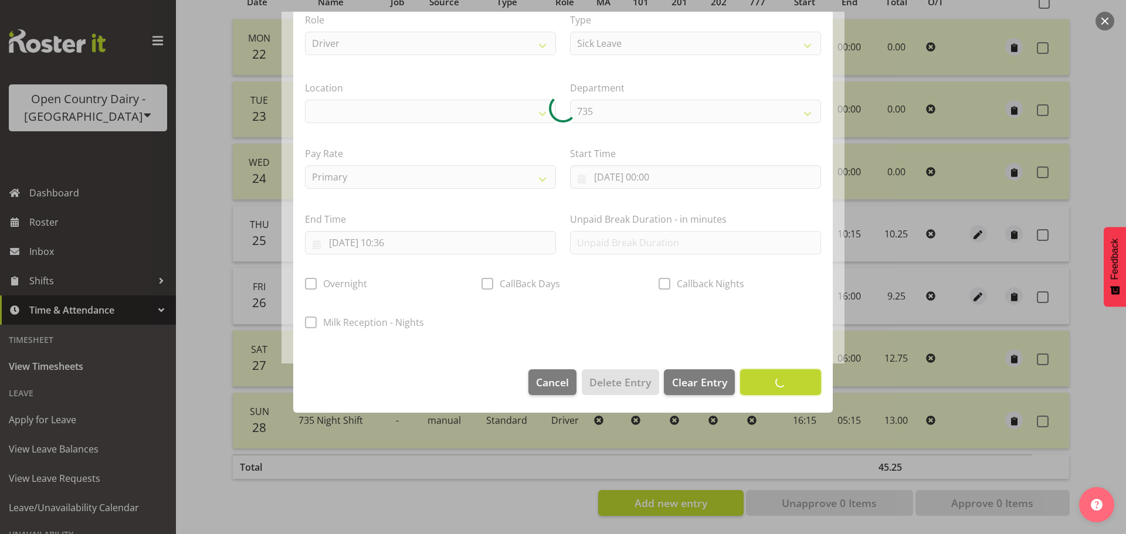
scroll to position [49, 0]
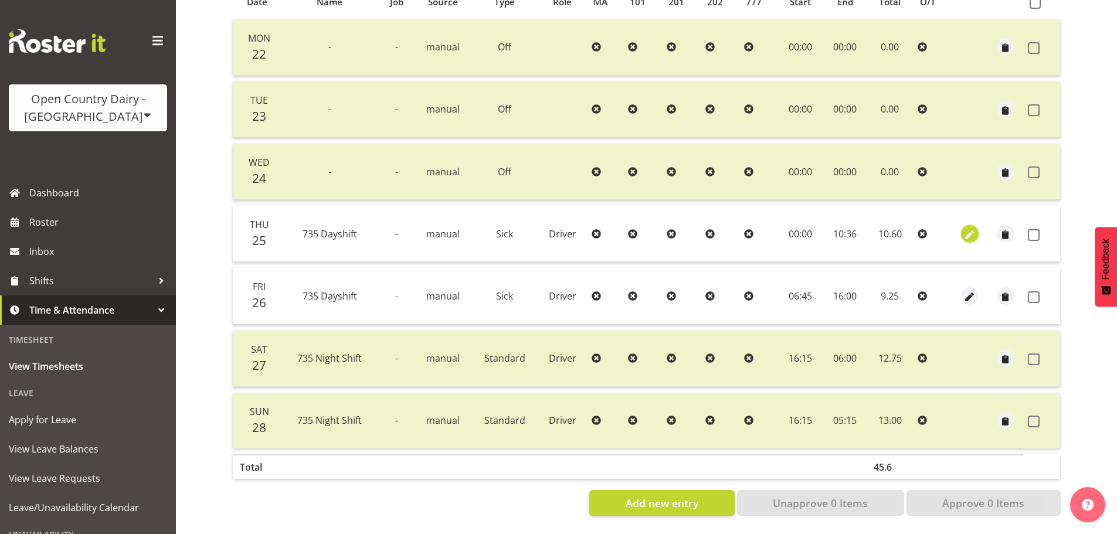
click at [966, 228] on span "button" at bounding box center [969, 234] width 13 height 13
select select "Sick"
select select "909"
select select "8"
select select "2025"
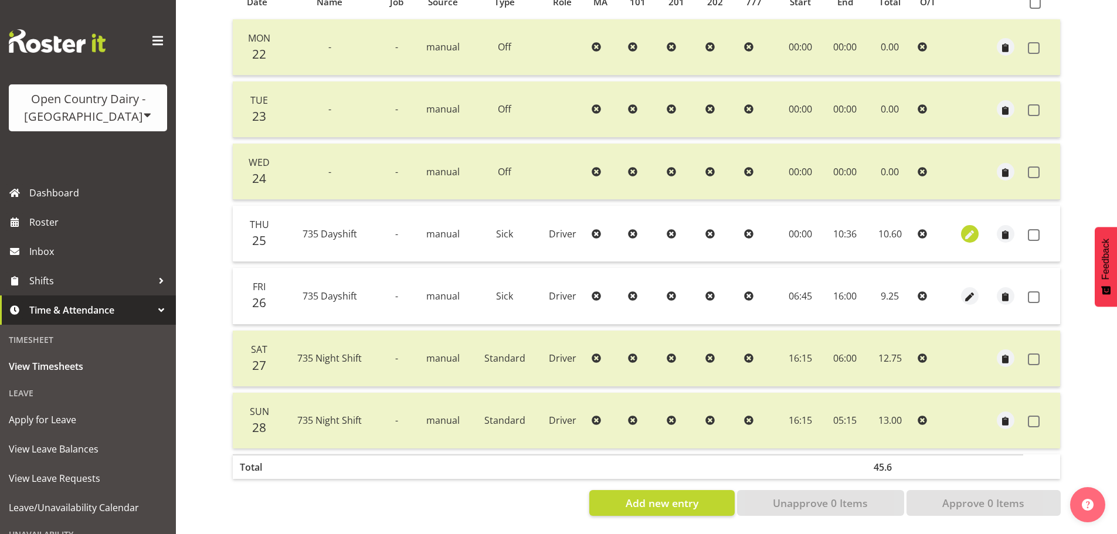
select select "10"
select select "36"
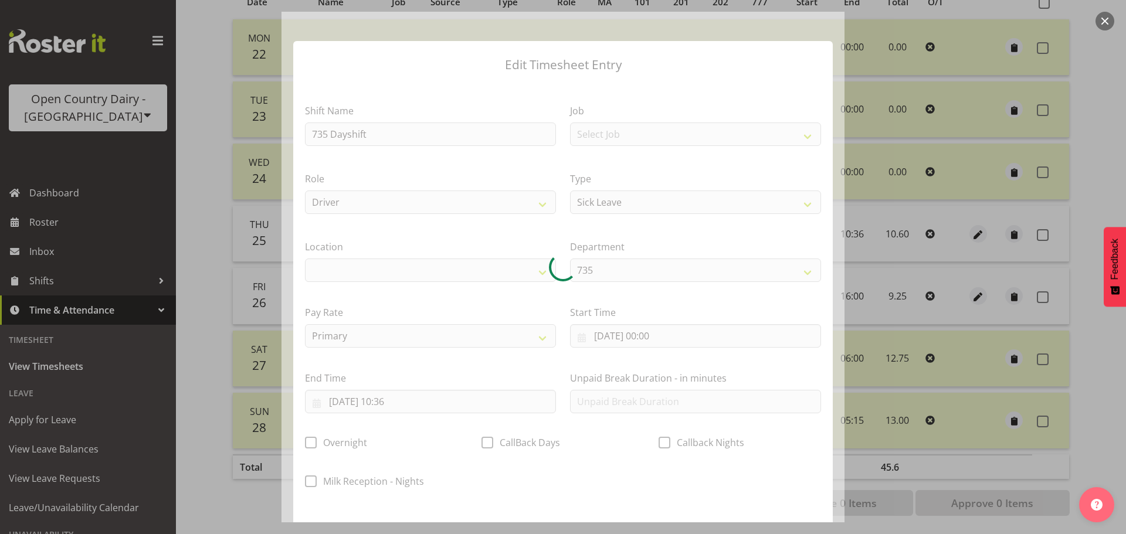
select select
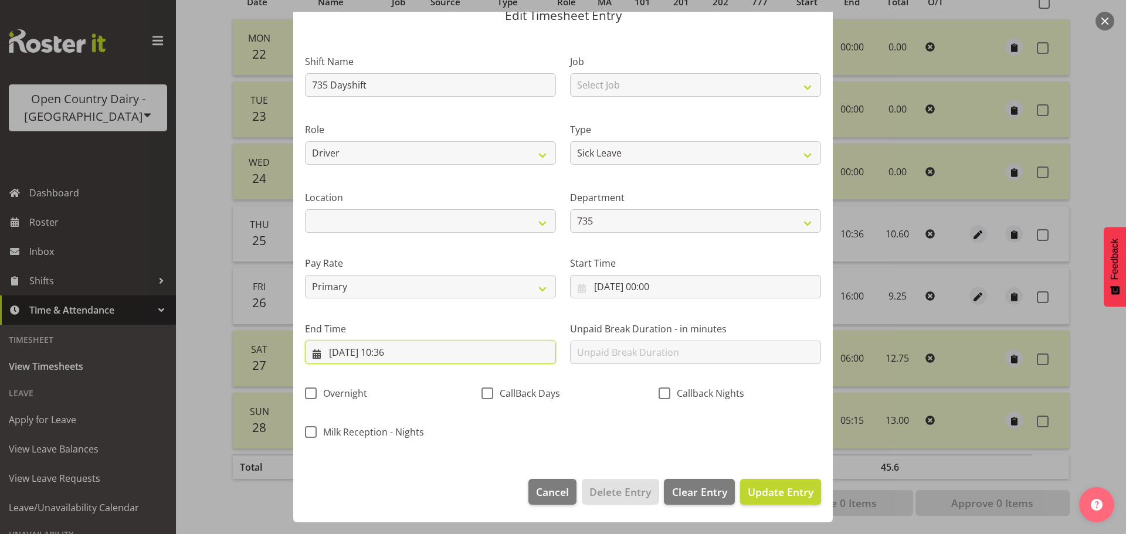
click at [410, 352] on input "[DATE] 10:36" at bounding box center [430, 352] width 251 height 23
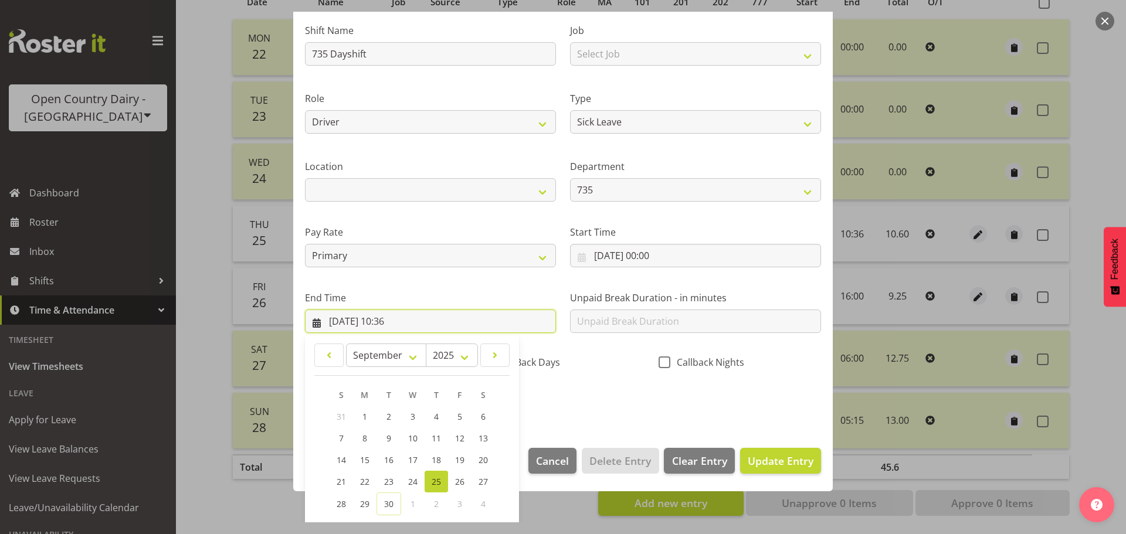
scroll to position [159, 0]
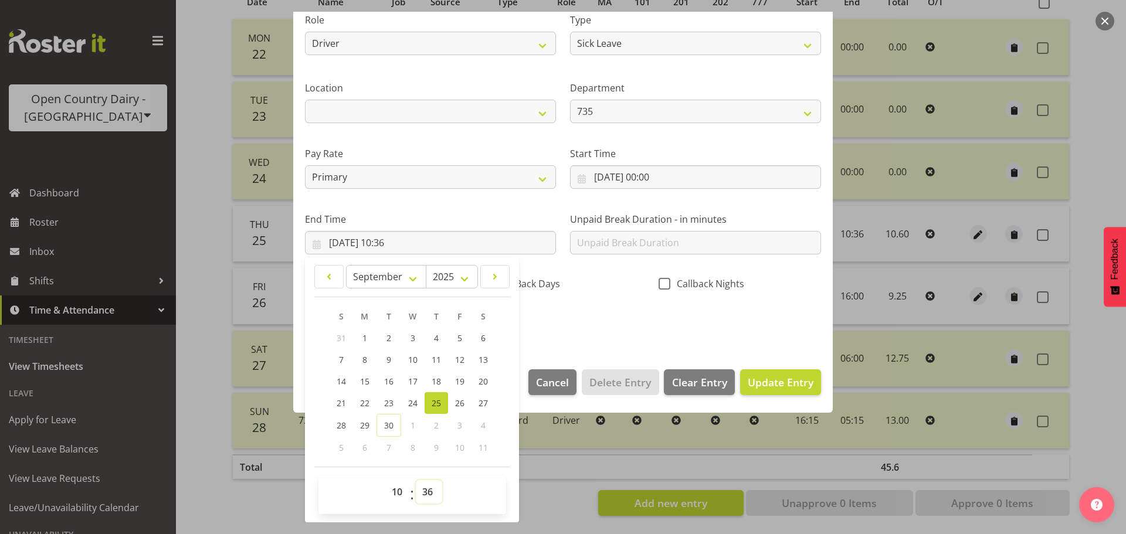
click at [433, 494] on select "00 01 02 03 04 05 06 07 08 09 10 11 12 13 14 15 16 17 18 19 20 21 22 23 24 25 2…" at bounding box center [429, 491] width 26 height 23
drag, startPoint x: 427, startPoint y: 502, endPoint x: 428, endPoint y: 495, distance: 6.5
click at [427, 500] on select "00 01 02 03 04 05 06 07 08 09 10 11 12 13 14 15 16 17 18 19 20 21 22 23 24 25 2…" at bounding box center [429, 491] width 26 height 23
select select "42"
click at [416, 480] on select "00 01 02 03 04 05 06 07 08 09 10 11 12 13 14 15 16 17 18 19 20 21 22 23 24 25 2…" at bounding box center [429, 491] width 26 height 23
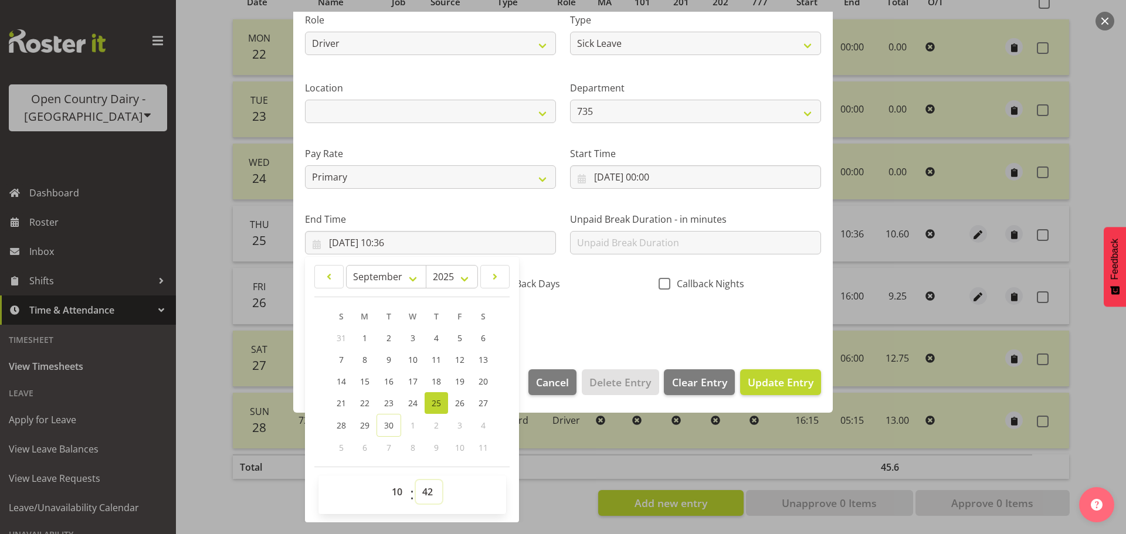
type input "[DATE] 10:42"
click at [787, 381] on span "Update Entry" at bounding box center [781, 382] width 66 height 14
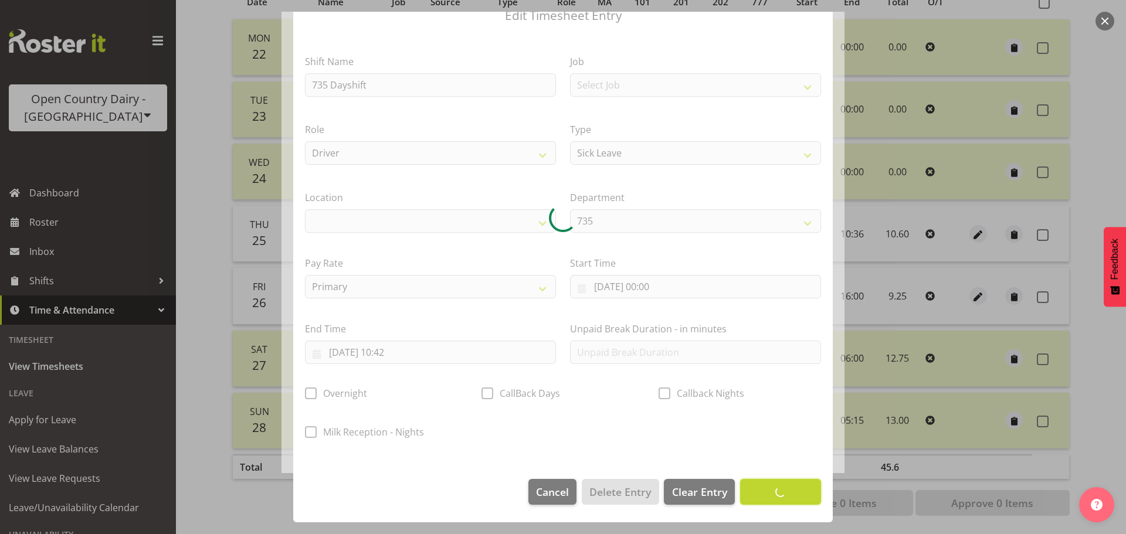
scroll to position [49, 0]
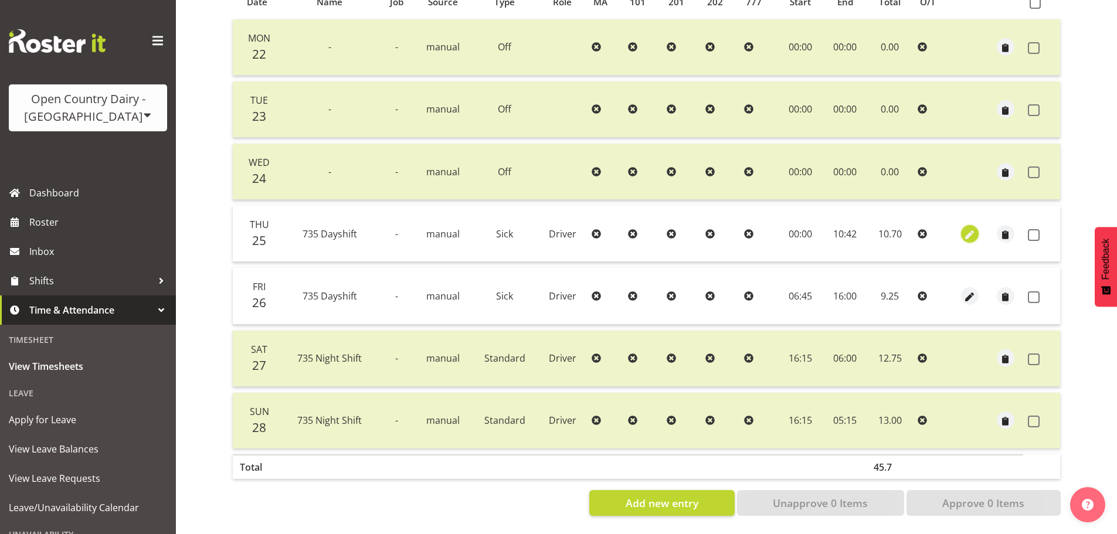
click at [970, 231] on span "button" at bounding box center [969, 234] width 13 height 13
select select "Sick"
select select "909"
select select "8"
select select "2025"
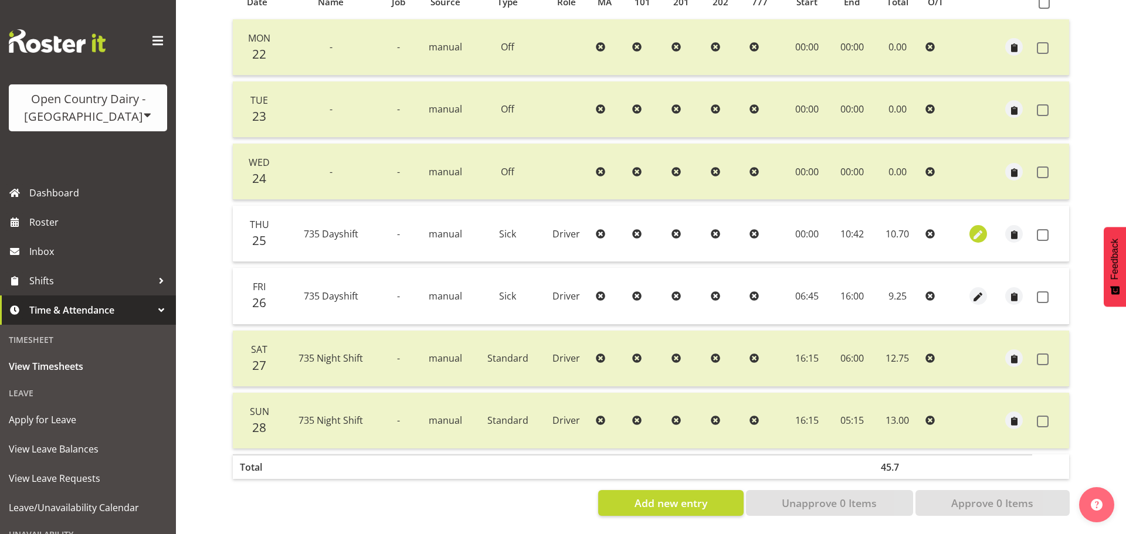
select select "10"
select select "42"
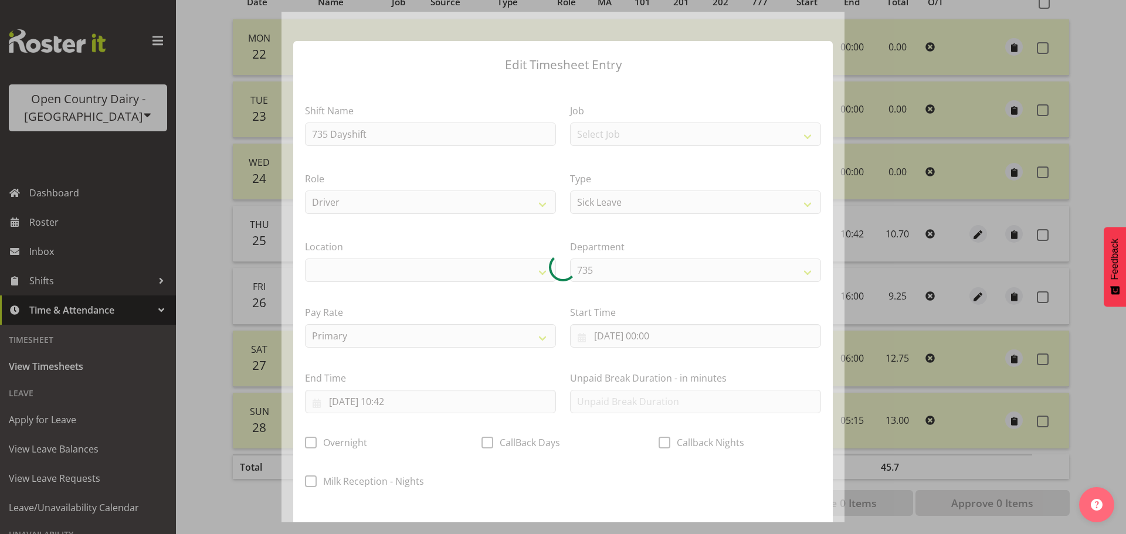
select select
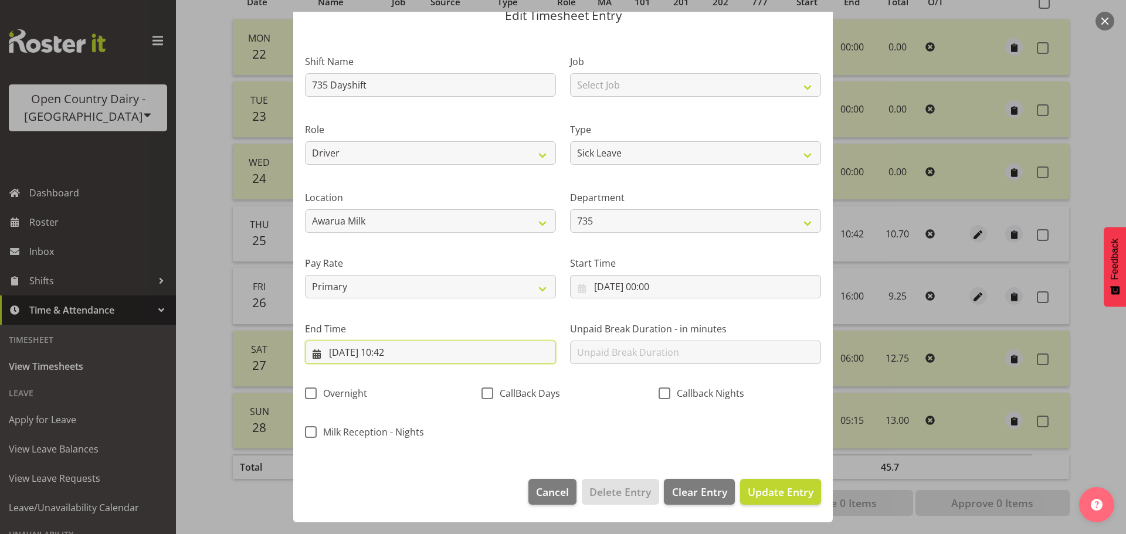
click at [413, 353] on input "[DATE] 10:42" at bounding box center [430, 352] width 251 height 23
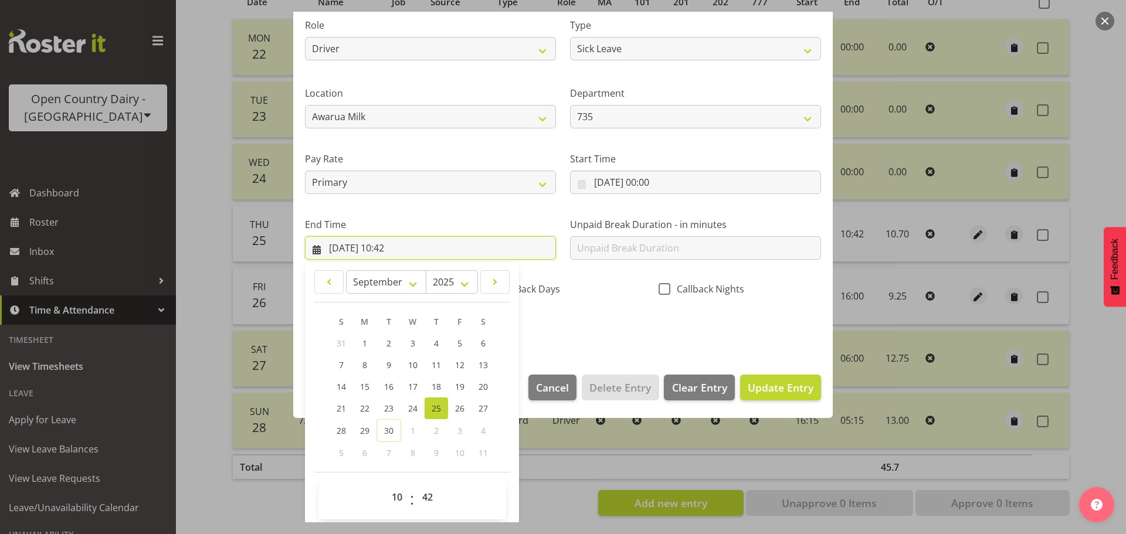
scroll to position [159, 0]
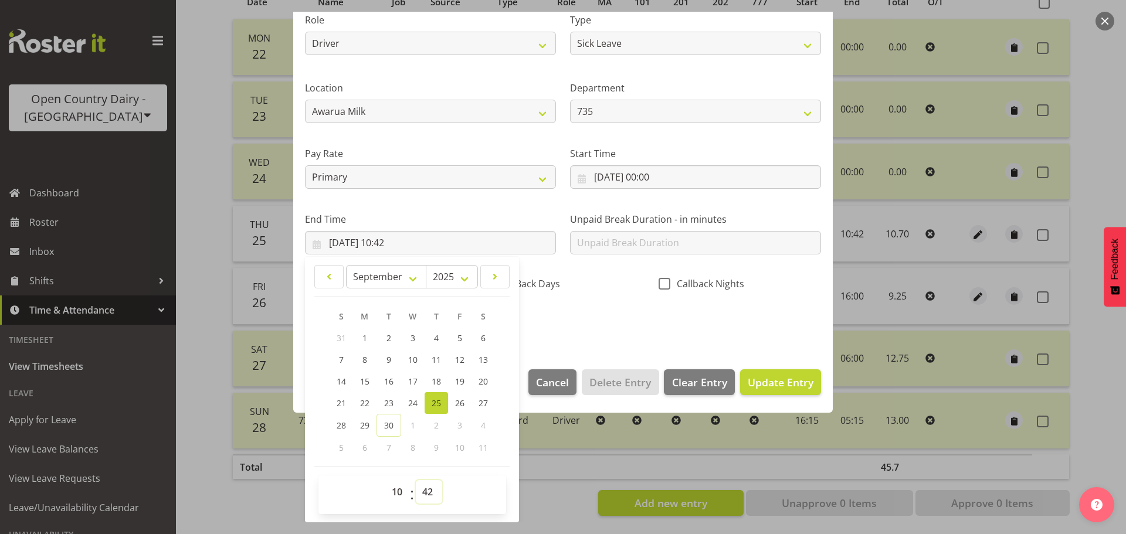
click at [432, 491] on select "00 01 02 03 04 05 06 07 08 09 10 11 12 13 14 15 16 17 18 19 20 21 22 23 24 25 2…" at bounding box center [429, 491] width 26 height 23
select select "44"
click at [416, 480] on select "00 01 02 03 04 05 06 07 08 09 10 11 12 13 14 15 16 17 18 19 20 21 22 23 24 25 2…" at bounding box center [429, 491] width 26 height 23
type input "[DATE] 10:44"
click at [429, 492] on select "00 01 02 03 04 05 06 07 08 09 10 11 12 13 14 15 16 17 18 19 20 21 22 23 24 25 2…" at bounding box center [429, 491] width 26 height 23
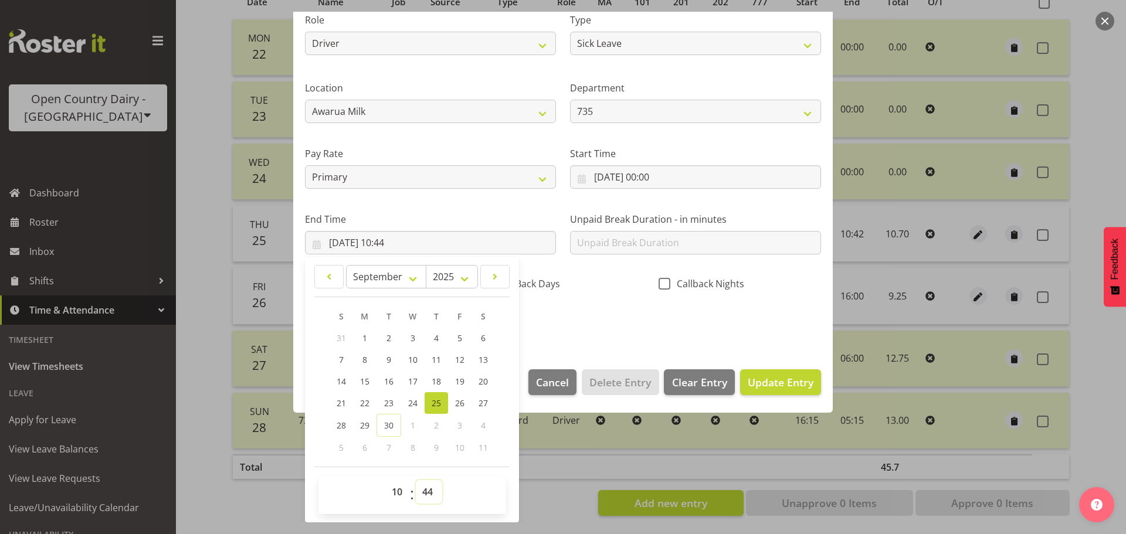
select select "43"
click at [416, 480] on select "00 01 02 03 04 05 06 07 08 09 10 11 12 13 14 15 16 17 18 19 20 21 22 23 24 25 2…" at bounding box center [429, 491] width 26 height 23
type input "[DATE] 10:43"
click at [790, 386] on span "Update Entry" at bounding box center [781, 382] width 66 height 14
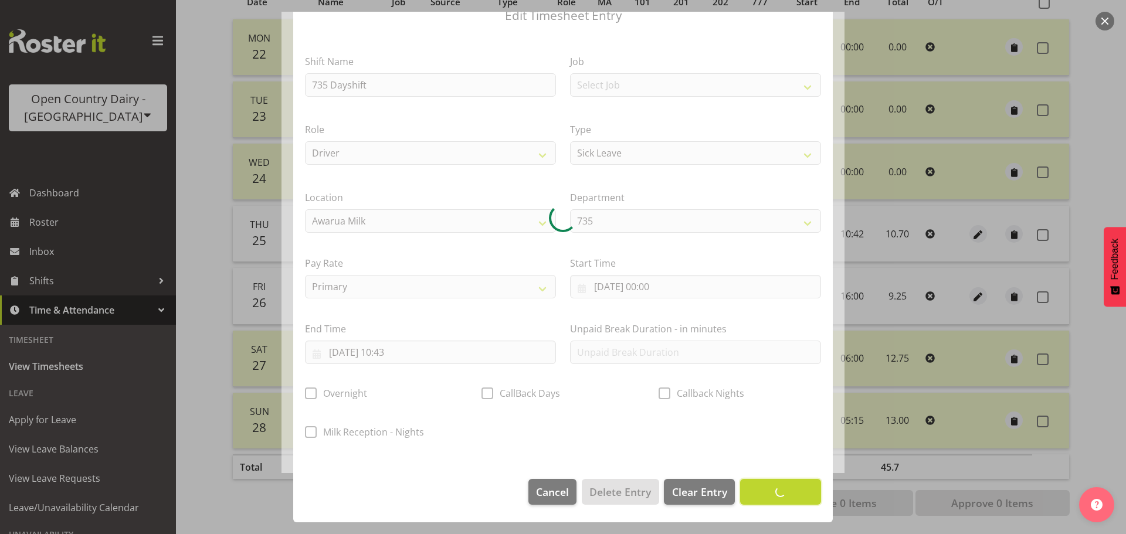
scroll to position [49, 0]
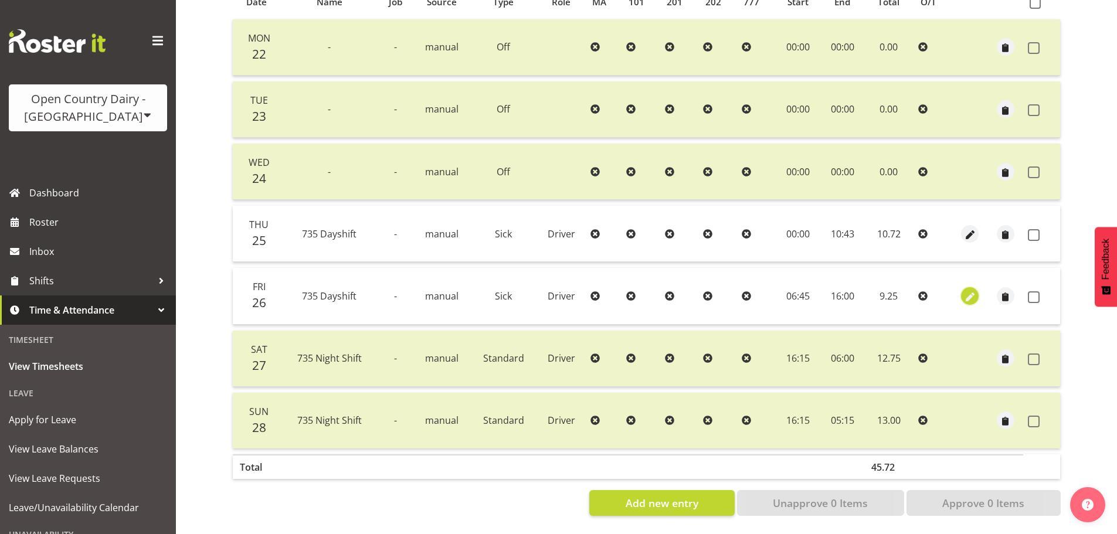
click at [969, 290] on span "button" at bounding box center [969, 296] width 13 height 13
select select "Sick"
select select "909"
select select "8"
select select "2025"
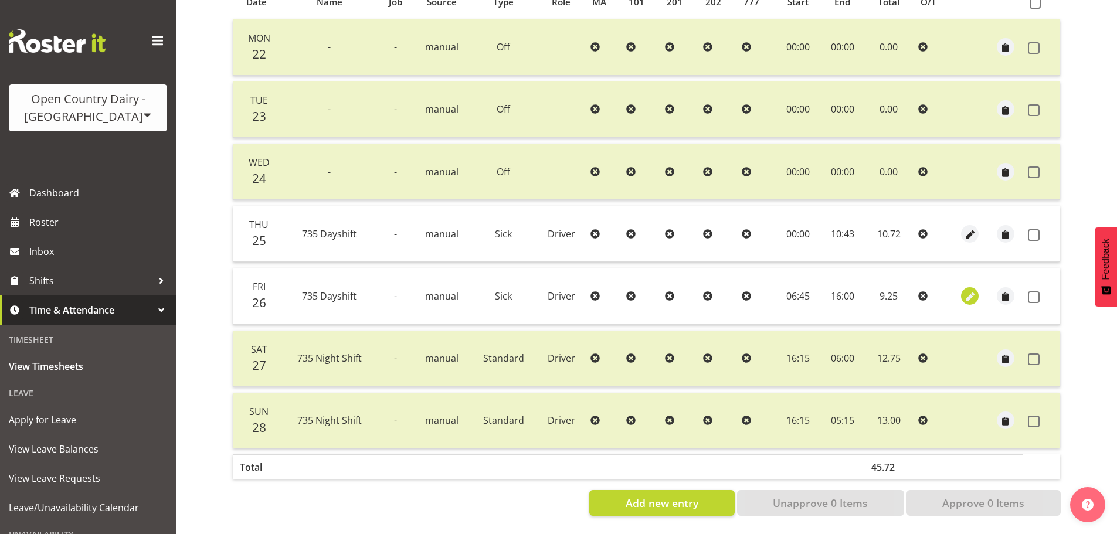
select select "6"
select select "45"
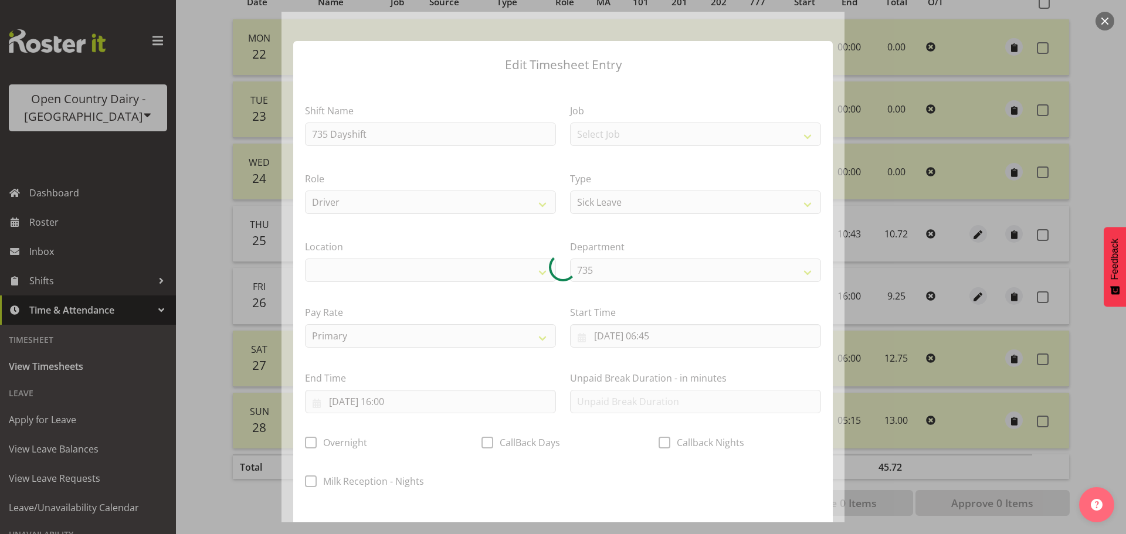
select select
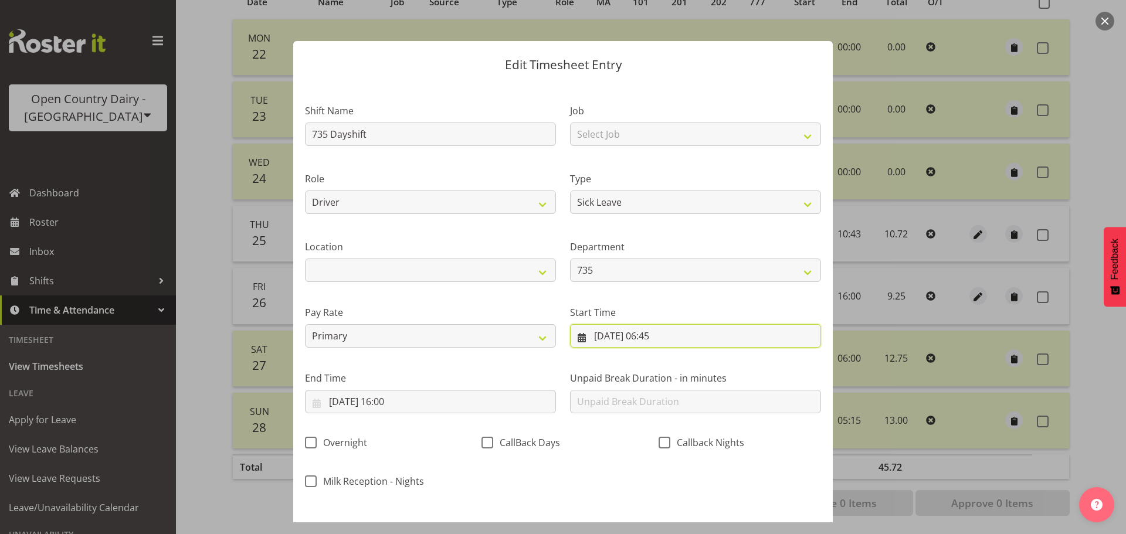
click at [668, 335] on input "[DATE] 06:45" at bounding box center [695, 335] width 251 height 23
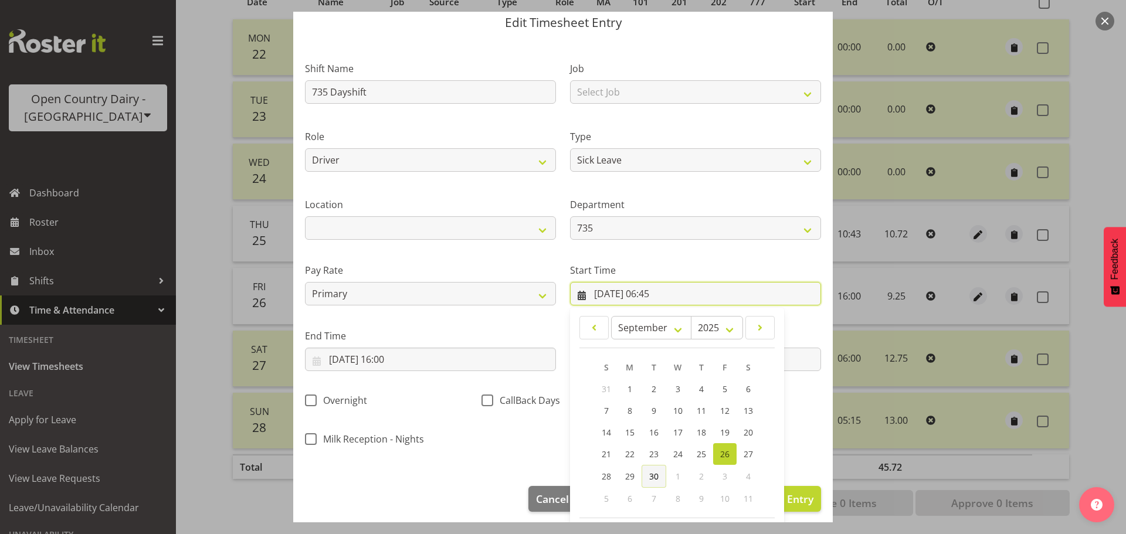
scroll to position [93, 0]
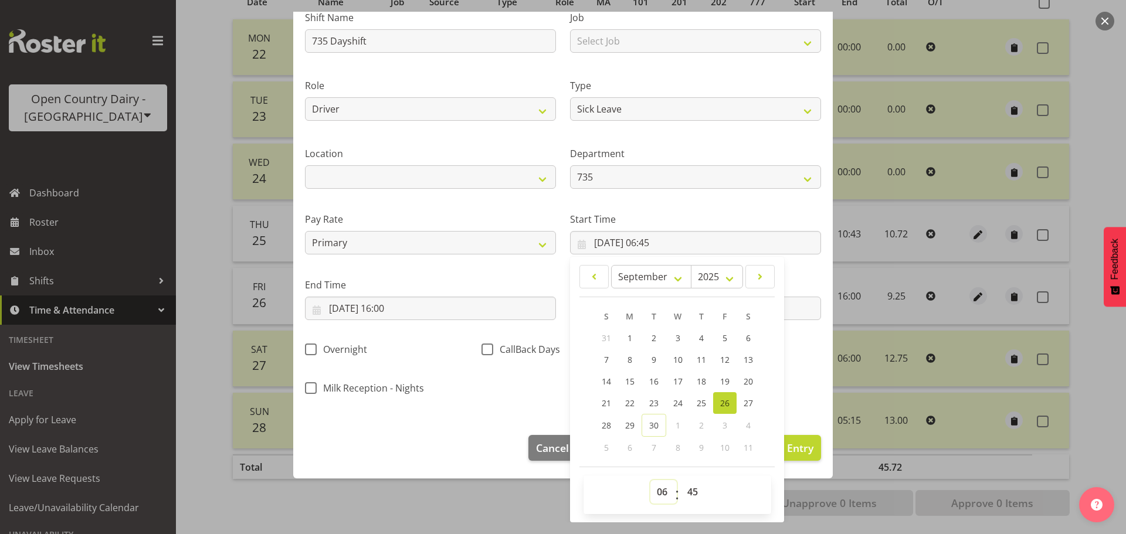
click at [658, 494] on select "00 01 02 03 04 05 06 07 08 09 10 11 12 13 14 15 16 17 18 19 20 21 22 23" at bounding box center [663, 491] width 26 height 23
select select "0"
click at [650, 480] on select "00 01 02 03 04 05 06 07 08 09 10 11 12 13 14 15 16 17 18 19 20 21 22 23" at bounding box center [663, 491] width 26 height 23
type input "[DATE] 00:45"
drag, startPoint x: 685, startPoint y: 497, endPoint x: 691, endPoint y: 483, distance: 14.7
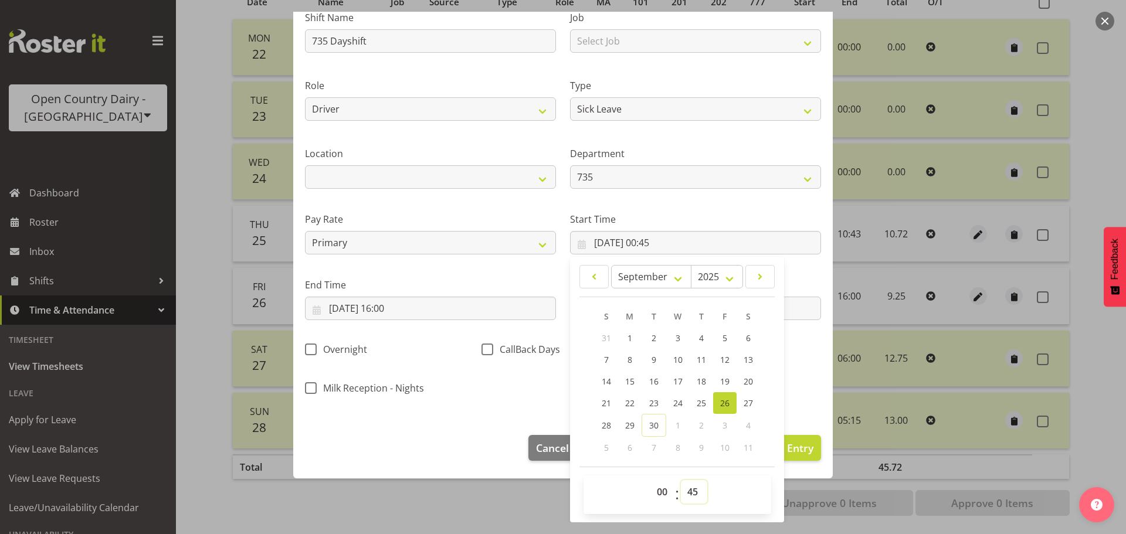
click at [686, 496] on select "00 01 02 03 04 05 06 07 08 09 10 11 12 13 14 15 16 17 18 19 20 21 22 23 24 25 2…" at bounding box center [694, 491] width 26 height 23
drag, startPoint x: 687, startPoint y: 491, endPoint x: 693, endPoint y: 483, distance: 10.6
click at [690, 490] on select "00 01 02 03 04 05 06 07 08 09 10 11 12 13 14 15 16 17 18 19 20 21 22 23 24 25 2…" at bounding box center [694, 491] width 26 height 23
select select "0"
click at [681, 480] on select "00 01 02 03 04 05 06 07 08 09 10 11 12 13 14 15 16 17 18 19 20 21 22 23 24 25 2…" at bounding box center [694, 491] width 26 height 23
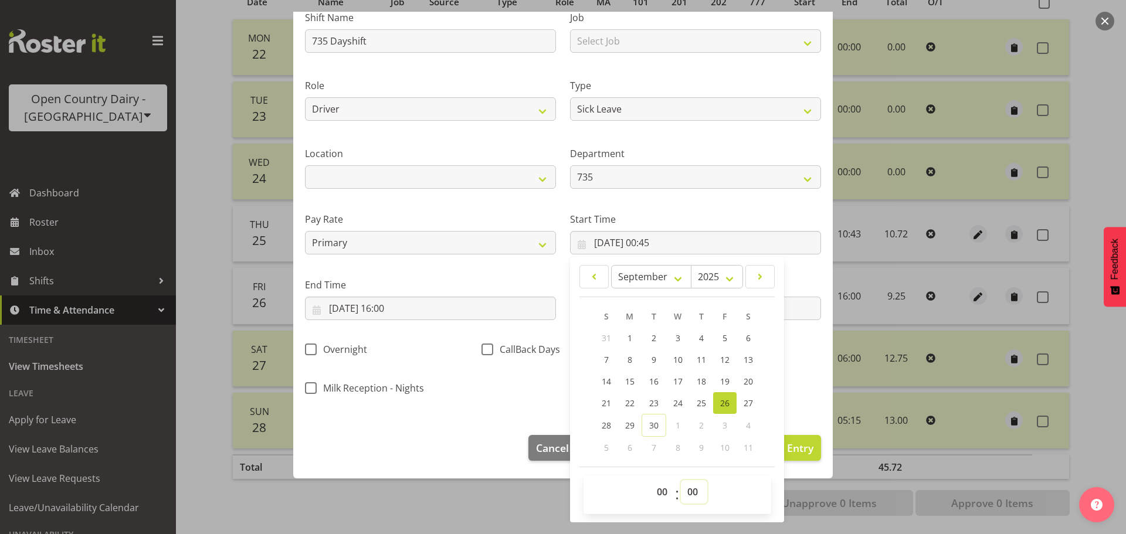
type input "[DATE] 00:00"
click at [402, 429] on footer "Cancel Delete Entry Clear Entry Update Entry" at bounding box center [562, 450] width 539 height 55
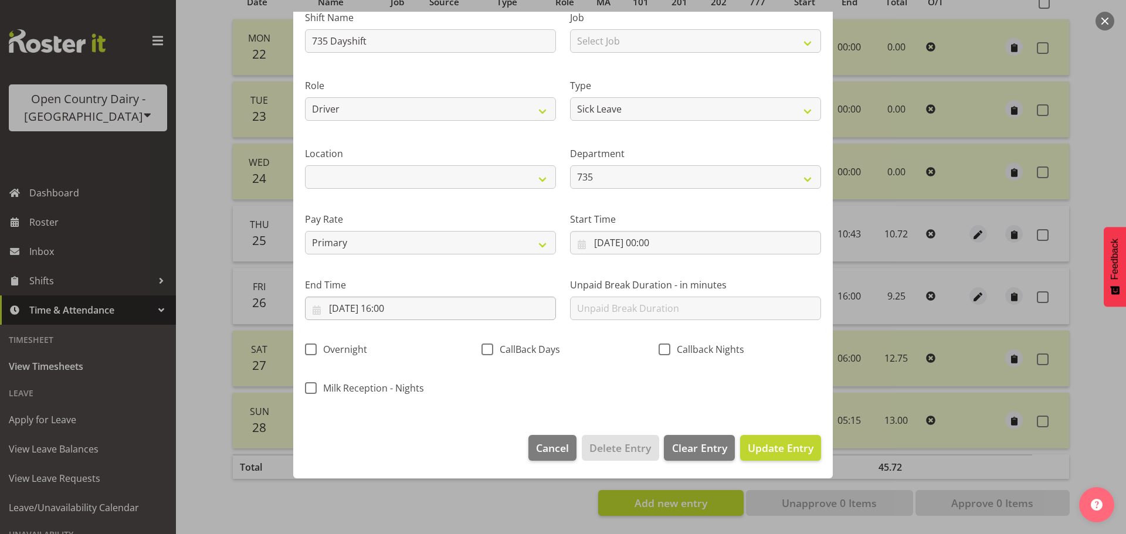
scroll to position [49, 0]
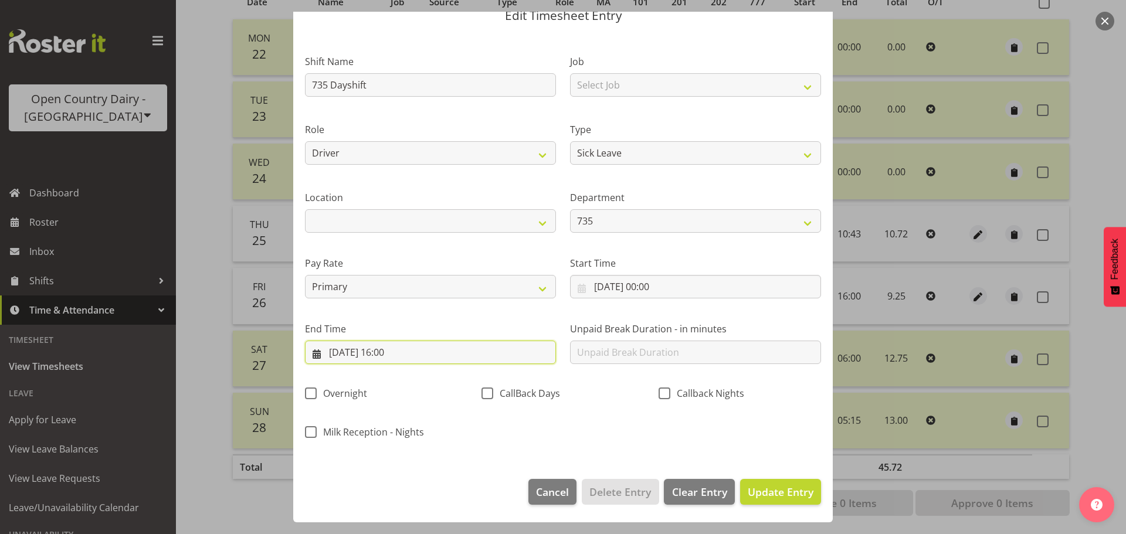
click at [395, 354] on input "[DATE] 16:00" at bounding box center [430, 352] width 251 height 23
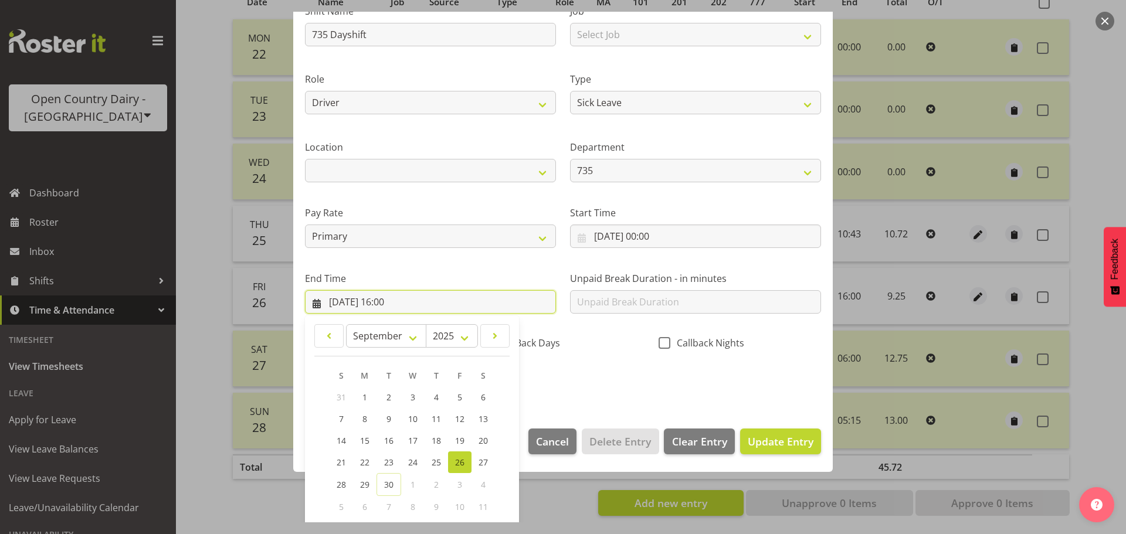
scroll to position [159, 0]
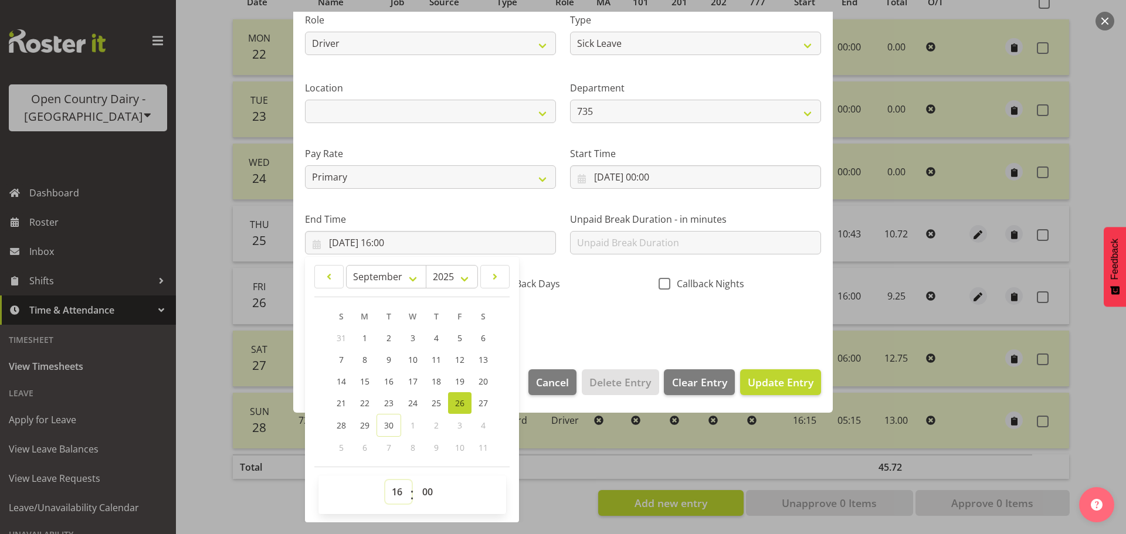
click at [396, 487] on select "00 01 02 03 04 05 06 07 08 09 10 11 12 13 14 15 16 17 18 19 20 21 22 23" at bounding box center [398, 491] width 26 height 23
select select "10"
click at [385, 480] on select "00 01 02 03 04 05 06 07 08 09 10 11 12 13 14 15 16 17 18 19 20 21 22 23" at bounding box center [398, 491] width 26 height 23
type input "[DATE] 10:00"
click at [428, 490] on select "00 01 02 03 04 05 06 07 08 09 10 11 12 13 14 15 16 17 18 19 20 21 22 23 24 25 2…" at bounding box center [429, 491] width 26 height 23
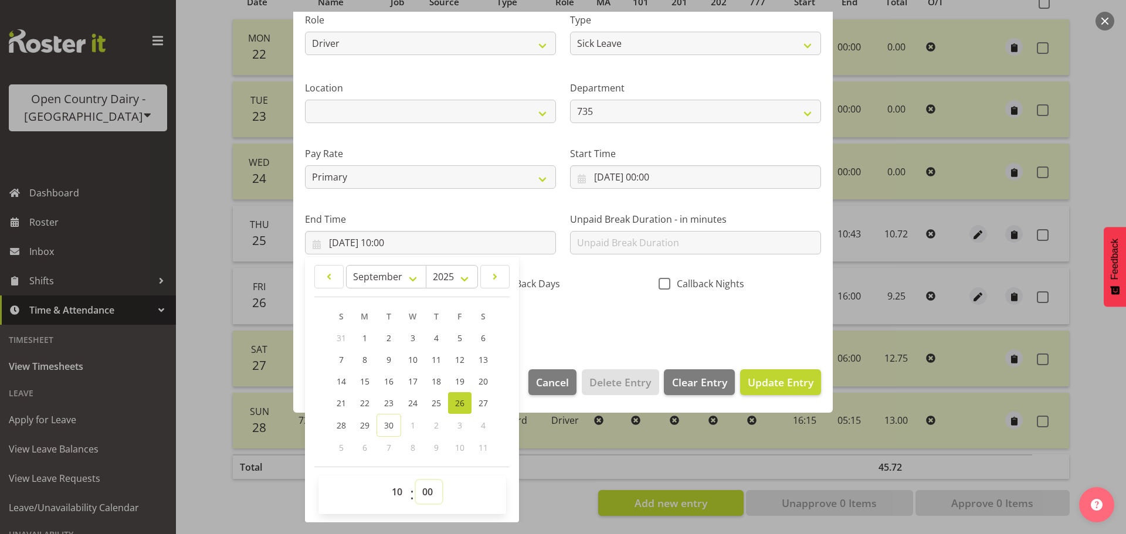
select select "43"
click at [416, 480] on select "00 01 02 03 04 05 06 07 08 09 10 11 12 13 14 15 16 17 18 19 20 21 22 23 24 25 2…" at bounding box center [429, 491] width 26 height 23
type input "[DATE] 10:43"
click at [759, 383] on span "Update Entry" at bounding box center [781, 382] width 66 height 14
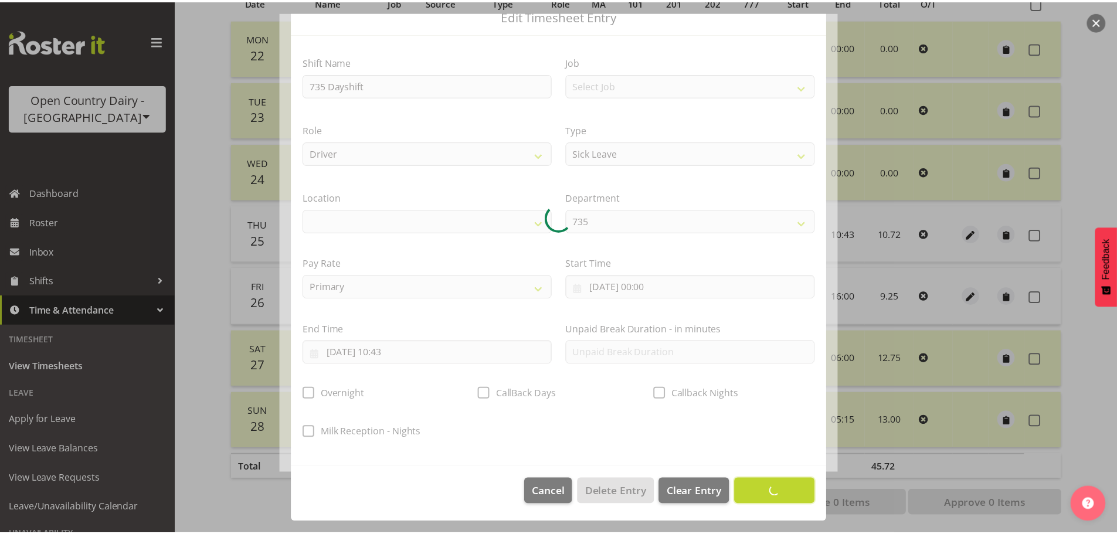
scroll to position [49, 0]
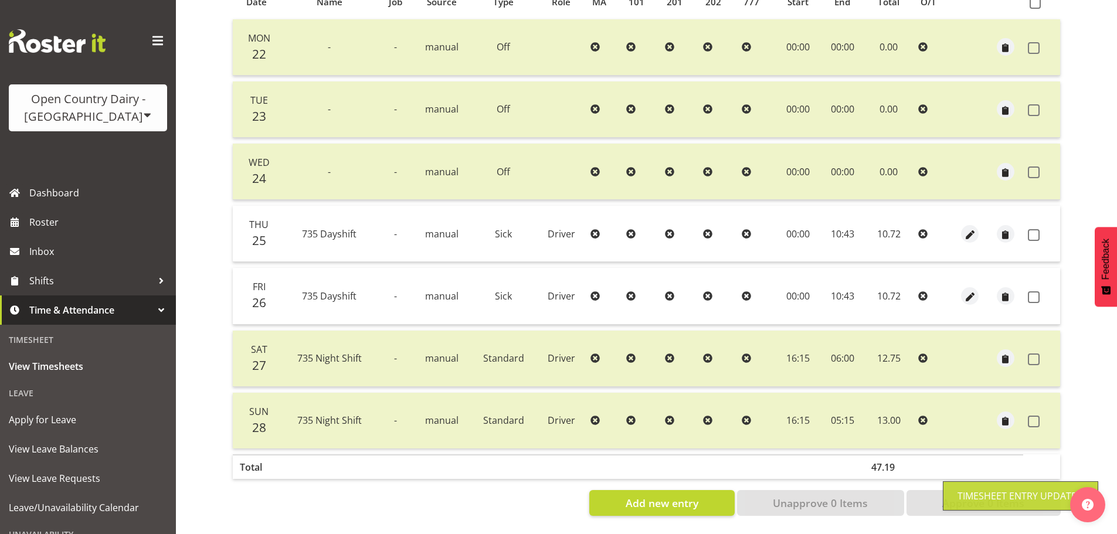
click at [1049, 213] on td at bounding box center [1041, 234] width 37 height 56
drag, startPoint x: 1031, startPoint y: 228, endPoint x: 1019, endPoint y: 278, distance: 51.3
click at [1032, 229] on span at bounding box center [1034, 235] width 12 height 12
checkbox input "true"
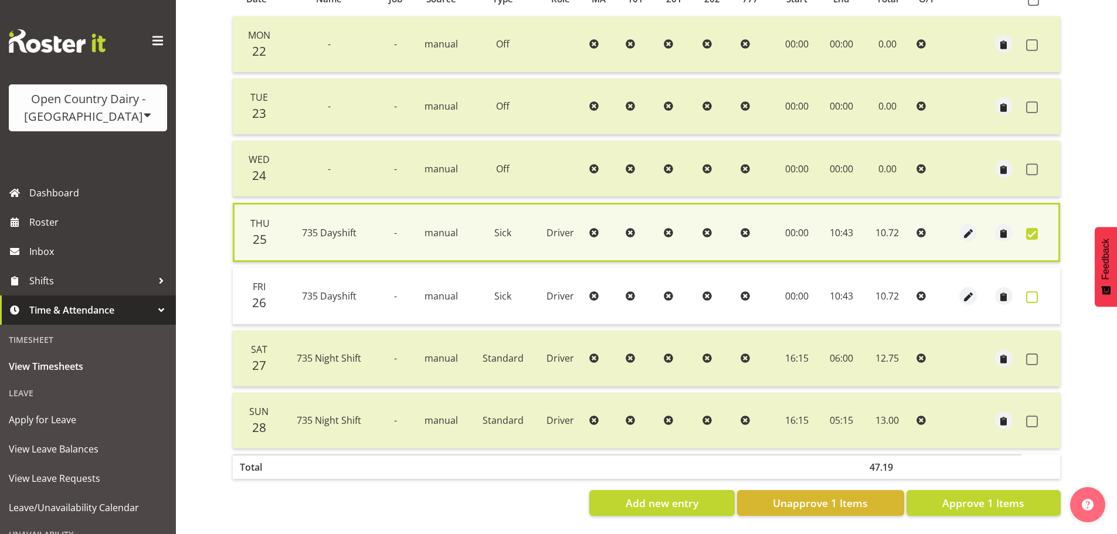
click at [1031, 292] on span at bounding box center [1032, 297] width 12 height 12
checkbox input "true"
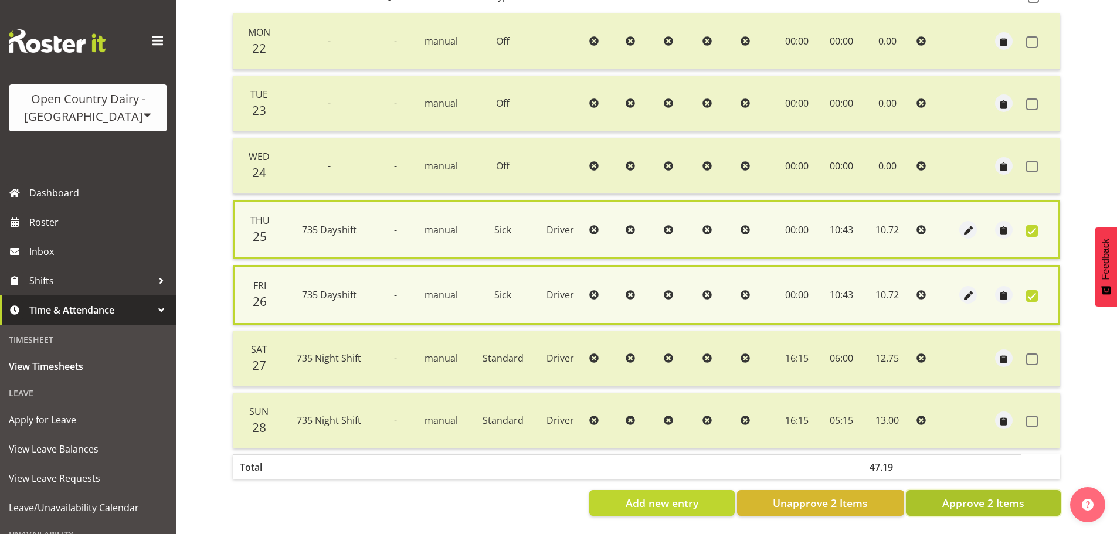
click at [976, 507] on span "Approve 2 Items" at bounding box center [983, 502] width 82 height 15
checkbox input "false"
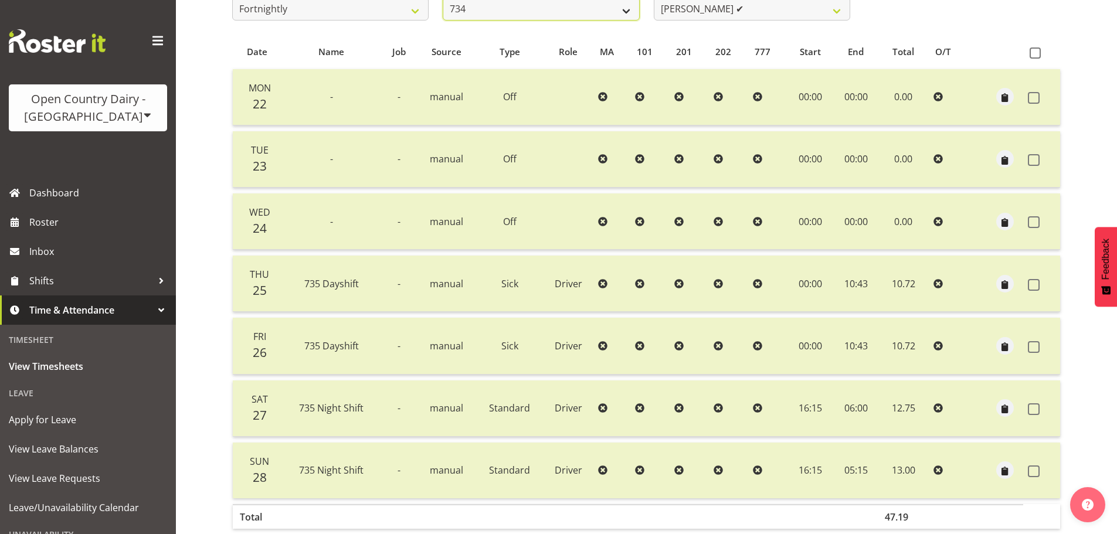
click at [509, 17] on select "734 735 736 737 738 739 851 853 854 855 856 858 861 862 865 867-9032 868 869 87…" at bounding box center [541, 8] width 196 height 23
select select "669"
click at [443, 0] on select "734 735 736 737 738 739 851 853 854 855 856 858 861 862 865 867-9032 868 869 87…" at bounding box center [541, 11] width 196 height 23
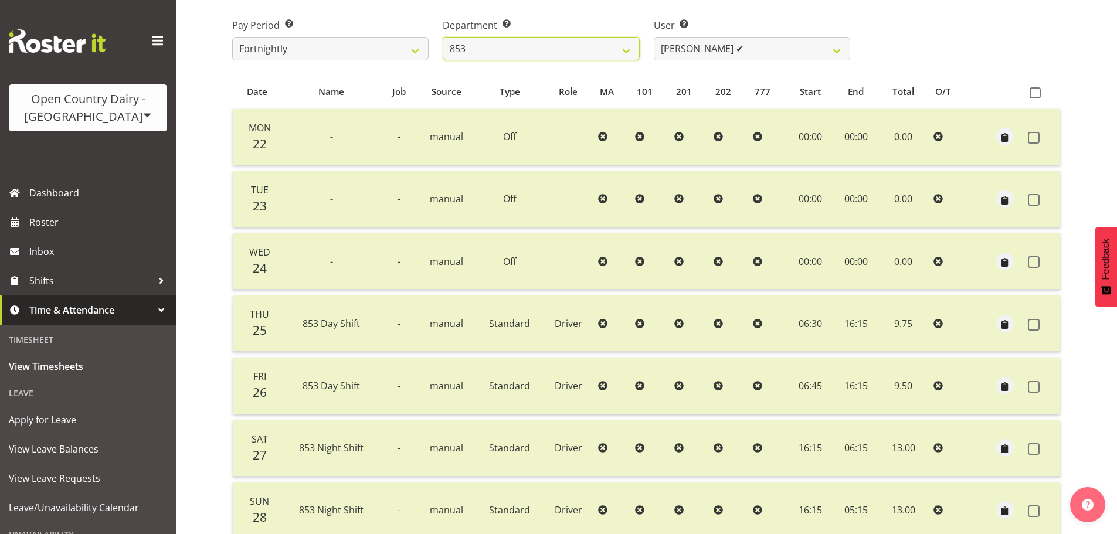
scroll to position [161, 0]
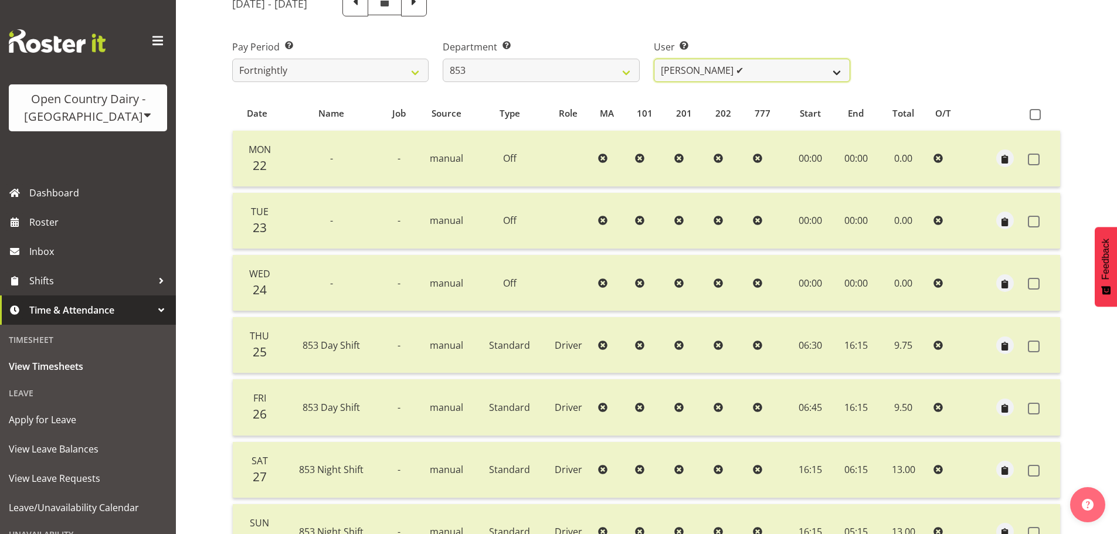
click at [727, 80] on select "[PERSON_NAME] ✔ [PERSON_NAME] ✔ [PERSON_NAME] ✔ [PERSON_NAME] ✔" at bounding box center [752, 70] width 196 height 23
select select "7439"
click at [654, 59] on select "[PERSON_NAME] ✔ [PERSON_NAME] ✔ [PERSON_NAME] ✔ [PERSON_NAME] ✔" at bounding box center [752, 70] width 196 height 23
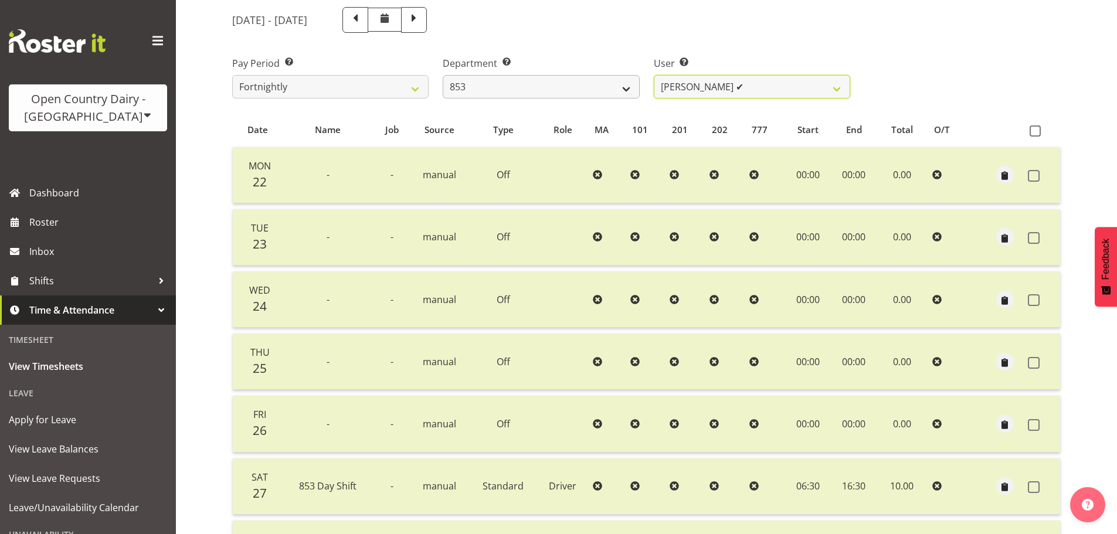
scroll to position [47, 0]
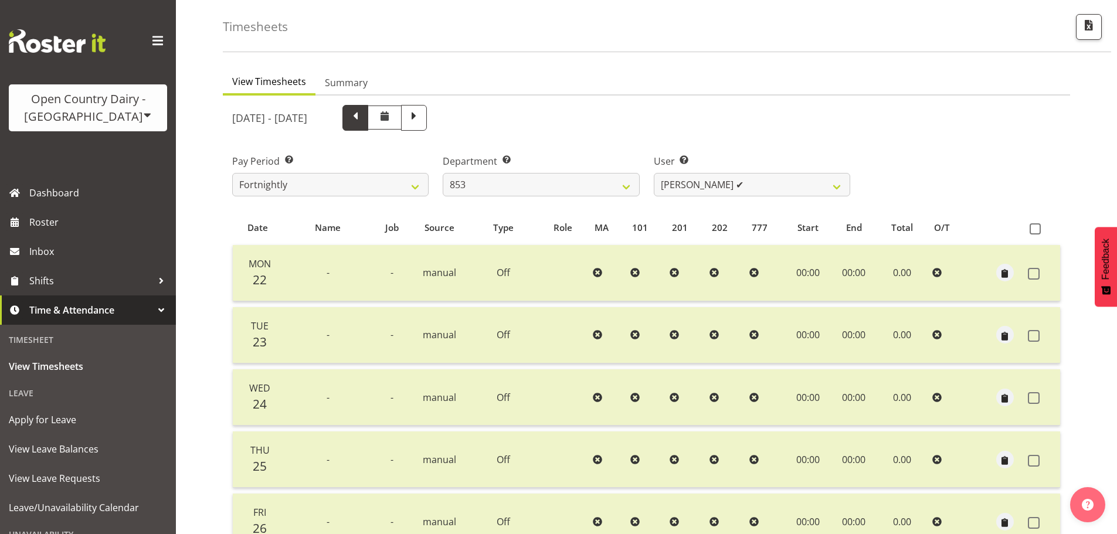
click at [363, 115] on span at bounding box center [355, 116] width 15 height 15
select select
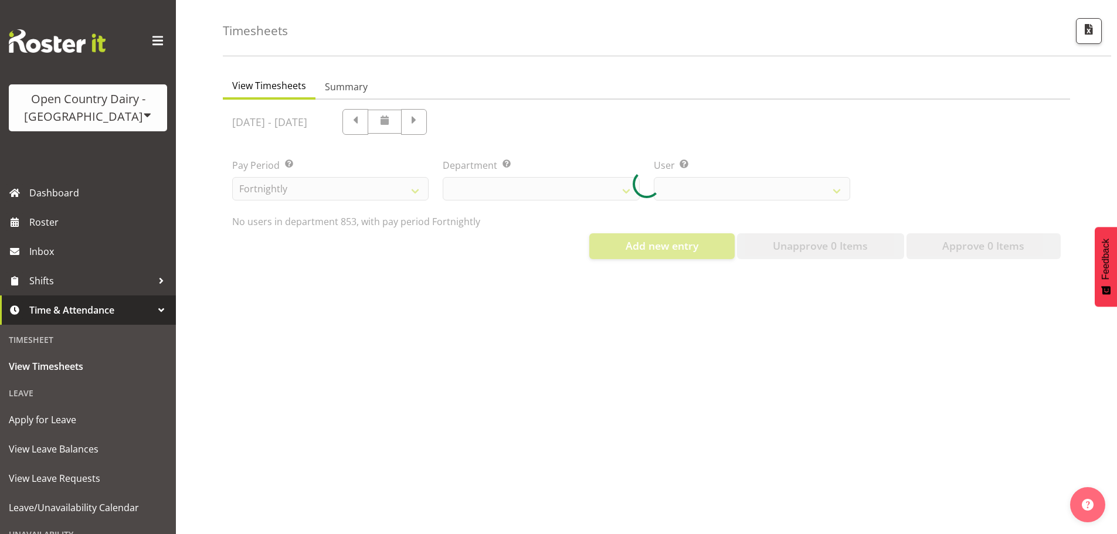
select select "669"
select select "7439"
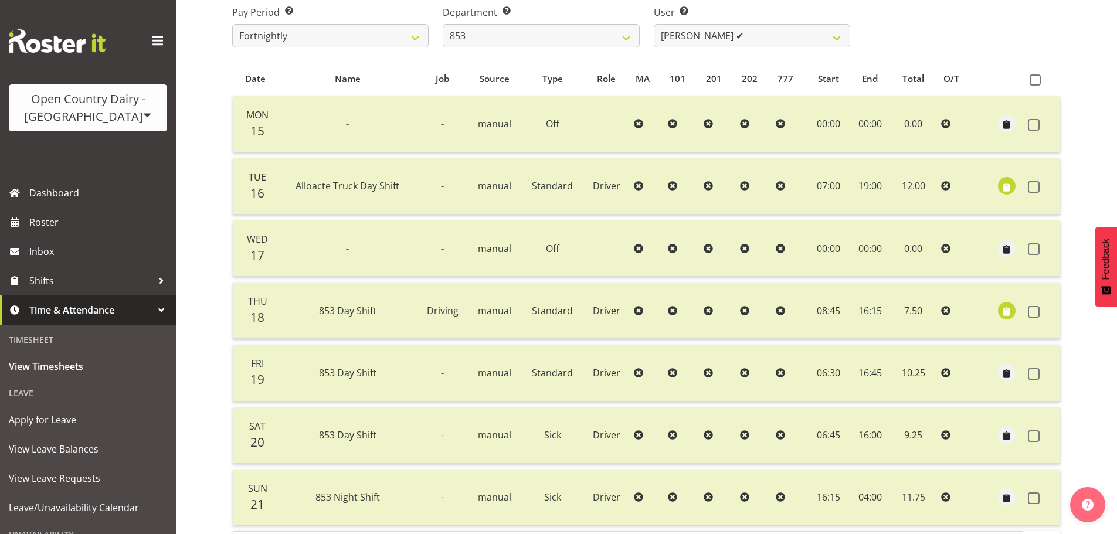
scroll to position [223, 0]
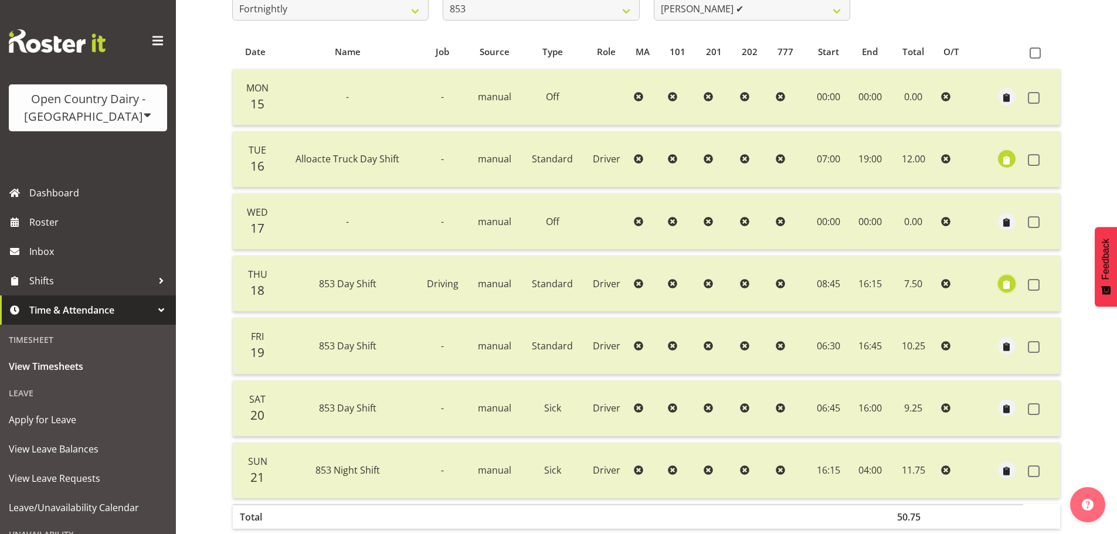
click at [1000, 282] on span "button" at bounding box center [1006, 284] width 13 height 13
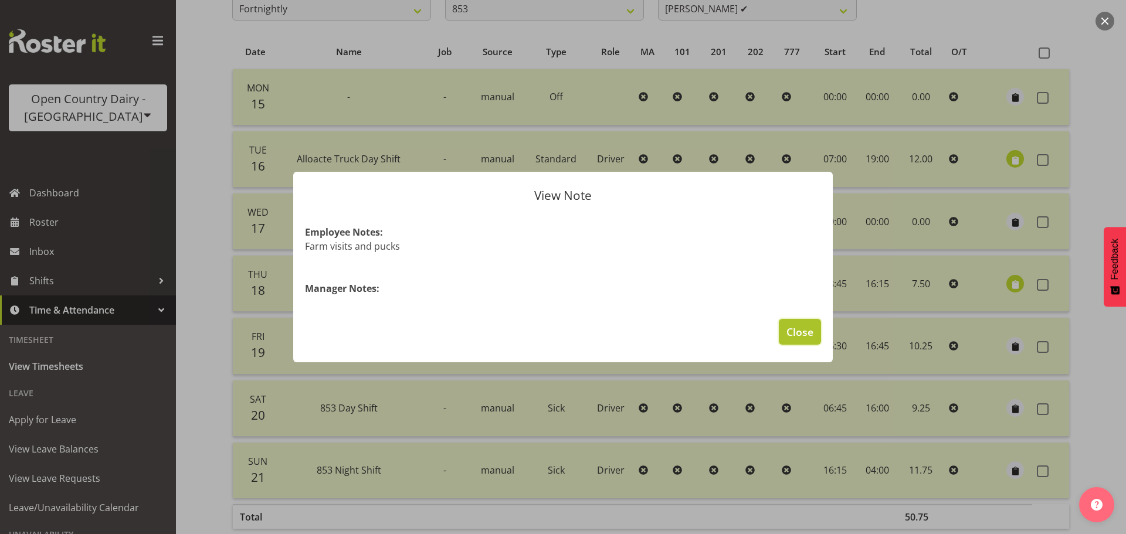
click at [807, 327] on span "Close" at bounding box center [799, 331] width 27 height 15
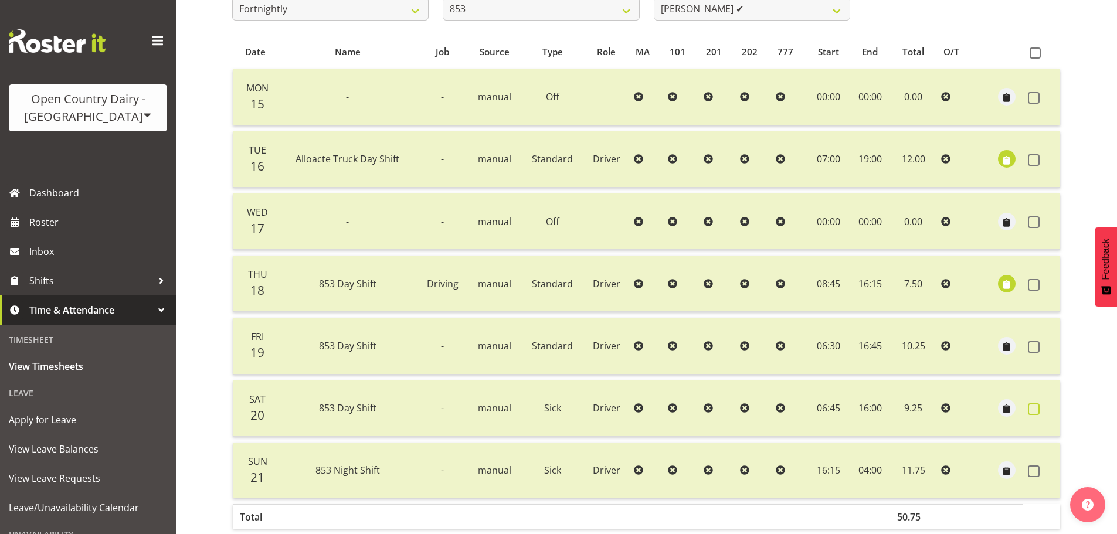
click at [1030, 407] on span at bounding box center [1034, 409] width 12 height 12
checkbox input "true"
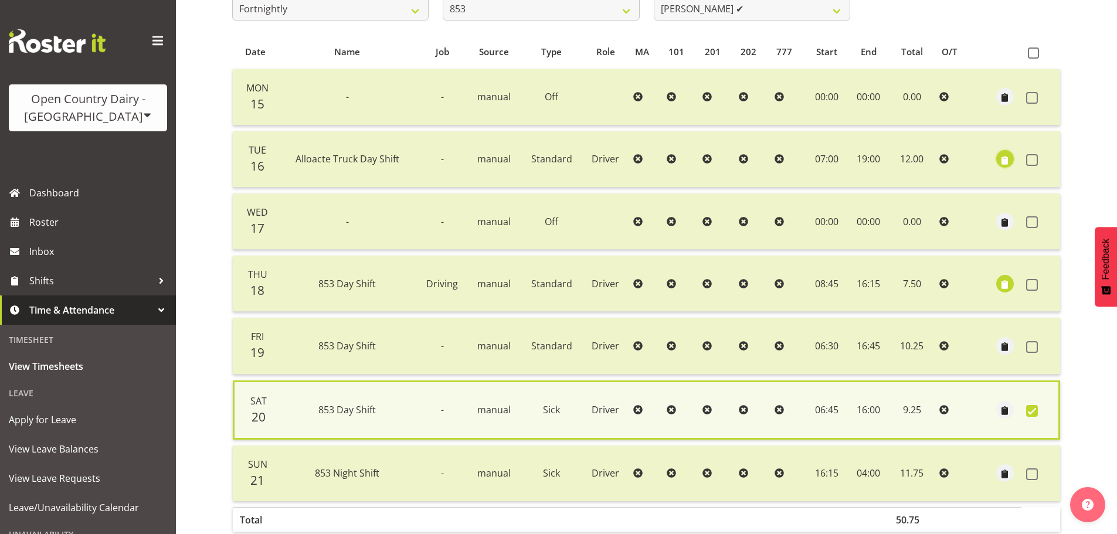
click at [1010, 158] on span "button" at bounding box center [1004, 160] width 13 height 13
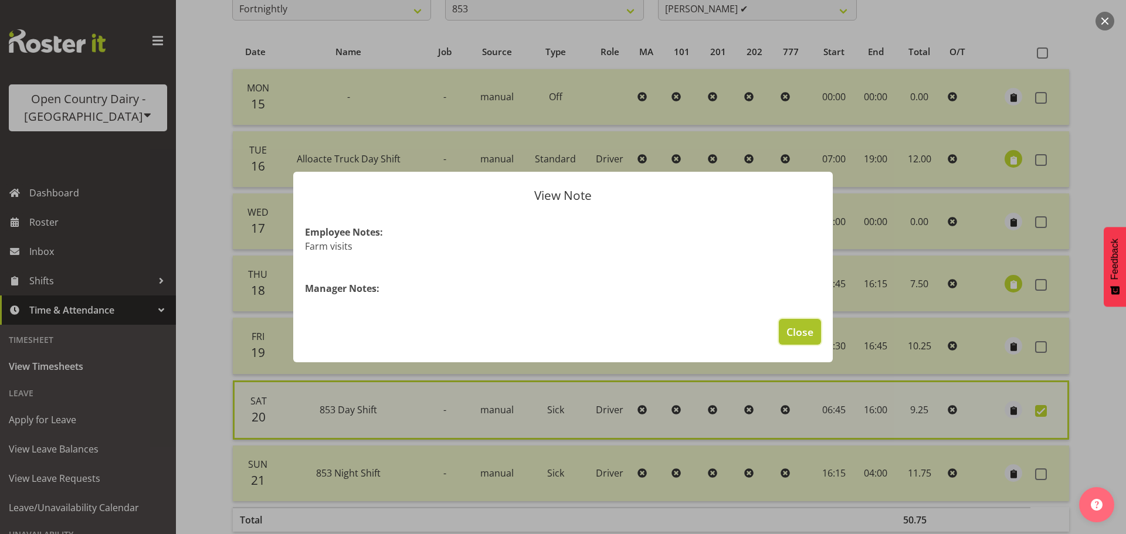
drag, startPoint x: 802, startPoint y: 334, endPoint x: 1010, endPoint y: 376, distance: 212.4
click at [802, 334] on span "Close" at bounding box center [799, 331] width 27 height 15
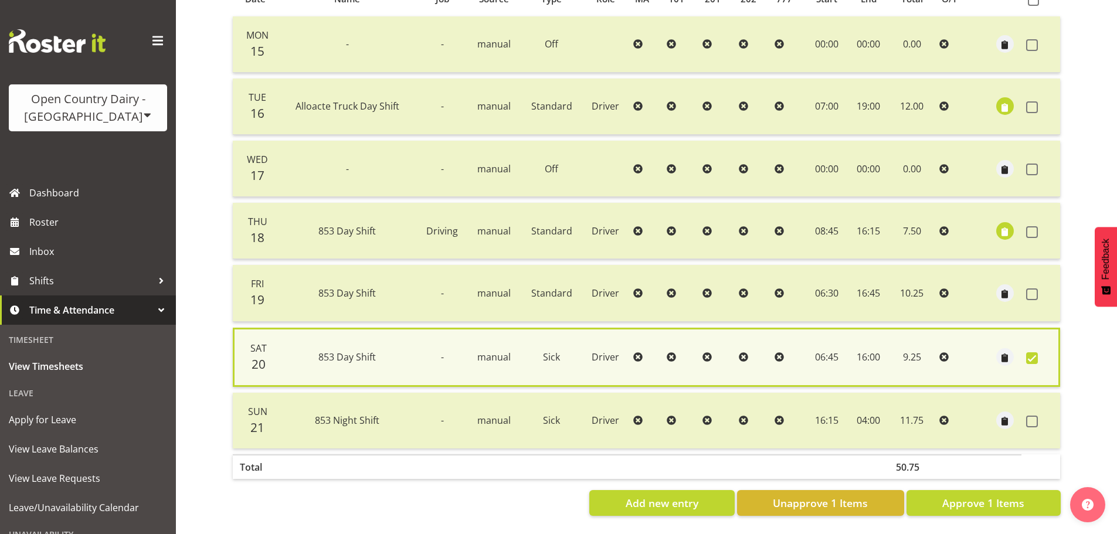
scroll to position [284, 0]
click at [1030, 416] on span at bounding box center [1032, 422] width 12 height 12
checkbox input "true"
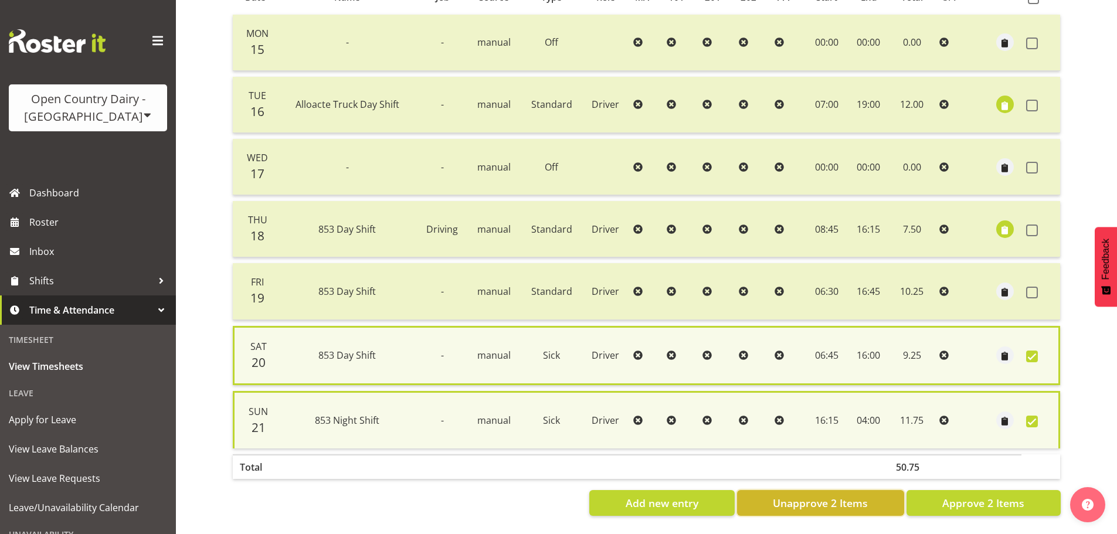
click at [861, 497] on span "Unapprove 2 Items" at bounding box center [820, 502] width 95 height 15
checkbox input "false"
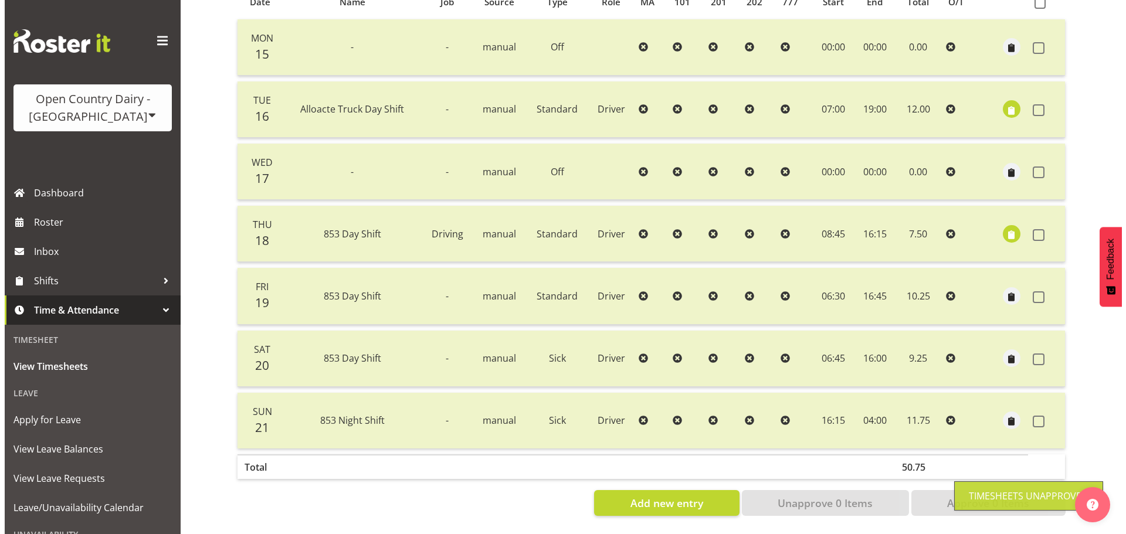
scroll to position [281, 0]
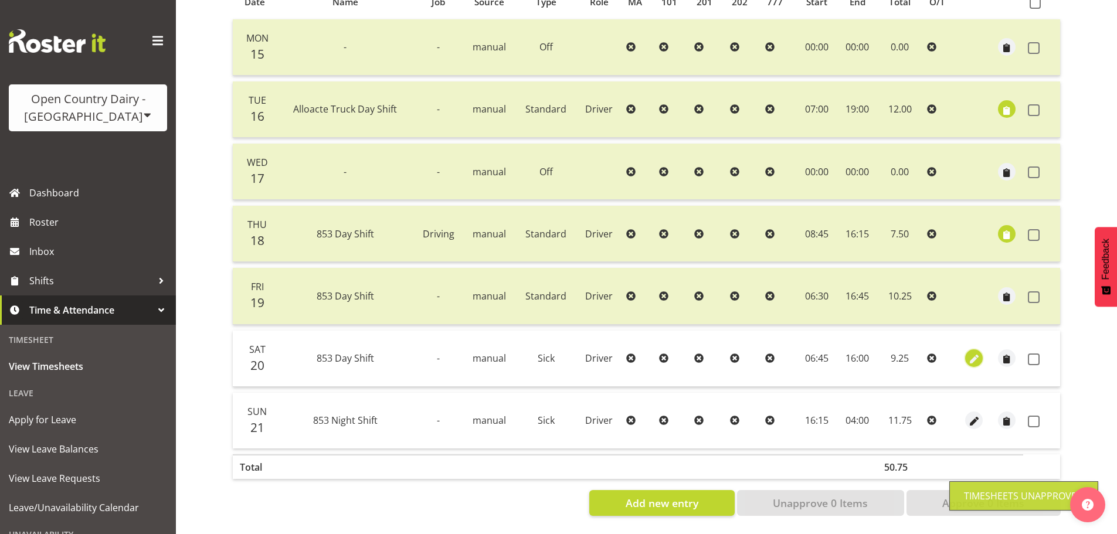
click at [972, 353] on span "button" at bounding box center [973, 359] width 13 height 13
select select "Sick"
select select "8"
select select "2025"
select select "16"
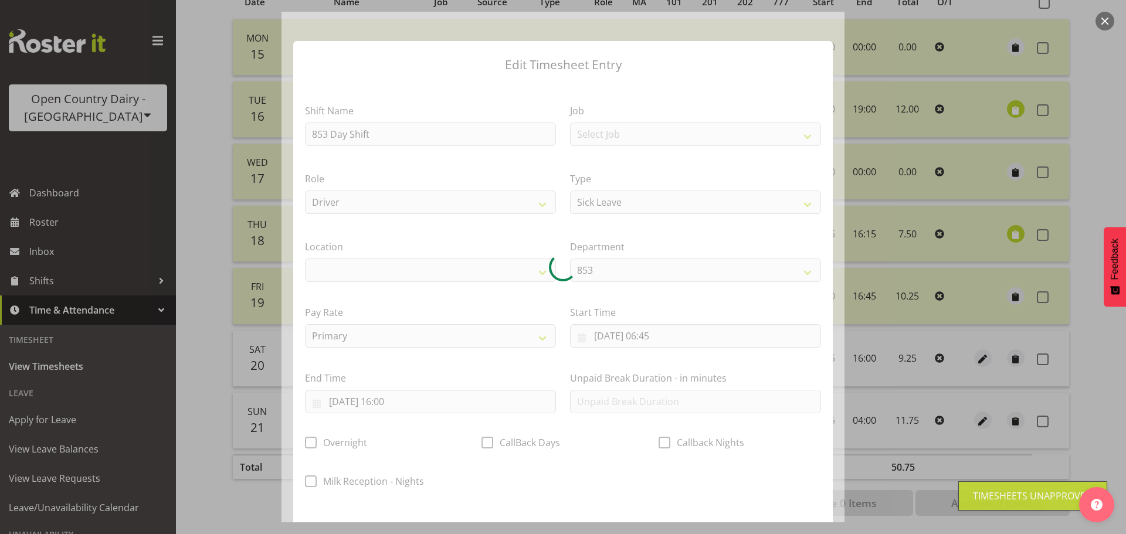
select select
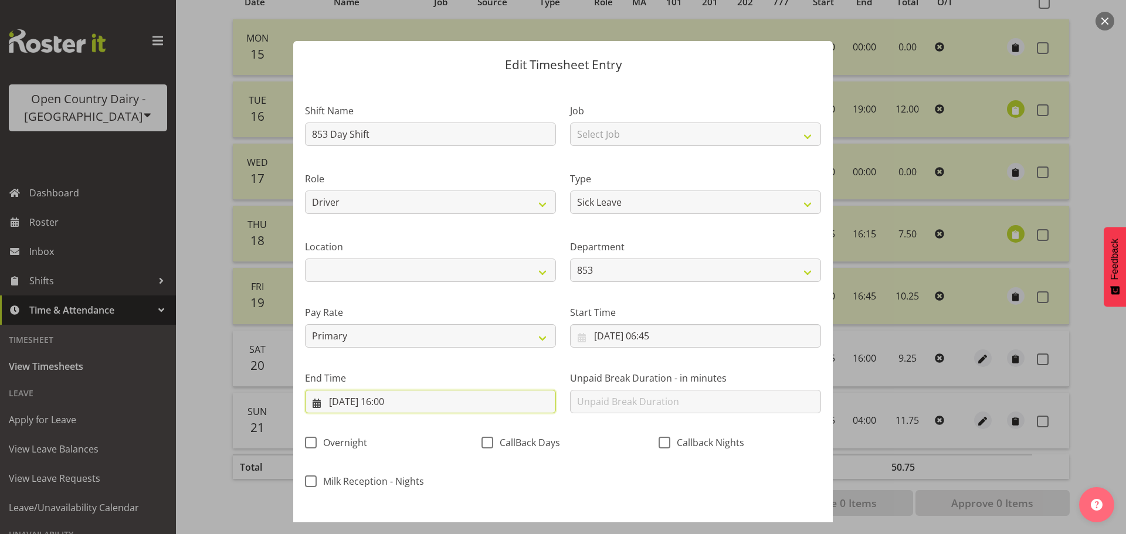
click at [404, 400] on input "[DATE] 16:00" at bounding box center [430, 401] width 251 height 23
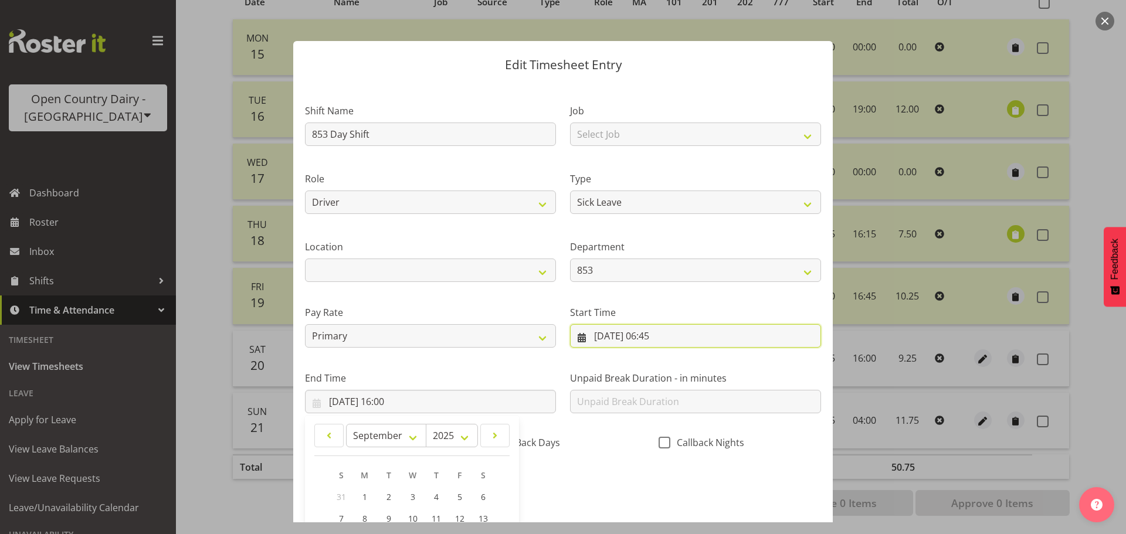
click at [682, 339] on input "[DATE] 06:45" at bounding box center [695, 335] width 251 height 23
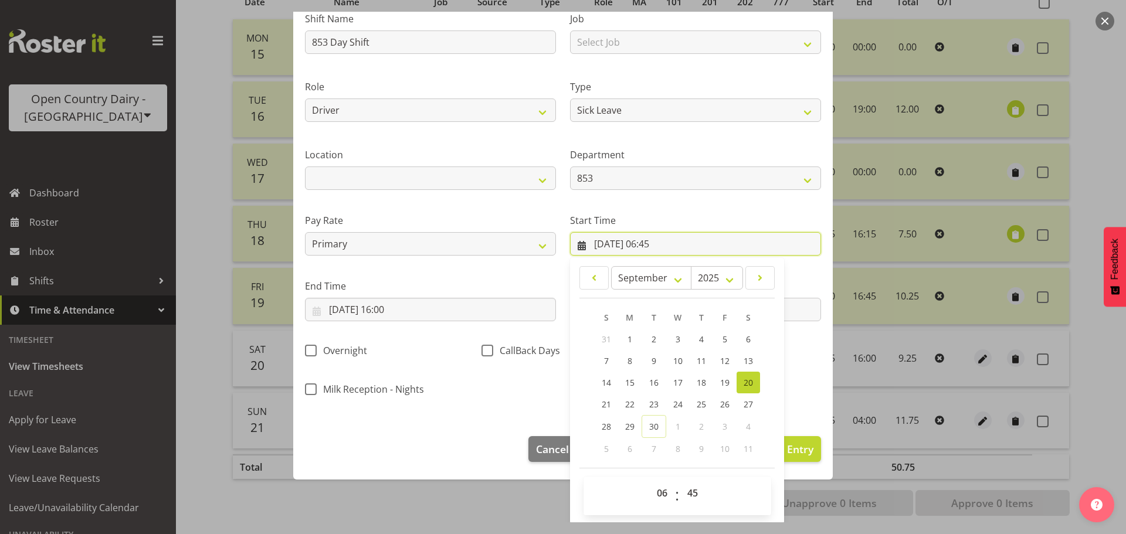
scroll to position [93, 0]
drag, startPoint x: 657, startPoint y: 495, endPoint x: 661, endPoint y: 488, distance: 8.1
click at [658, 494] on select "00 01 02 03 04 05 06 07 08 09 10 11 12 13 14 15 16 17 18 19 20 21 22 23" at bounding box center [663, 491] width 26 height 23
select select "0"
click at [650, 480] on select "00 01 02 03 04 05 06 07 08 09 10 11 12 13 14 15 16 17 18 19 20 21 22 23" at bounding box center [663, 491] width 26 height 23
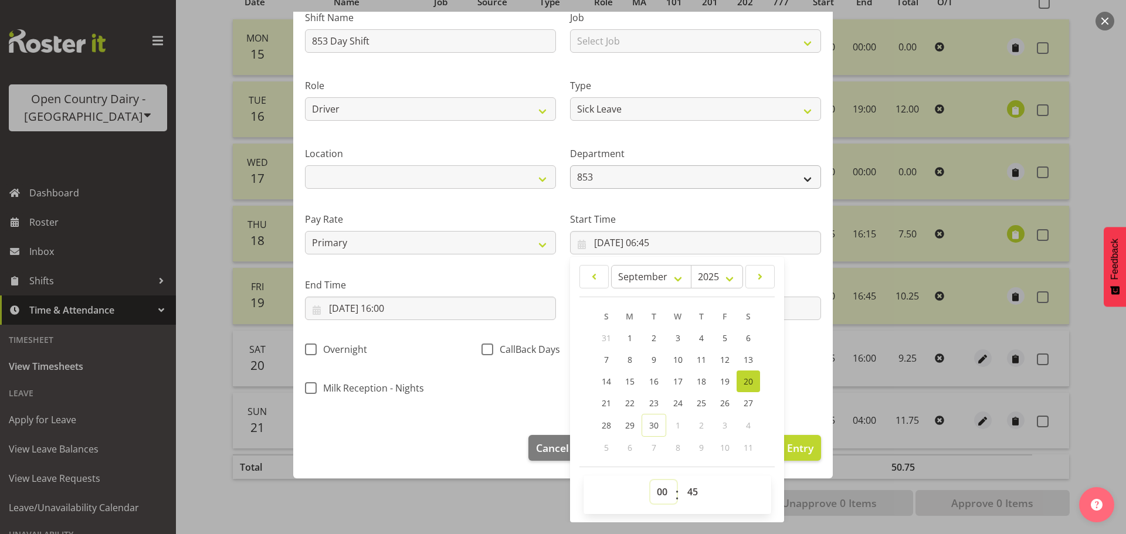
type input "[DATE] 00:45"
click at [685, 494] on select "00 01 02 03 04 05 06 07 08 09 10 11 12 13 14 15 16 17 18 19 20 21 22 23 24 25 2…" at bounding box center [694, 491] width 26 height 23
select select "0"
click at [681, 480] on select "00 01 02 03 04 05 06 07 08 09 10 11 12 13 14 15 16 17 18 19 20 21 22 23 24 25 2…" at bounding box center [694, 491] width 26 height 23
type input "[DATE] 00:00"
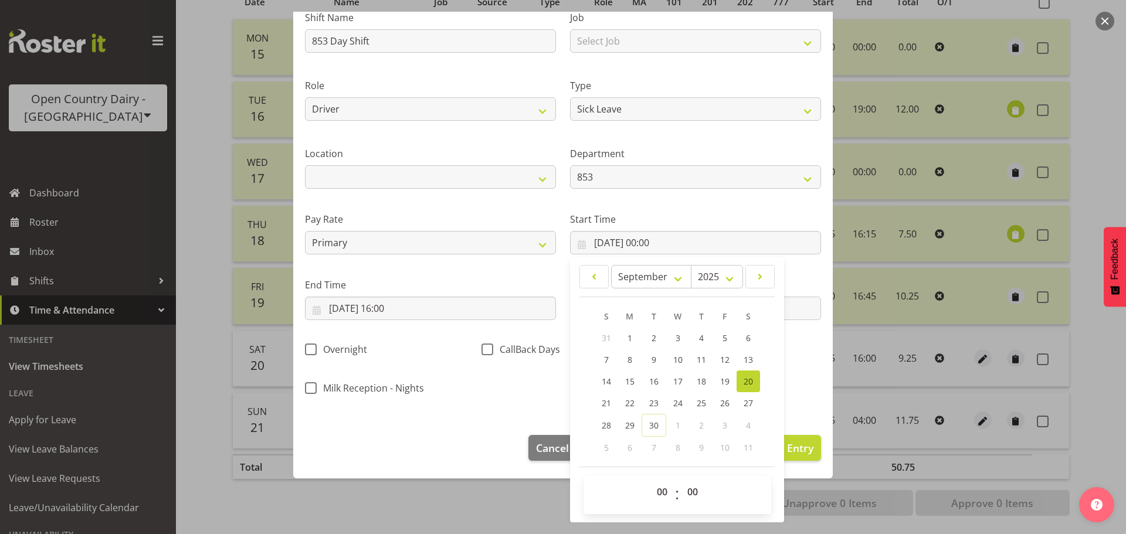
click at [452, 369] on div "Milk Reception - Nights" at bounding box center [386, 385] width 176 height 39
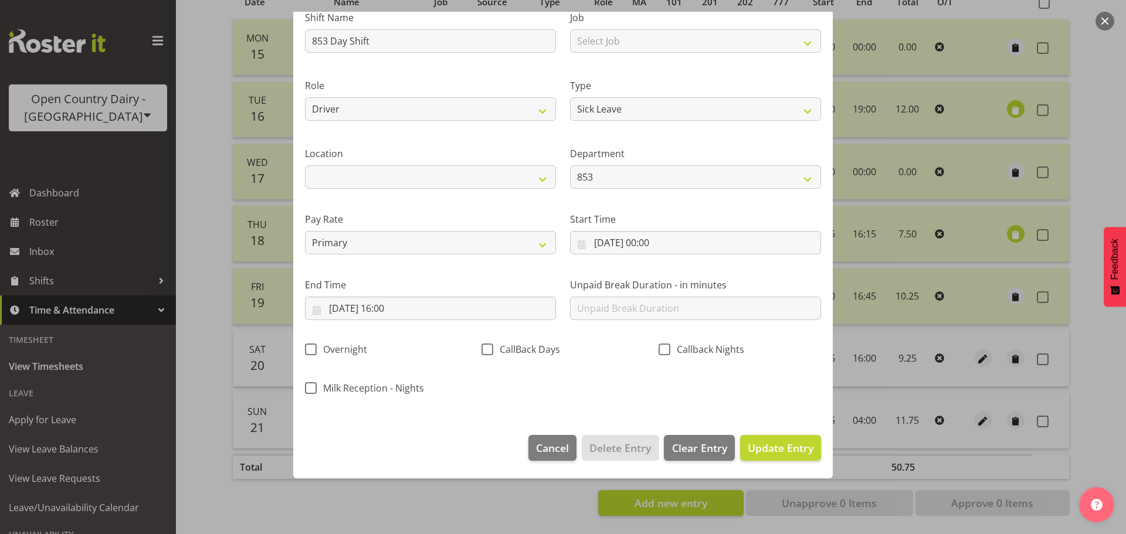
scroll to position [49, 0]
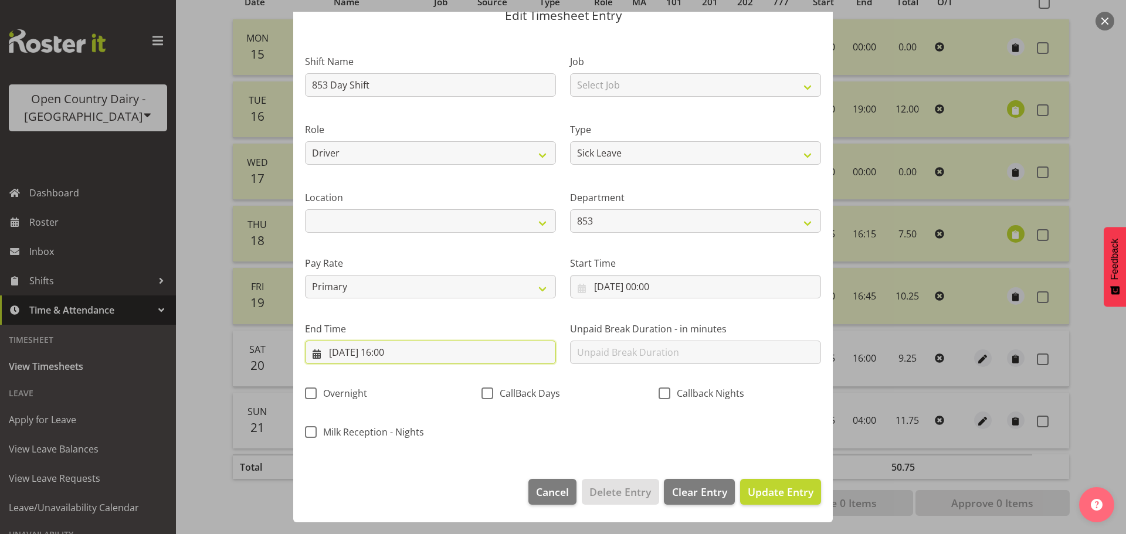
click at [397, 353] on input "[DATE] 16:00" at bounding box center [430, 352] width 251 height 23
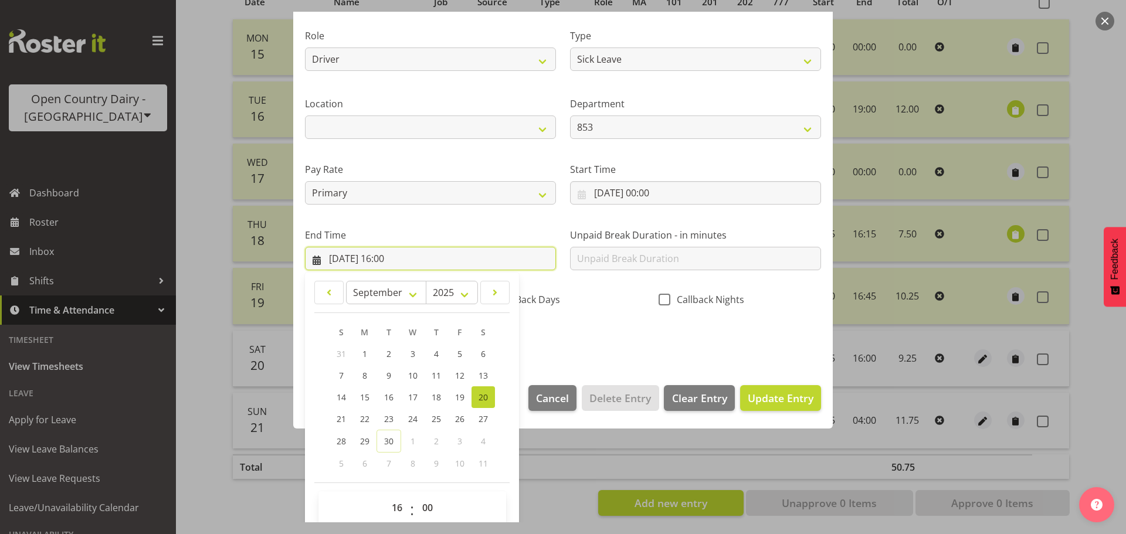
scroll to position [159, 0]
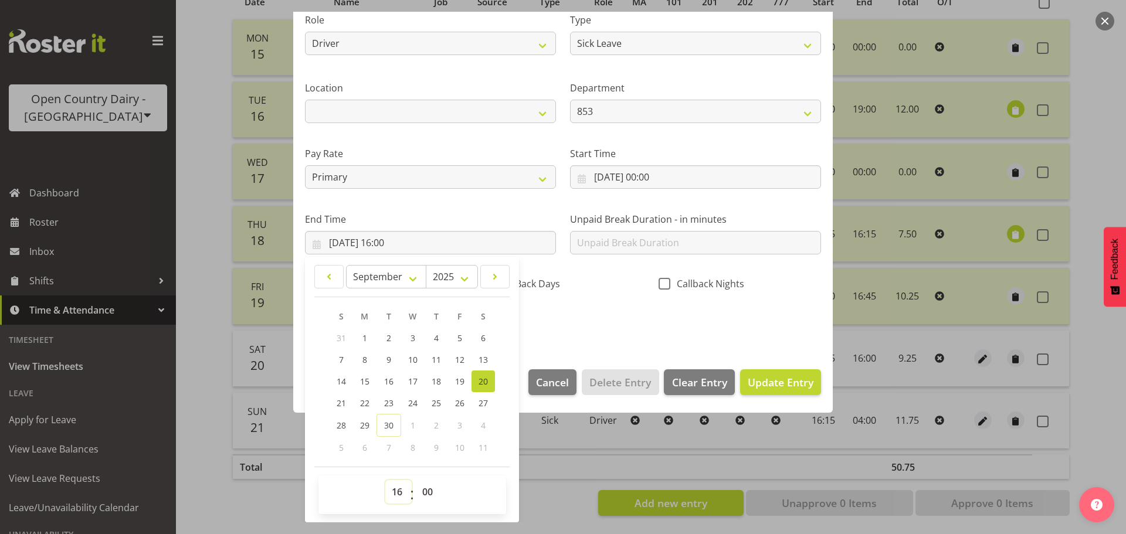
drag, startPoint x: 399, startPoint y: 494, endPoint x: 399, endPoint y: 487, distance: 7.0
click at [399, 495] on select "00 01 02 03 04 05 06 07 08 09 10 11 12 13 14 15 16 17 18 19 20 21 22 23" at bounding box center [398, 491] width 26 height 23
select select "10"
click at [385, 480] on select "00 01 02 03 04 05 06 07 08 09 10 11 12 13 14 15 16 17 18 19 20 21 22 23" at bounding box center [398, 491] width 26 height 23
type input "[DATE] 10:00"
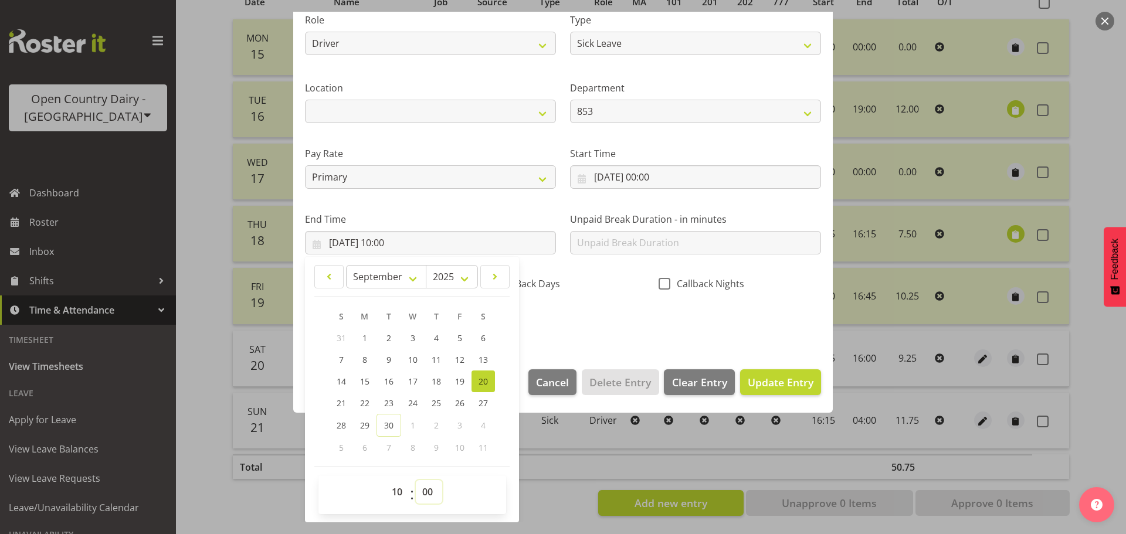
click at [426, 491] on select "00 01 02 03 04 05 06 07 08 09 10 11 12 13 14 15 16 17 18 19 20 21 22 23 24 25 2…" at bounding box center [429, 491] width 26 height 23
select select "15"
click at [416, 480] on select "00 01 02 03 04 05 06 07 08 09 10 11 12 13 14 15 16 17 18 19 20 21 22 23 24 25 2…" at bounding box center [429, 491] width 26 height 23
type input "[DATE] 10:15"
click at [755, 375] on span "Update Entry" at bounding box center [781, 382] width 66 height 14
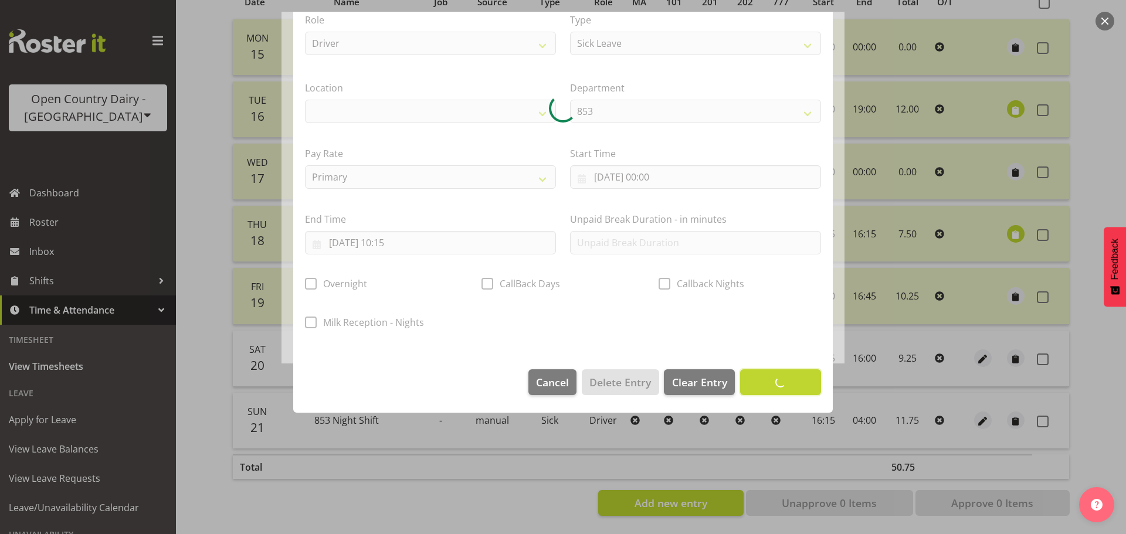
scroll to position [49, 0]
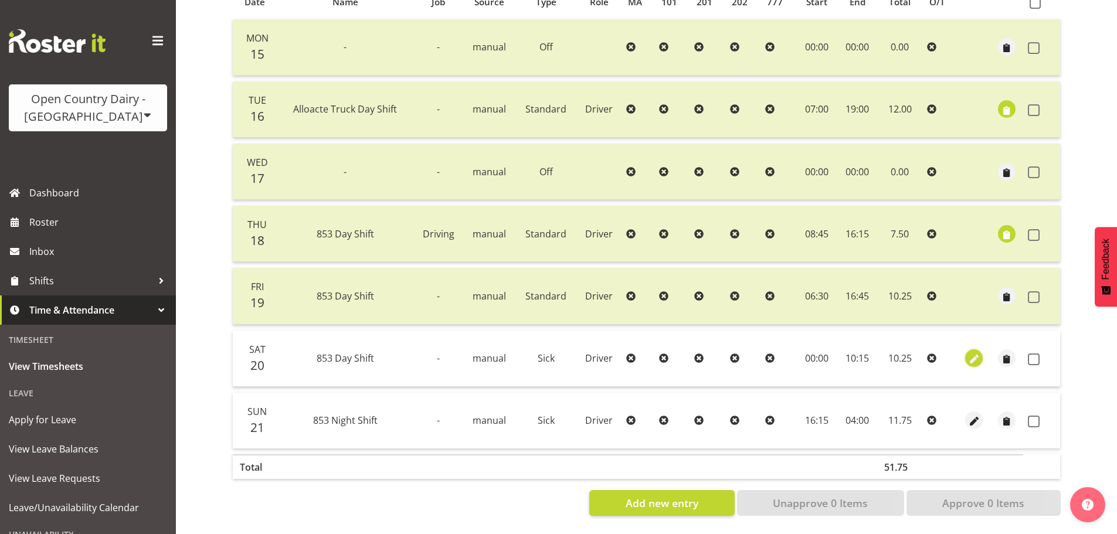
click at [971, 353] on span "button" at bounding box center [973, 359] width 13 height 13
select select "Sick"
select select "8"
select select "2025"
select select "10"
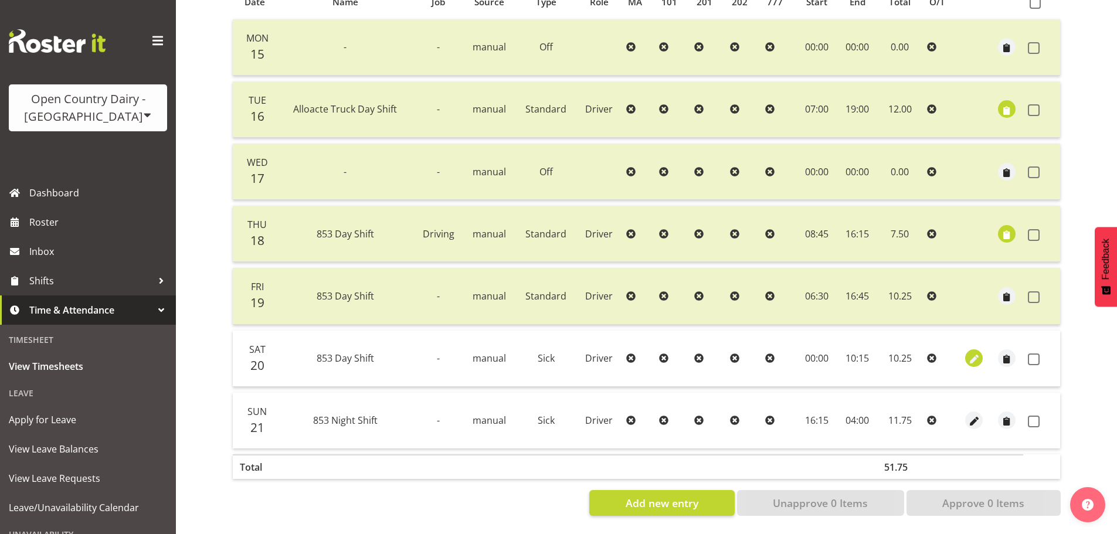
select select "15"
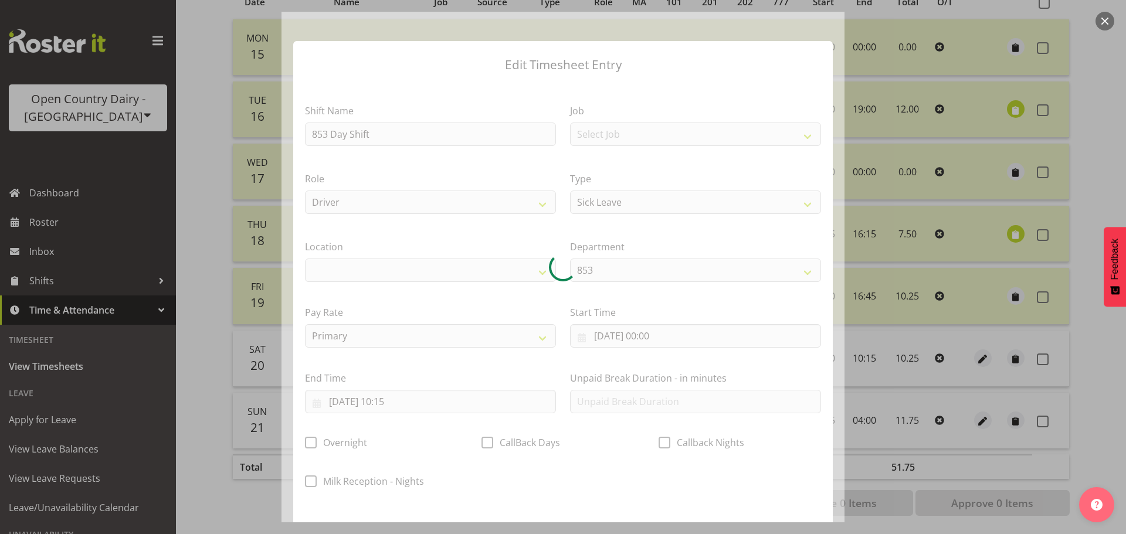
select select
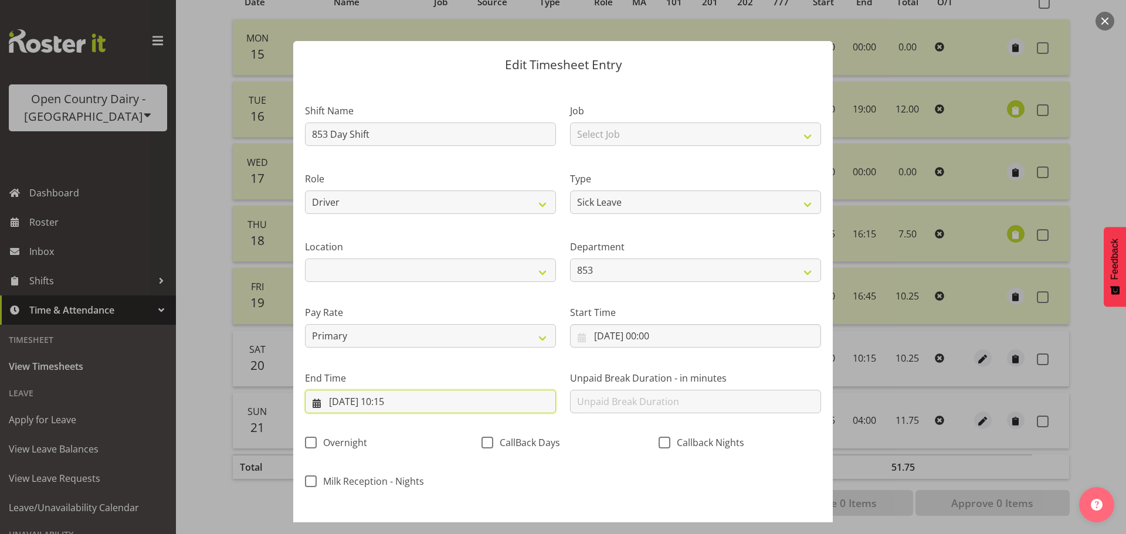
click at [409, 403] on input "[DATE] 10:15" at bounding box center [430, 401] width 251 height 23
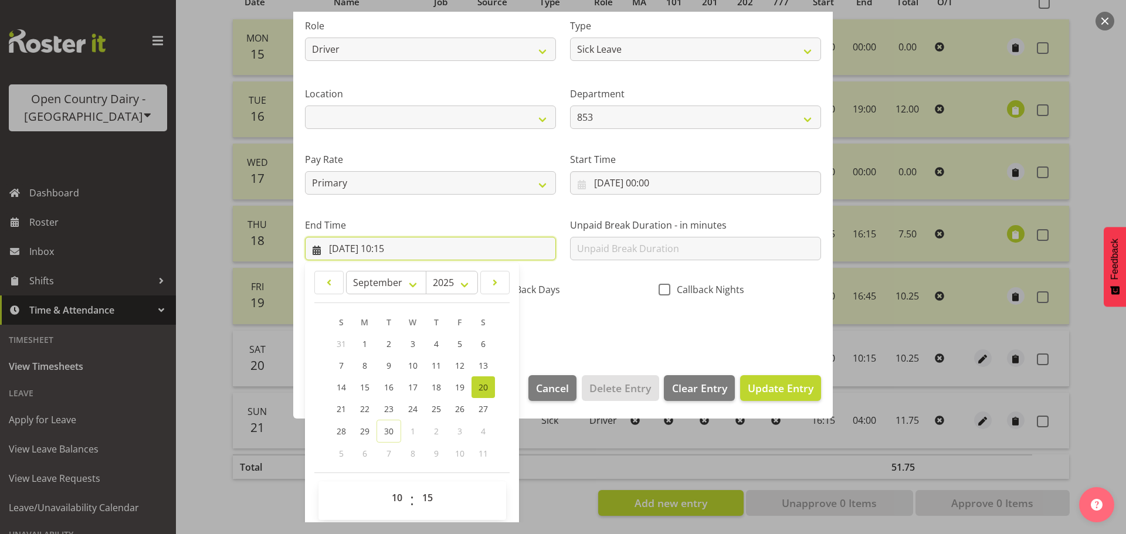
scroll to position [159, 0]
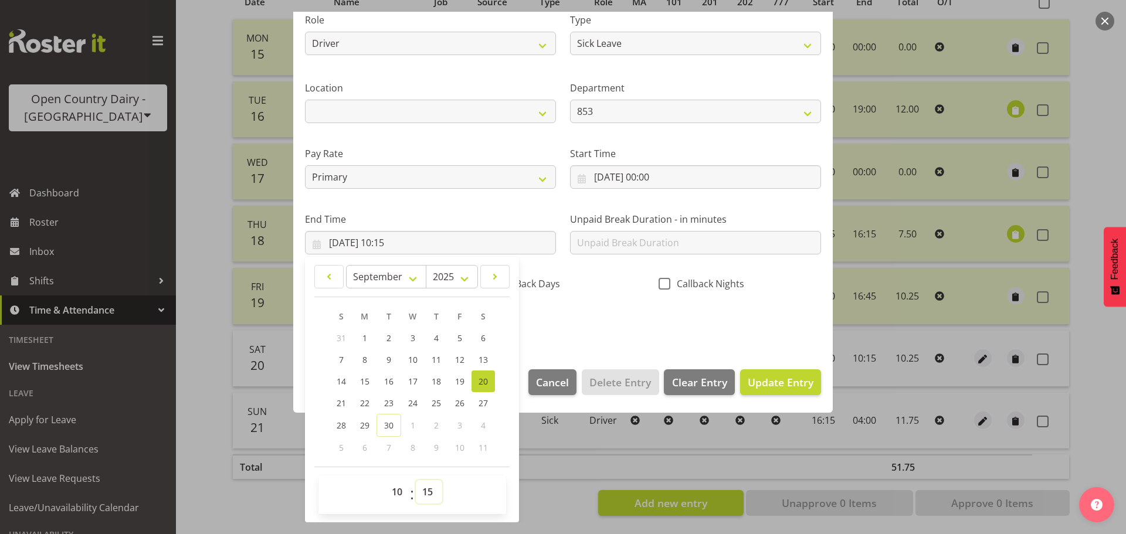
click at [429, 487] on select "00 01 02 03 04 05 06 07 08 09 10 11 12 13 14 15 16 17 18 19 20 21 22 23 24 25 2…" at bounding box center [429, 491] width 26 height 23
drag, startPoint x: 427, startPoint y: 491, endPoint x: 430, endPoint y: 482, distance: 9.1
click at [429, 490] on select "00 01 02 03 04 05 06 07 08 09 10 11 12 13 14 15 16 17 18 19 20 21 22 23 24 25 2…" at bounding box center [429, 491] width 26 height 23
select select "31"
click at [416, 480] on select "00 01 02 03 04 05 06 07 08 09 10 11 12 13 14 15 16 17 18 19 20 21 22 23 24 25 2…" at bounding box center [429, 491] width 26 height 23
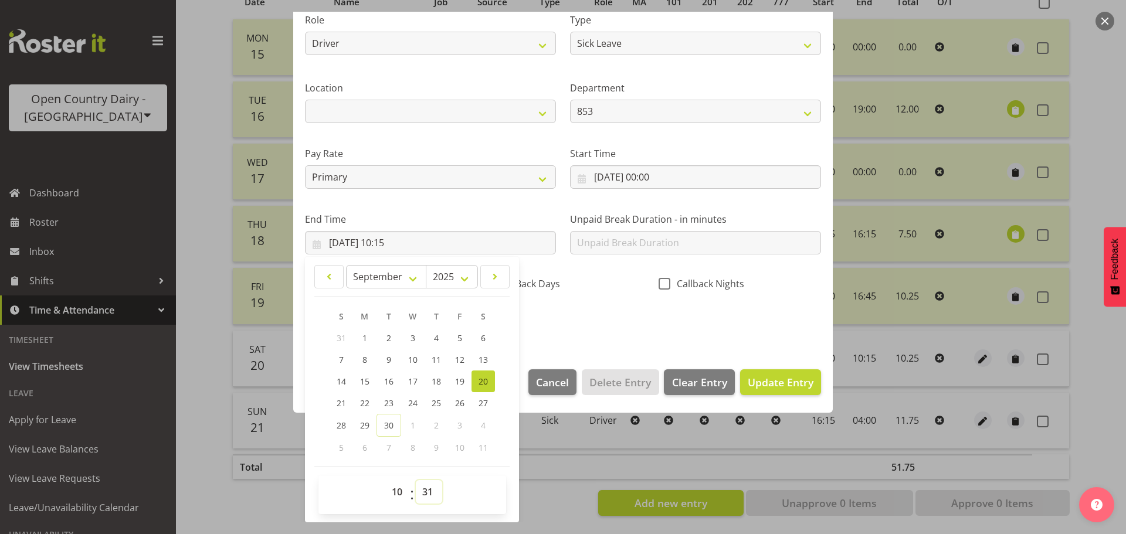
type input "[DATE] 10:31"
click at [795, 386] on span "Update Entry" at bounding box center [781, 382] width 66 height 14
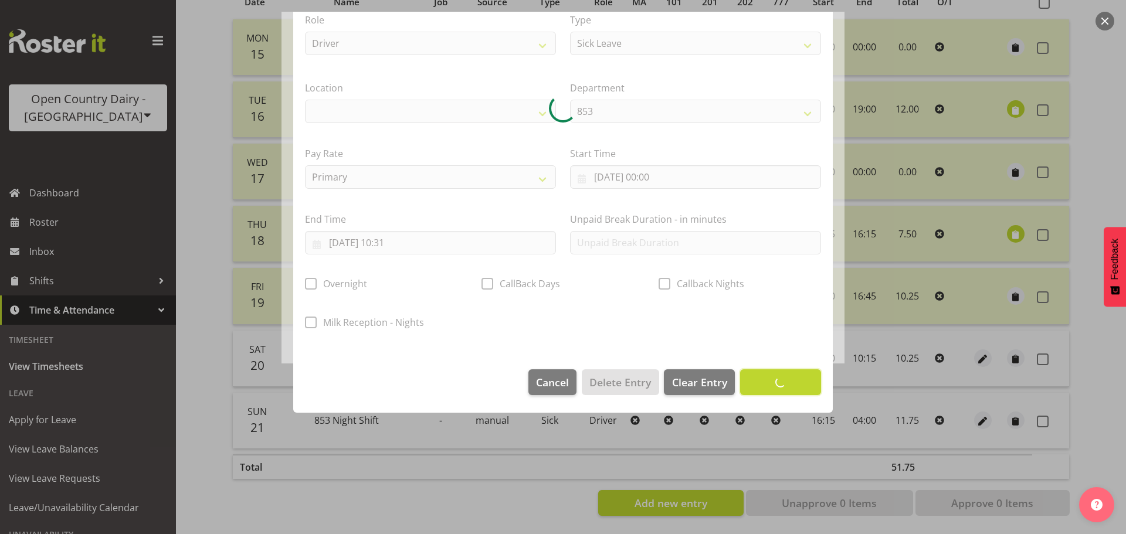
scroll to position [49, 0]
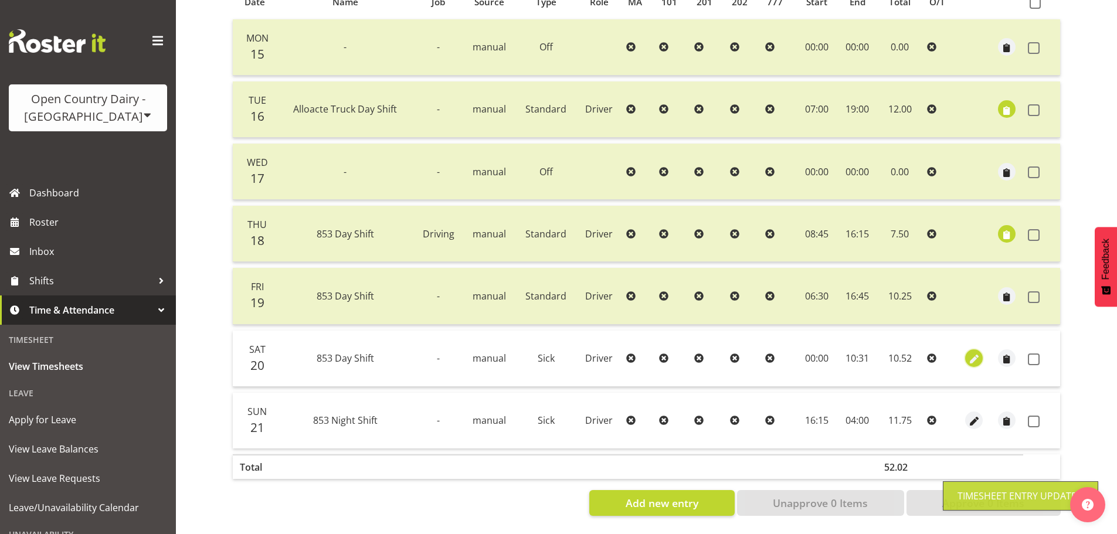
click at [970, 353] on span "button" at bounding box center [973, 359] width 13 height 13
select select "Sick"
select select "8"
select select "2025"
select select "10"
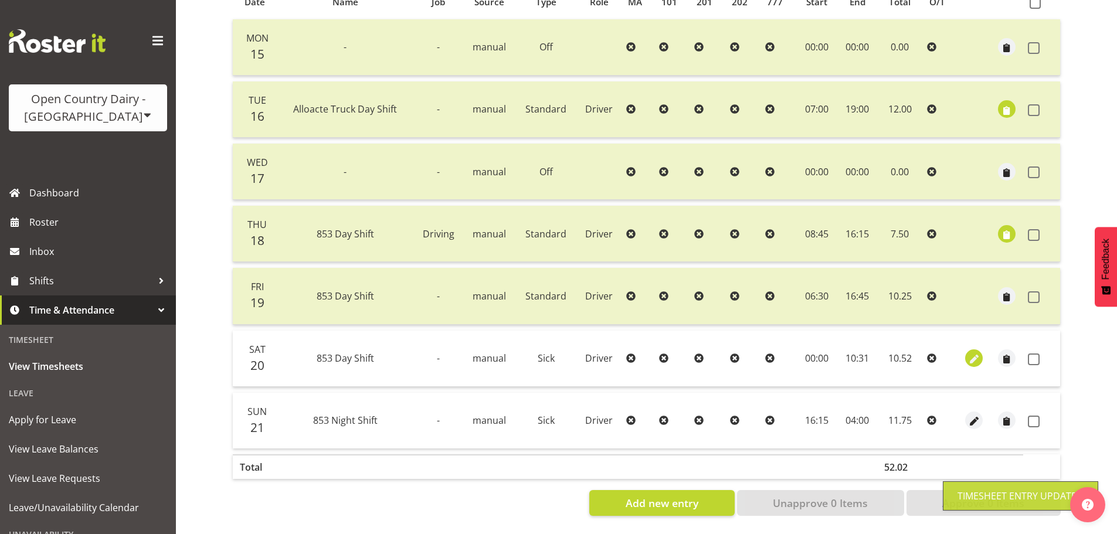
select select "31"
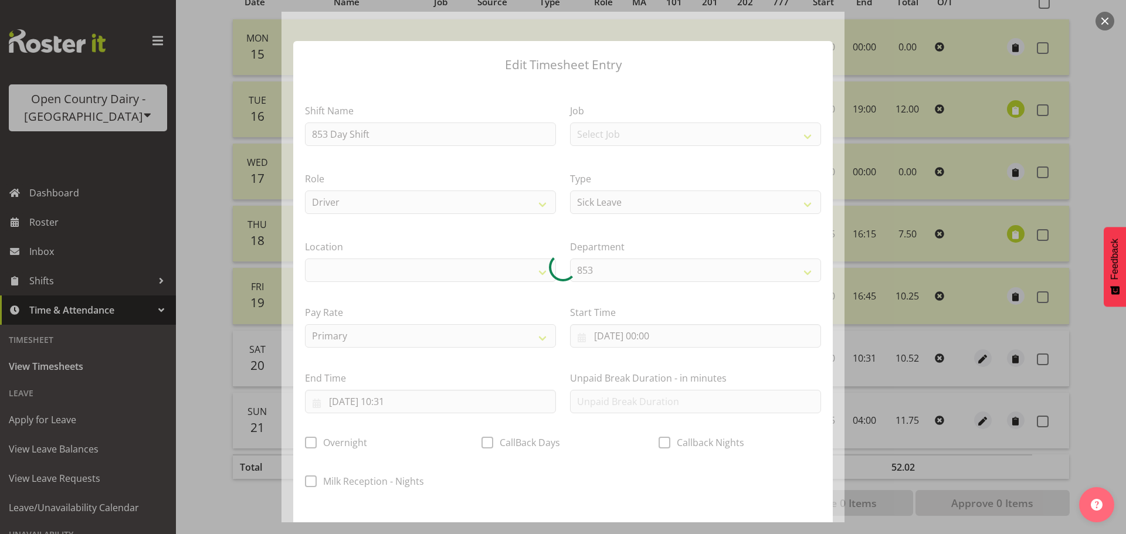
select select
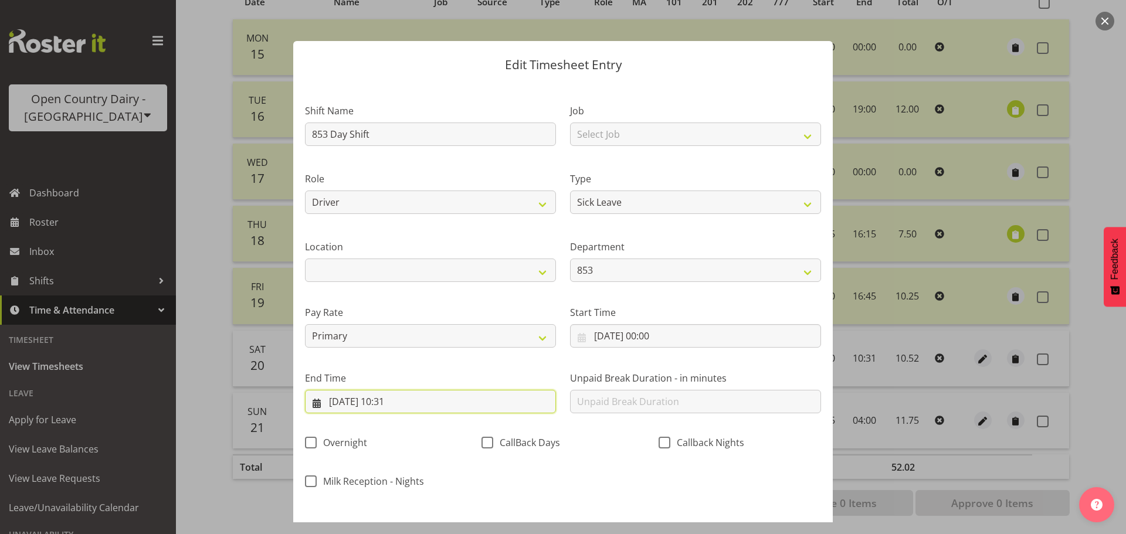
click at [400, 405] on input "[DATE] 10:31" at bounding box center [430, 401] width 251 height 23
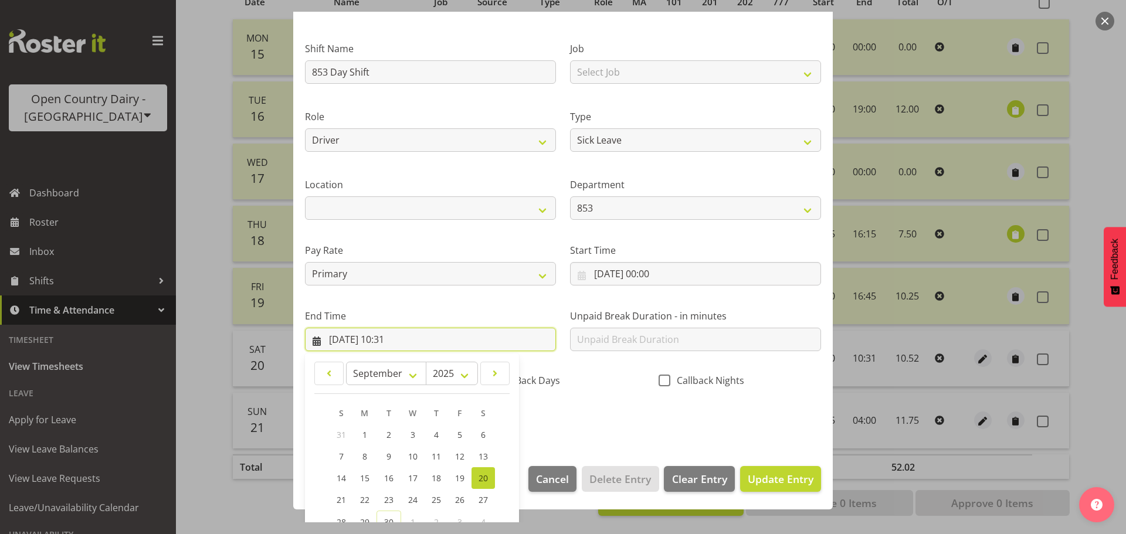
scroll to position [159, 0]
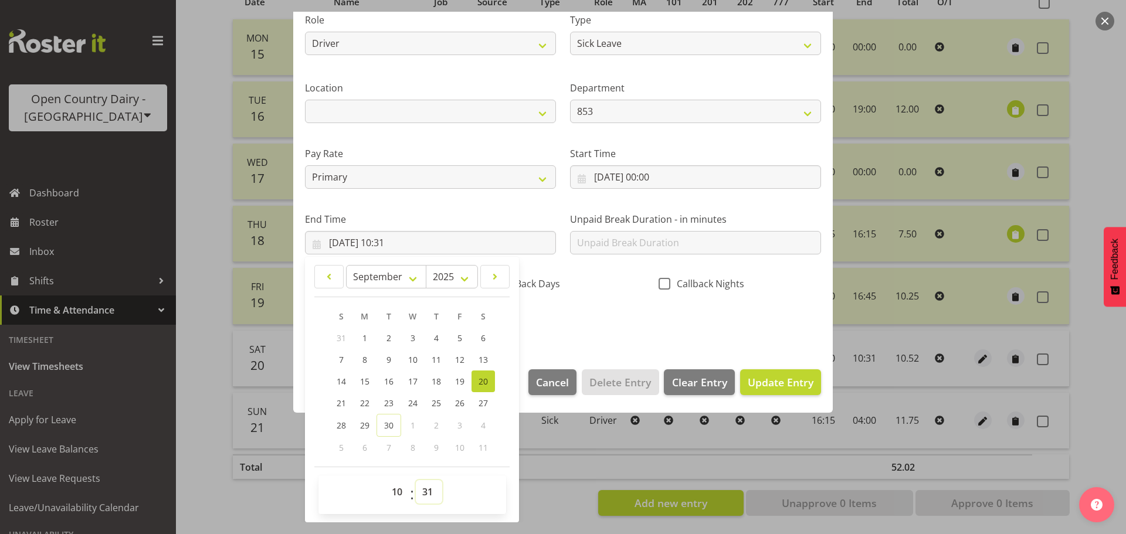
click at [430, 491] on select "00 01 02 03 04 05 06 07 08 09 10 11 12 13 14 15 16 17 18 19 20 21 22 23 24 25 2…" at bounding box center [429, 491] width 26 height 23
select select "23"
click at [416, 480] on select "00 01 02 03 04 05 06 07 08 09 10 11 12 13 14 15 16 17 18 19 20 21 22 23 24 25 2…" at bounding box center [429, 491] width 26 height 23
type input "[DATE] 10:23"
click at [762, 377] on span "Update Entry" at bounding box center [781, 382] width 66 height 14
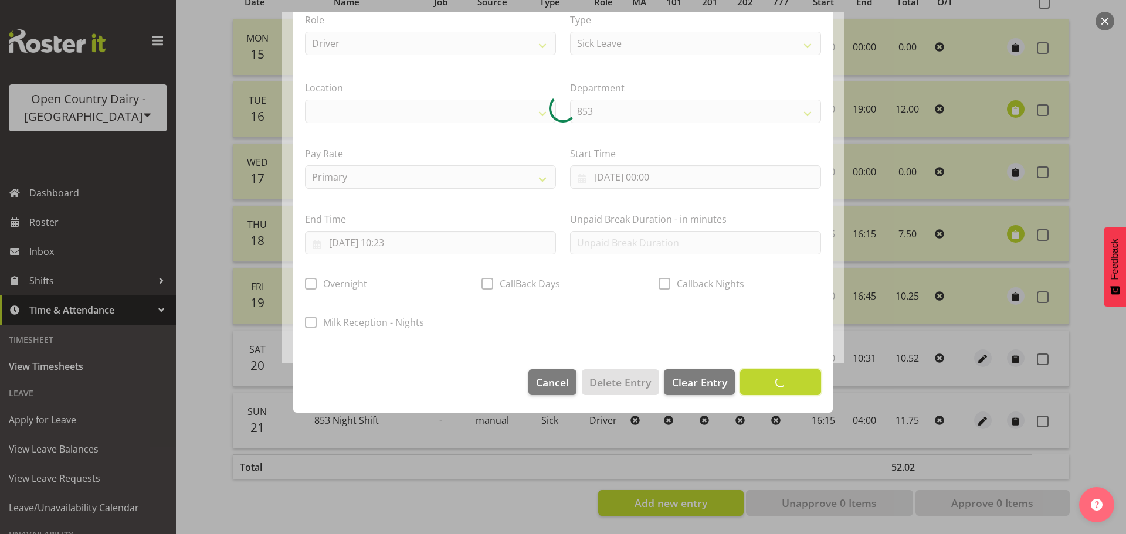
scroll to position [49, 0]
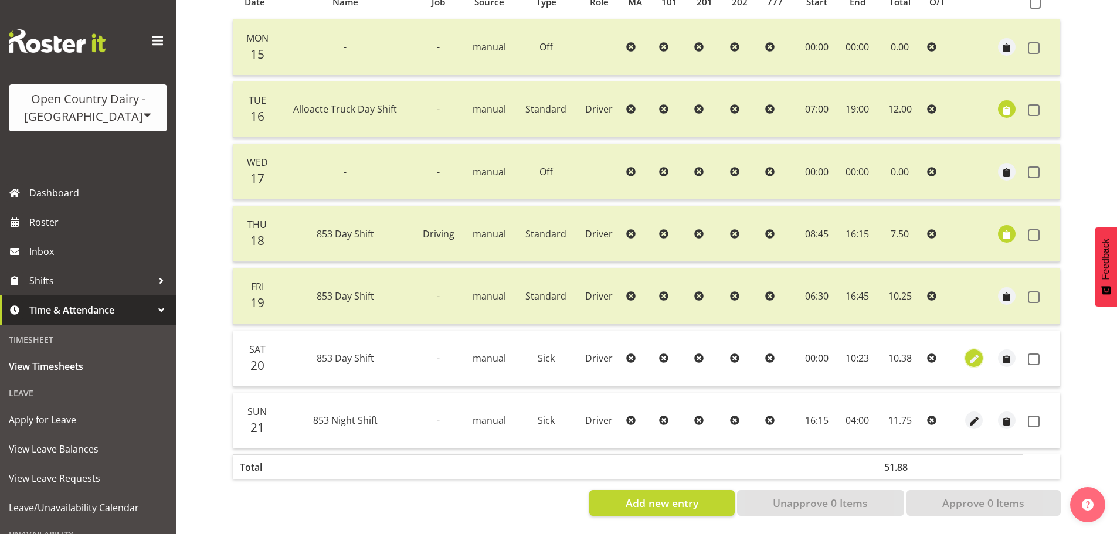
click at [976, 353] on span "button" at bounding box center [973, 359] width 13 height 13
select select "Sick"
select select "8"
select select "2025"
select select "10"
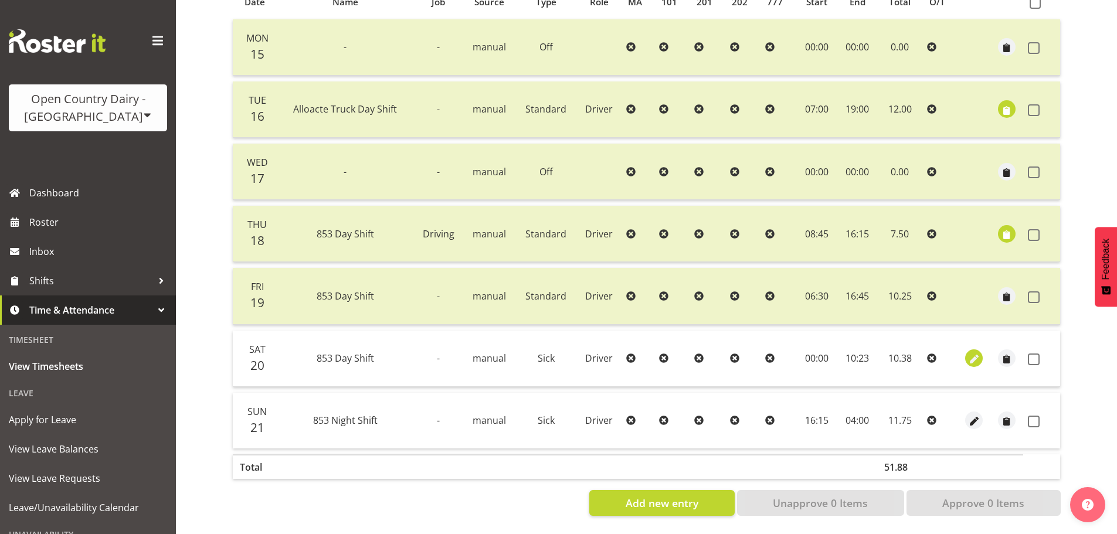
select select "23"
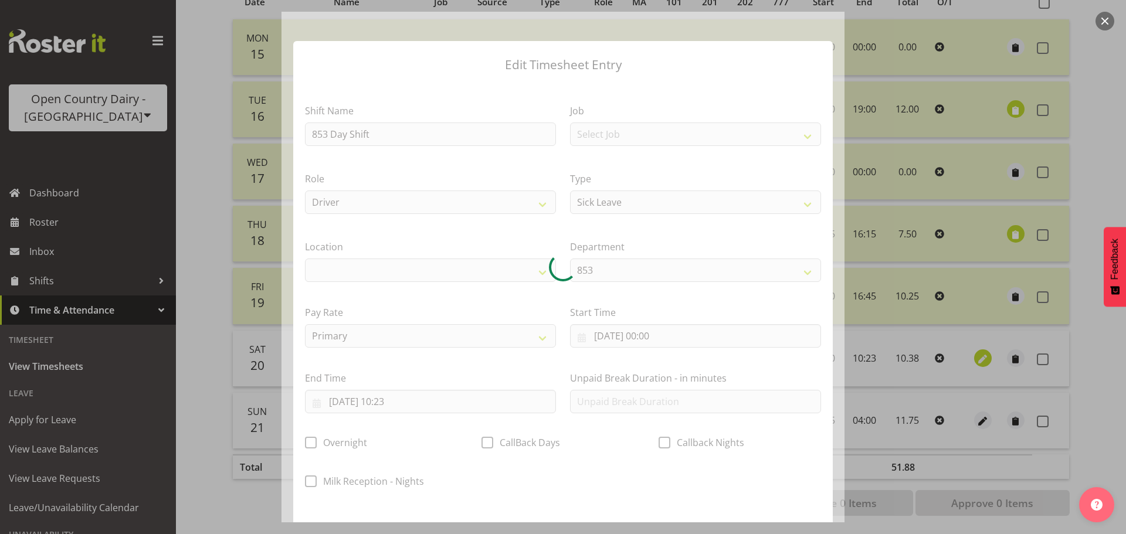
select select
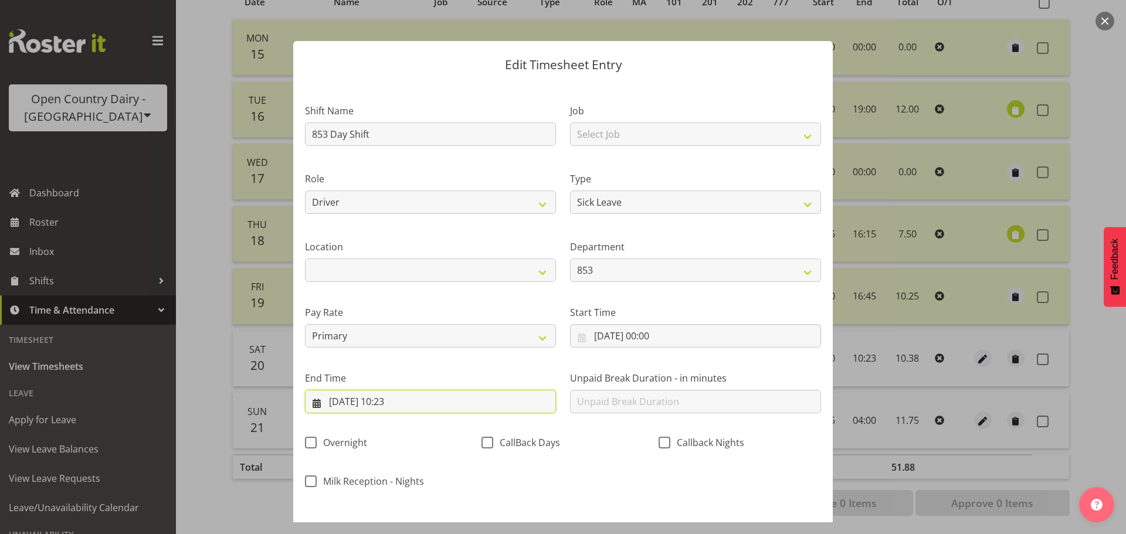
click at [407, 402] on input "[DATE] 10:23" at bounding box center [430, 401] width 251 height 23
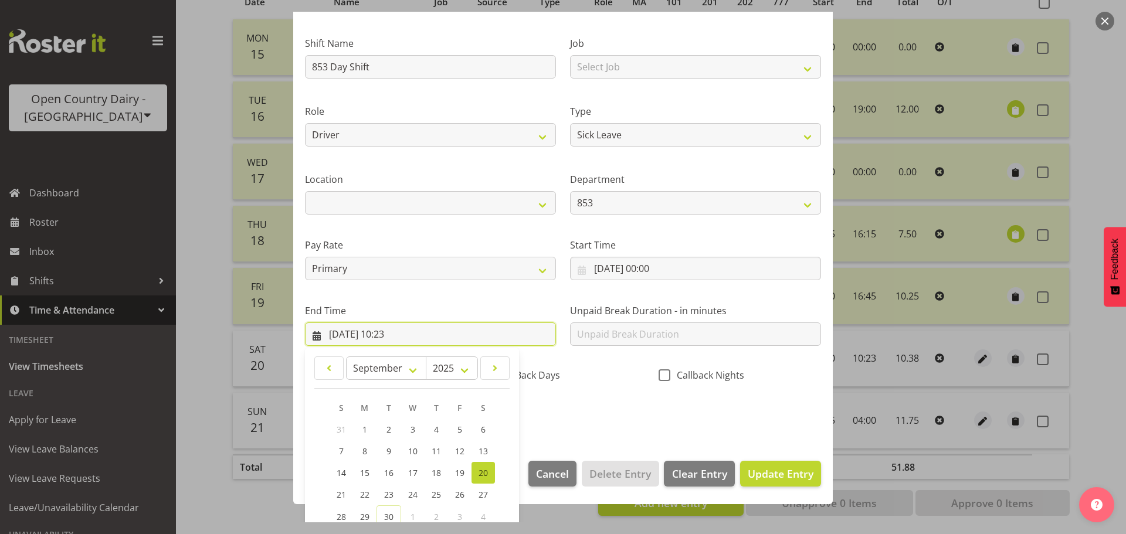
scroll to position [159, 0]
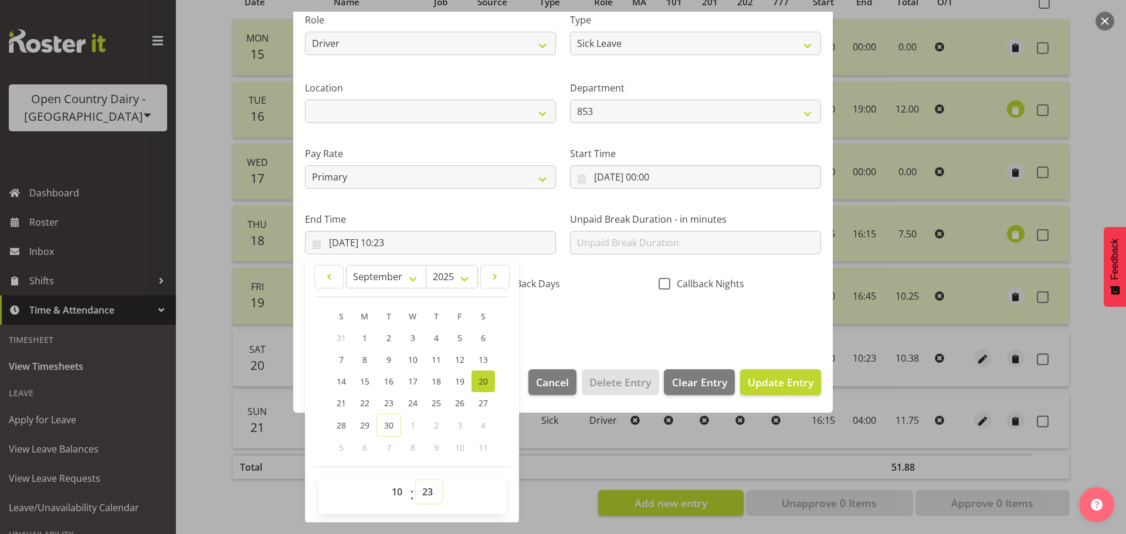
click at [425, 491] on select "00 01 02 03 04 05 06 07 08 09 10 11 12 13 14 15 16 17 18 19 20 21 22 23 24 25 2…" at bounding box center [429, 491] width 26 height 23
select select "22"
click at [416, 480] on select "00 01 02 03 04 05 06 07 08 09 10 11 12 13 14 15 16 17 18 19 20 21 22 23 24 25 2…" at bounding box center [429, 491] width 26 height 23
type input "[DATE] 10:22"
click at [780, 382] on span "Update Entry" at bounding box center [781, 382] width 66 height 14
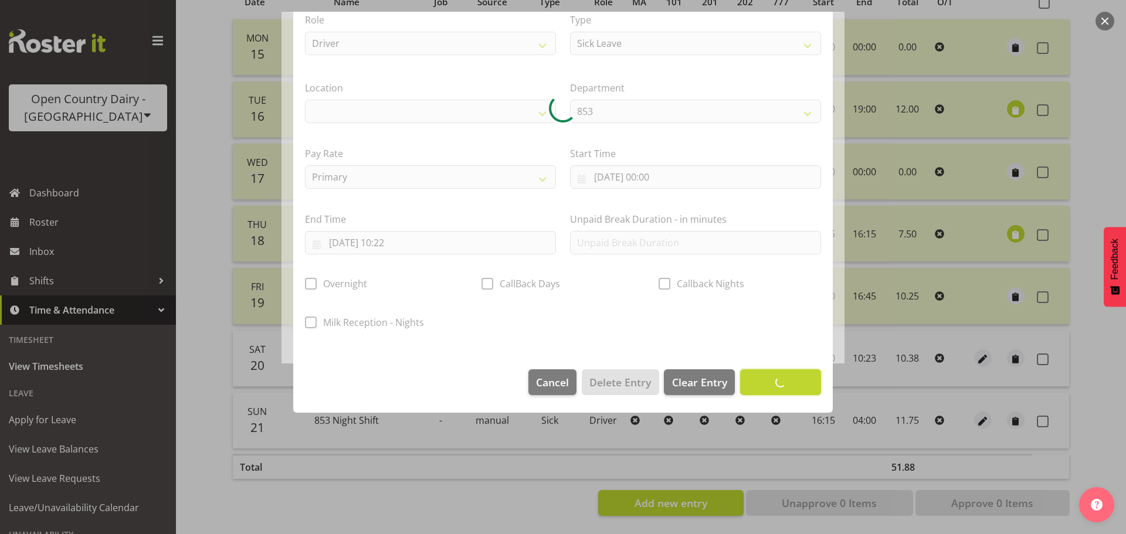
scroll to position [49, 0]
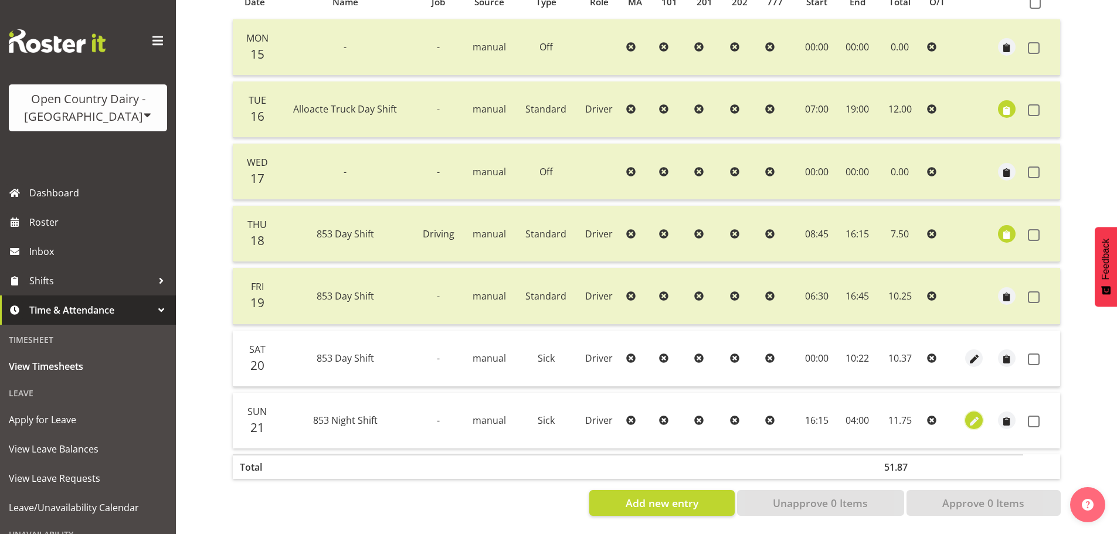
click at [971, 415] on span "button" at bounding box center [973, 421] width 13 height 13
select select "Sick"
select select "8"
select select "2025"
select select "16"
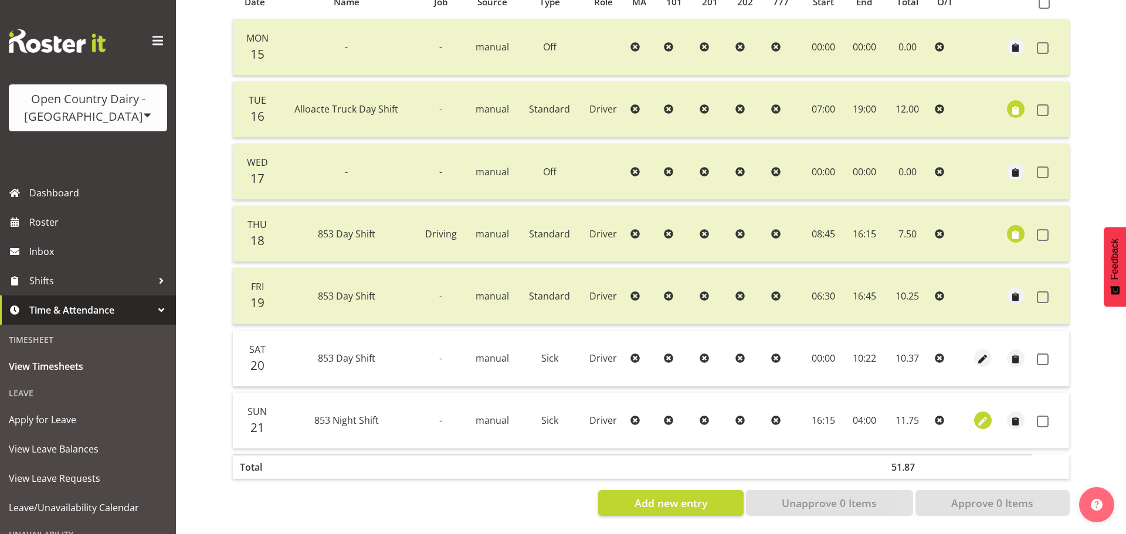
select select "15"
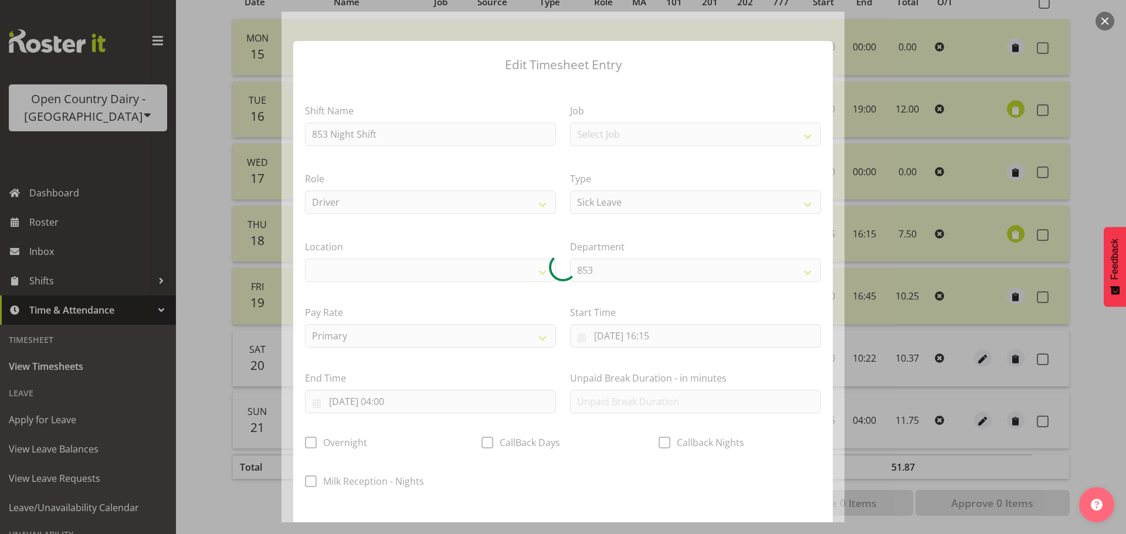
select select
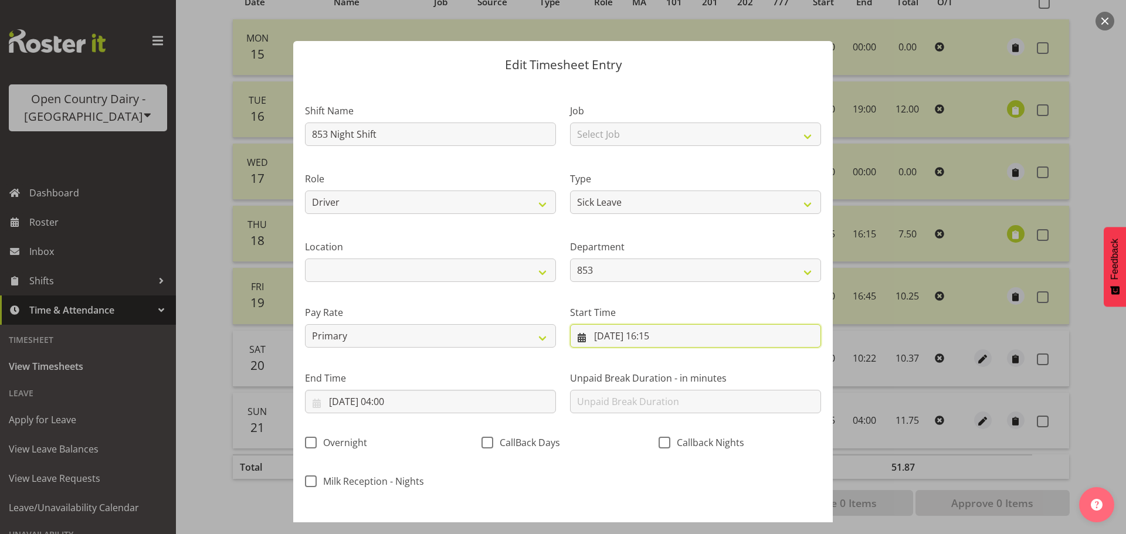
click at [663, 332] on input "[DATE] 16:15" at bounding box center [695, 335] width 251 height 23
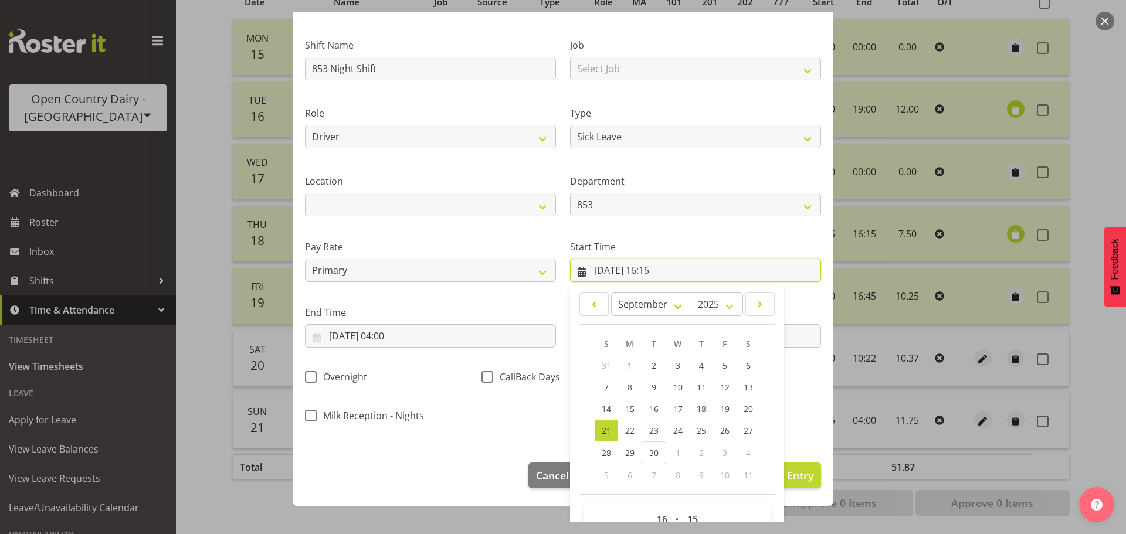
scroll to position [93, 0]
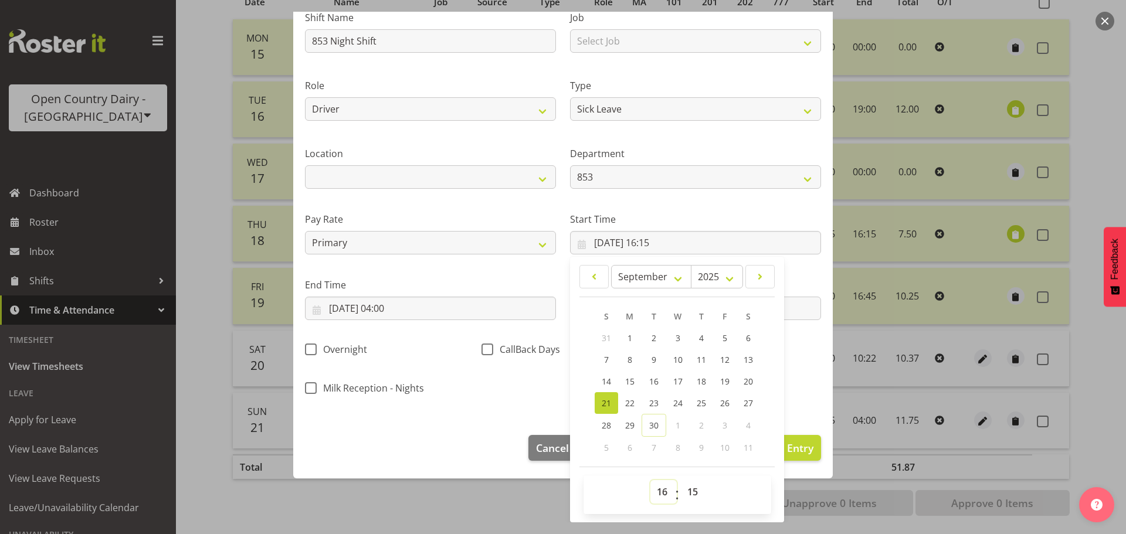
click at [660, 494] on select "00 01 02 03 04 05 06 07 08 09 10 11 12 13 14 15 16 17 18 19 20 21 22 23" at bounding box center [663, 491] width 26 height 23
select select "0"
click at [650, 480] on select "00 01 02 03 04 05 06 07 08 09 10 11 12 13 14 15 16 17 18 19 20 21 22 23" at bounding box center [663, 491] width 26 height 23
type input "[DATE] 00:15"
click at [691, 487] on select "00 01 02 03 04 05 06 07 08 09 10 11 12 13 14 15 16 17 18 19 20 21 22 23 24 25 2…" at bounding box center [694, 491] width 26 height 23
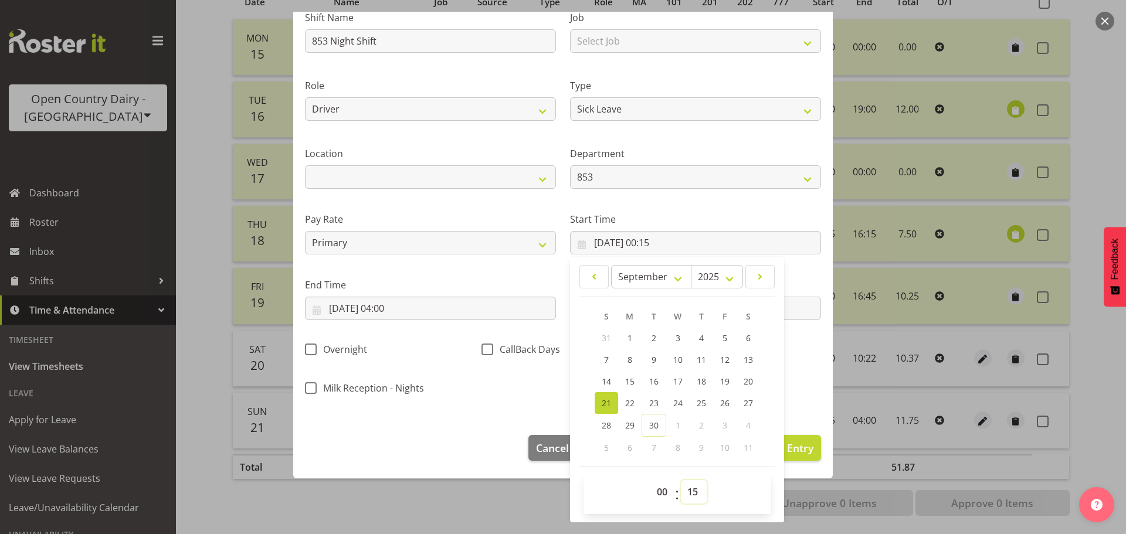
select select "0"
click at [681, 480] on select "00 01 02 03 04 05 06 07 08 09 10 11 12 13 14 15 16 17 18 19 20 21 22 23 24 25 2…" at bounding box center [694, 491] width 26 height 23
type input "[DATE] 00:00"
click at [431, 358] on div "Overnight" at bounding box center [386, 351] width 162 height 15
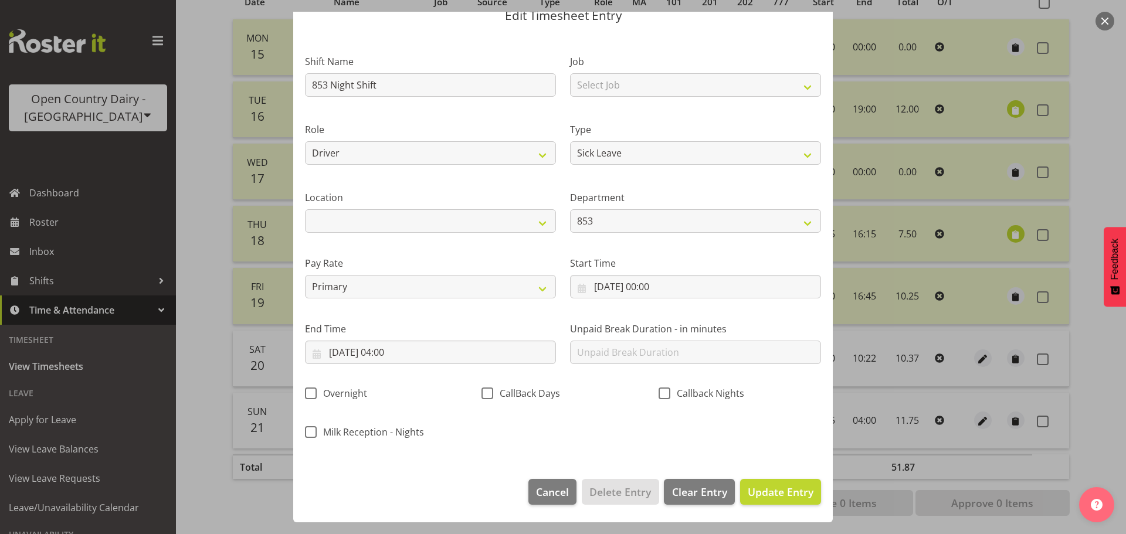
scroll to position [49, 0]
drag, startPoint x: 394, startPoint y: 346, endPoint x: 403, endPoint y: 352, distance: 10.8
click at [395, 346] on input "[DATE] 04:00" at bounding box center [430, 352] width 251 height 23
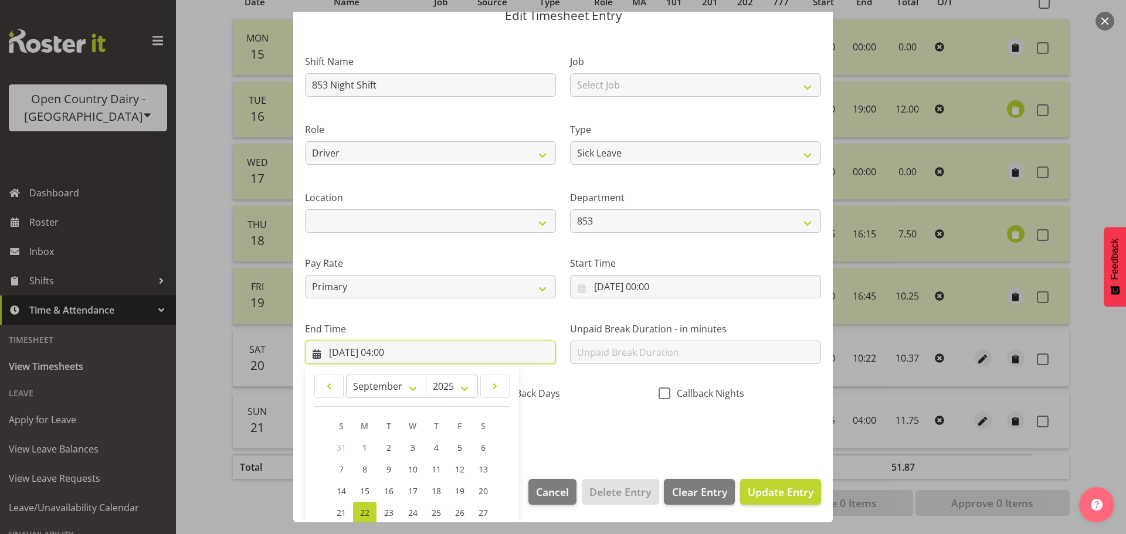
scroll to position [159, 0]
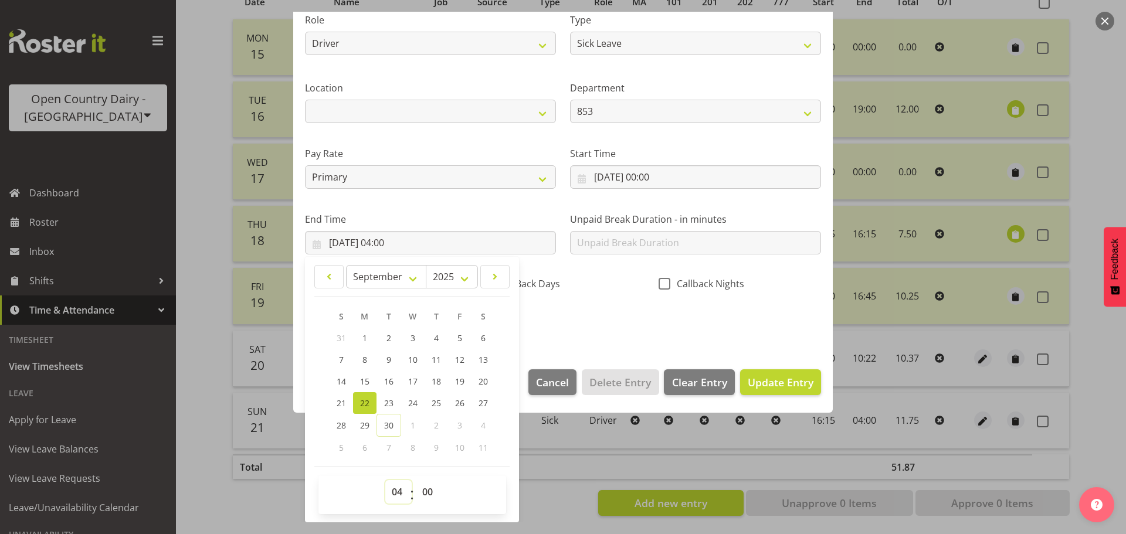
click at [397, 494] on select "00 01 02 03 04 05 06 07 08 09 10 11 12 13 14 15 16 17 18 19 20 21 22 23" at bounding box center [398, 491] width 26 height 23
select select "10"
click at [385, 480] on select "00 01 02 03 04 05 06 07 08 09 10 11 12 13 14 15 16 17 18 19 20 21 22 23" at bounding box center [398, 491] width 26 height 23
type input "[DATE] 10:00"
click at [432, 491] on select "00 01 02 03 04 05 06 07 08 09 10 11 12 13 14 15 16 17 18 19 20 21 22 23 24 25 2…" at bounding box center [429, 491] width 26 height 23
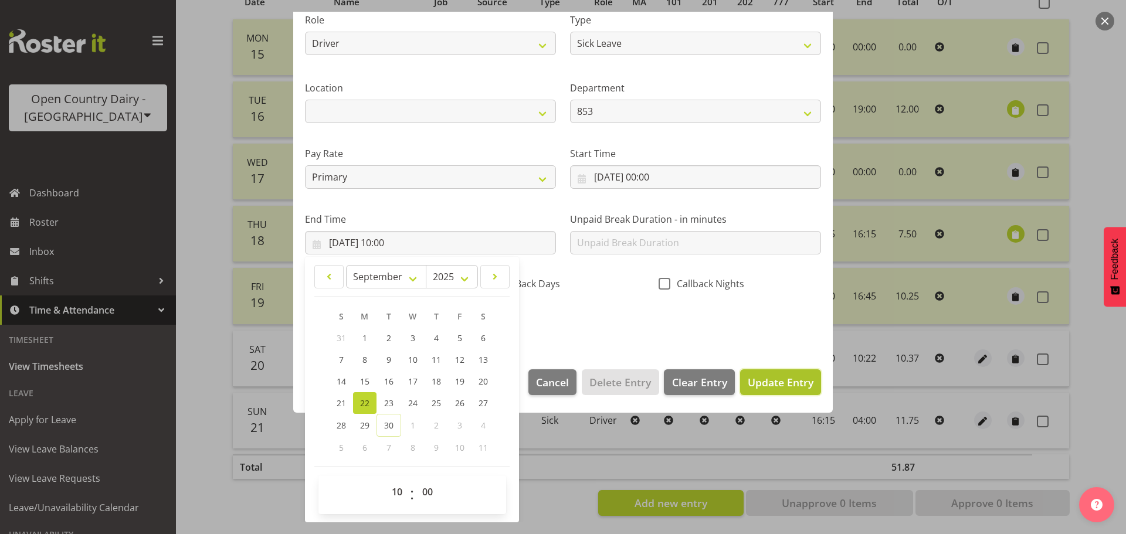
click at [764, 381] on span "Update Entry" at bounding box center [781, 382] width 66 height 14
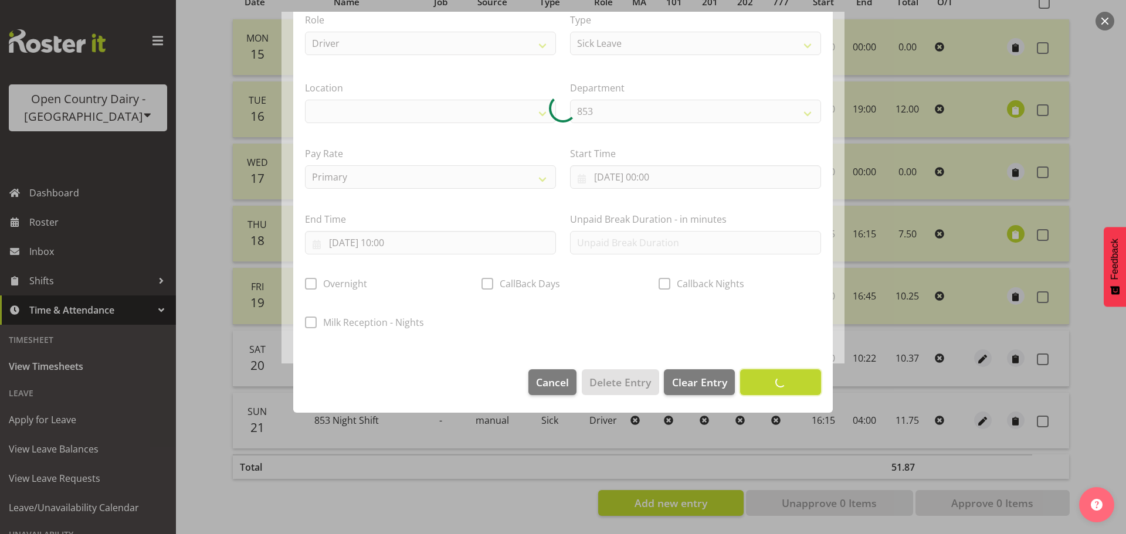
scroll to position [49, 0]
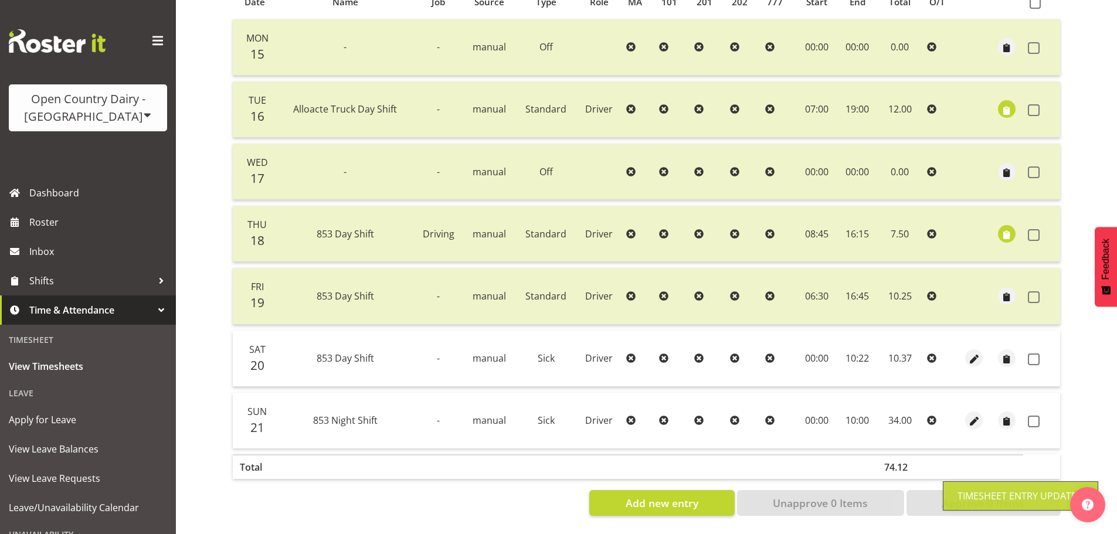
click at [1034, 342] on td at bounding box center [1041, 359] width 37 height 56
click at [1034, 354] on span at bounding box center [1034, 360] width 12 height 12
checkbox input "true"
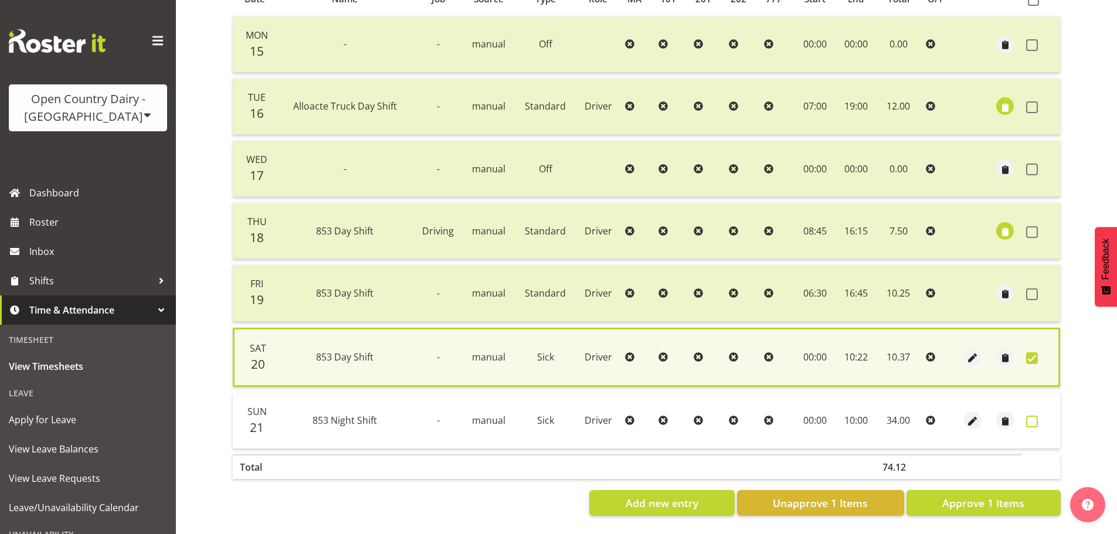
click at [1030, 416] on span at bounding box center [1032, 422] width 12 height 12
checkbox input "true"
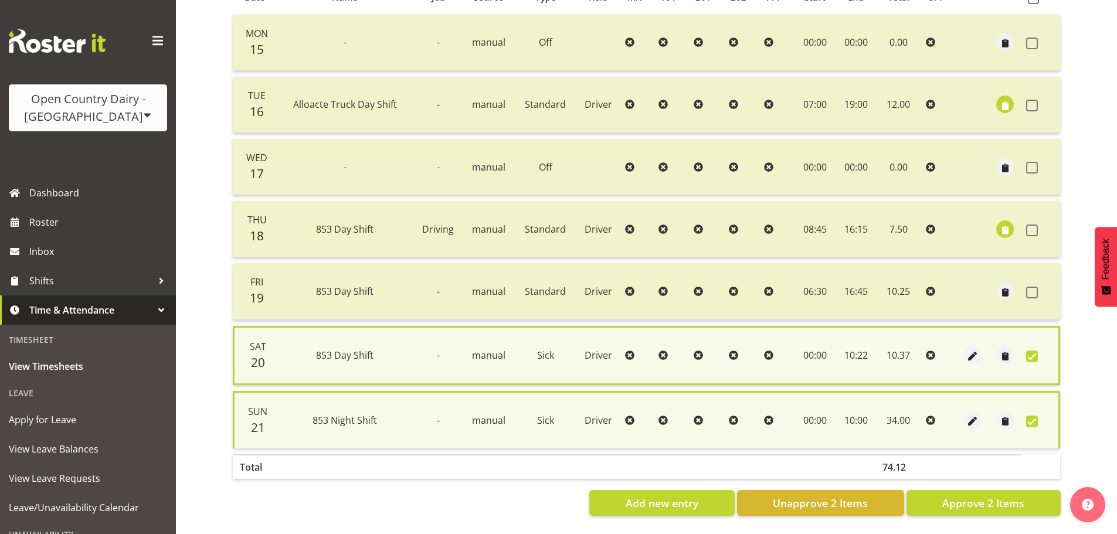
click at [1081, 422] on div "View Timesheets Summary [DATE] - [DATE] Pay Period Select which pay period you …" at bounding box center [670, 183] width 894 height 704
click at [980, 412] on div at bounding box center [972, 421] width 23 height 18
click at [973, 416] on span "button" at bounding box center [972, 421] width 13 height 13
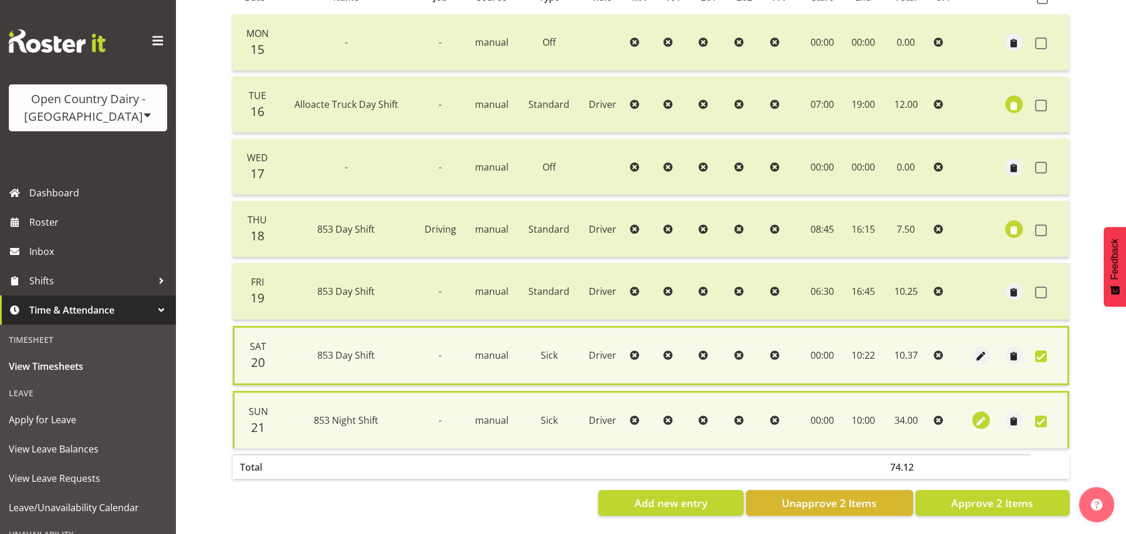
select select "Sick"
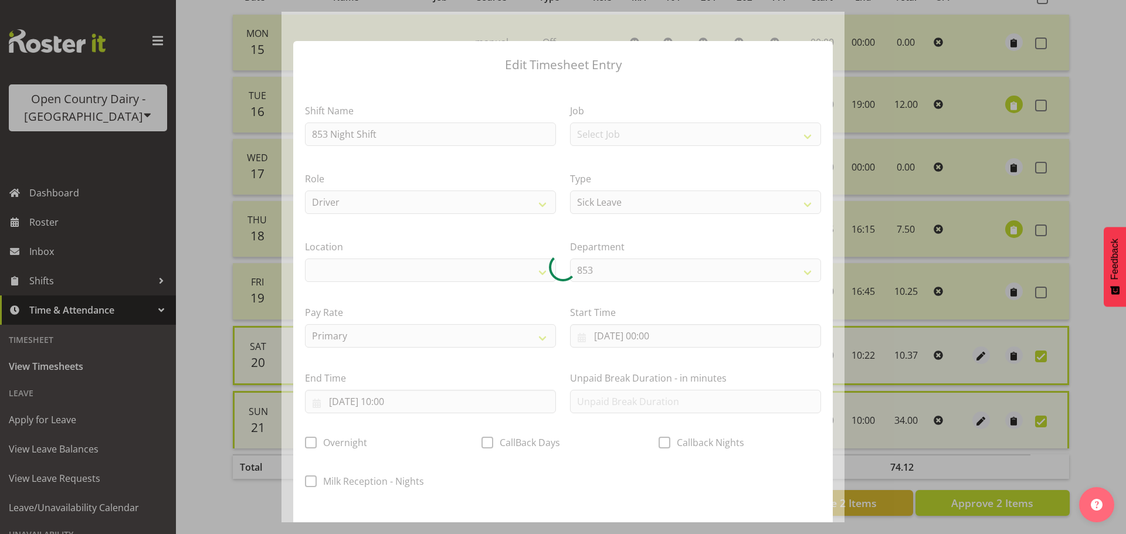
select select
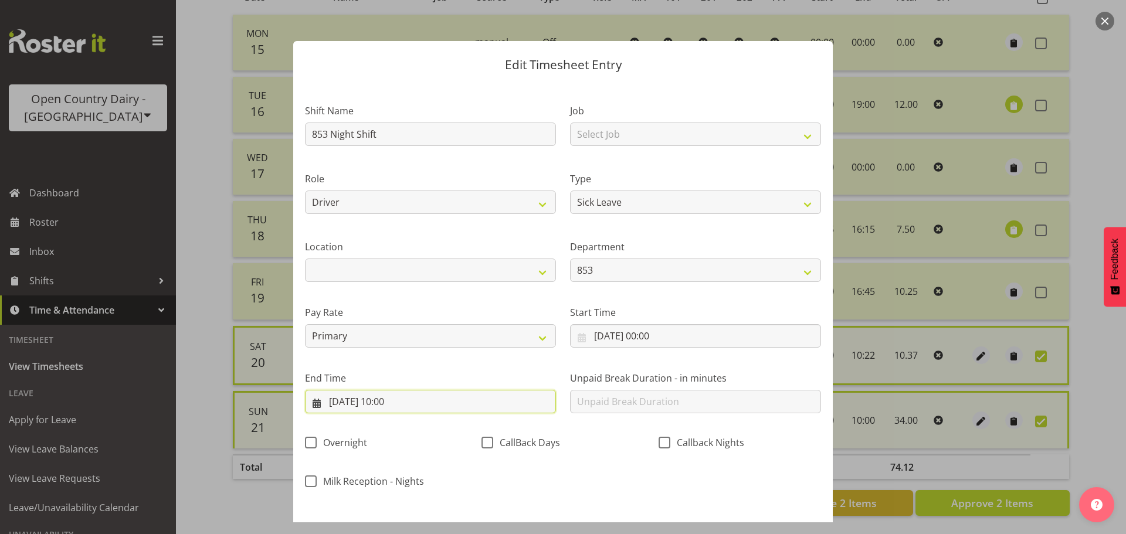
click at [334, 405] on input "[DATE] 10:00" at bounding box center [430, 401] width 251 height 23
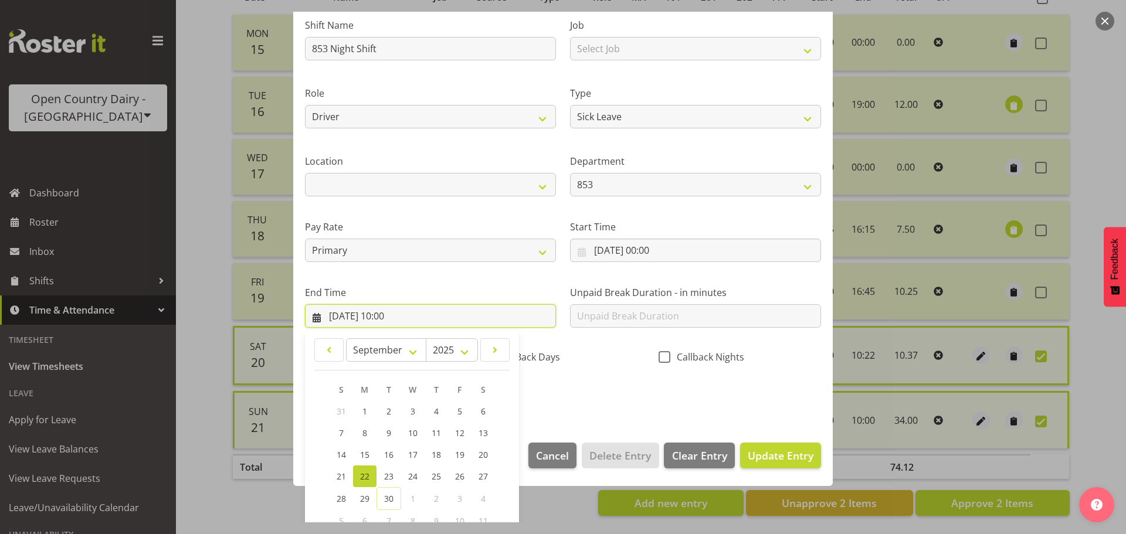
scroll to position [117, 0]
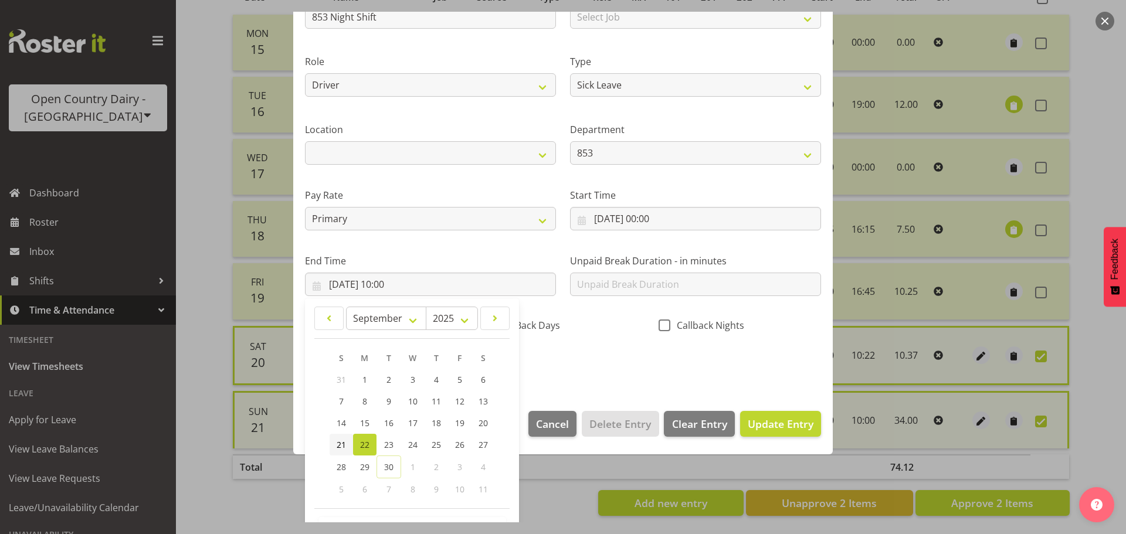
click at [337, 445] on span "21" at bounding box center [341, 444] width 9 height 11
type input "[DATE] 10:00"
click at [790, 422] on span "Update Entry" at bounding box center [781, 424] width 66 height 14
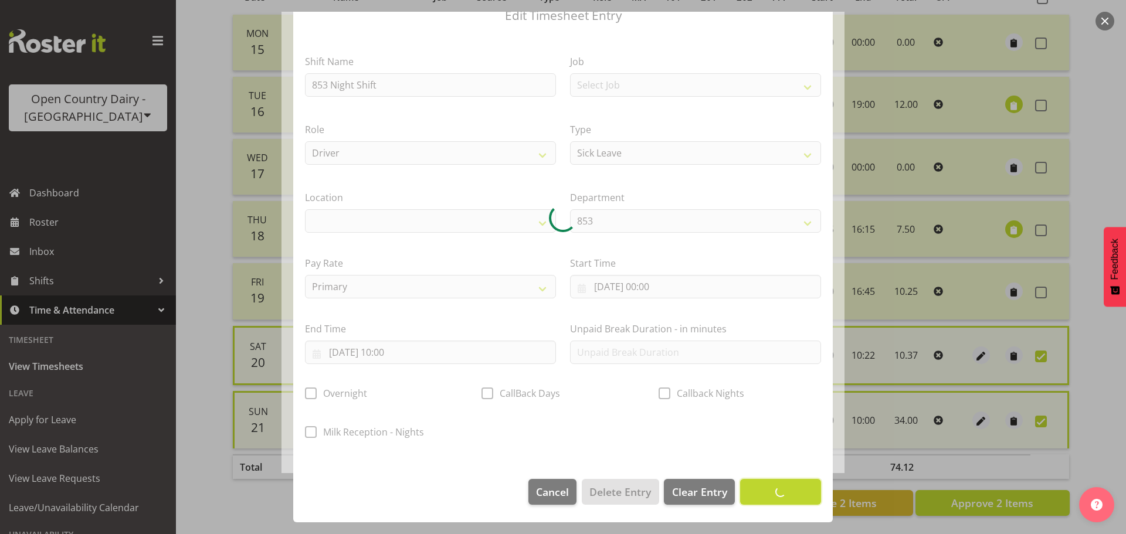
scroll to position [49, 0]
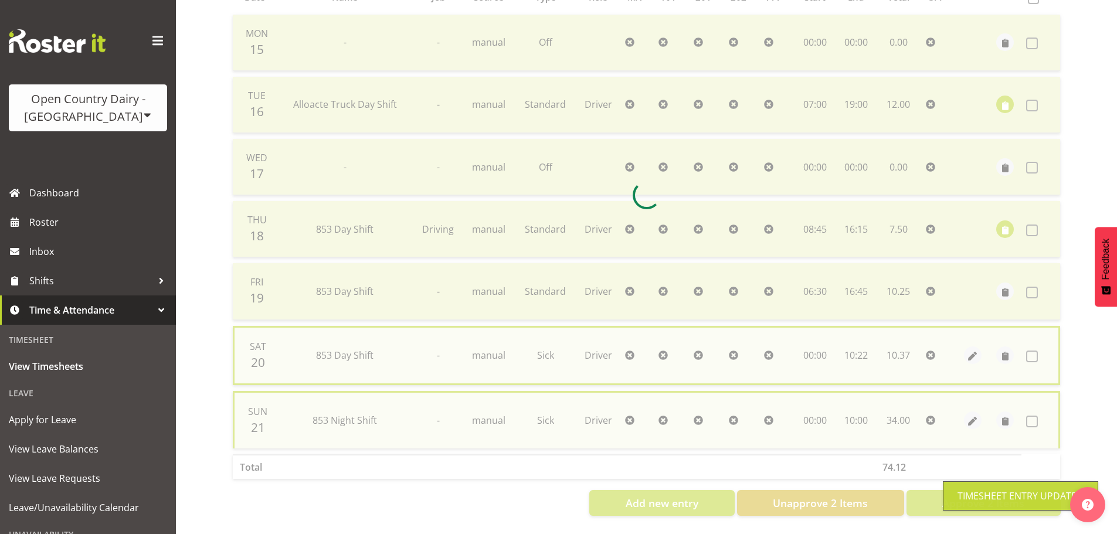
checkbox input "false"
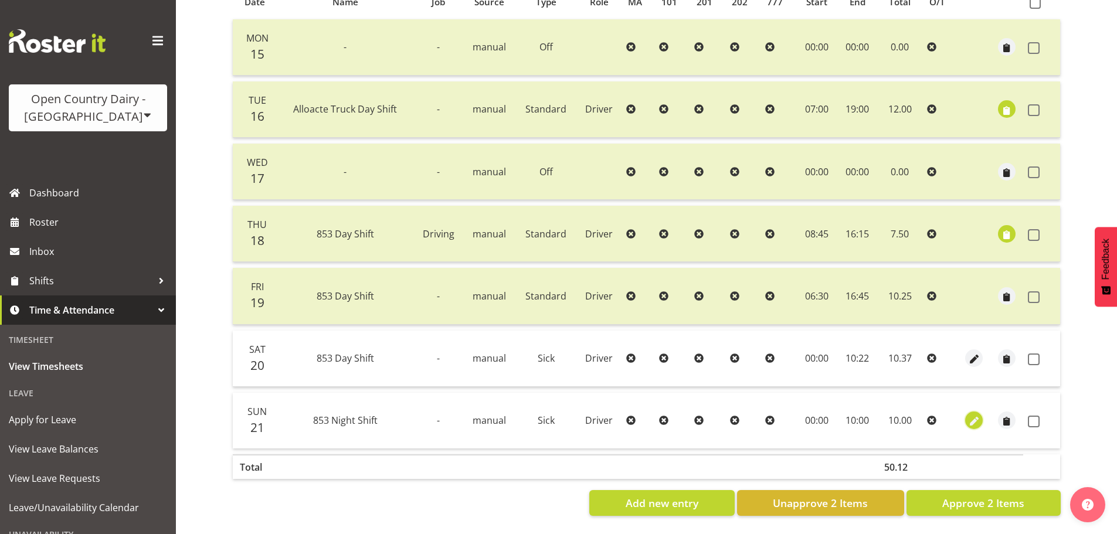
click at [975, 416] on span "button" at bounding box center [973, 421] width 13 height 13
select select "Sick"
select select "8"
select select "2025"
select select "10"
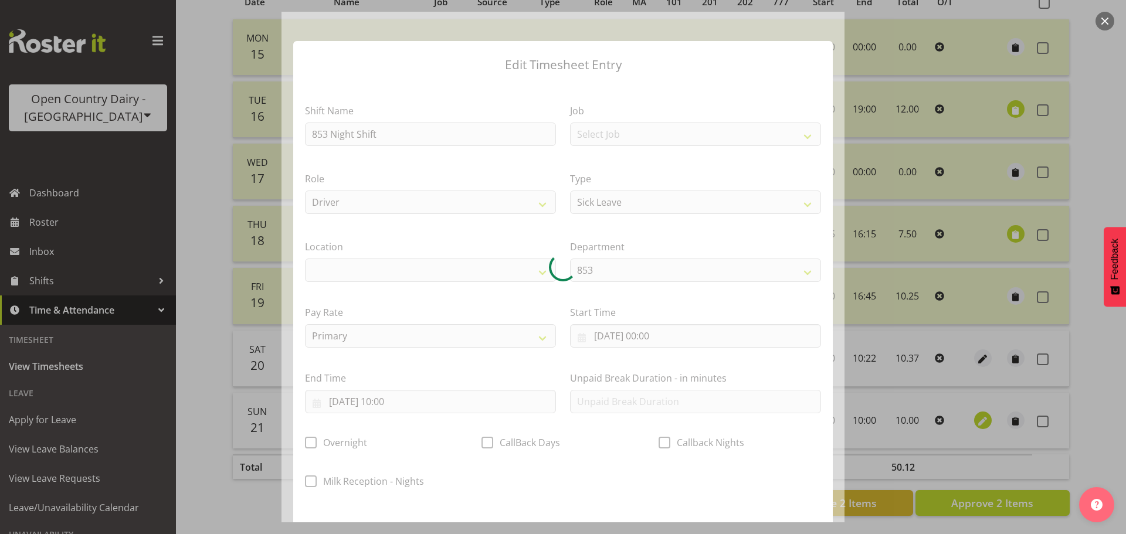
select select
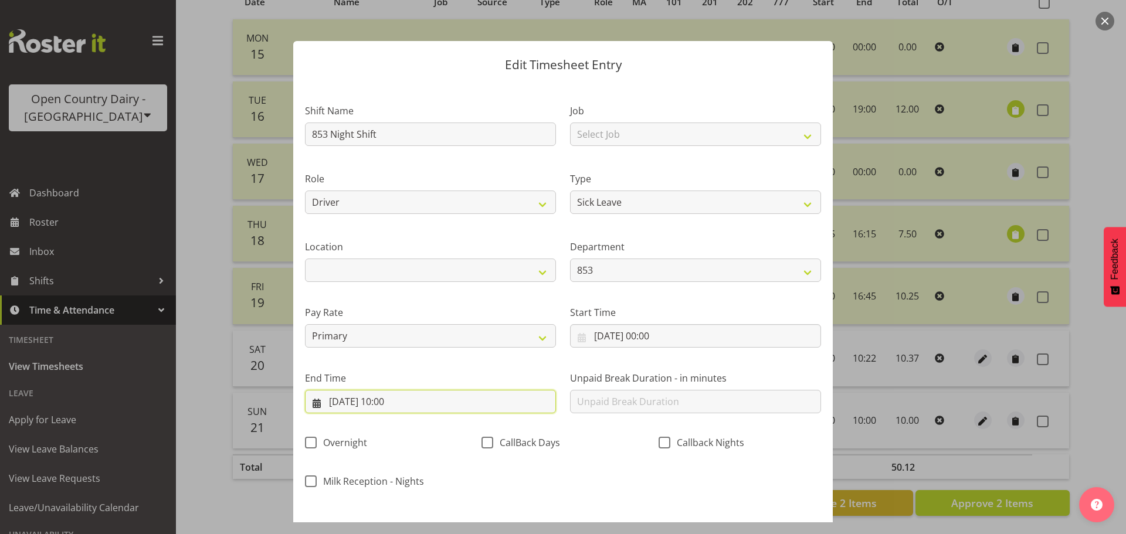
click at [405, 402] on input "[DATE] 10:00" at bounding box center [430, 401] width 251 height 23
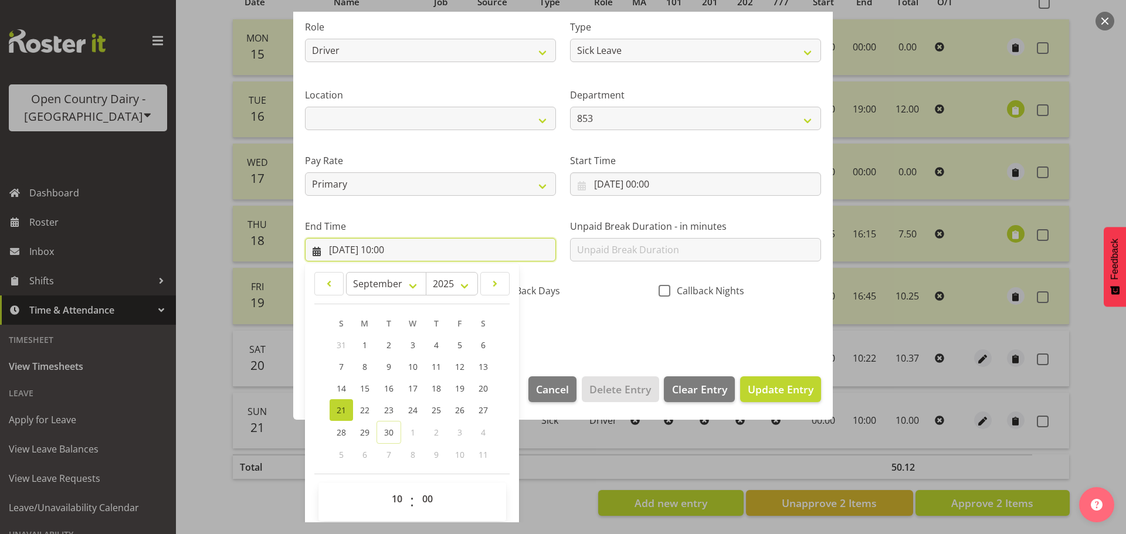
scroll to position [159, 0]
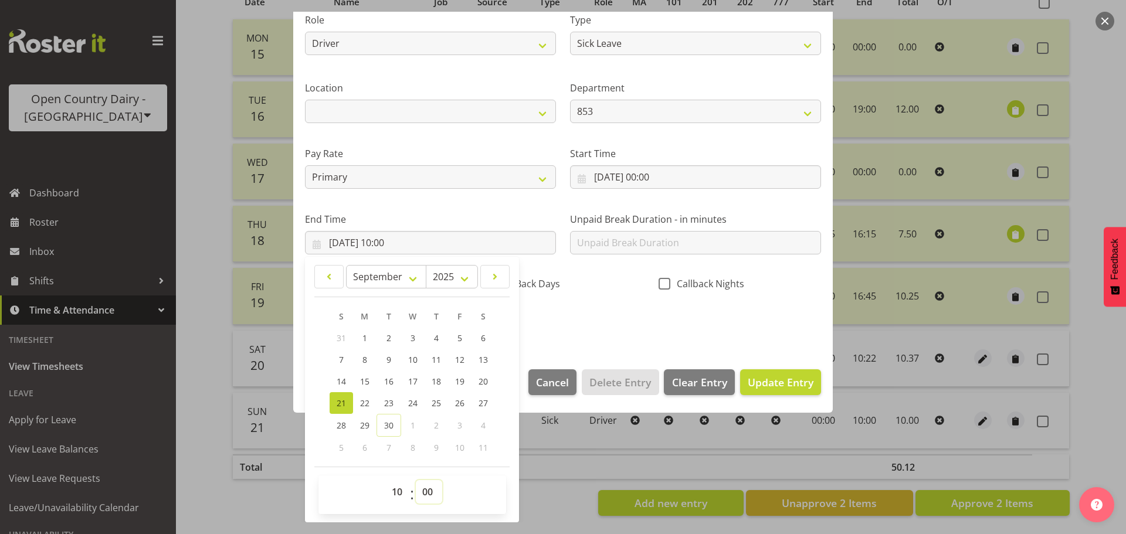
click at [425, 497] on select "00 01 02 03 04 05 06 07 08 09 10 11 12 13 14 15 16 17 18 19 20 21 22 23 24 25 2…" at bounding box center [429, 491] width 26 height 23
select select "22"
click at [416, 480] on select "00 01 02 03 04 05 06 07 08 09 10 11 12 13 14 15 16 17 18 19 20 21 22 23 24 25 2…" at bounding box center [429, 491] width 26 height 23
type input "[DATE] 10:22"
click at [788, 390] on button "Update Entry" at bounding box center [780, 382] width 81 height 26
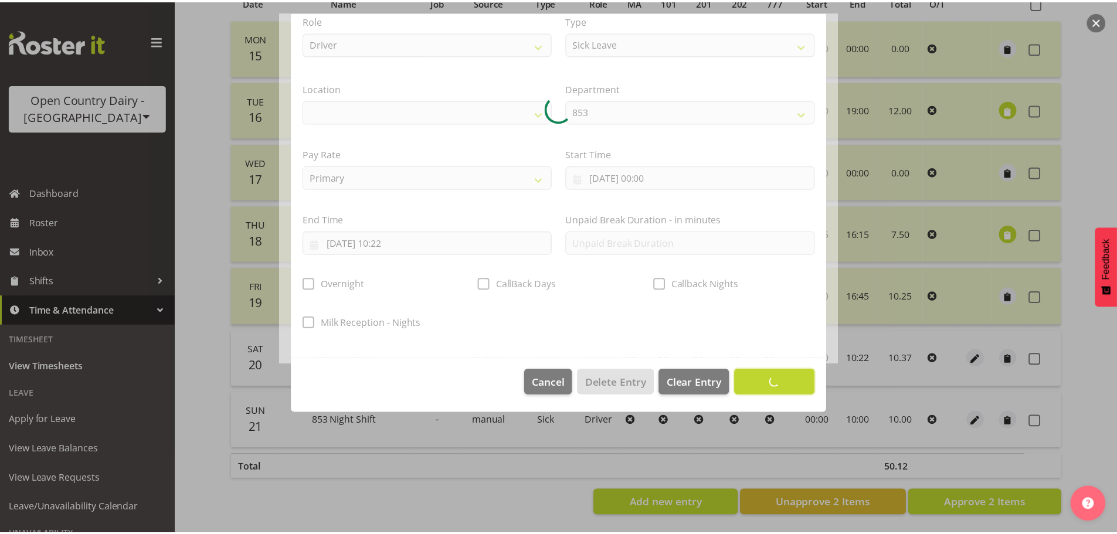
scroll to position [49, 0]
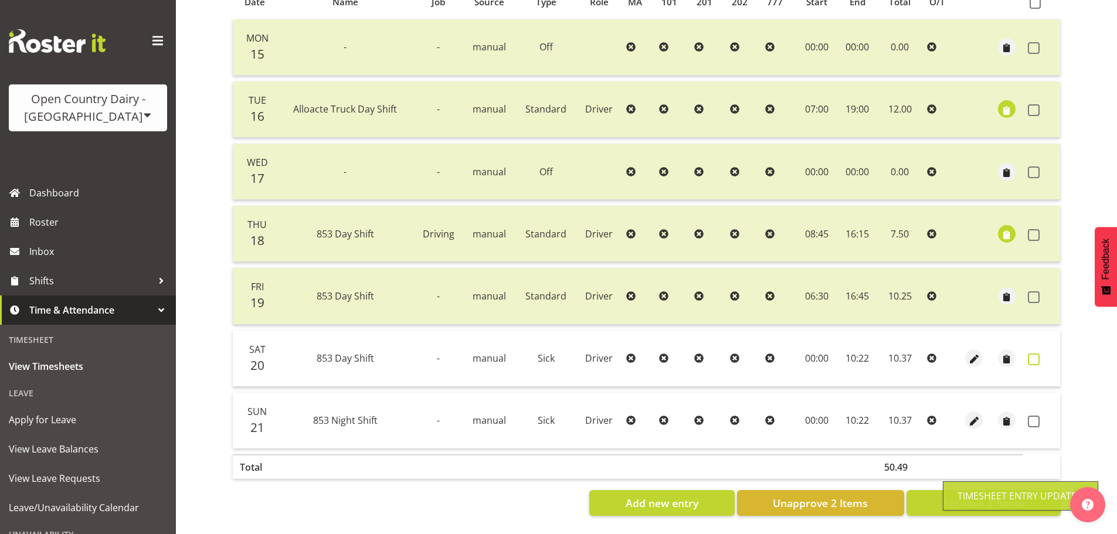
click at [1041, 354] on label at bounding box center [1037, 360] width 18 height 12
checkbox input "true"
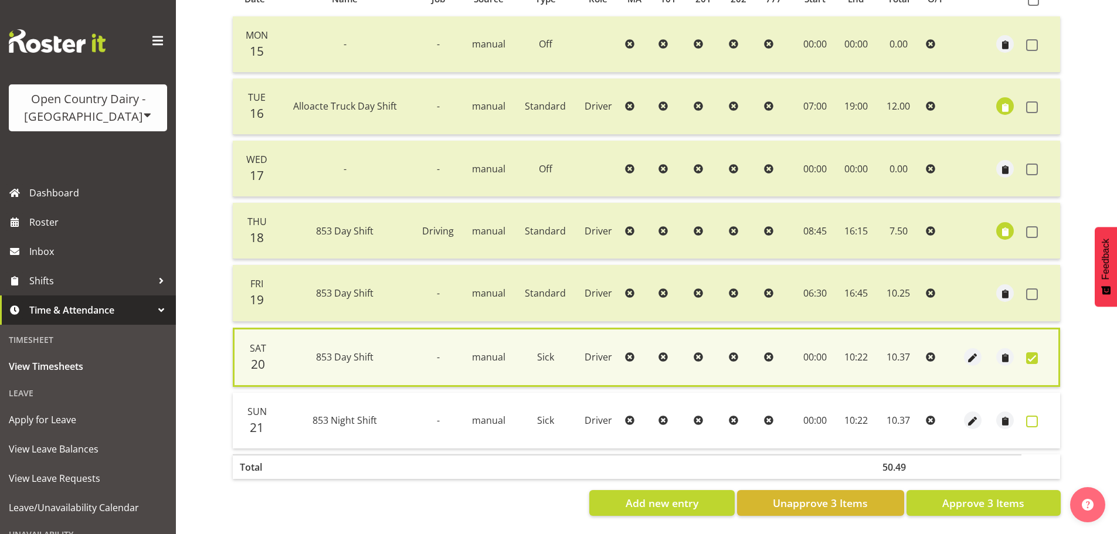
click at [1036, 417] on span at bounding box center [1032, 422] width 12 height 12
checkbox input "true"
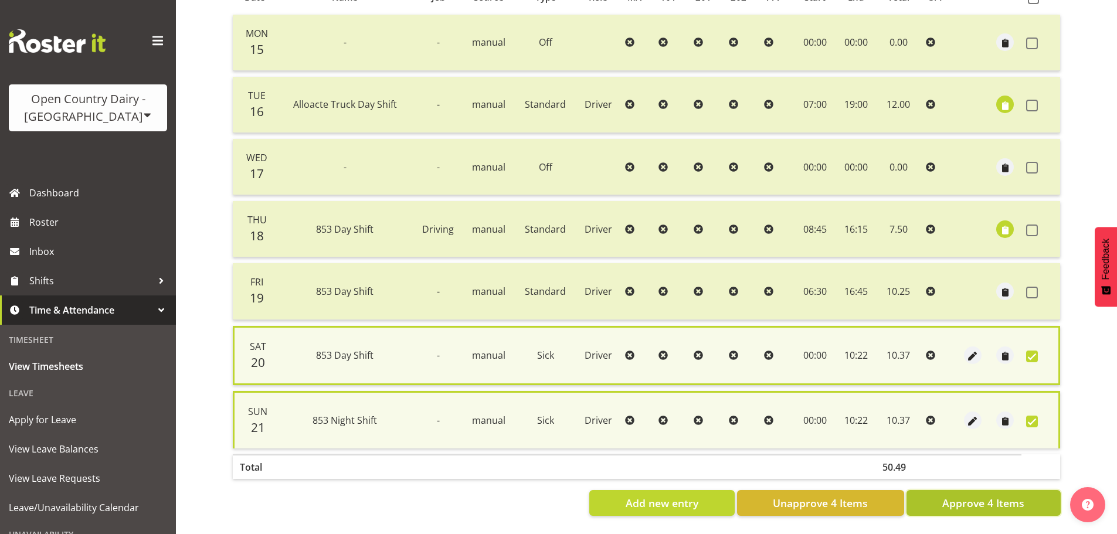
drag, startPoint x: 978, startPoint y: 495, endPoint x: 970, endPoint y: 498, distance: 8.5
click at [977, 495] on span "Approve 4 Items" at bounding box center [983, 502] width 82 height 15
checkbox input "false"
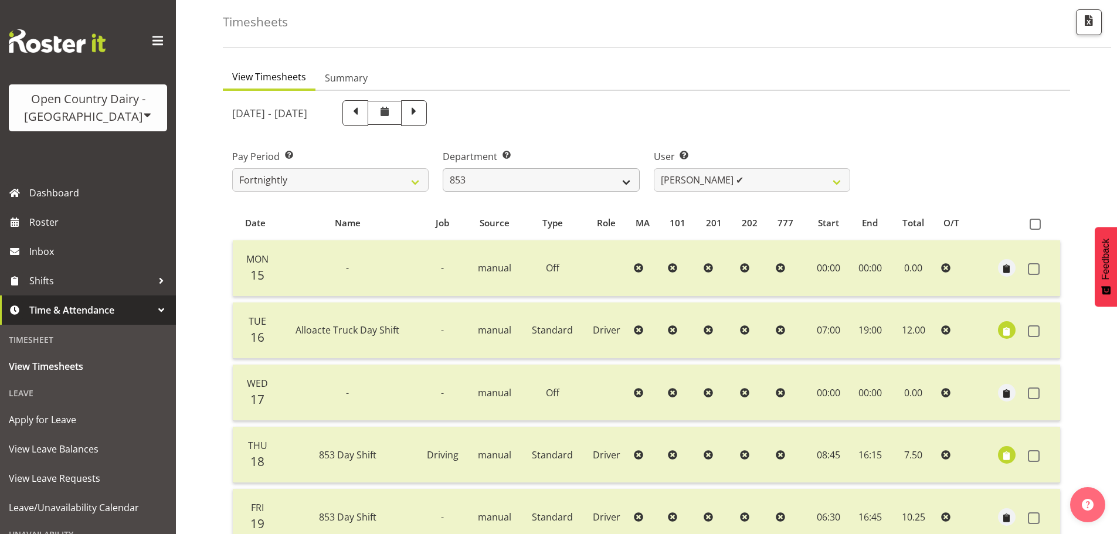
scroll to position [47, 0]
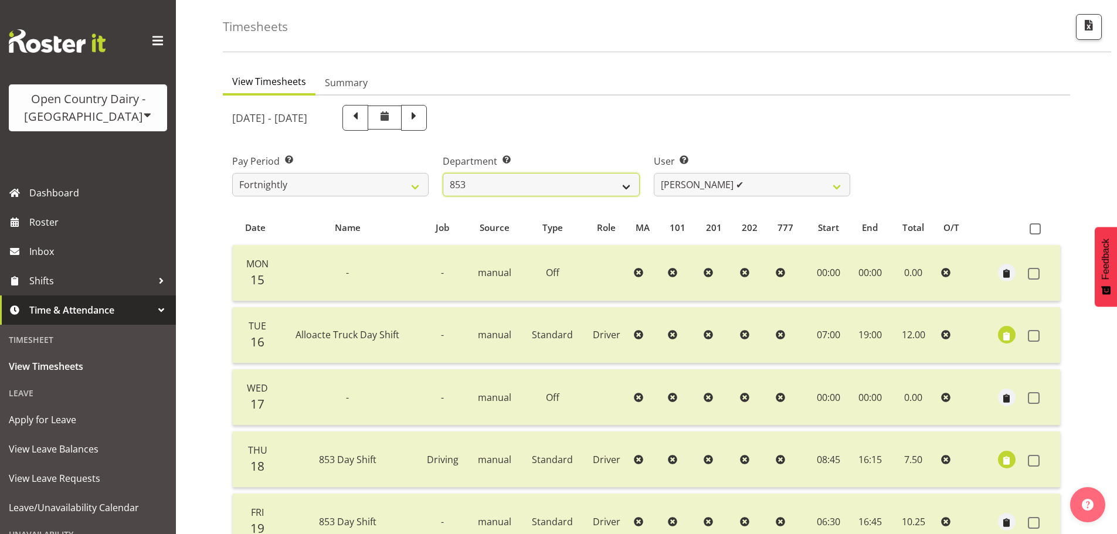
click at [562, 192] on select "734 735 736 737 738 739 851 853 854 855 856 858 861 862 865 867-9032 868 869 87…" at bounding box center [541, 184] width 196 height 23
select select "698"
click at [443, 173] on select "734 735 736 737 738 739 851 853 854 855 856 858 861 862 865 867-9032 868 869 87…" at bounding box center [541, 184] width 196 height 23
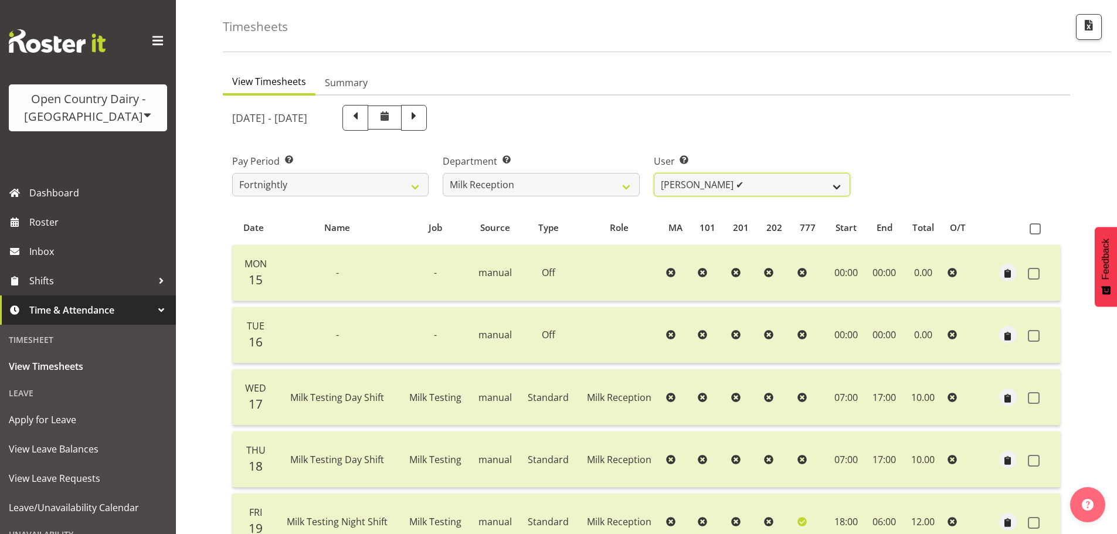
click at [680, 176] on select "[PERSON_NAME] ✔ [PERSON_NAME] ✔ [PERSON_NAME] ✔ [PERSON_NAME] ✔" at bounding box center [752, 184] width 196 height 23
select select "7441"
click at [654, 173] on select "[PERSON_NAME] ✔ [PERSON_NAME] ✔ [PERSON_NAME] ✔ [PERSON_NAME] ✔" at bounding box center [752, 184] width 196 height 23
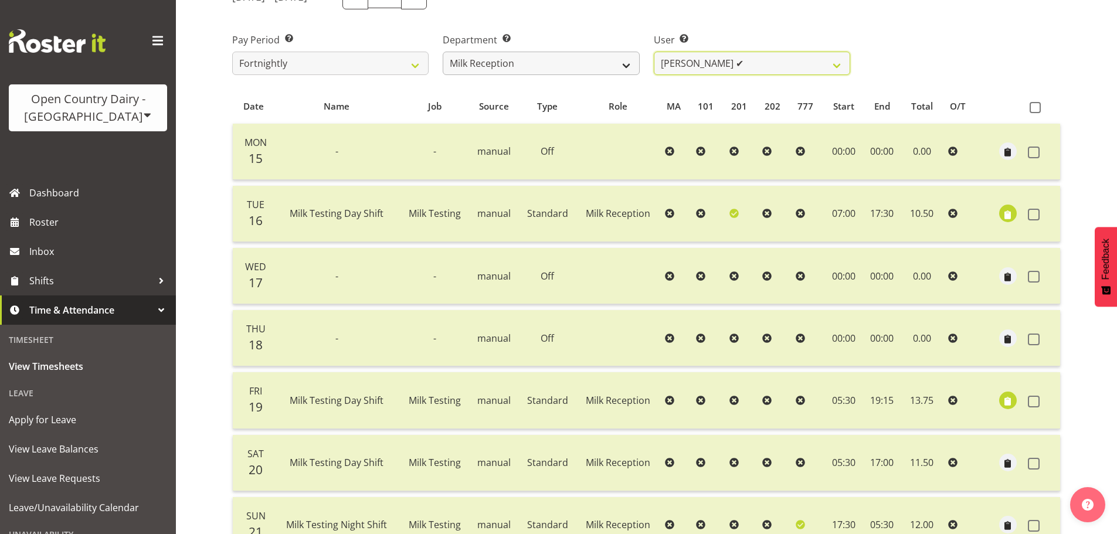
scroll to position [106, 0]
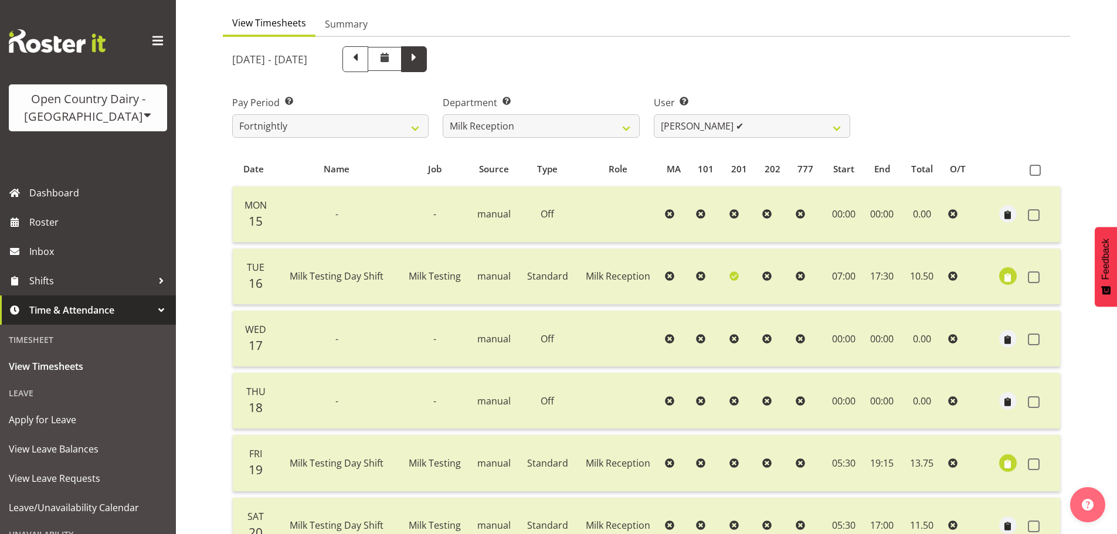
click at [422, 59] on span at bounding box center [413, 57] width 15 height 15
select select
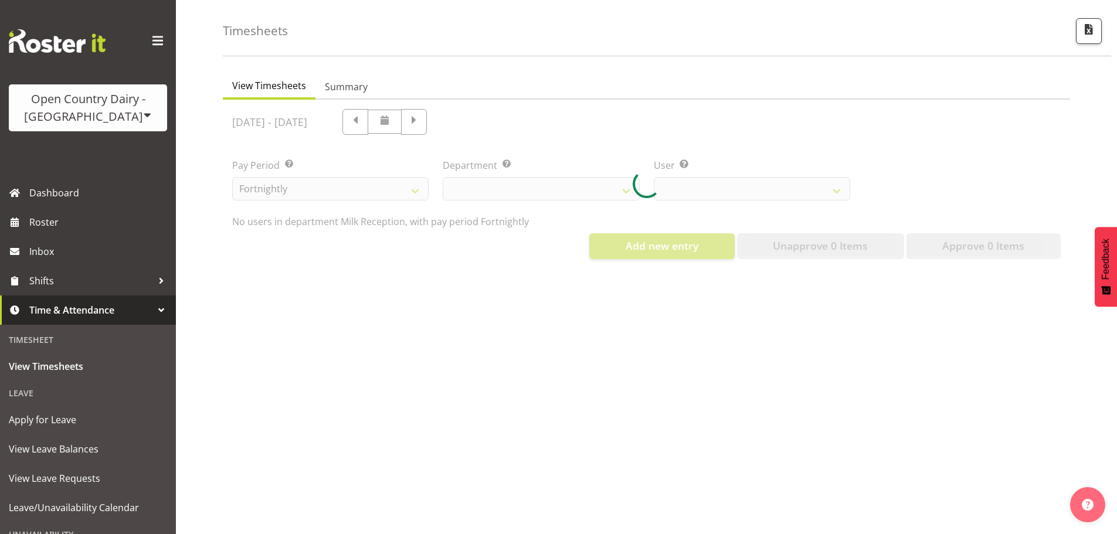
select select "698"
select select "7441"
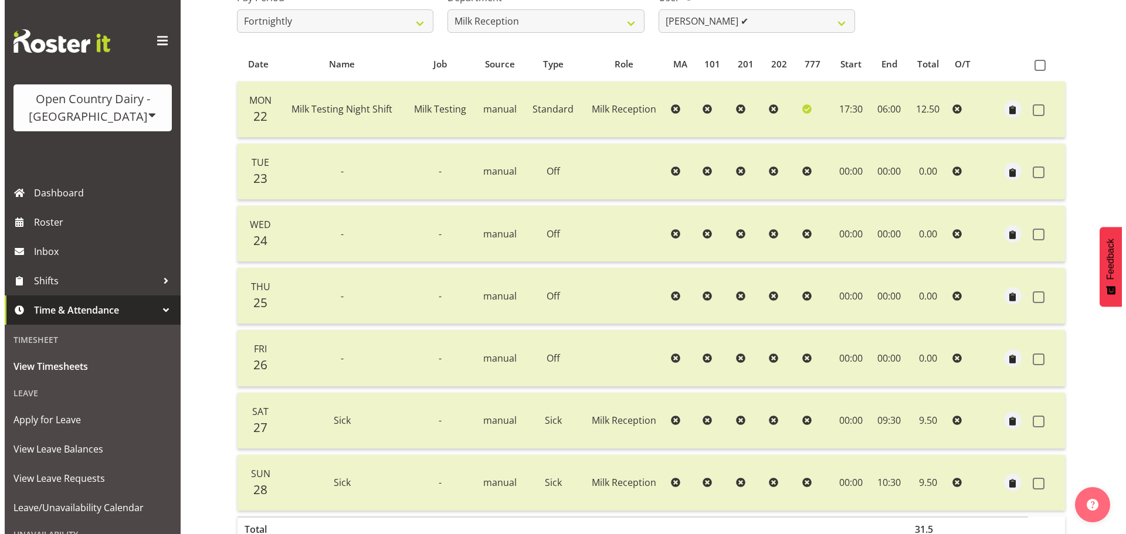
scroll to position [281, 0]
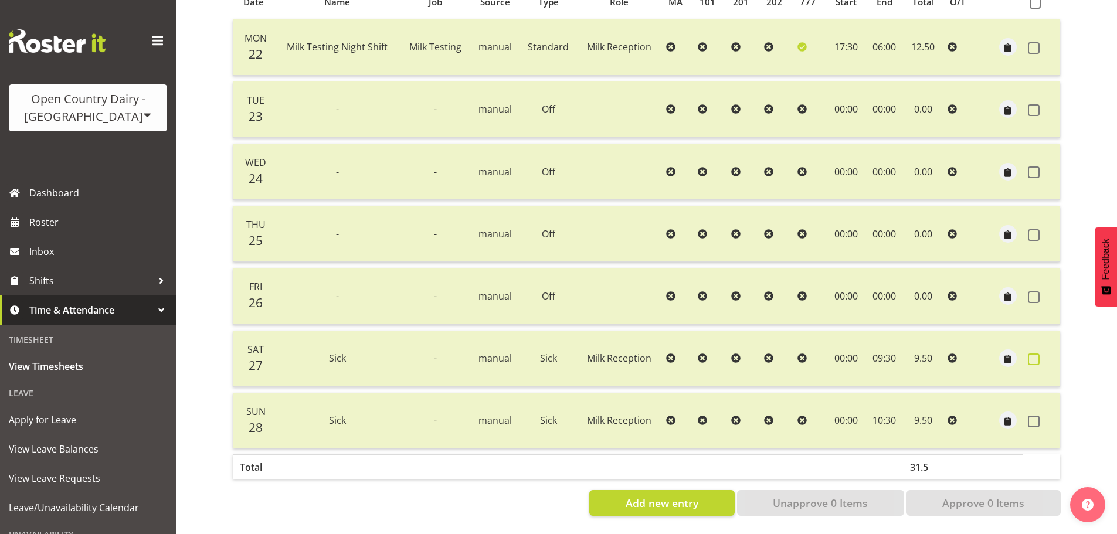
drag, startPoint x: 1037, startPoint y: 348, endPoint x: 1038, endPoint y: 403, distance: 55.1
click at [1038, 354] on span at bounding box center [1034, 360] width 12 height 12
checkbox input "true"
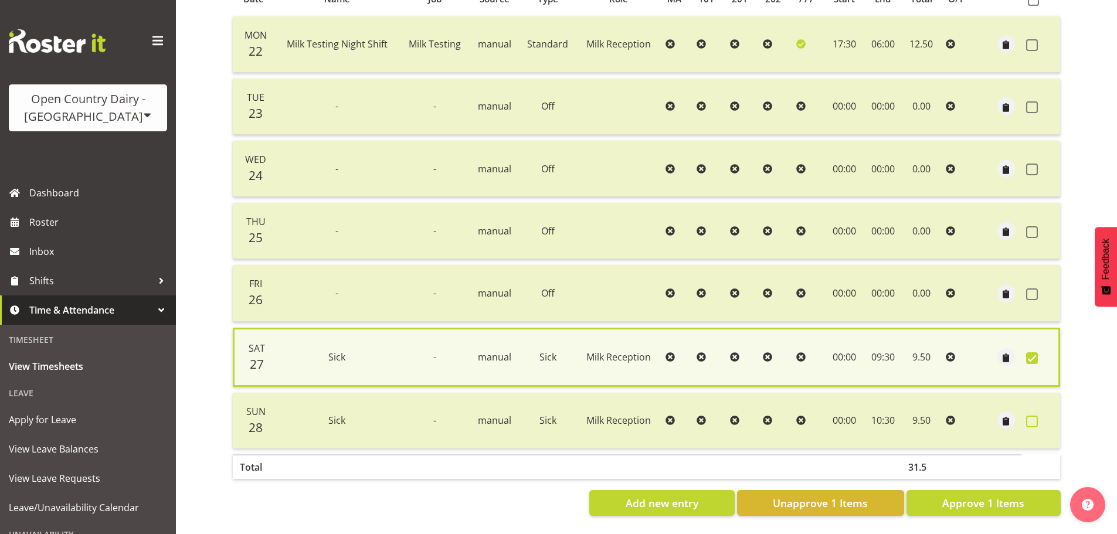
click at [1032, 418] on span at bounding box center [1032, 422] width 12 height 12
checkbox input "true"
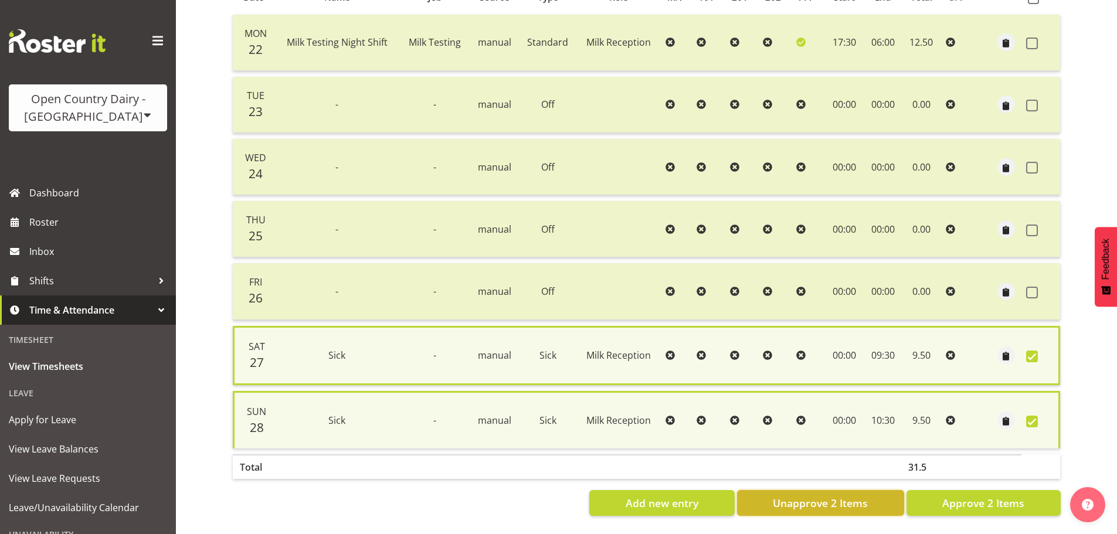
click at [816, 496] on span "Unapprove 2 Items" at bounding box center [820, 502] width 95 height 15
checkbox input "false"
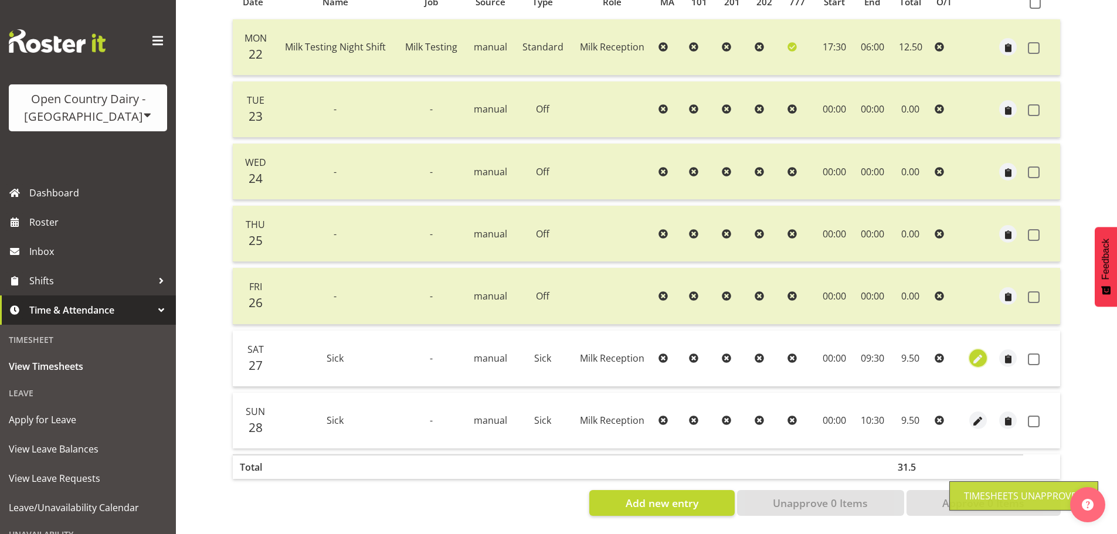
click at [974, 353] on span "button" at bounding box center [977, 359] width 13 height 13
select select "1156"
select select "Sick"
select select "8"
select select "2025"
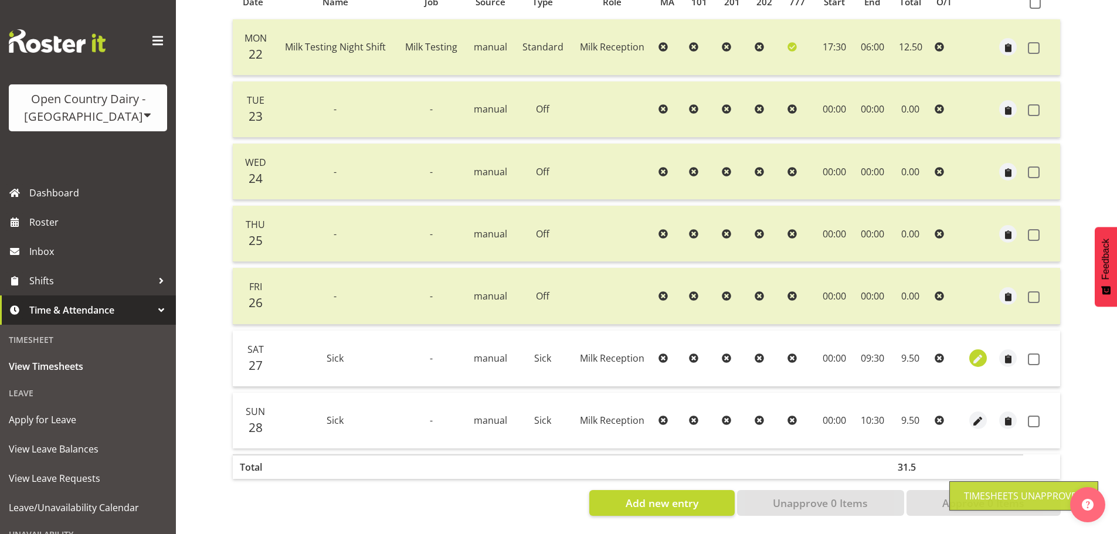
select select "9"
select select "30"
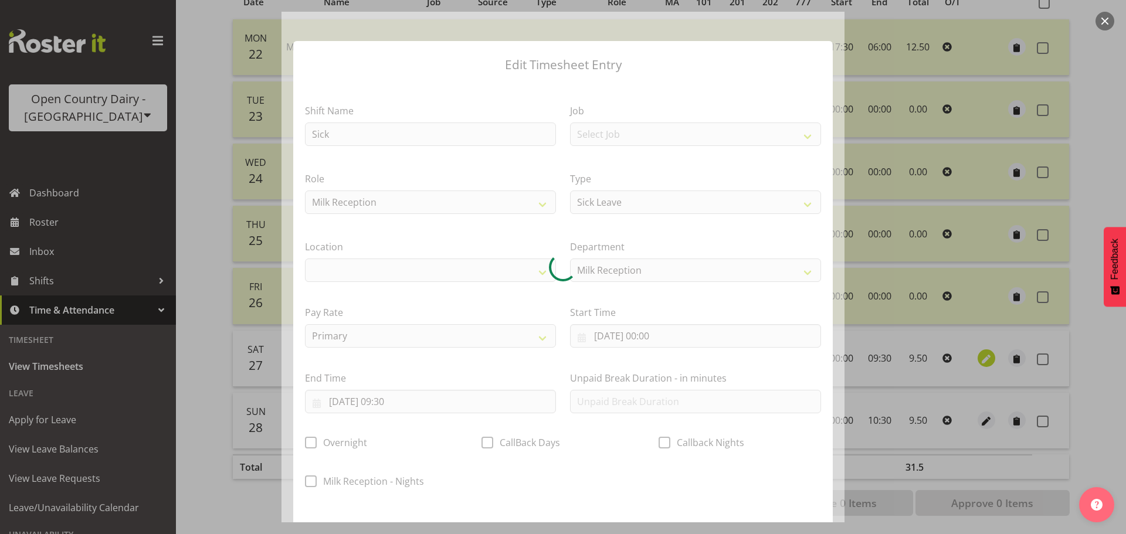
select select
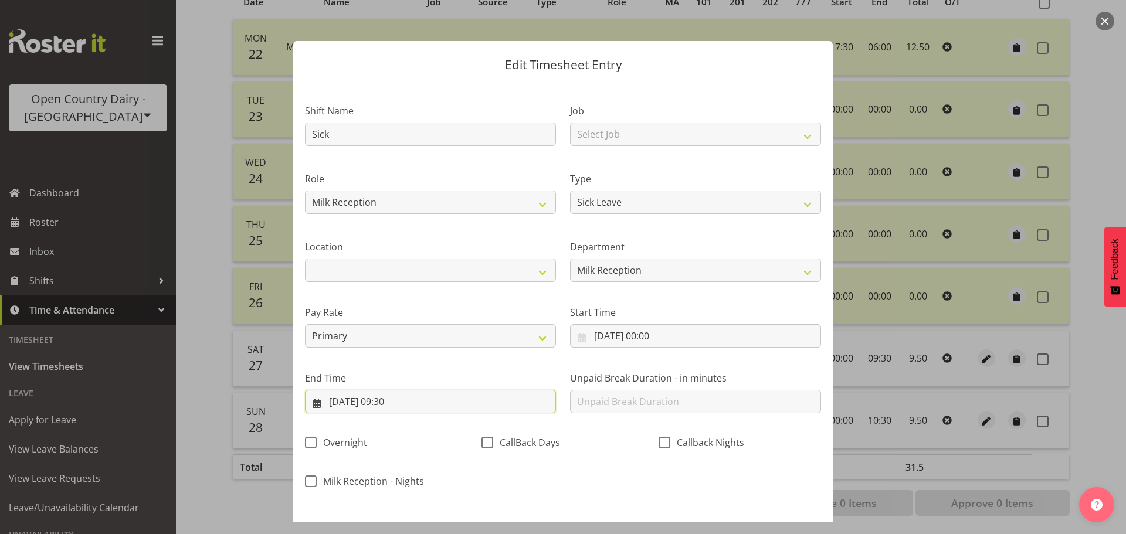
click at [398, 397] on input "[DATE] 09:30" at bounding box center [430, 401] width 251 height 23
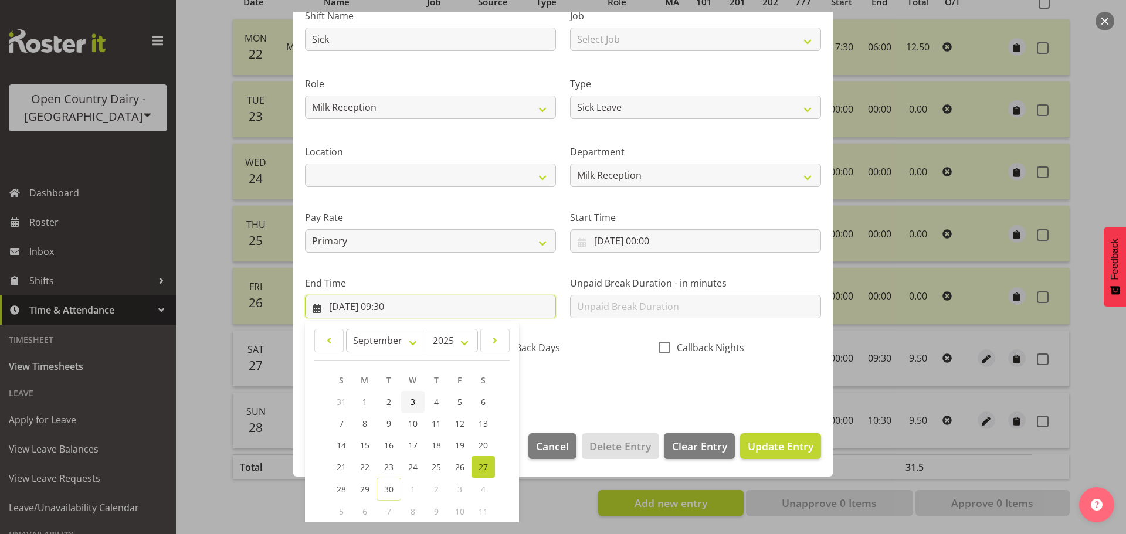
scroll to position [159, 0]
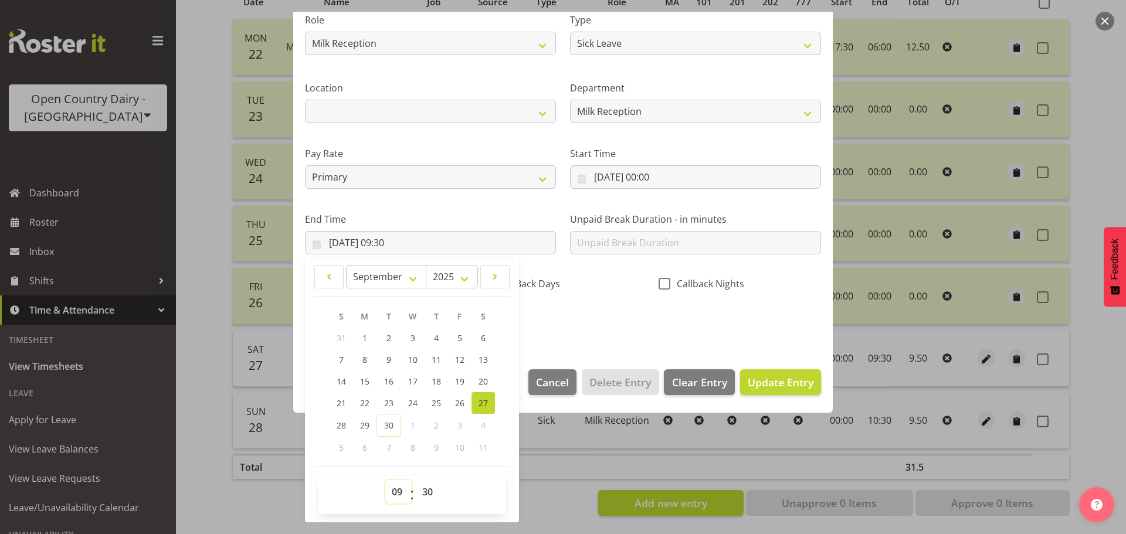
click at [390, 495] on select "00 01 02 03 04 05 06 07 08 09 10 11 12 13 14 15 16 17 18 19 20 21 22 23" at bounding box center [398, 491] width 26 height 23
select select "10"
click at [385, 480] on select "00 01 02 03 04 05 06 07 08 09 10 11 12 13 14 15 16 17 18 19 20 21 22 23" at bounding box center [398, 491] width 26 height 23
type input "[DATE] 10:30"
click at [432, 492] on select "00 01 02 03 04 05 06 07 08 09 10 11 12 13 14 15 16 17 18 19 20 21 22 23 24 25 2…" at bounding box center [429, 491] width 26 height 23
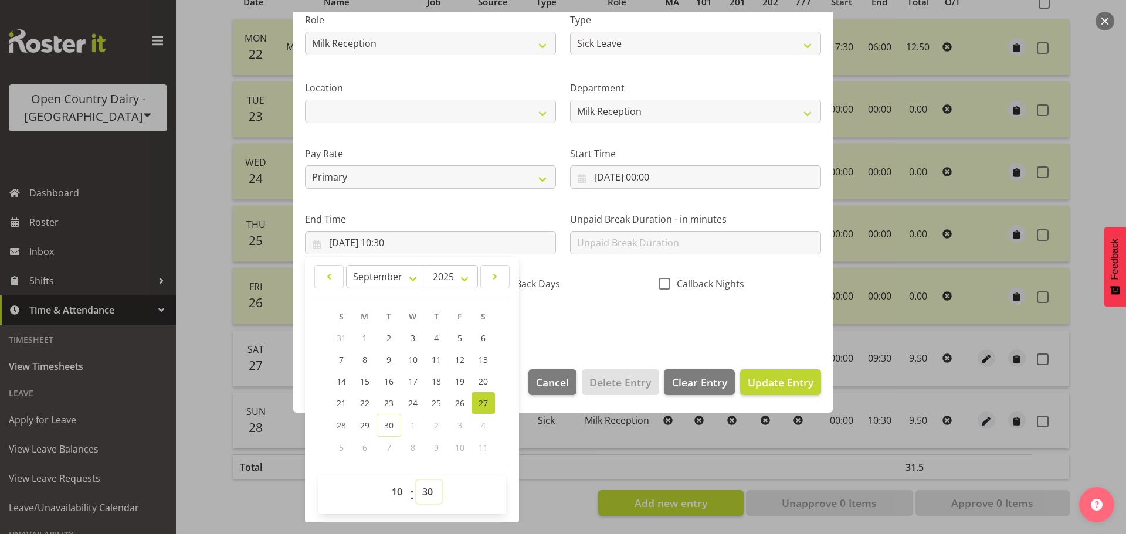
select select "40"
click at [416, 480] on select "00 01 02 03 04 05 06 07 08 09 10 11 12 13 14 15 16 17 18 19 20 21 22 23 24 25 2…" at bounding box center [429, 491] width 26 height 23
type input "[DATE] 10:40"
click at [799, 382] on span "Update Entry" at bounding box center [781, 382] width 66 height 14
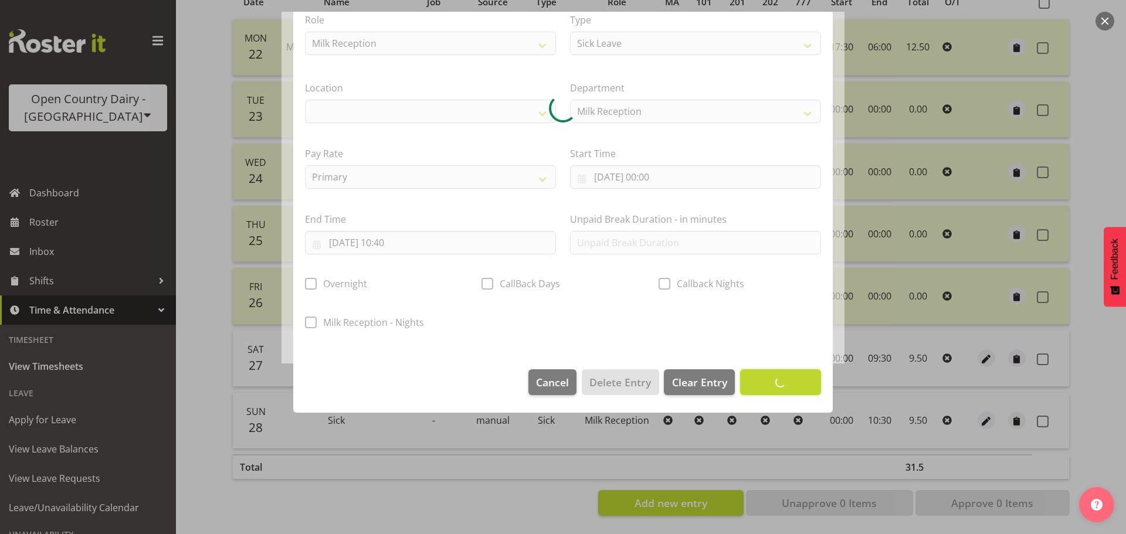
scroll to position [49, 0]
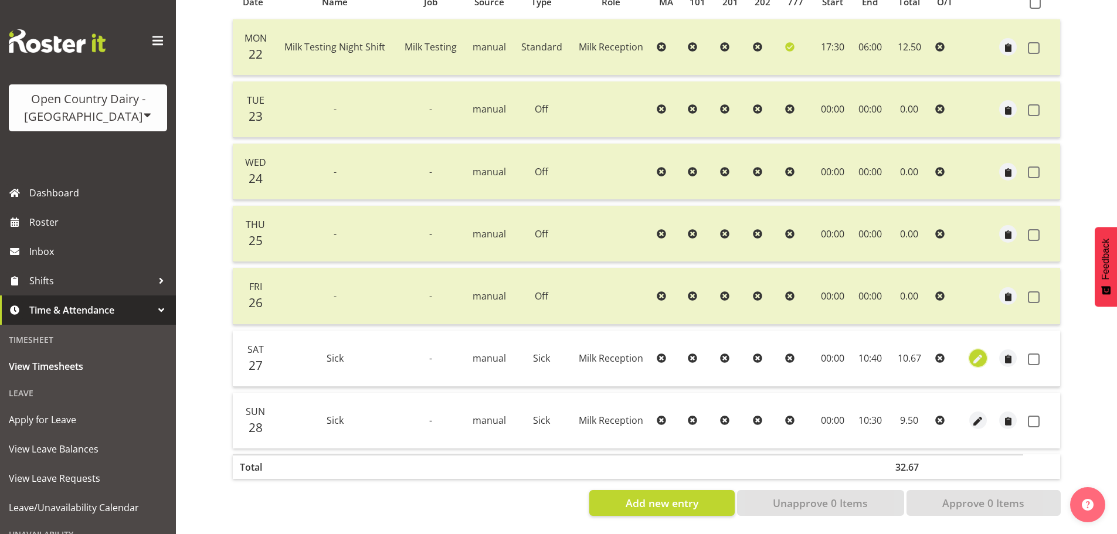
click at [973, 353] on span "button" at bounding box center [977, 359] width 13 height 13
select select "1156"
select select "Sick"
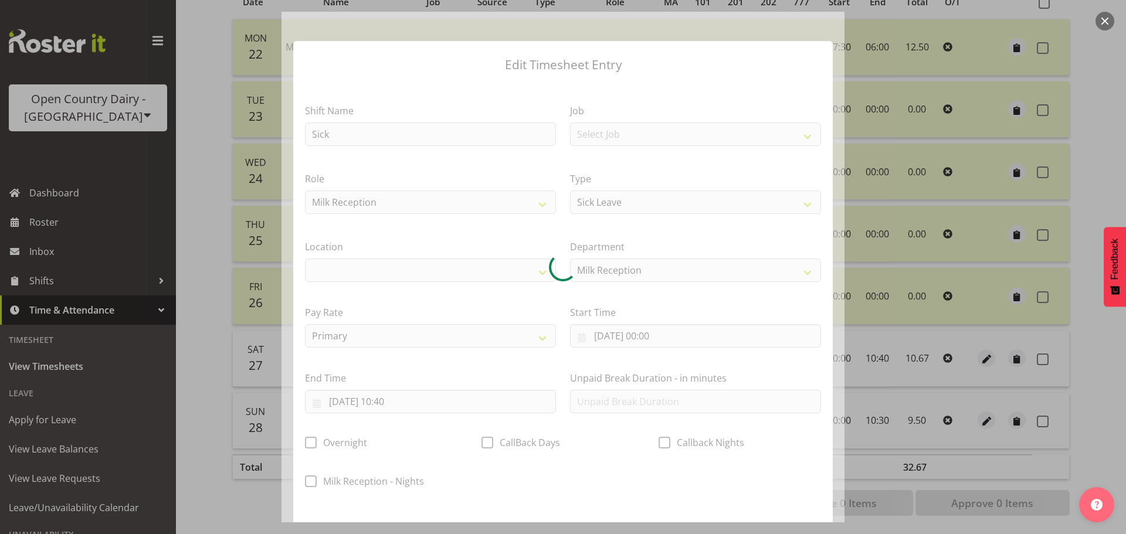
select select
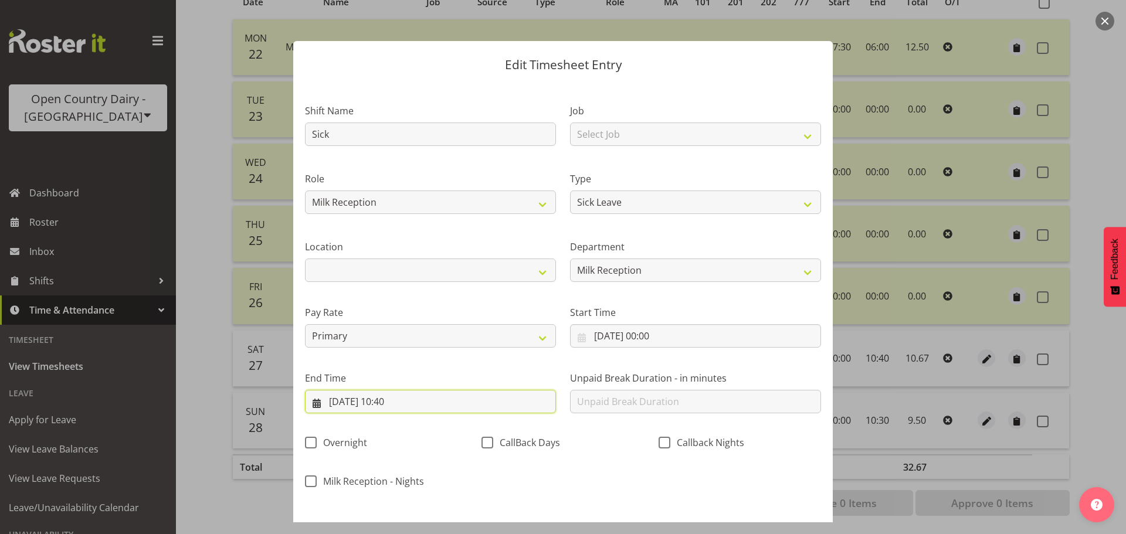
click at [407, 400] on input "[DATE] 10:40" at bounding box center [430, 401] width 251 height 23
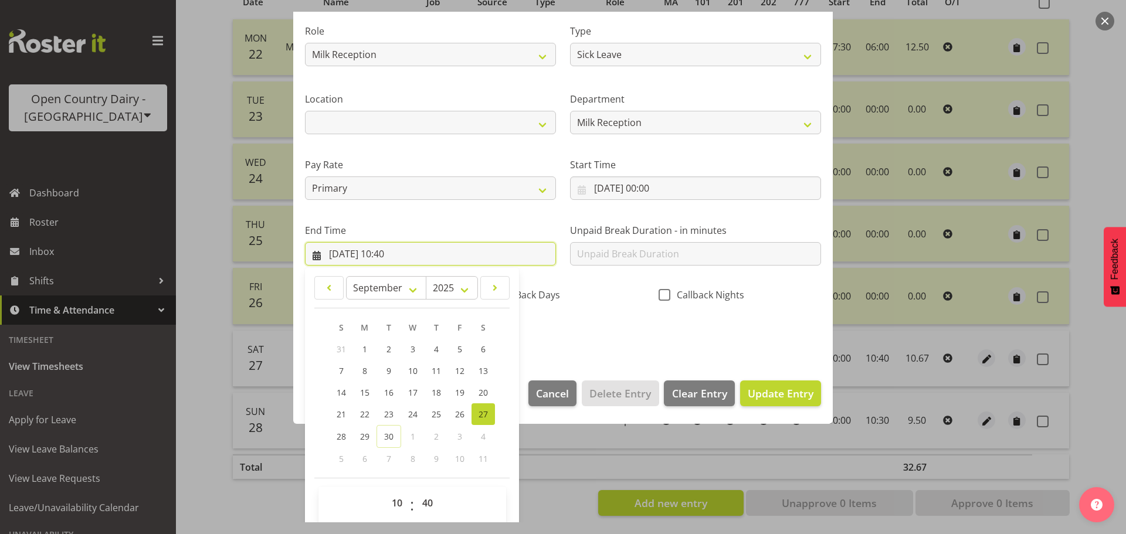
scroll to position [159, 0]
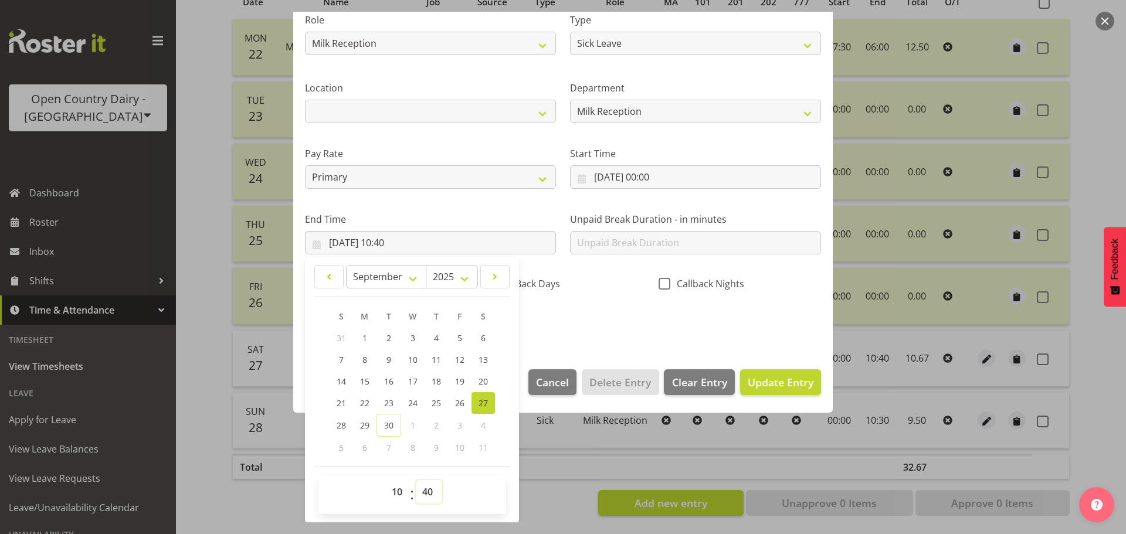
click at [420, 491] on select "00 01 02 03 04 05 06 07 08 09 10 11 12 13 14 15 16 17 18 19 20 21 22 23 24 25 2…" at bounding box center [429, 491] width 26 height 23
select select "44"
click at [416, 480] on select "00 01 02 03 04 05 06 07 08 09 10 11 12 13 14 15 16 17 18 19 20 21 22 23 24 25 2…" at bounding box center [429, 491] width 26 height 23
type input "[DATE] 10:44"
click at [777, 378] on span "Update Entry" at bounding box center [781, 382] width 66 height 14
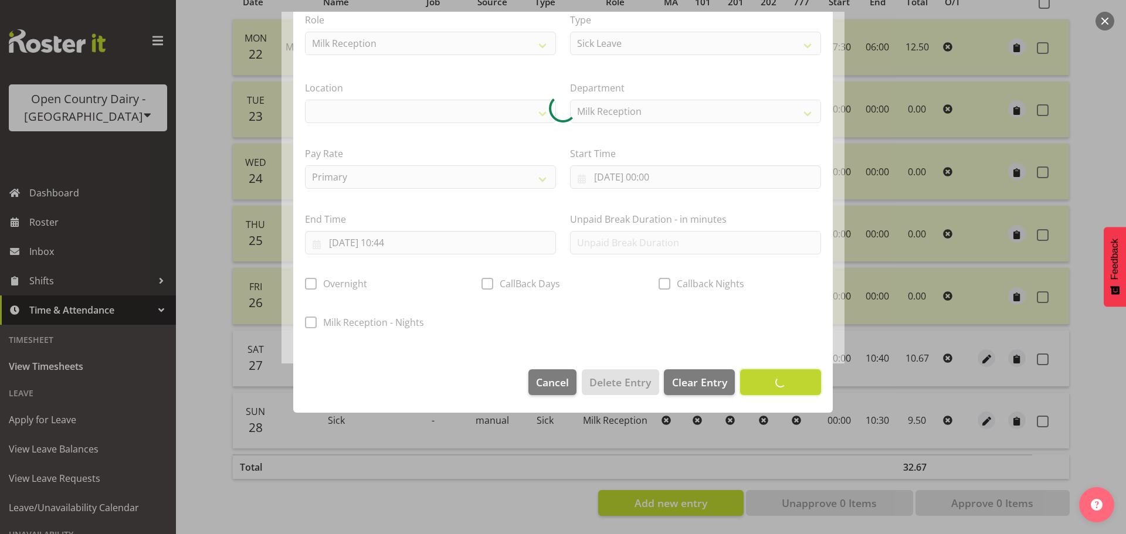
scroll to position [49, 0]
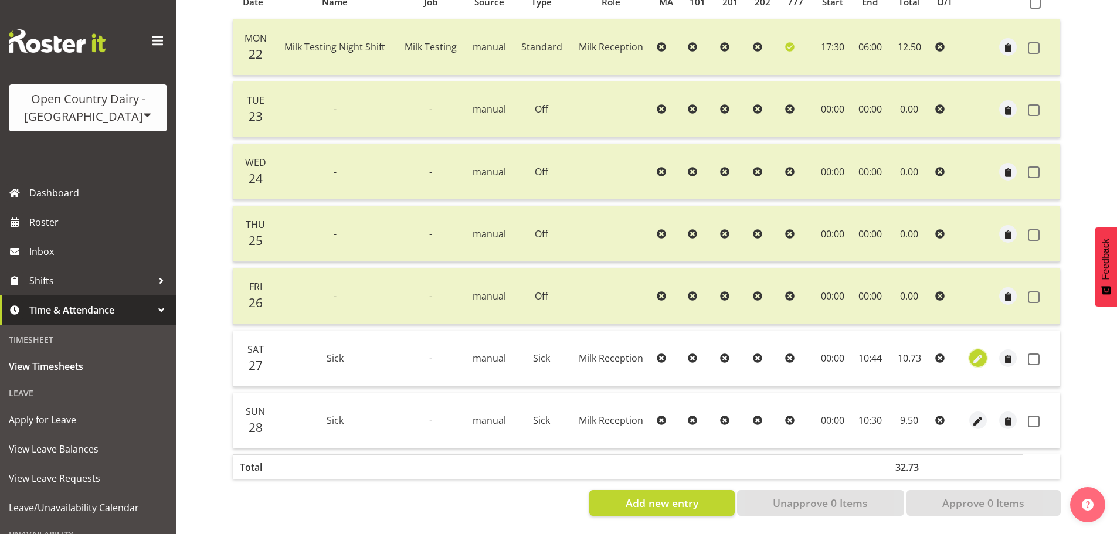
click at [974, 353] on span "button" at bounding box center [977, 359] width 13 height 13
select select "1156"
select select "Sick"
select select "8"
select select "2025"
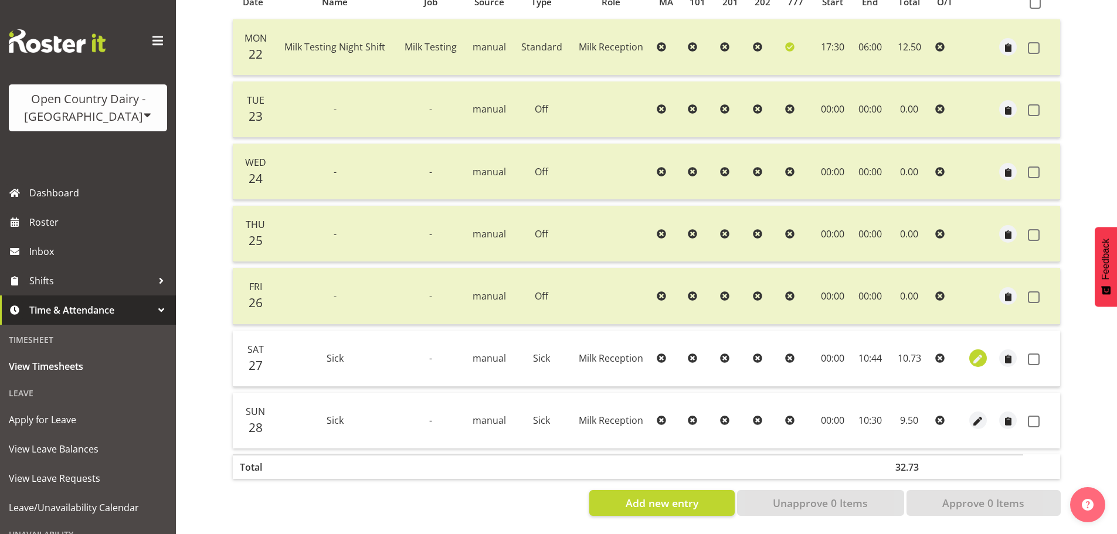
select select "10"
select select "44"
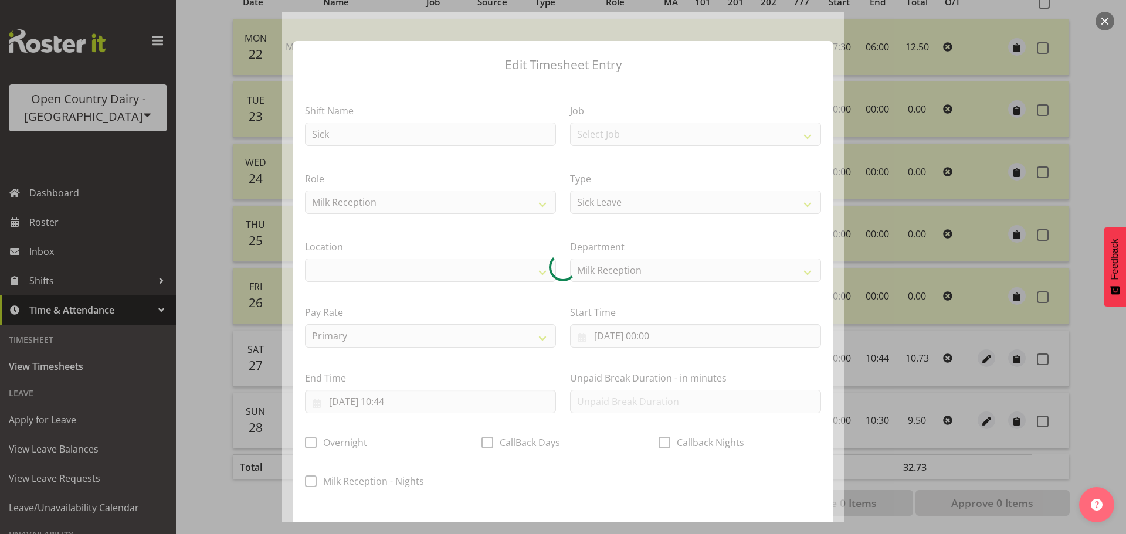
select select
click at [416, 399] on div at bounding box center [562, 267] width 563 height 511
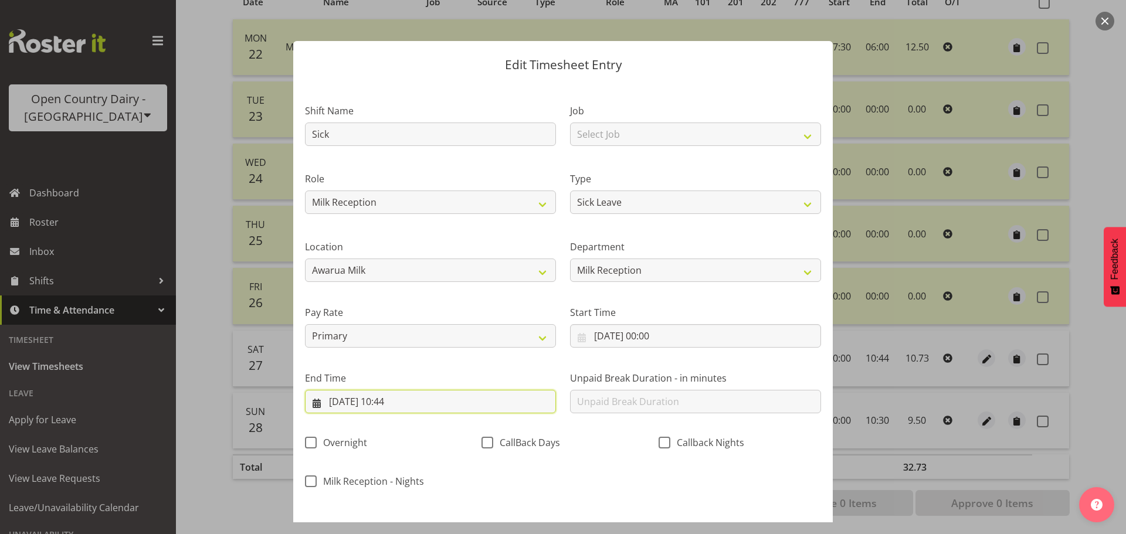
click at [406, 402] on input "[DATE] 10:44" at bounding box center [430, 401] width 251 height 23
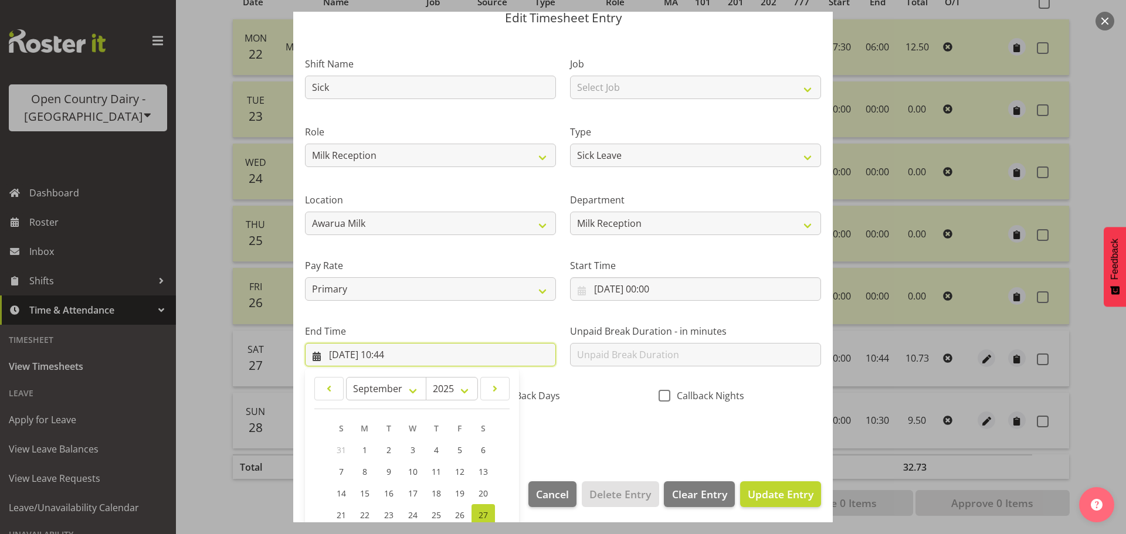
scroll to position [159, 0]
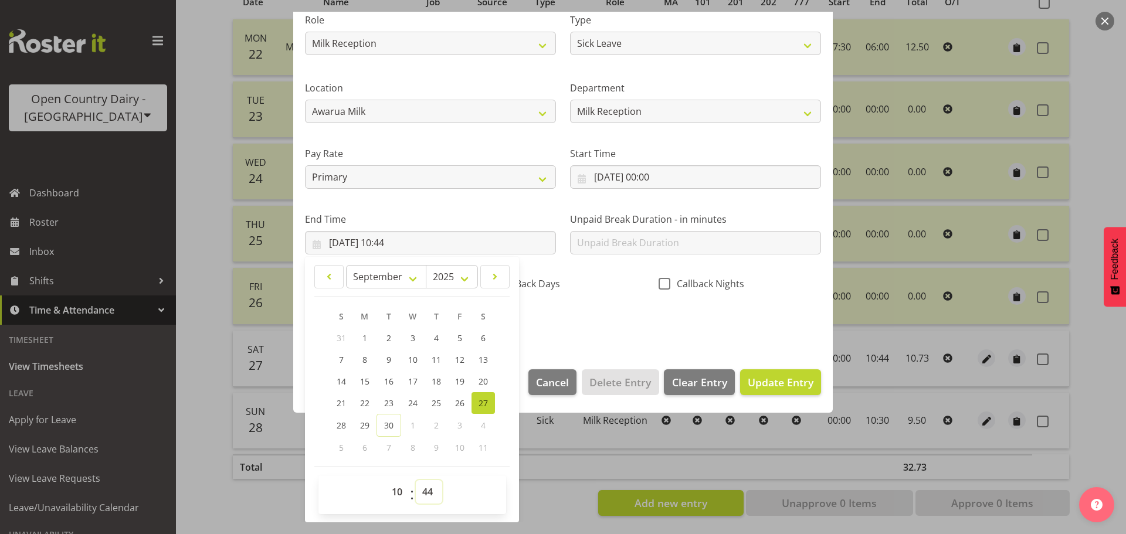
click at [426, 491] on select "00 01 02 03 04 05 06 07 08 09 10 11 12 13 14 15 16 17 18 19 20 21 22 23 24 25 2…" at bounding box center [429, 491] width 26 height 23
select select "43"
click at [416, 480] on select "00 01 02 03 04 05 06 07 08 09 10 11 12 13 14 15 16 17 18 19 20 21 22 23 24 25 2…" at bounding box center [429, 491] width 26 height 23
type input "[DATE] 10:43"
click at [778, 379] on span "Update Entry" at bounding box center [781, 382] width 66 height 14
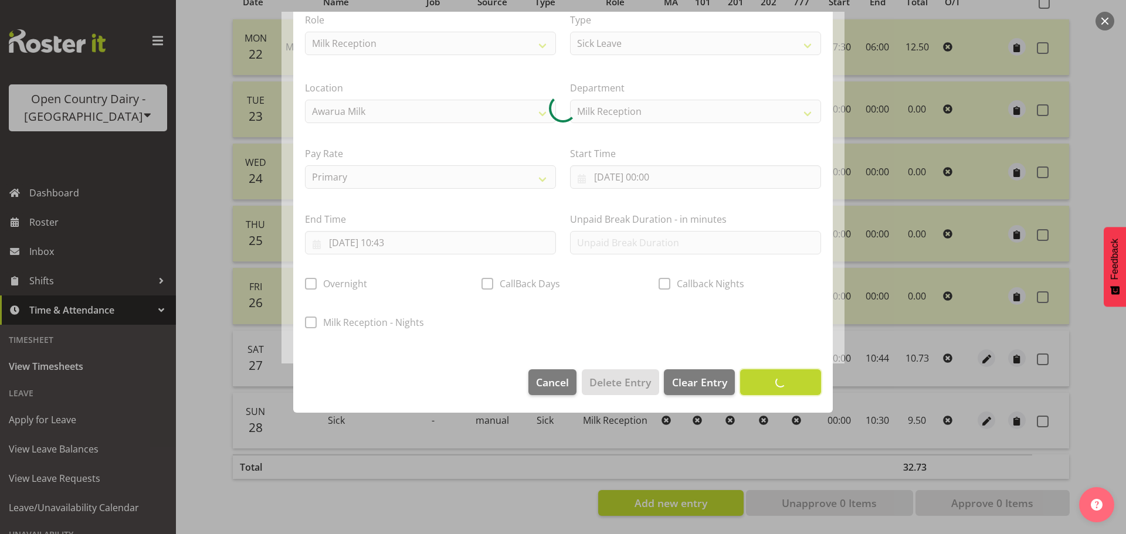
scroll to position [49, 0]
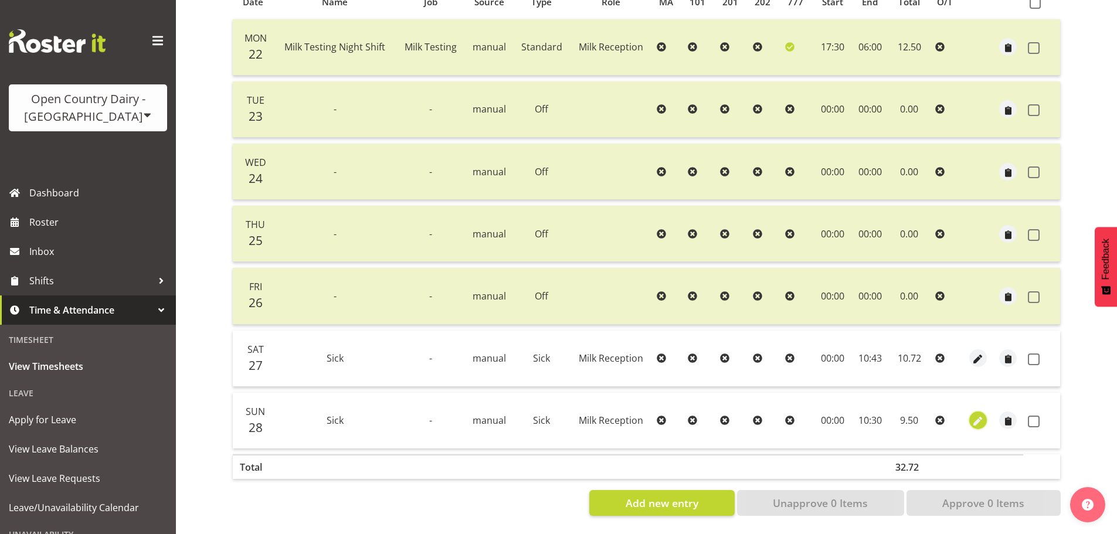
click at [977, 415] on span "button" at bounding box center [977, 421] width 13 height 13
select select "1156"
select select "Sick"
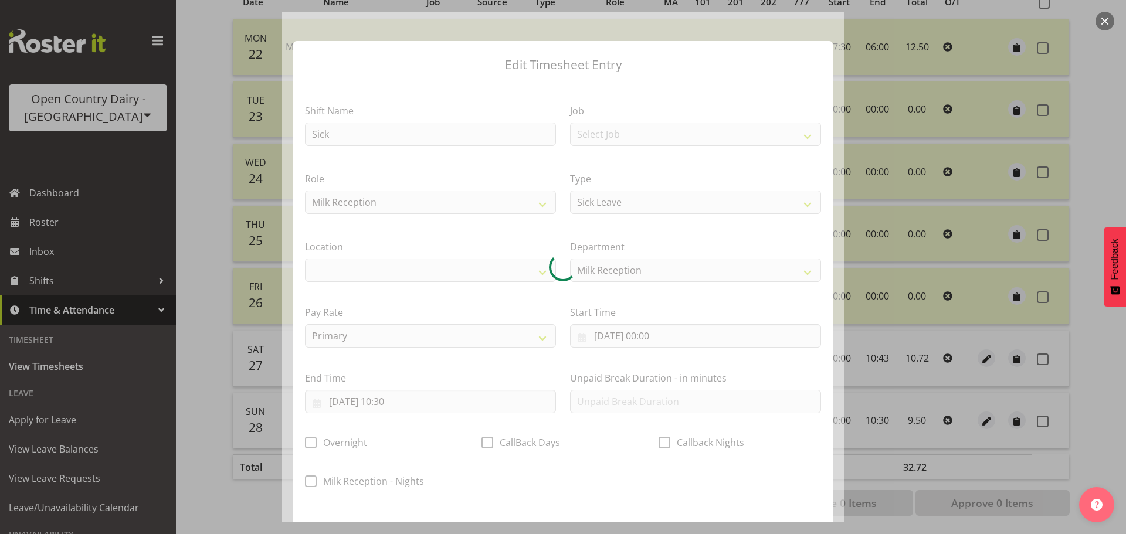
select select
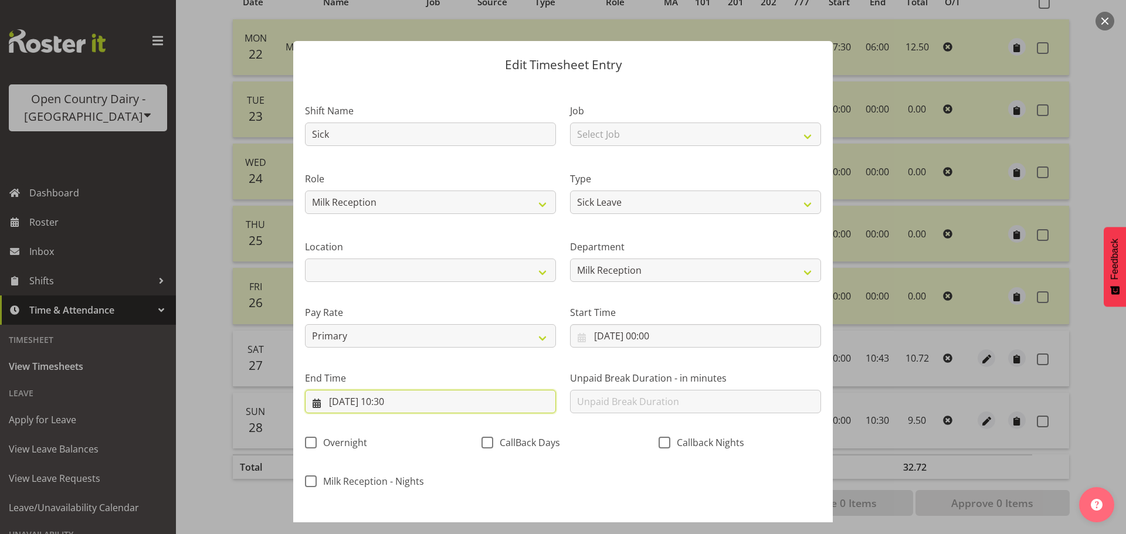
click at [401, 399] on input "[DATE] 10:30" at bounding box center [430, 401] width 251 height 23
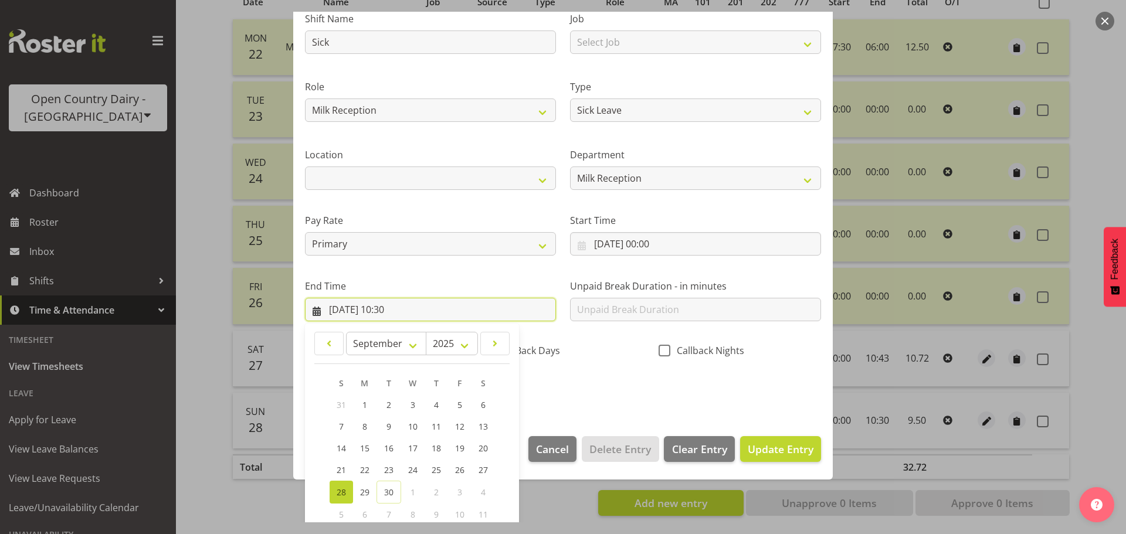
scroll to position [159, 0]
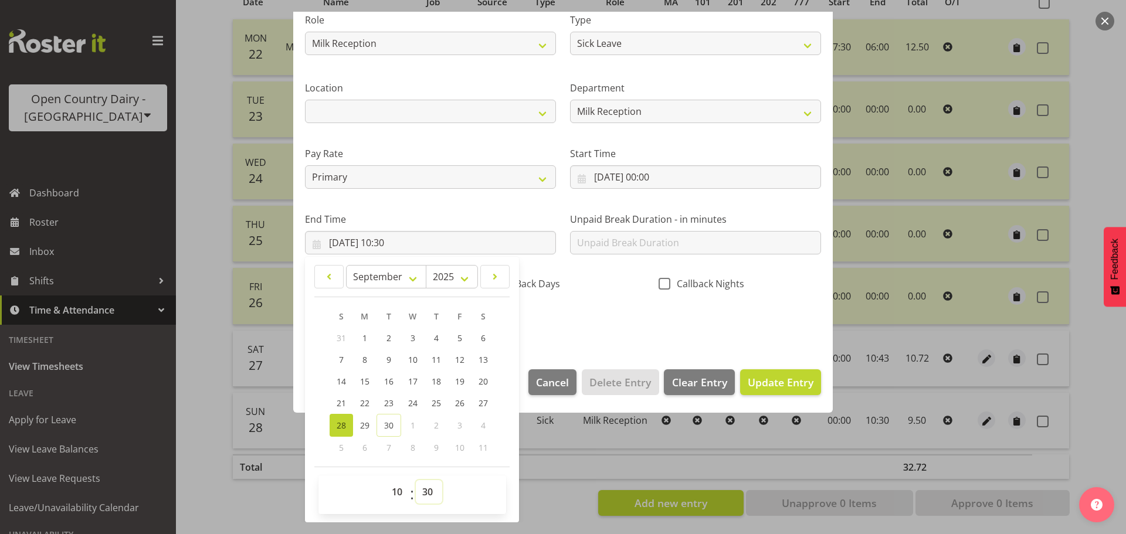
click at [424, 488] on select "00 01 02 03 04 05 06 07 08 09 10 11 12 13 14 15 16 17 18 19 20 21 22 23 24 25 2…" at bounding box center [429, 491] width 26 height 23
select select "43"
click at [416, 480] on select "00 01 02 03 04 05 06 07 08 09 10 11 12 13 14 15 16 17 18 19 20 21 22 23 24 25 2…" at bounding box center [429, 491] width 26 height 23
type input "[DATE] 10:43"
drag, startPoint x: 769, startPoint y: 394, endPoint x: 791, endPoint y: 405, distance: 24.7
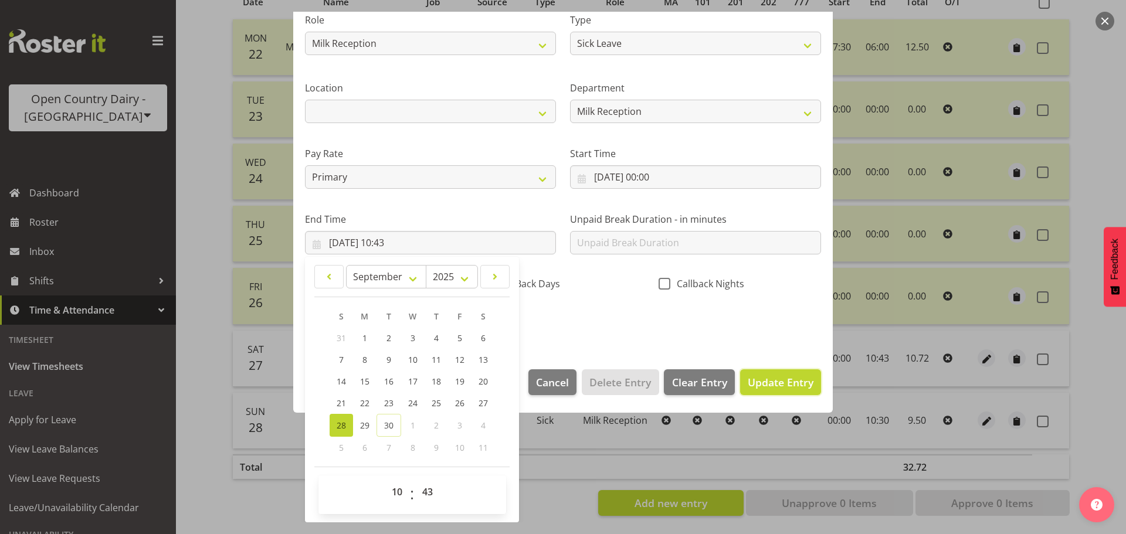
click at [791, 405] on footer "Cancel Delete Entry Clear Entry Update Entry" at bounding box center [562, 385] width 539 height 55
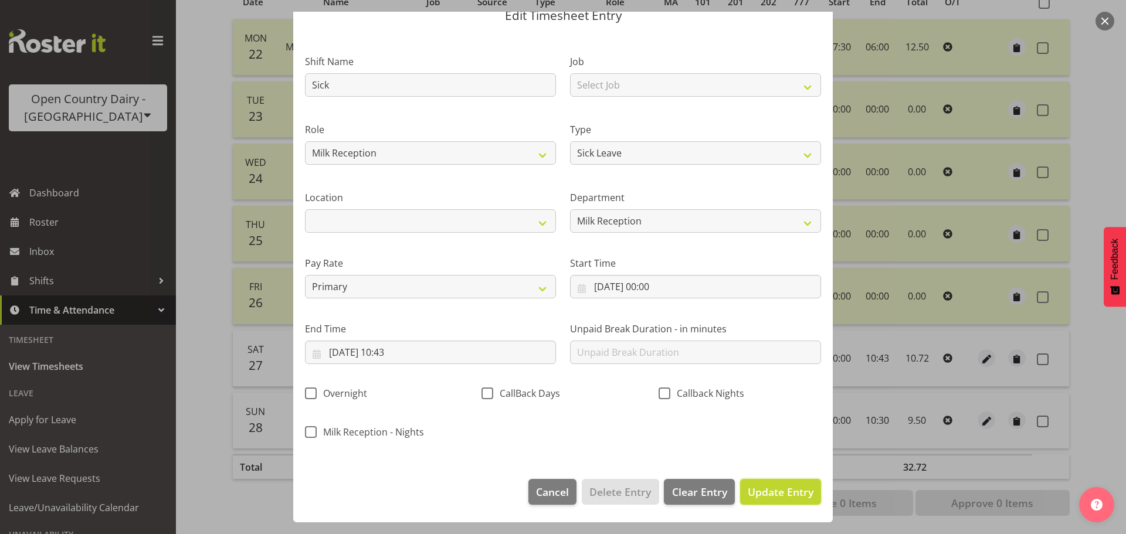
scroll to position [49, 0]
drag, startPoint x: 765, startPoint y: 481, endPoint x: 831, endPoint y: 481, distance: 65.7
click at [766, 481] on button "Update Entry" at bounding box center [780, 492] width 81 height 26
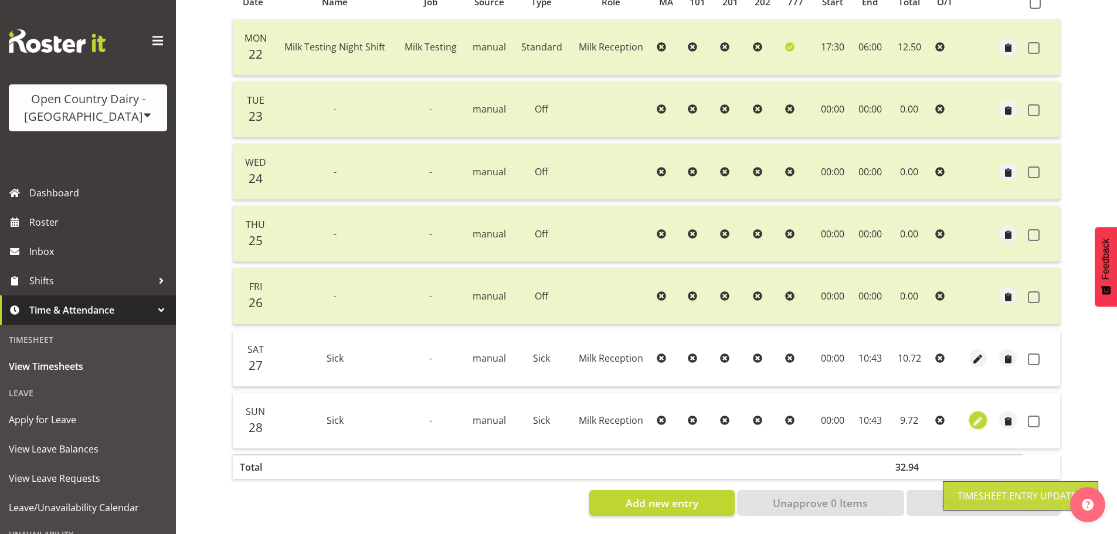
click at [978, 415] on span "button" at bounding box center [977, 421] width 13 height 13
select select "1156"
select select "Sick"
select select "8"
select select "2025"
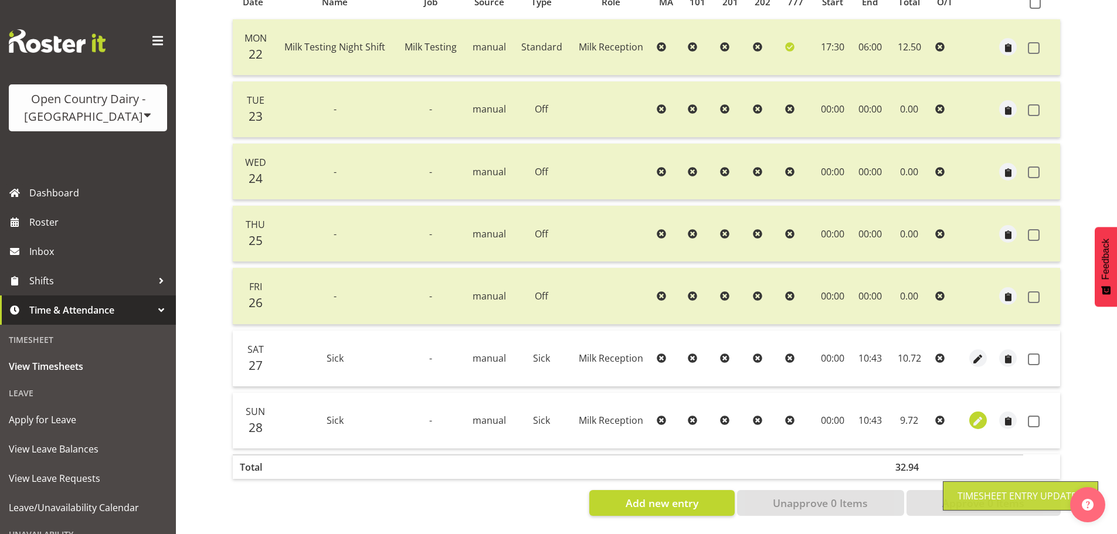
select select "10"
select select "43"
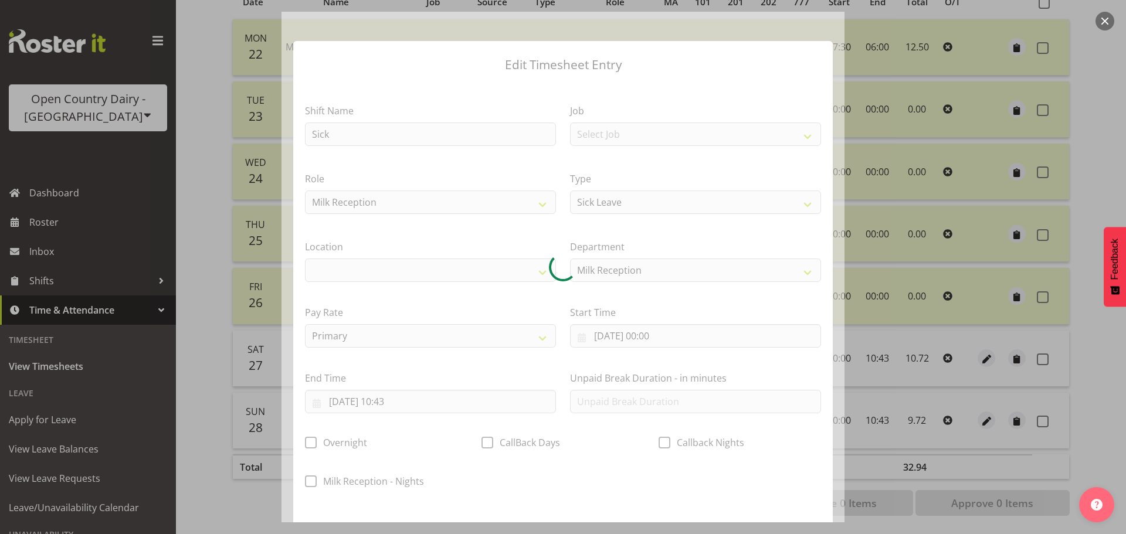
select select
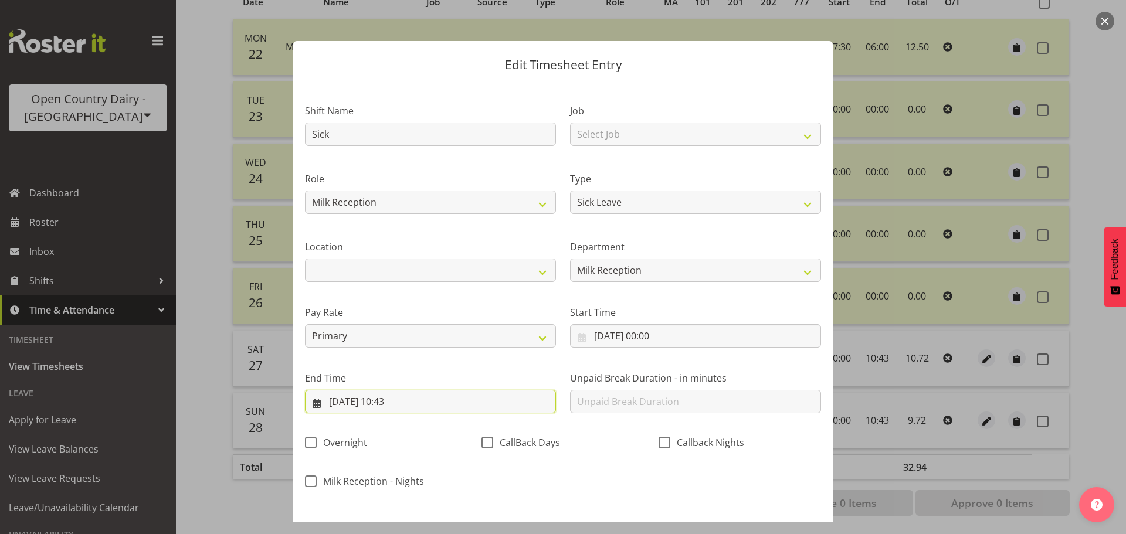
click at [395, 402] on input "[DATE] 10:43" at bounding box center [430, 401] width 251 height 23
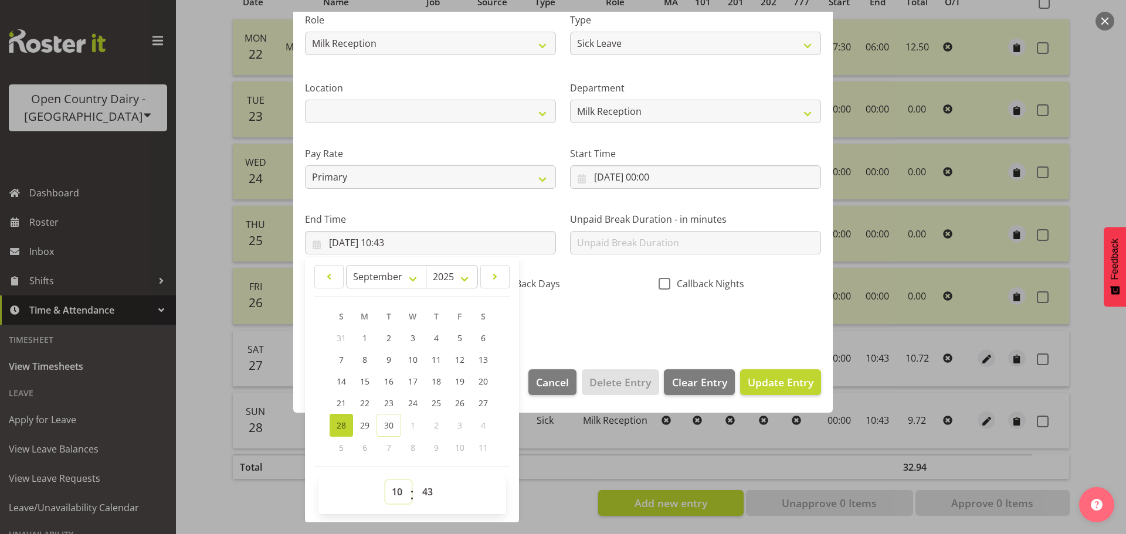
click at [395, 490] on select "00 01 02 03 04 05 06 07 08 09 10 11 12 13 14 15 16 17 18 19 20 21 22 23" at bounding box center [398, 491] width 26 height 23
select select "11"
click at [385, 480] on select "00 01 02 03 04 05 06 07 08 09 10 11 12 13 14 15 16 17 18 19 20 21 22 23" at bounding box center [398, 491] width 26 height 23
click at [786, 375] on span "Update Entry" at bounding box center [781, 382] width 66 height 14
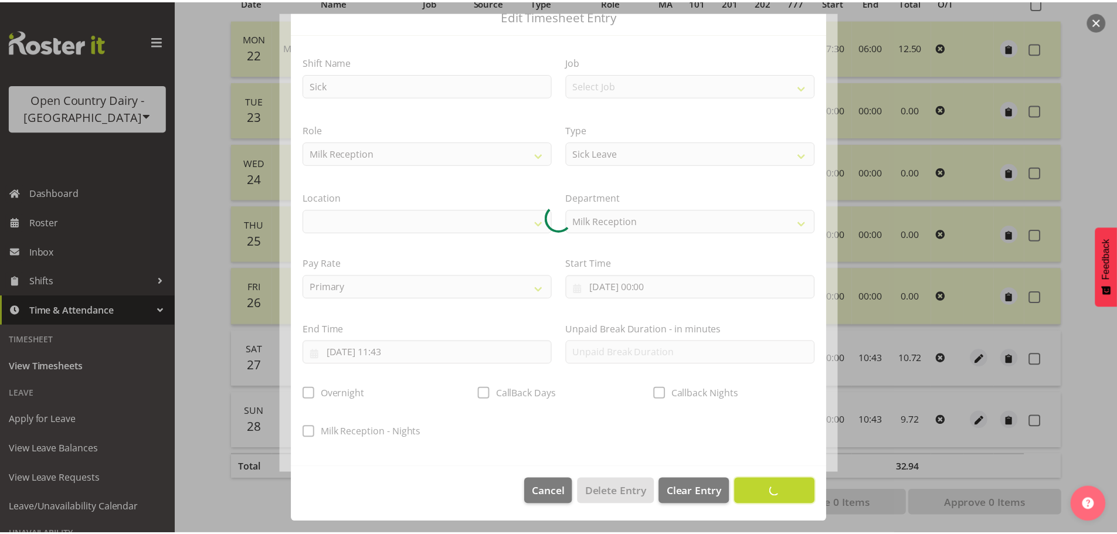
scroll to position [49, 0]
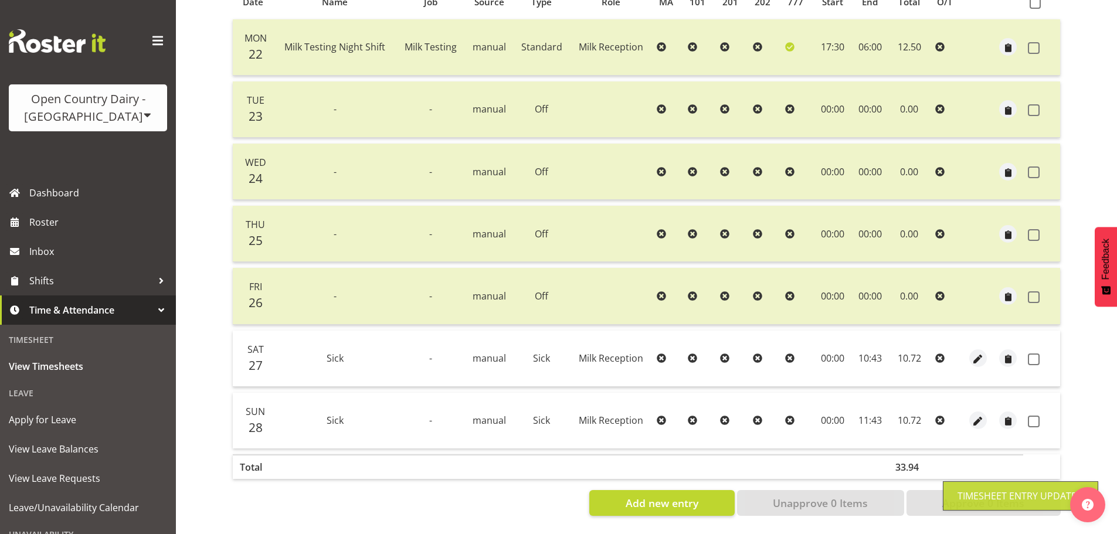
drag, startPoint x: 1033, startPoint y: 356, endPoint x: 1039, endPoint y: 358, distance: 6.0
click at [1038, 356] on td at bounding box center [1041, 359] width 37 height 56
click at [1032, 354] on span at bounding box center [1034, 360] width 12 height 12
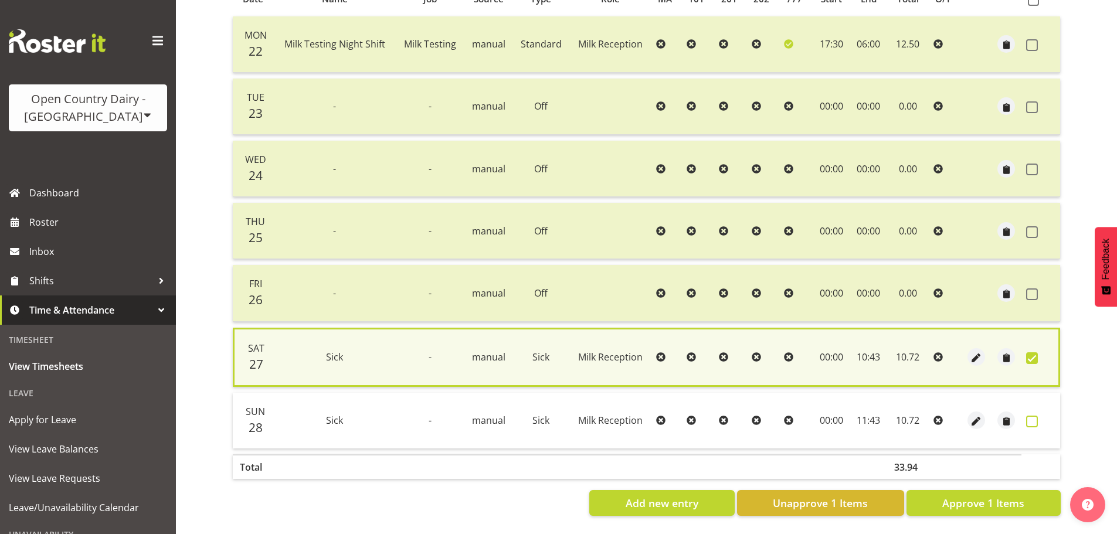
click at [1031, 416] on span at bounding box center [1032, 422] width 12 height 12
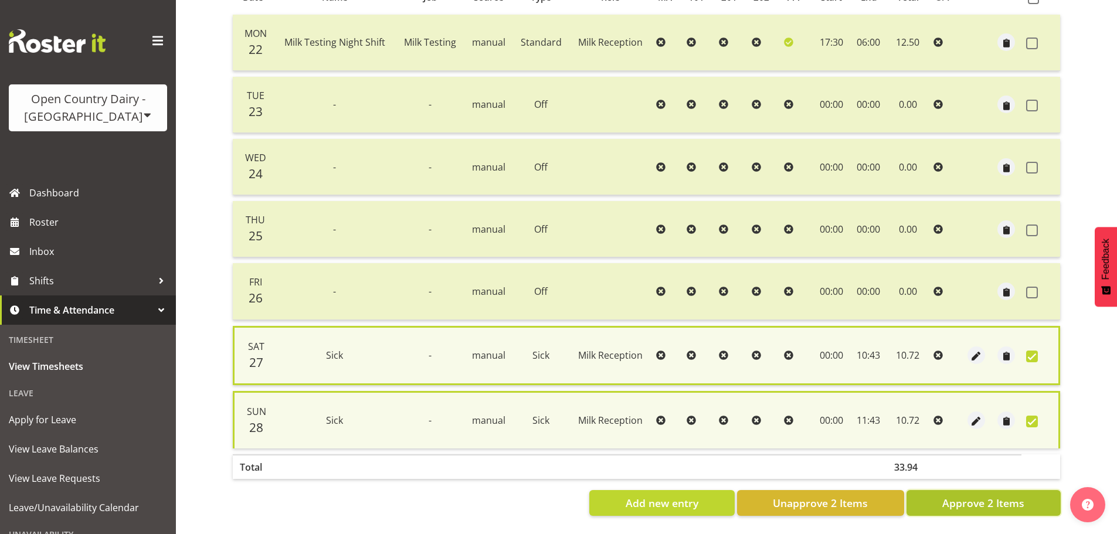
click at [967, 500] on span "Approve 2 Items" at bounding box center [983, 502] width 82 height 15
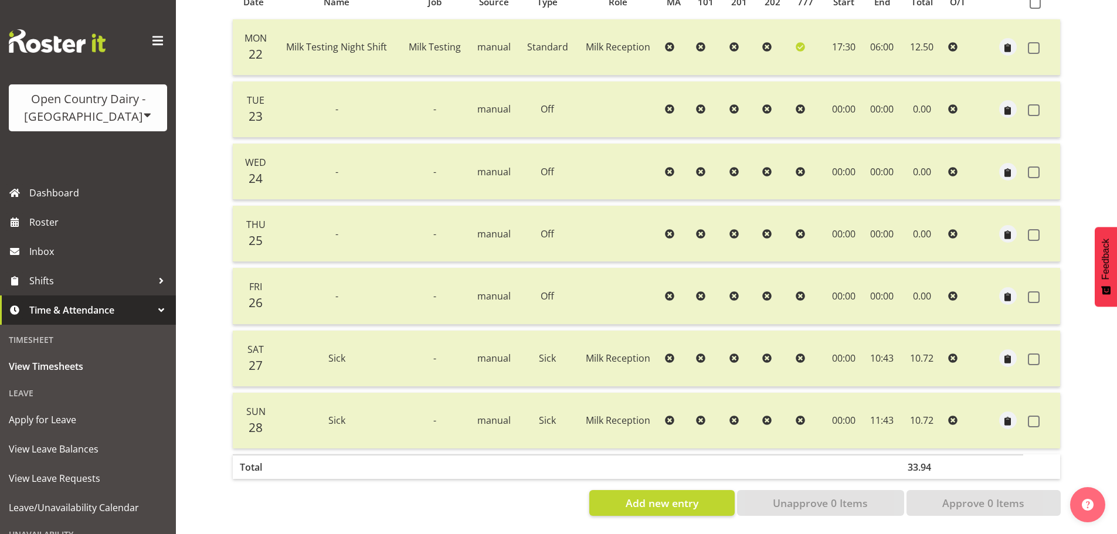
scroll to position [223, 0]
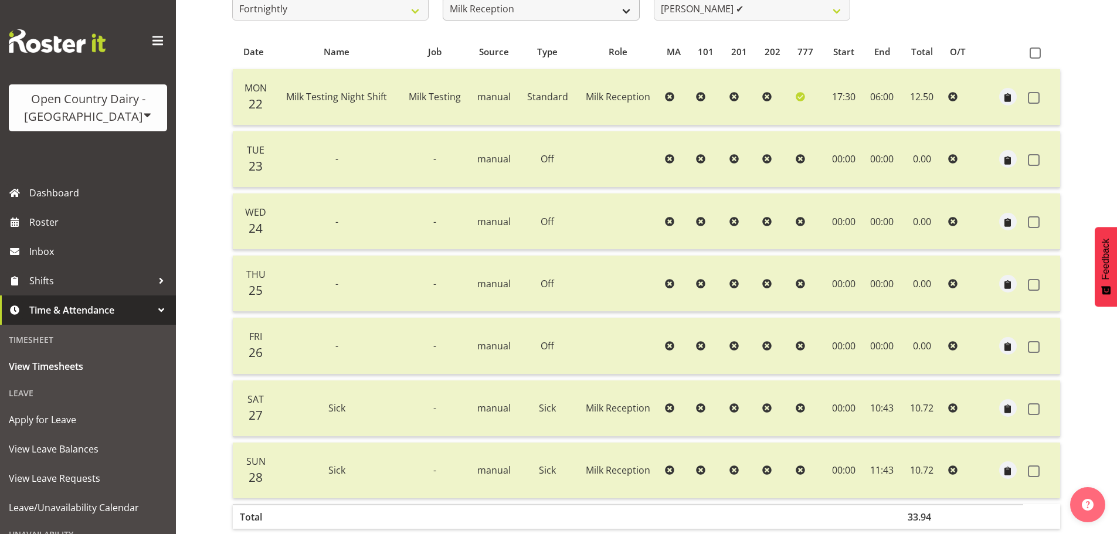
click at [509, 18] on select "734 735 736 737 738 739 851 853 854 855 856 858 861 862 865 867-9032 868 869 87…" at bounding box center [541, 11] width 196 height 23
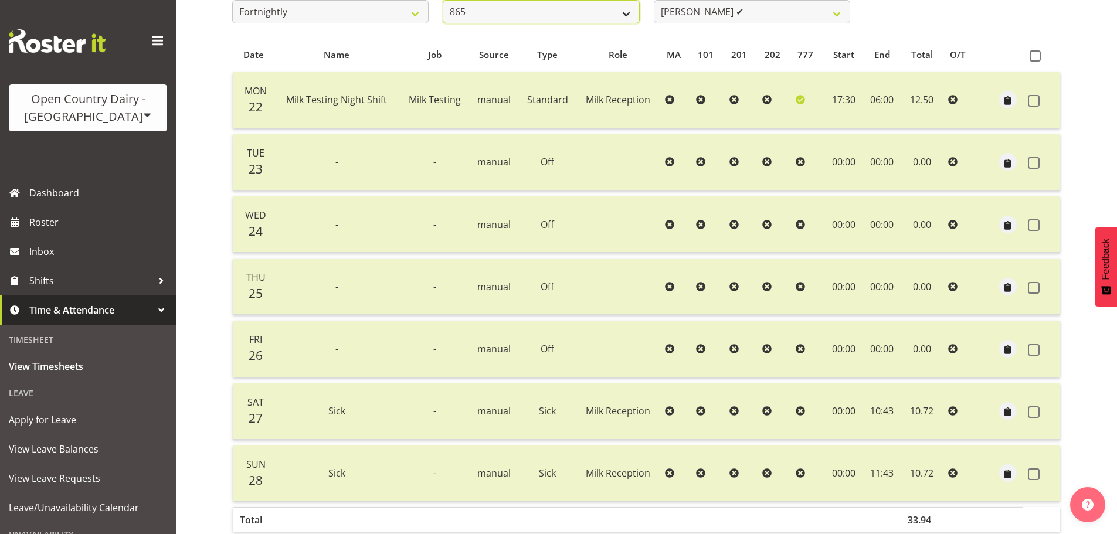
click at [443, 0] on select "734 735 736 737 738 739 851 853 854 855 856 858 861 862 865 867-9032 868 869 87…" at bounding box center [541, 11] width 196 height 23
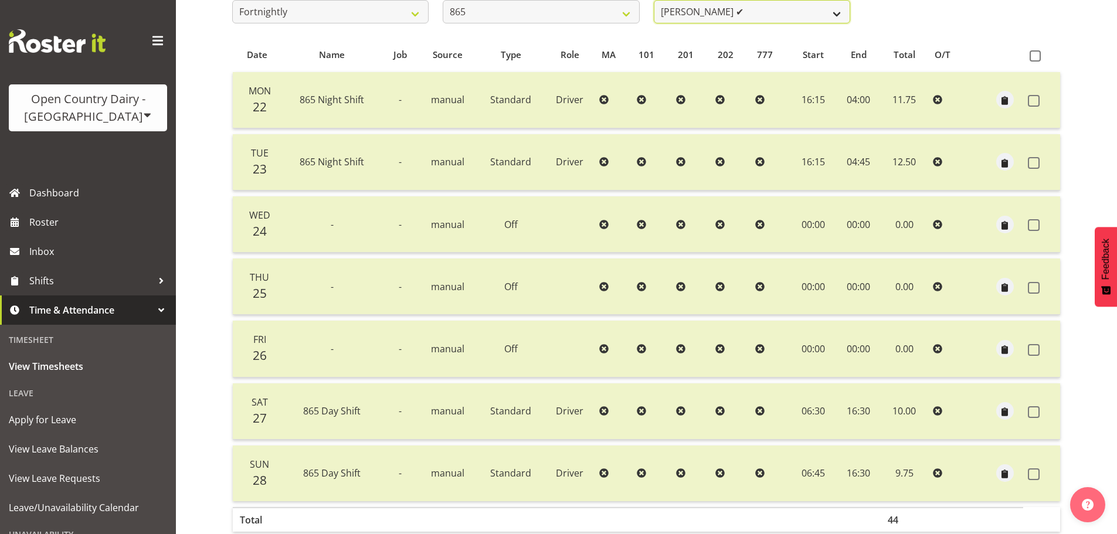
drag, startPoint x: 672, startPoint y: 13, endPoint x: 684, endPoint y: 15, distance: 11.9
click at [675, 13] on select "[PERSON_NAME] ✔ [PERSON_NAME] ✔ [PERSON_NAME] ✔" at bounding box center [752, 11] width 196 height 23
click at [654, 0] on select "[PERSON_NAME] ✔ [PERSON_NAME] ✔ [PERSON_NAME] ✔" at bounding box center [752, 11] width 196 height 23
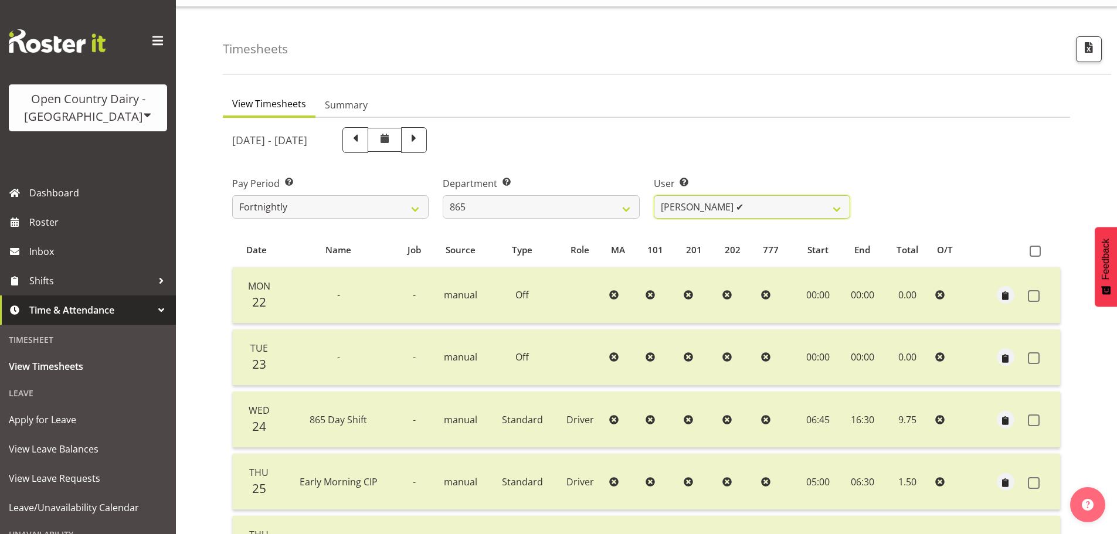
scroll to position [0, 0]
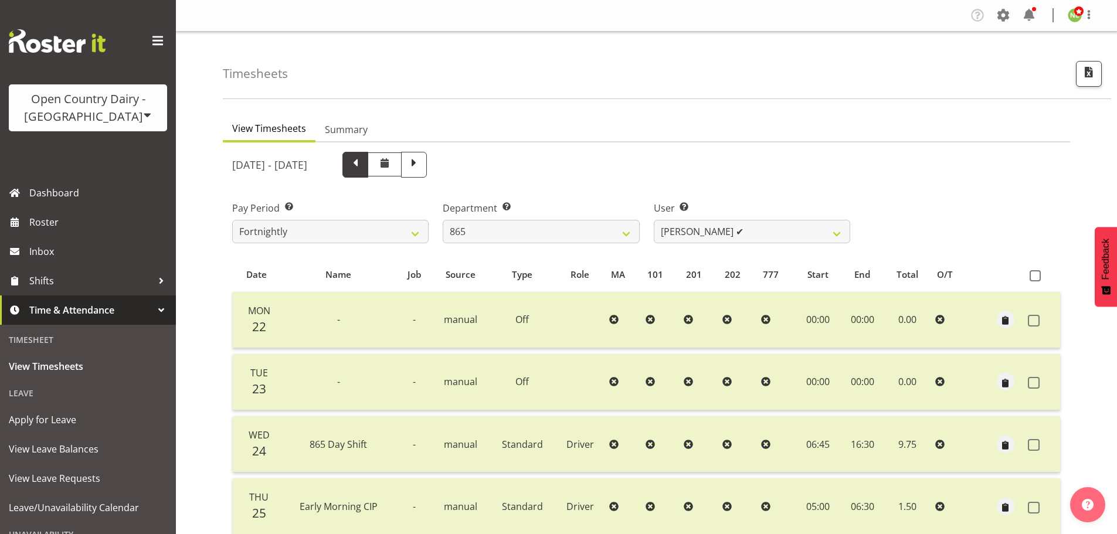
click at [363, 171] on span at bounding box center [355, 163] width 15 height 15
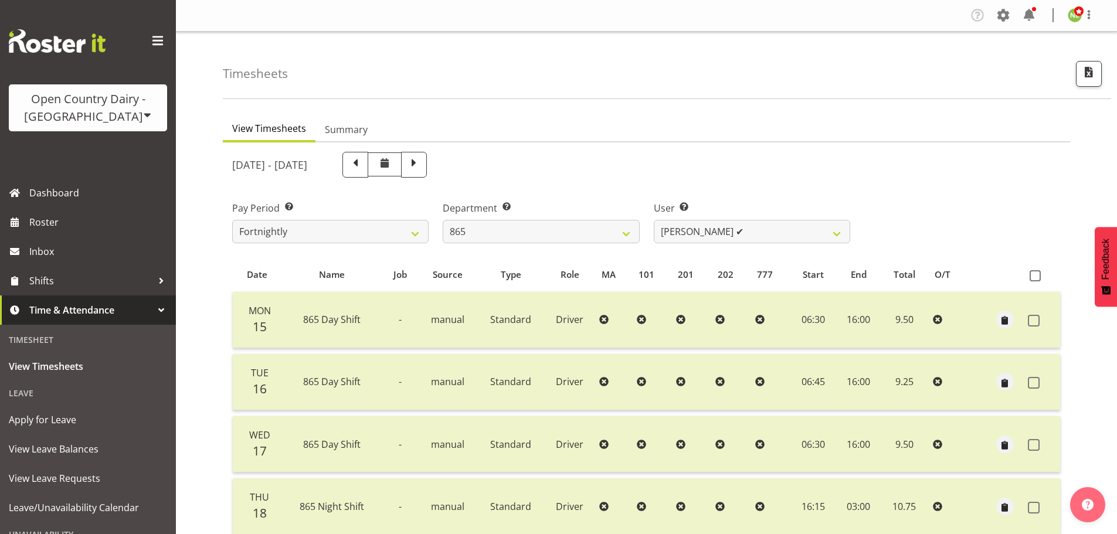
scroll to position [235, 0]
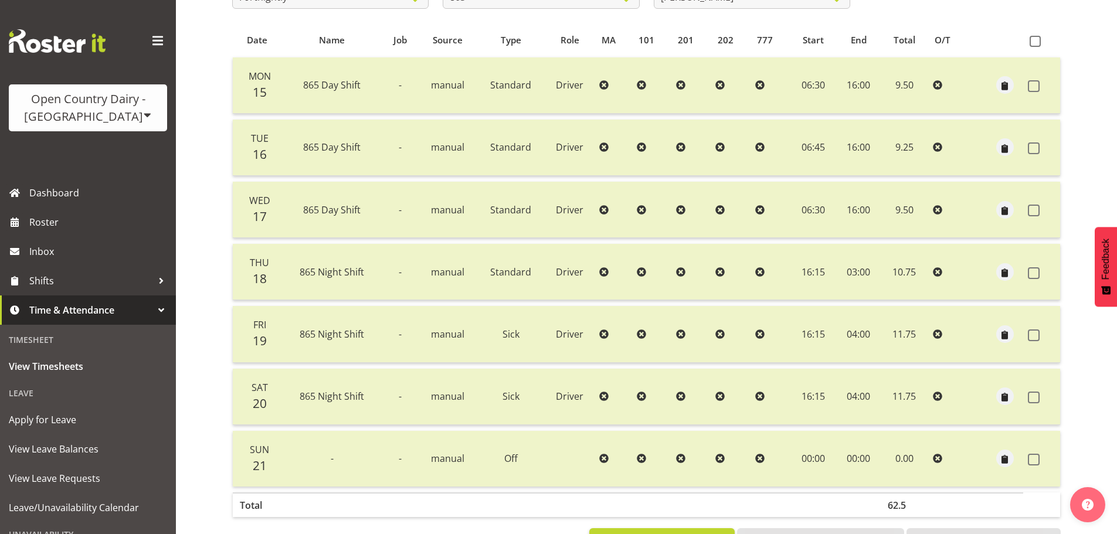
drag, startPoint x: 1035, startPoint y: 335, endPoint x: 1030, endPoint y: 369, distance: 34.3
click at [1035, 335] on span at bounding box center [1034, 335] width 12 height 12
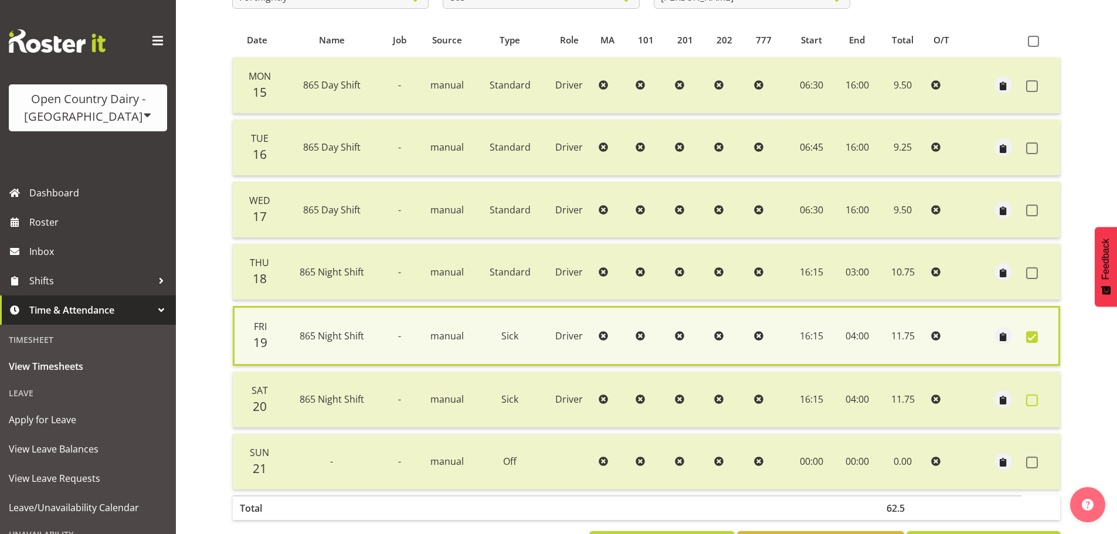
click at [1029, 400] on span at bounding box center [1032, 401] width 12 height 12
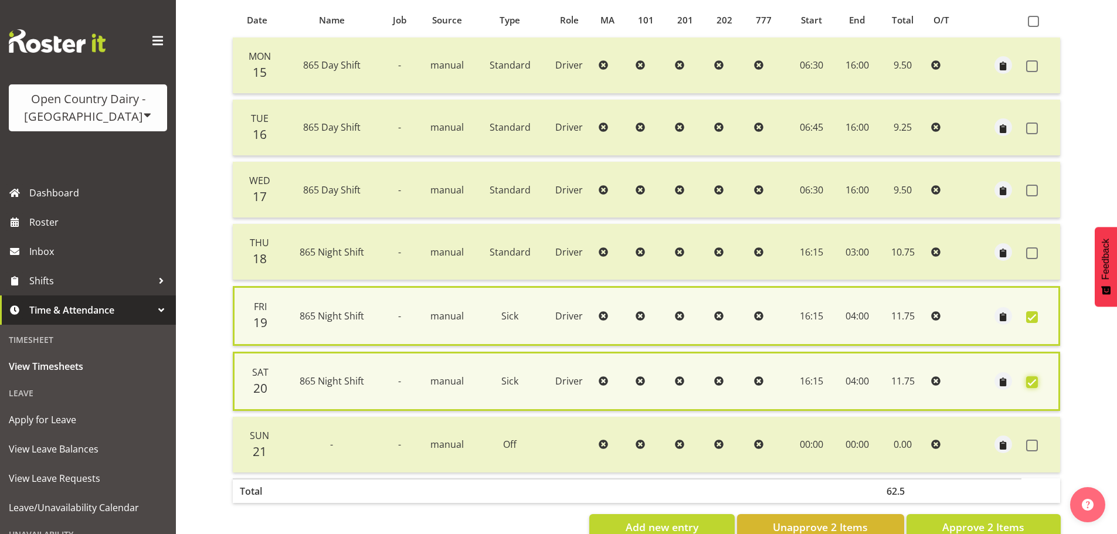
scroll to position [287, 0]
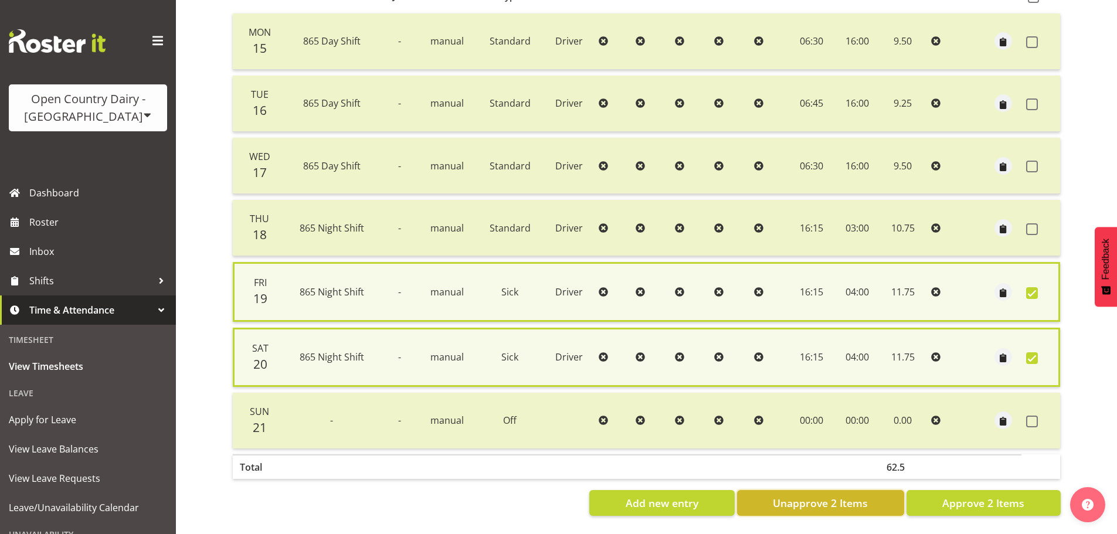
click at [838, 499] on span "Unapprove 2 Items" at bounding box center [820, 502] width 95 height 15
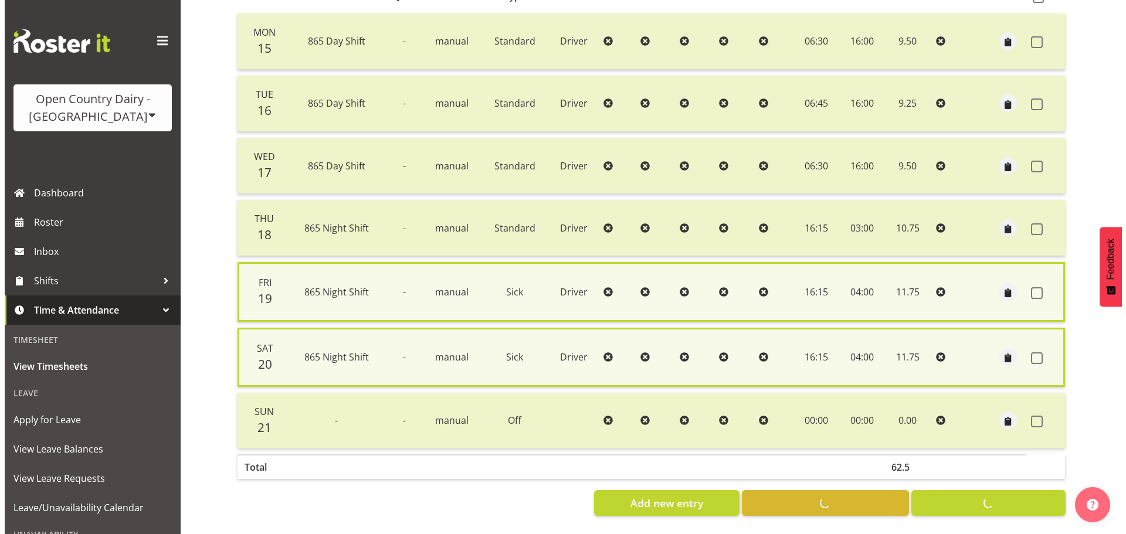
scroll to position [281, 0]
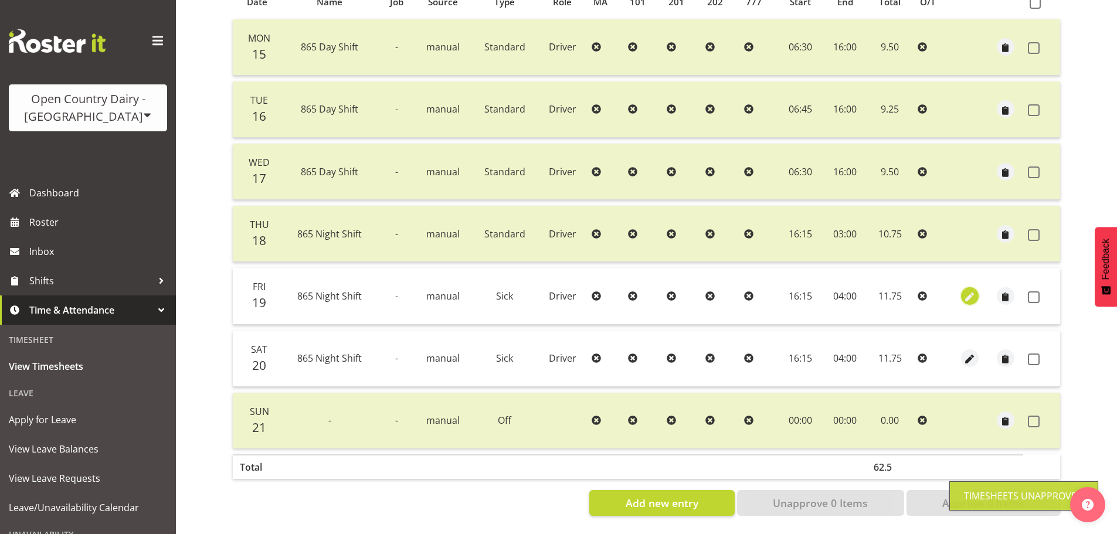
click at [977, 287] on button "button" at bounding box center [970, 296] width 18 height 18
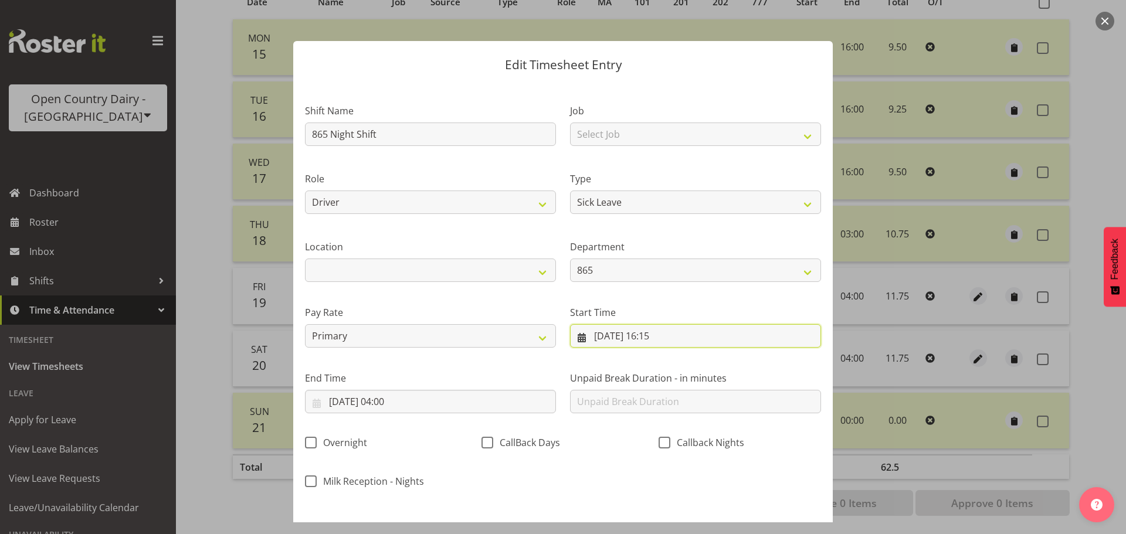
click at [598, 336] on input "[DATE] 16:15" at bounding box center [695, 335] width 251 height 23
click at [599, 336] on input "[DATE] 16:15" at bounding box center [695, 335] width 251 height 23
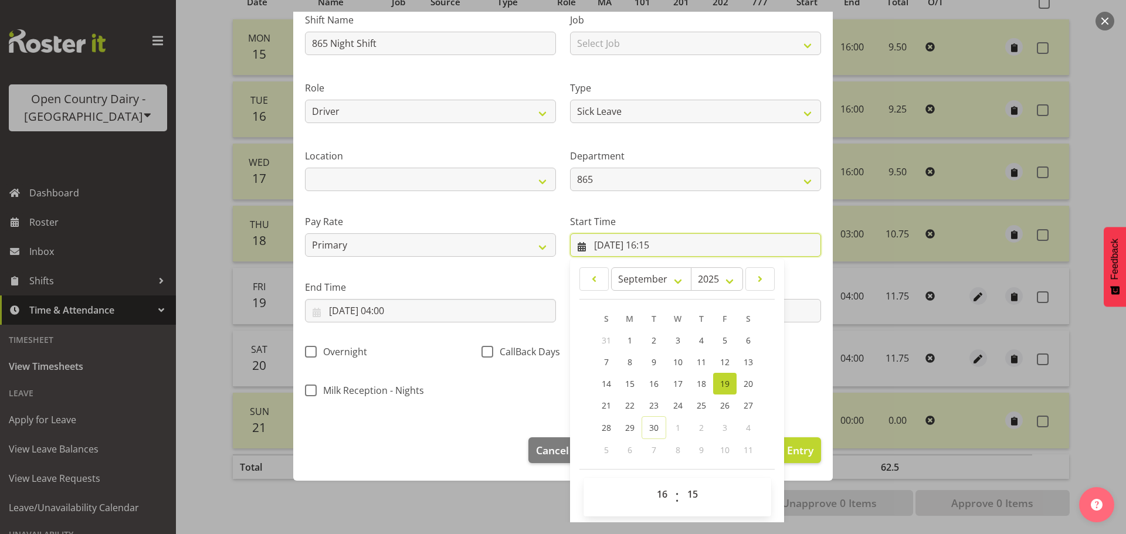
scroll to position [93, 0]
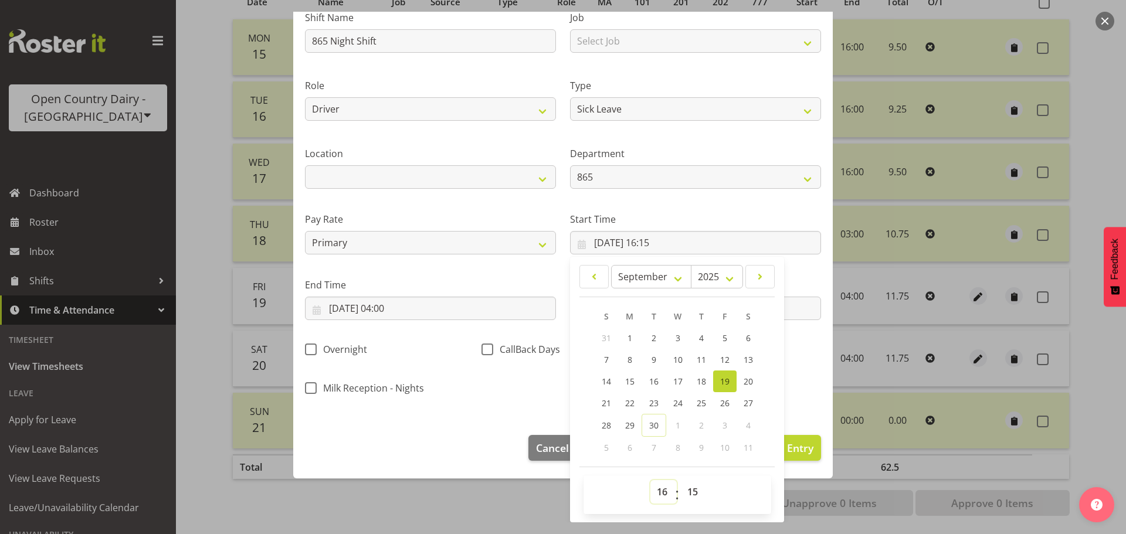
click at [662, 490] on select "00 01 02 03 04 05 06 07 08 09 10 11 12 13 14 15 16 17 18 19 20 21 22 23" at bounding box center [663, 491] width 26 height 23
click at [650, 480] on select "00 01 02 03 04 05 06 07 08 09 10 11 12 13 14 15 16 17 18 19 20 21 22 23" at bounding box center [663, 491] width 26 height 23
click at [683, 496] on select "00 01 02 03 04 05 06 07 08 09 10 11 12 13 14 15 16 17 18 19 20 21 22 23 24 25 2…" at bounding box center [694, 491] width 26 height 23
click at [681, 480] on select "00 01 02 03 04 05 06 07 08 09 10 11 12 13 14 15 16 17 18 19 20 21 22 23 24 25 2…" at bounding box center [694, 491] width 26 height 23
click at [517, 271] on div "End Time [DATE] 04:00 January February March April May June July August Septemb…" at bounding box center [430, 294] width 265 height 66
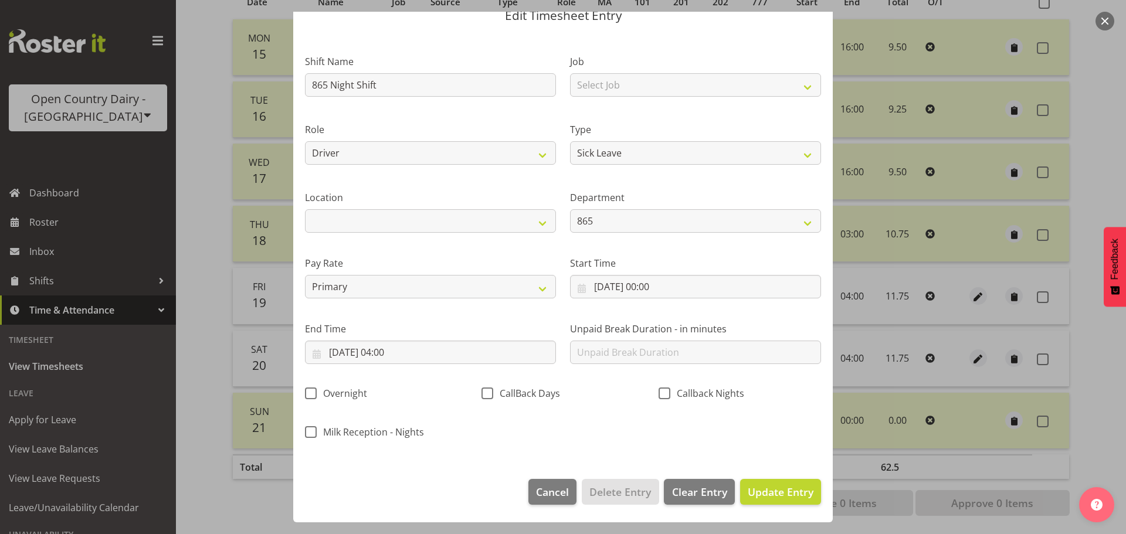
scroll to position [49, 0]
click at [340, 355] on input "[DATE] 04:00" at bounding box center [430, 352] width 251 height 23
drag, startPoint x: 462, startPoint y: 494, endPoint x: 452, endPoint y: 483, distance: 14.9
click at [461, 494] on span "19" at bounding box center [459, 490] width 9 height 11
drag, startPoint x: 416, startPoint y: 317, endPoint x: 433, endPoint y: 368, distance: 53.0
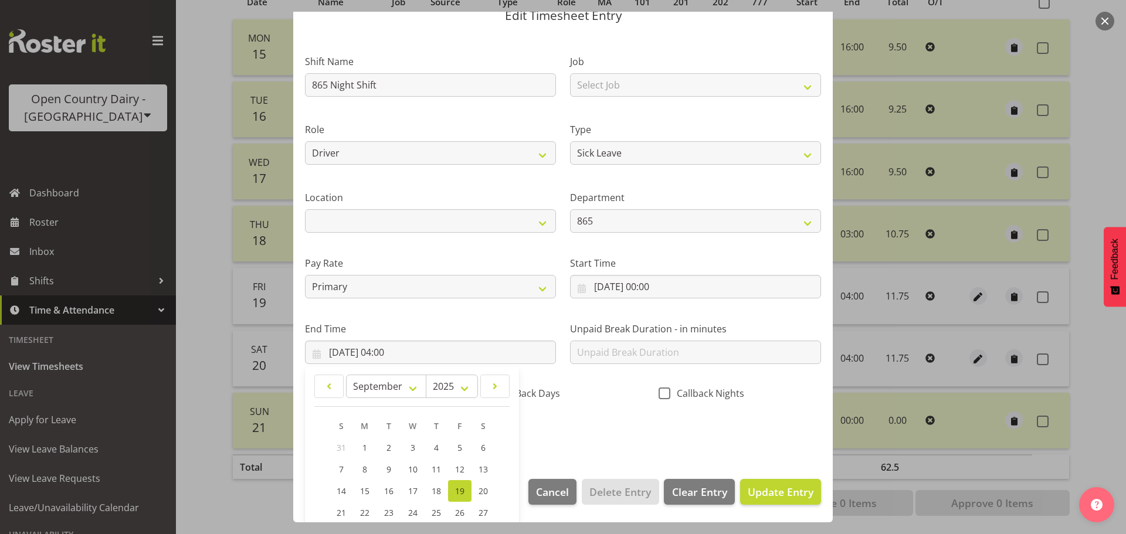
click at [417, 317] on div "End Time [DATE] 04:00 January February March April May June July August Septemb…" at bounding box center [430, 338] width 265 height 66
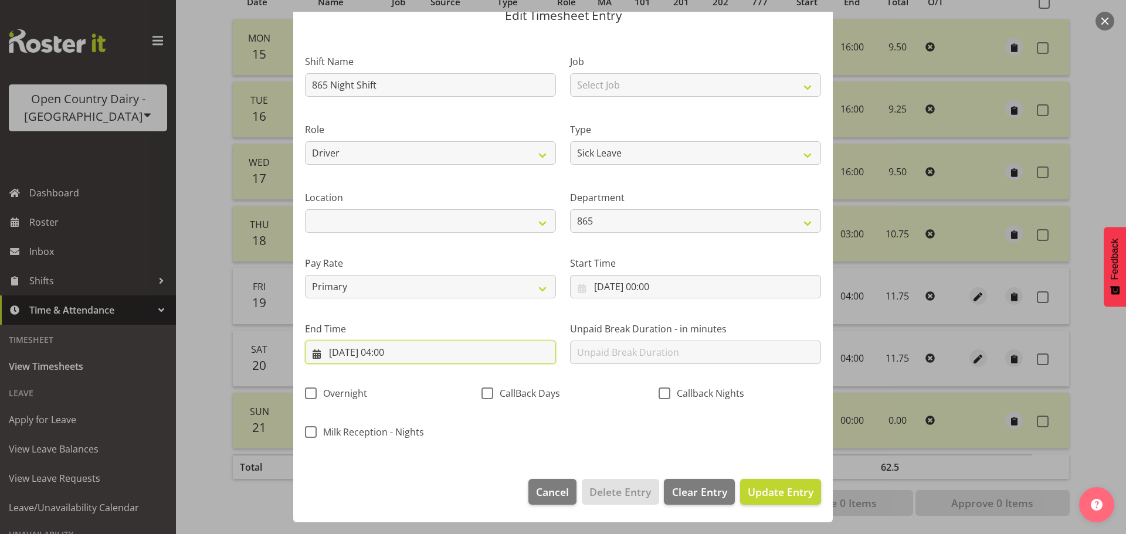
click at [402, 356] on input "[DATE] 04:00" at bounding box center [430, 352] width 251 height 23
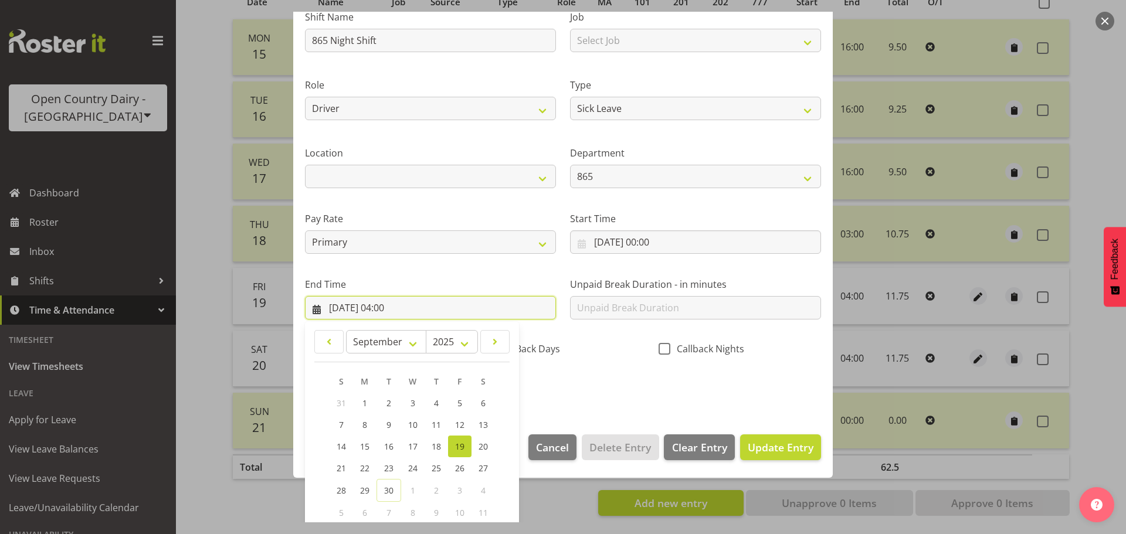
scroll to position [159, 0]
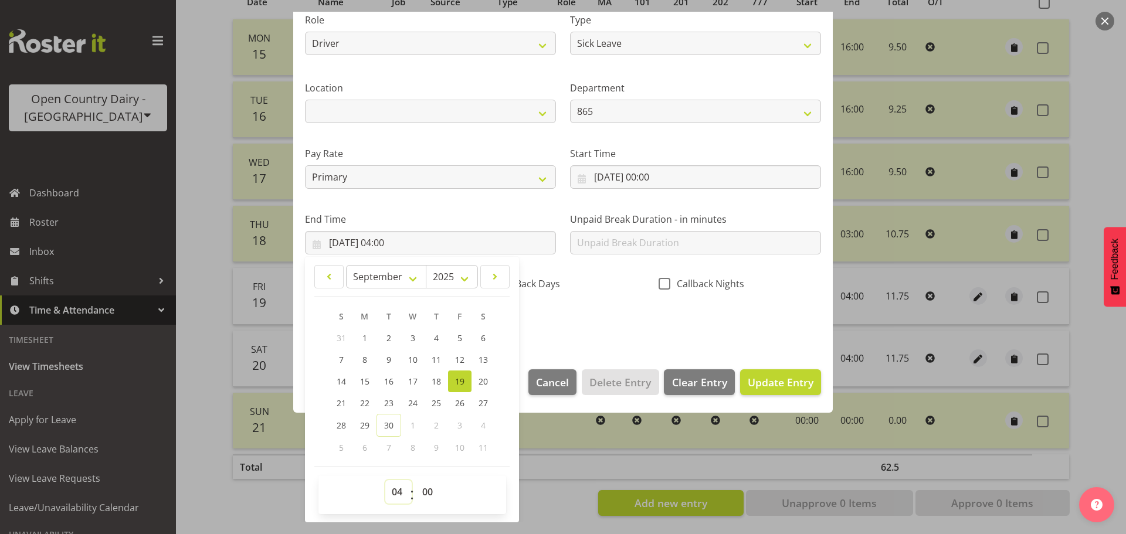
click at [399, 487] on select "00 01 02 03 04 05 06 07 08 09 10 11 12 13 14 15 16 17 18 19 20 21 22 23" at bounding box center [398, 491] width 26 height 23
click at [385, 480] on select "00 01 02 03 04 05 06 07 08 09 10 11 12 13 14 15 16 17 18 19 20 21 22 23" at bounding box center [398, 491] width 26 height 23
click at [418, 485] on select "00 01 02 03 04 05 06 07 08 09 10 11 12 13 14 15 16 17 18 19 20 21 22 23 24 25 2…" at bounding box center [429, 491] width 26 height 23
click at [416, 480] on select "00 01 02 03 04 05 06 07 08 09 10 11 12 13 14 15 16 17 18 19 20 21 22 23 24 25 2…" at bounding box center [429, 491] width 26 height 23
click at [797, 378] on span "Update Entry" at bounding box center [781, 382] width 66 height 14
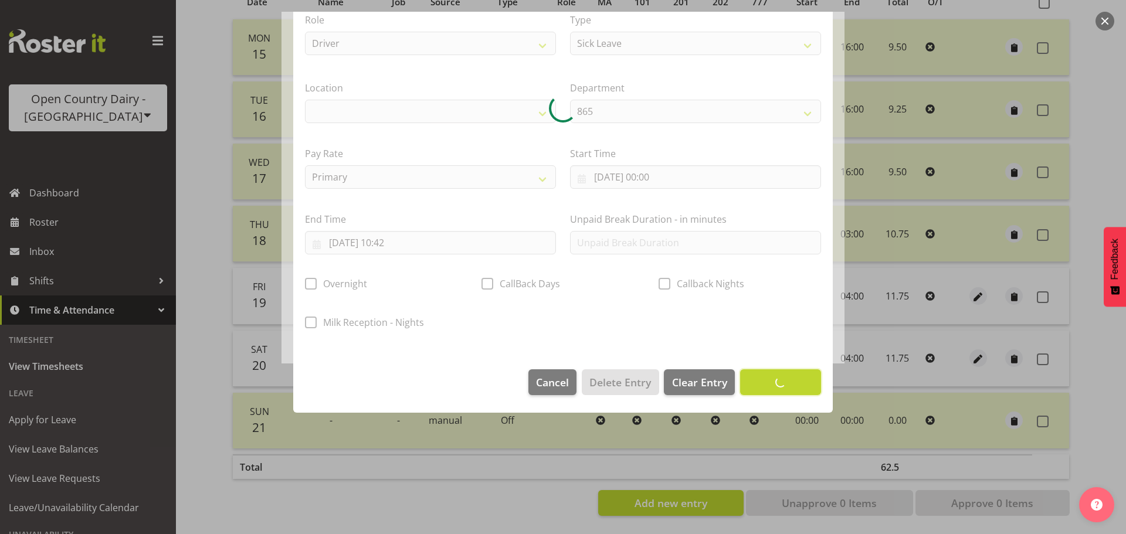
scroll to position [49, 0]
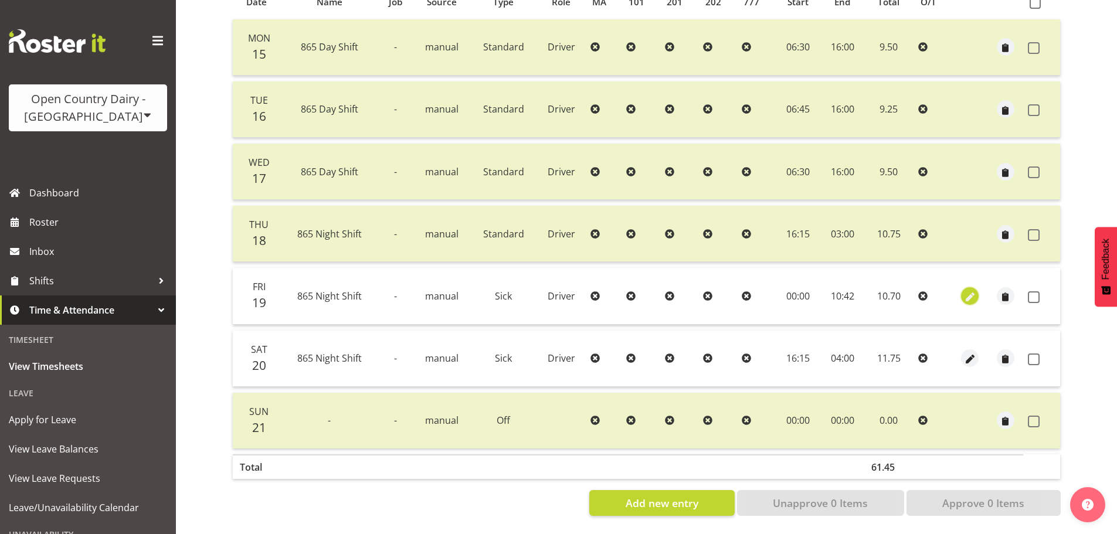
click at [970, 290] on span "button" at bounding box center [969, 296] width 13 height 13
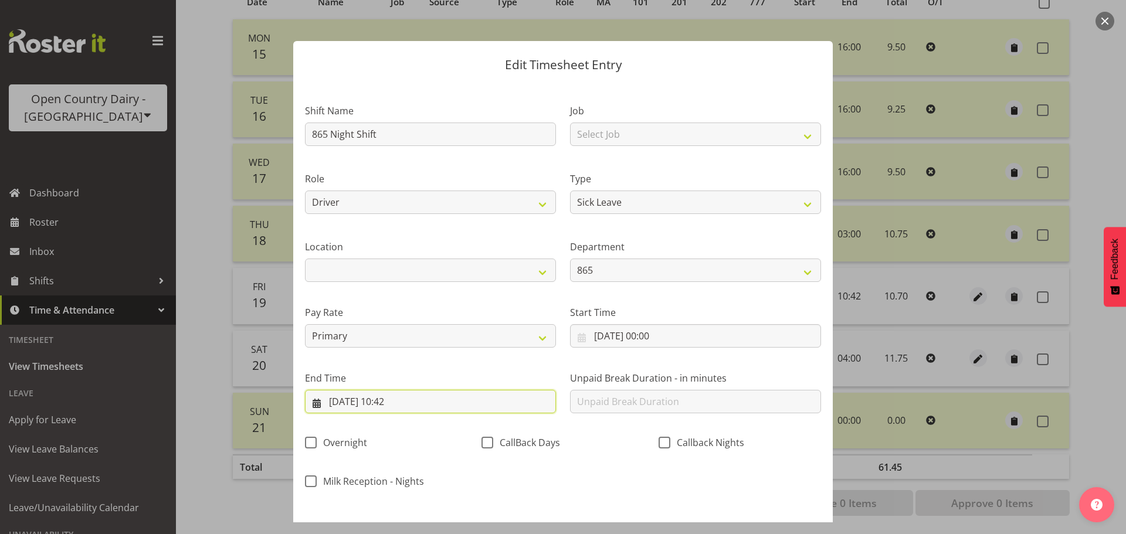
click at [407, 401] on input "[DATE] 10:42" at bounding box center [430, 401] width 251 height 23
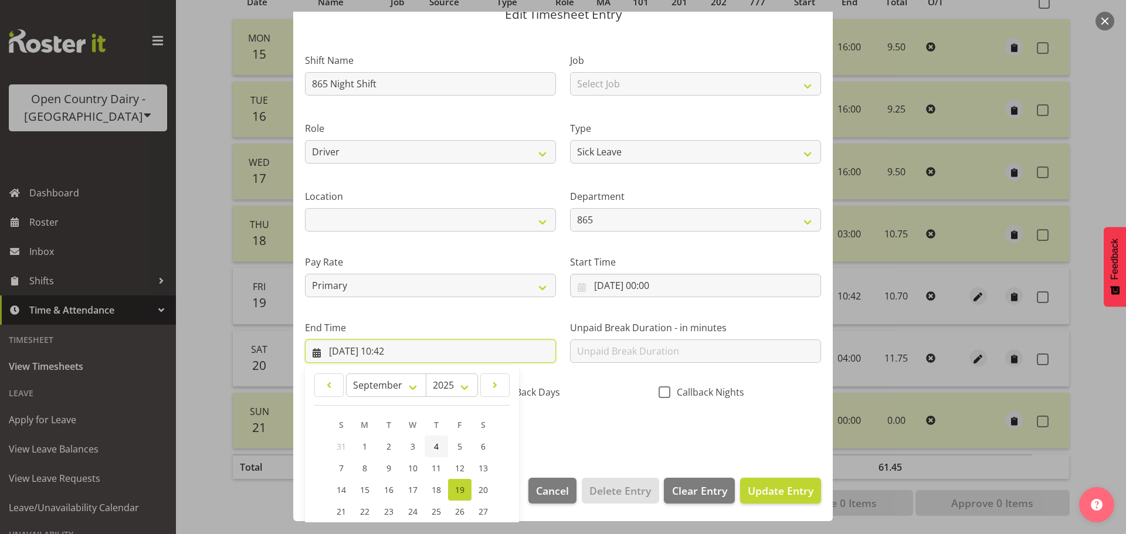
scroll to position [159, 0]
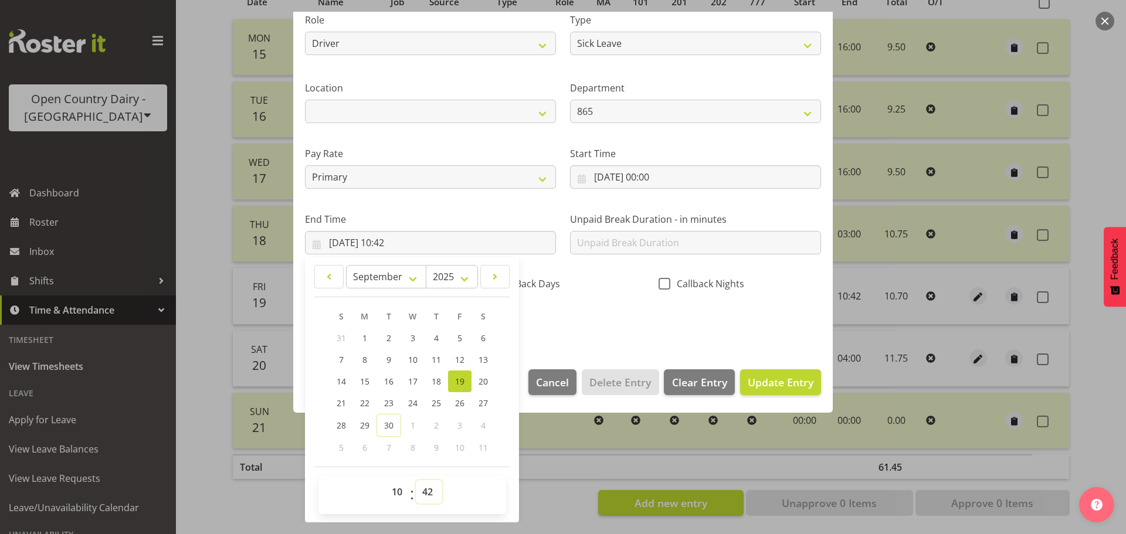
click at [430, 499] on select "00 01 02 03 04 05 06 07 08 09 10 11 12 13 14 15 16 17 18 19 20 21 22 23 24 25 2…" at bounding box center [429, 491] width 26 height 23
click at [416, 480] on select "00 01 02 03 04 05 06 07 08 09 10 11 12 13 14 15 16 17 18 19 20 21 22 23 24 25 2…" at bounding box center [429, 491] width 26 height 23
click at [783, 385] on span "Update Entry" at bounding box center [781, 382] width 66 height 14
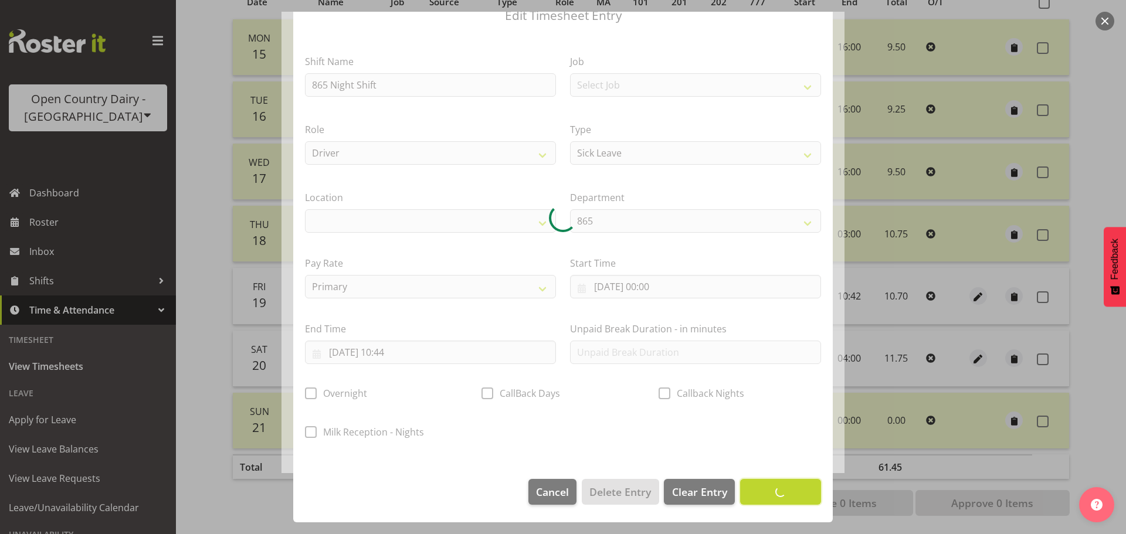
scroll to position [49, 0]
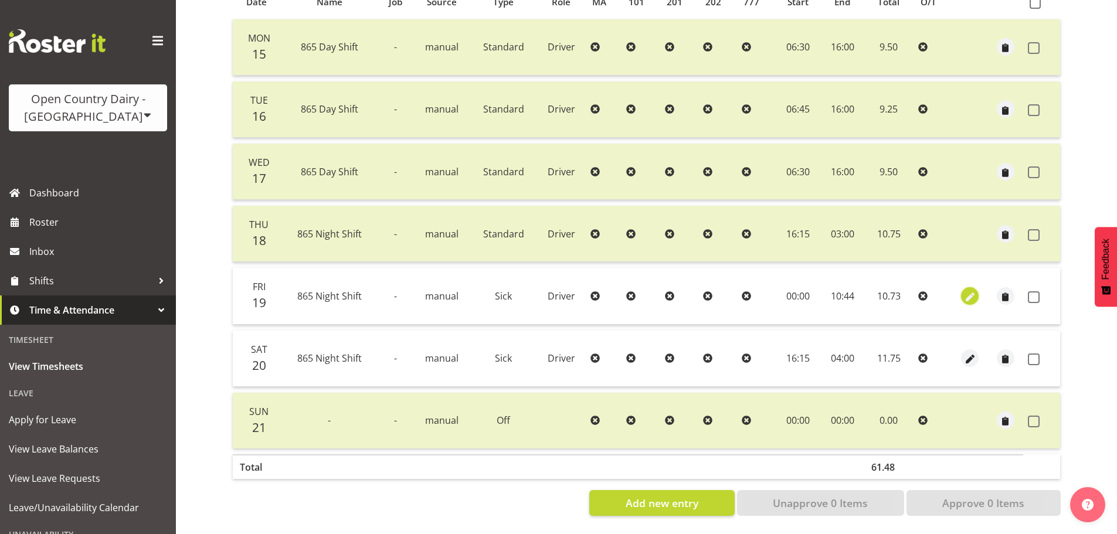
click at [969, 290] on span "button" at bounding box center [969, 296] width 13 height 13
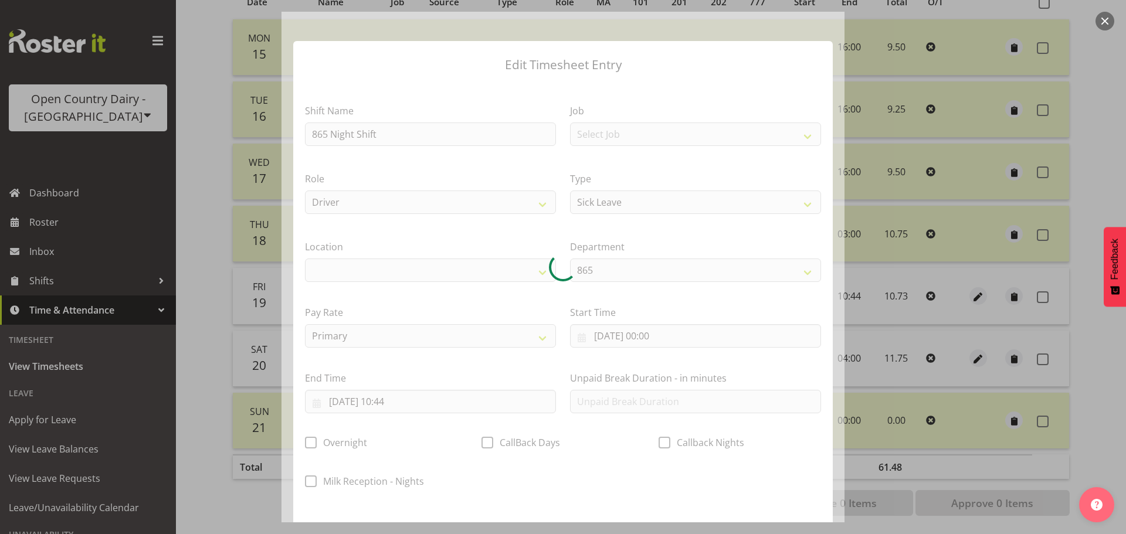
click at [407, 399] on div at bounding box center [562, 267] width 563 height 511
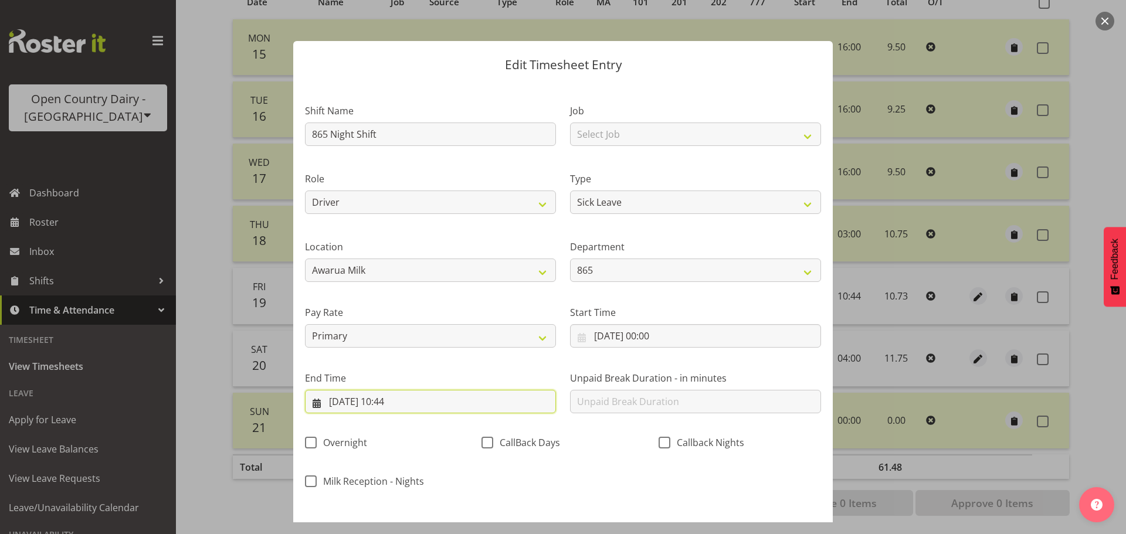
click at [410, 399] on input "[DATE] 10:44" at bounding box center [430, 401] width 251 height 23
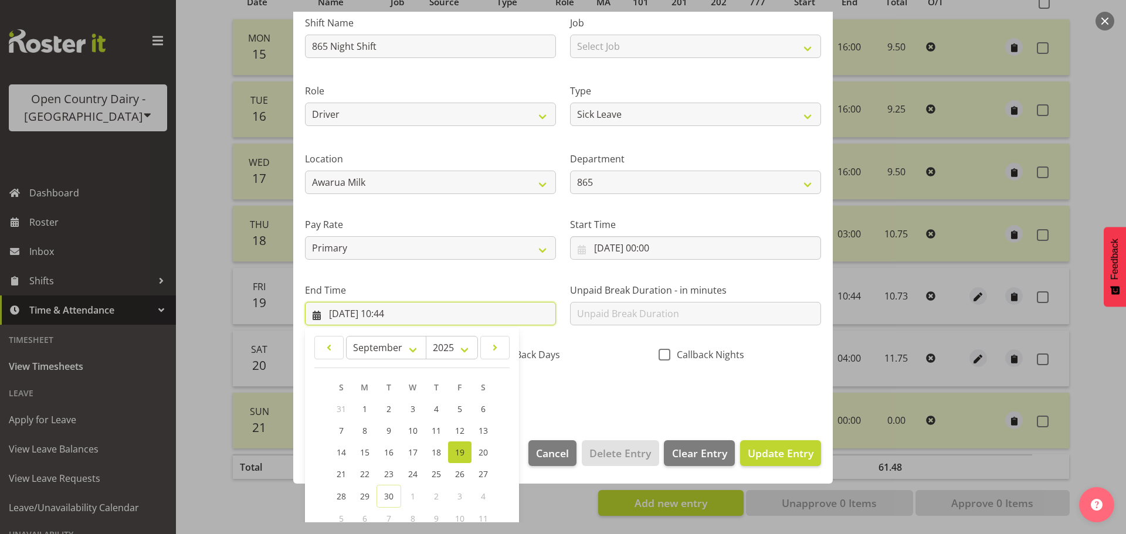
scroll to position [159, 0]
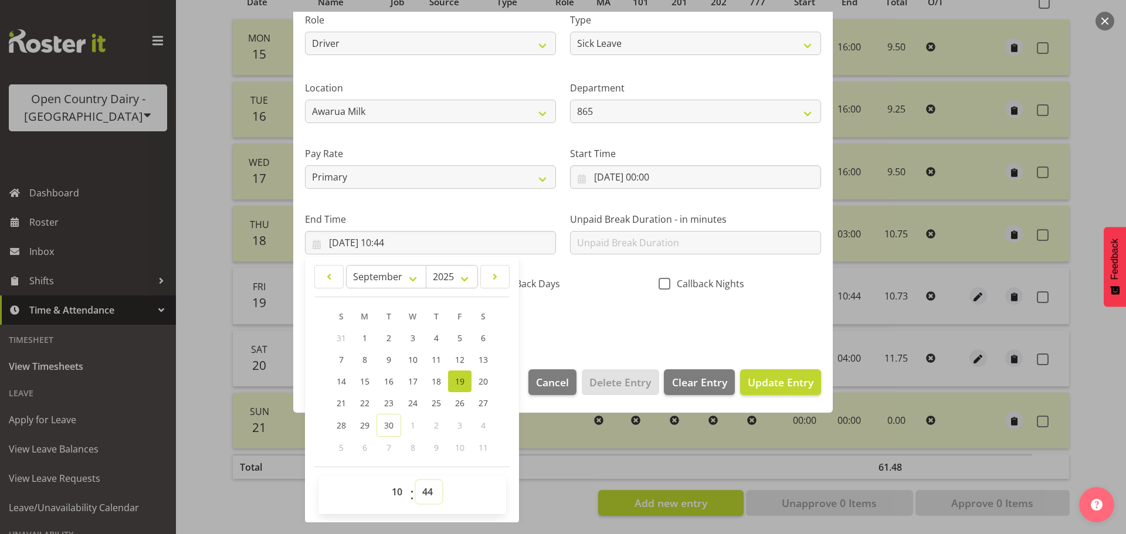
click at [428, 491] on select "00 01 02 03 04 05 06 07 08 09 10 11 12 13 14 15 16 17 18 19 20 21 22 23 24 25 2…" at bounding box center [429, 491] width 26 height 23
click at [416, 480] on select "00 01 02 03 04 05 06 07 08 09 10 11 12 13 14 15 16 17 18 19 20 21 22 23 24 25 2…" at bounding box center [429, 491] width 26 height 23
click at [774, 378] on span "Update Entry" at bounding box center [781, 382] width 66 height 14
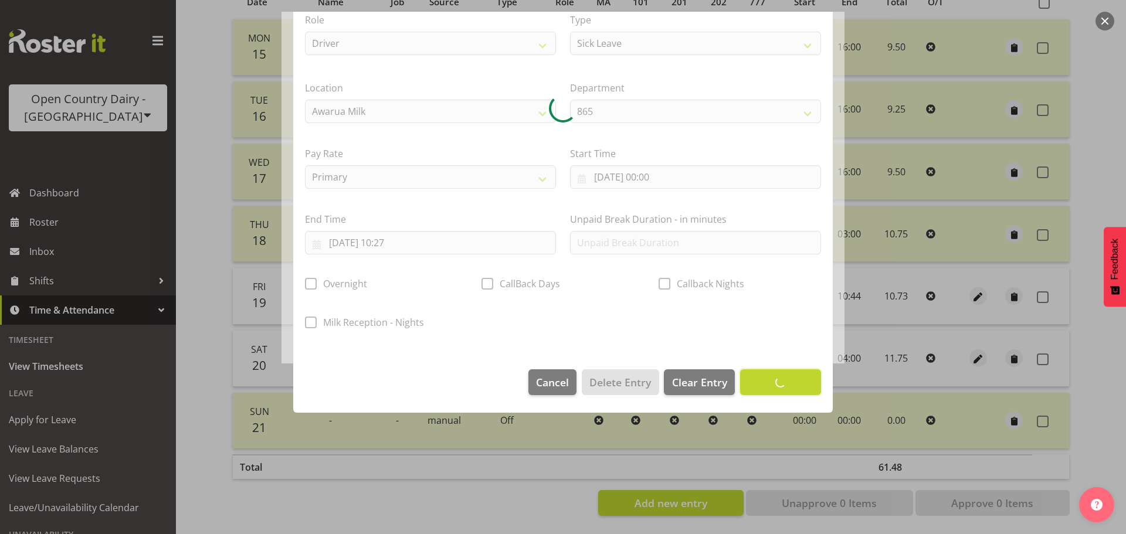
scroll to position [49, 0]
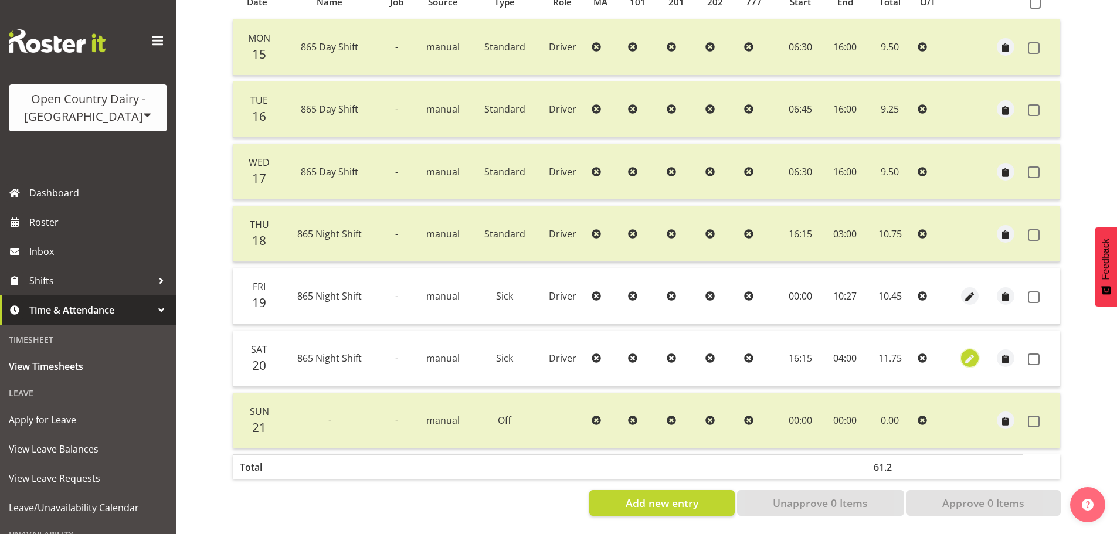
click at [965, 353] on span "button" at bounding box center [969, 359] width 13 height 13
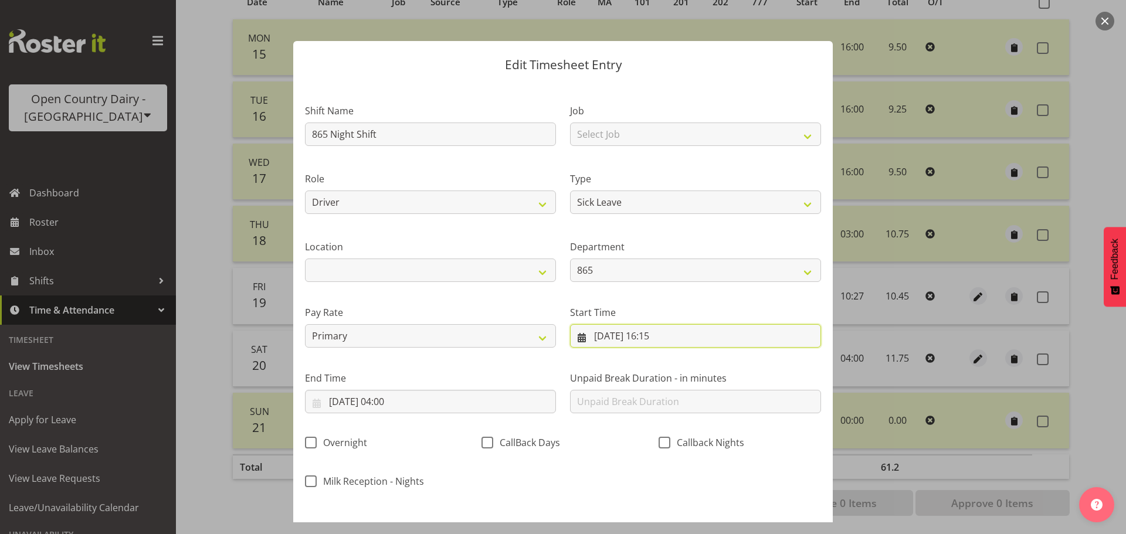
click at [658, 336] on input "[DATE] 16:15" at bounding box center [695, 335] width 251 height 23
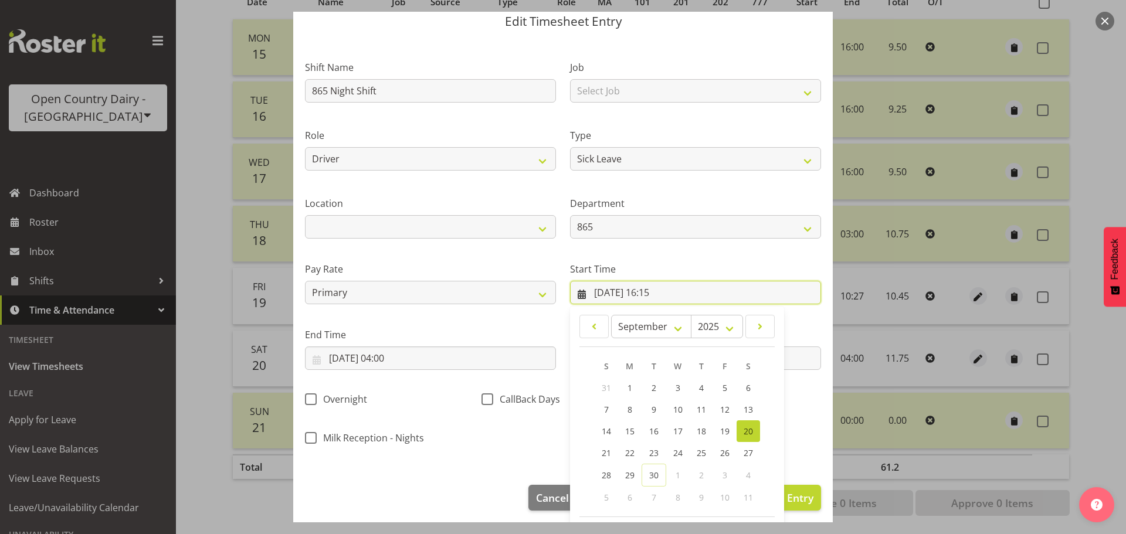
scroll to position [93, 0]
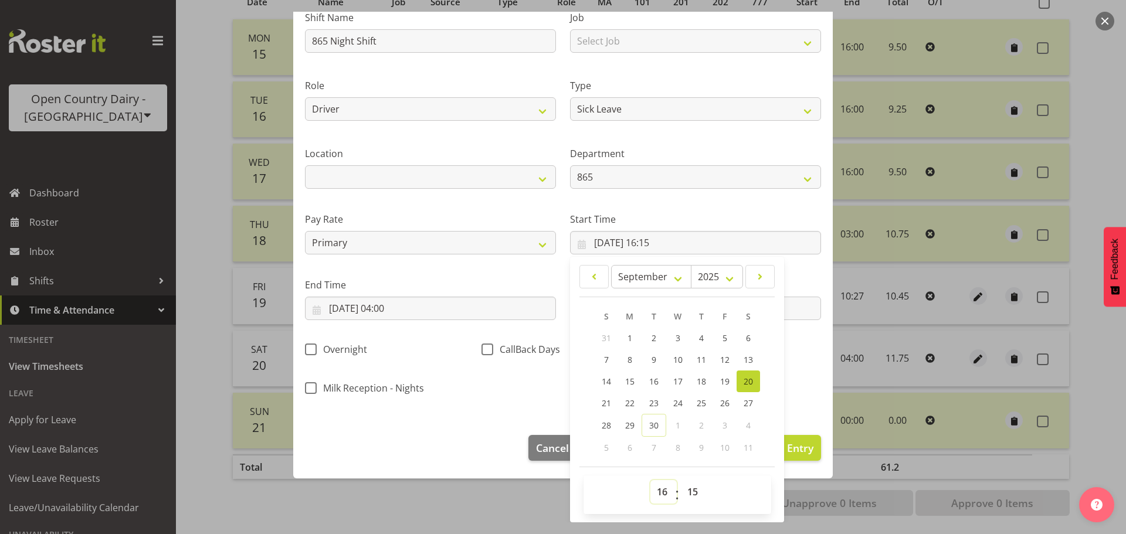
click at [658, 488] on select "00 01 02 03 04 05 06 07 08 09 10 11 12 13 14 15 16 17 18 19 20 21 22 23" at bounding box center [663, 491] width 26 height 23
click at [650, 480] on select "00 01 02 03 04 05 06 07 08 09 10 11 12 13 14 15 16 17 18 19 20 21 22 23" at bounding box center [663, 491] width 26 height 23
click at [688, 485] on select "00 01 02 03 04 05 06 07 08 09 10 11 12 13 14 15 16 17 18 19 20 21 22 23 24 25 2…" at bounding box center [694, 491] width 26 height 23
click at [681, 480] on select "00 01 02 03 04 05 06 07 08 09 10 11 12 13 14 15 16 17 18 19 20 21 22 23 24 25 2…" at bounding box center [694, 491] width 26 height 23
click at [554, 203] on div "Pay Rate Primary Secondary Tertiary Fourth Fifth" at bounding box center [430, 229] width 265 height 66
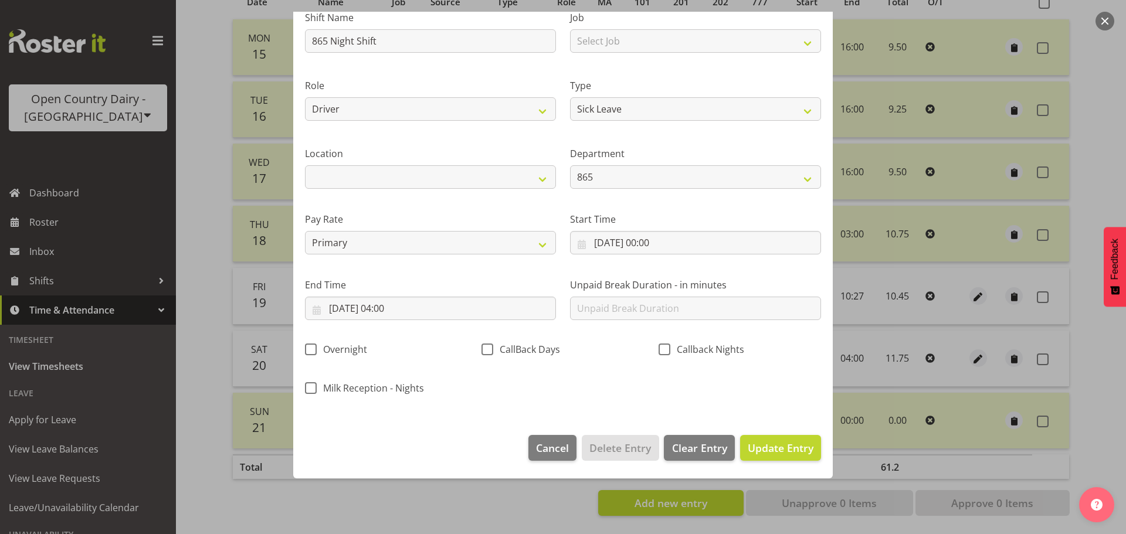
scroll to position [49, 0]
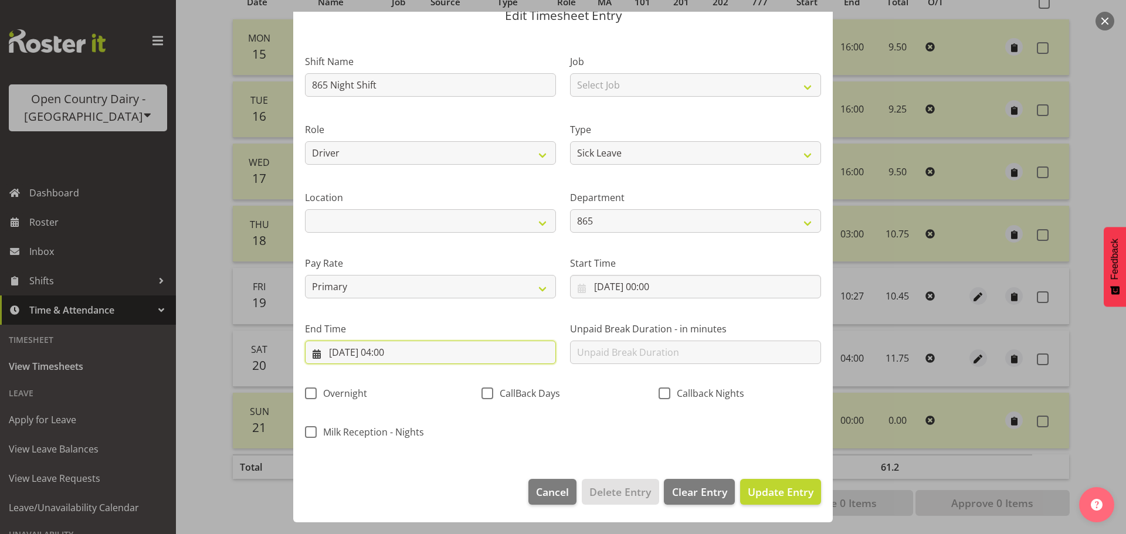
click at [328, 351] on input "[DATE] 04:00" at bounding box center [430, 352] width 251 height 23
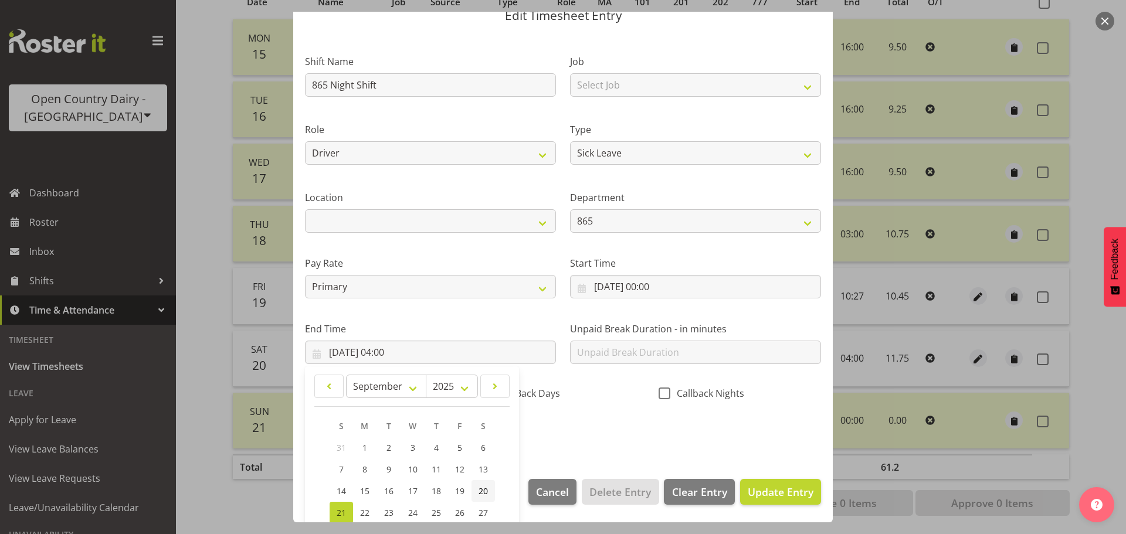
click at [485, 494] on span "20" at bounding box center [482, 490] width 9 height 11
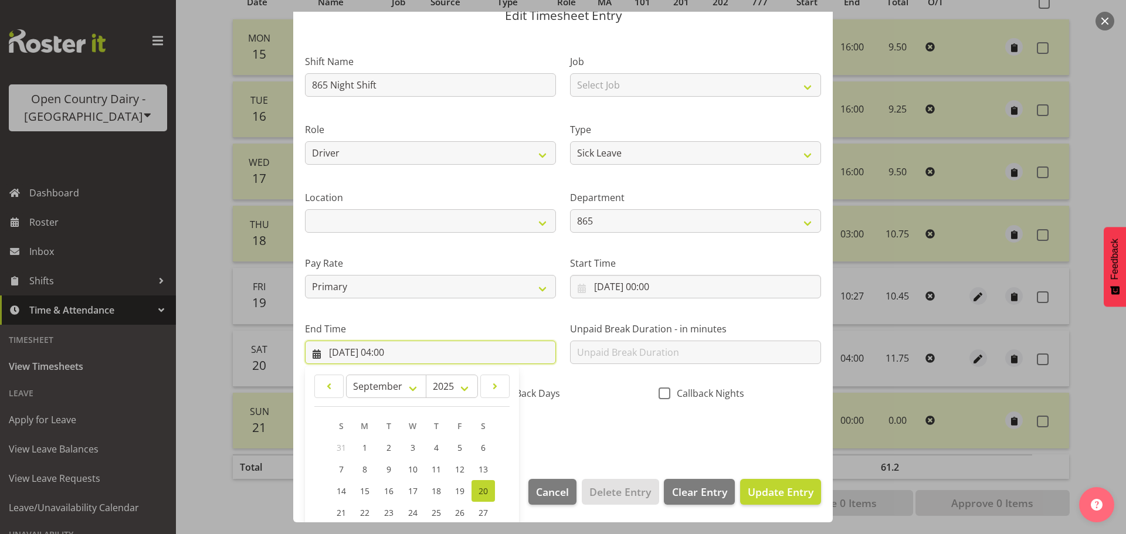
click at [401, 349] on input "[DATE] 04:00" at bounding box center [430, 352] width 251 height 23
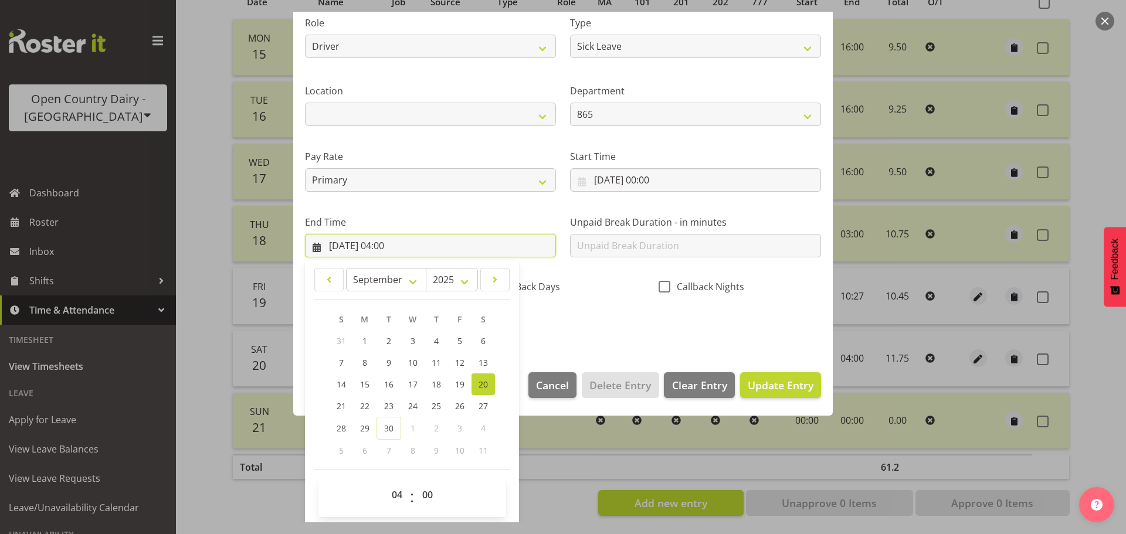
scroll to position [159, 0]
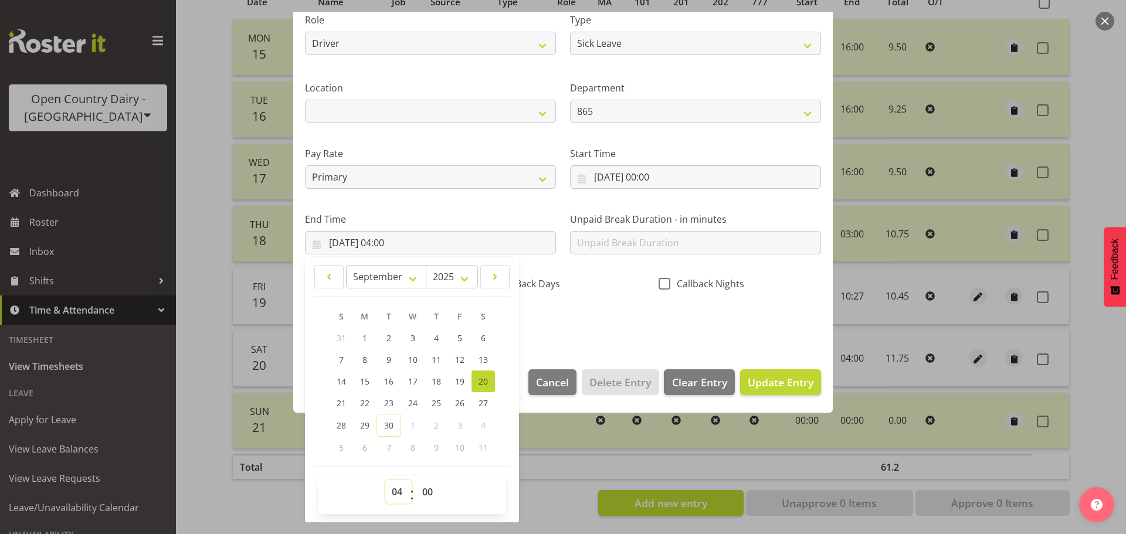
click at [398, 492] on select "00 01 02 03 04 05 06 07 08 09 10 11 12 13 14 15 16 17 18 19 20 21 22 23" at bounding box center [398, 491] width 26 height 23
click at [385, 480] on select "00 01 02 03 04 05 06 07 08 09 10 11 12 13 14 15 16 17 18 19 20 21 22 23" at bounding box center [398, 491] width 26 height 23
click at [432, 485] on select "00 01 02 03 04 05 06 07 08 09 10 11 12 13 14 15 16 17 18 19 20 21 22 23 24 25 2…" at bounding box center [429, 491] width 26 height 23
click at [416, 480] on select "00 01 02 03 04 05 06 07 08 09 10 11 12 13 14 15 16 17 18 19 20 21 22 23 24 25 2…" at bounding box center [429, 491] width 26 height 23
click at [783, 385] on span "Update Entry" at bounding box center [781, 382] width 66 height 14
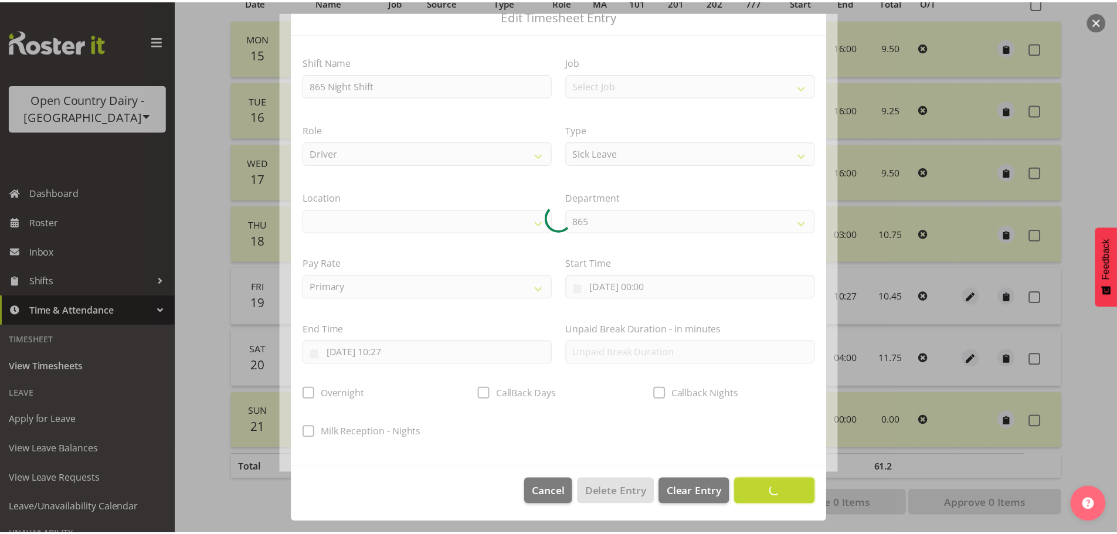
scroll to position [49, 0]
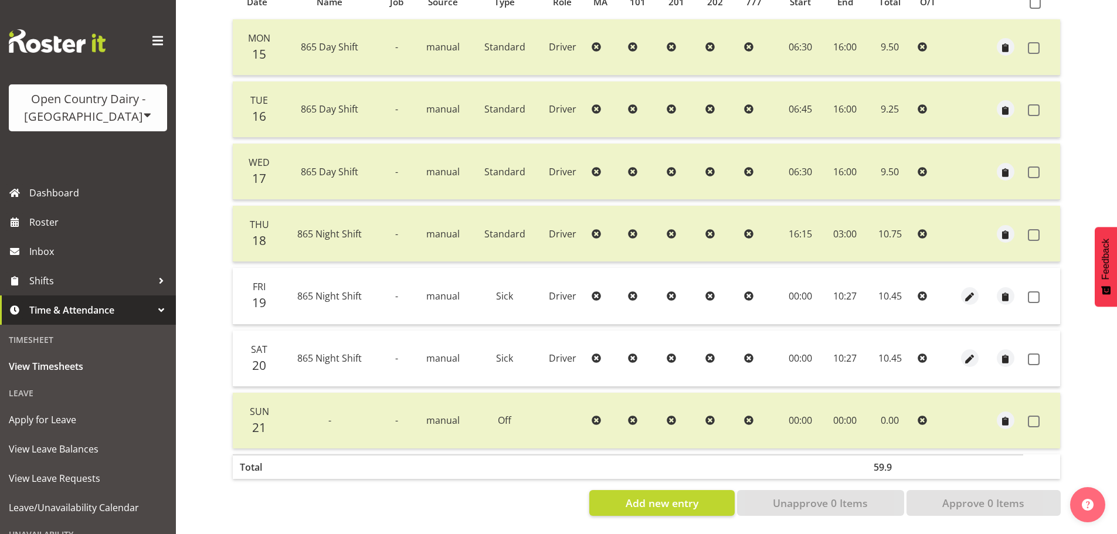
click at [1037, 291] on span at bounding box center [1034, 297] width 12 height 12
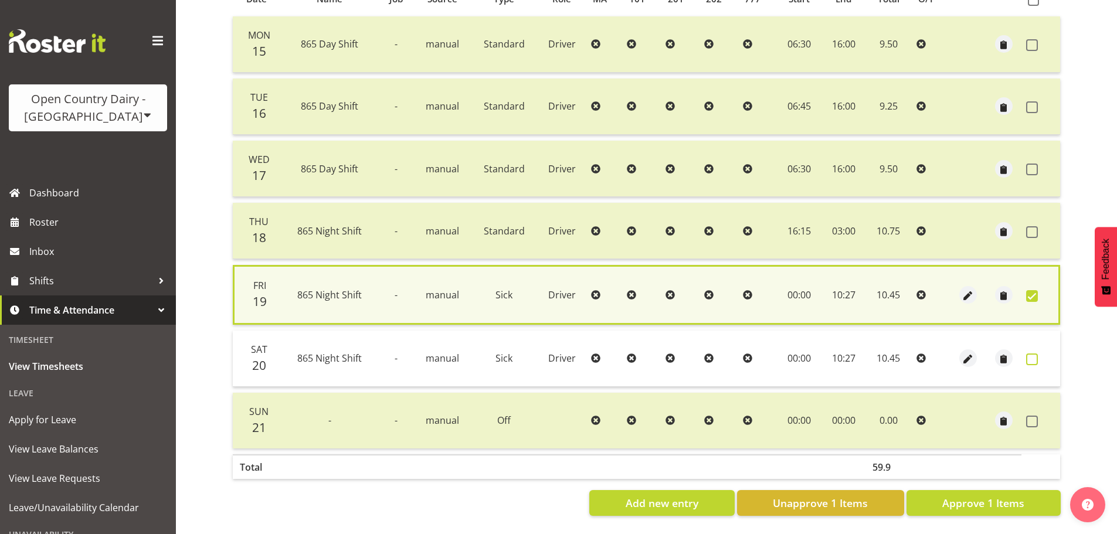
click at [1031, 354] on span at bounding box center [1032, 360] width 12 height 12
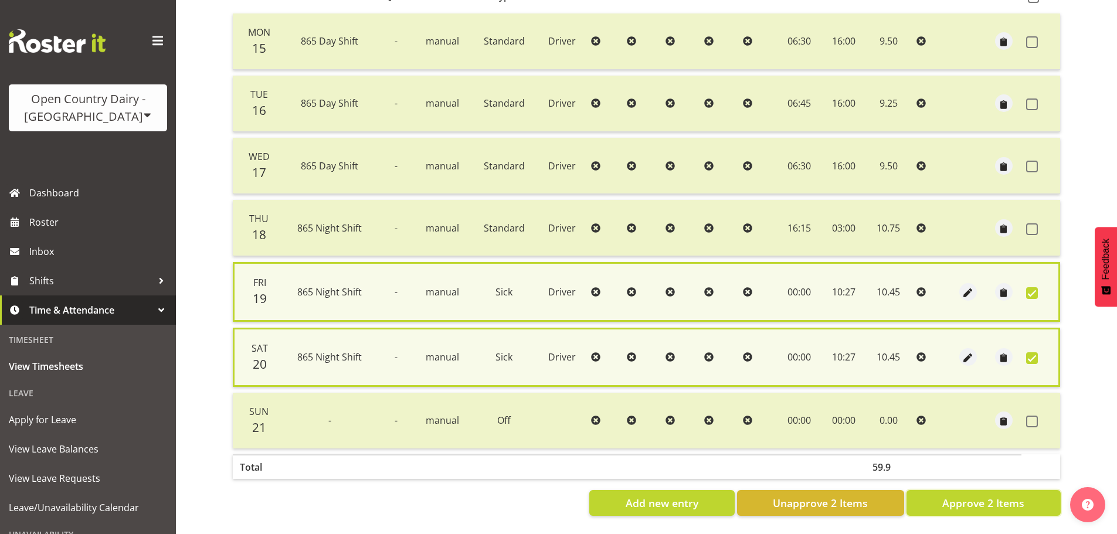
click at [980, 498] on span "Approve 2 Items" at bounding box center [983, 502] width 82 height 15
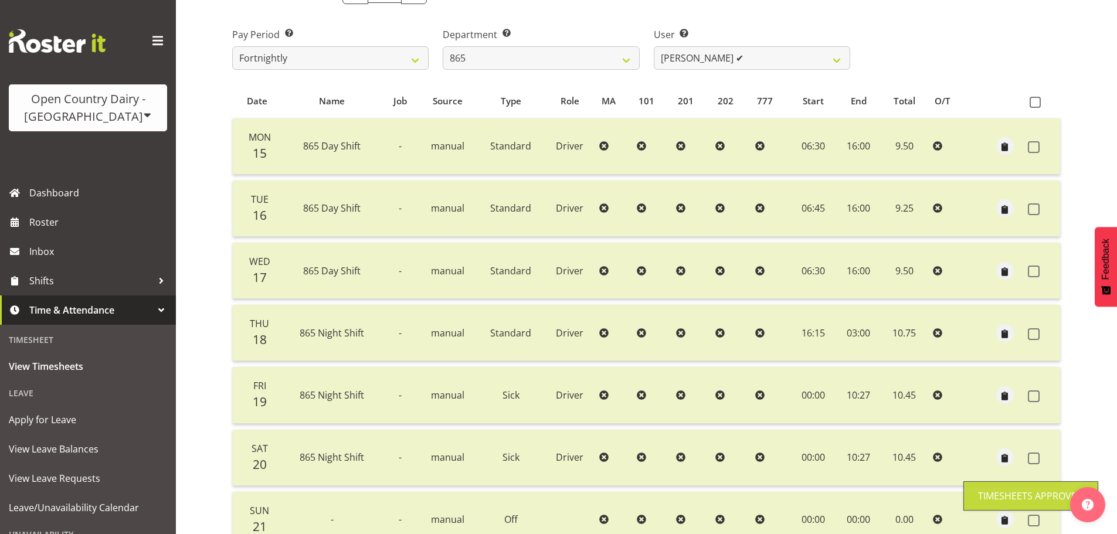
scroll to position [0, 0]
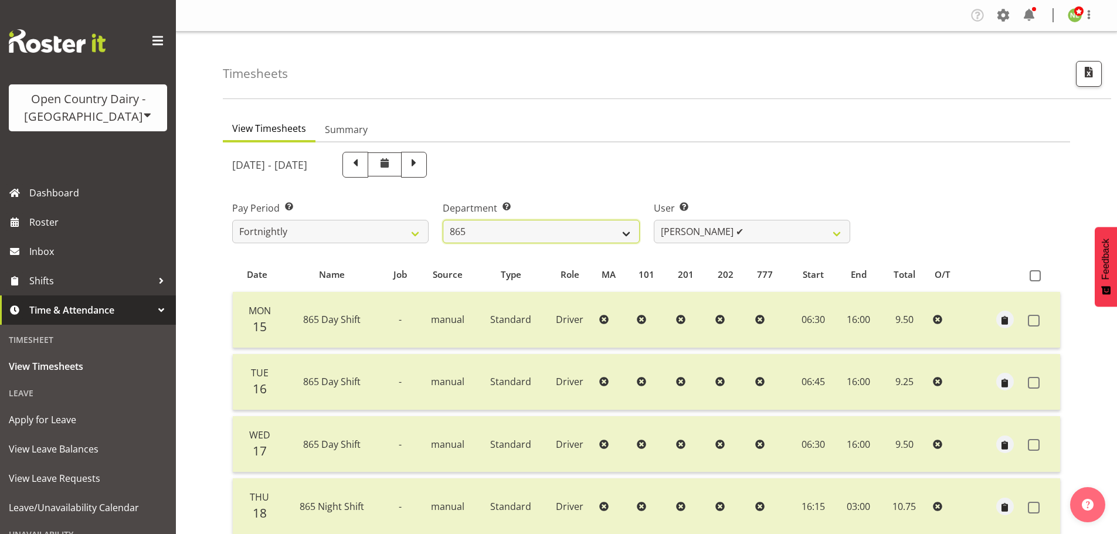
click at [537, 223] on select "734 735 736 737 738 739 851 853 854 855 856 858 861 862 865 867-9032 868 869 87…" at bounding box center [541, 231] width 196 height 23
click at [443, 220] on select "734 735 736 737 738 739 851 853 854 855 856 858 861 862 865 867-9032 868 869 87…" at bounding box center [541, 231] width 196 height 23
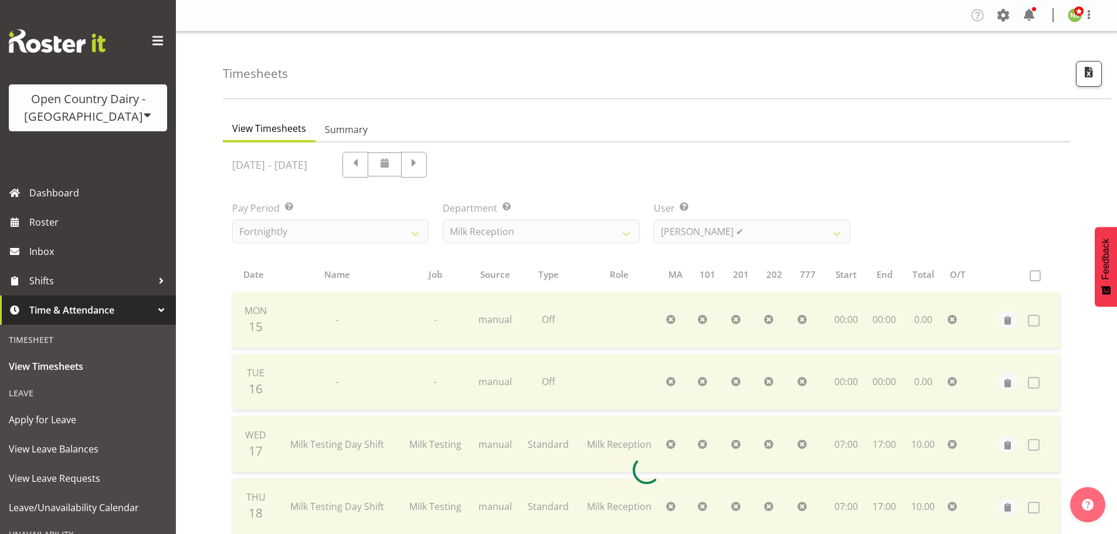
click at [721, 229] on div at bounding box center [646, 469] width 847 height 655
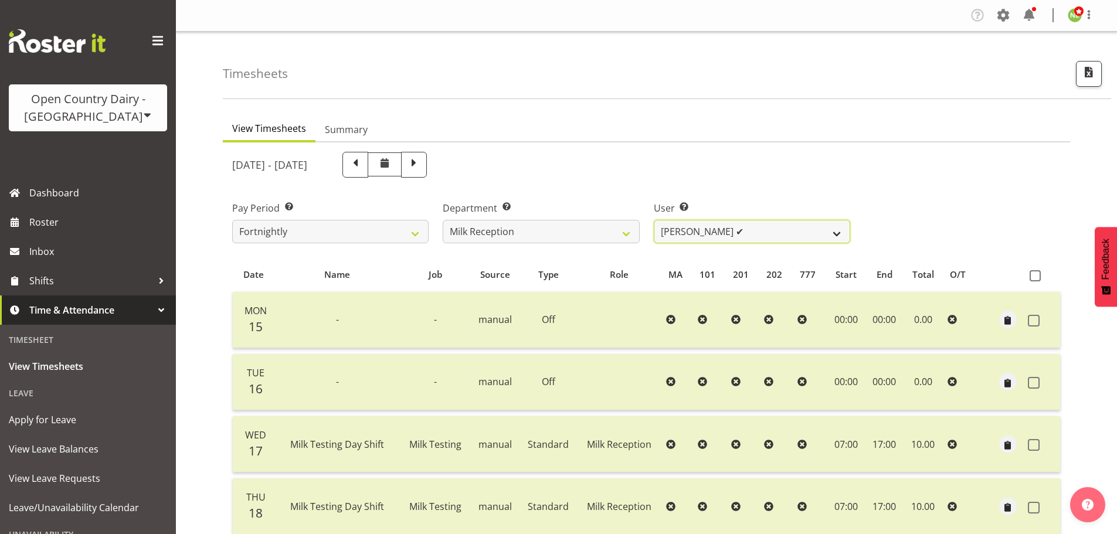
click at [712, 235] on select "[PERSON_NAME] ✔ [PERSON_NAME] ✔ [PERSON_NAME] ✔ [PERSON_NAME] ✔" at bounding box center [752, 231] width 196 height 23
click at [654, 220] on select "[PERSON_NAME] ✔ [PERSON_NAME] ✔ [PERSON_NAME] ✔ [PERSON_NAME] ✔" at bounding box center [752, 231] width 196 height 23
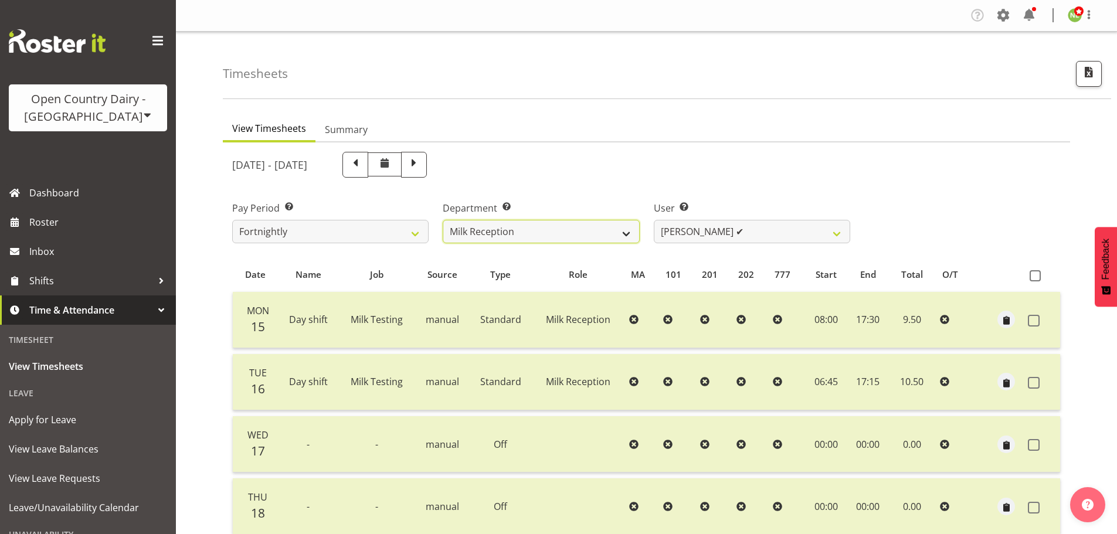
click at [594, 231] on select "734 735 736 737 738 739 851 853 854 855 856 858 861 862 865 867-9032 868 869 87…" at bounding box center [541, 231] width 196 height 23
click at [443, 220] on select "734 735 736 737 738 739 851 853 854 855 856 858 861 862 865 867-9032 868 869 87…" at bounding box center [541, 231] width 196 height 23
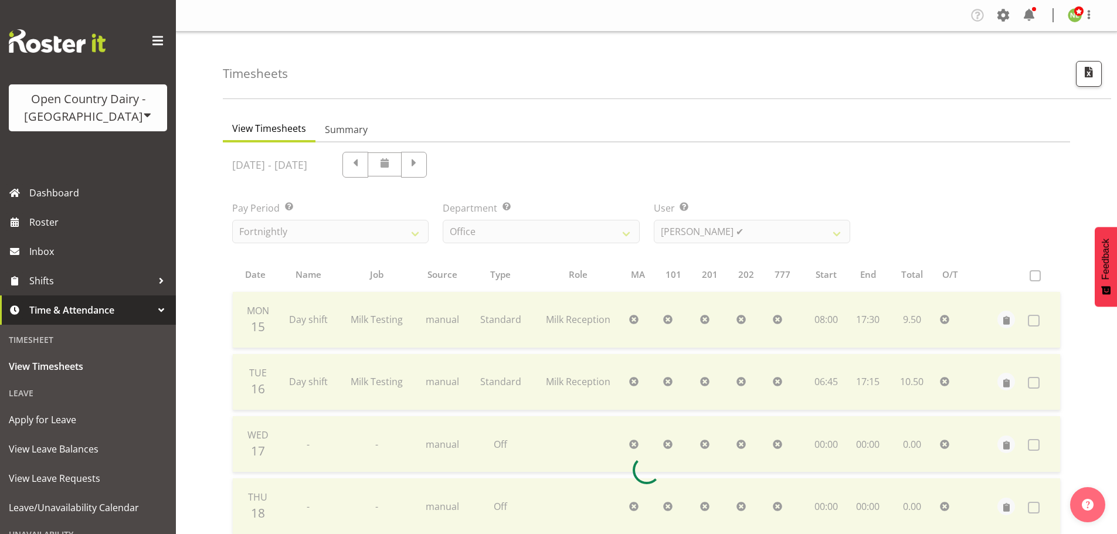
click at [727, 231] on div at bounding box center [646, 469] width 847 height 655
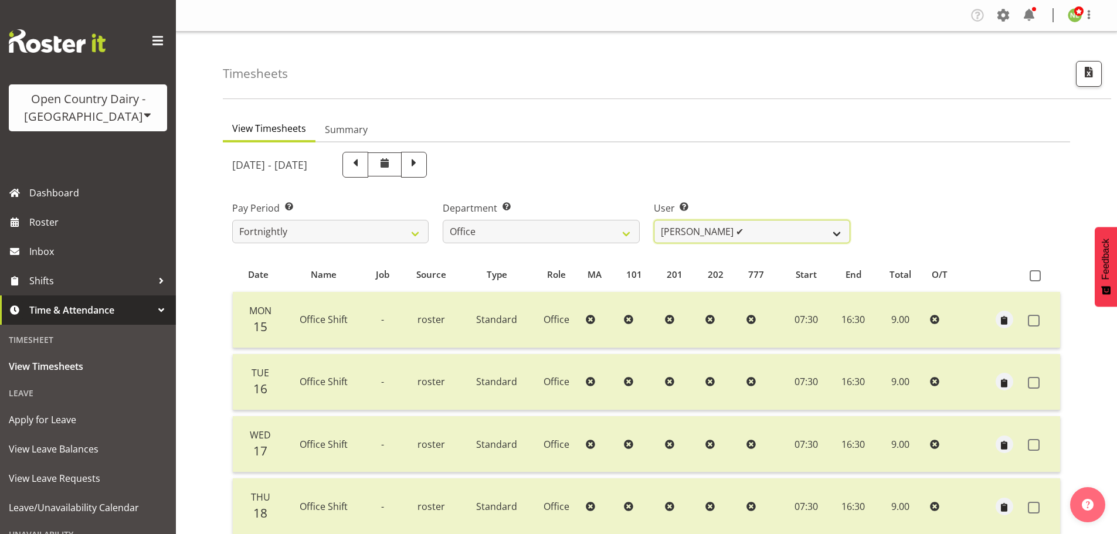
click at [727, 231] on select "[PERSON_NAME] ✔ [PERSON_NAME] ❌ [PERSON_NAME] ❌ [PERSON_NAME] ✔ [PERSON_NAME] ✔…" at bounding box center [752, 231] width 196 height 23
click at [654, 220] on select "[PERSON_NAME] ✔ [PERSON_NAME] ❌ [PERSON_NAME] ❌ [PERSON_NAME] ✔ [PERSON_NAME] ✔…" at bounding box center [752, 231] width 196 height 23
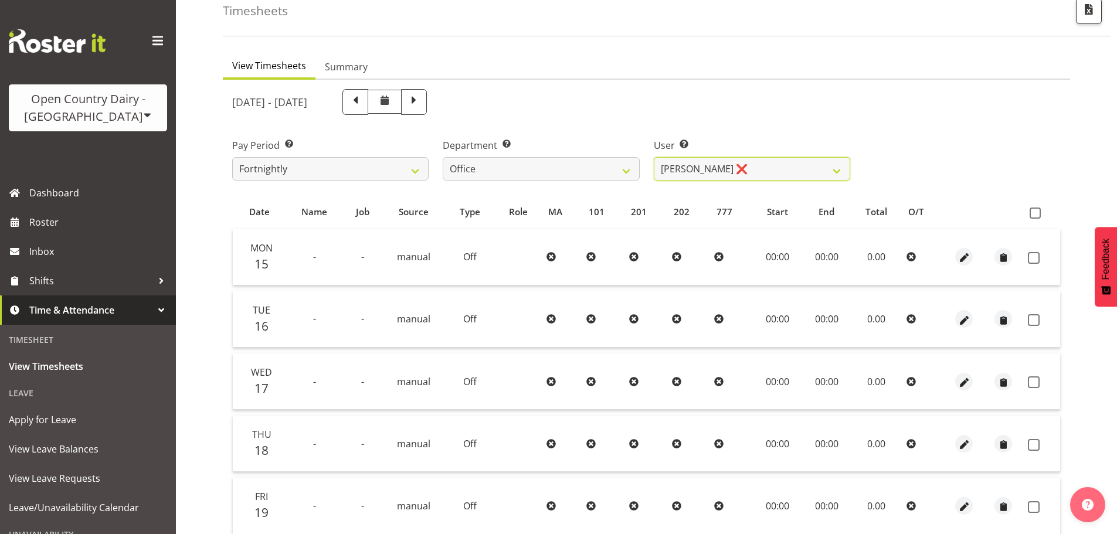
scroll to position [47, 0]
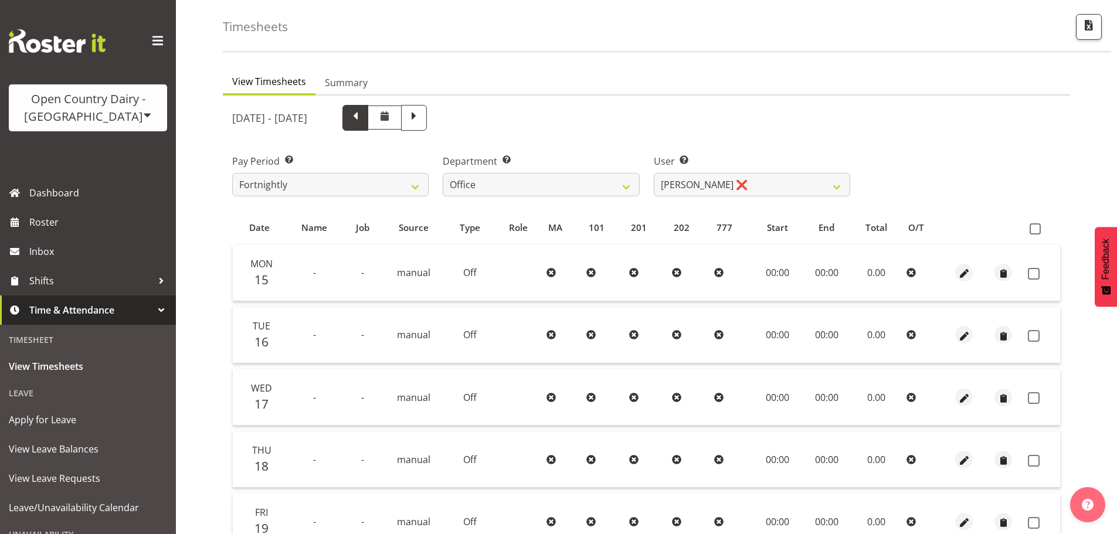
click at [363, 120] on span at bounding box center [355, 116] width 15 height 15
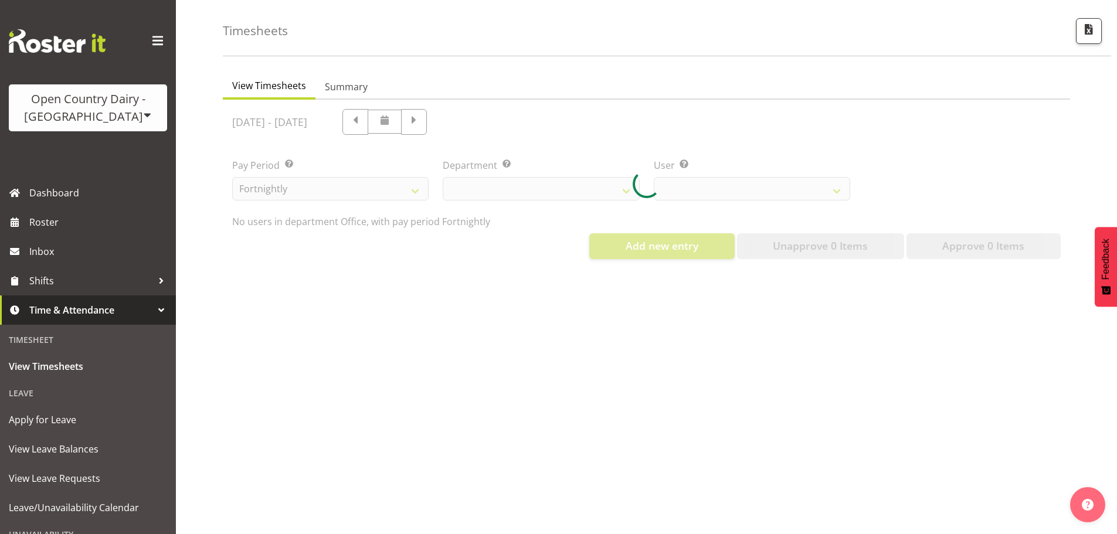
click at [532, 118] on div at bounding box center [646, 184] width 847 height 169
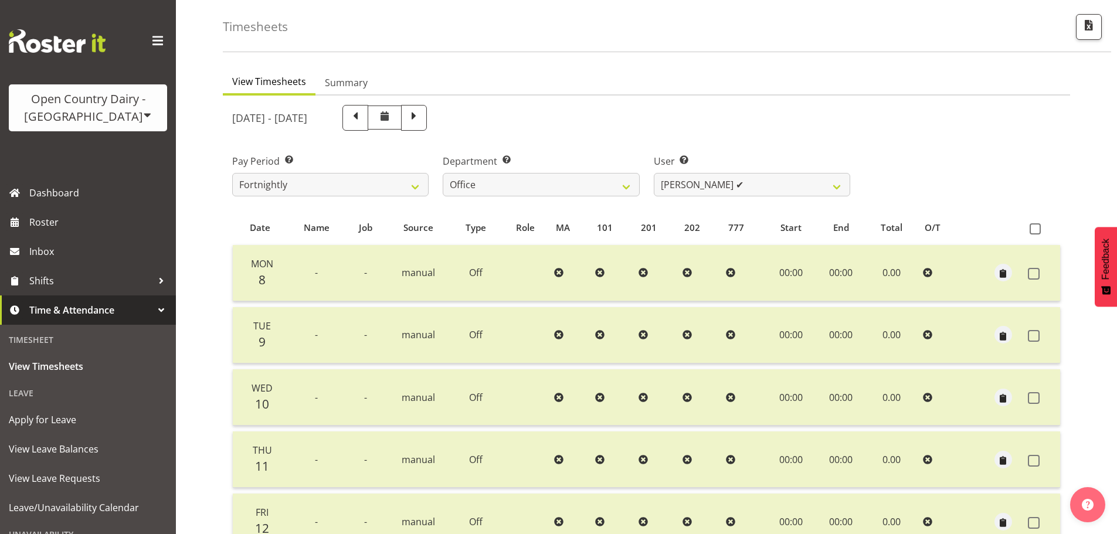
click at [529, 121] on div "[DATE] - [DATE] Pay Period Select which pay period you would like to view. Fort…" at bounding box center [646, 420] width 828 height 644
click at [422, 117] on span at bounding box center [413, 116] width 15 height 15
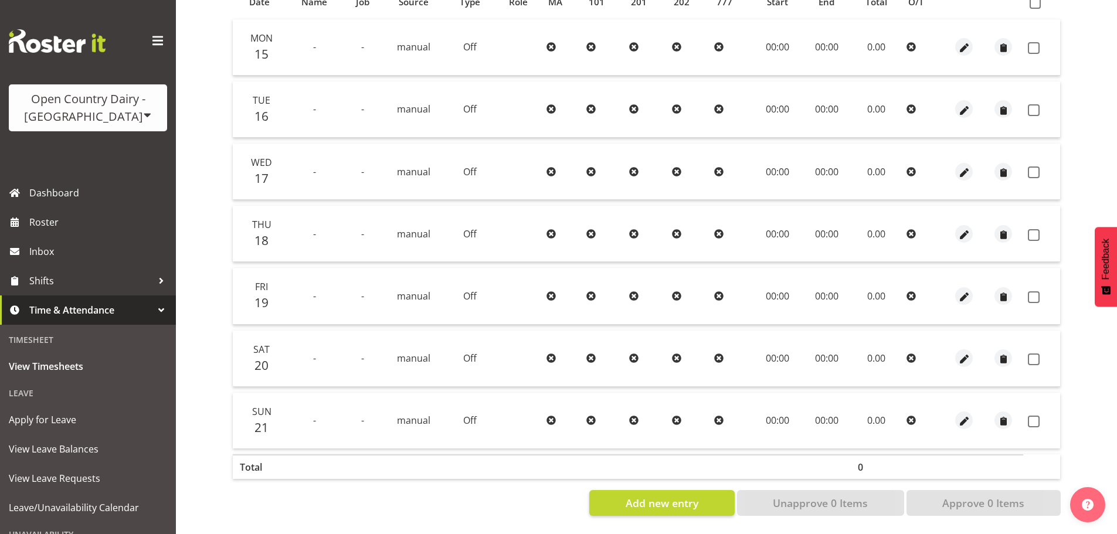
scroll to position [106, 0]
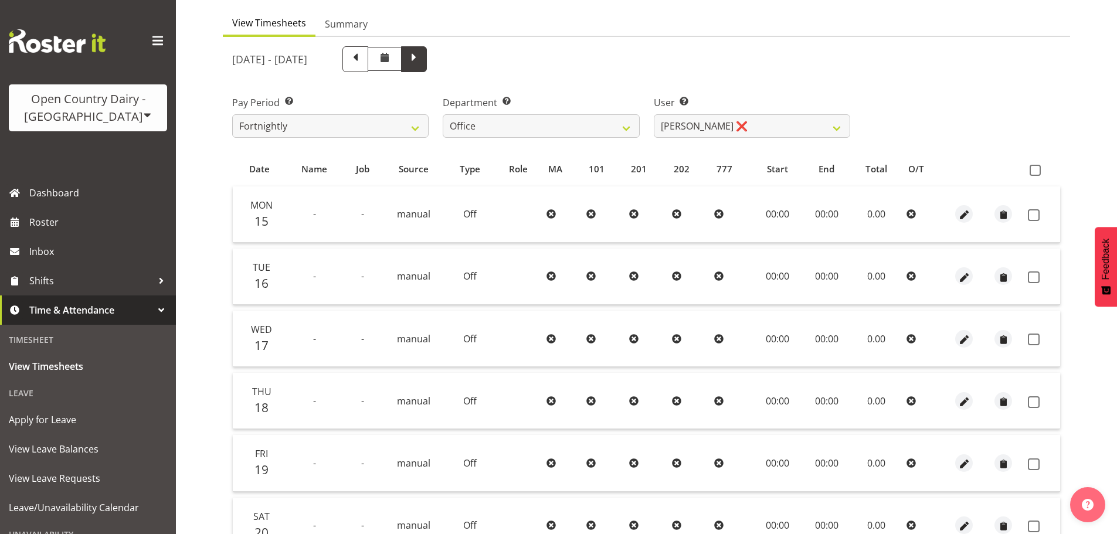
click at [422, 59] on span at bounding box center [413, 57] width 15 height 15
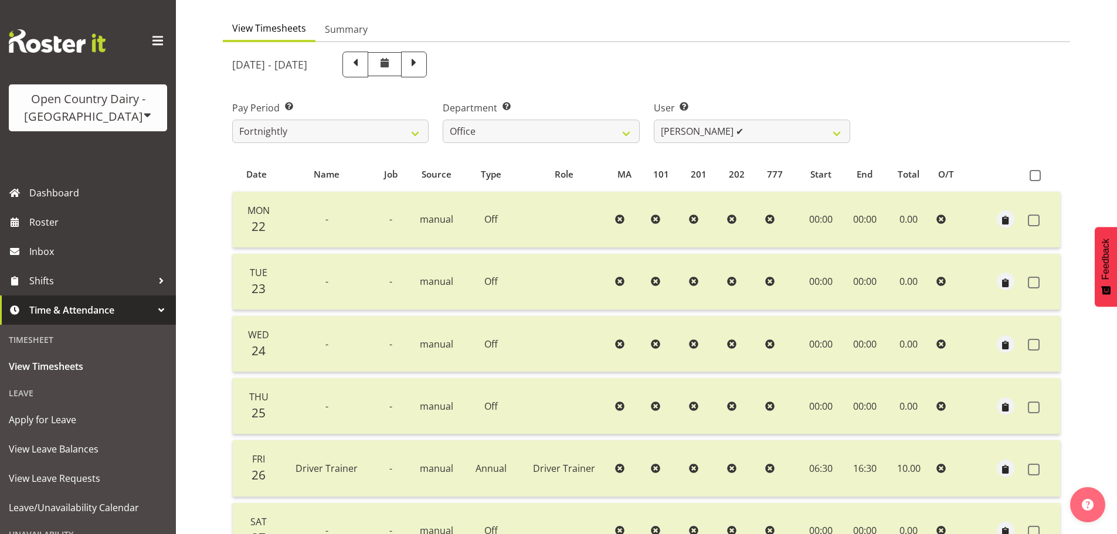
scroll to position [47, 0]
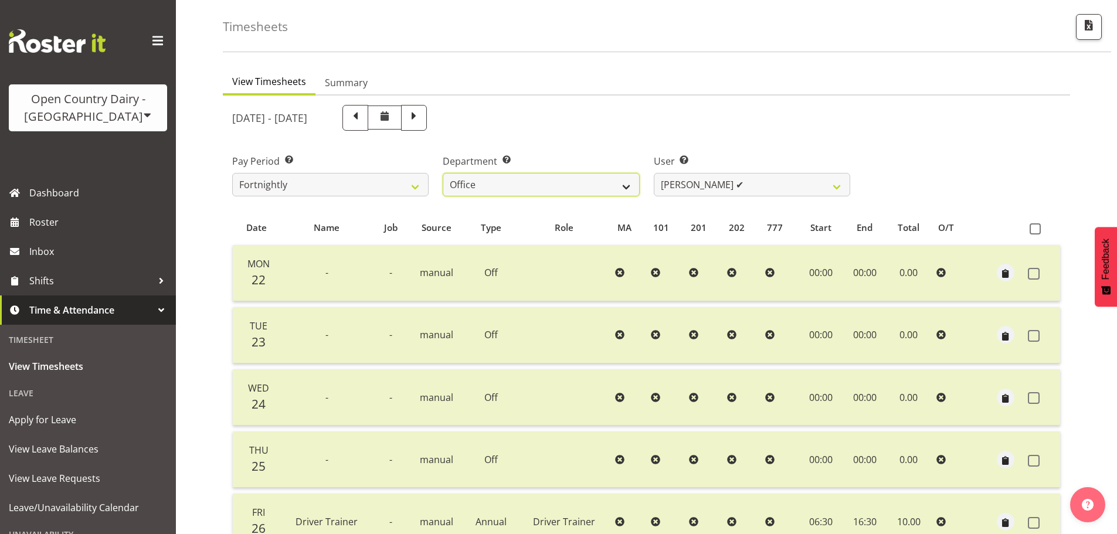
click at [520, 176] on select "734 735 736 737 738 739 851 853 854 855 856 858 861 862 865 867-9032 868 869 87…" at bounding box center [541, 184] width 196 height 23
click at [443, 173] on select "734 735 736 737 738 739 851 853 854 855 856 858 861 862 865 867-9032 868 869 87…" at bounding box center [541, 184] width 196 height 23
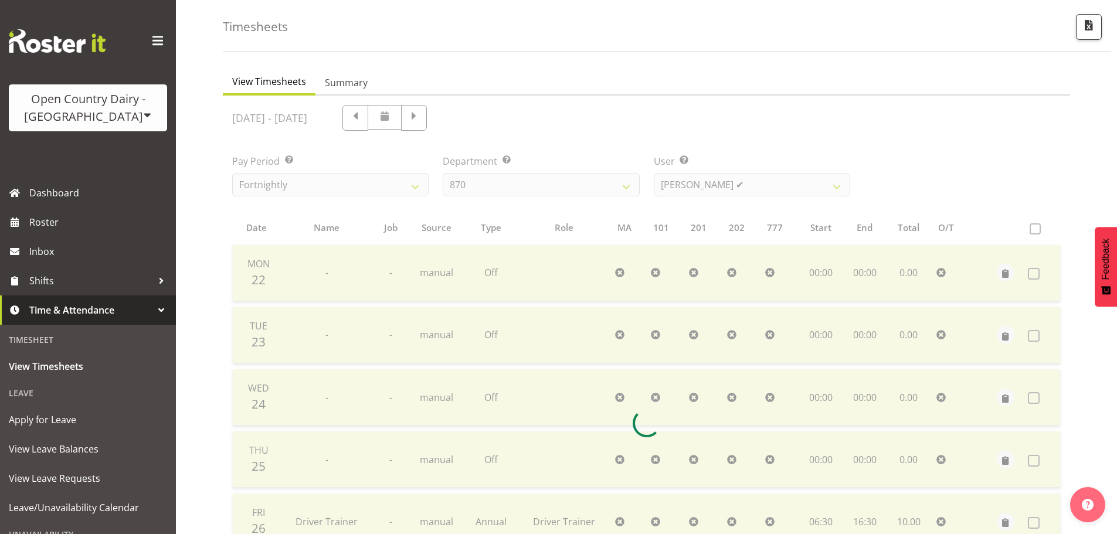
click at [700, 184] on div at bounding box center [646, 423] width 847 height 655
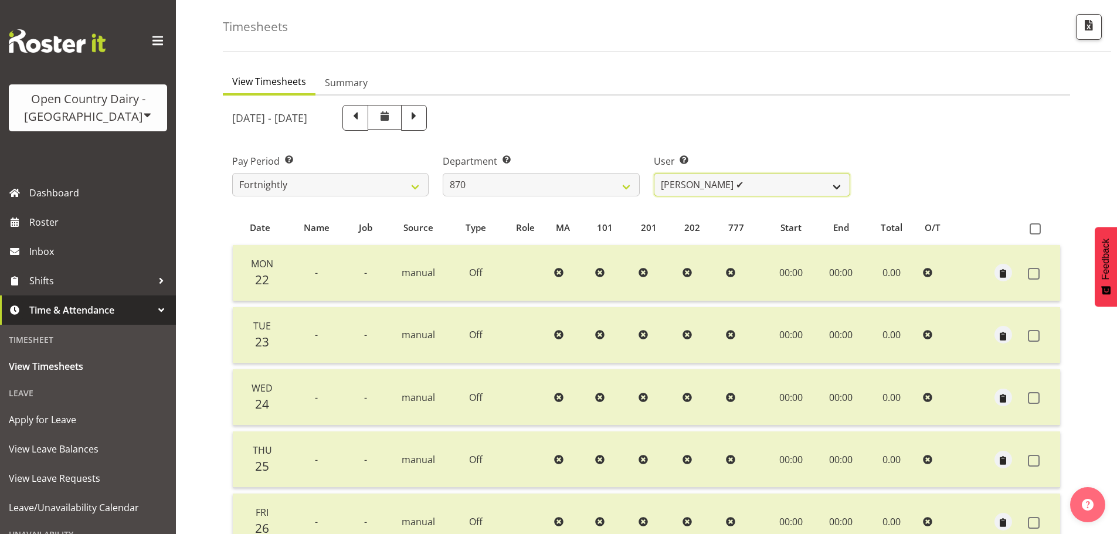
click at [707, 182] on select "[PERSON_NAME] ✔ [PERSON_NAME] ✔ [PERSON_NAME] ✔" at bounding box center [752, 184] width 196 height 23
click at [654, 173] on select "[PERSON_NAME] ✔ [PERSON_NAME] ✔ [PERSON_NAME] ✔" at bounding box center [752, 184] width 196 height 23
click at [422, 114] on span at bounding box center [413, 116] width 15 height 15
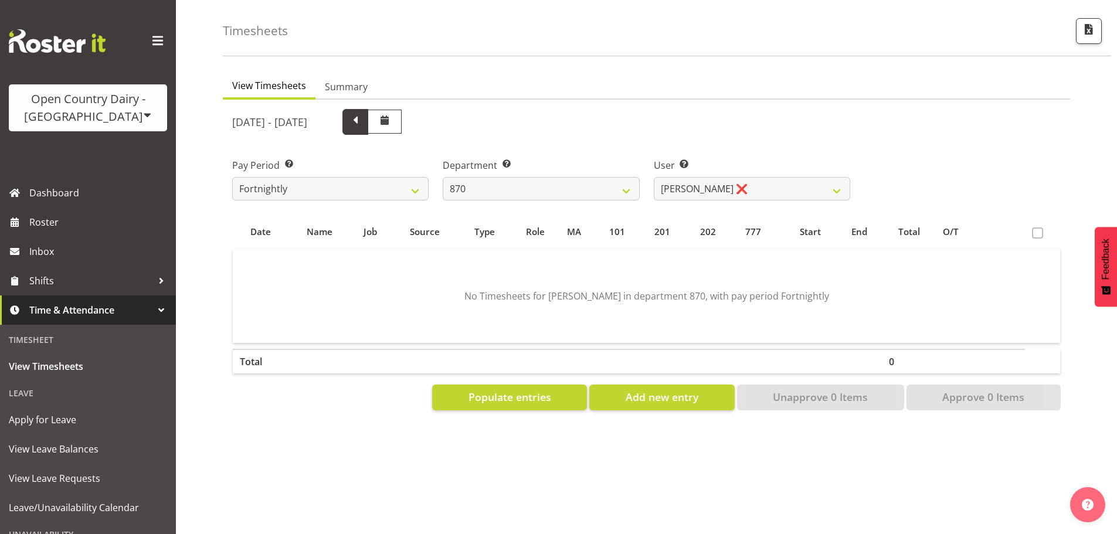
click at [363, 115] on span at bounding box center [355, 120] width 15 height 15
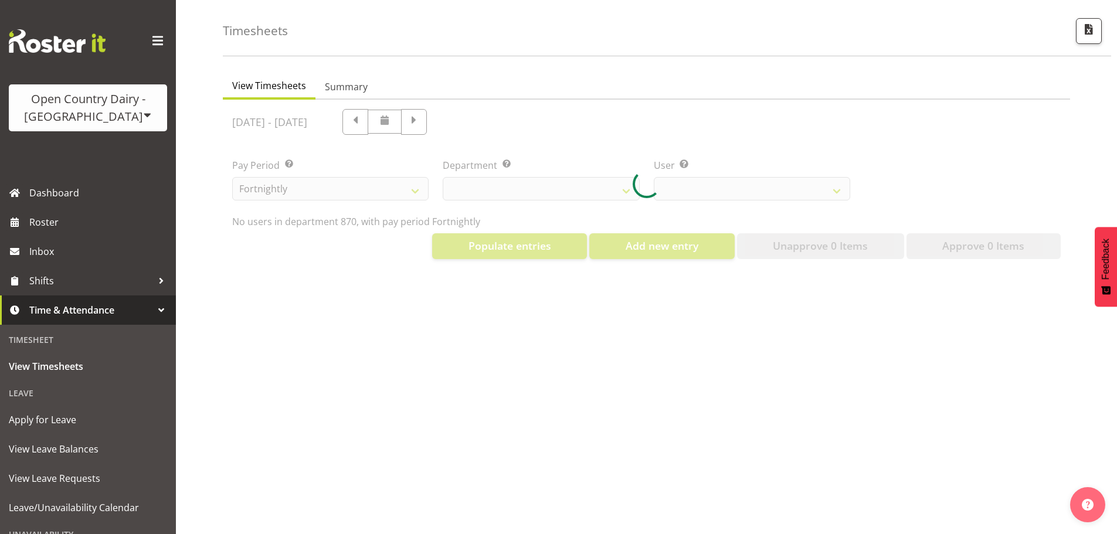
click at [471, 122] on div at bounding box center [646, 184] width 847 height 169
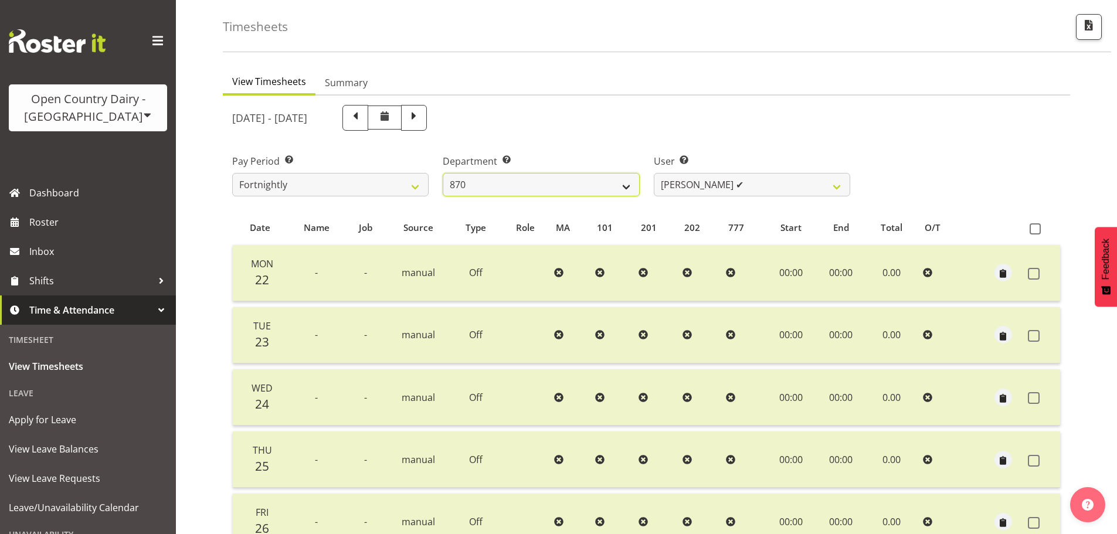
click at [483, 184] on select "734 735 736 737 738 739 851 853 854 855 856 858 861 862 865 867-9032 868 869 87…" at bounding box center [541, 184] width 196 height 23
click at [443, 173] on select "734 735 736 737 738 739 851 853 854 855 856 858 861 862 865 867-9032 868 869 87…" at bounding box center [541, 184] width 196 height 23
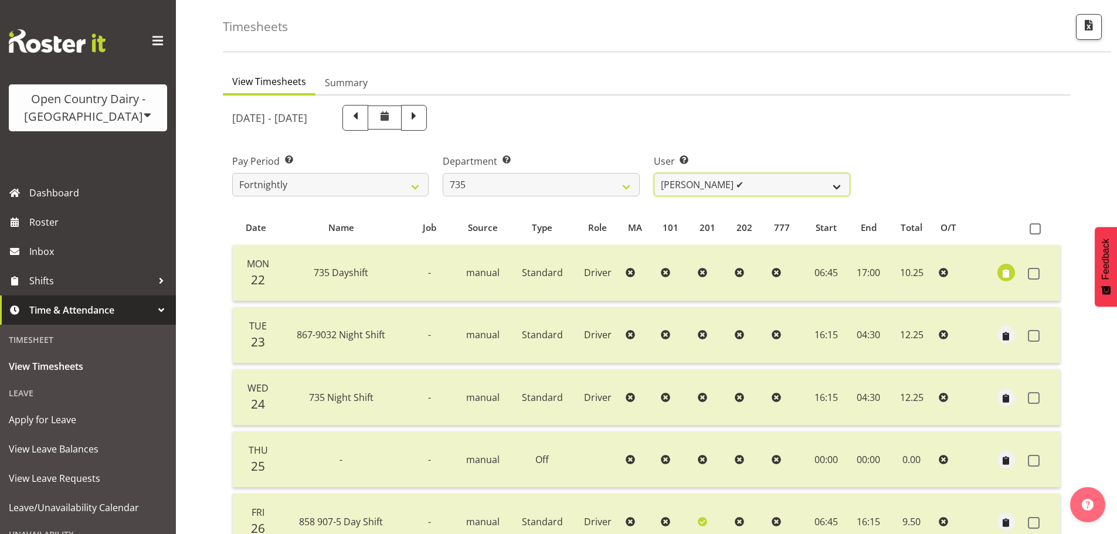
click at [707, 193] on select "[PERSON_NAME] ✔ [PERSON_NAME] ✔ [PERSON_NAME] ✔ [PERSON_NAME] ✔" at bounding box center [752, 184] width 196 height 23
click at [654, 173] on select "[PERSON_NAME] ✔ [PERSON_NAME] ✔ [PERSON_NAME] ✔ [PERSON_NAME] ✔" at bounding box center [752, 184] width 196 height 23
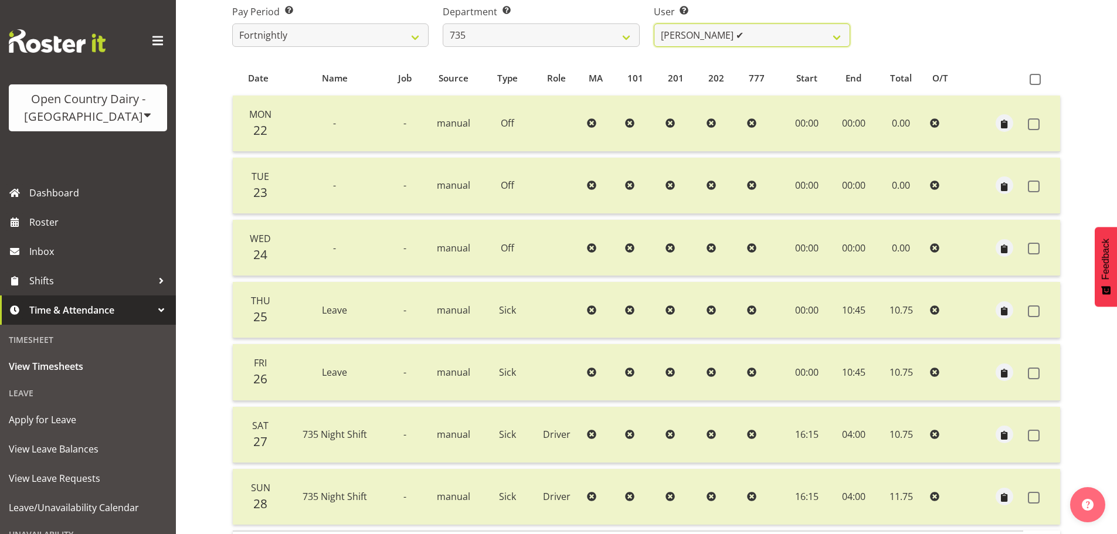
scroll to position [223, 0]
